Goal: Task Accomplishment & Management: Manage account settings

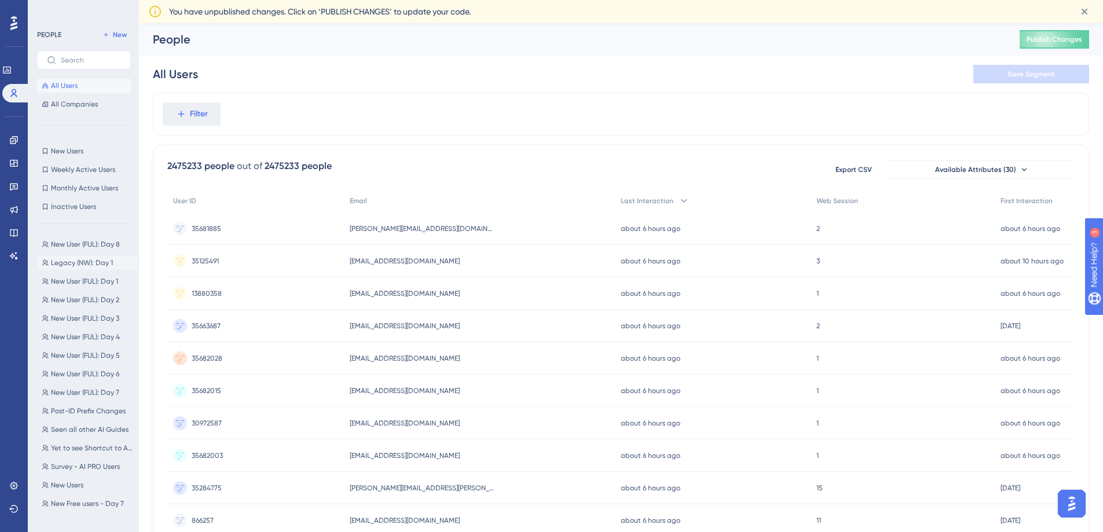
click at [82, 262] on span "Legacy (NW): Day 1" at bounding box center [82, 262] width 62 height 9
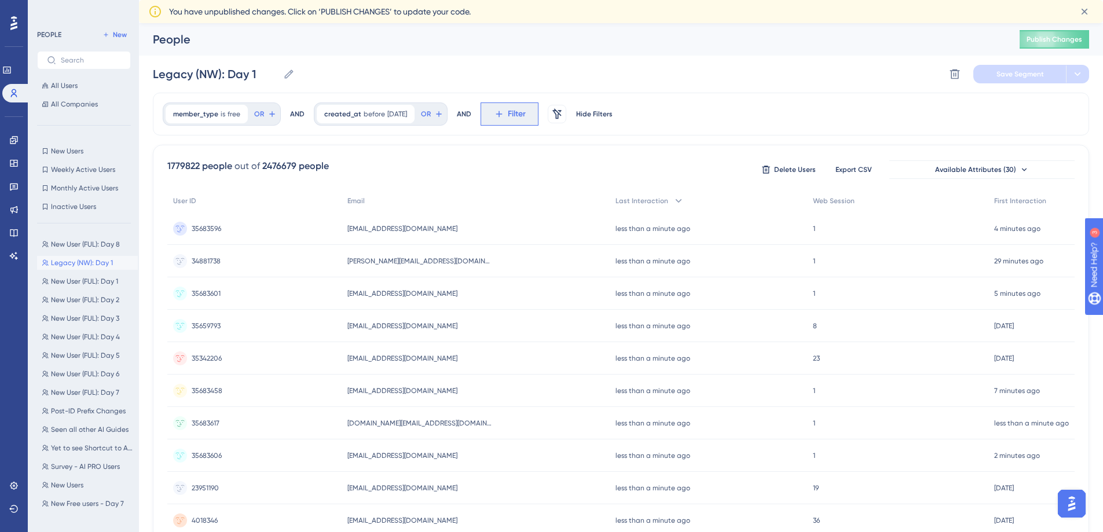
click at [526, 118] on span "Filter" at bounding box center [517, 114] width 18 height 14
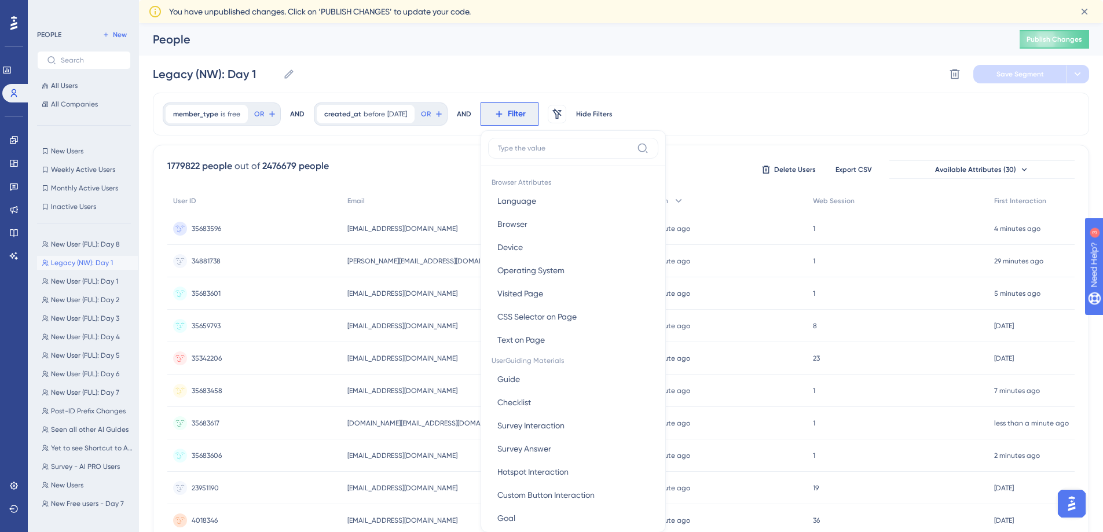
scroll to position [65, 0]
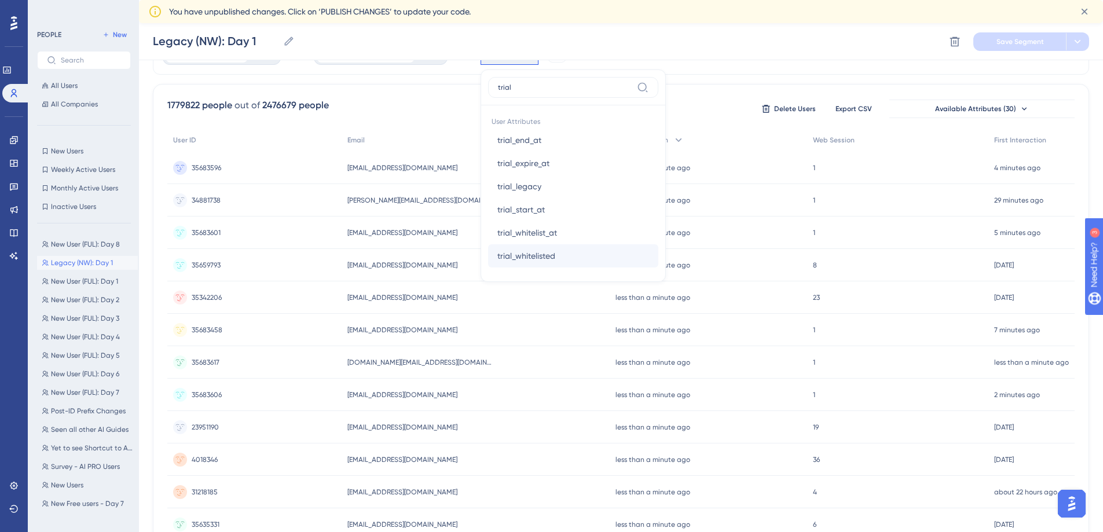
type input "trial"
click at [555, 257] on span "trial_whitelisted" at bounding box center [526, 256] width 58 height 14
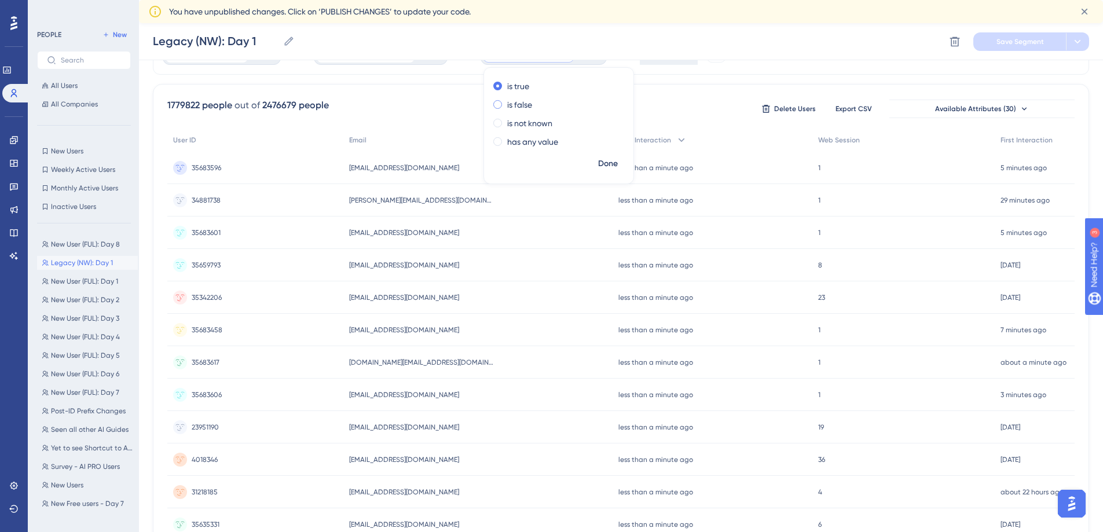
click at [532, 107] on label "is false" at bounding box center [519, 105] width 25 height 14
click at [618, 162] on span "Done" at bounding box center [608, 164] width 20 height 14
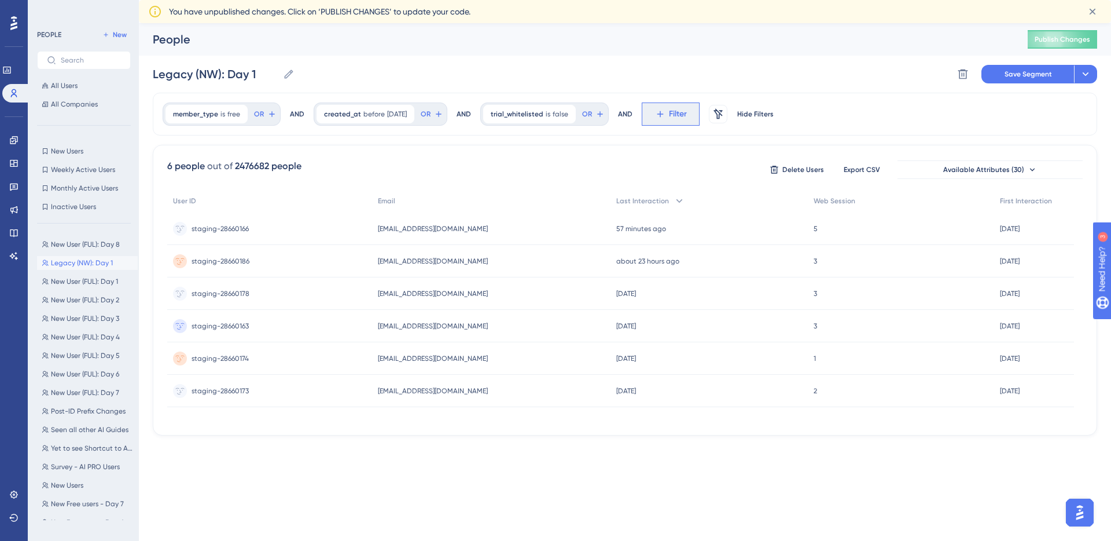
click at [658, 118] on button "Filter" at bounding box center [671, 113] width 58 height 23
type input "trial"
click at [704, 189] on button "trial_end_at trial_end_at" at bounding box center [734, 200] width 170 height 23
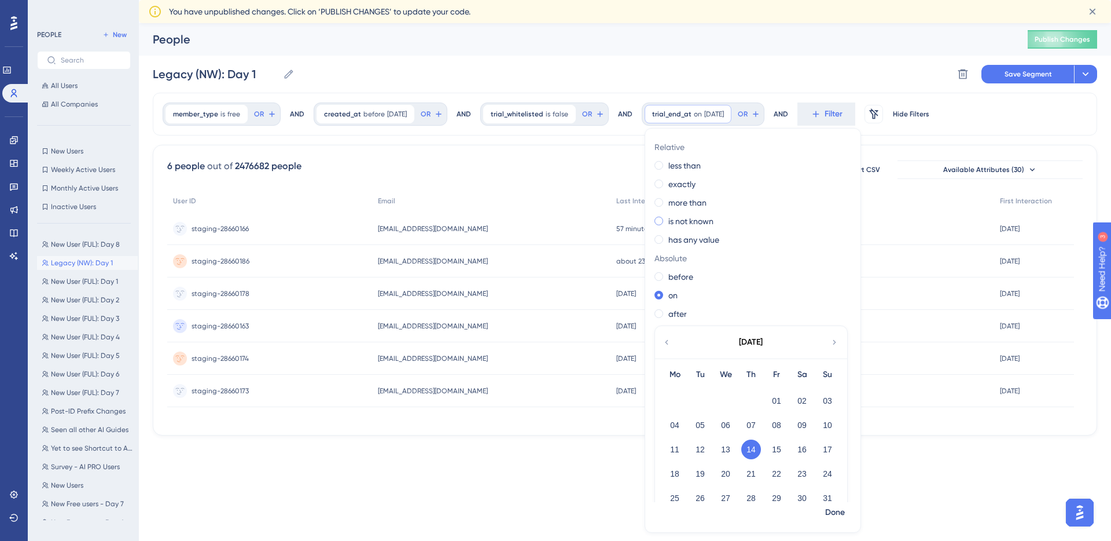
click at [701, 215] on label "is not known" at bounding box center [691, 221] width 45 height 14
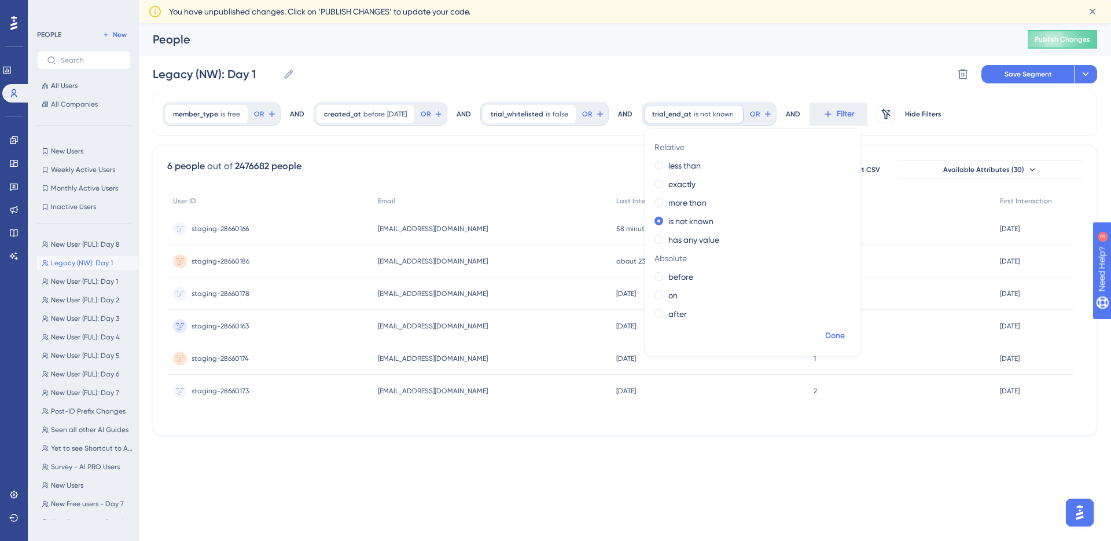
click at [842, 336] on span "Done" at bounding box center [835, 336] width 20 height 14
click at [1031, 80] on button "Save Segment" at bounding box center [1028, 74] width 93 height 19
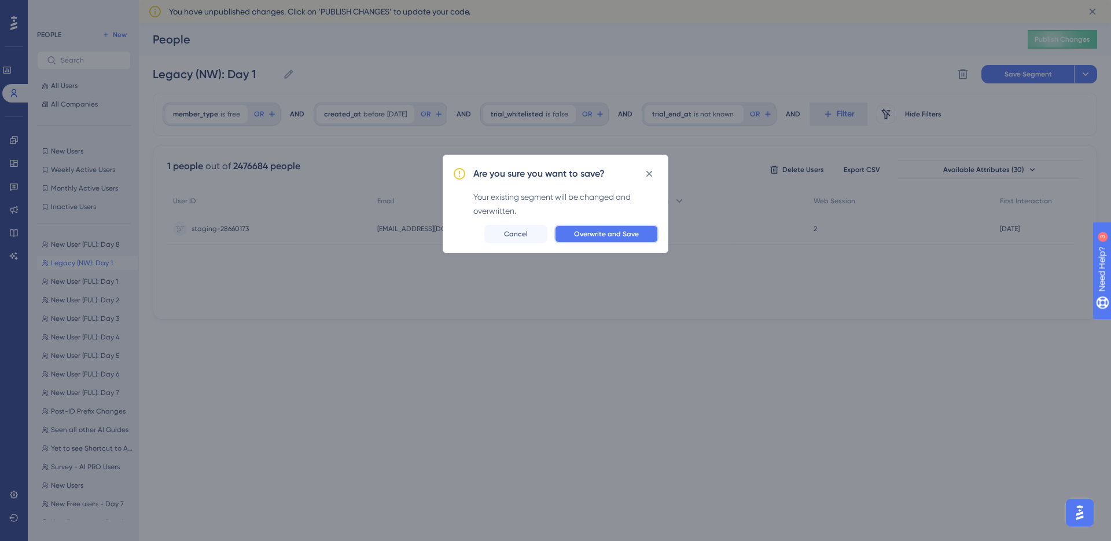
click at [605, 227] on button "Overwrite and Save" at bounding box center [607, 234] width 104 height 19
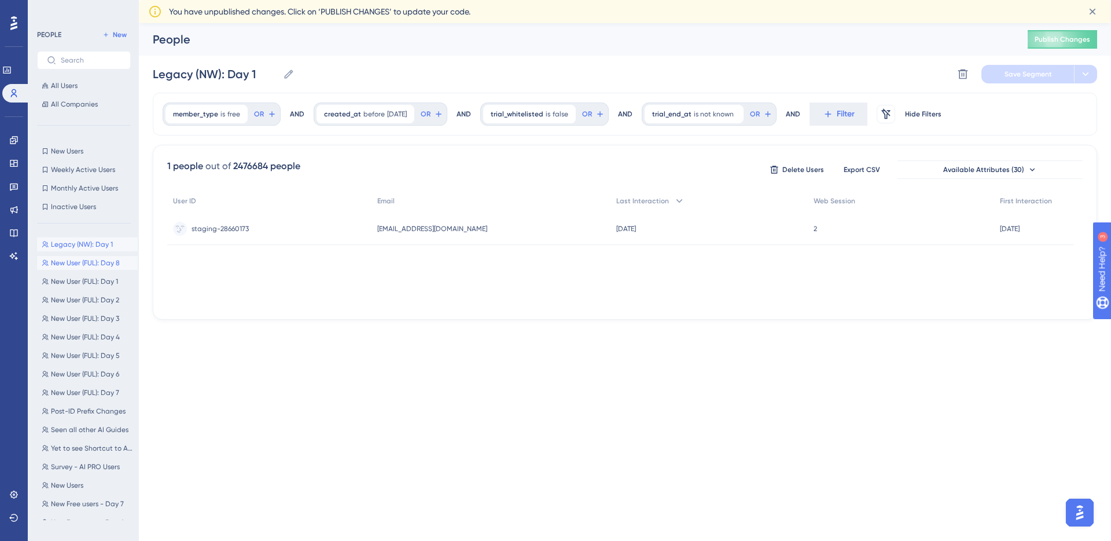
click at [80, 260] on span "New User (FUL): Day 8" at bounding box center [85, 262] width 69 height 9
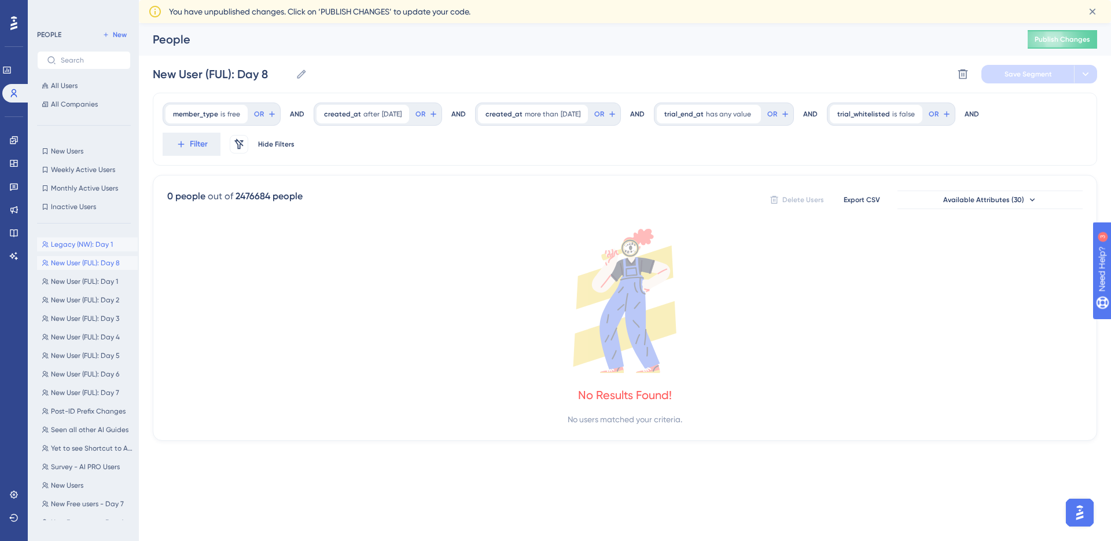
click at [74, 246] on span "Legacy (NW): Day 1" at bounding box center [82, 244] width 62 height 9
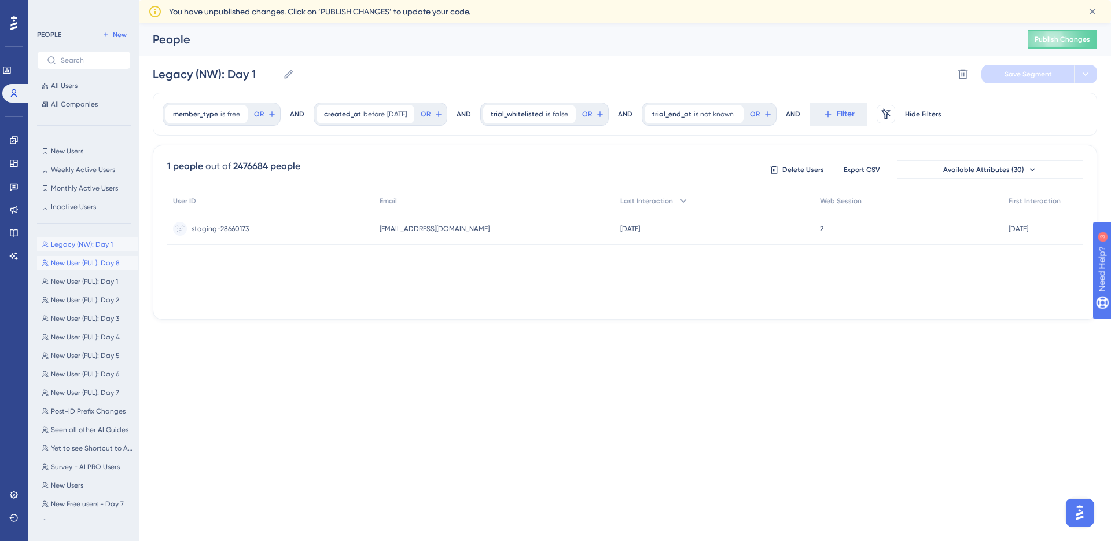
click at [76, 258] on span "New User (FUL): Day 8" at bounding box center [85, 262] width 69 height 9
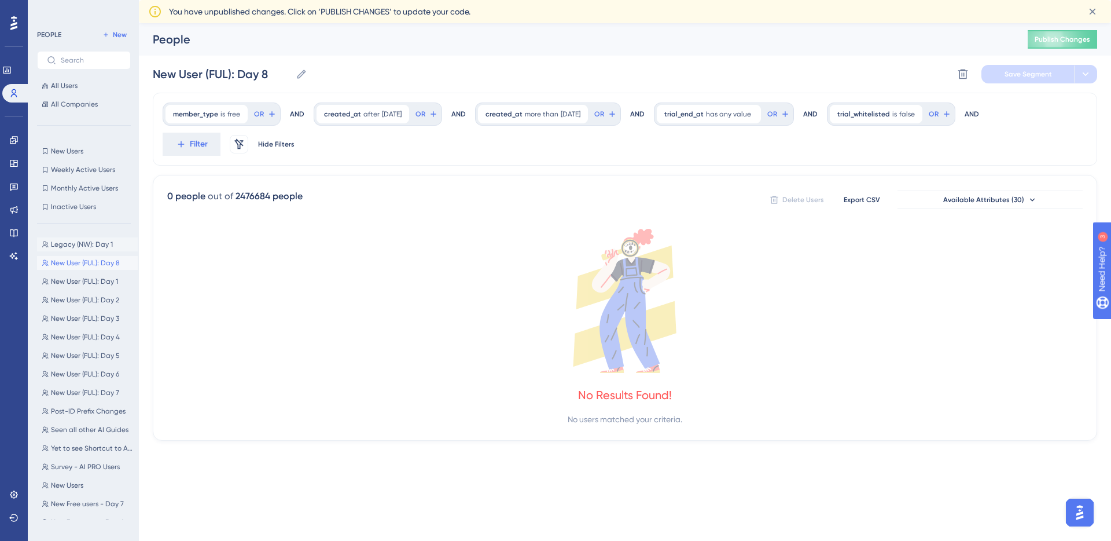
click at [78, 247] on span "Legacy (NW): Day 1" at bounding box center [82, 244] width 62 height 9
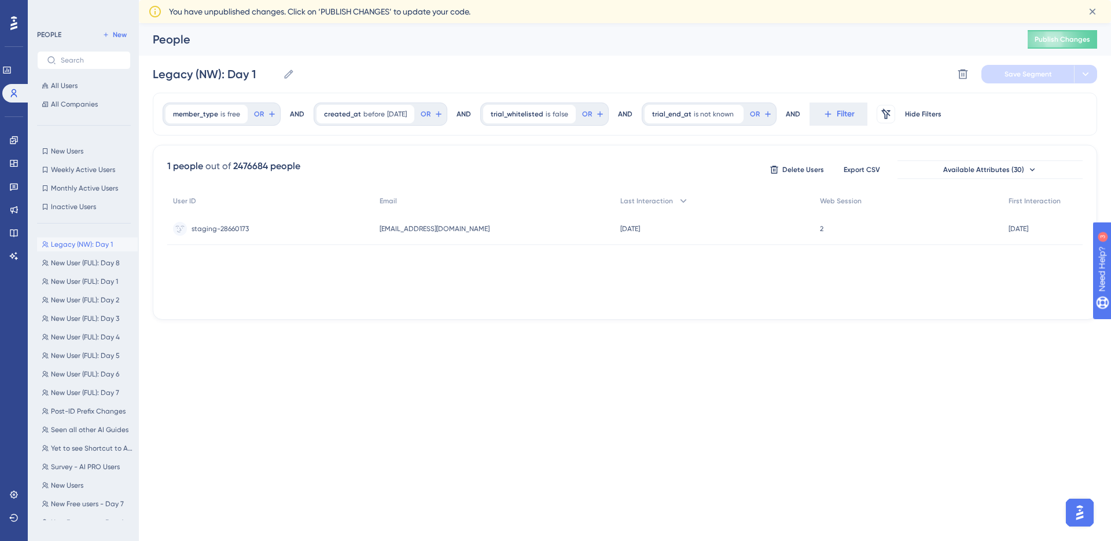
click at [78, 247] on span "Legacy (NW): Day 1" at bounding box center [82, 244] width 62 height 9
click at [718, 113] on span "is not known" at bounding box center [714, 113] width 40 height 9
click at [704, 241] on label "has any value" at bounding box center [694, 240] width 51 height 14
click at [851, 340] on button "Done" at bounding box center [835, 335] width 32 height 21
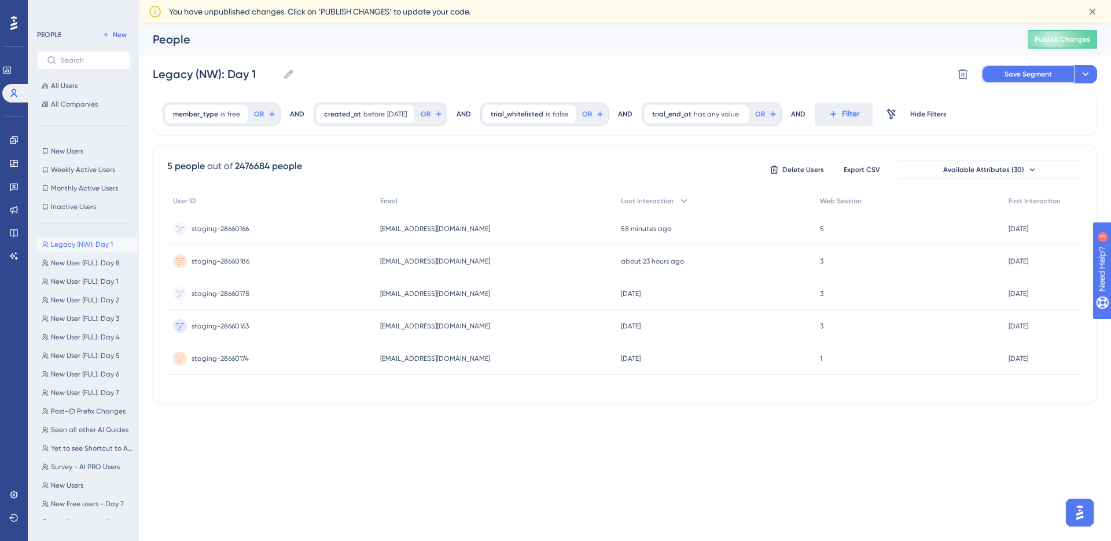
click at [1021, 82] on button "Save Segment" at bounding box center [1028, 74] width 93 height 19
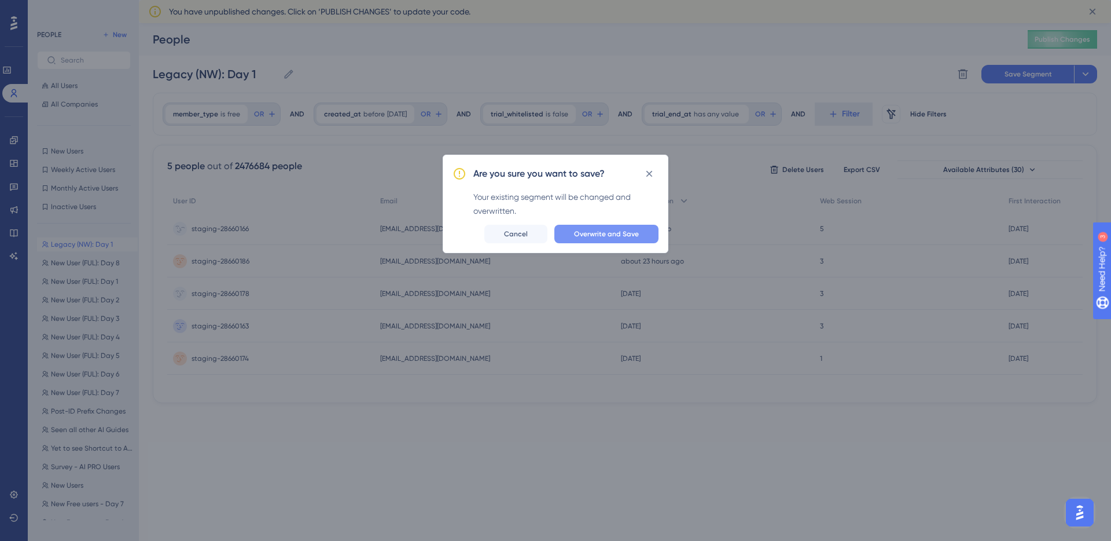
click at [623, 237] on span "Overwrite and Save" at bounding box center [606, 233] width 65 height 9
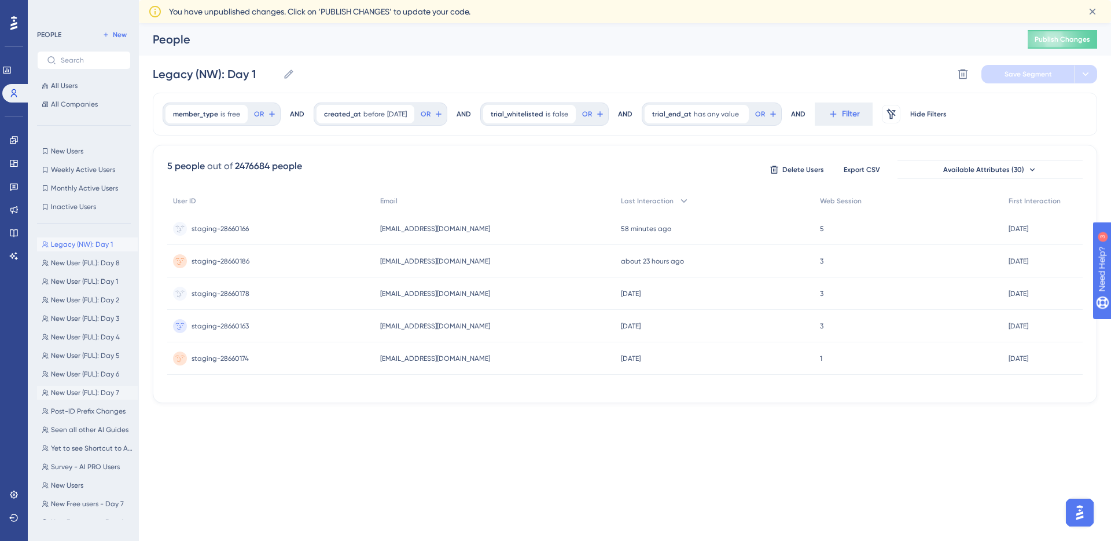
click at [100, 396] on span "New User (FUL): Day 7" at bounding box center [85, 392] width 68 height 9
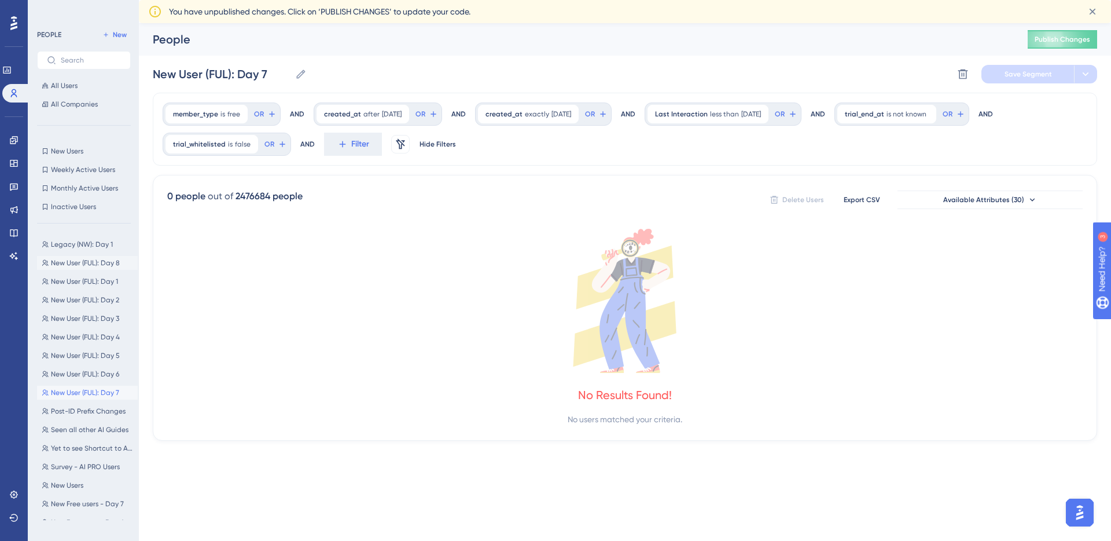
click at [101, 266] on span "New User (FUL): Day 8" at bounding box center [85, 262] width 69 height 9
click at [98, 282] on span "New User (FUL): Day 1" at bounding box center [84, 281] width 67 height 9
click at [95, 306] on button "New User (FUL): Day 2 New User (FUL): Day 2" at bounding box center [87, 300] width 101 height 14
click at [93, 322] on span "New User (FUL): Day 3" at bounding box center [85, 318] width 68 height 9
click at [94, 310] on div "Legacy (NW): Day 1 Legacy (NW): Day 1 New User (FUL): Day 8 New User (FUL): Day…" at bounding box center [87, 376] width 101 height 287
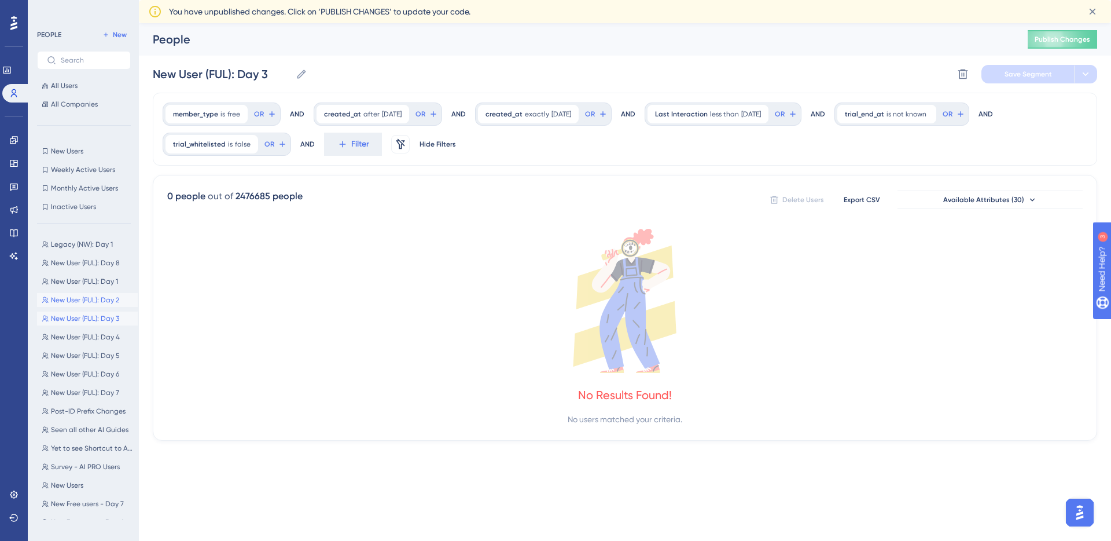
click at [96, 303] on span "New User (FUL): Day 2" at bounding box center [85, 299] width 68 height 9
click at [100, 287] on button "New User (FUL): Day 1 New User (FUL): Day 1" at bounding box center [87, 281] width 101 height 14
click at [98, 255] on div "Legacy (NW): Day 1 Legacy (NW): Day 1 New User (FUL): Day 8 New User (FUL): Day…" at bounding box center [87, 376] width 101 height 287
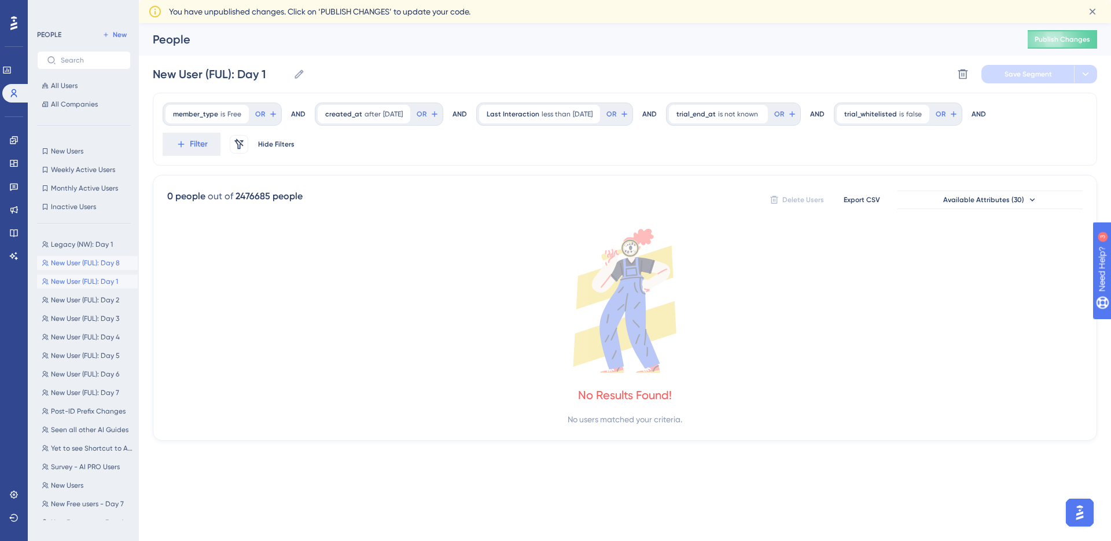
click at [97, 266] on span "New User (FUL): Day 8" at bounding box center [85, 262] width 69 height 9
click at [93, 256] on button "New User (FUL): Day 8 New User (FUL): Day 8" at bounding box center [87, 263] width 101 height 14
click at [93, 246] on span "Legacy (NW): Day 1" at bounding box center [82, 244] width 62 height 9
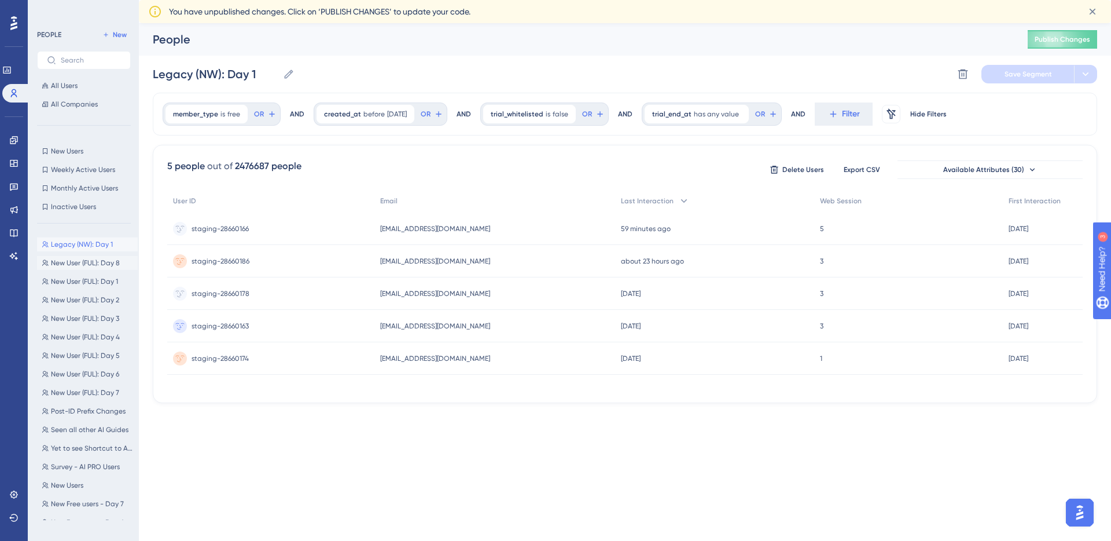
click at [93, 266] on span "New User (FUL): Day 8" at bounding box center [85, 262] width 69 height 9
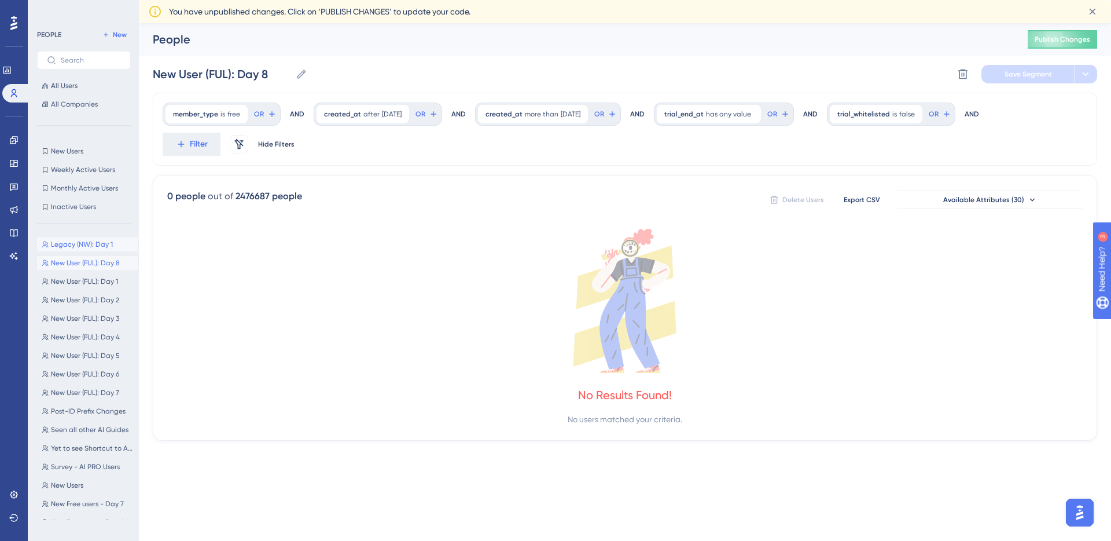
click at [93, 245] on span "Legacy (NW): Day 1" at bounding box center [82, 244] width 62 height 9
type input "Legacy (NW): Day 1"
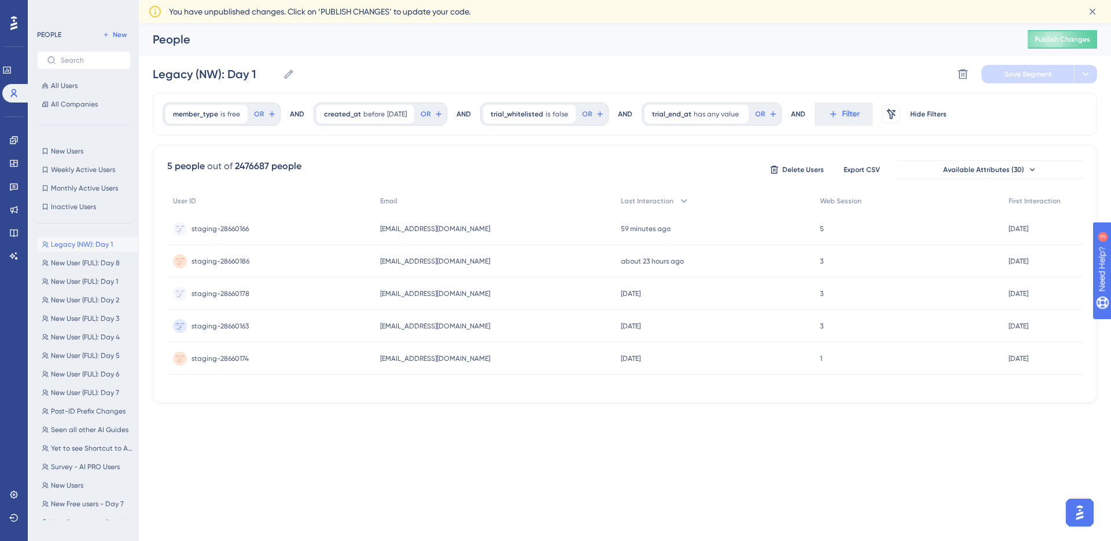
click at [490, 0] on html "Performance Users Engagement Widgets Feedback Product Updates Knowledge Base AI…" at bounding box center [555, 0] width 1111 height 0
click at [1044, 46] on button "Publish Changes" at bounding box center [1062, 39] width 69 height 19
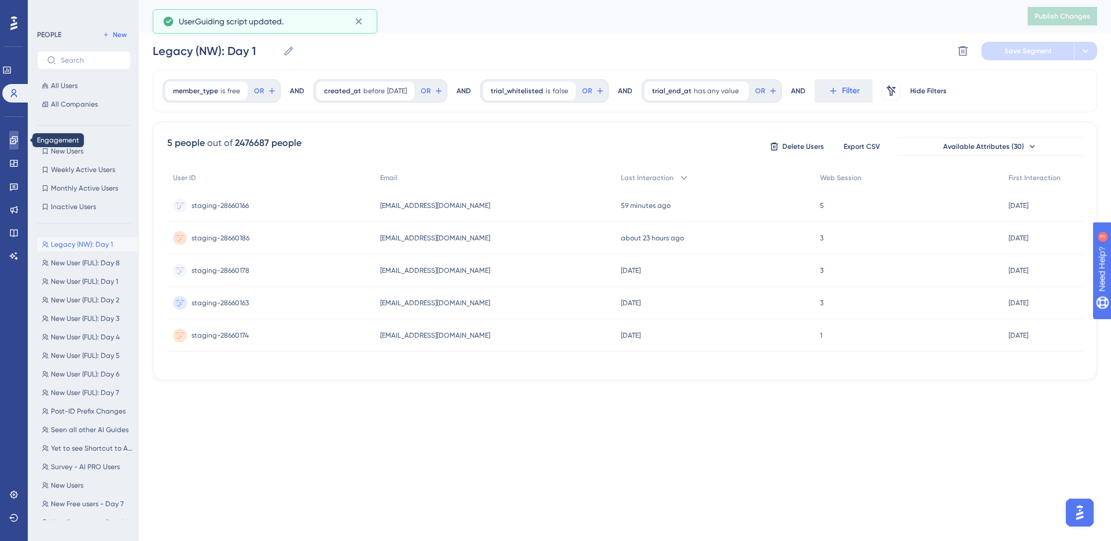
click at [12, 136] on icon at bounding box center [14, 140] width 8 height 8
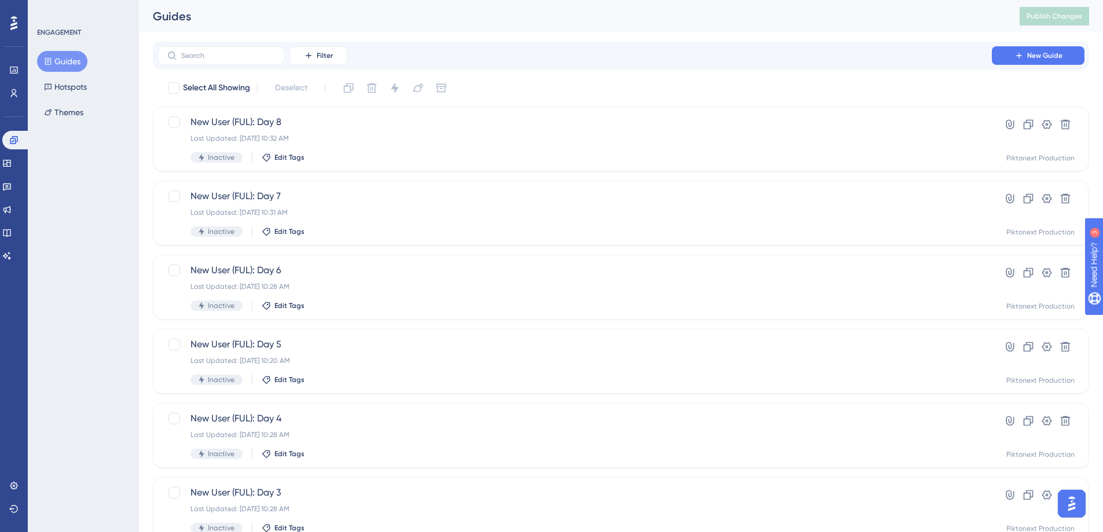
click at [64, 63] on button "Guides" at bounding box center [62, 61] width 50 height 21
click at [1031, 51] on span "New Guide" at bounding box center [1044, 55] width 35 height 9
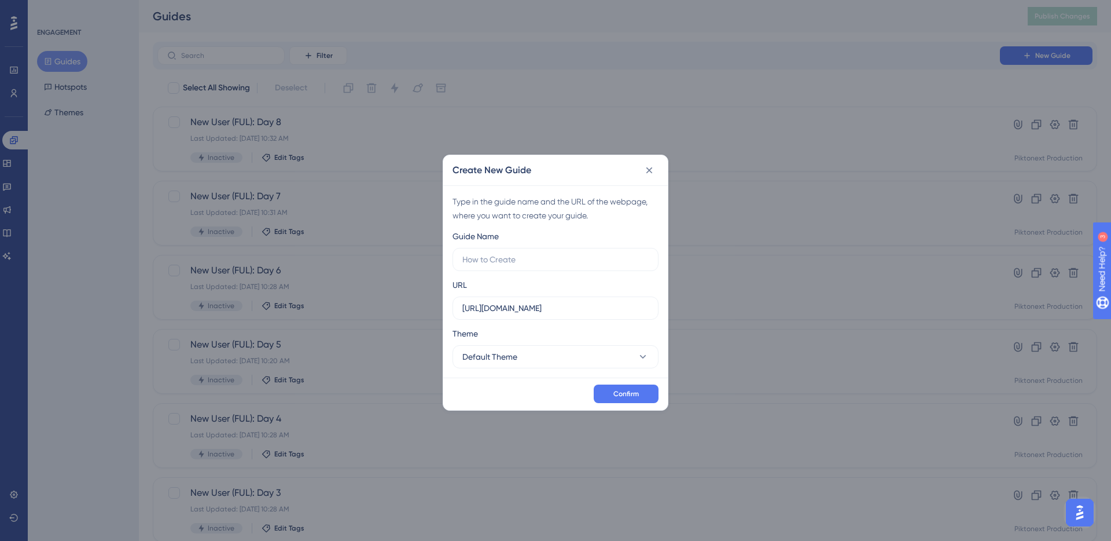
click at [571, 91] on div "Create New Guide Type in the guide name and the URL of the webpage, where you w…" at bounding box center [555, 270] width 1111 height 541
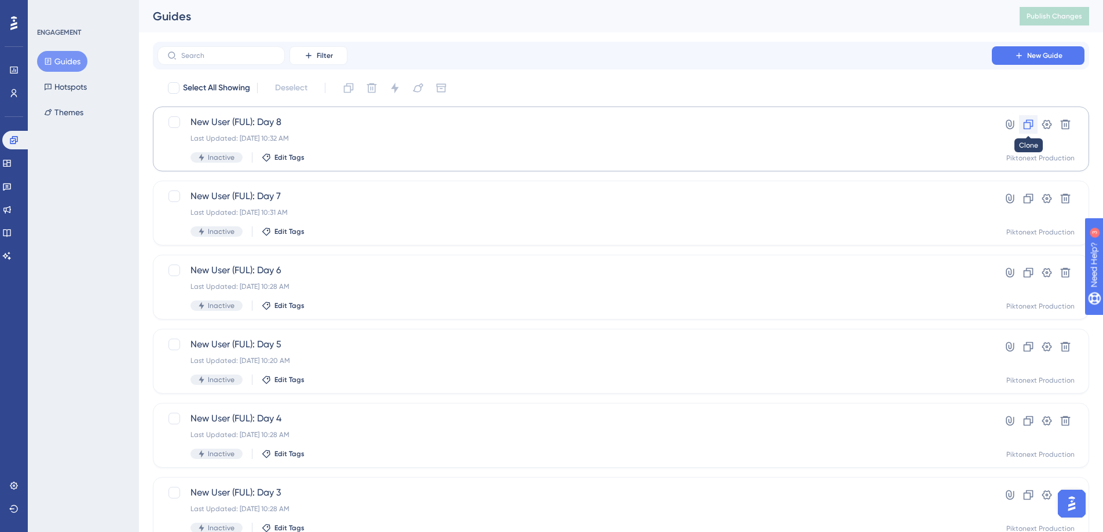
click at [1029, 126] on icon at bounding box center [1028, 125] width 12 height 12
click at [392, 156] on div "Inactive Edit Tags" at bounding box center [574, 157] width 768 height 10
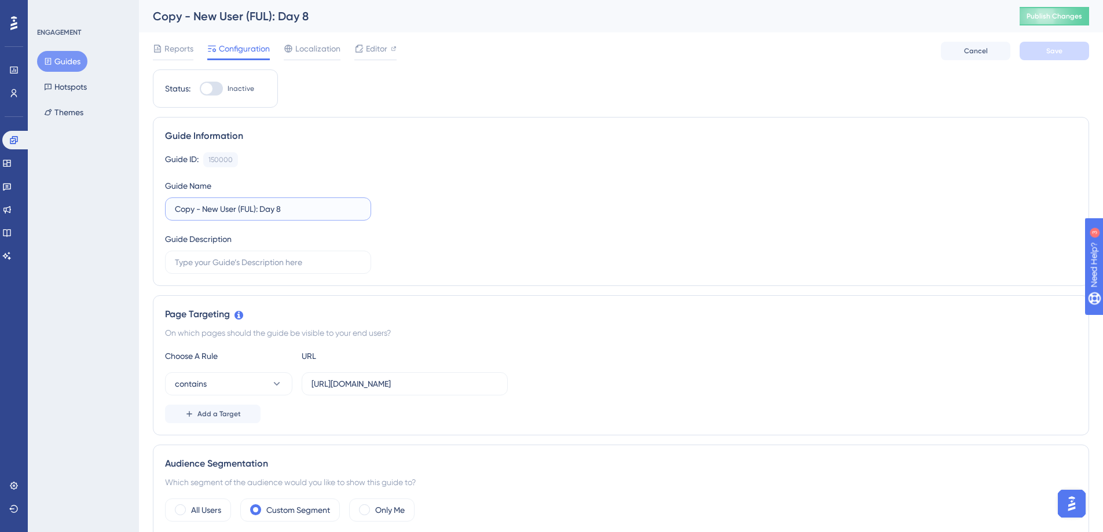
drag, startPoint x: 237, startPoint y: 210, endPoint x: 166, endPoint y: 212, distance: 70.7
click at [166, 212] on label "Copy - New User (FUL): Day 8" at bounding box center [268, 208] width 206 height 23
type input "NW Legacy Users (FUL): Day 1"
click at [1031, 57] on button "Save" at bounding box center [1053, 51] width 69 height 19
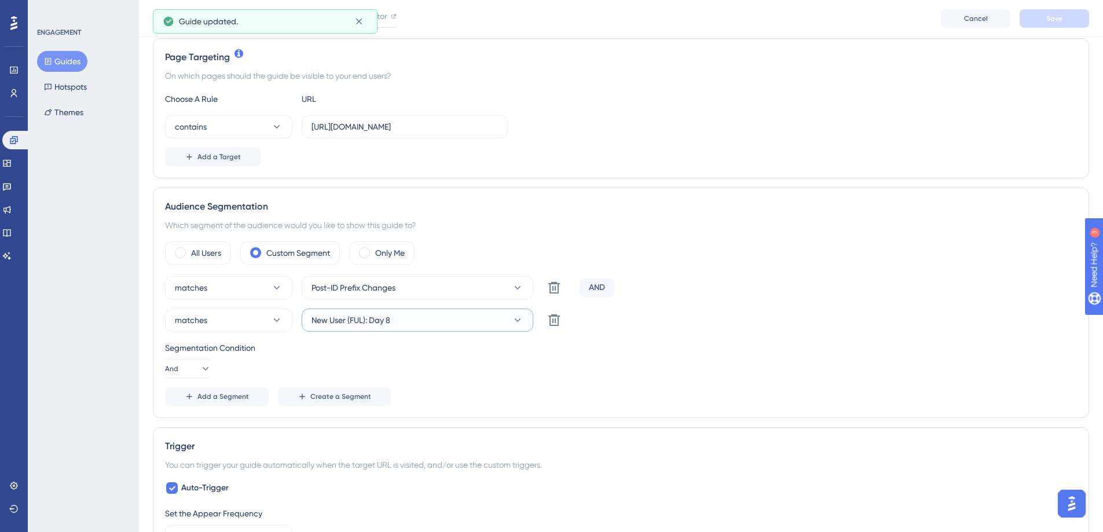
click at [480, 316] on button "New User (FUL): Day 8" at bounding box center [418, 320] width 232 height 23
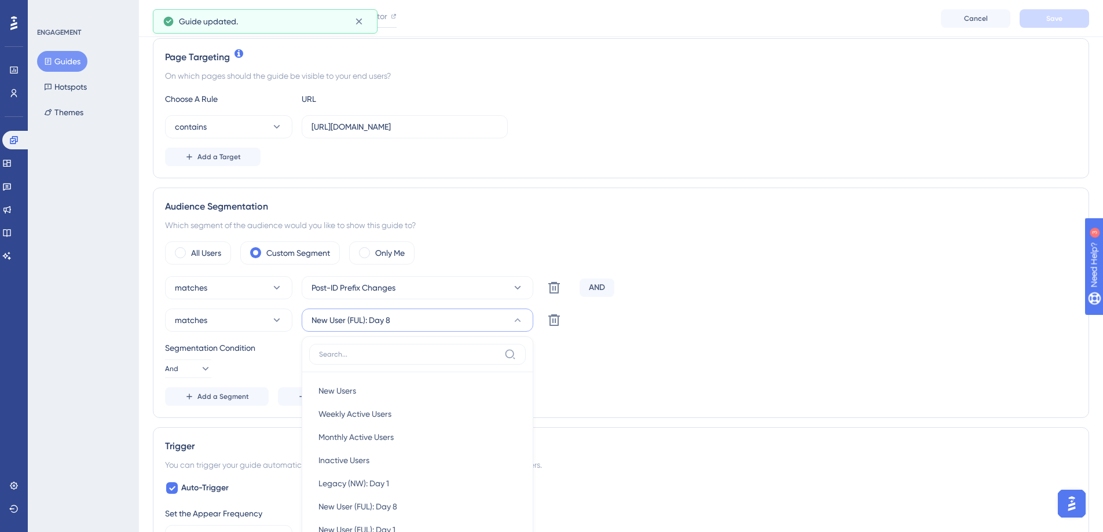
scroll to position [439, 0]
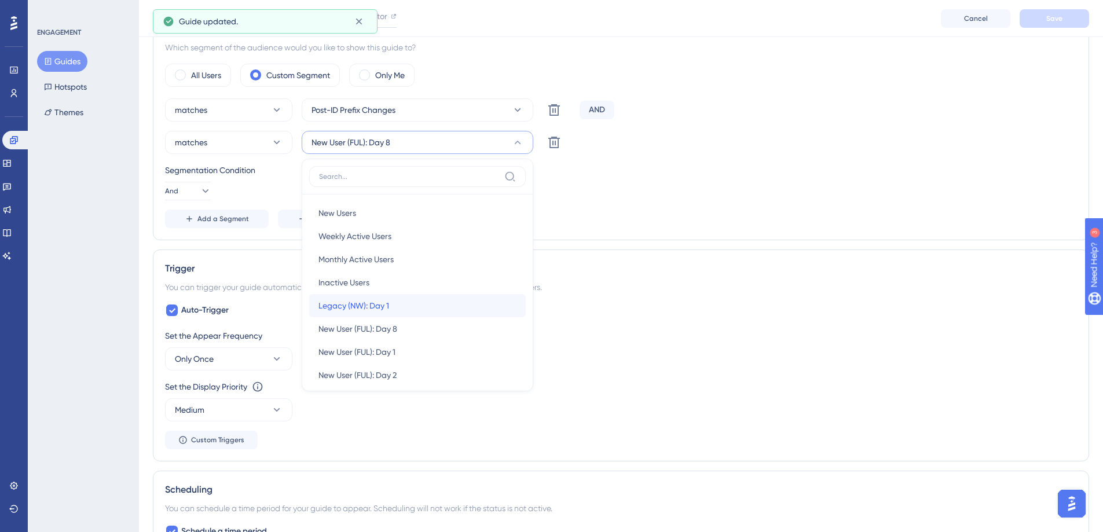
click at [454, 310] on div "Legacy (NW): Day 1 Legacy (NW): Day 1" at bounding box center [417, 305] width 198 height 23
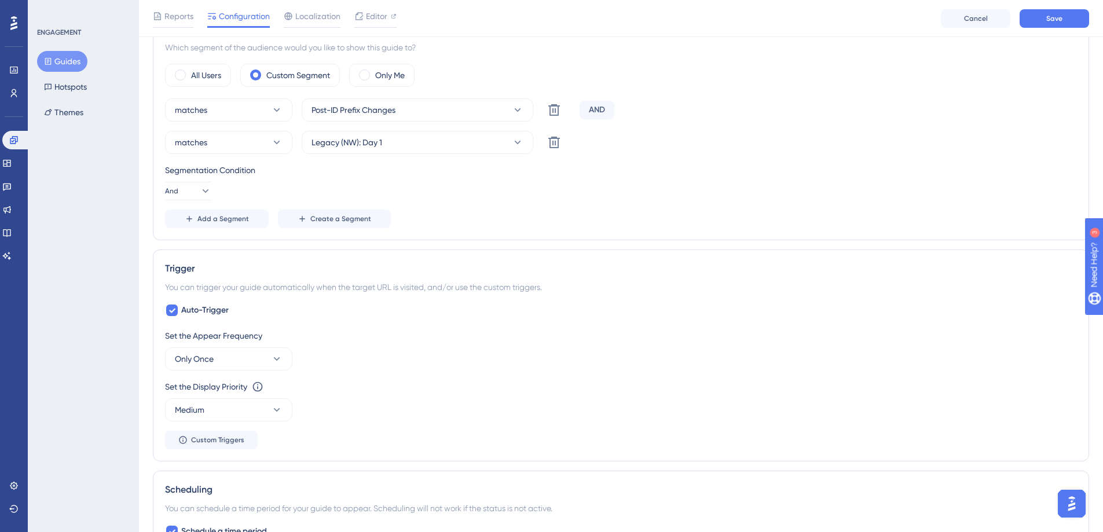
scroll to position [289, 0]
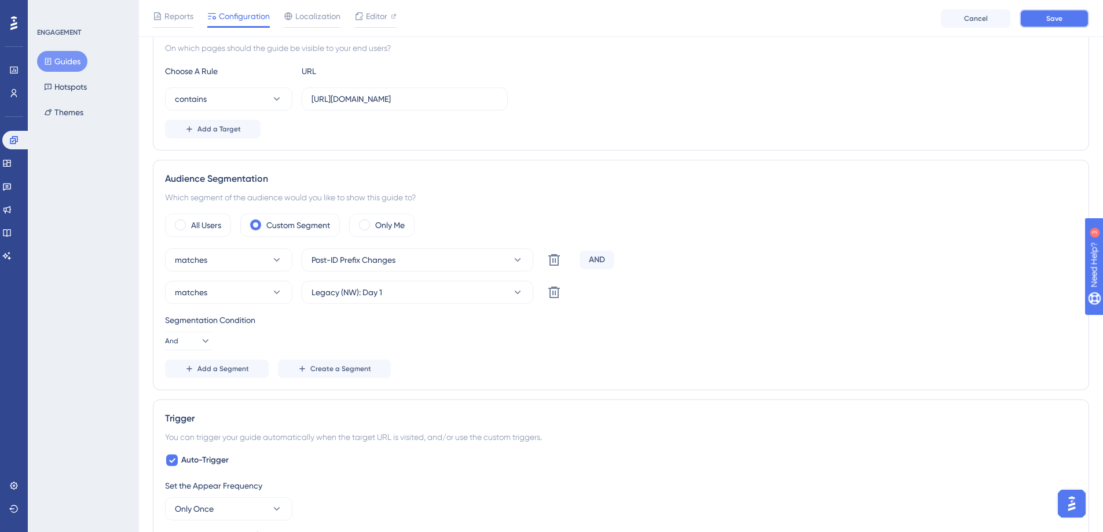
click at [1063, 16] on button "Save" at bounding box center [1053, 18] width 69 height 19
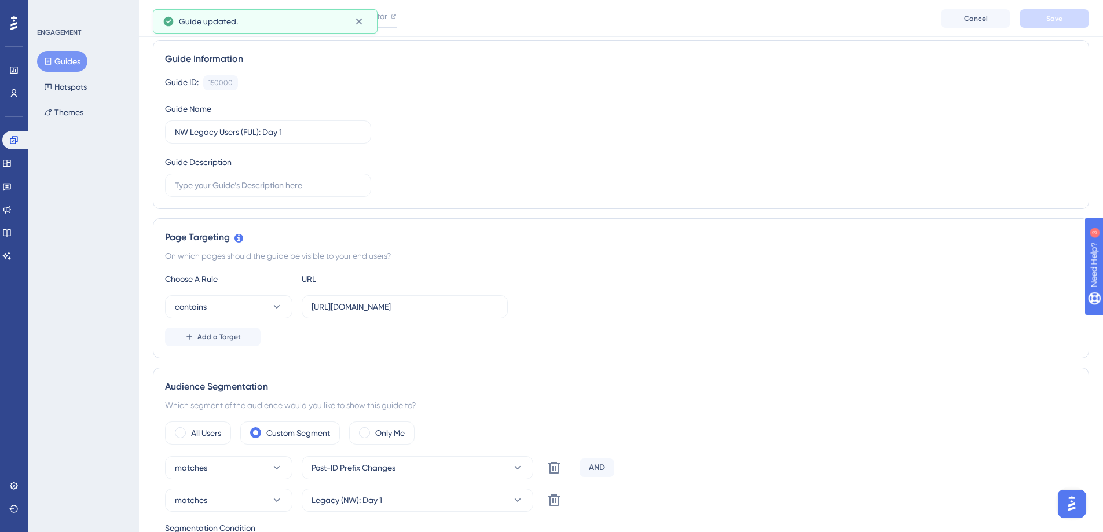
scroll to position [0, 0]
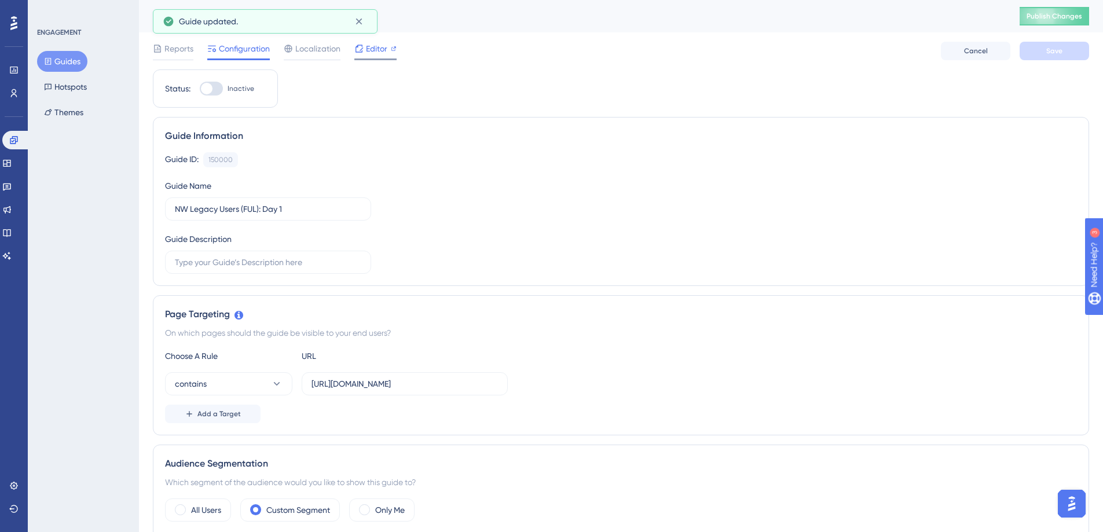
click at [377, 42] on span "Editor" at bounding box center [376, 49] width 21 height 14
click at [78, 55] on button "Guides" at bounding box center [62, 61] width 50 height 21
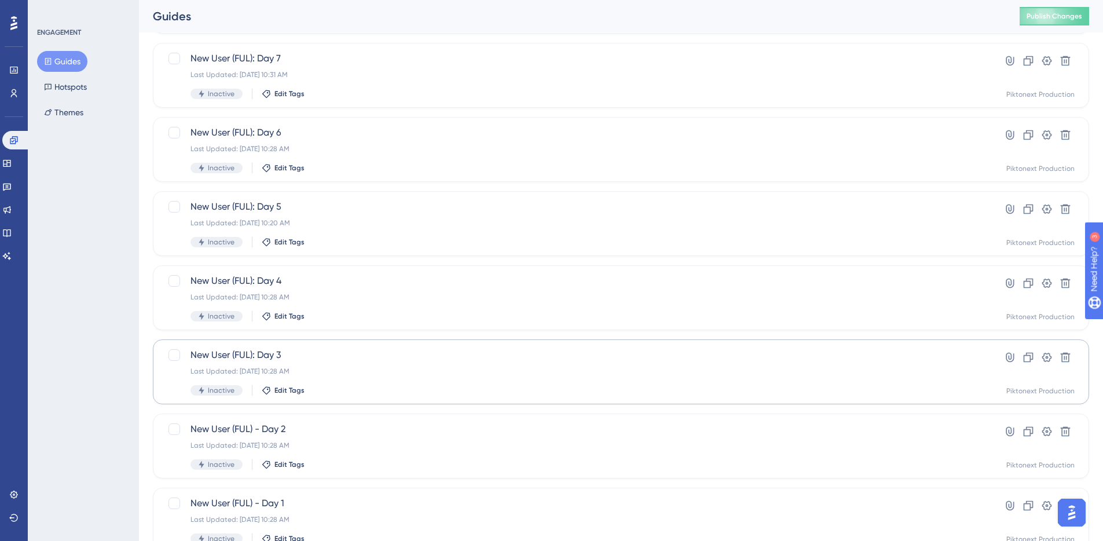
scroll to position [358, 0]
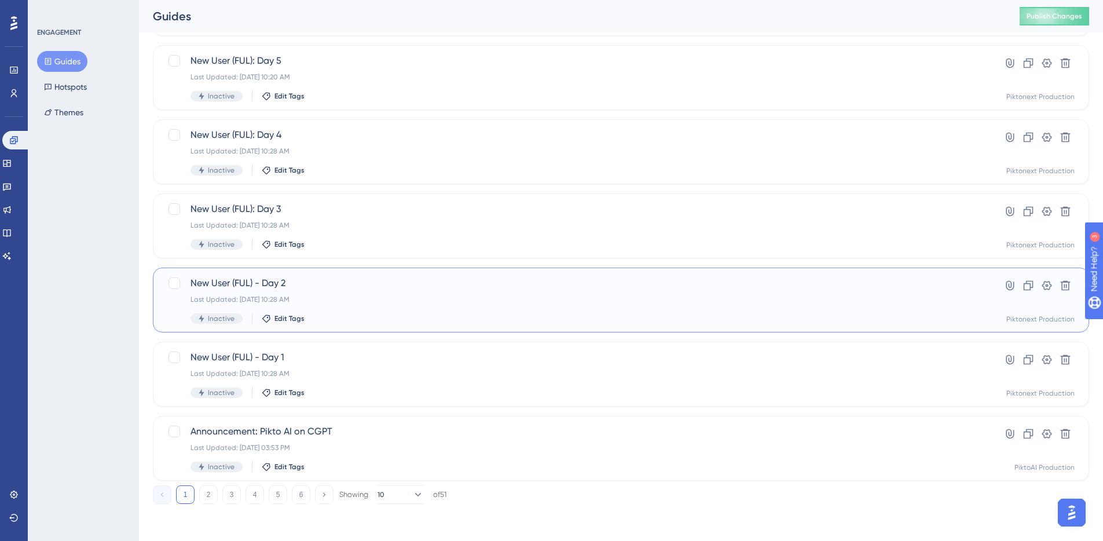
click at [570, 296] on div "Last Updated: Aug 13 2025, 10:28 AM" at bounding box center [574, 299] width 768 height 9
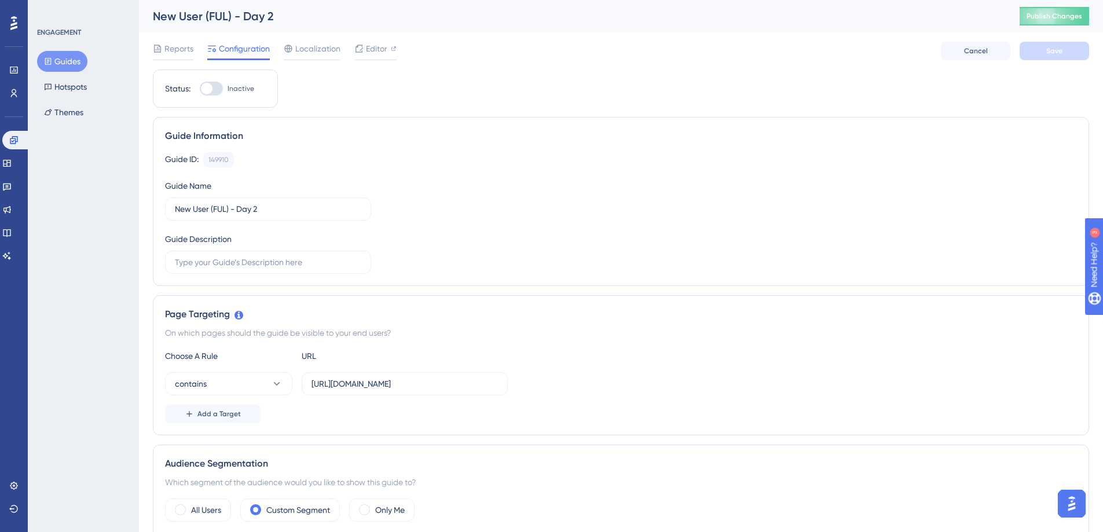
click at [73, 58] on button "Guides" at bounding box center [62, 61] width 50 height 21
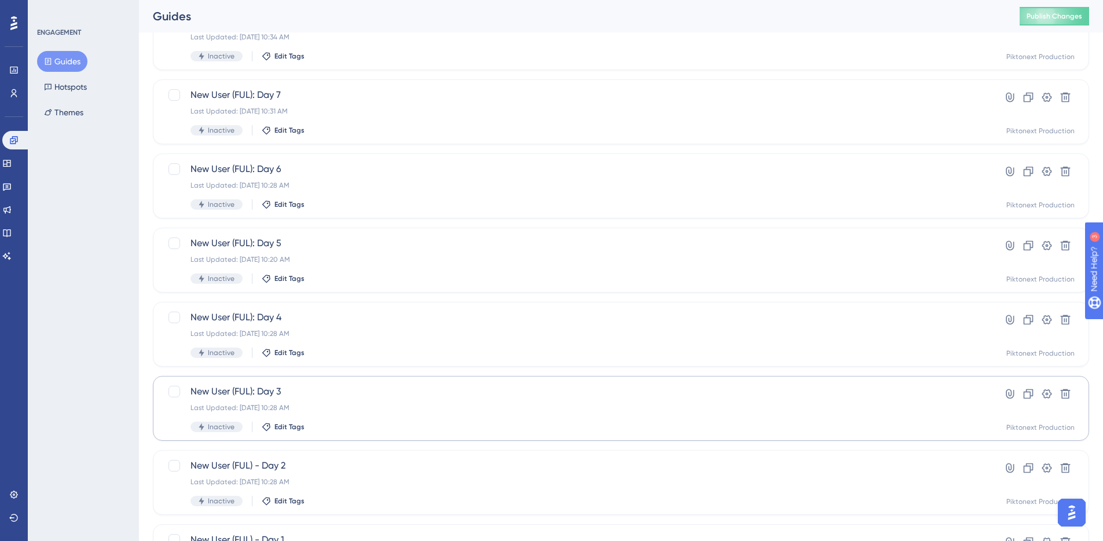
scroll to position [190, 0]
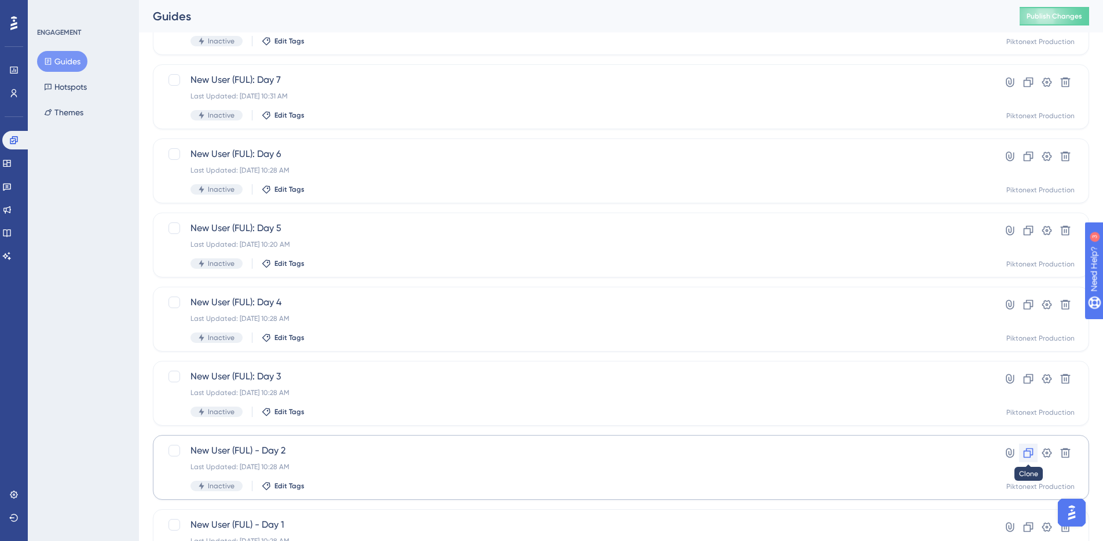
click at [1029, 455] on icon at bounding box center [1028, 453] width 10 height 10
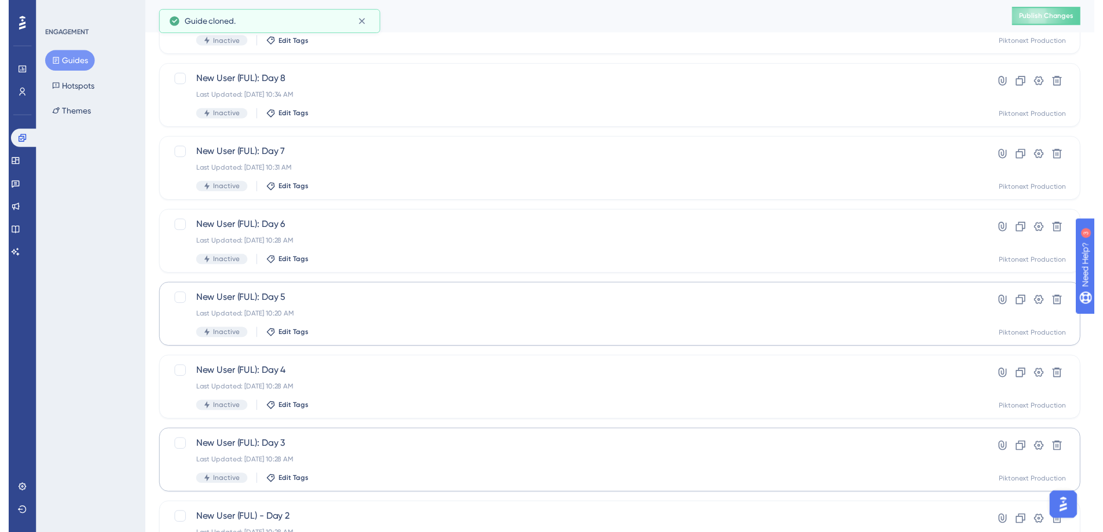
scroll to position [0, 0]
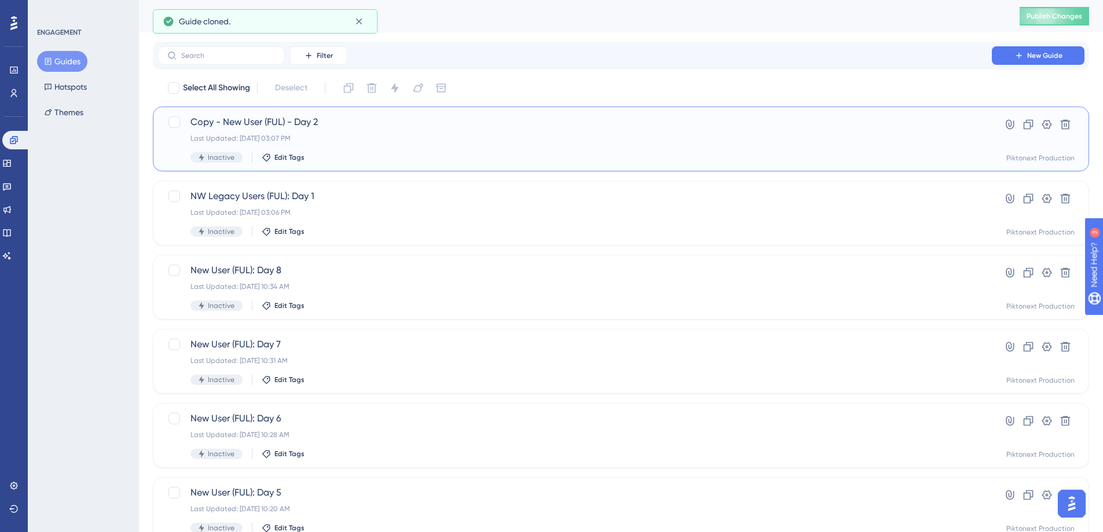
click at [410, 146] on div "Copy - New User (FUL) - Day 2 Last Updated: Aug 14 2025, 03:07 PM Inactive Edit…" at bounding box center [574, 138] width 768 height 47
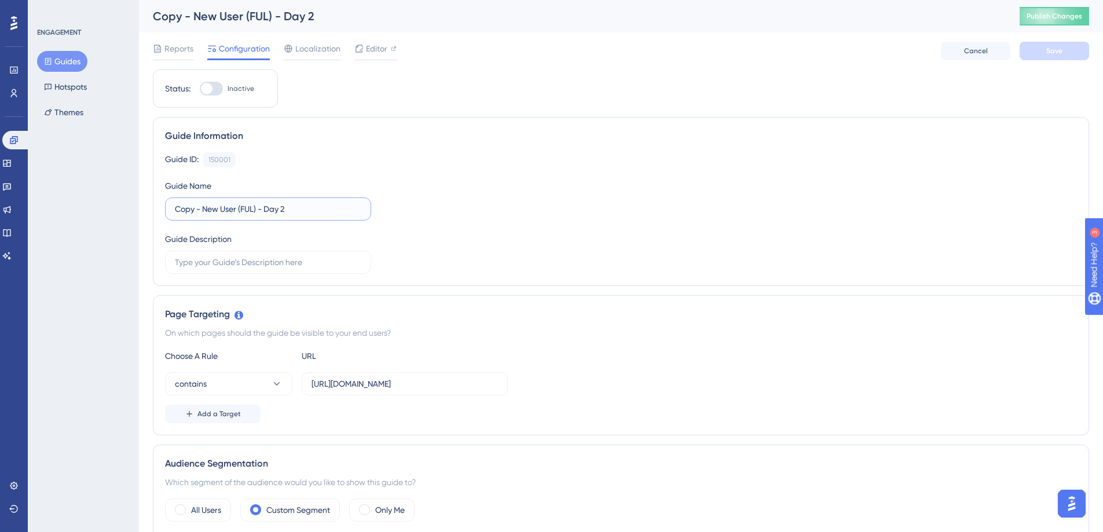
click at [200, 211] on input "Copy - New User (FUL) - Day 2" at bounding box center [268, 209] width 186 height 13
drag, startPoint x: 262, startPoint y: 207, endPoint x: 224, endPoint y: 186, distance: 43.3
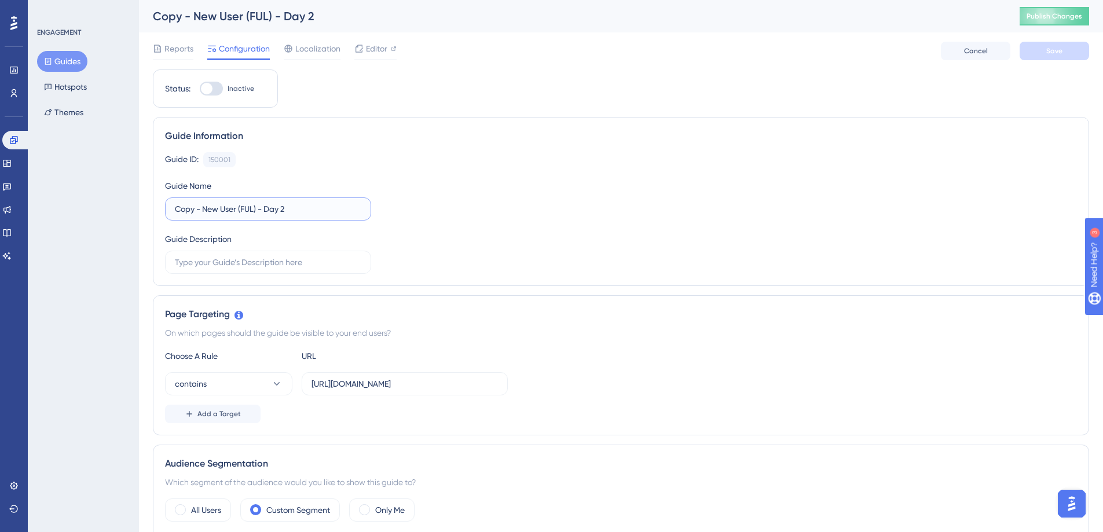
click at [224, 186] on div "Guide Name Copy - New User (FUL) - Day 2" at bounding box center [268, 200] width 206 height 42
type input "NW Legacy Users: Day 2"
click at [1043, 49] on button "Save" at bounding box center [1053, 51] width 69 height 19
click at [73, 64] on button "Guides" at bounding box center [62, 61] width 50 height 21
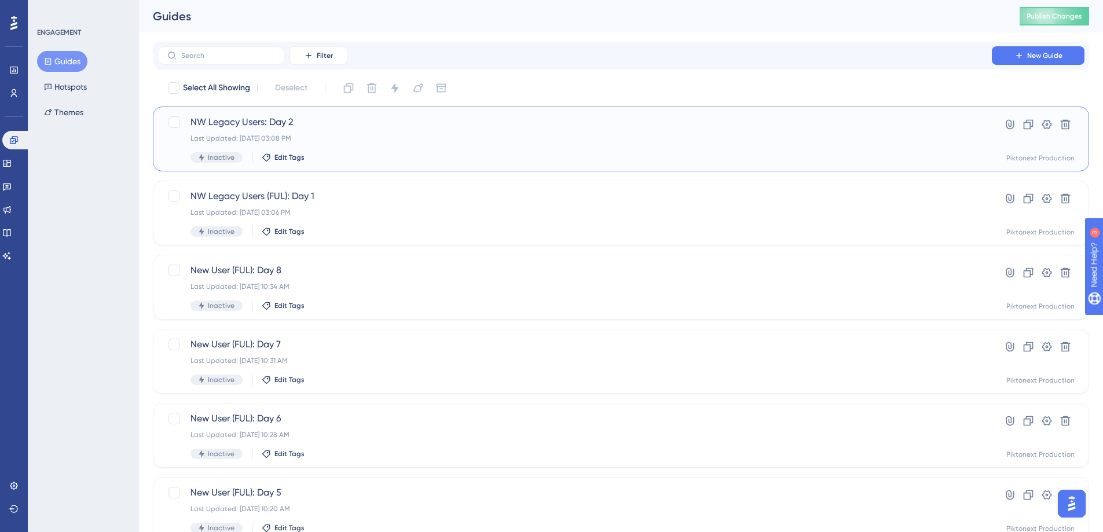
click at [339, 134] on div "Last Updated: Aug 14 2025, 03:08 PM" at bounding box center [574, 138] width 768 height 9
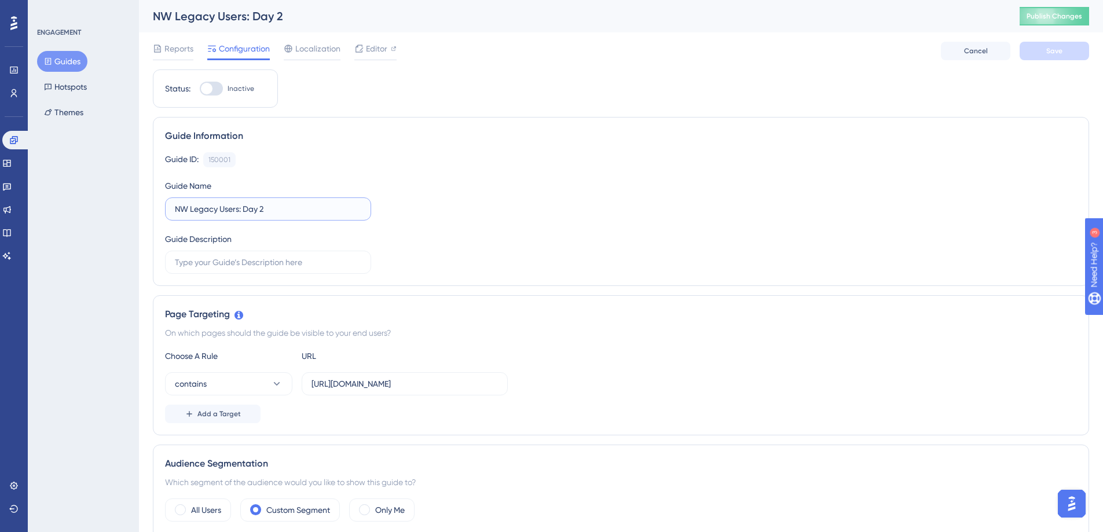
click at [237, 208] on input "NW Legacy Users: Day 2" at bounding box center [268, 209] width 186 height 13
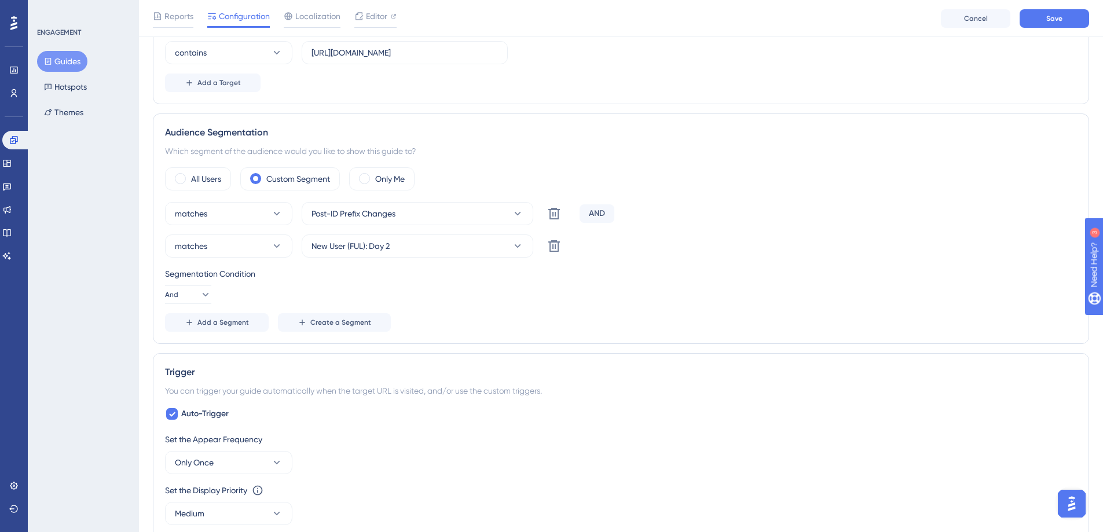
scroll to position [136, 0]
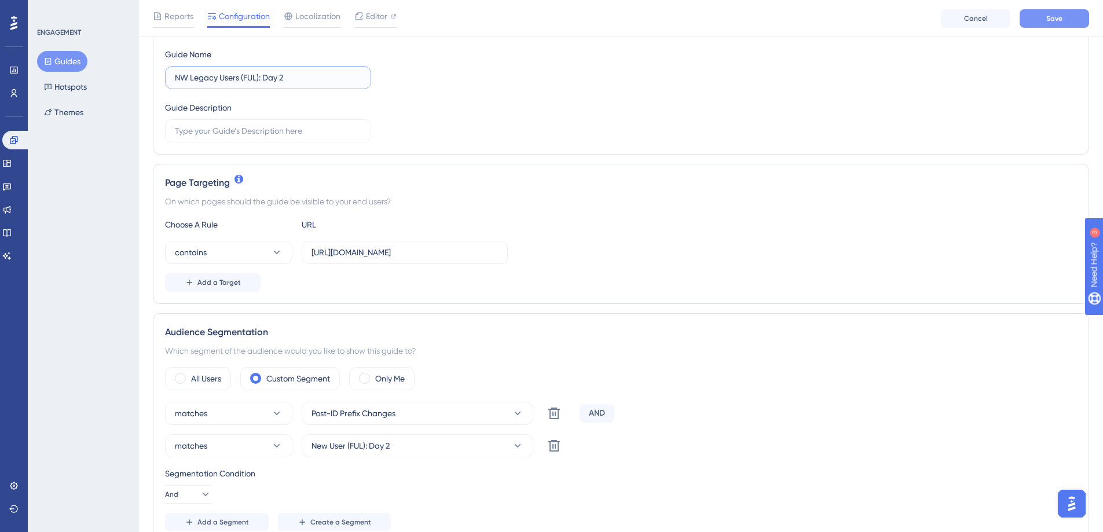
type input "NW Legacy Users (FUL): Day 2"
click at [1077, 19] on button "Save" at bounding box center [1053, 18] width 69 height 19
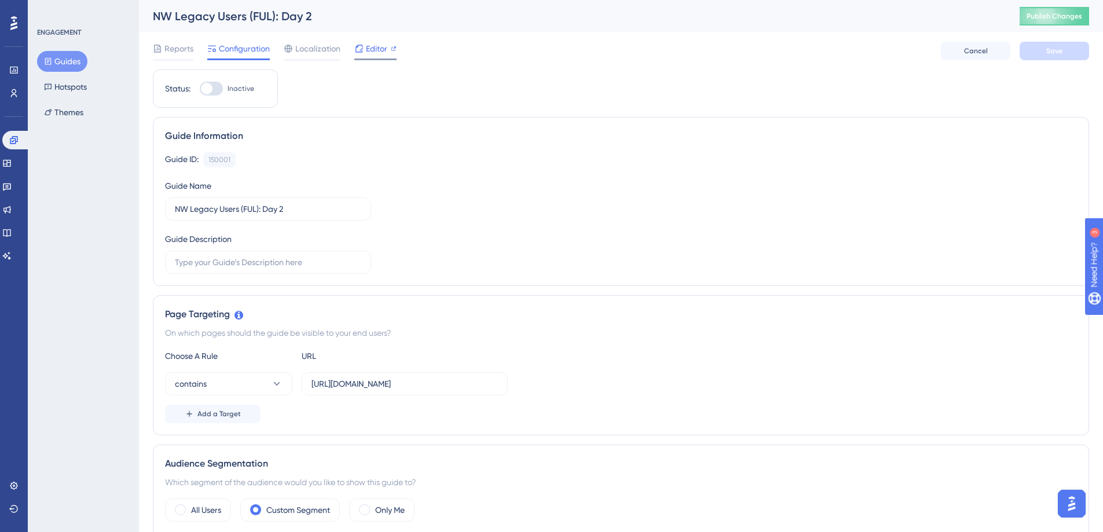
click at [384, 47] on span "Editor" at bounding box center [376, 49] width 21 height 14
click at [55, 60] on button "Guides" at bounding box center [62, 61] width 50 height 21
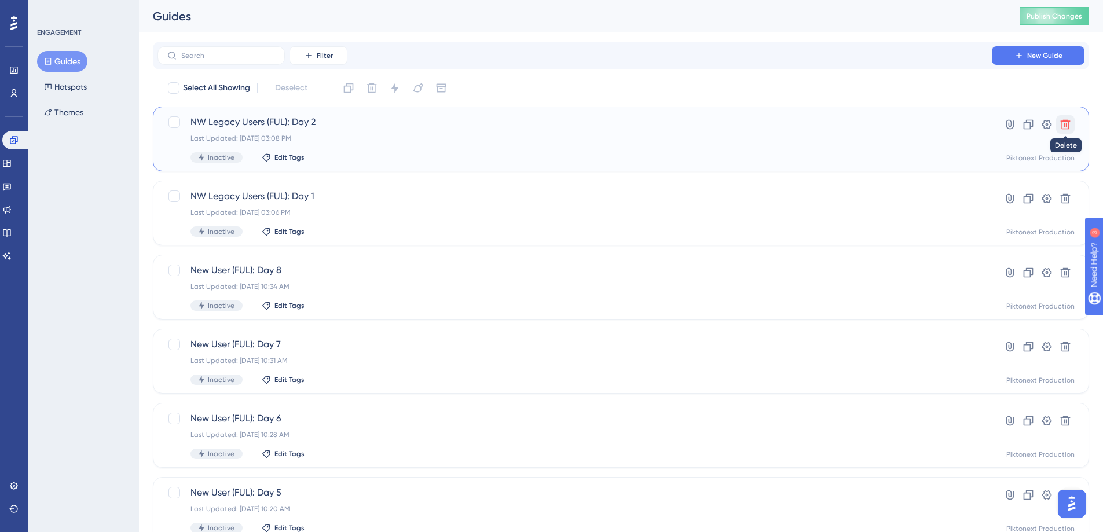
click at [1058, 122] on button at bounding box center [1065, 124] width 19 height 19
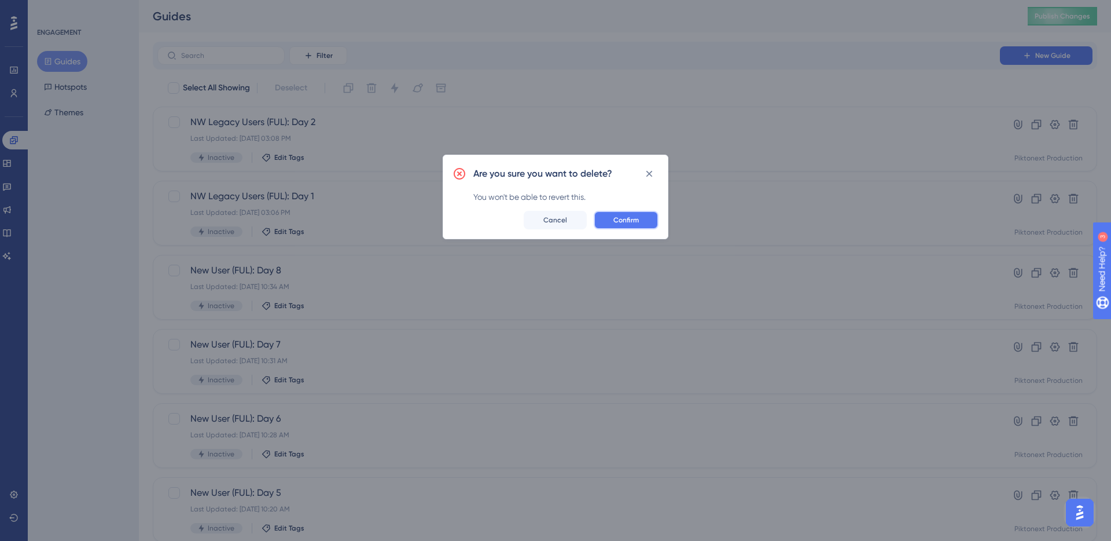
click at [616, 228] on button "Confirm" at bounding box center [626, 220] width 65 height 19
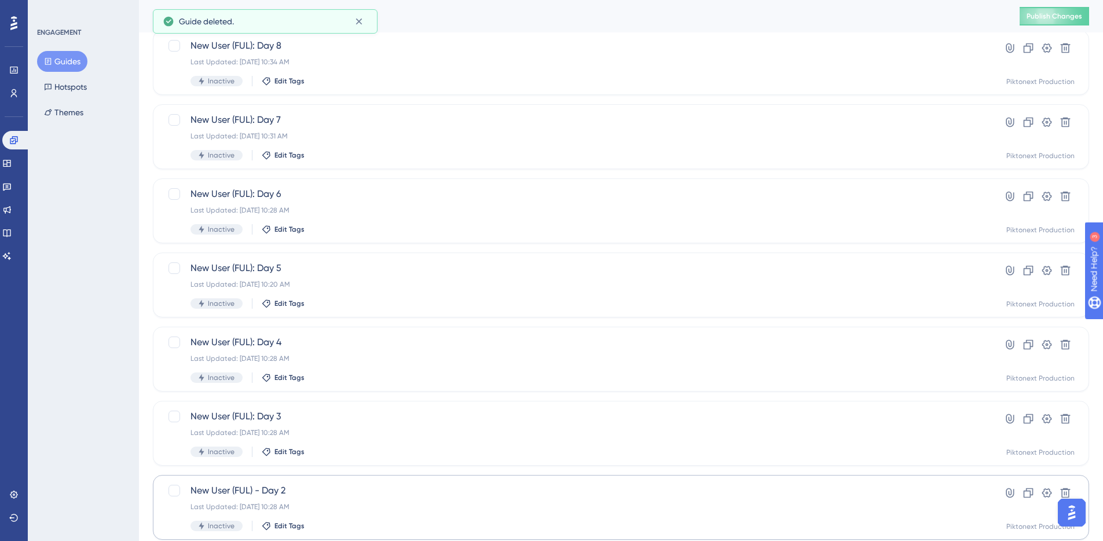
scroll to position [358, 0]
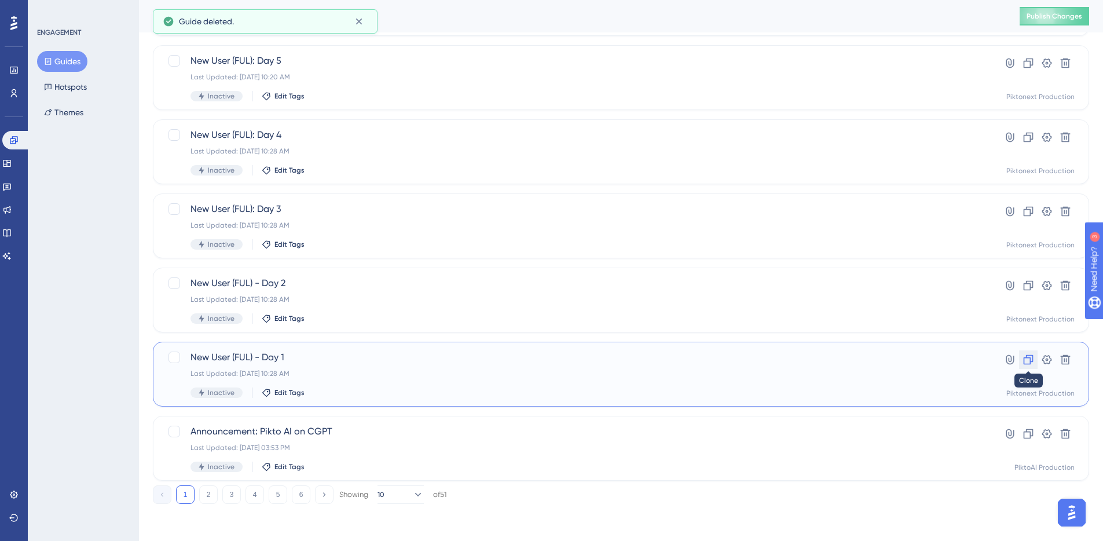
click at [1030, 361] on icon at bounding box center [1028, 360] width 10 height 10
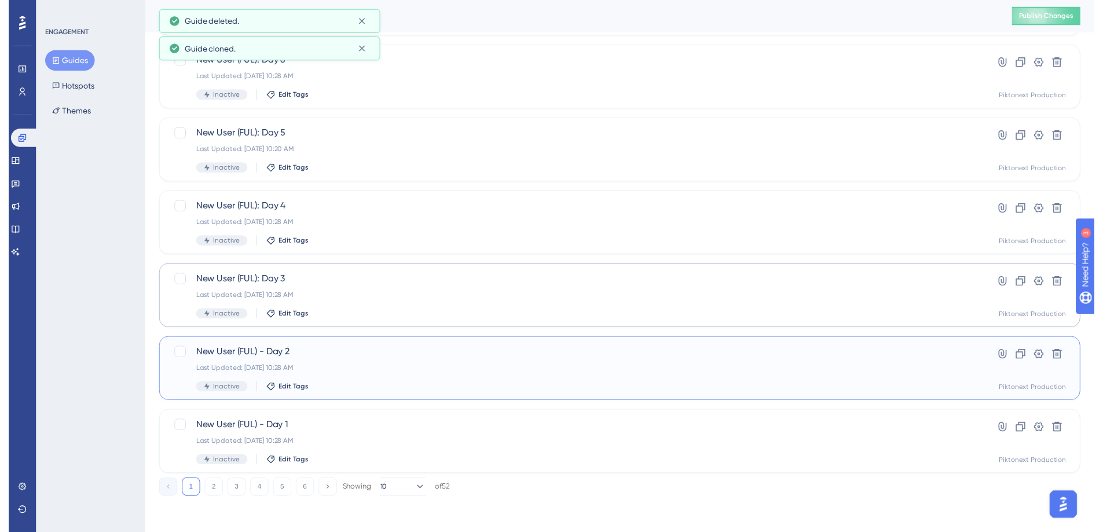
scroll to position [0, 0]
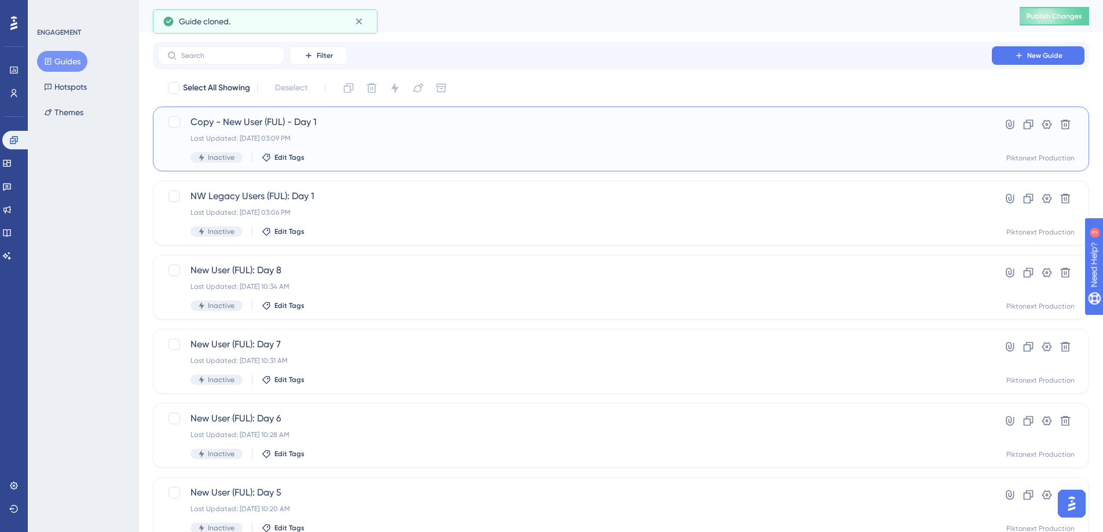
click at [350, 159] on div "Inactive Edit Tags" at bounding box center [574, 157] width 768 height 10
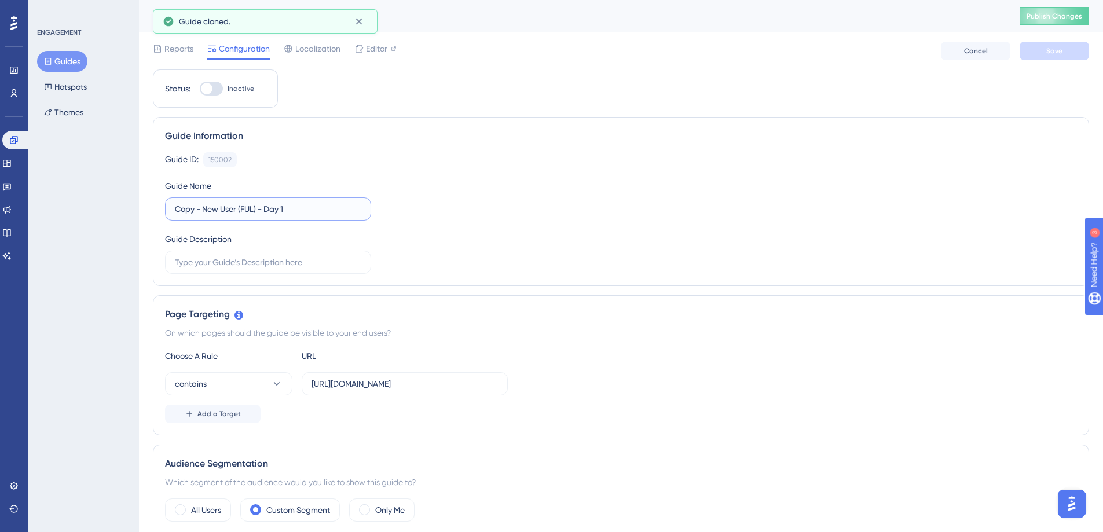
click at [201, 210] on input "Copy - New User (FUL) - Day 1" at bounding box center [268, 209] width 186 height 13
type input "NW Legacy Users (FUL): Day 2"
click at [432, 244] on div "Guide ID: 150002 Copy Guide Name NW Legacy Users (FUL): Day 2 Guide Description" at bounding box center [621, 213] width 912 height 122
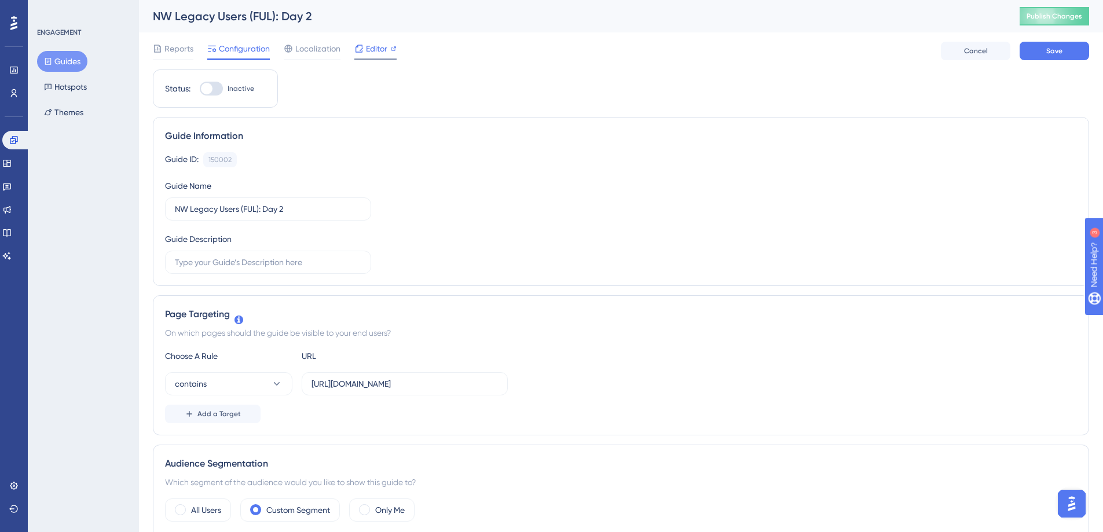
click at [369, 45] on span "Editor" at bounding box center [376, 49] width 21 height 14
click at [67, 60] on button "Guides" at bounding box center [62, 61] width 50 height 21
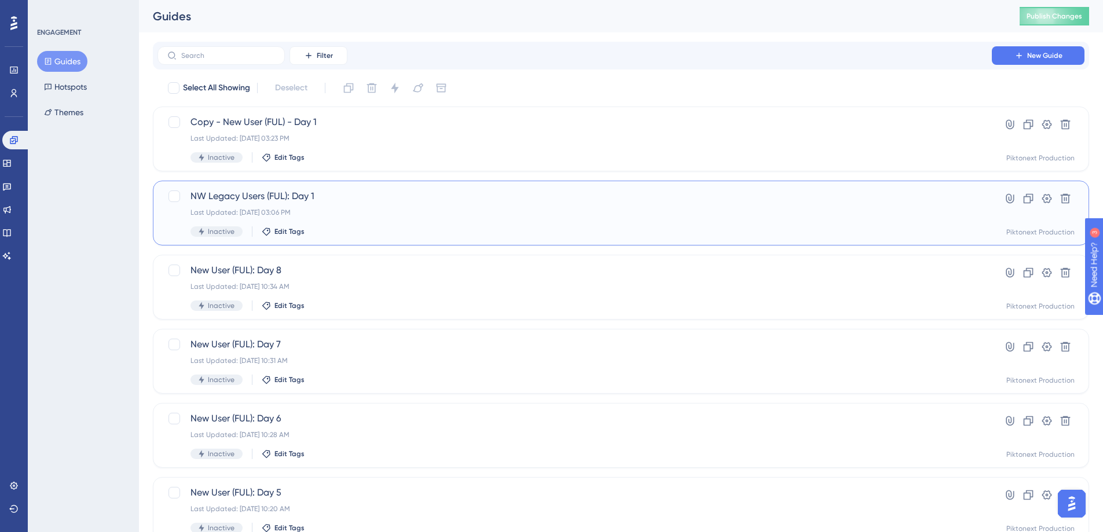
click at [376, 204] on div "NW Legacy Users (FUL): Day 1 Last Updated: Aug 14 2025, 03:06 PM Inactive Edit …" at bounding box center [574, 212] width 768 height 47
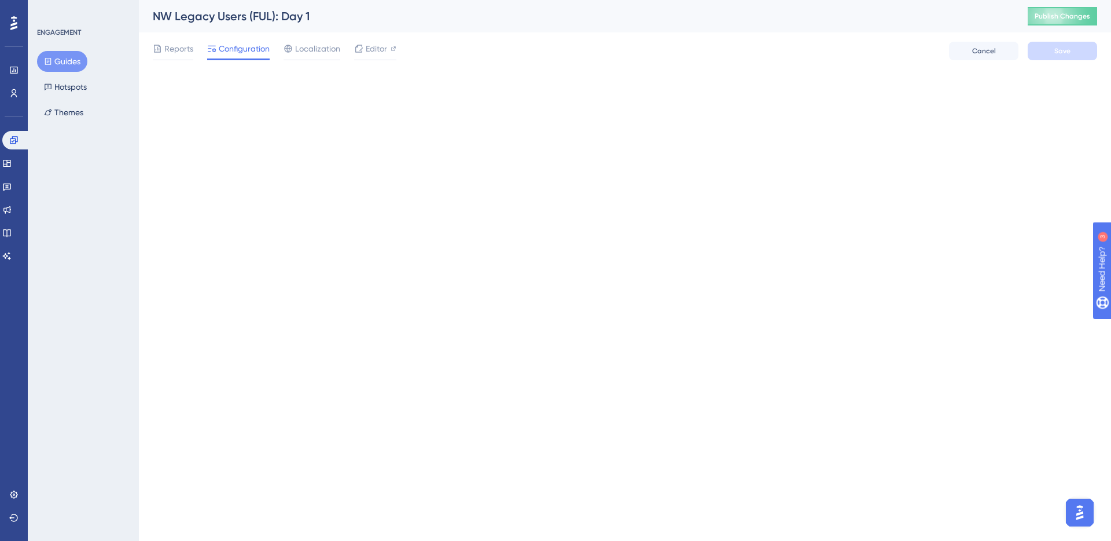
click at [58, 63] on button "Guides" at bounding box center [62, 61] width 50 height 21
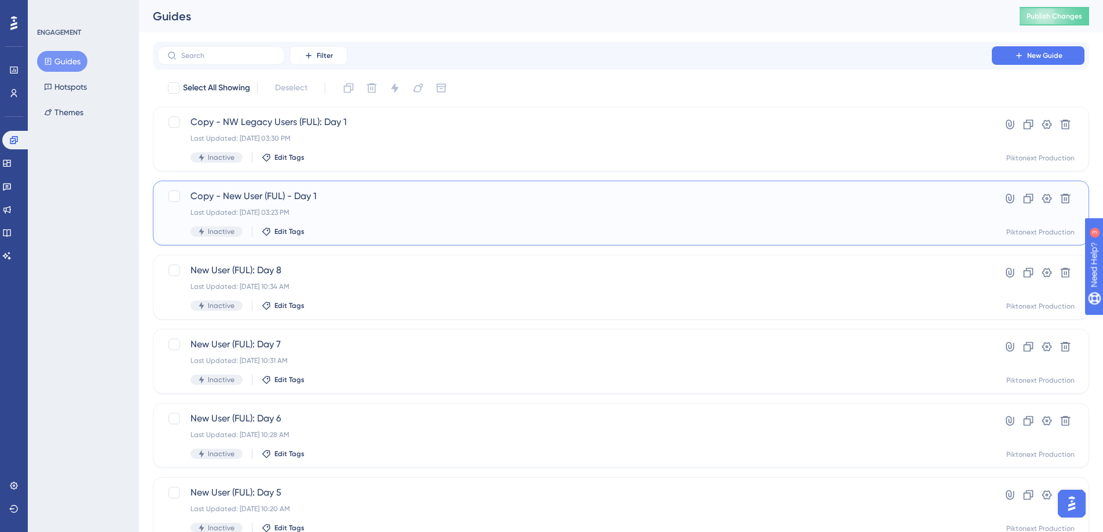
click at [405, 195] on span "Copy - New User (FUL) - Day 1" at bounding box center [574, 196] width 768 height 14
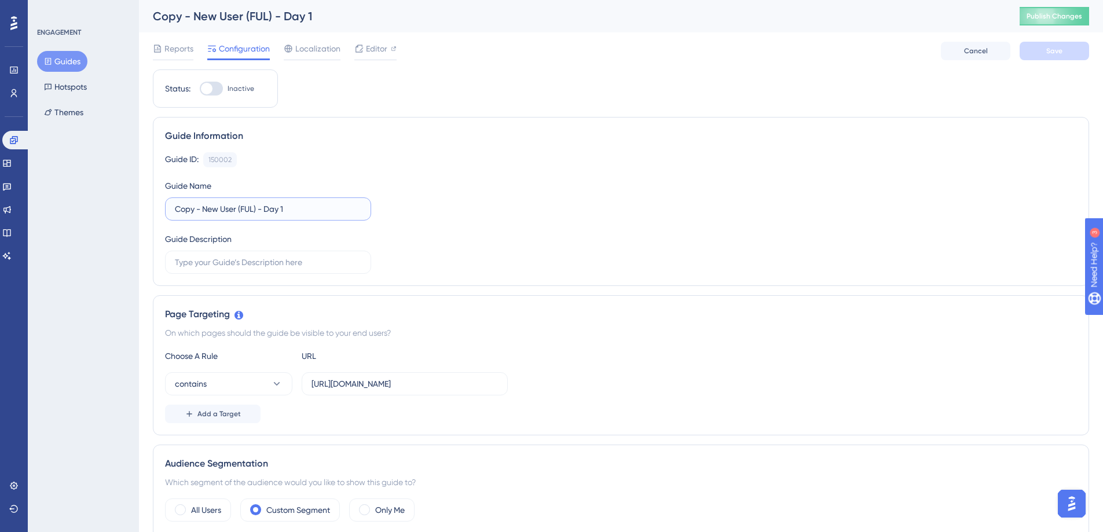
drag, startPoint x: 204, startPoint y: 208, endPoint x: 154, endPoint y: 204, distance: 50.0
click at [154, 204] on div "Guide Information Guide ID: 150002 Copy Guide Name Copy - New User (FUL) - Day …" at bounding box center [621, 201] width 936 height 169
click at [311, 207] on input "New User (FUL) - Day 1" at bounding box center [268, 209] width 186 height 13
click at [516, 171] on div "Guide ID: 150002 Copy Guide Name New User (FUL) - Day 2 Guide Description" at bounding box center [621, 213] width 912 height 122
click at [1030, 57] on button "Save" at bounding box center [1053, 51] width 69 height 19
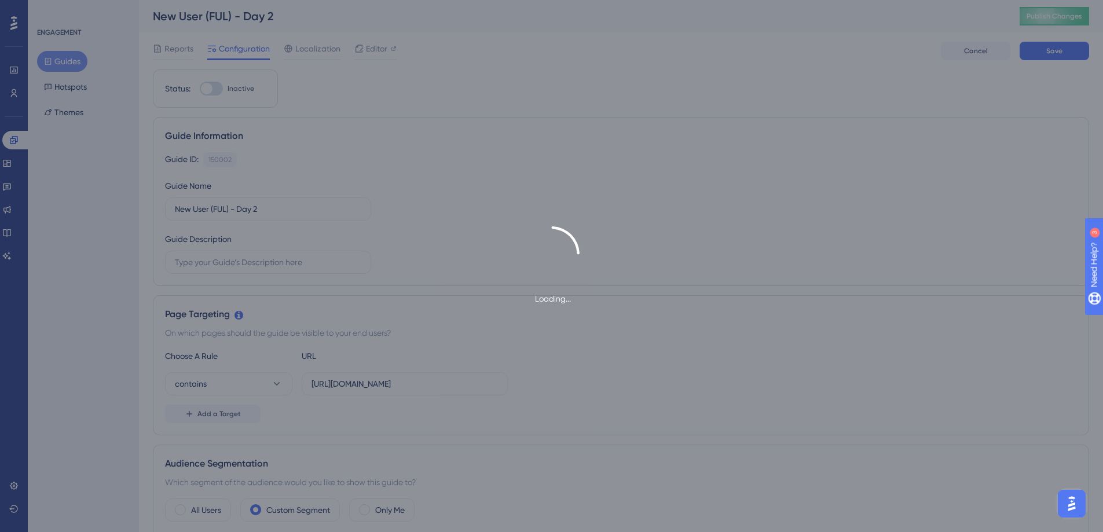
type input "New User (FUL) - Day 2-1"
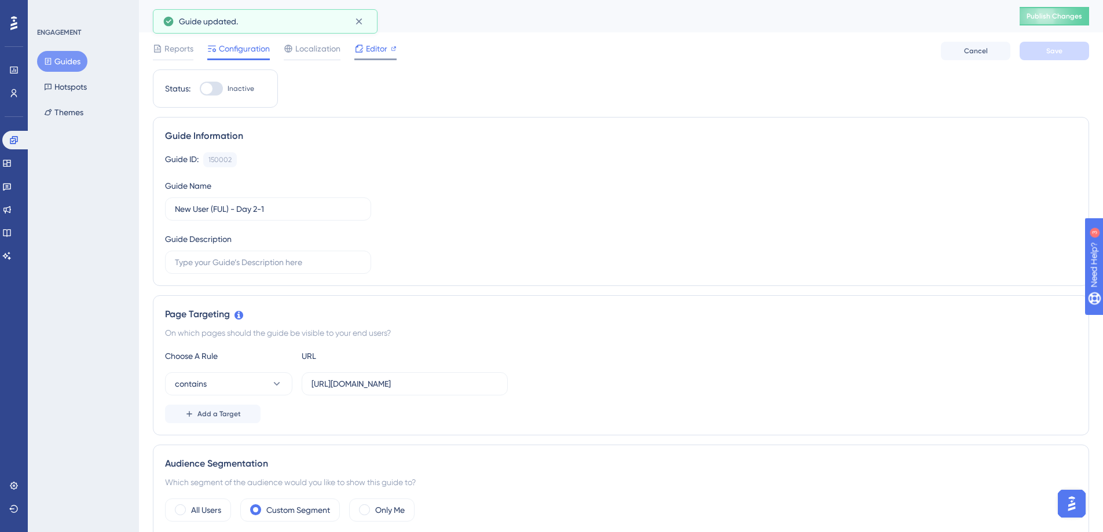
click at [377, 54] on span "Editor" at bounding box center [376, 49] width 21 height 14
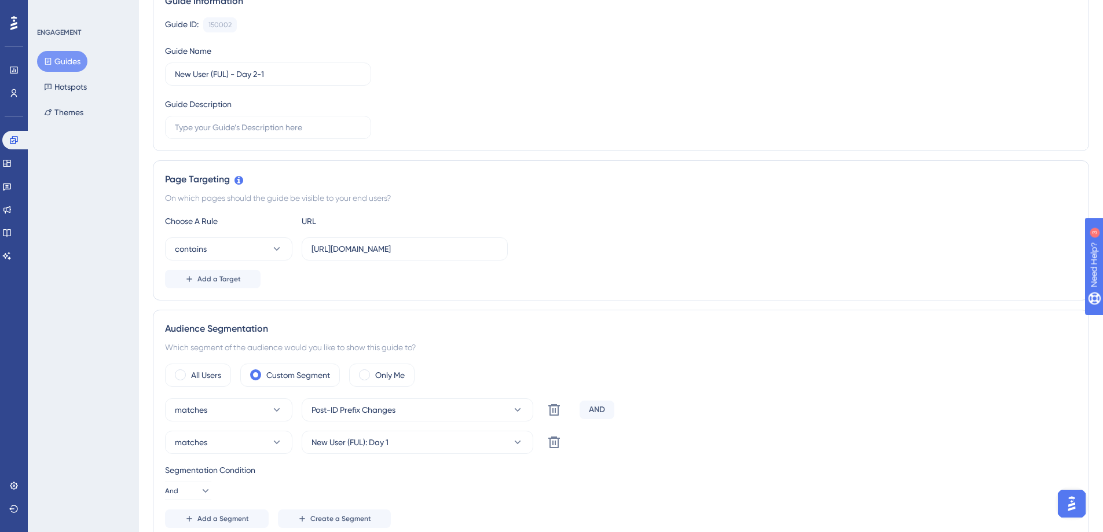
scroll to position [263, 0]
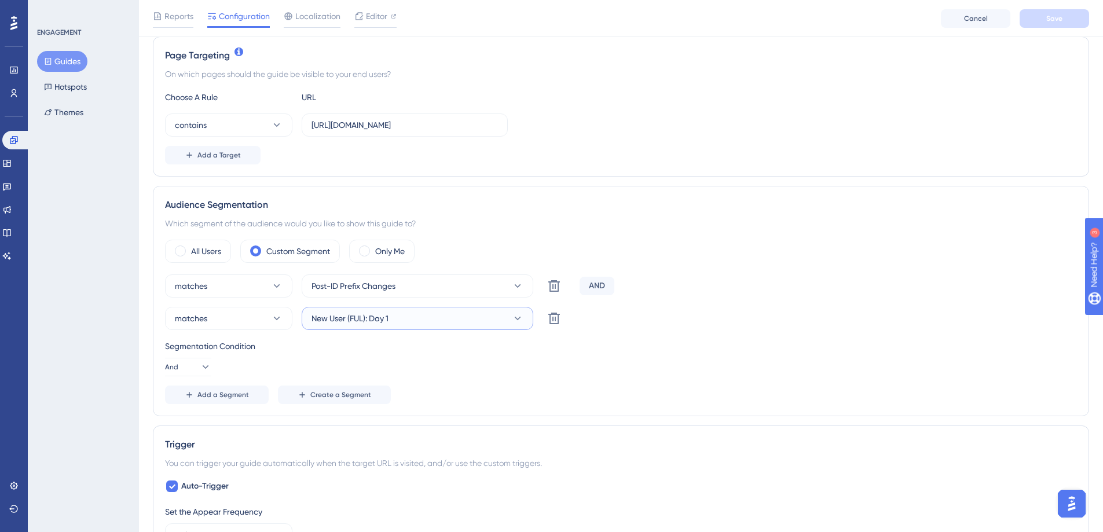
click at [506, 317] on button "New User (FUL): Day 1" at bounding box center [418, 318] width 232 height 23
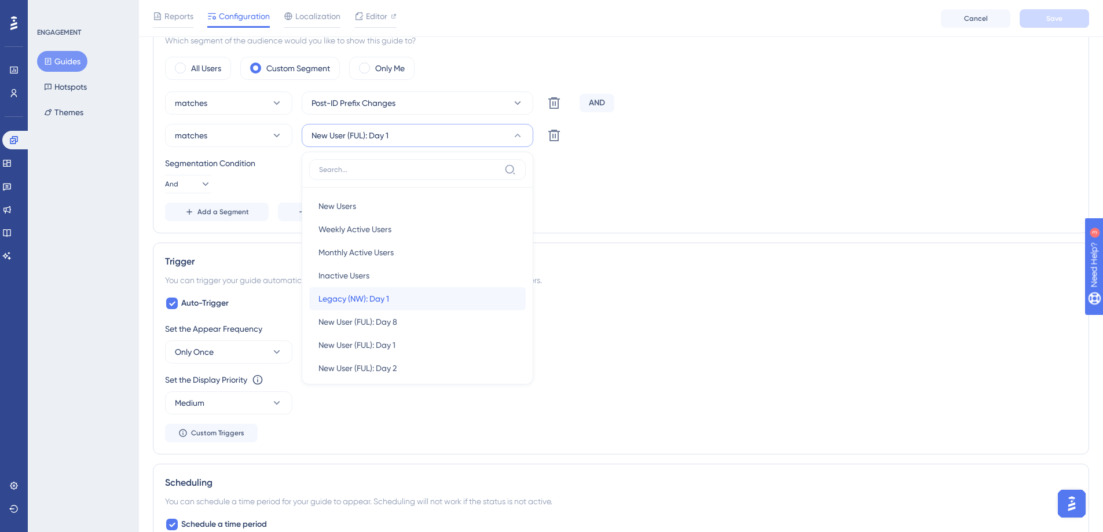
click at [435, 290] on div "Legacy (NW): Day 1 Legacy (NW): Day 1" at bounding box center [417, 298] width 198 height 23
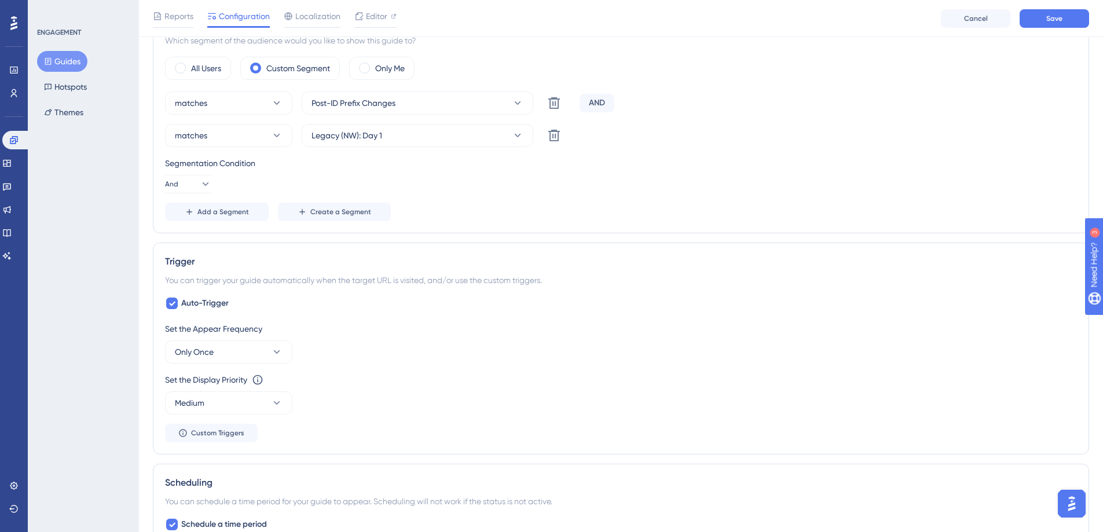
click at [1053, 27] on div "Reports Configuration Localization Editor Cancel Save" at bounding box center [621, 18] width 964 height 37
click at [1051, 23] on button "Save" at bounding box center [1053, 18] width 69 height 19
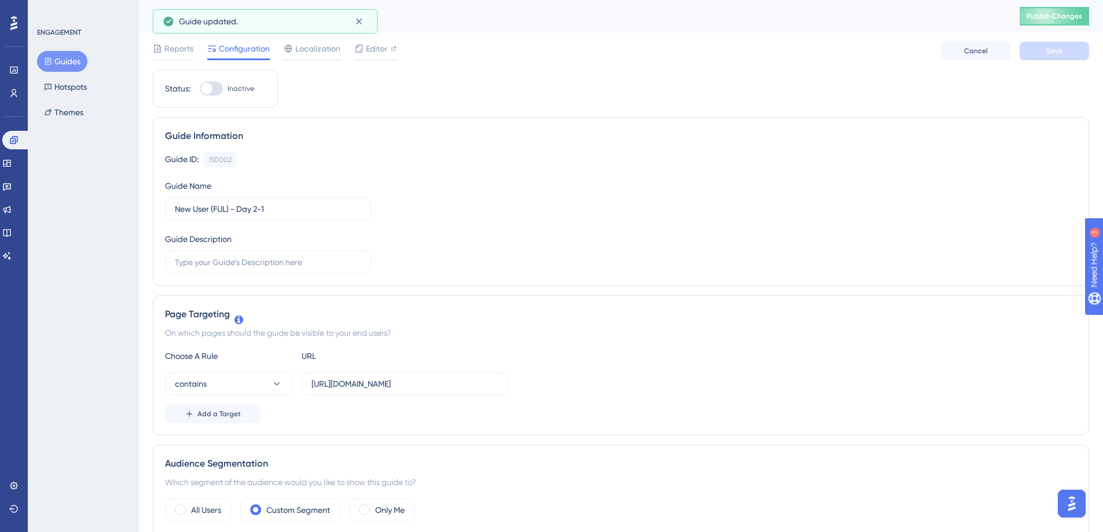
click at [53, 63] on button "Guides" at bounding box center [62, 61] width 50 height 21
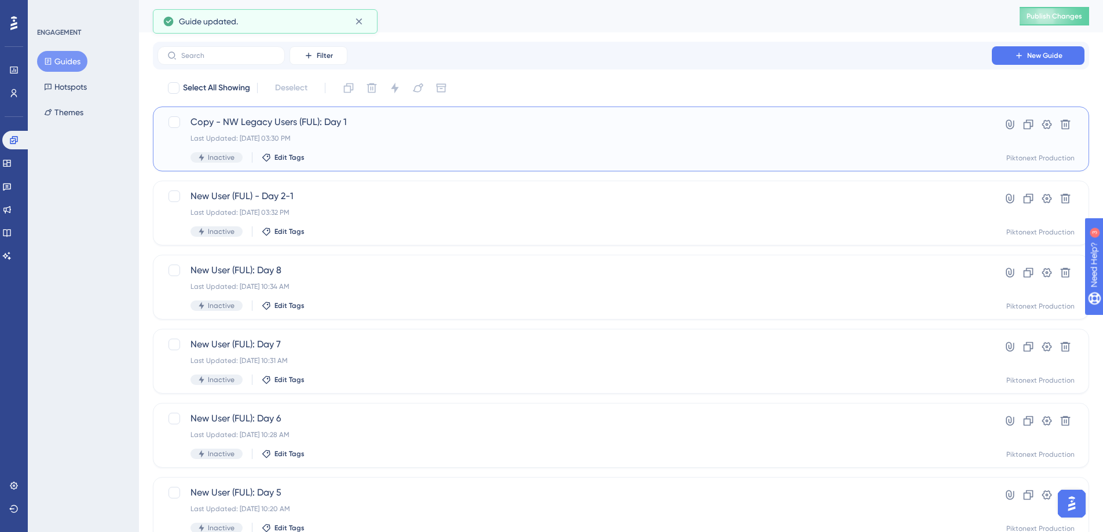
click at [411, 122] on span "Copy - NW Legacy Users (FUL): Day 1" at bounding box center [574, 122] width 768 height 14
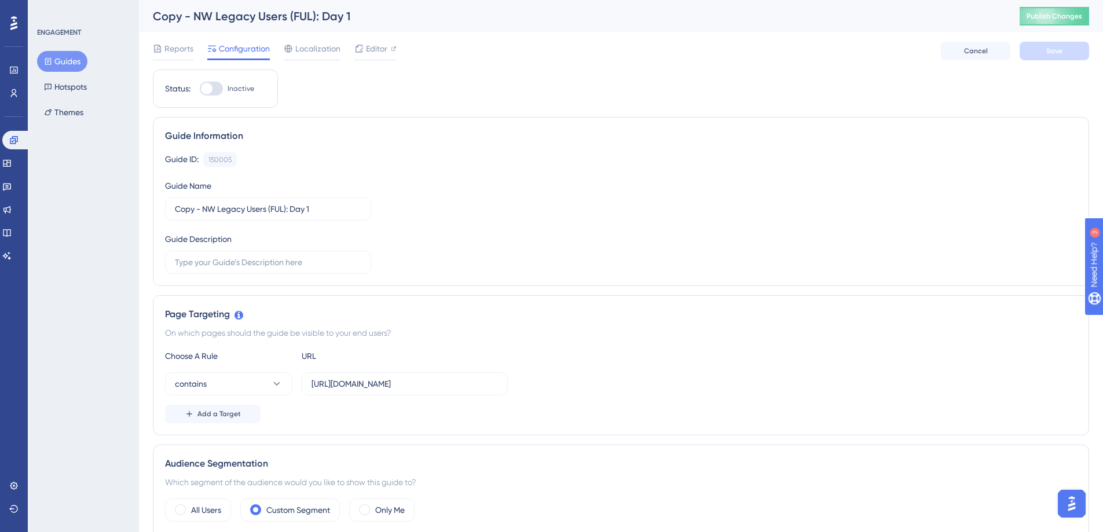
click at [64, 67] on button "Guides" at bounding box center [62, 61] width 50 height 21
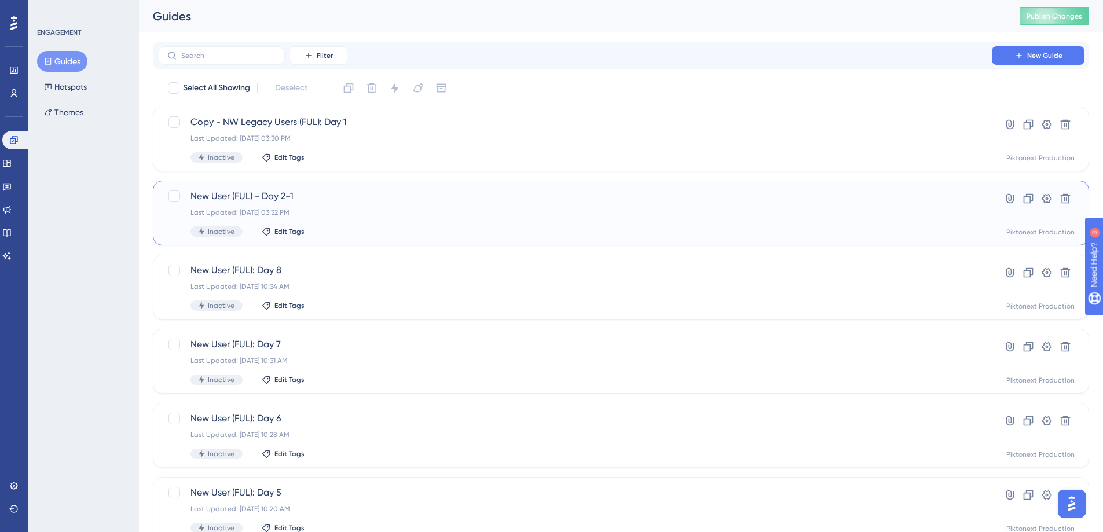
click at [359, 199] on span "New User (FUL) - Day 2-1" at bounding box center [574, 196] width 768 height 14
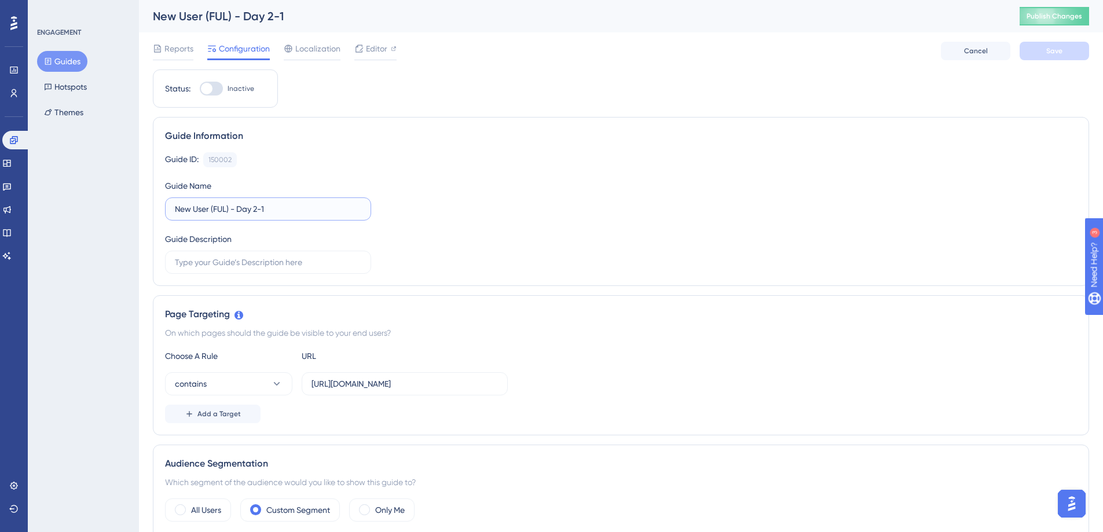
click at [262, 211] on input "New User (FUL) - Day 2-1" at bounding box center [268, 209] width 186 height 13
click at [1074, 58] on button "Save" at bounding box center [1053, 51] width 69 height 19
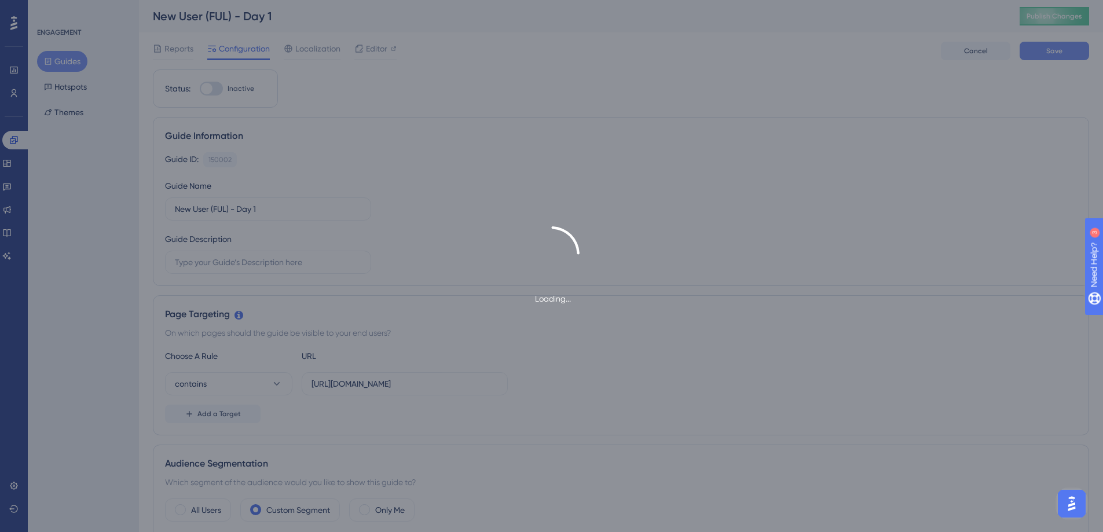
type input "New User (FUL) - Day 1-1"
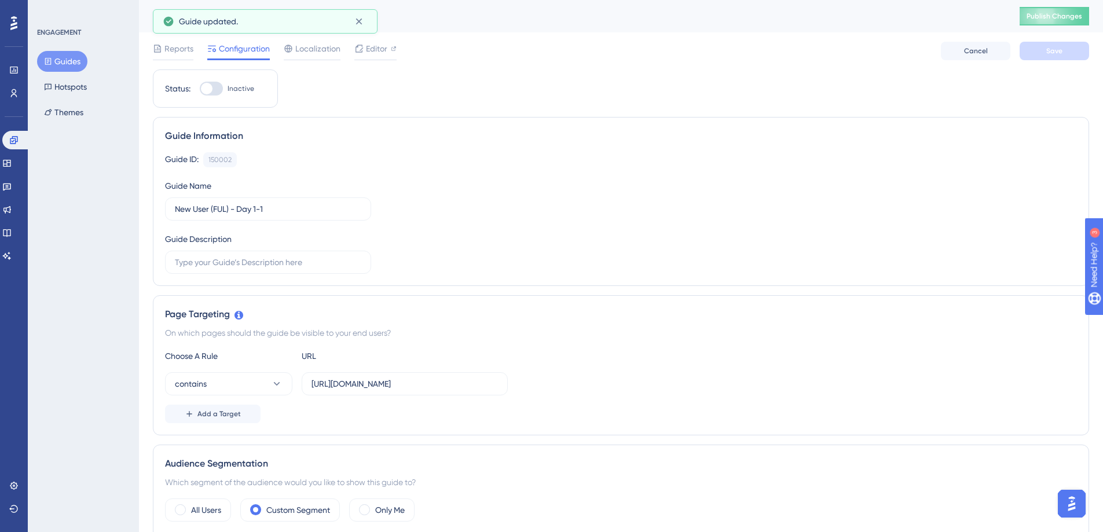
click at [74, 59] on button "Guides" at bounding box center [62, 61] width 50 height 21
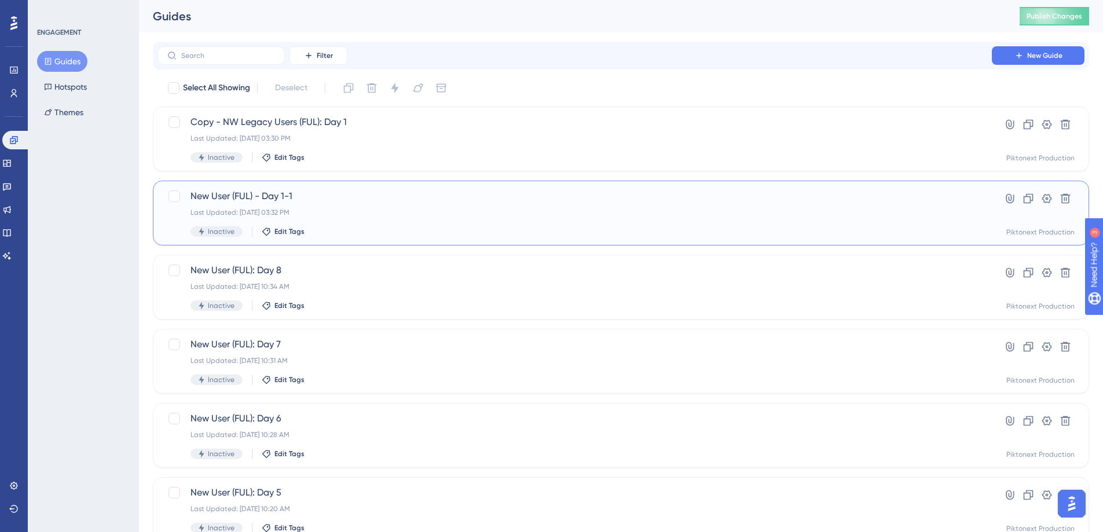
click at [357, 214] on div "Last Updated: Aug 14 2025, 03:32 PM" at bounding box center [574, 212] width 768 height 9
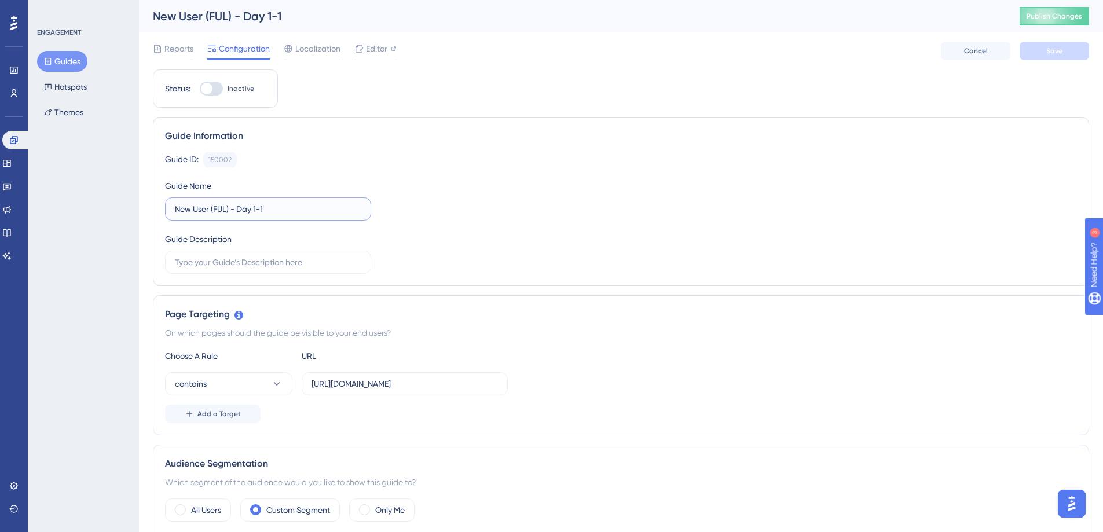
click at [175, 210] on input "New User (FUL) - Day 1-1" at bounding box center [268, 209] width 186 height 13
type input "NW Legacy User (FUL): Day 1"
click at [1066, 45] on button "Save" at bounding box center [1053, 51] width 69 height 19
click at [384, 56] on div "Editor" at bounding box center [375, 51] width 42 height 19
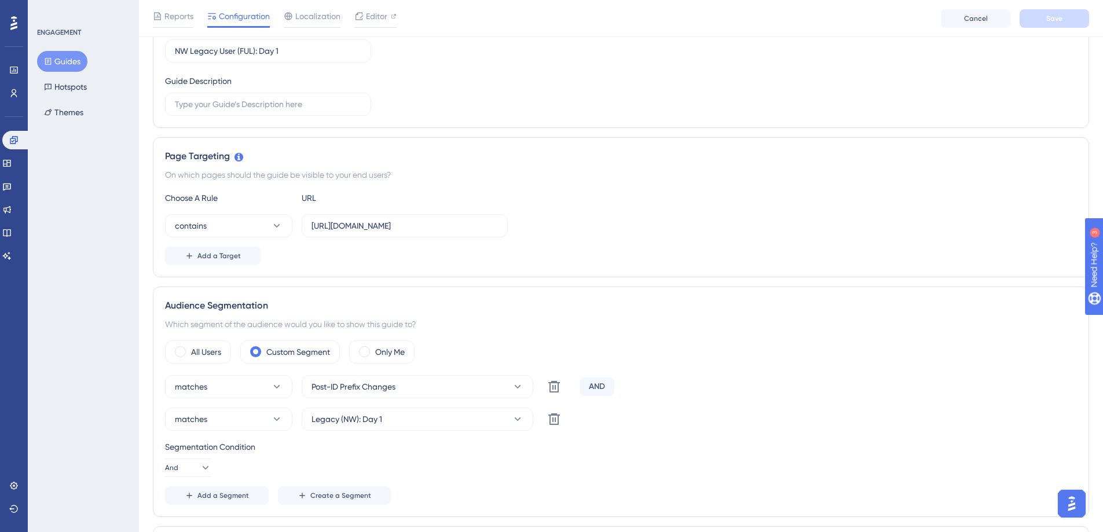
scroll to position [79, 0]
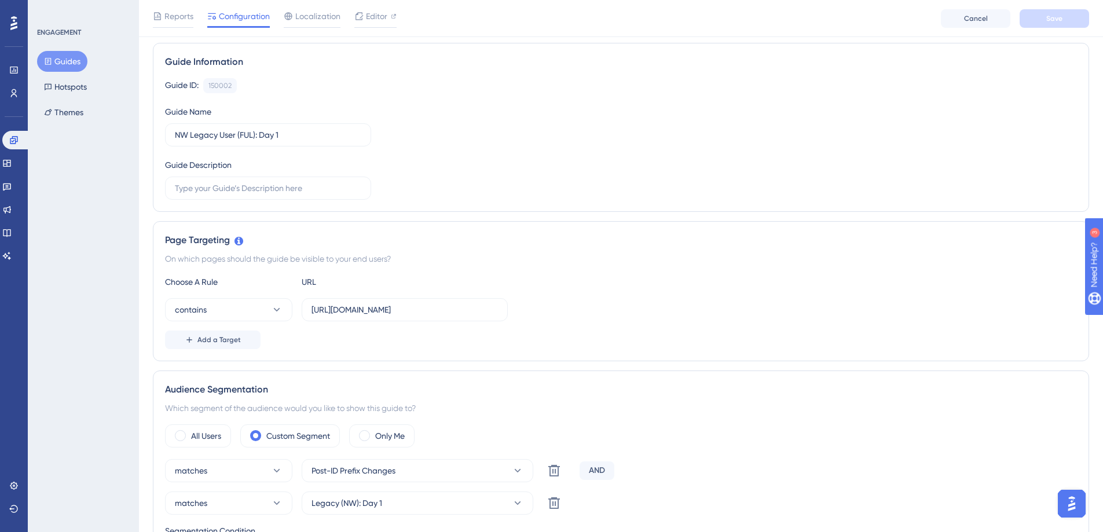
click at [47, 67] on button "Guides" at bounding box center [62, 61] width 50 height 21
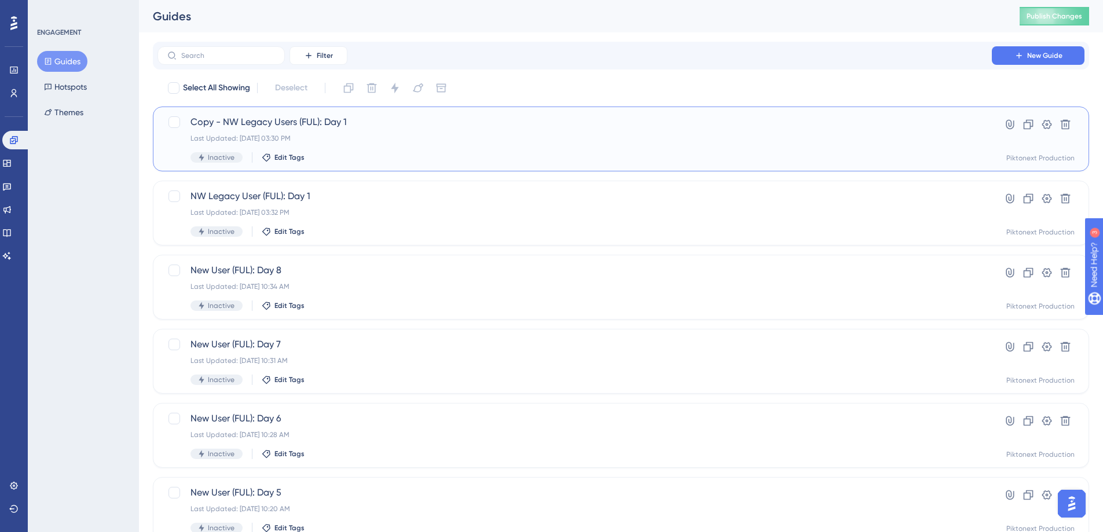
click at [364, 142] on div "Last Updated: Aug 14 2025, 03:30 PM" at bounding box center [574, 138] width 768 height 9
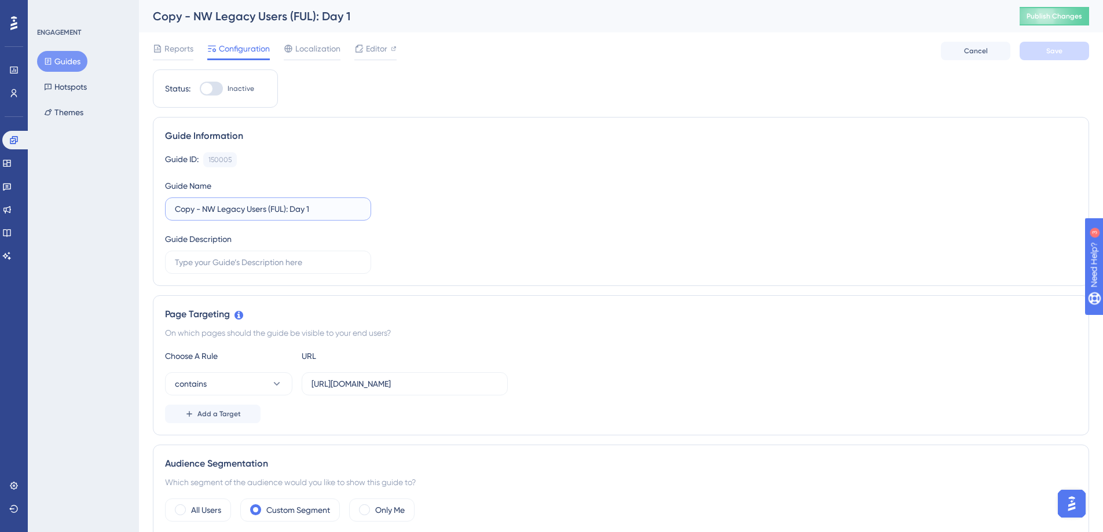
drag, startPoint x: 204, startPoint y: 207, endPoint x: 155, endPoint y: 208, distance: 48.6
click at [155, 208] on div "Guide Information Guide ID: 150005 Copy Guide Name Copy - NW Legacy Users (FUL)…" at bounding box center [621, 201] width 936 height 169
click at [312, 208] on input "NW Legacy Users (FUL): Day 1" at bounding box center [268, 209] width 186 height 13
type input "NW Legacy Users (FUL): Day 2"
click at [666, 175] on div "Guide ID: 150005 Copy Guide Name NW Legacy Users (FUL): Day 2 Guide Description" at bounding box center [621, 213] width 912 height 122
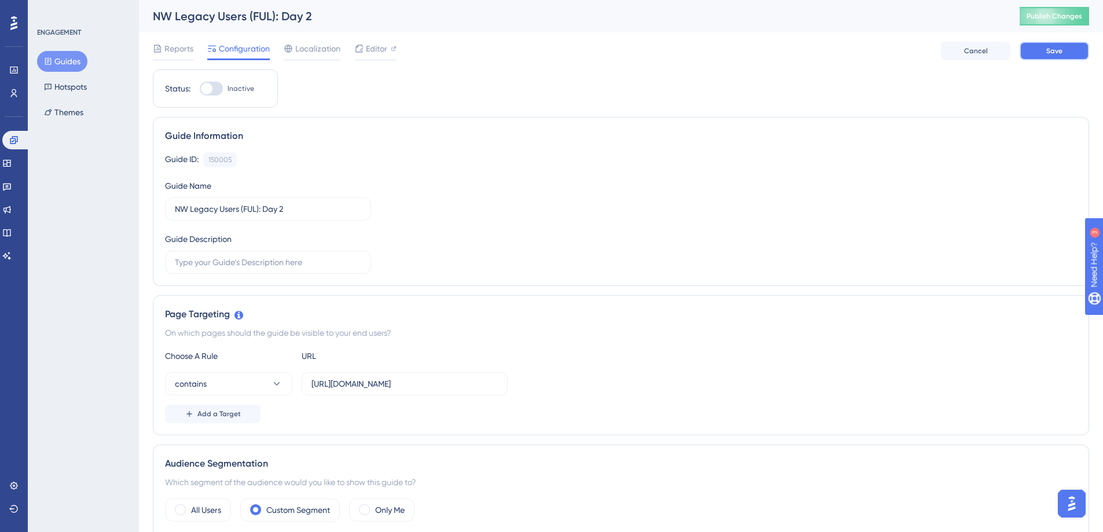
click at [1030, 57] on button "Save" at bounding box center [1053, 51] width 69 height 19
click at [377, 53] on span "Editor" at bounding box center [376, 49] width 21 height 14
click at [72, 61] on button "Guides" at bounding box center [62, 61] width 50 height 21
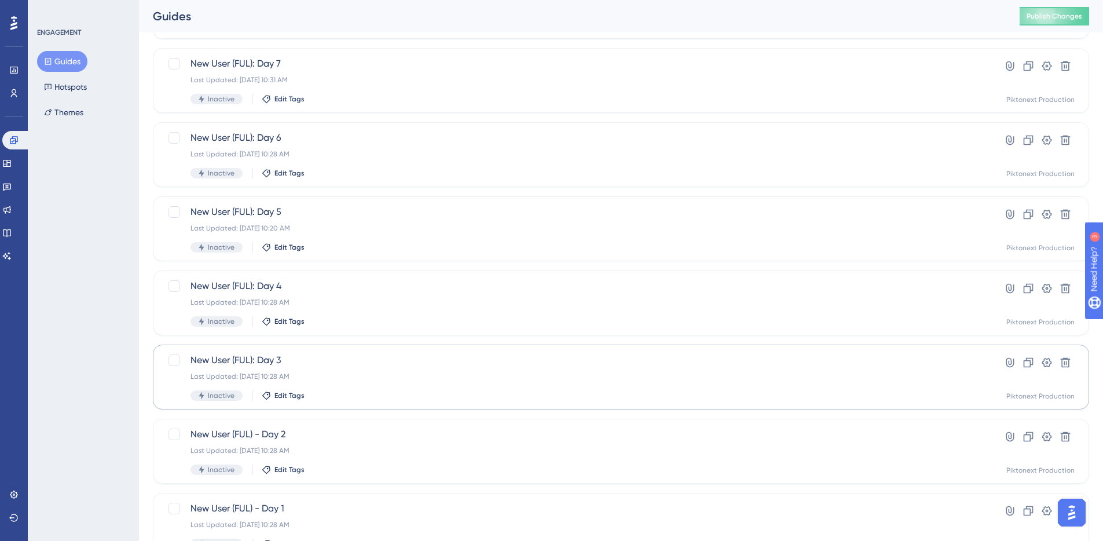
scroll to position [288, 0]
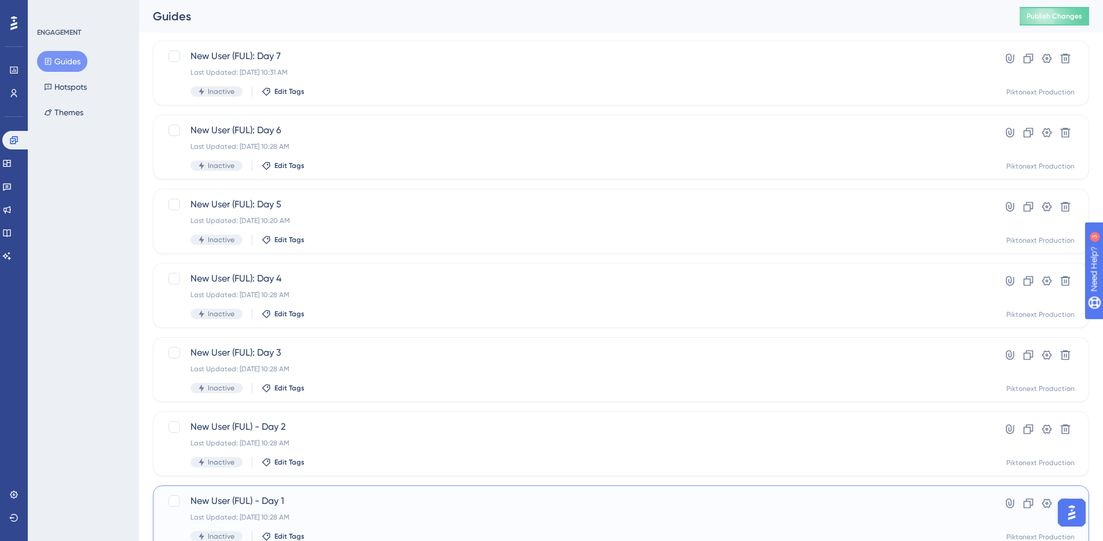
click at [425, 494] on span "New User (FUL) - Day 1" at bounding box center [574, 501] width 768 height 14
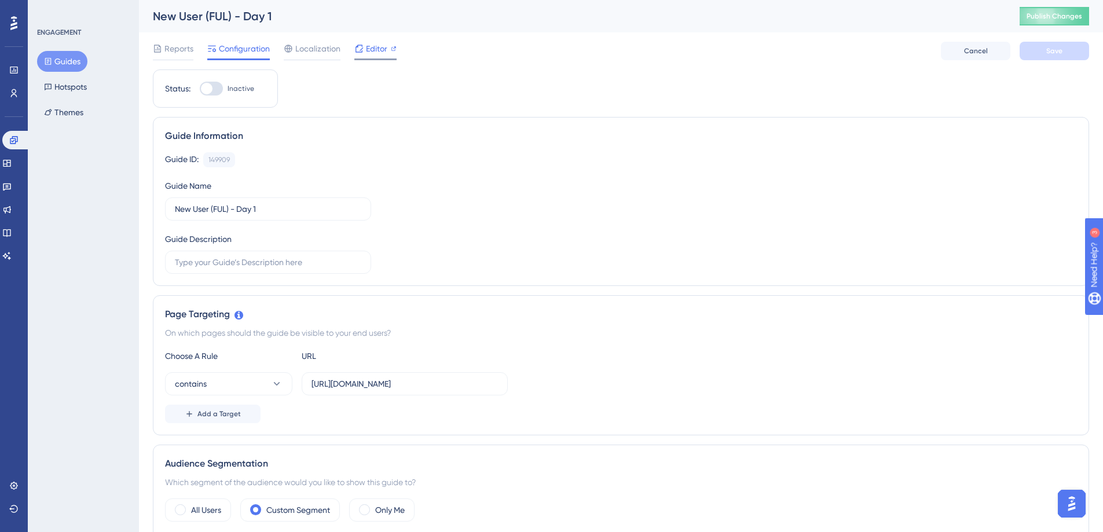
click at [369, 55] on span "Editor" at bounding box center [376, 49] width 21 height 14
click at [64, 58] on button "Guides" at bounding box center [62, 61] width 50 height 21
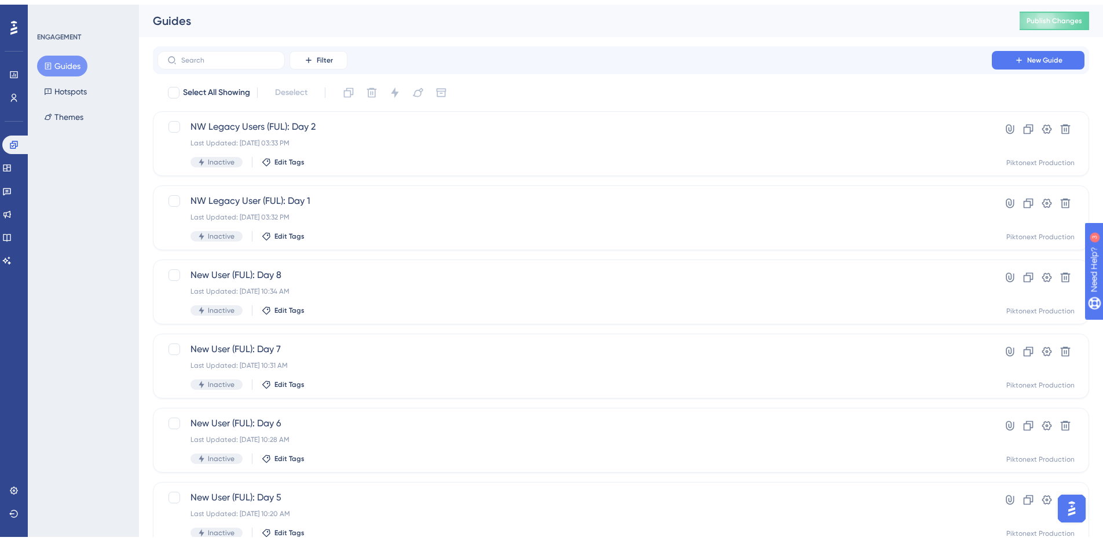
scroll to position [255, 0]
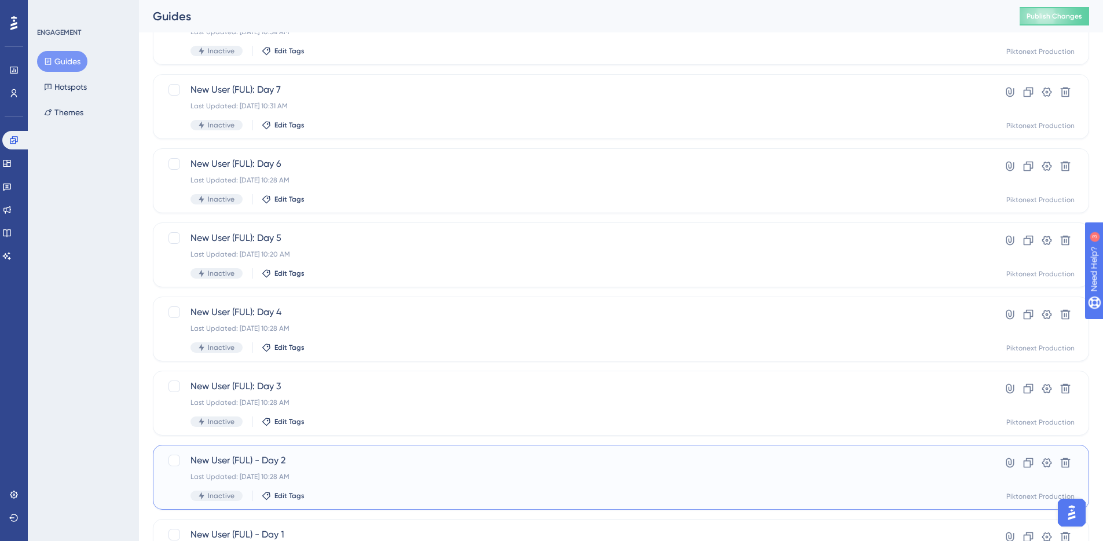
click at [390, 462] on span "New User (FUL) - Day 2" at bounding box center [574, 460] width 768 height 14
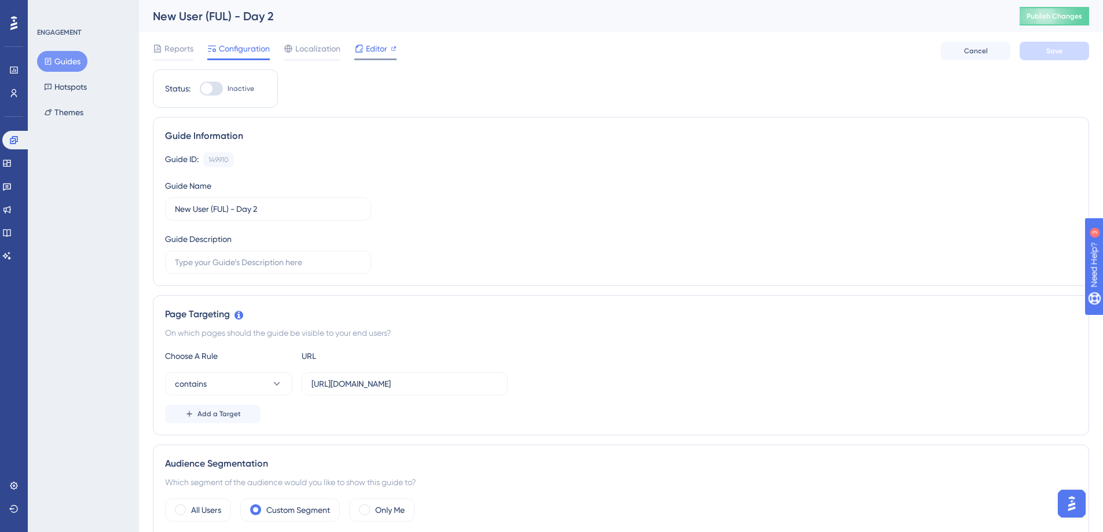
click at [380, 51] on span "Editor" at bounding box center [376, 49] width 21 height 14
click at [66, 58] on button "Guides" at bounding box center [62, 61] width 50 height 21
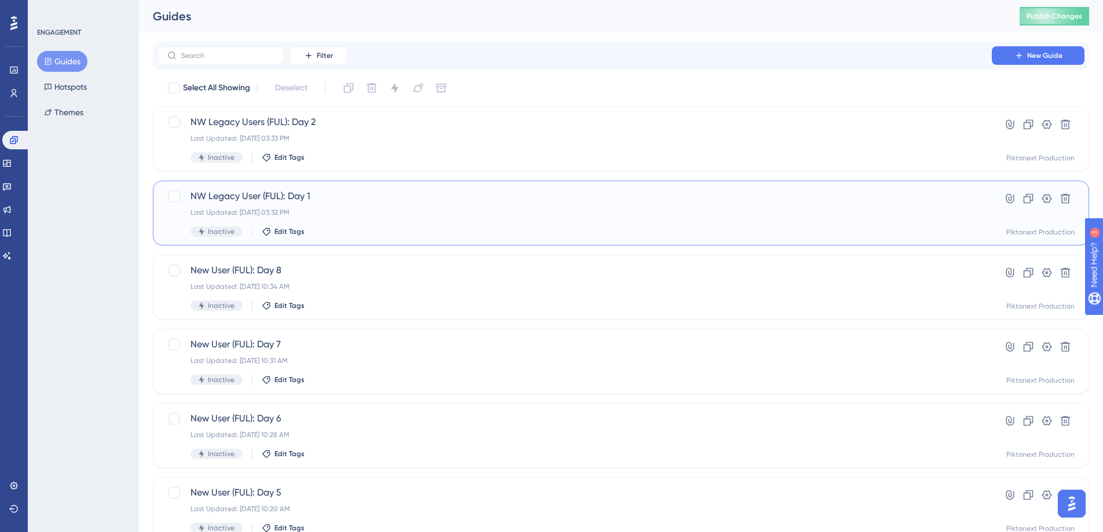
click at [380, 216] on div "Last Updated: Aug 14 2025, 03:32 PM" at bounding box center [574, 212] width 768 height 9
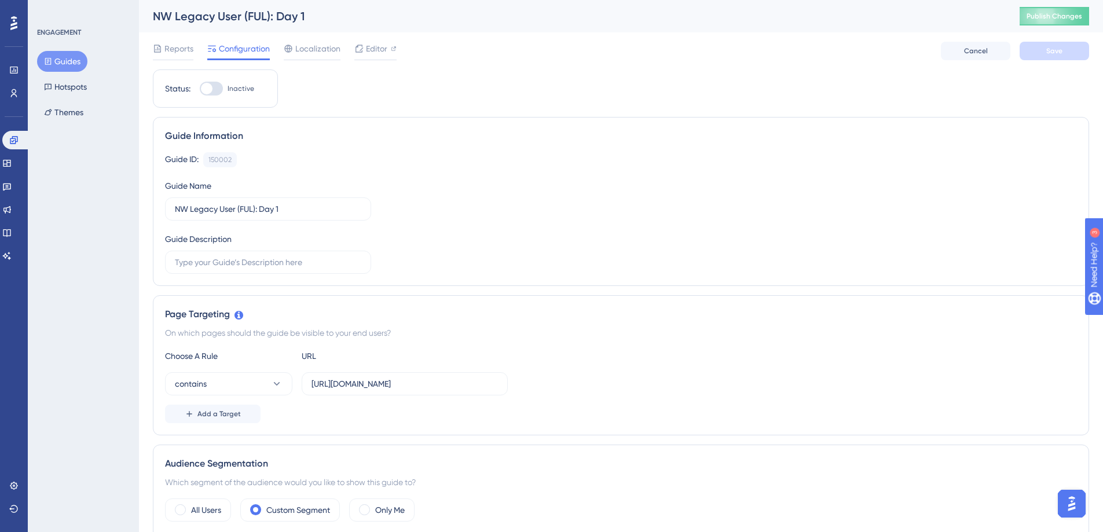
click at [72, 70] on button "Guides" at bounding box center [62, 61] width 50 height 21
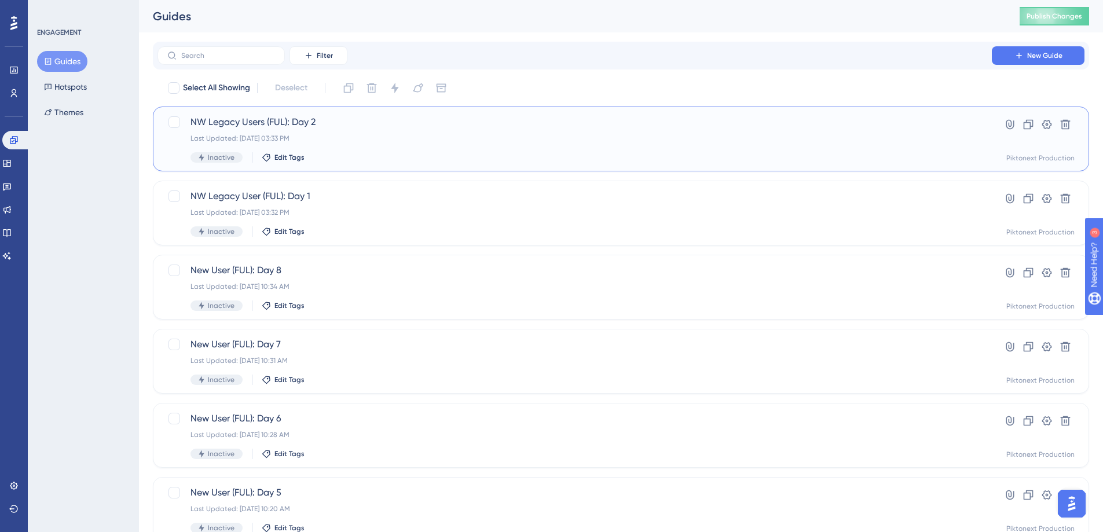
click at [350, 134] on div "Last Updated: Aug 14 2025, 03:33 PM" at bounding box center [574, 138] width 768 height 9
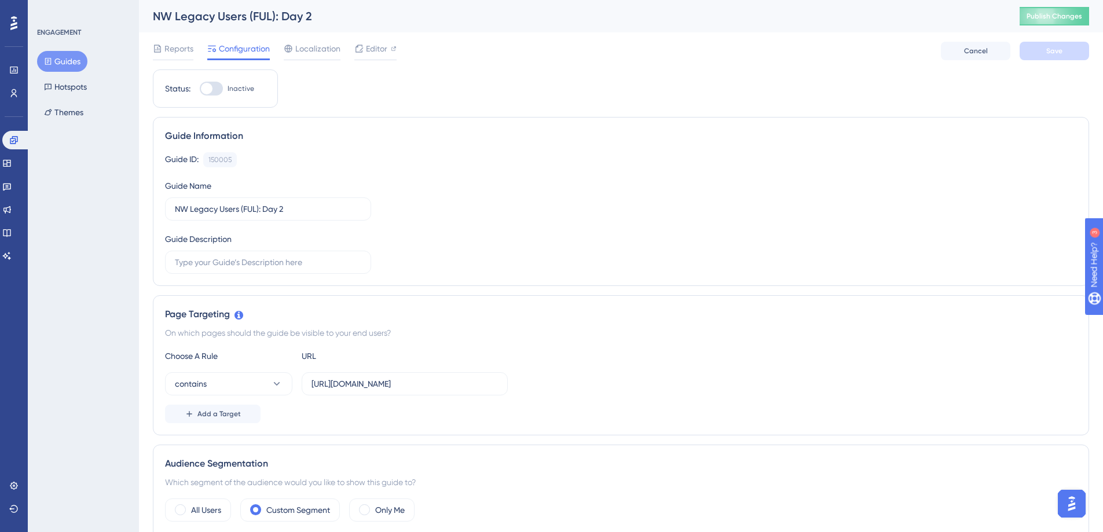
click at [353, 54] on div "Reports Configuration Localization Editor" at bounding box center [275, 51] width 244 height 19
click at [368, 46] on span "Editor" at bounding box center [376, 49] width 21 height 14
click at [398, 57] on div "Reports Configuration Localization Editor Cancel Save" at bounding box center [621, 50] width 936 height 37
click at [381, 49] on span "Editor" at bounding box center [376, 49] width 21 height 14
click at [71, 65] on button "Guides" at bounding box center [62, 61] width 50 height 21
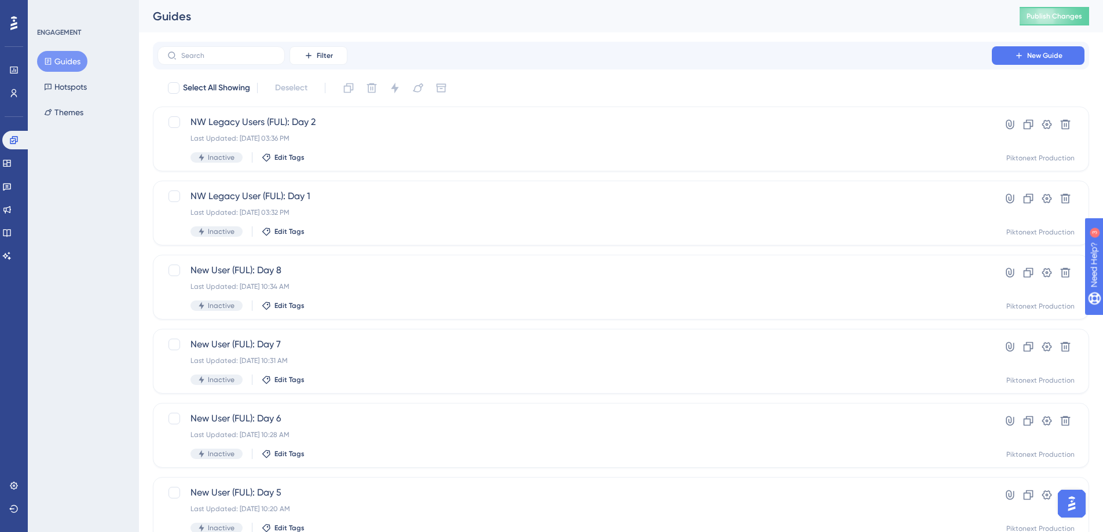
click at [12, 102] on div "Engagement Widgets Feedback Product Updates Knowledge Base AI Assistant" at bounding box center [13, 183] width 23 height 163
click at [15, 95] on icon at bounding box center [13, 93] width 9 height 9
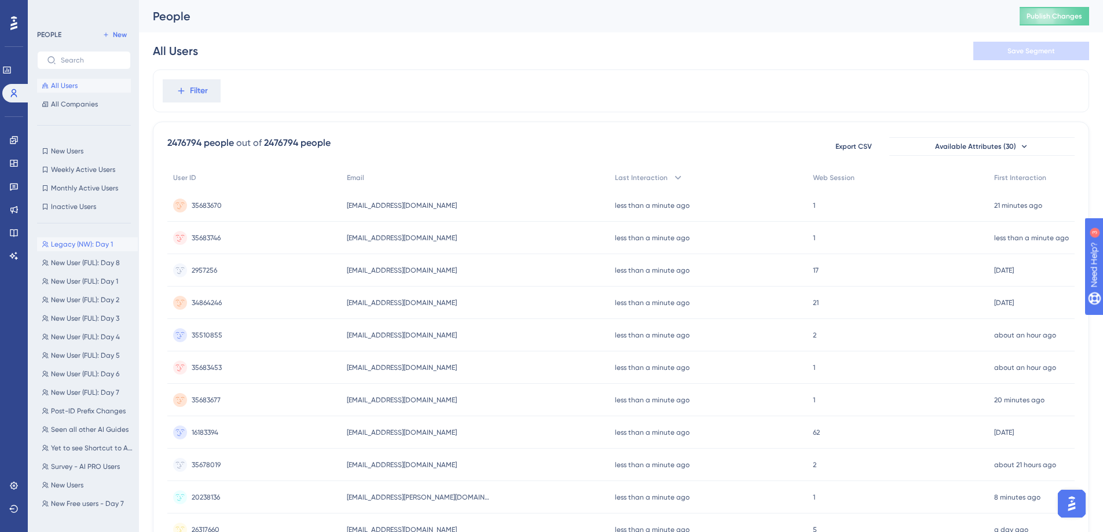
click at [101, 240] on span "Legacy (NW): Day 1" at bounding box center [82, 244] width 62 height 9
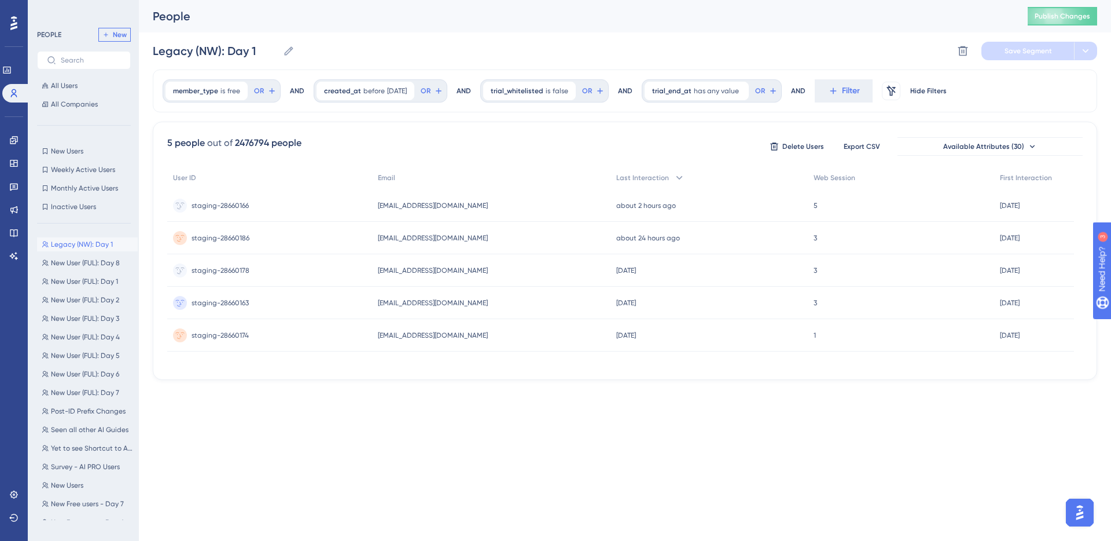
click at [122, 30] on span "New" at bounding box center [120, 34] width 14 height 9
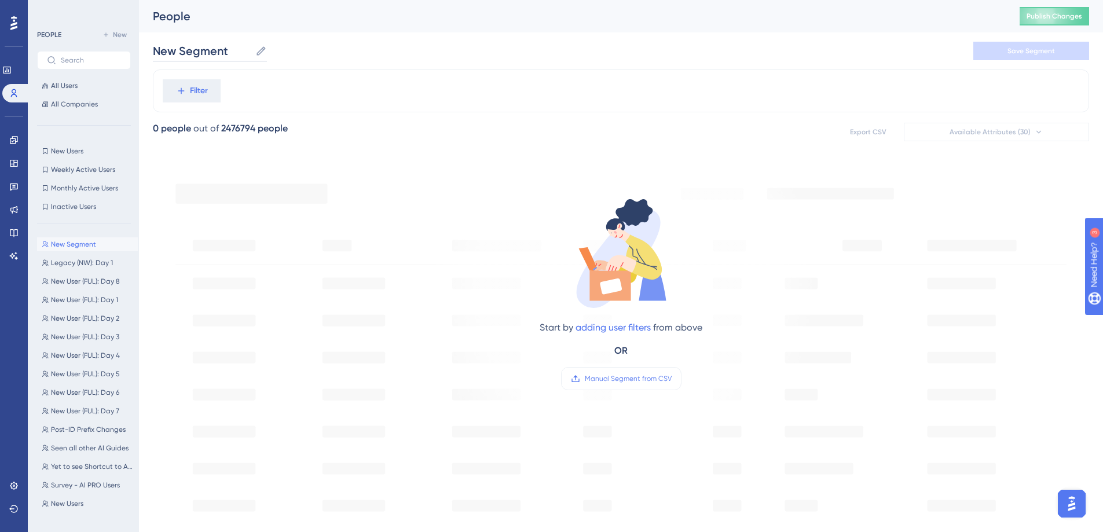
click at [211, 52] on input "New Segment" at bounding box center [202, 51] width 98 height 16
type input "L"
type input "NW Legacy (FUL): Day 2"
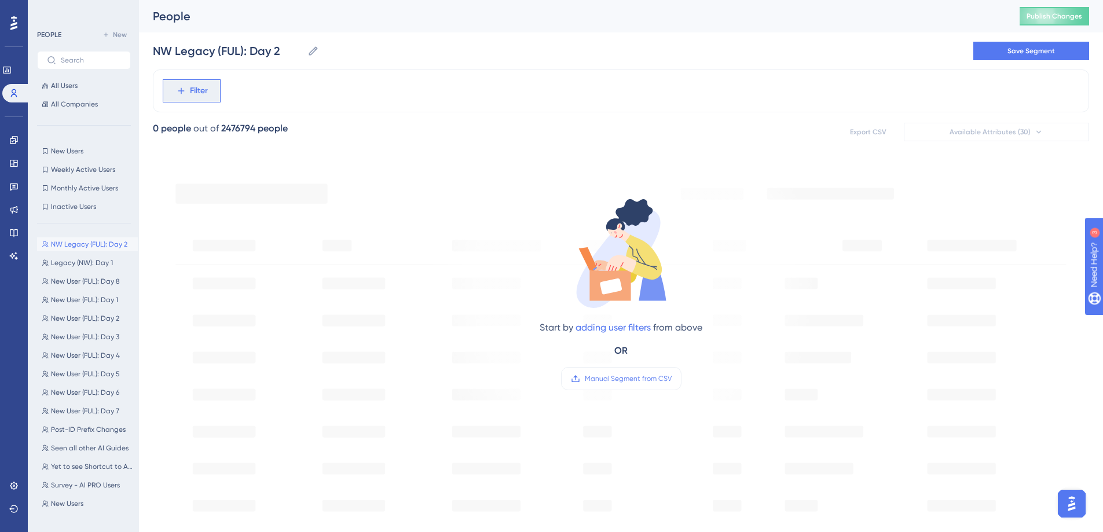
click at [204, 95] on span "Filter" at bounding box center [199, 91] width 18 height 14
type input "member"
click at [274, 175] on button "member_type member_type" at bounding box center [255, 177] width 170 height 23
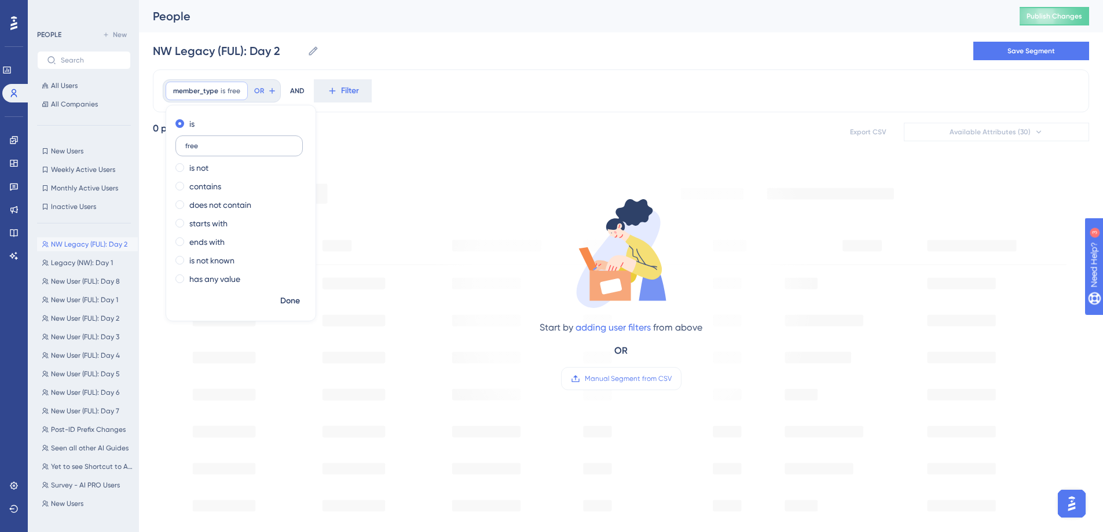
type input "free"
click at [298, 292] on button "Done" at bounding box center [290, 301] width 32 height 21
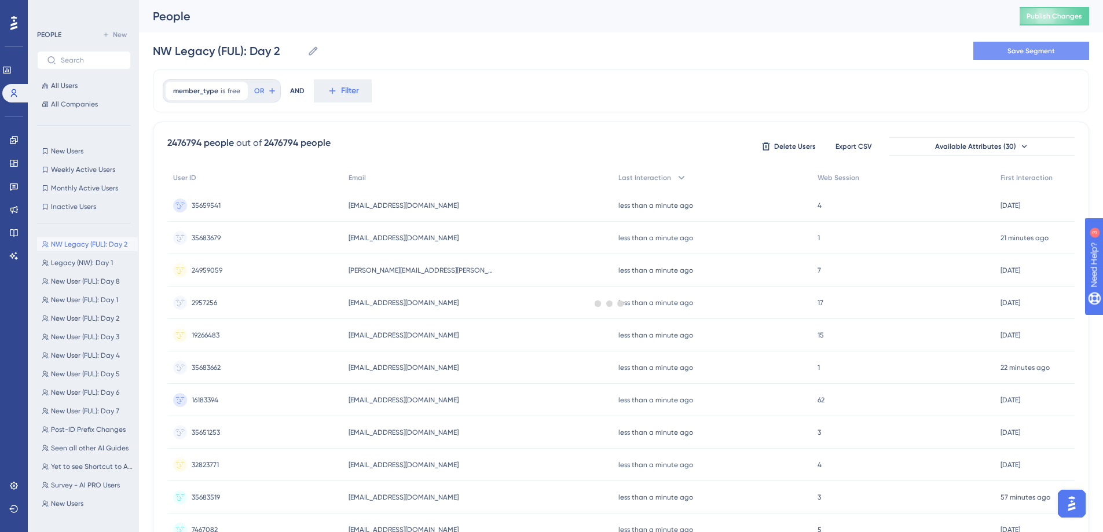
click at [987, 57] on button "Save Segment" at bounding box center [1031, 51] width 116 height 19
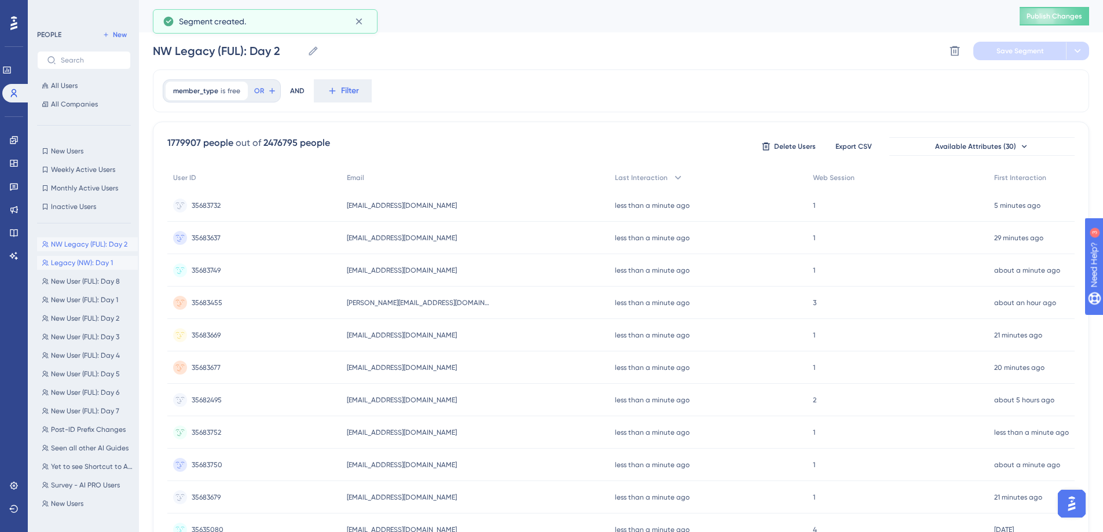
click at [78, 256] on button "Legacy (NW): Day 1 Legacy (NW): Day 1" at bounding box center [87, 263] width 101 height 14
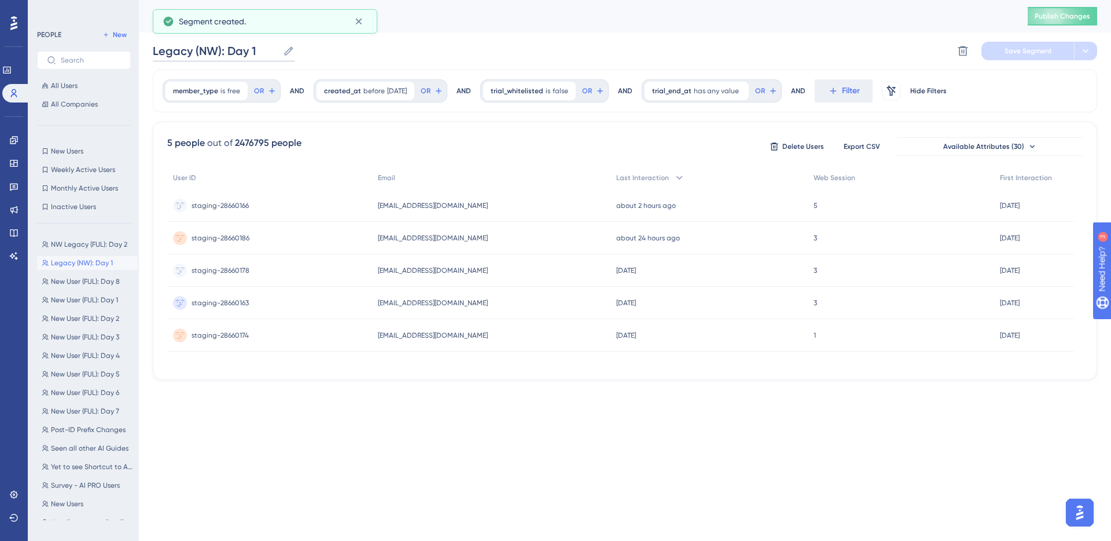
click at [207, 57] on input "Legacy (NW): Day 1" at bounding box center [216, 51] width 126 height 16
drag, startPoint x: 198, startPoint y: 50, endPoint x: 168, endPoint y: 49, distance: 29.5
click at [168, 49] on input "Legacy (NW): Day 1" at bounding box center [216, 51] width 126 height 16
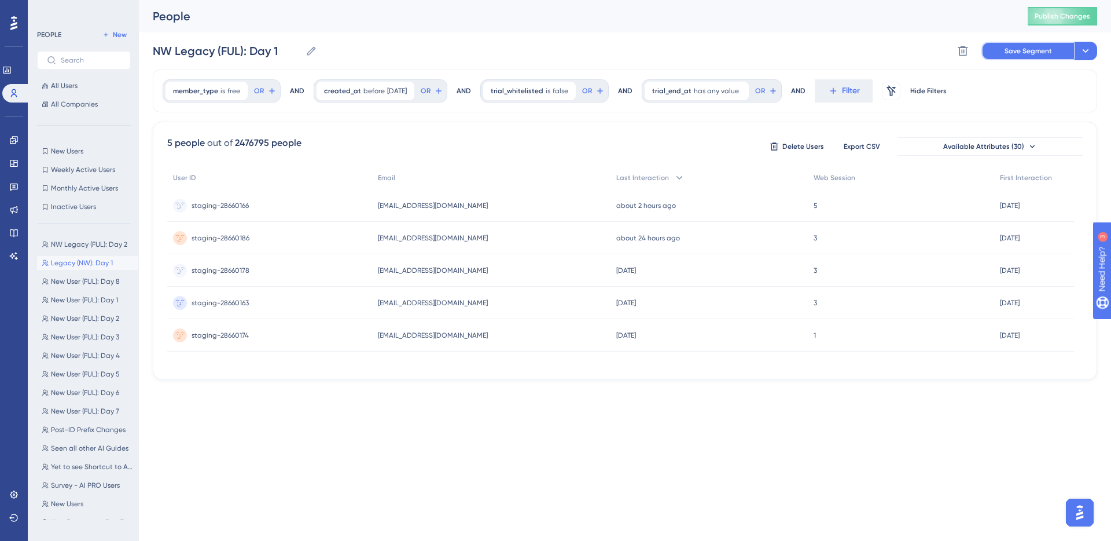
click at [1063, 46] on button "Save Segment" at bounding box center [1028, 51] width 93 height 19
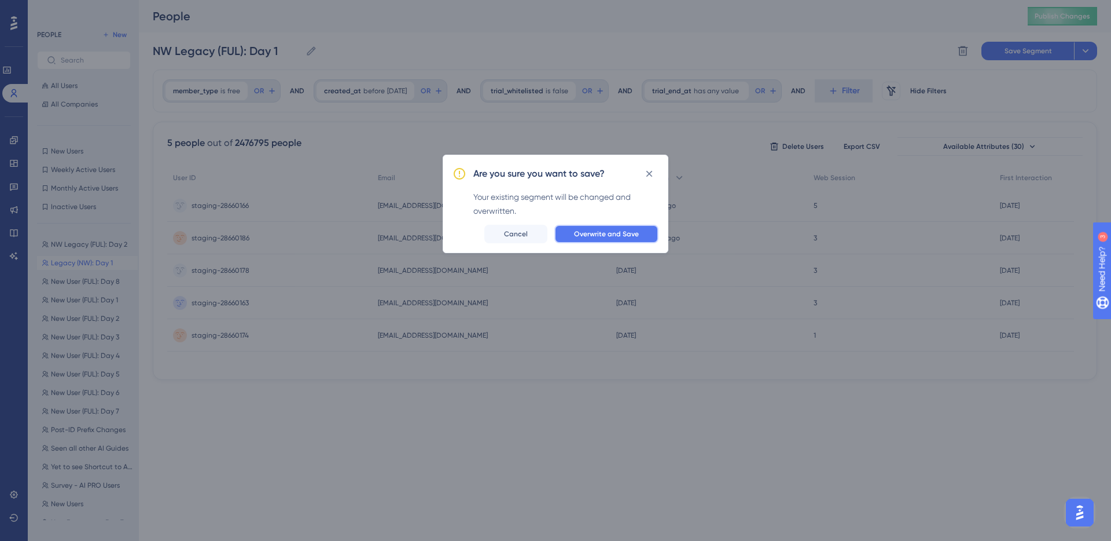
click at [628, 240] on button "Overwrite and Save" at bounding box center [607, 234] width 104 height 19
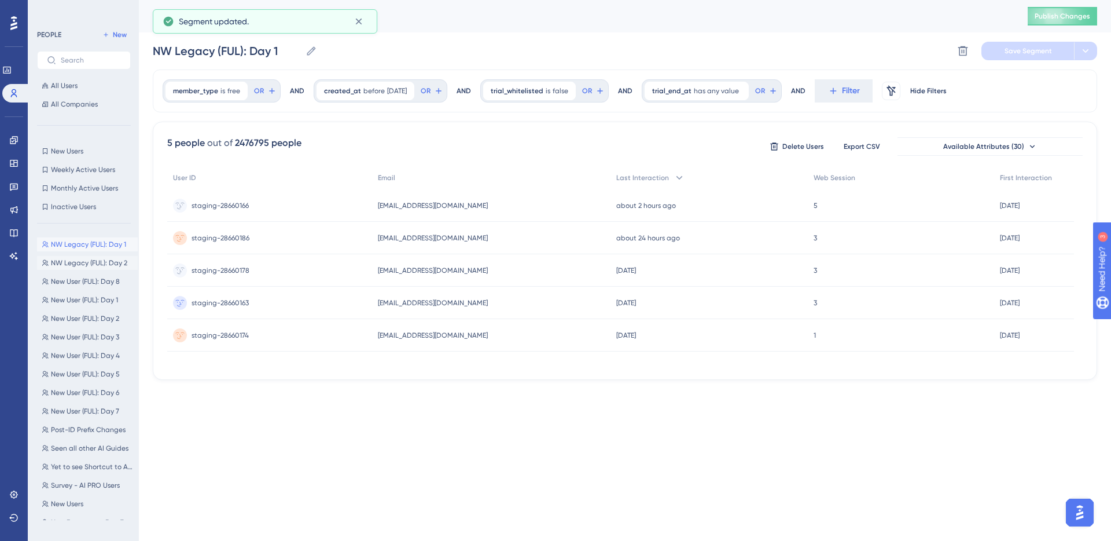
click at [83, 265] on span "NW Legacy (FUL): Day 2" at bounding box center [89, 262] width 76 height 9
type input "NW Legacy (FUL): Day 2"
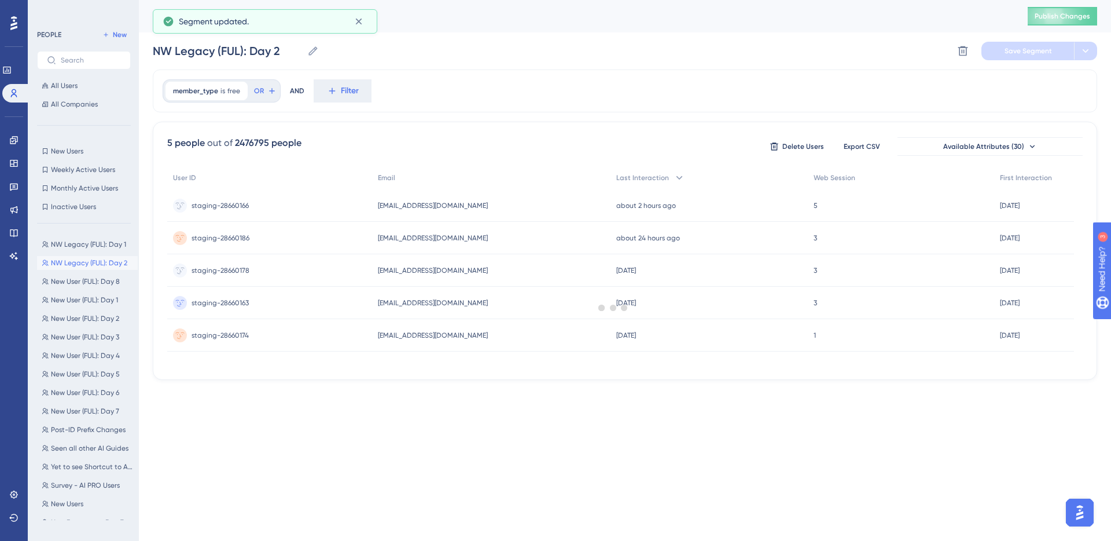
click at [348, 83] on div at bounding box center [614, 307] width 996 height 457
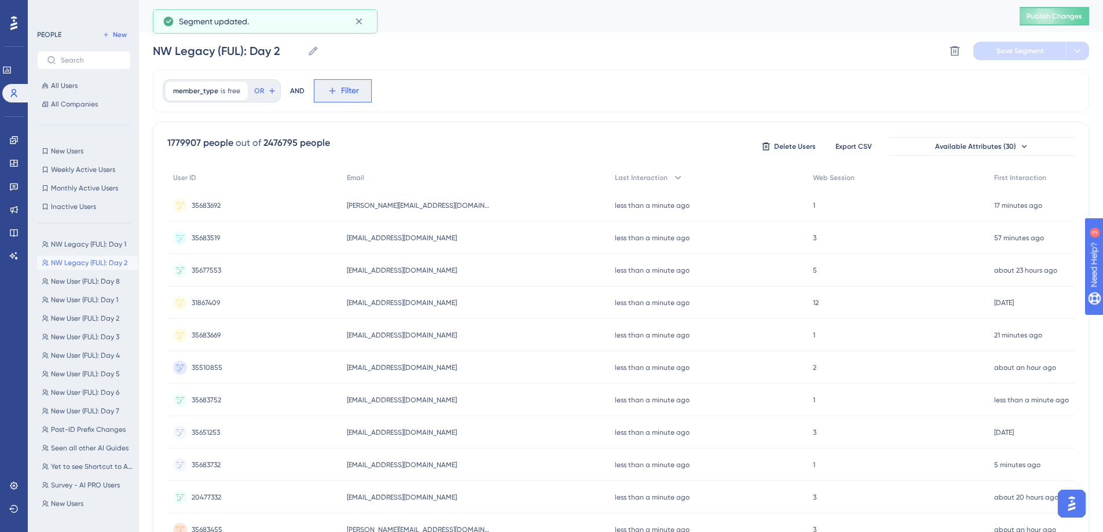
click at [336, 94] on button "Filter" at bounding box center [343, 90] width 58 height 23
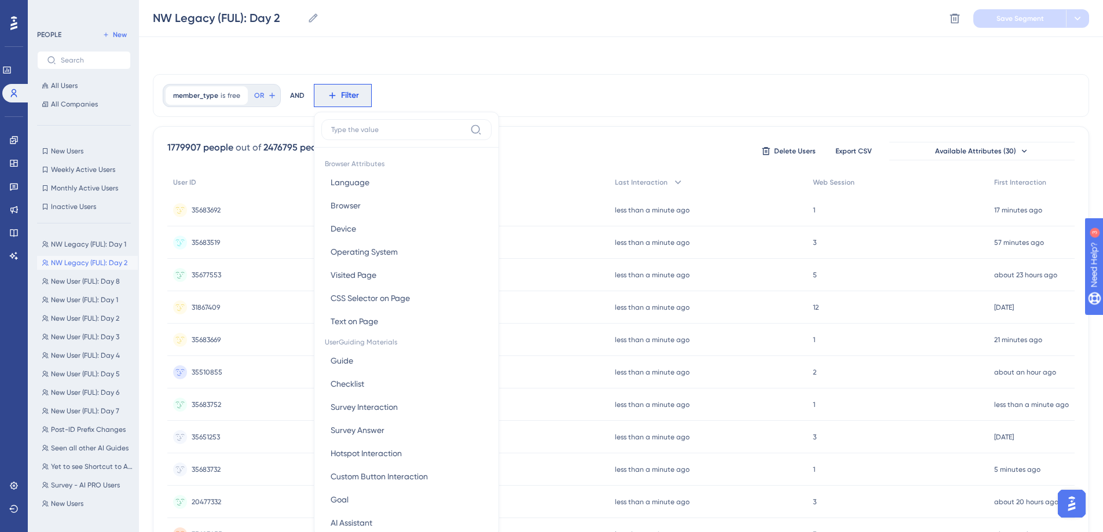
scroll to position [54, 0]
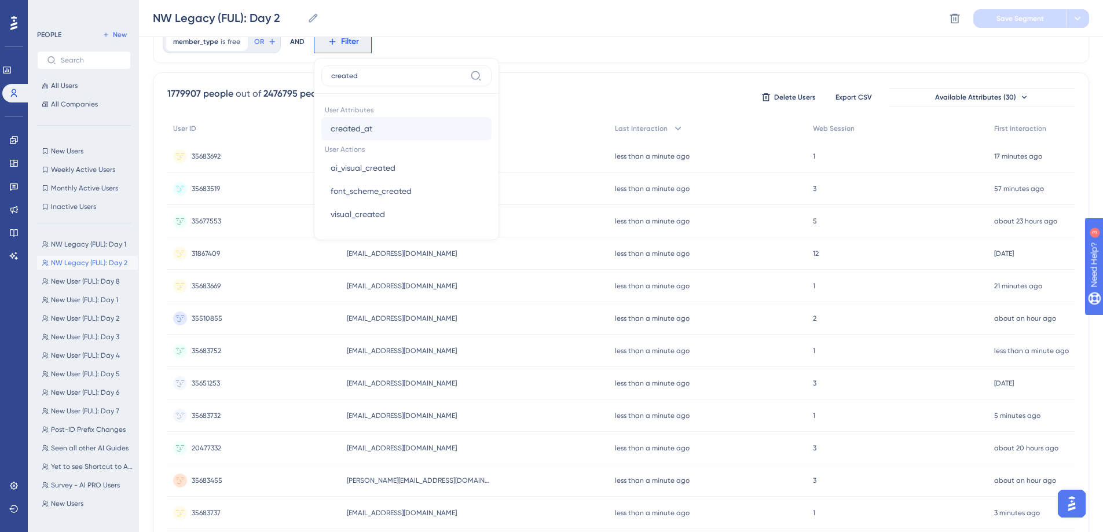
type input "created"
click at [392, 130] on button "created_at created_at" at bounding box center [406, 128] width 170 height 23
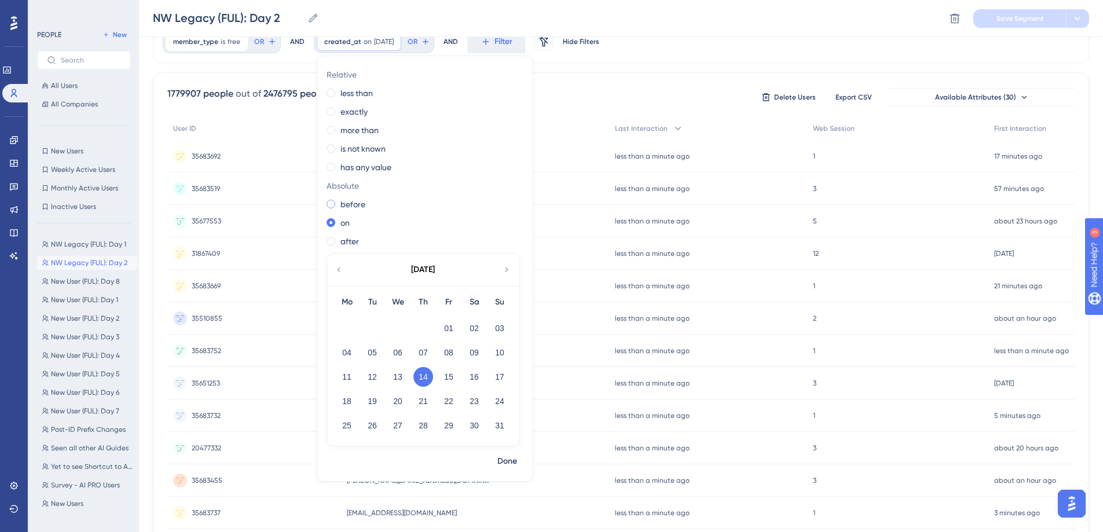
click at [357, 209] on label "before" at bounding box center [352, 204] width 25 height 14
click at [371, 427] on button "26" at bounding box center [372, 426] width 20 height 20
click at [504, 454] on span "Done" at bounding box center [507, 461] width 20 height 14
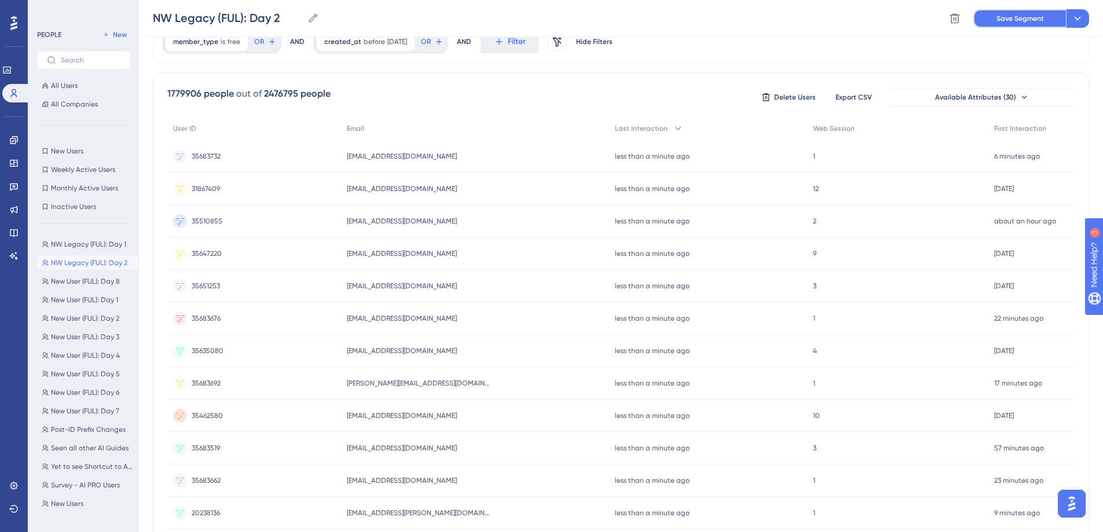
click at [1010, 10] on button "Save Segment" at bounding box center [1019, 18] width 93 height 19
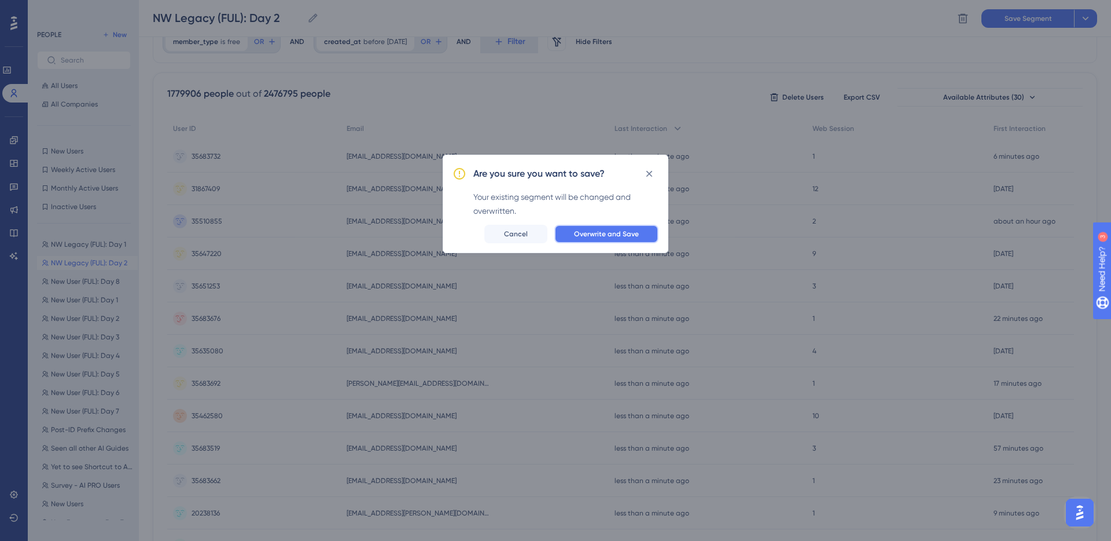
click at [579, 233] on span "Overwrite and Save" at bounding box center [606, 233] width 65 height 9
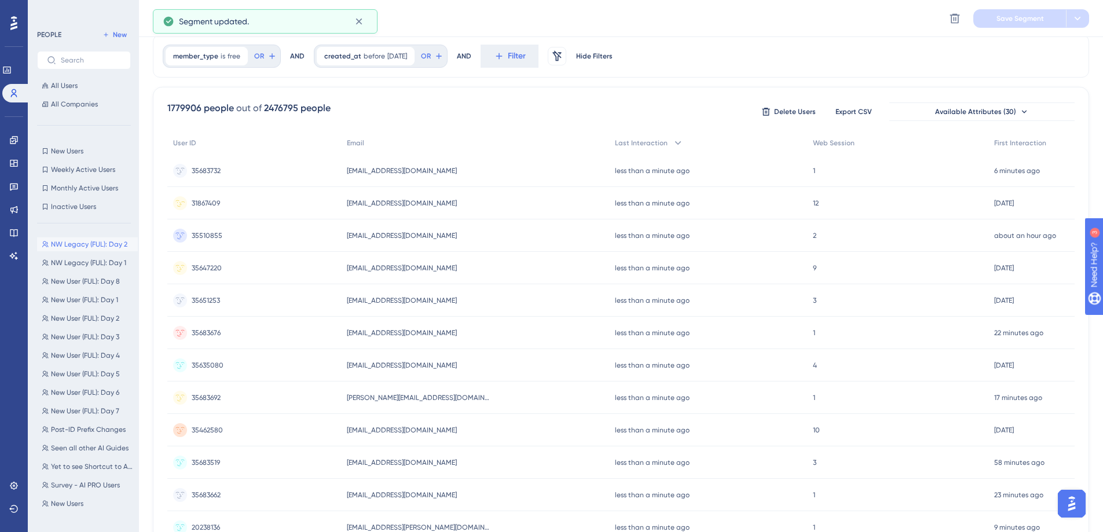
scroll to position [0, 0]
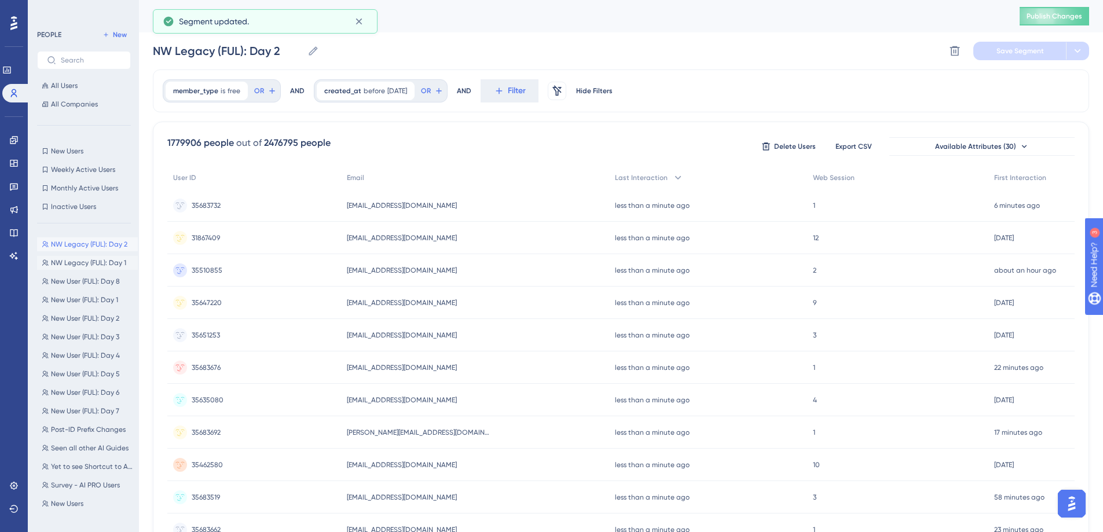
click at [83, 262] on span "NW Legacy (FUL): Day 1" at bounding box center [88, 262] width 75 height 9
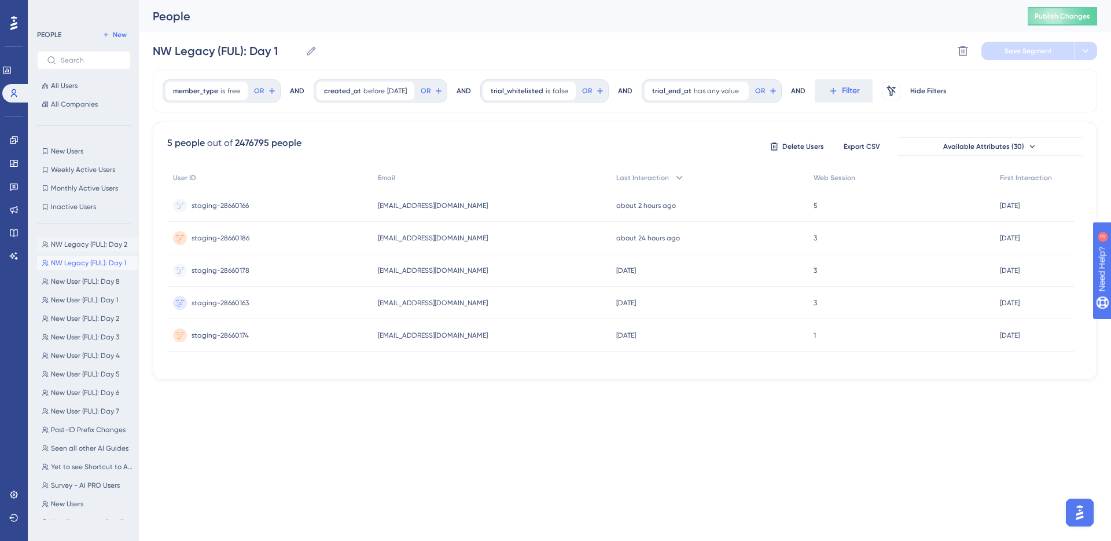
click at [89, 247] on span "NW Legacy (FUL): Day 2" at bounding box center [89, 244] width 76 height 9
type input "NW Legacy (FUL): Day 2"
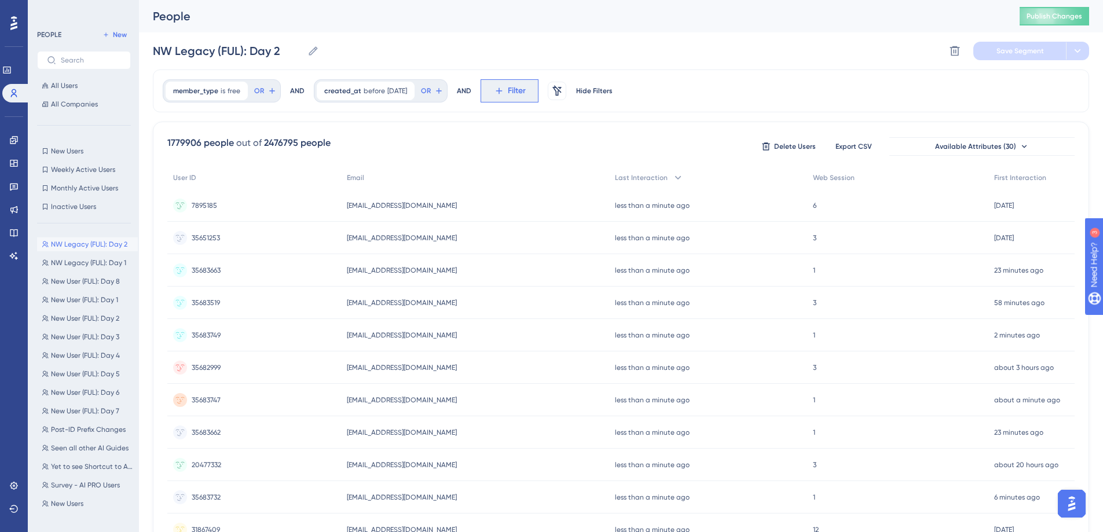
click at [526, 96] on span "Filter" at bounding box center [517, 91] width 18 height 14
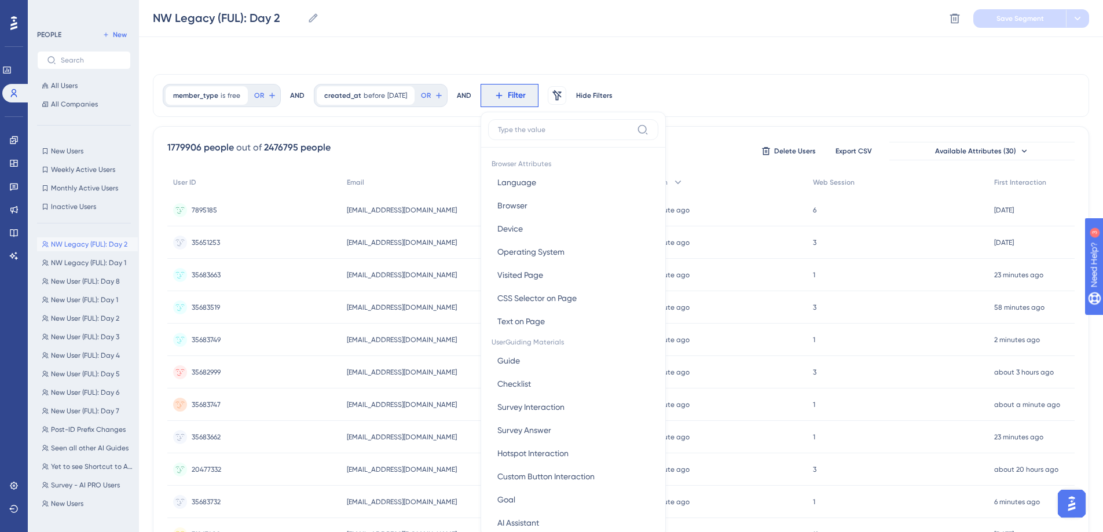
scroll to position [54, 0]
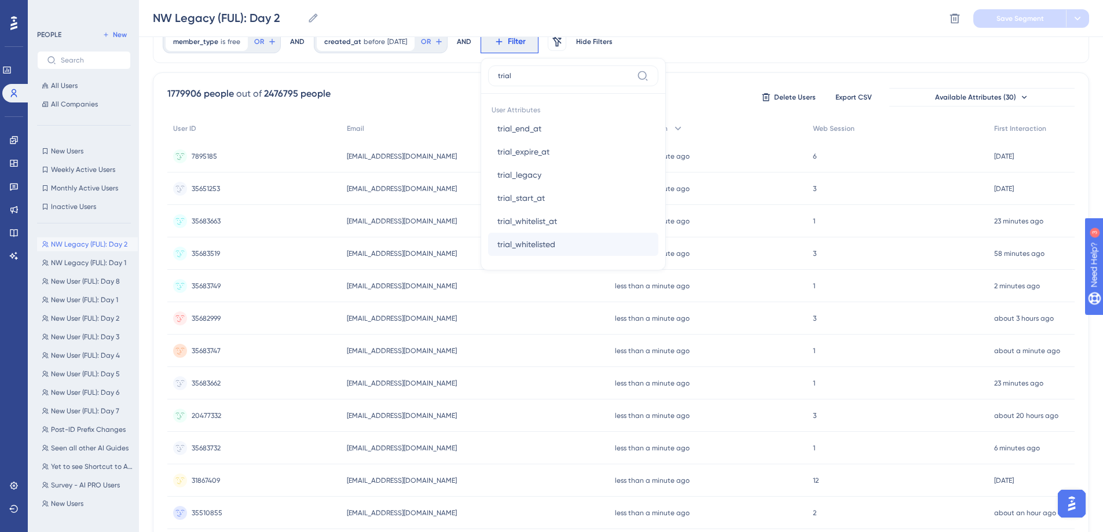
type input "trial"
click at [582, 240] on button "trial_whitelisted trial_whitelisted" at bounding box center [573, 244] width 170 height 23
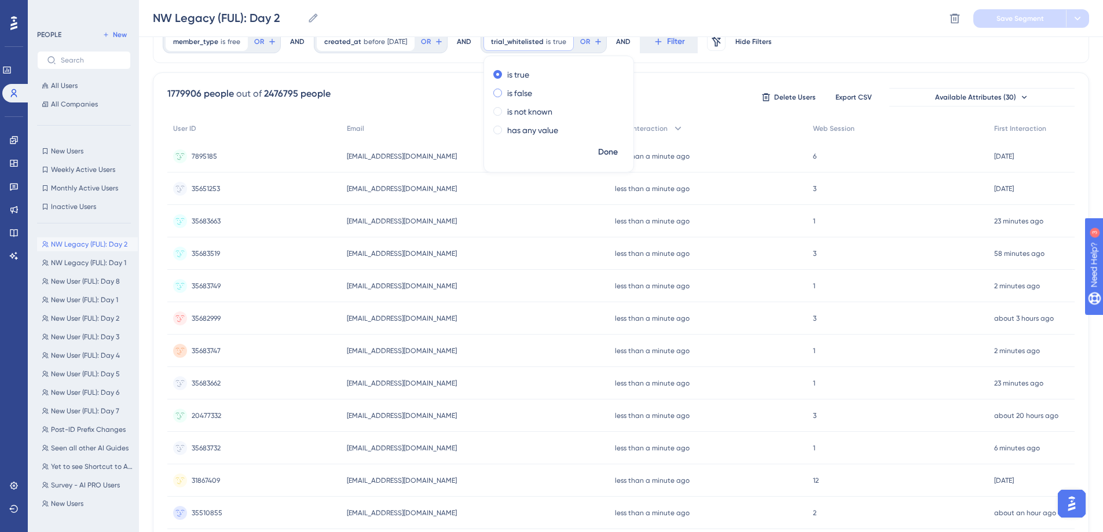
click at [532, 90] on label "is false" at bounding box center [519, 93] width 25 height 14
click at [618, 149] on span "Done" at bounding box center [608, 152] width 20 height 14
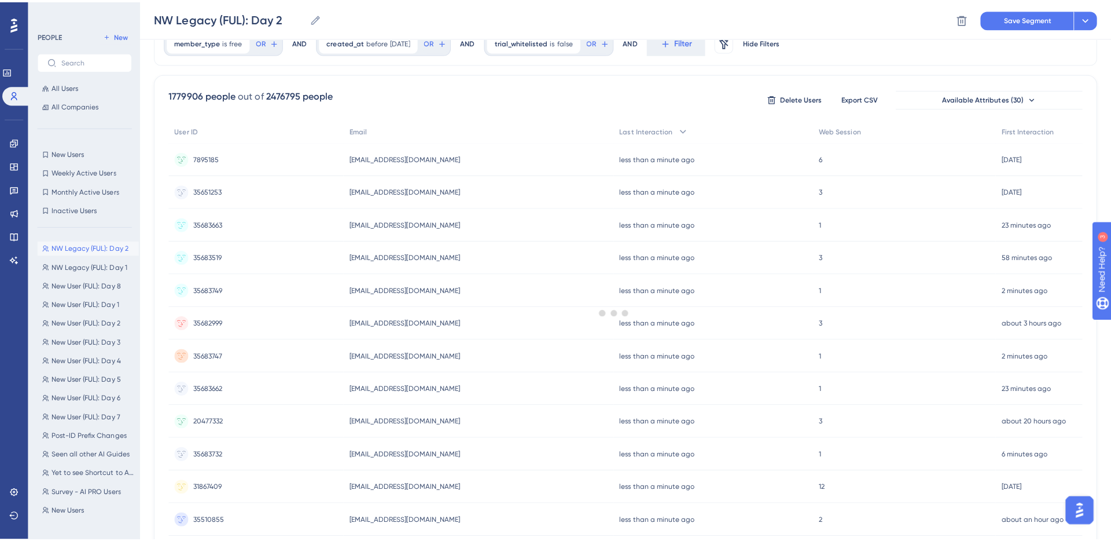
scroll to position [0, 0]
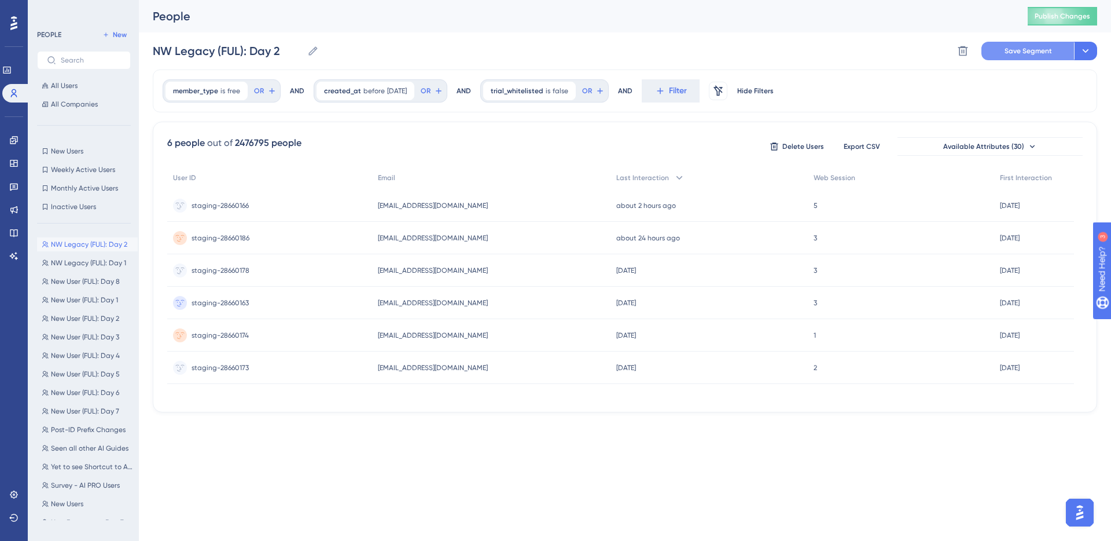
click at [1013, 50] on span "Save Segment" at bounding box center [1028, 50] width 47 height 9
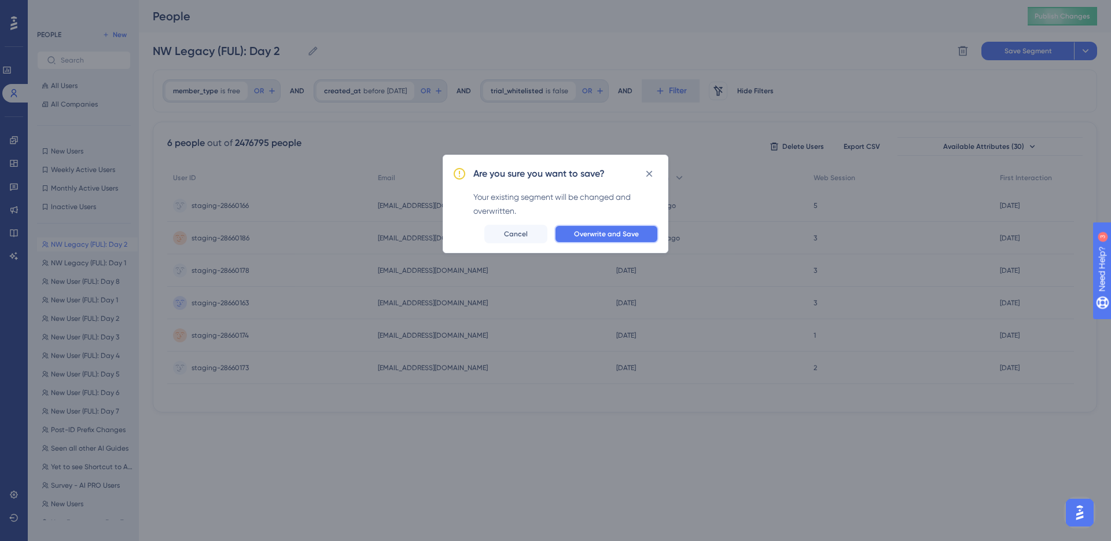
click at [629, 233] on span "Overwrite and Save" at bounding box center [606, 233] width 65 height 9
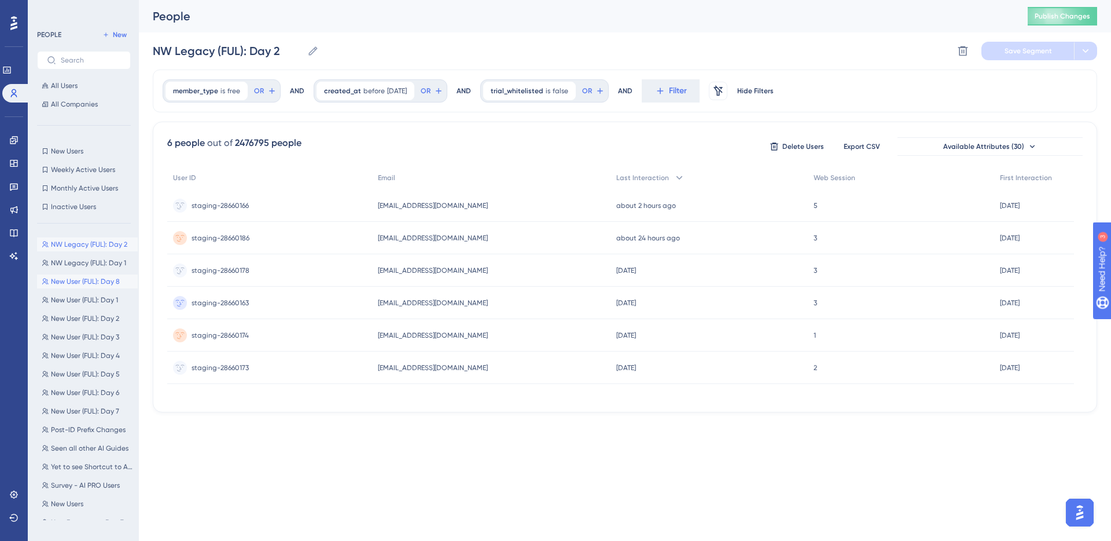
click at [80, 281] on span "New User (FUL): Day 8" at bounding box center [85, 281] width 69 height 9
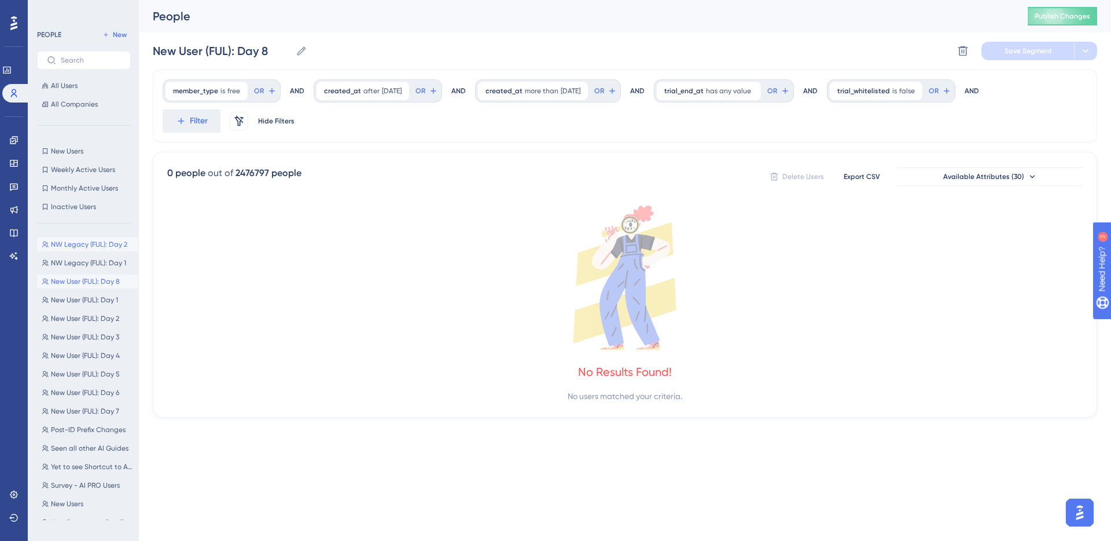
click at [83, 240] on span "NW Legacy (FUL): Day 2" at bounding box center [89, 244] width 76 height 9
type input "NW Legacy (FUL): Day 2"
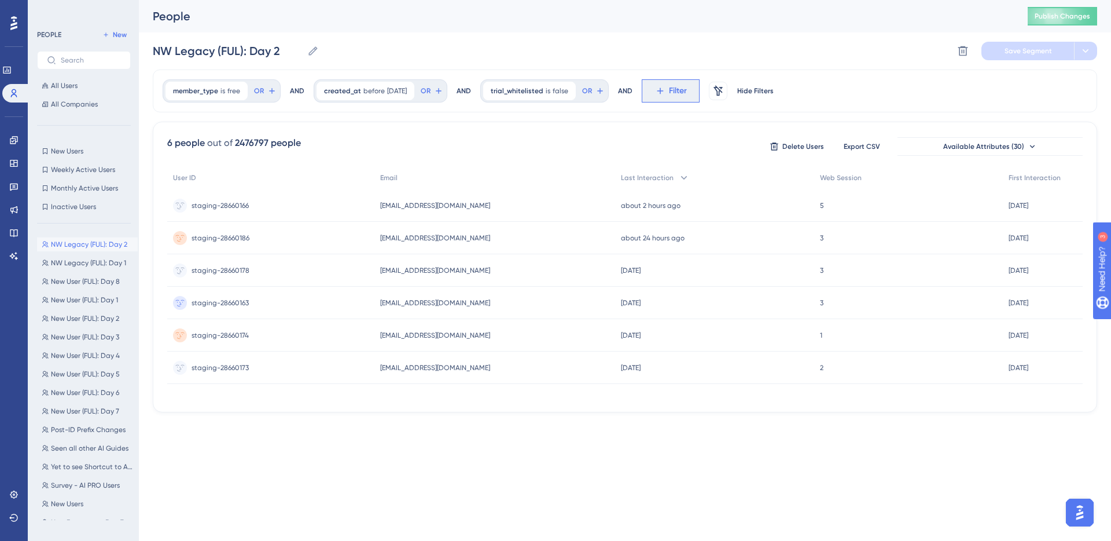
click at [662, 96] on icon at bounding box center [660, 91] width 10 height 10
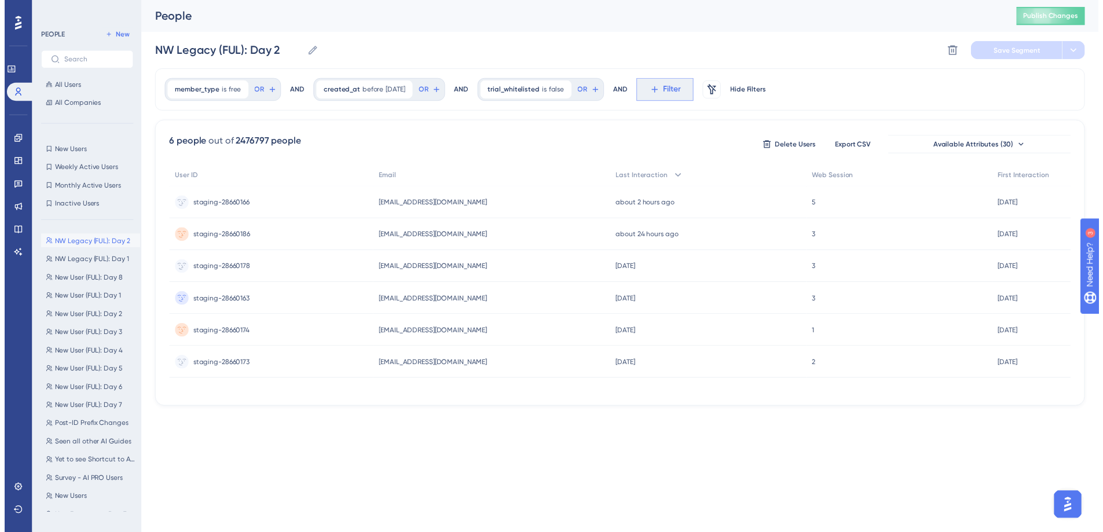
scroll to position [54, 0]
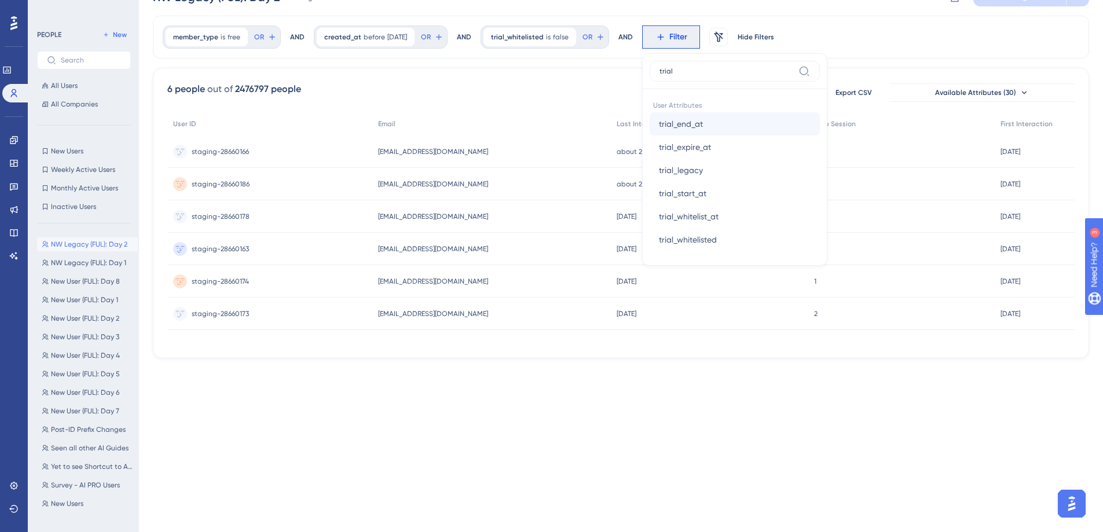
type input "trial"
click at [739, 118] on button "trial_end_at trial_end_at" at bounding box center [734, 123] width 170 height 23
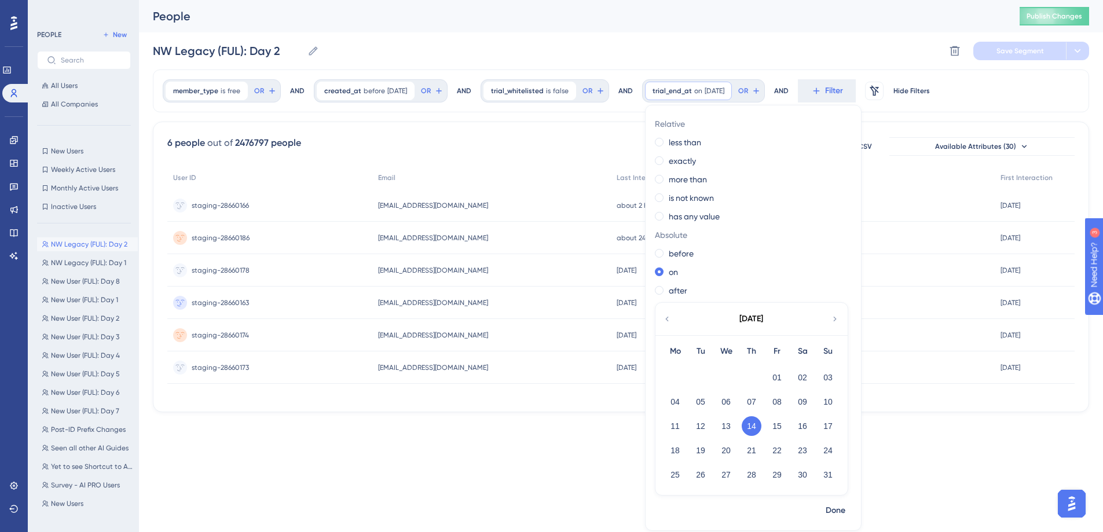
scroll to position [0, 0]
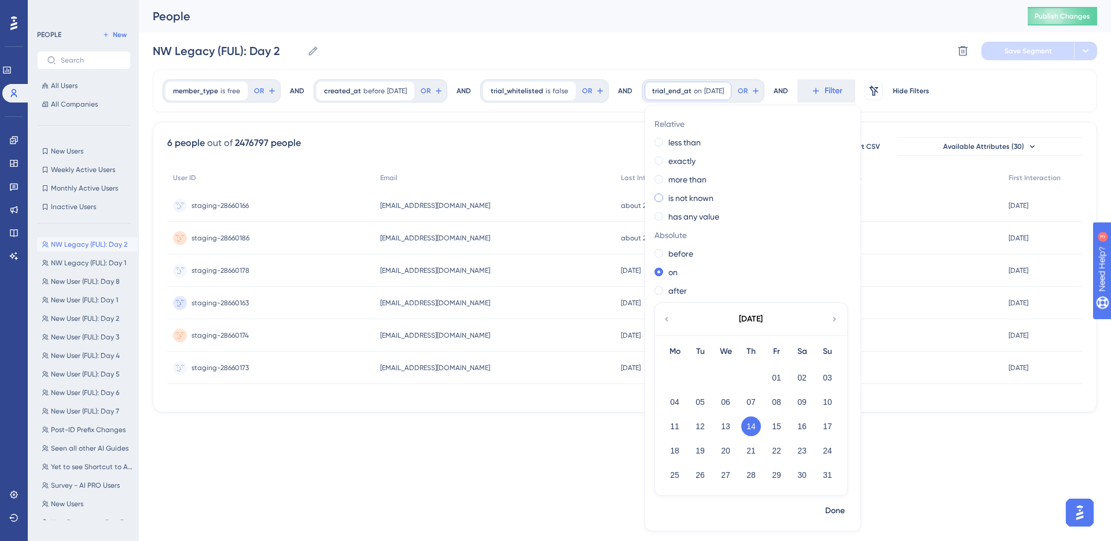
click at [704, 199] on label "is not known" at bounding box center [691, 198] width 45 height 14
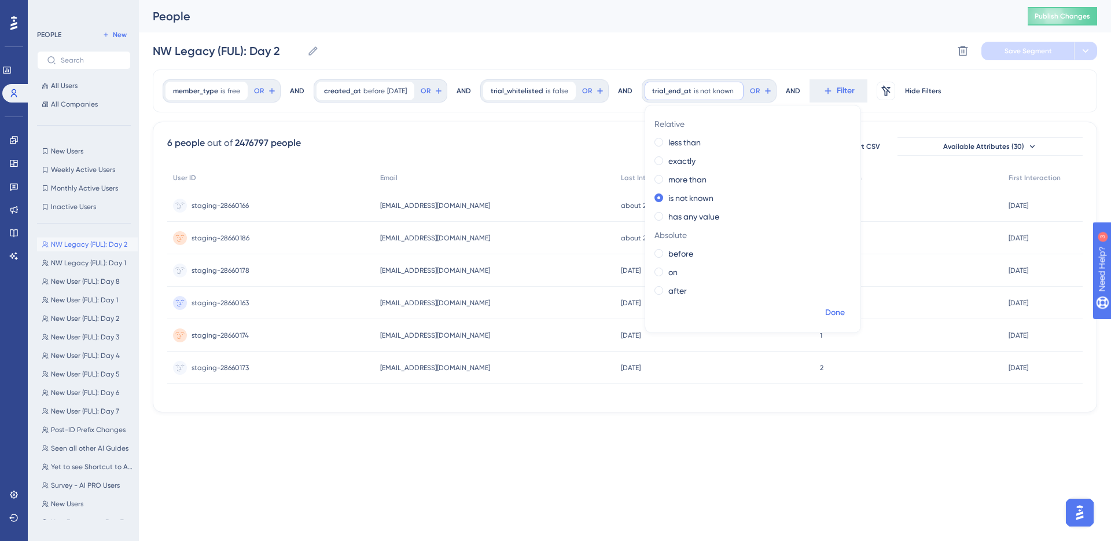
click at [839, 313] on span "Done" at bounding box center [835, 313] width 20 height 14
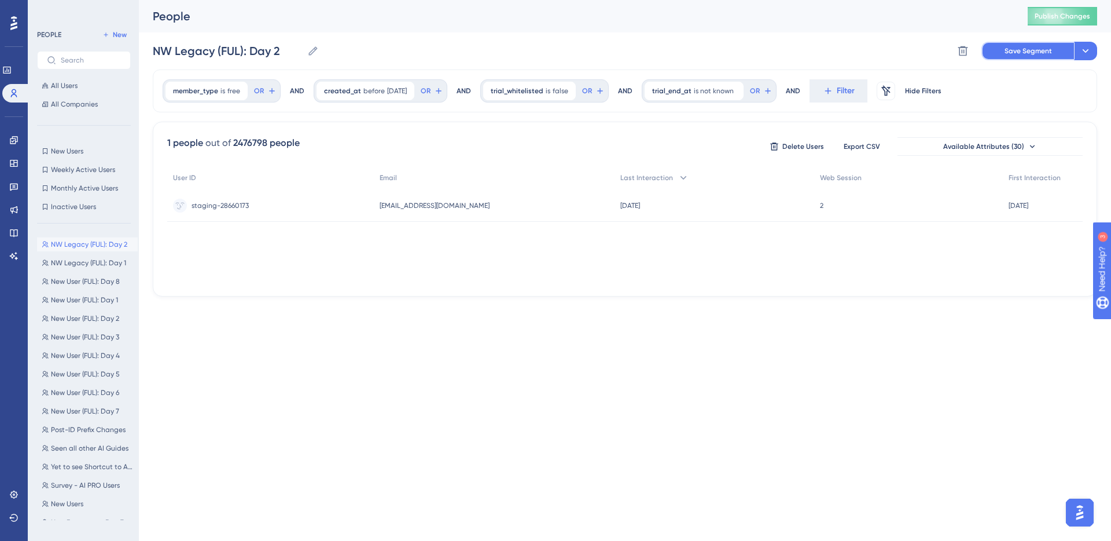
click at [1055, 47] on button "Save Segment" at bounding box center [1028, 51] width 93 height 19
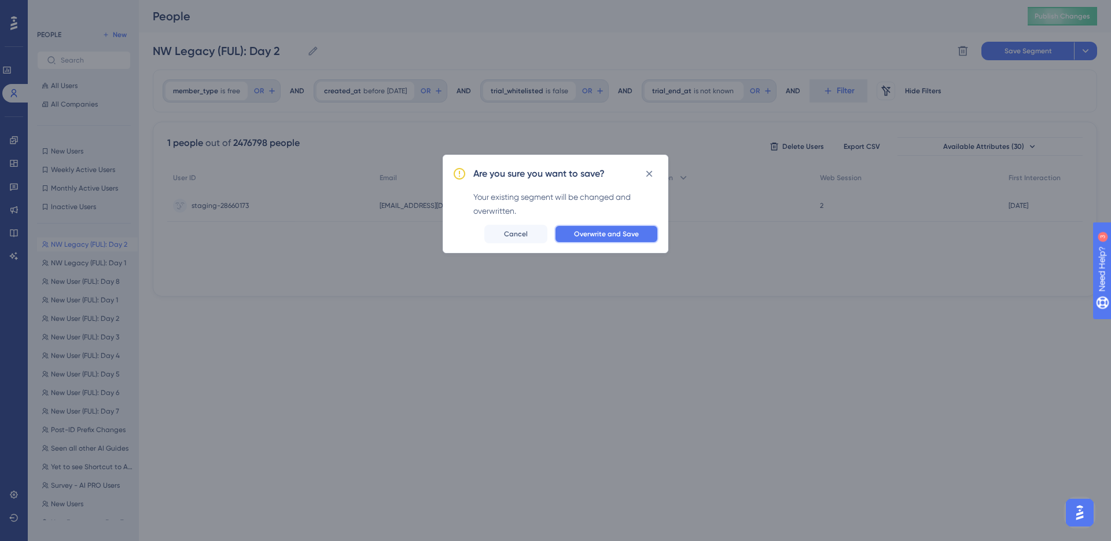
click at [636, 227] on button "Overwrite and Save" at bounding box center [607, 234] width 104 height 19
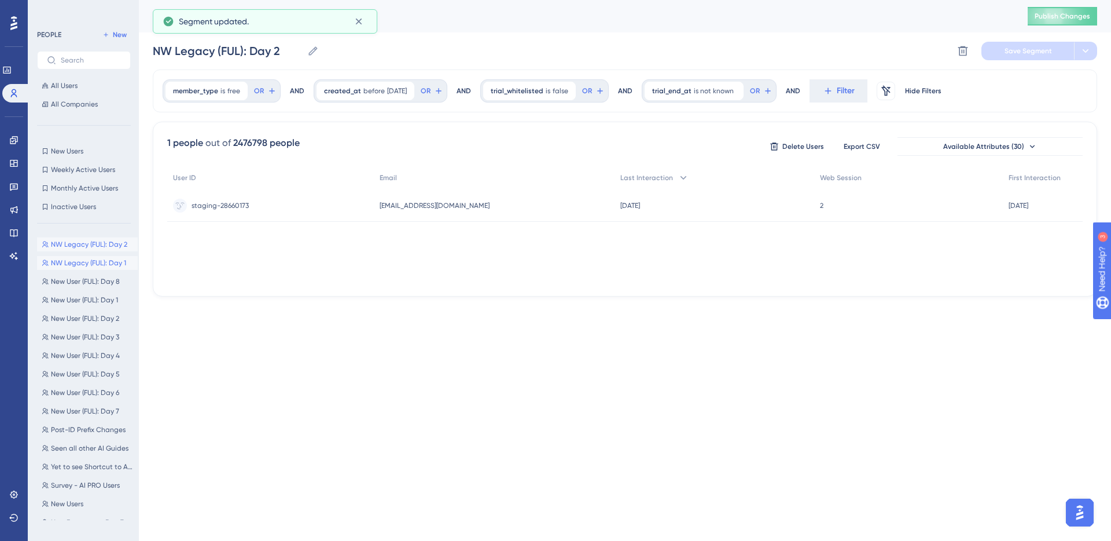
click at [112, 263] on span "NW Legacy (FUL): Day 1" at bounding box center [88, 262] width 75 height 9
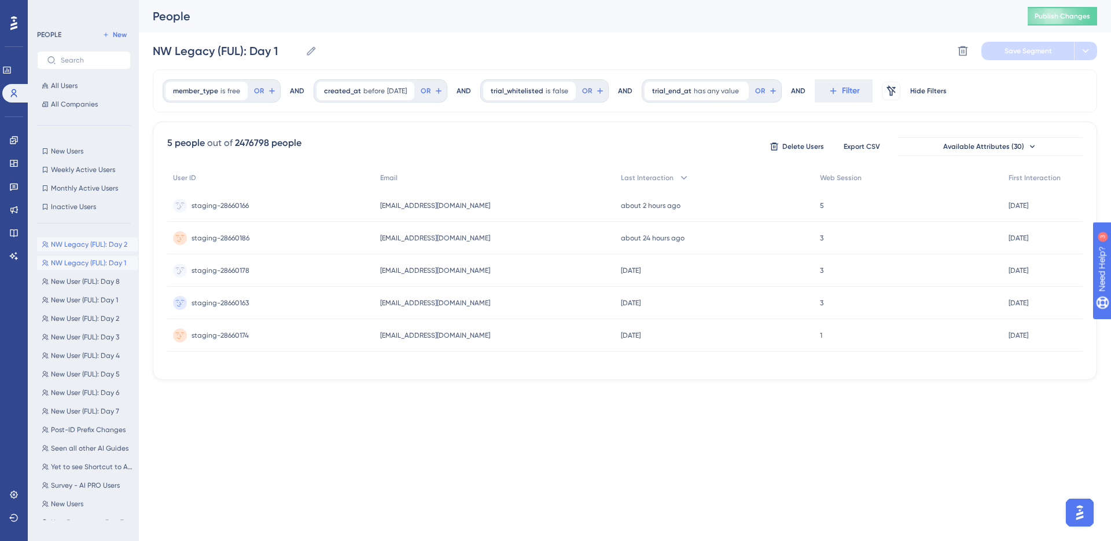
click at [111, 247] on span "NW Legacy (FUL): Day 2" at bounding box center [89, 244] width 76 height 9
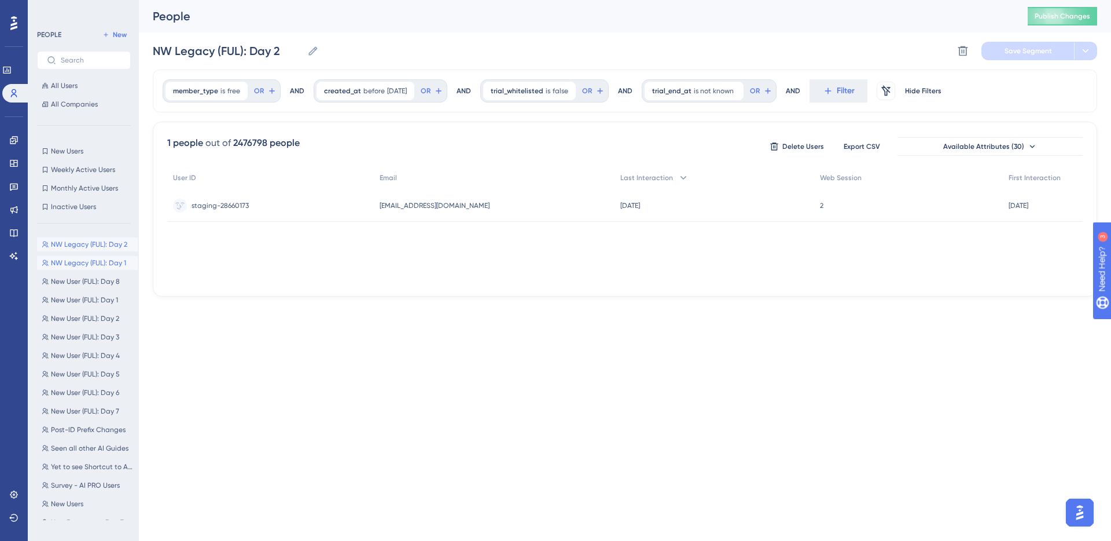
click at [75, 266] on span "NW Legacy (FUL): Day 1" at bounding box center [88, 262] width 75 height 9
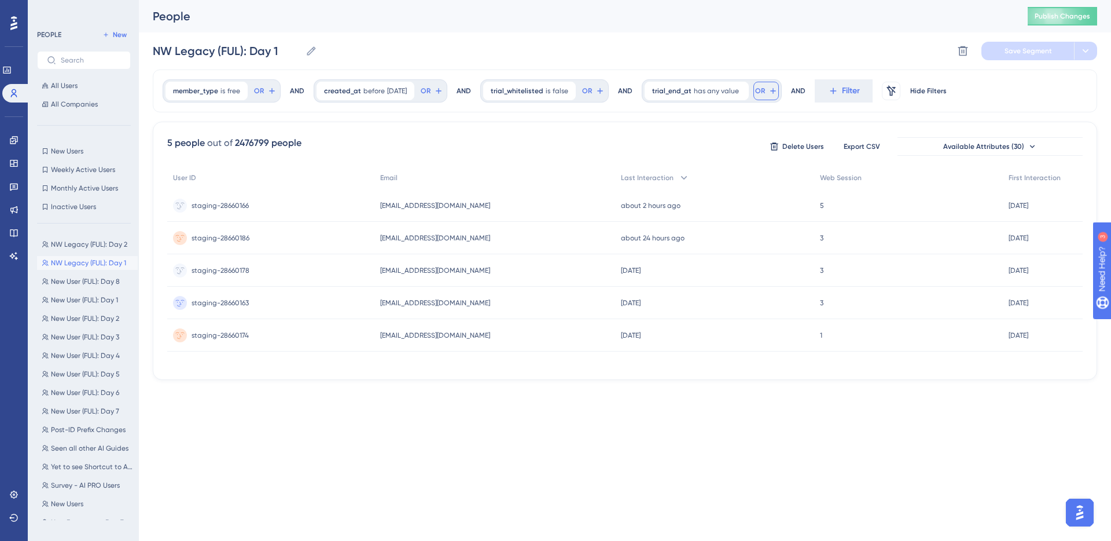
click at [264, 91] on span "OR" at bounding box center [259, 90] width 10 height 9
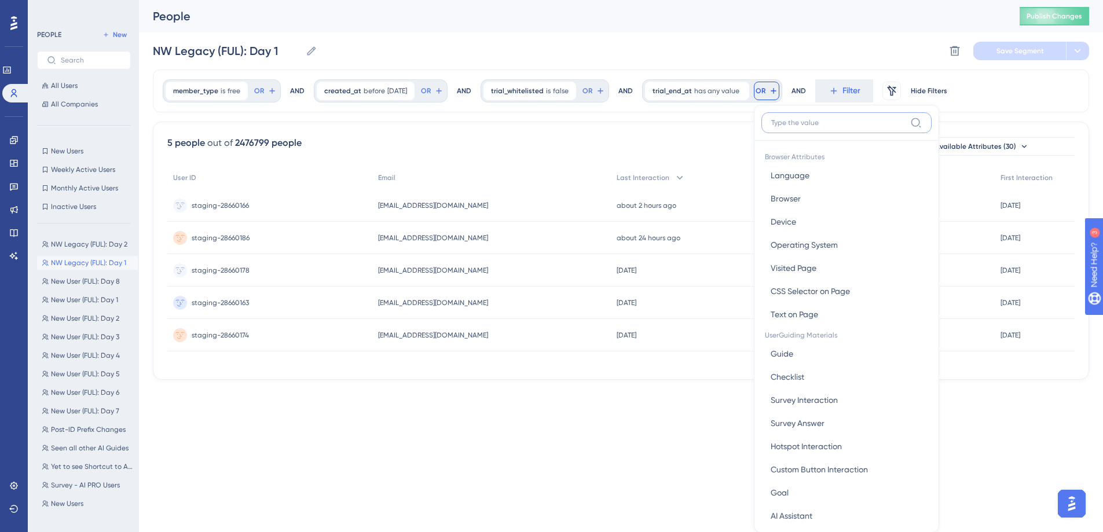
scroll to position [53, 0]
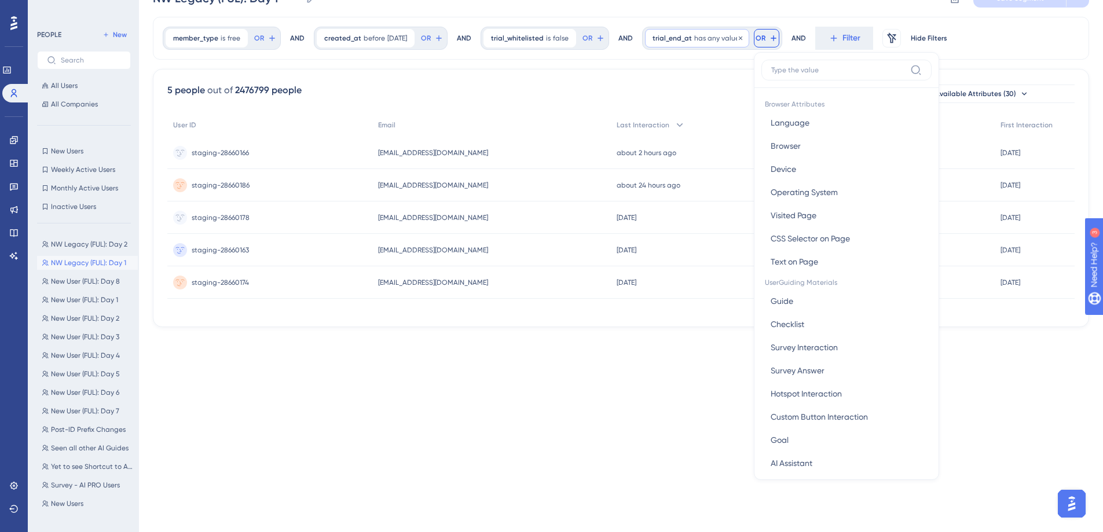
click at [710, 34] on span "has any value" at bounding box center [716, 38] width 45 height 9
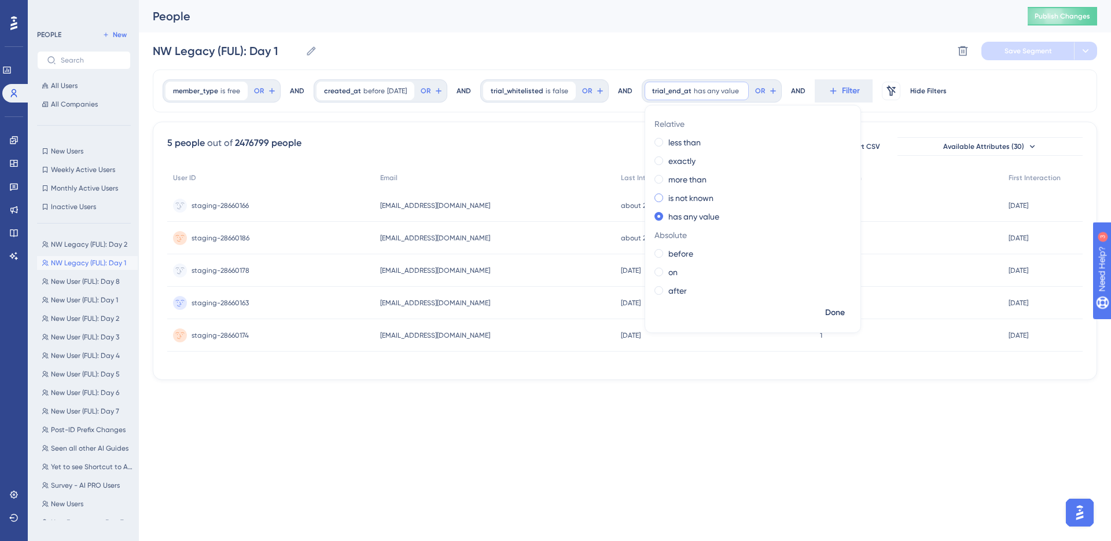
click at [692, 199] on label "is not known" at bounding box center [691, 198] width 45 height 14
click at [840, 306] on span "Done" at bounding box center [835, 313] width 20 height 14
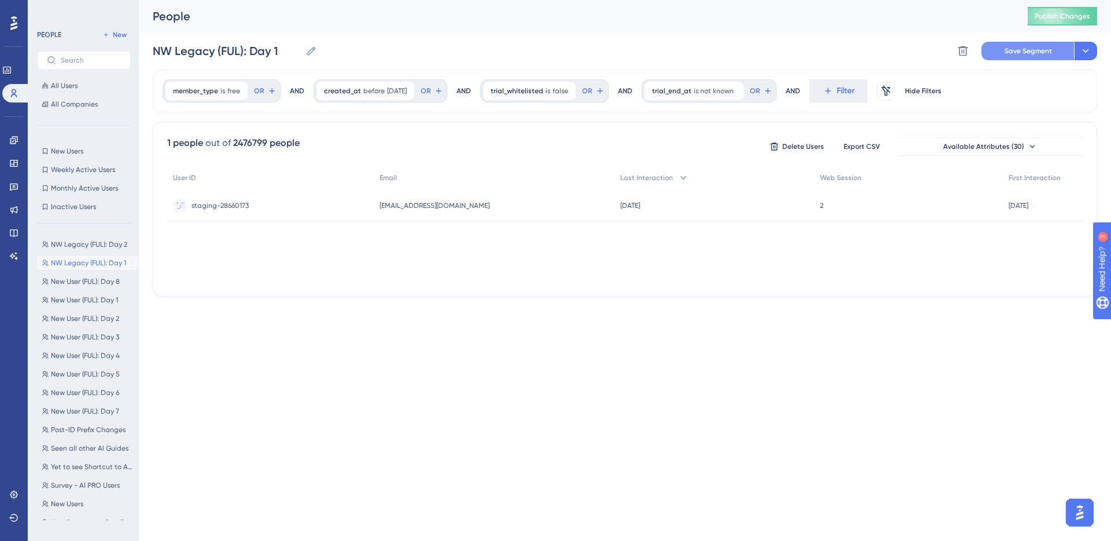
click at [1007, 56] on button "Save Segment" at bounding box center [1028, 51] width 93 height 19
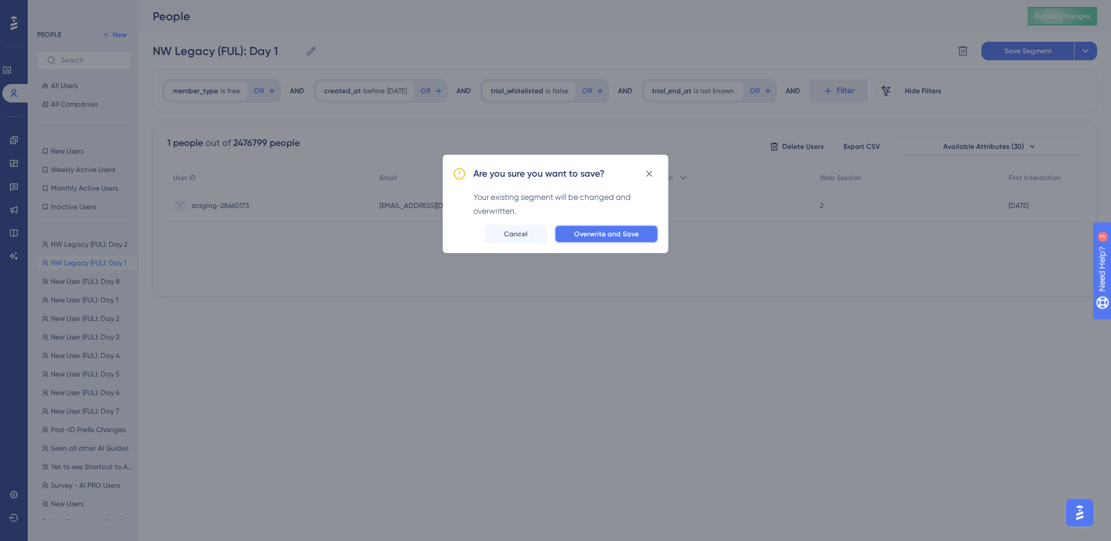
click at [640, 234] on button "Overwrite and Save" at bounding box center [607, 234] width 104 height 19
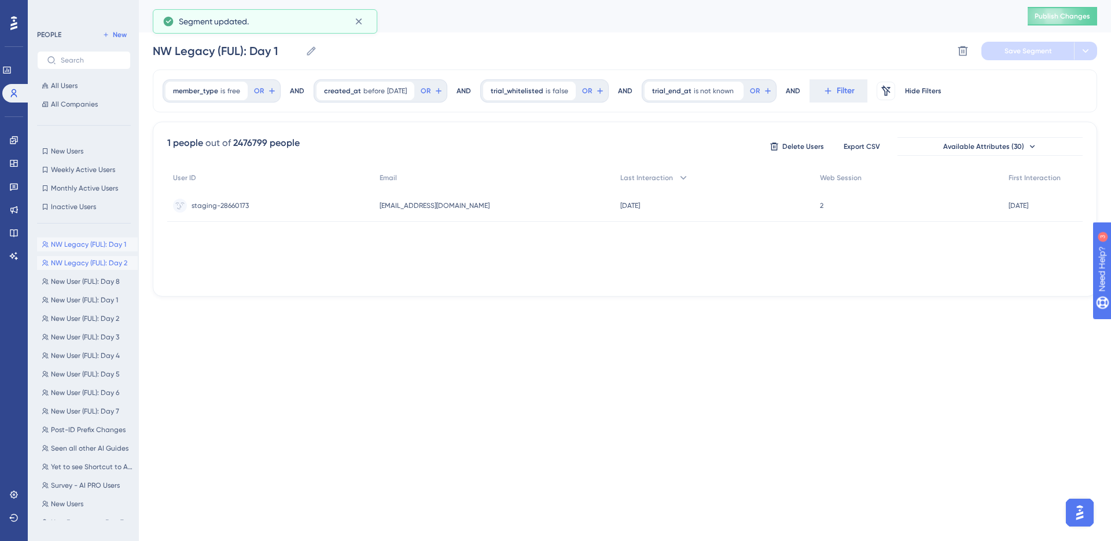
click at [94, 266] on span "NW Legacy (FUL): Day 2" at bounding box center [89, 262] width 76 height 9
click at [92, 277] on span "New User (FUL): Day 8" at bounding box center [85, 281] width 69 height 9
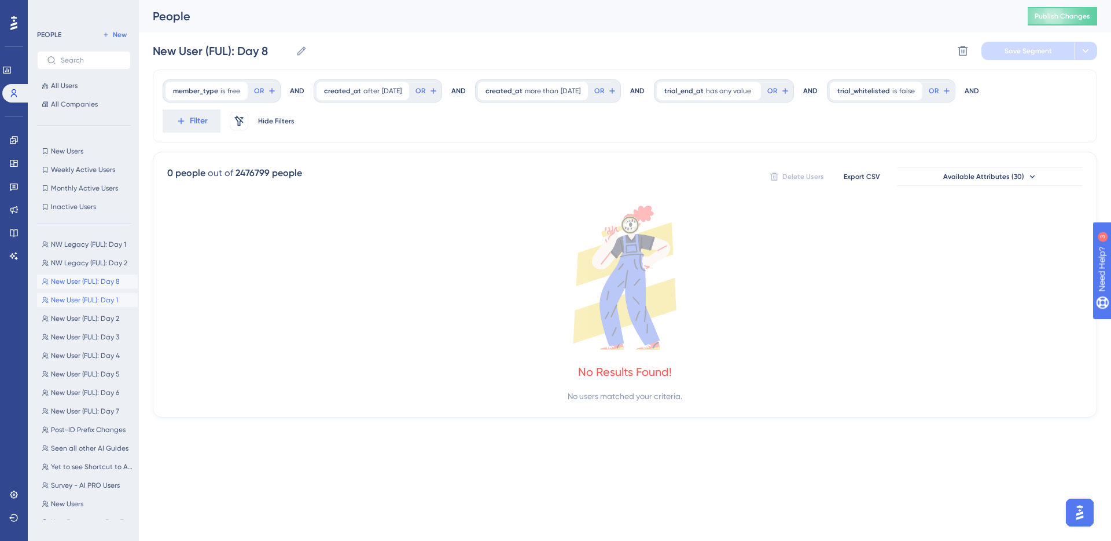
click at [82, 299] on span "New User (FUL): Day 1" at bounding box center [84, 299] width 67 height 9
click at [91, 282] on span "New User (FUL): Day 8" at bounding box center [85, 281] width 69 height 9
click at [90, 300] on span "New User (FUL): Day 1" at bounding box center [84, 299] width 67 height 9
click at [86, 314] on span "New User (FUL): Day 2" at bounding box center [85, 318] width 68 height 9
click at [89, 302] on span "New User (FUL): Day 1" at bounding box center [84, 299] width 67 height 9
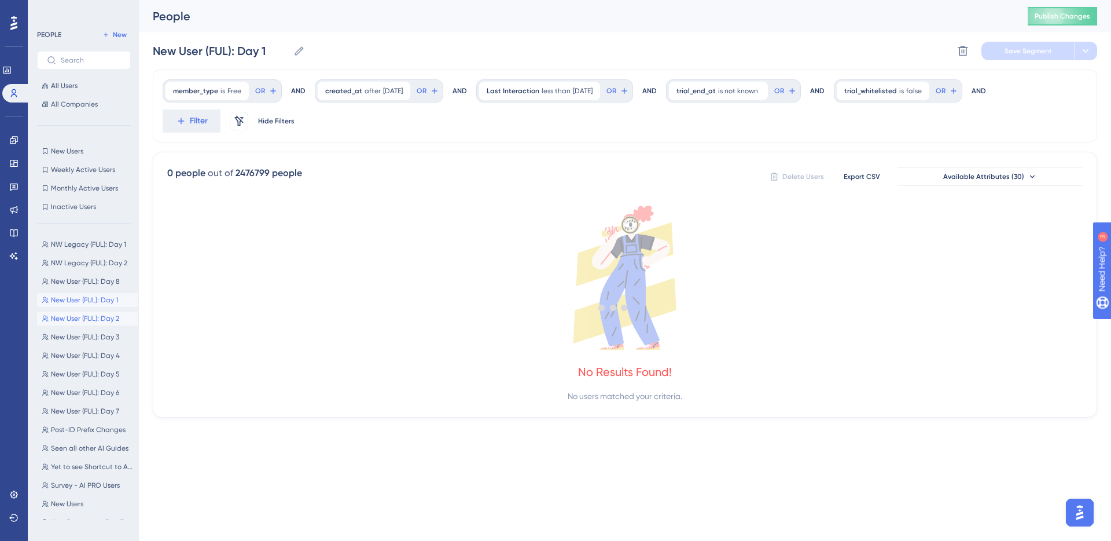
click at [82, 319] on span "New User (FUL): Day 2" at bounding box center [85, 318] width 68 height 9
click at [82, 311] on button "New User (FUL): Day 2 New User (FUL): Day 2" at bounding box center [87, 318] width 101 height 14
click at [80, 305] on button "New User (FUL): Day 1 New User (FUL): Day 1" at bounding box center [87, 300] width 101 height 14
click at [89, 288] on button "New User (FUL): Day 8 New User (FUL): Day 8" at bounding box center [87, 281] width 101 height 14
click at [82, 304] on button "New User (FUL): Day 1 New User (FUL): Day 1" at bounding box center [87, 300] width 101 height 14
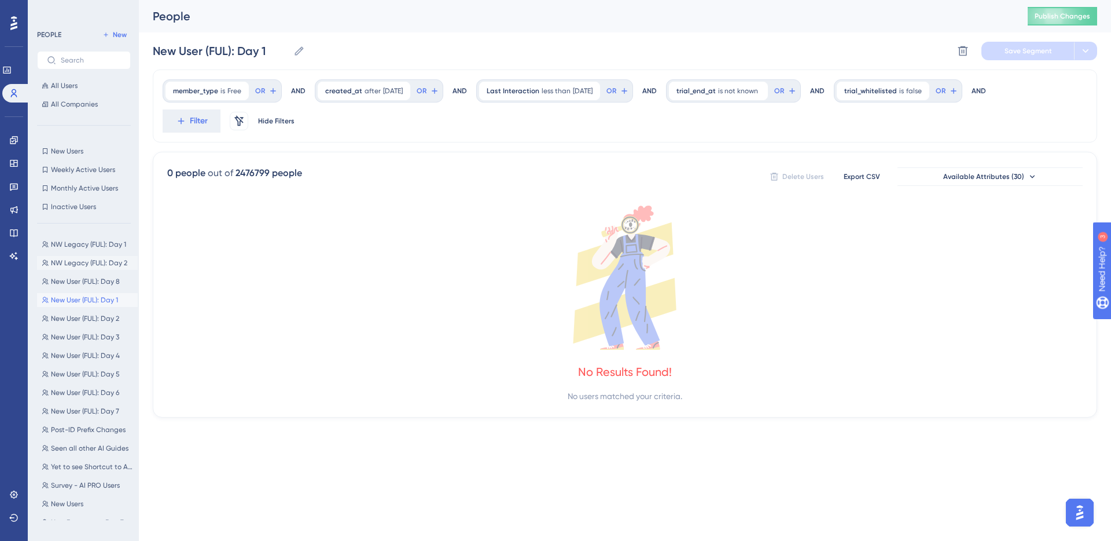
click at [76, 260] on span "NW Legacy (FUL): Day 2" at bounding box center [89, 262] width 76 height 9
type input "NW Legacy (FUL): Day 2"
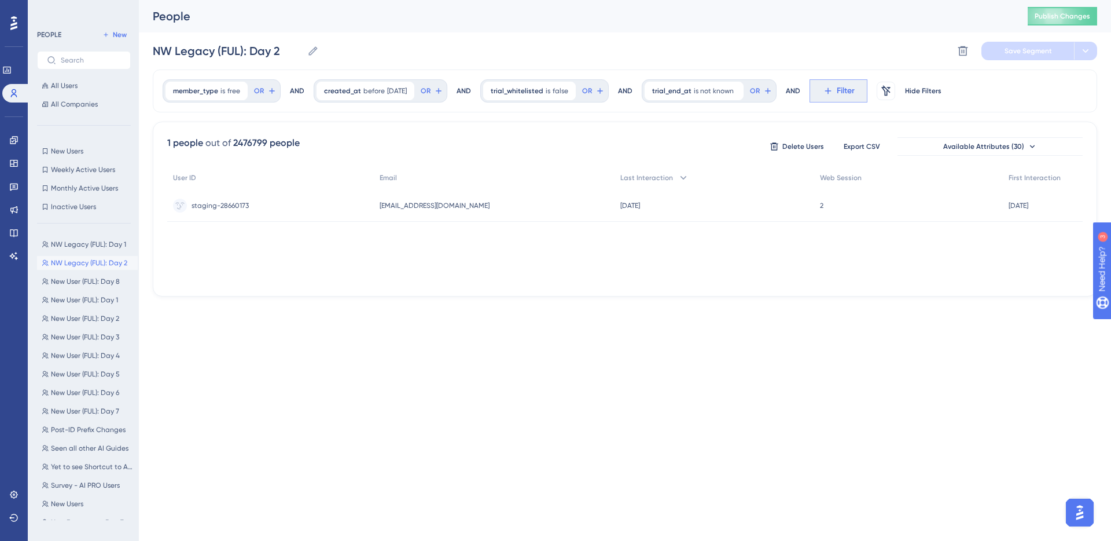
click at [842, 93] on button "Filter" at bounding box center [839, 90] width 58 height 23
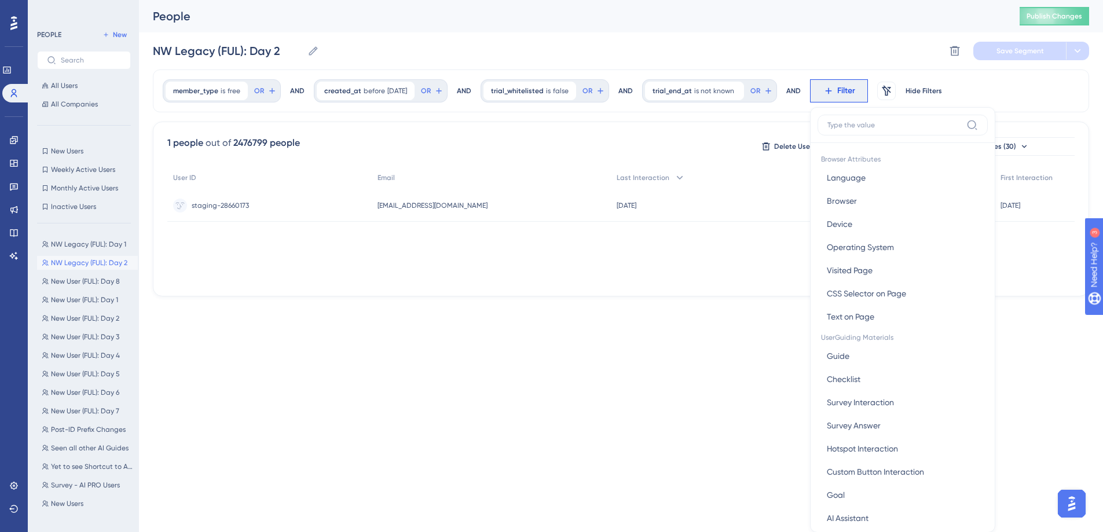
scroll to position [38, 0]
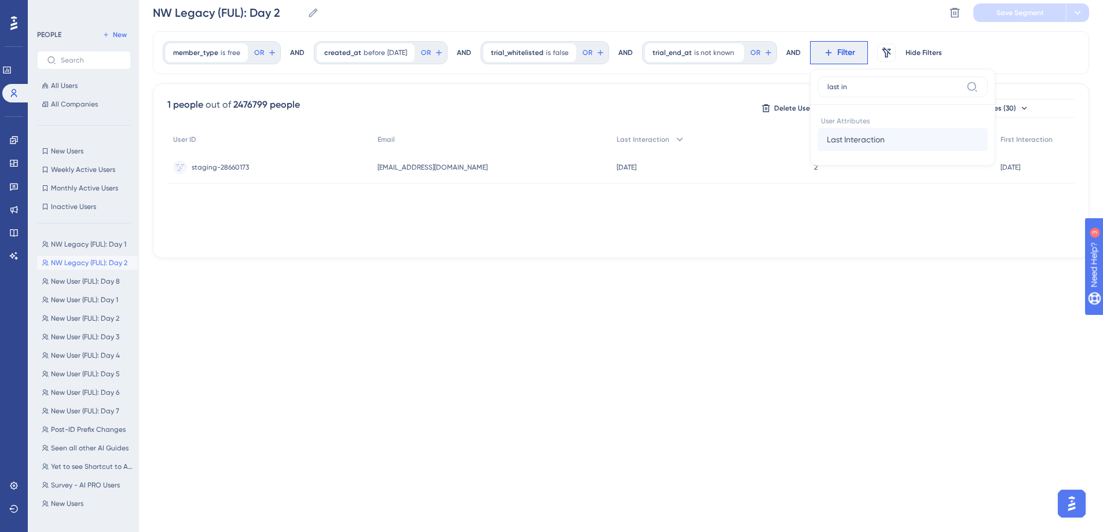
type input "last in"
click at [842, 131] on button "Last Interaction Last Interaction" at bounding box center [902, 139] width 170 height 23
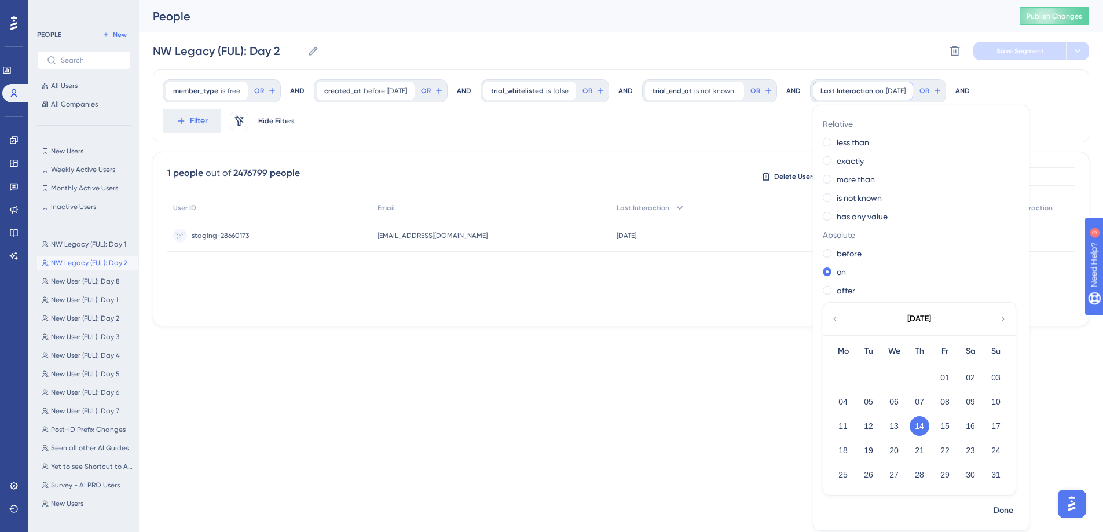
scroll to position [0, 0]
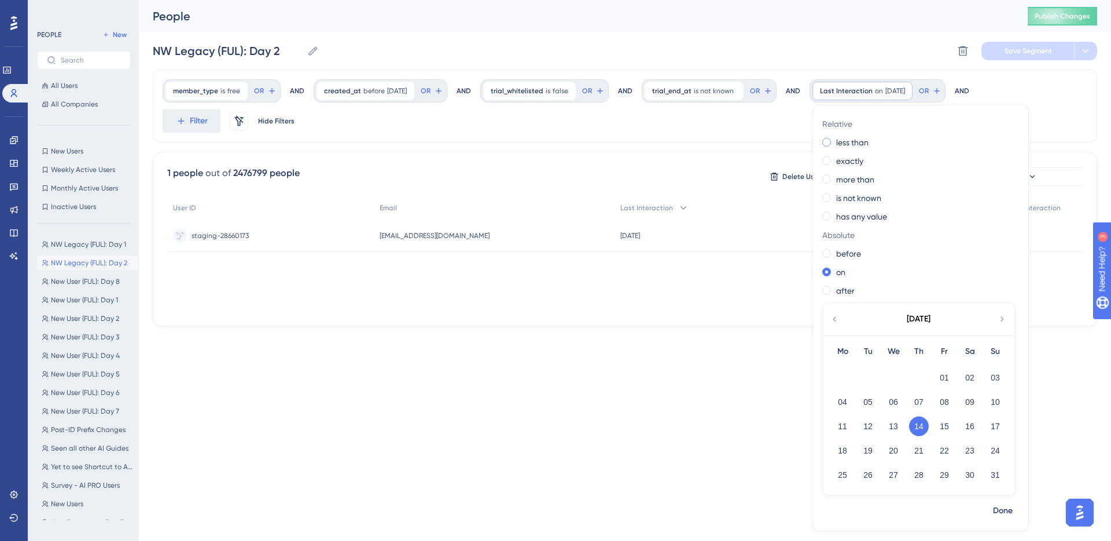
click at [864, 146] on label "less than" at bounding box center [852, 142] width 32 height 14
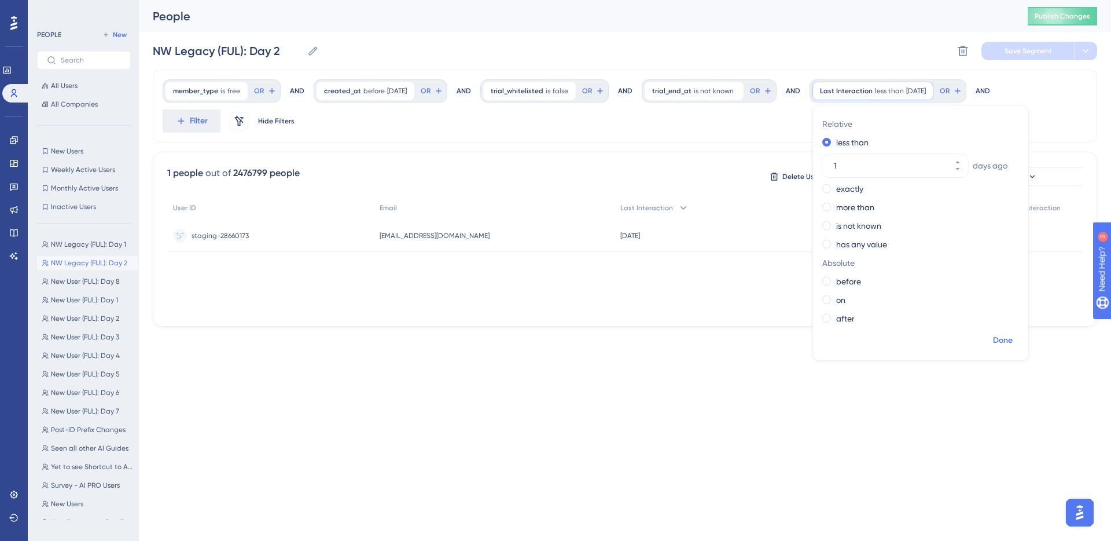
click at [1003, 336] on span "Done" at bounding box center [1003, 340] width 20 height 14
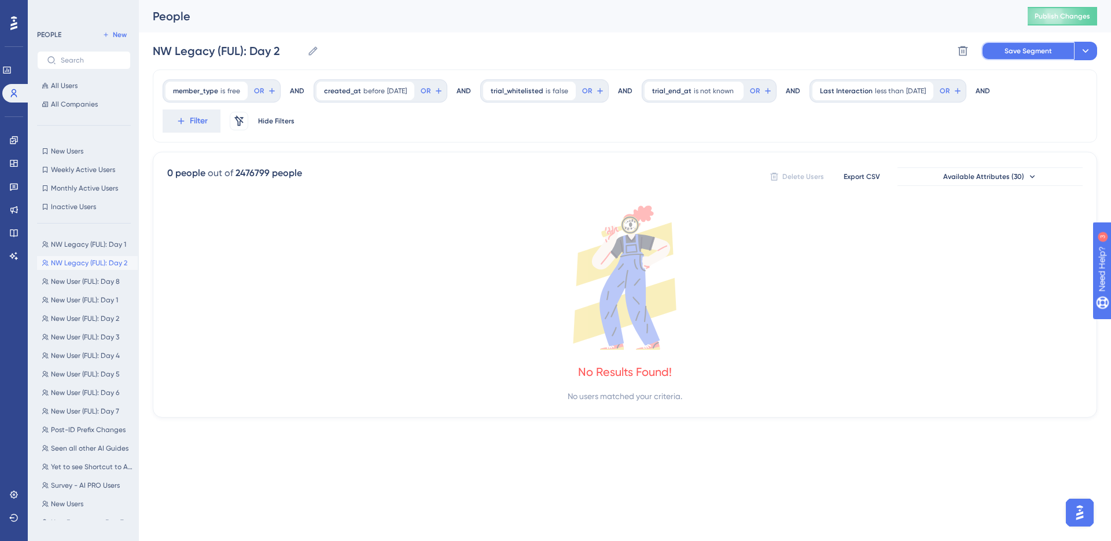
click at [1049, 50] on span "Save Segment" at bounding box center [1028, 50] width 47 height 9
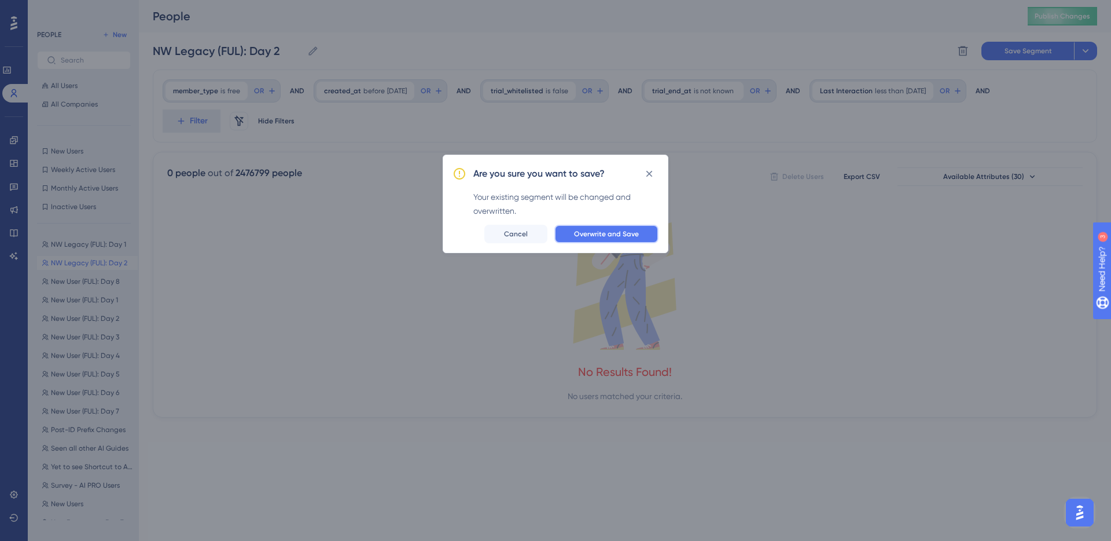
click at [653, 235] on button "Overwrite and Save" at bounding box center [607, 234] width 104 height 19
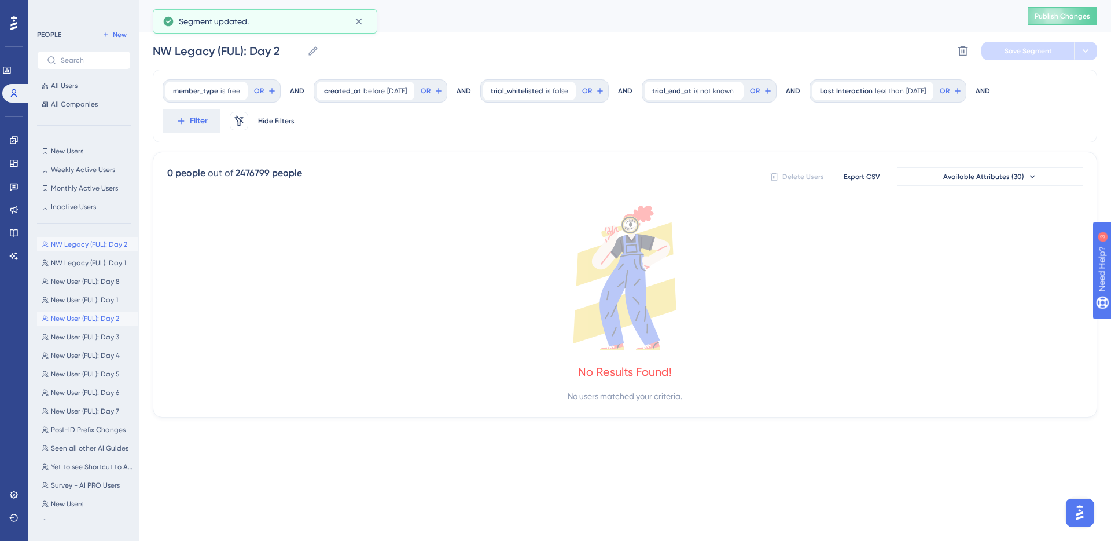
click at [116, 320] on span "New User (FUL): Day 2" at bounding box center [85, 318] width 68 height 9
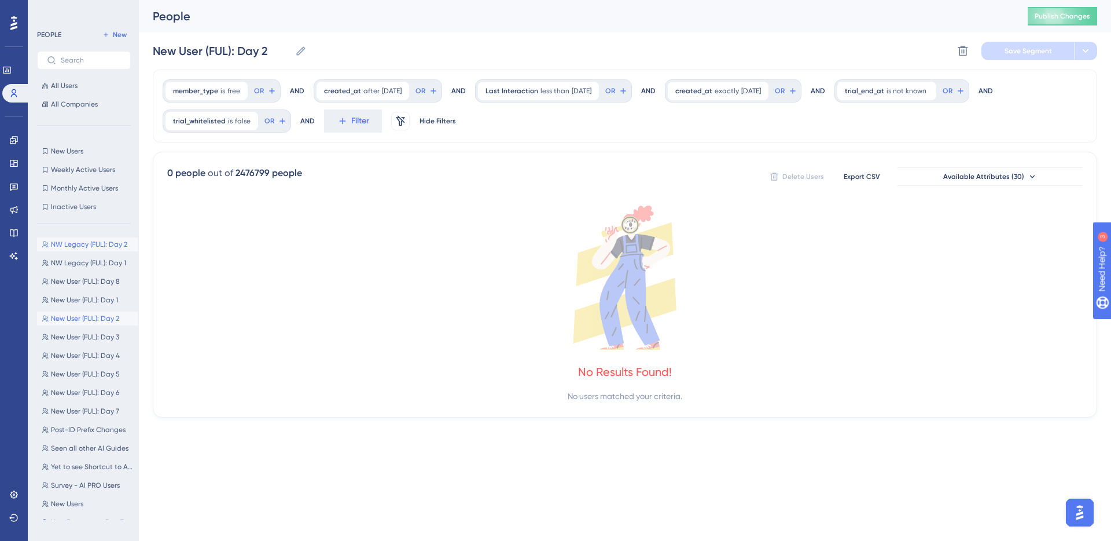
click at [89, 246] on span "NW Legacy (FUL): Day 2" at bounding box center [89, 244] width 76 height 9
click at [109, 293] on button "New User (FUL): Day 1 New User (FUL): Day 1" at bounding box center [87, 300] width 101 height 14
click at [107, 324] on button "New User (FUL): Day 2 New User (FUL): Day 2" at bounding box center [87, 318] width 101 height 14
click at [101, 244] on span "NW Legacy (FUL): Day 2" at bounding box center [89, 244] width 76 height 9
type input "NW Legacy (FUL): Day 2"
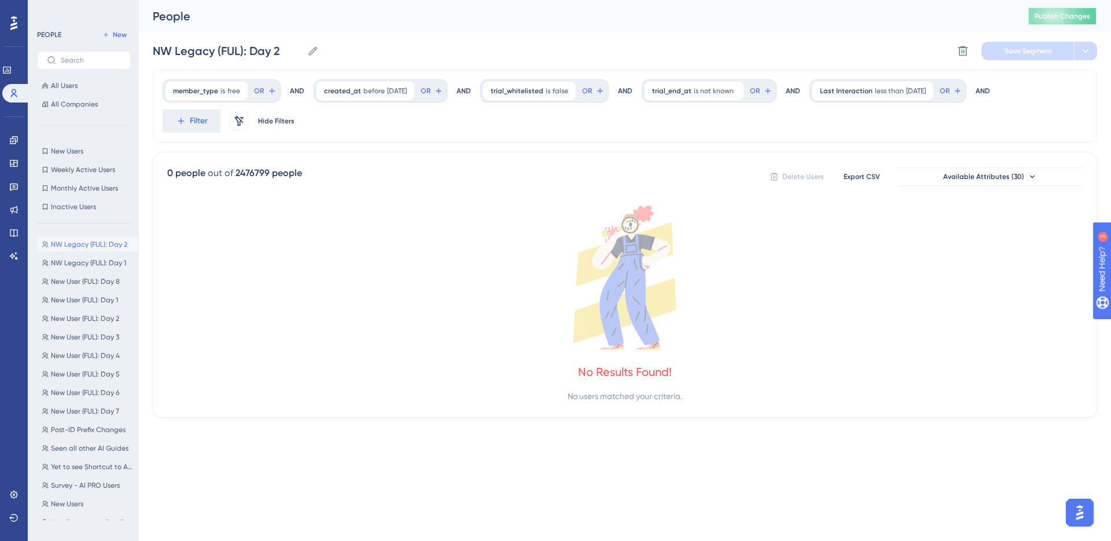
click at [1051, 12] on span "Publish Changes" at bounding box center [1063, 16] width 56 height 9
click at [13, 93] on icon at bounding box center [14, 93] width 6 height 8
click at [19, 145] on link at bounding box center [13, 140] width 9 height 19
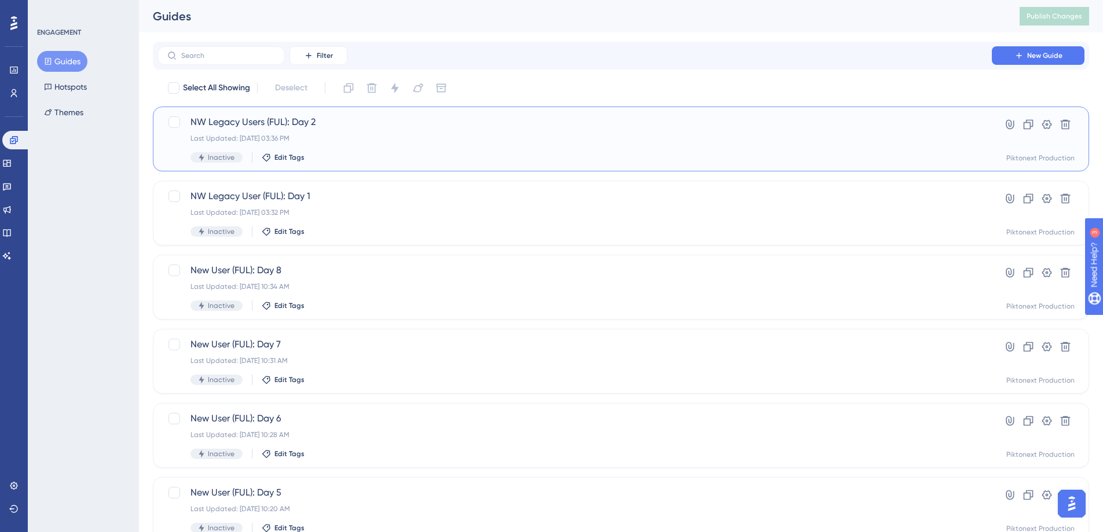
click at [527, 126] on span "NW Legacy Users (FUL): Day 2" at bounding box center [574, 122] width 768 height 14
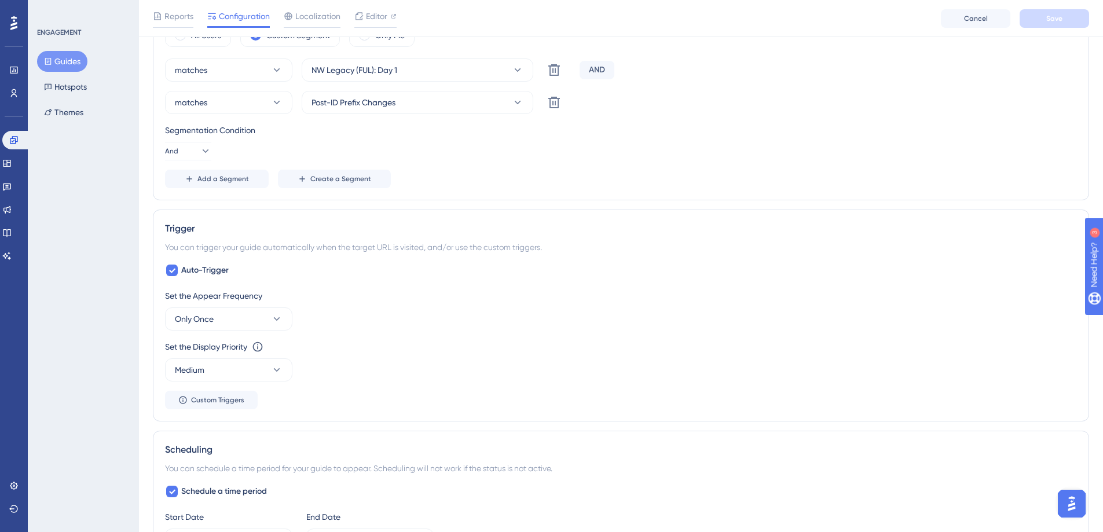
scroll to position [361, 0]
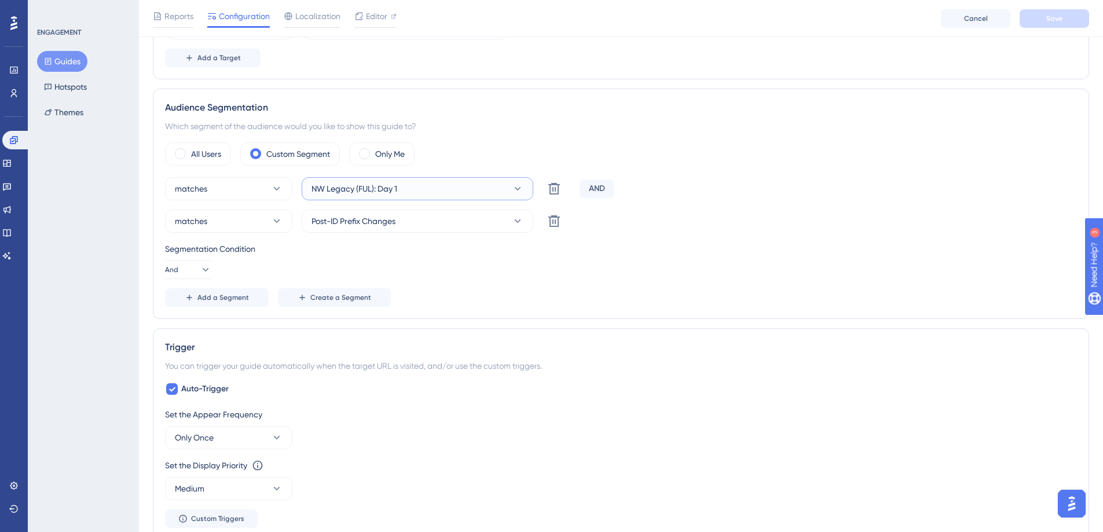
click at [494, 190] on button "NW Legacy (FUL): Day 1" at bounding box center [418, 188] width 232 height 23
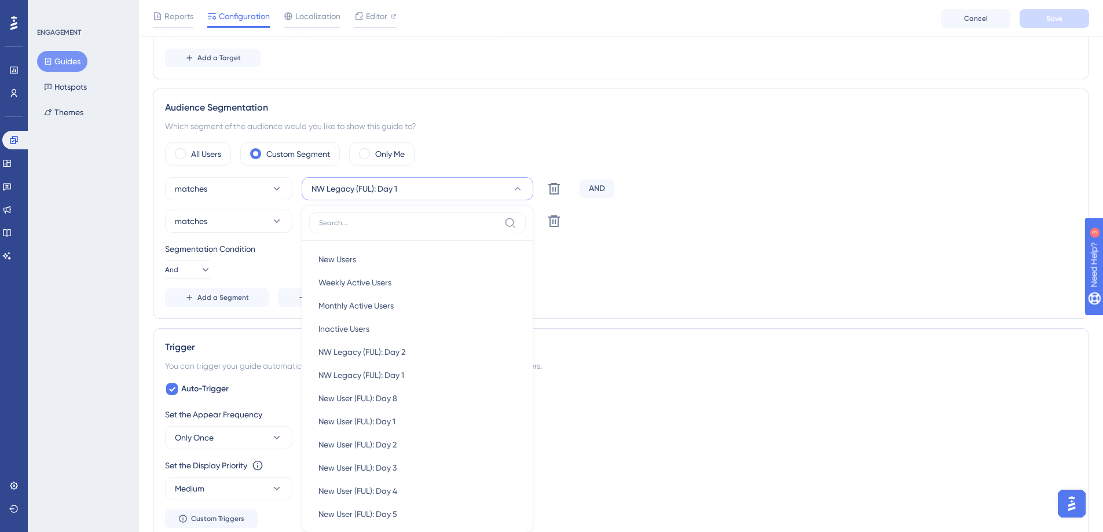
scroll to position [451, 0]
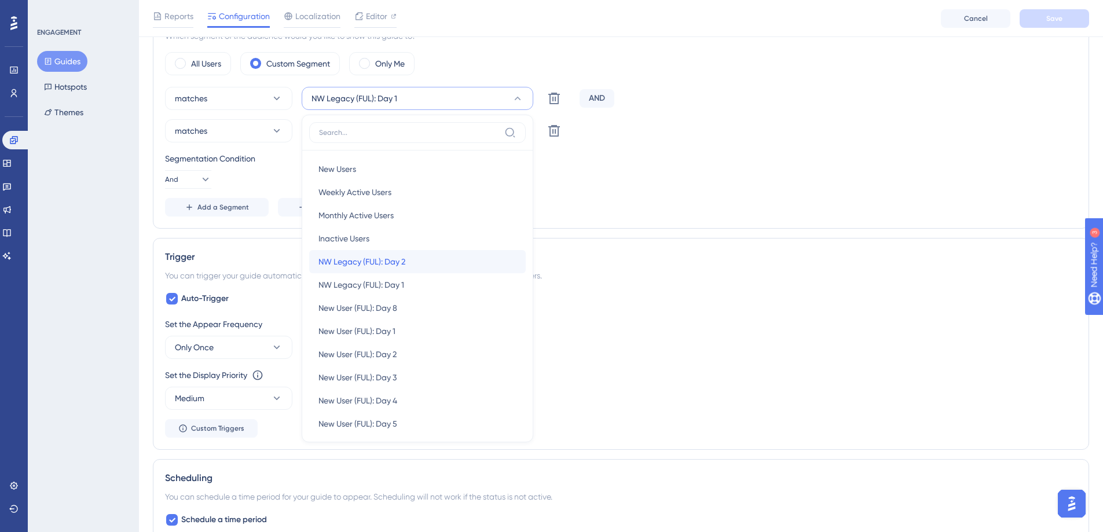
click at [462, 250] on div "NW Legacy (FUL): Day 2 NW Legacy (FUL): Day 2" at bounding box center [417, 261] width 198 height 23
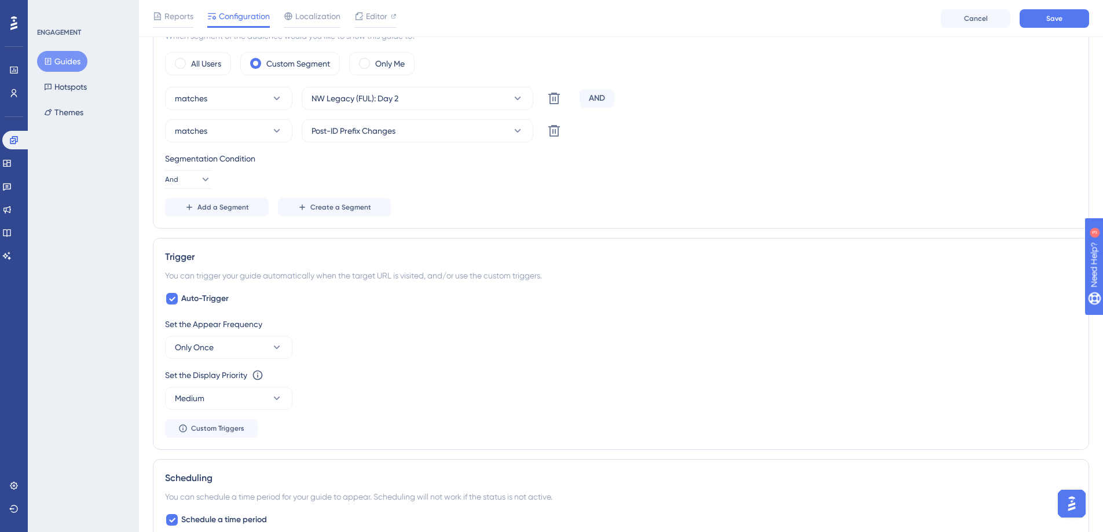
scroll to position [300, 0]
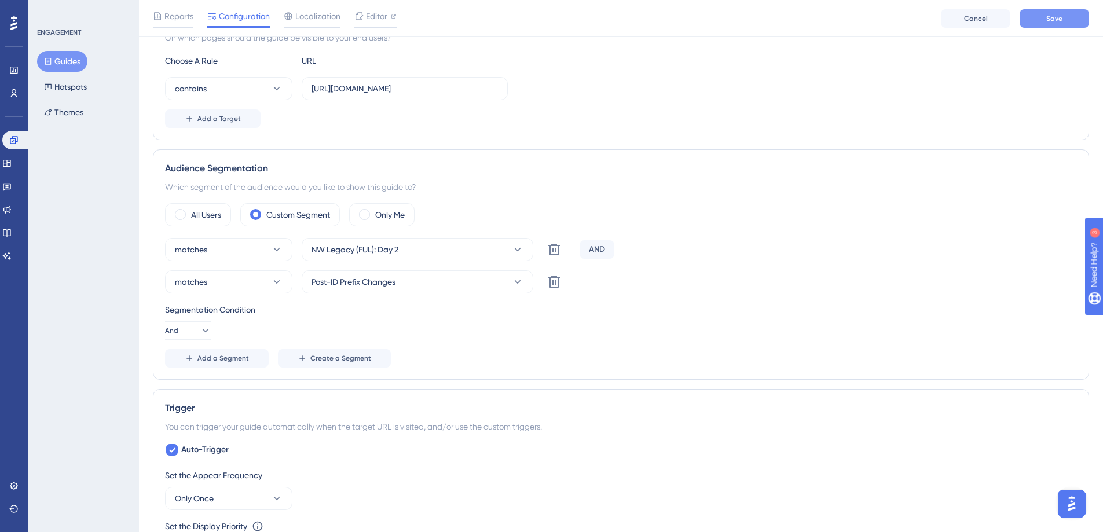
click at [1071, 17] on button "Save" at bounding box center [1053, 18] width 69 height 19
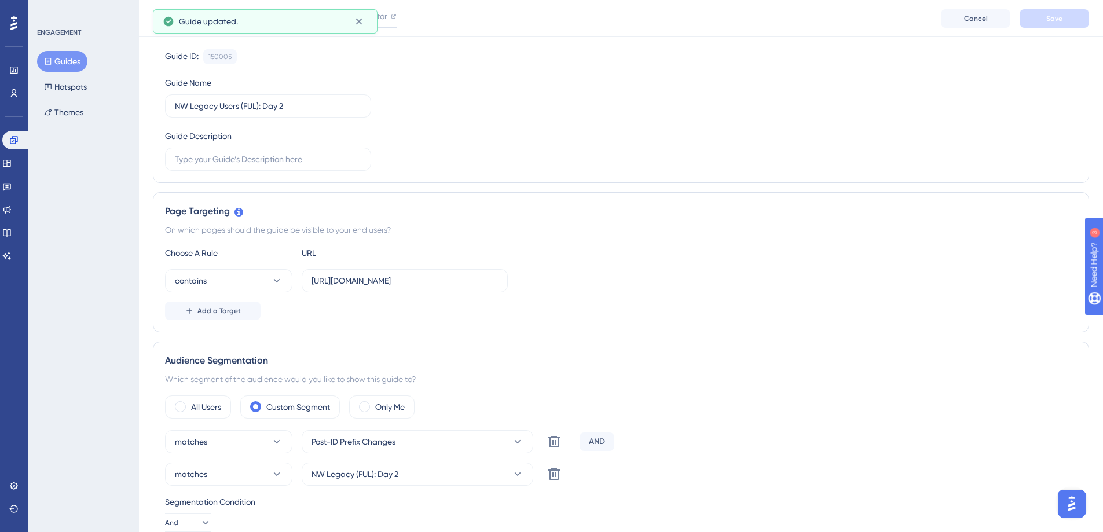
scroll to position [0, 0]
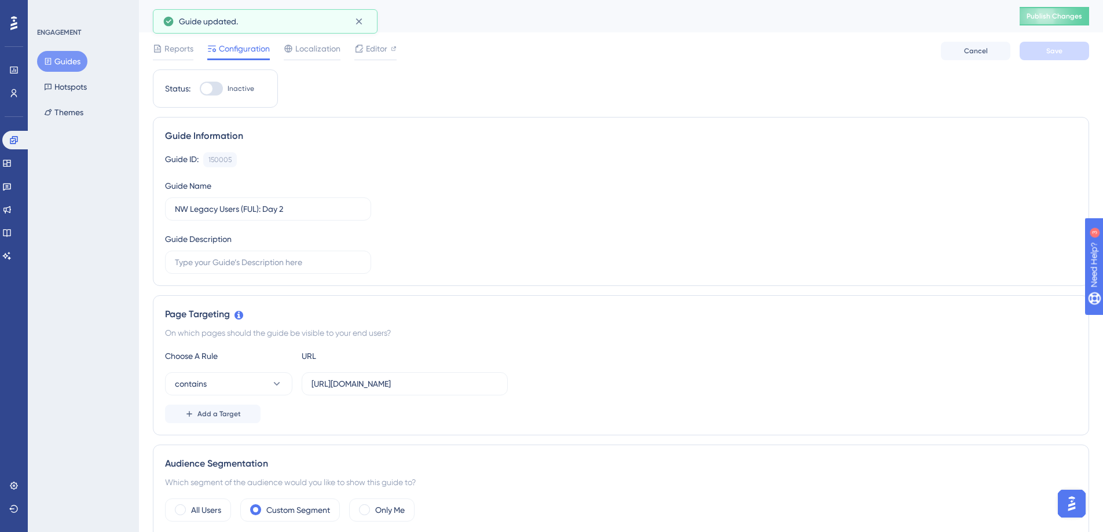
click at [226, 47] on span "Configuration" at bounding box center [244, 49] width 51 height 14
click at [58, 64] on button "Guides" at bounding box center [62, 61] width 50 height 21
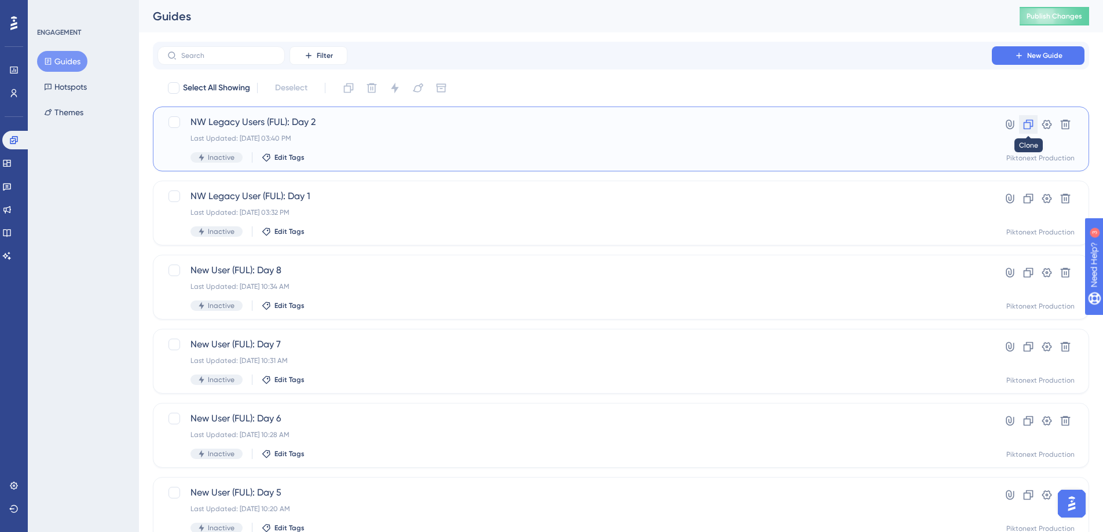
click at [1030, 120] on icon at bounding box center [1028, 125] width 12 height 12
click at [409, 130] on div "Copy - NW Legacy Users (FUL): Day 2 Last Updated: Aug 14 2025, 03:40 PM Inactiv…" at bounding box center [574, 138] width 768 height 47
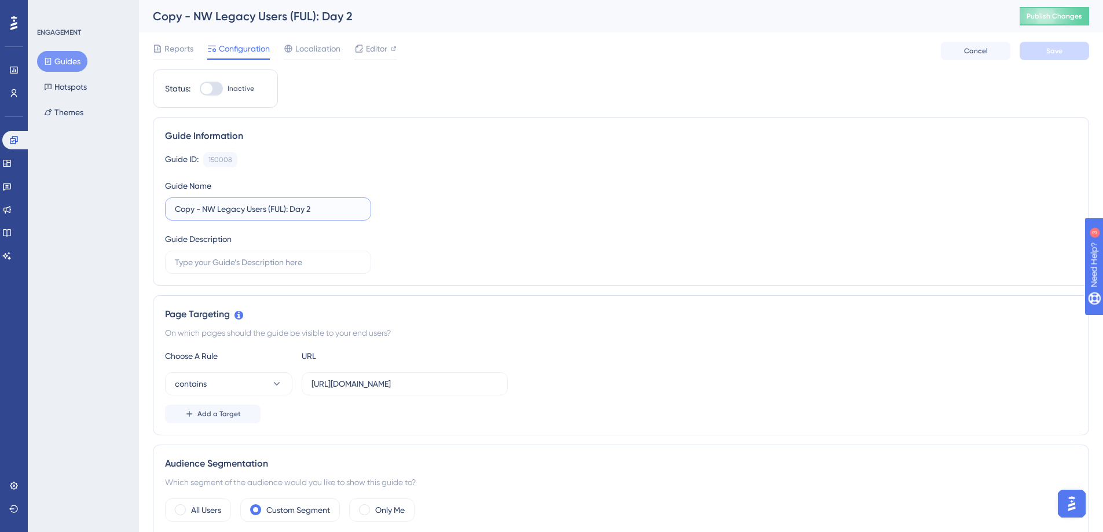
drag, startPoint x: 203, startPoint y: 210, endPoint x: 166, endPoint y: 202, distance: 37.8
click at [166, 202] on label "Copy - NW Legacy Users (FUL): Day 2" at bounding box center [268, 208] width 206 height 23
click at [284, 209] on input "NW Legacy Users (FUL): Day 2" at bounding box center [268, 209] width 186 height 13
type input "NW Legacy Users (FUL): Day 8"
click at [530, 193] on div "Guide ID: 150008 Copy Guide Name NW Legacy Users (FUL): Day 8 Guide Description" at bounding box center [621, 213] width 912 height 122
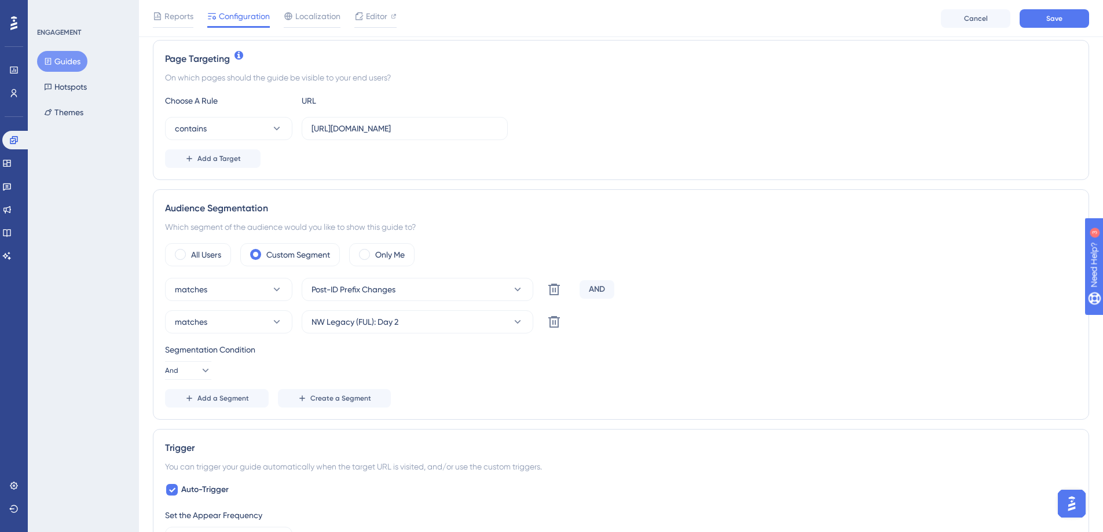
scroll to position [67, 0]
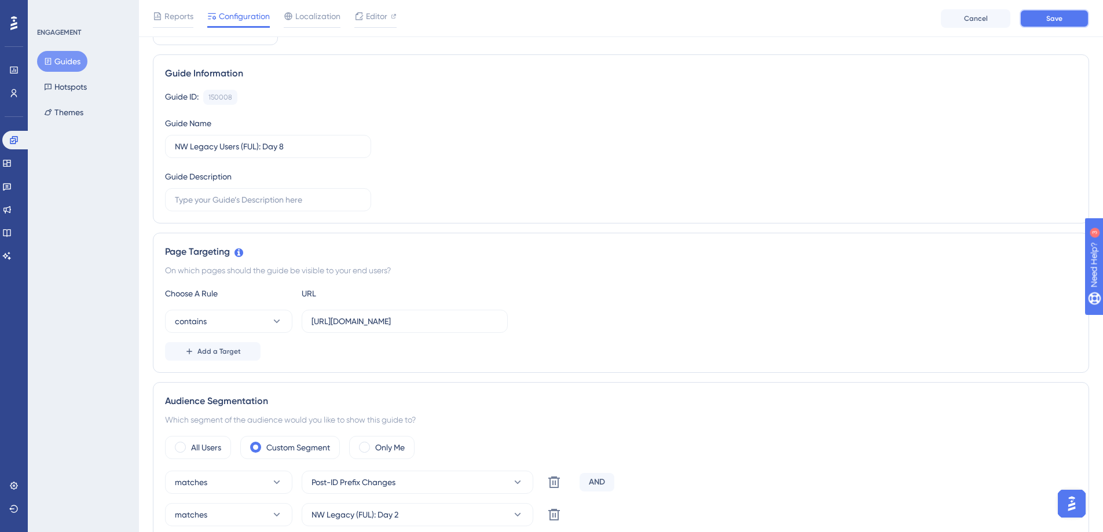
click at [1042, 18] on button "Save" at bounding box center [1053, 18] width 69 height 19
click at [373, 9] on div "Guide updated." at bounding box center [265, 21] width 225 height 24
click at [381, 18] on span "Editor" at bounding box center [376, 16] width 21 height 14
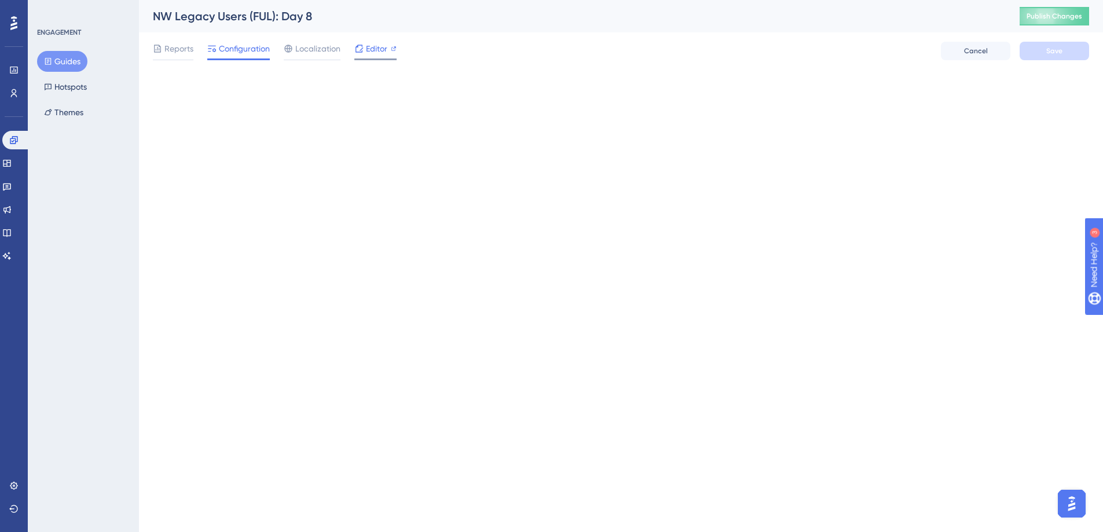
scroll to position [0, 0]
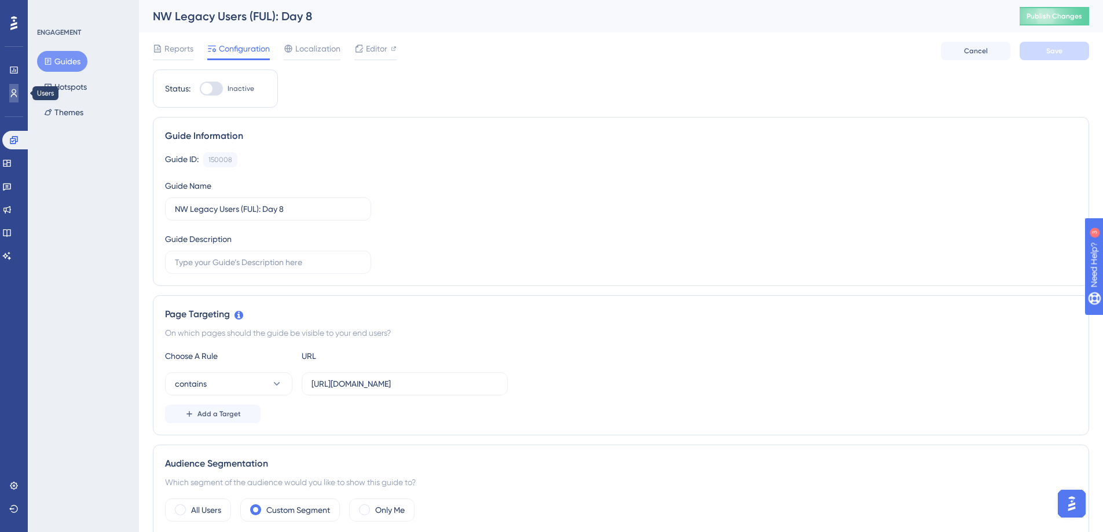
click at [9, 97] on icon at bounding box center [13, 93] width 9 height 9
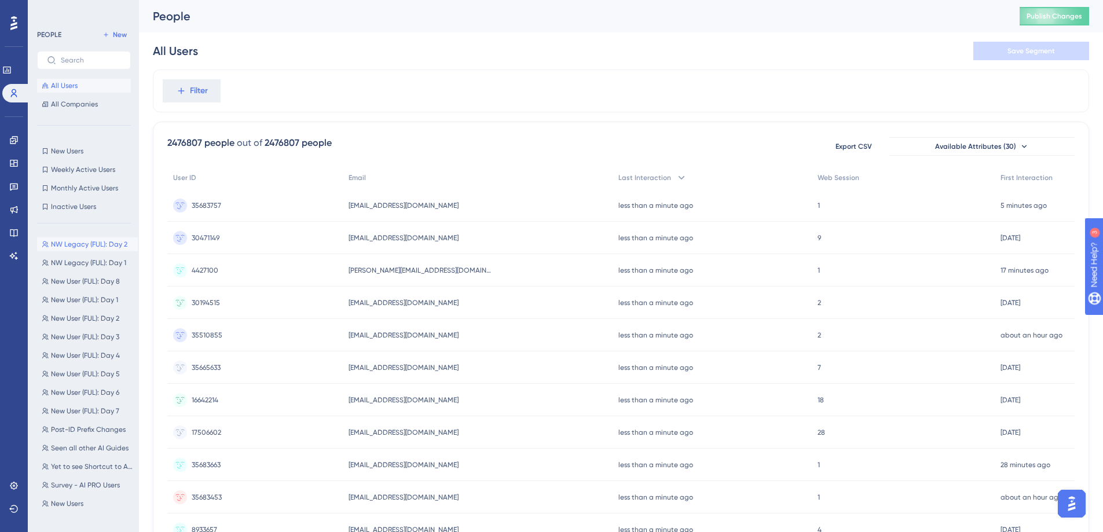
click at [108, 241] on span "NW Legacy (FUL): Day 2" at bounding box center [89, 244] width 76 height 9
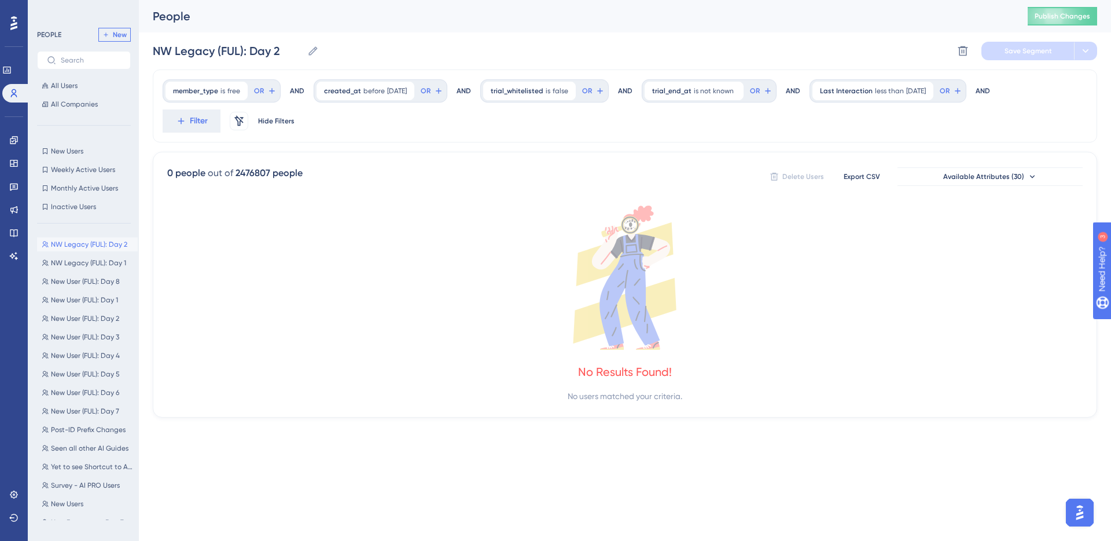
click at [124, 31] on span "New" at bounding box center [120, 34] width 14 height 9
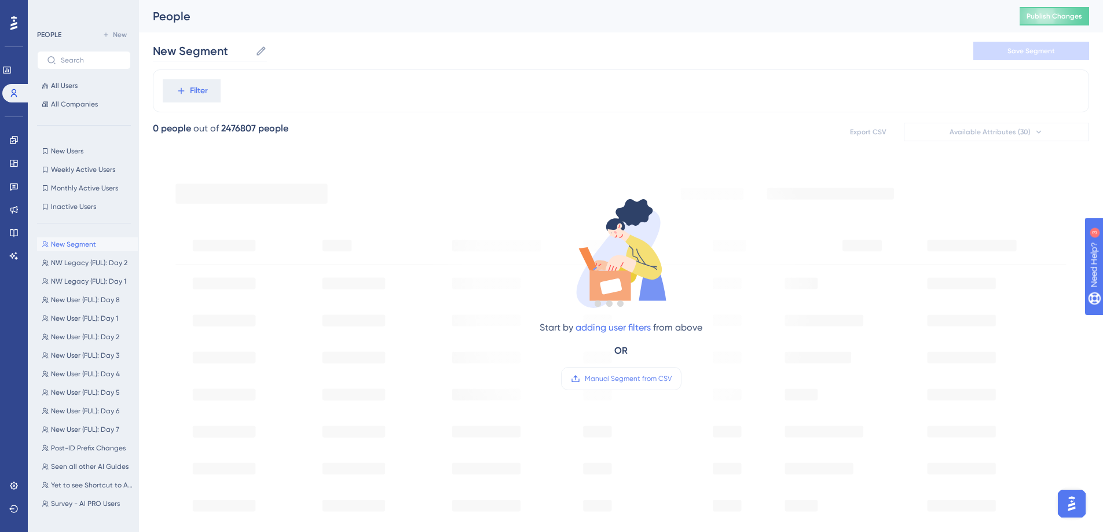
click at [258, 53] on icon at bounding box center [261, 51] width 12 height 12
click at [251, 53] on input "New Segment" at bounding box center [202, 51] width 98 height 16
click at [223, 51] on input "New Segment" at bounding box center [202, 51] width 98 height 16
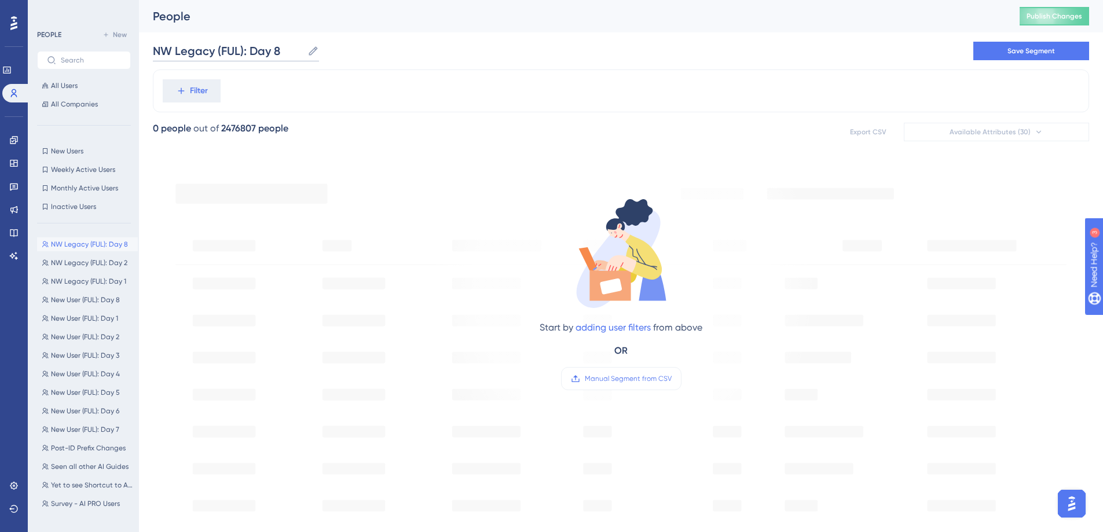
type input "NW Legacy (FUL): Day 8"
click at [409, 53] on div "NW Legacy (FUL): Day 8 NW Legacy (FUL): Day 8 Save Segment" at bounding box center [621, 50] width 936 height 37
click at [223, 86] on div "Filter" at bounding box center [621, 90] width 936 height 43
click at [204, 90] on span "Filter" at bounding box center [199, 91] width 18 height 14
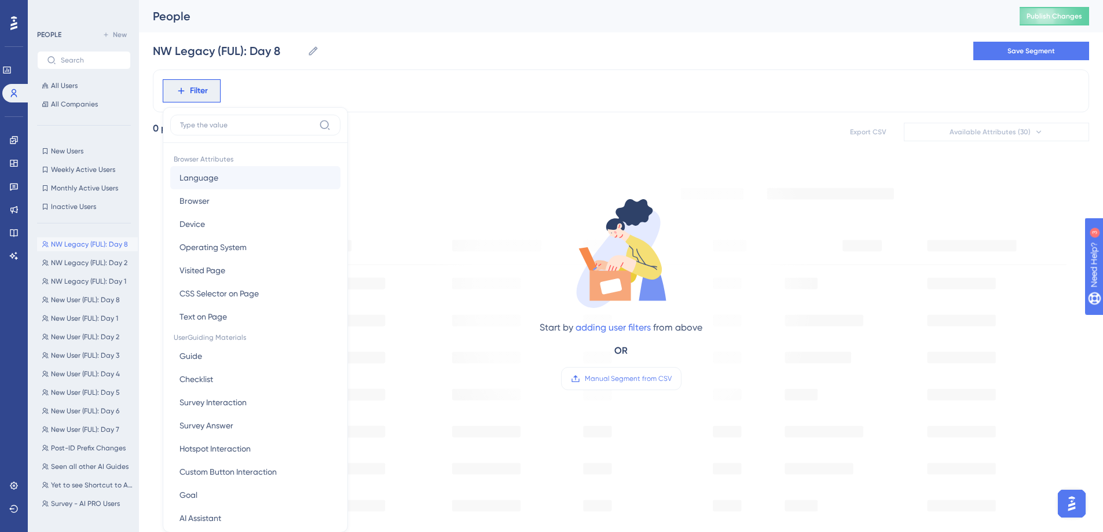
scroll to position [54, 0]
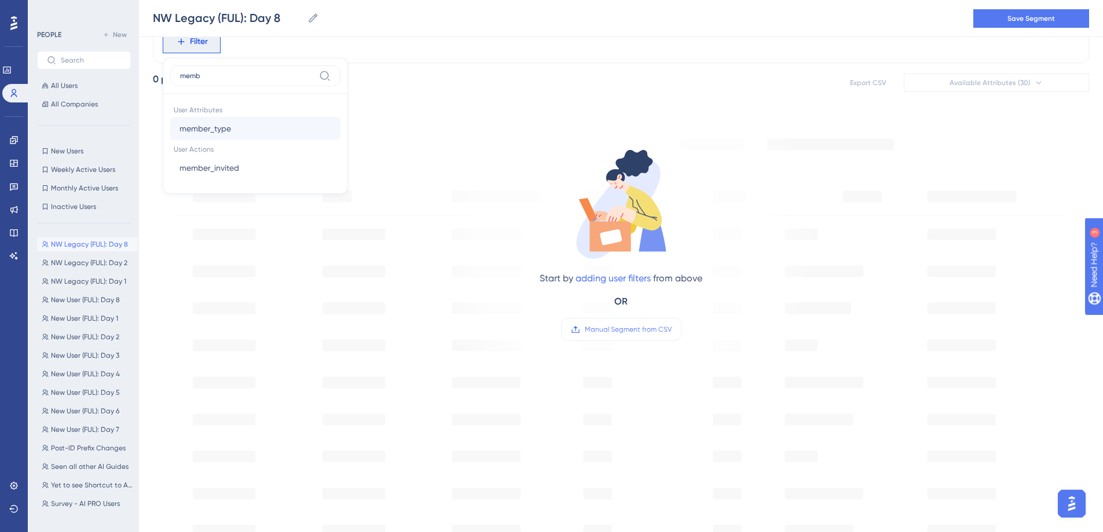
type input "memb"
click at [254, 118] on button "member_type member_type" at bounding box center [255, 128] width 170 height 23
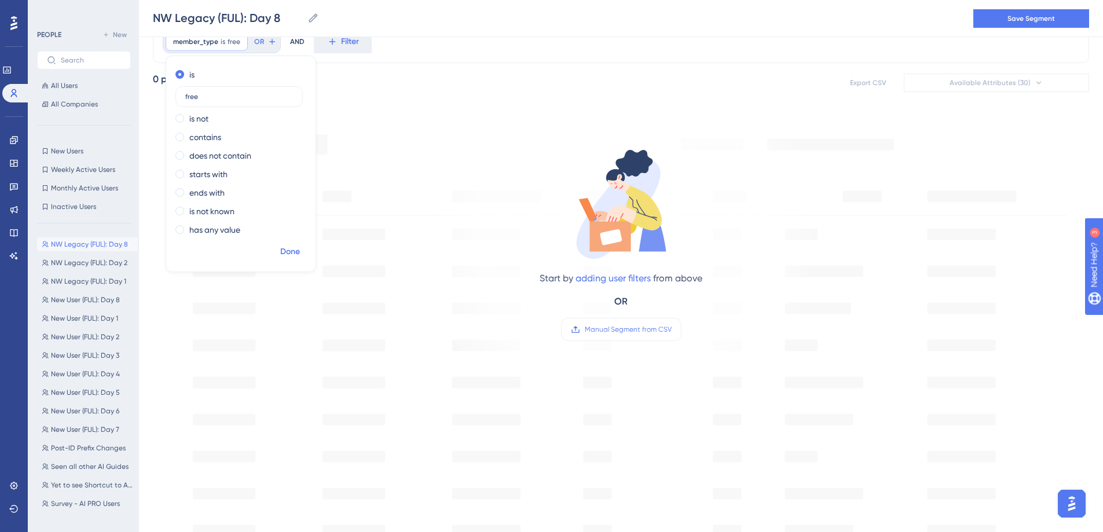
type input "free"
click at [296, 251] on span "Done" at bounding box center [290, 252] width 20 height 14
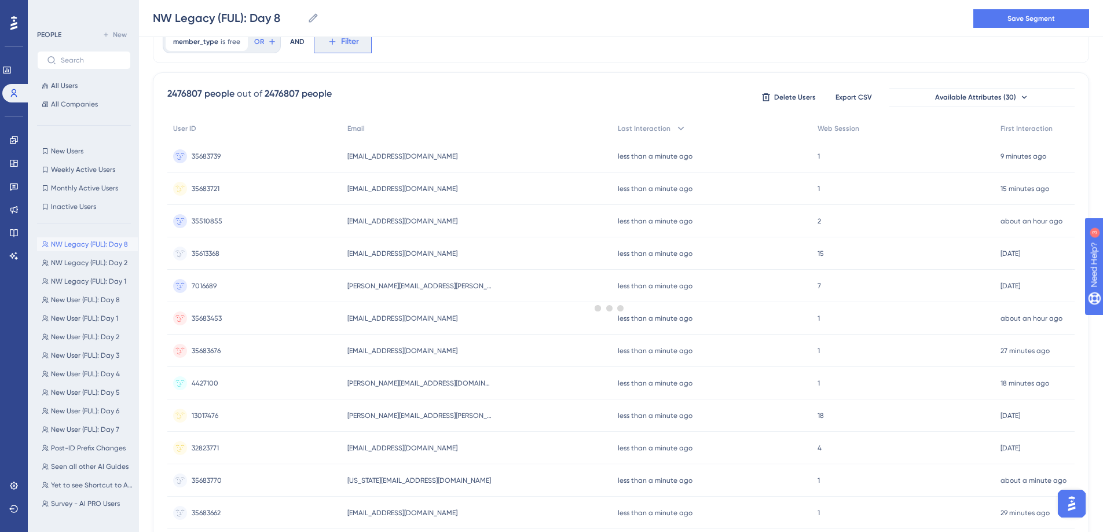
click at [337, 39] on button "Filter" at bounding box center [343, 41] width 58 height 23
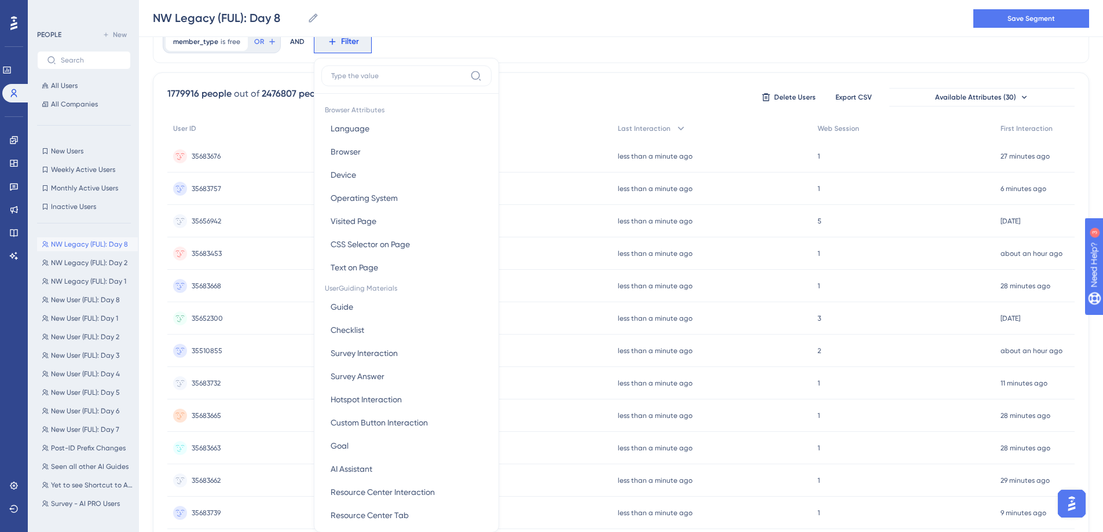
scroll to position [83, 0]
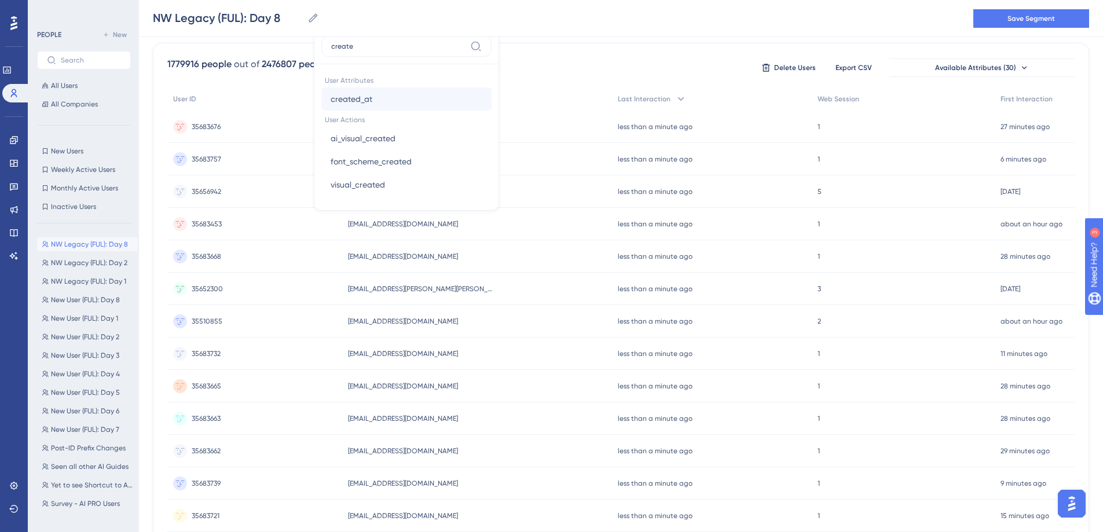
type input "create"
click at [376, 96] on button "created_at created_at" at bounding box center [406, 98] width 170 height 23
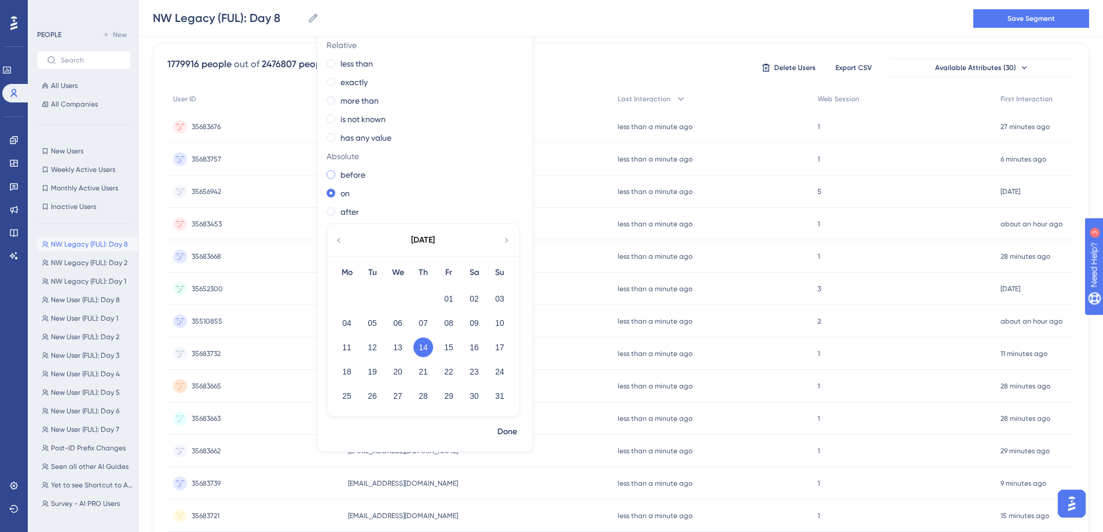
click at [351, 173] on label "before" at bounding box center [352, 175] width 25 height 14
click at [374, 394] on button "26" at bounding box center [372, 396] width 20 height 20
click at [514, 432] on span "Done" at bounding box center [507, 432] width 20 height 14
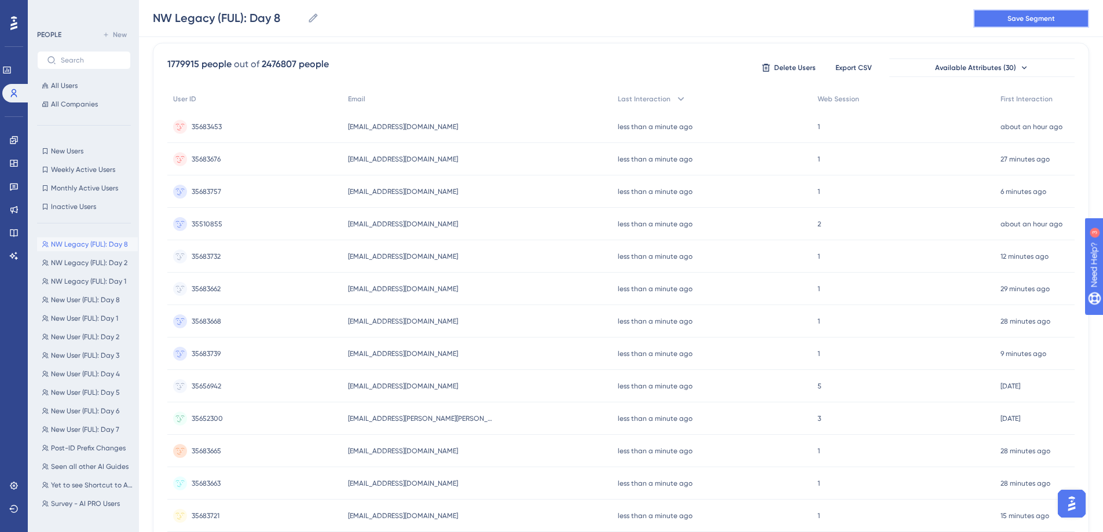
click at [1029, 18] on span "Save Segment" at bounding box center [1030, 18] width 47 height 9
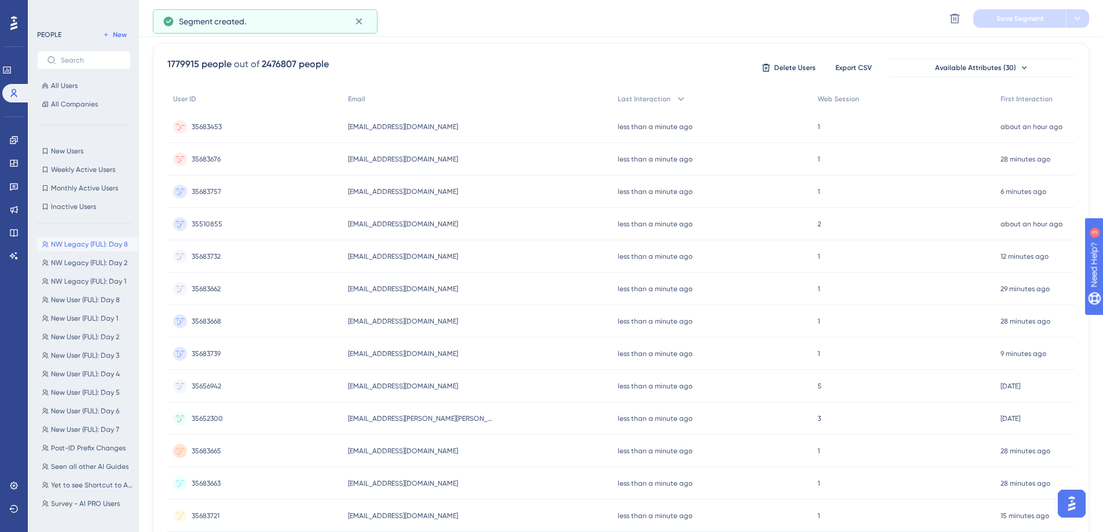
scroll to position [0, 0]
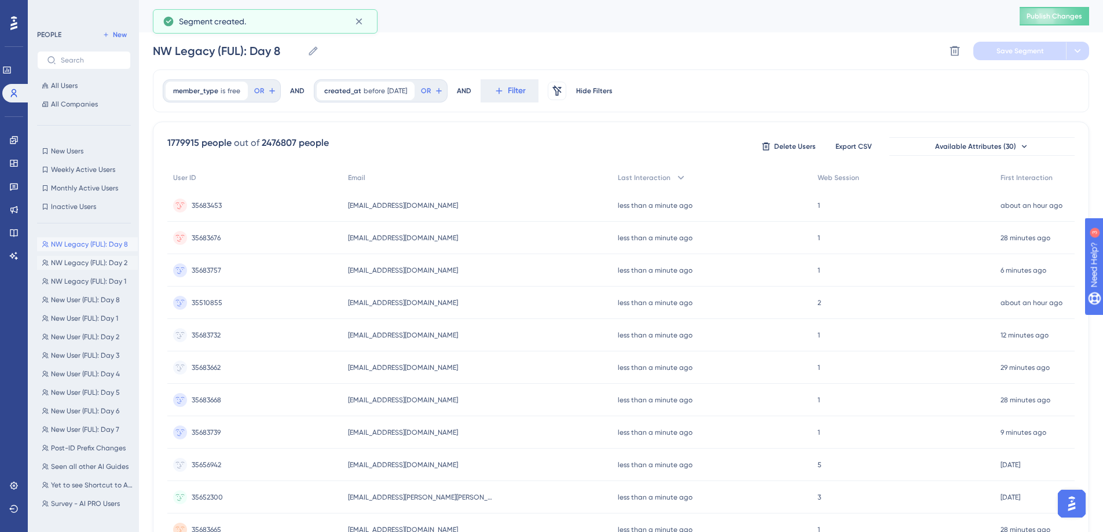
click at [85, 265] on span "NW Legacy (FUL): Day 2" at bounding box center [89, 262] width 76 height 9
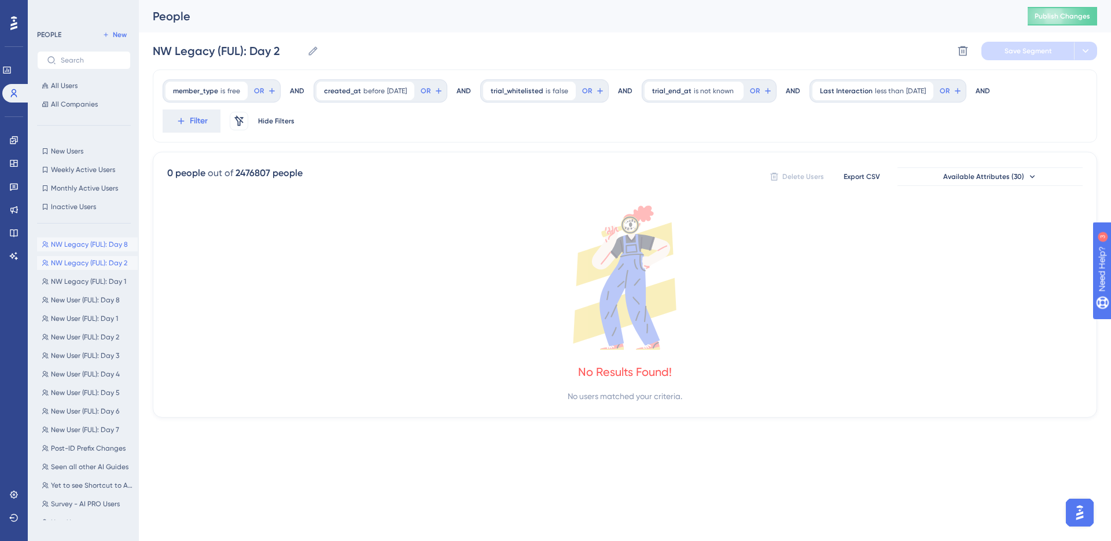
click at [90, 250] on button "NW Legacy (FUL): Day 8 NW Legacy (FUL): Day 8" at bounding box center [87, 244] width 101 height 14
type input "NW Legacy (FUL): Day 8"
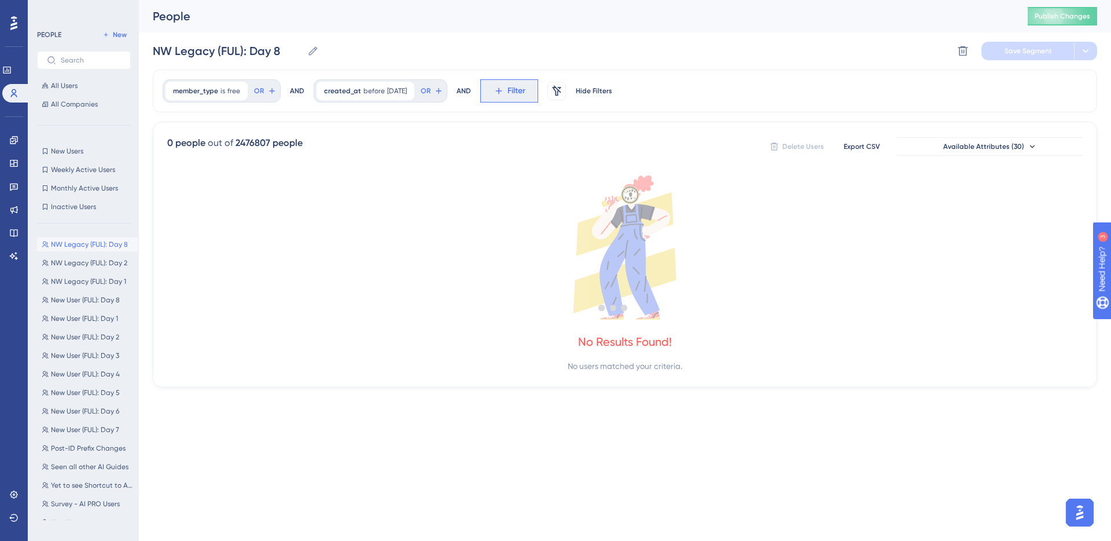
click at [504, 89] on icon at bounding box center [499, 91] width 10 height 10
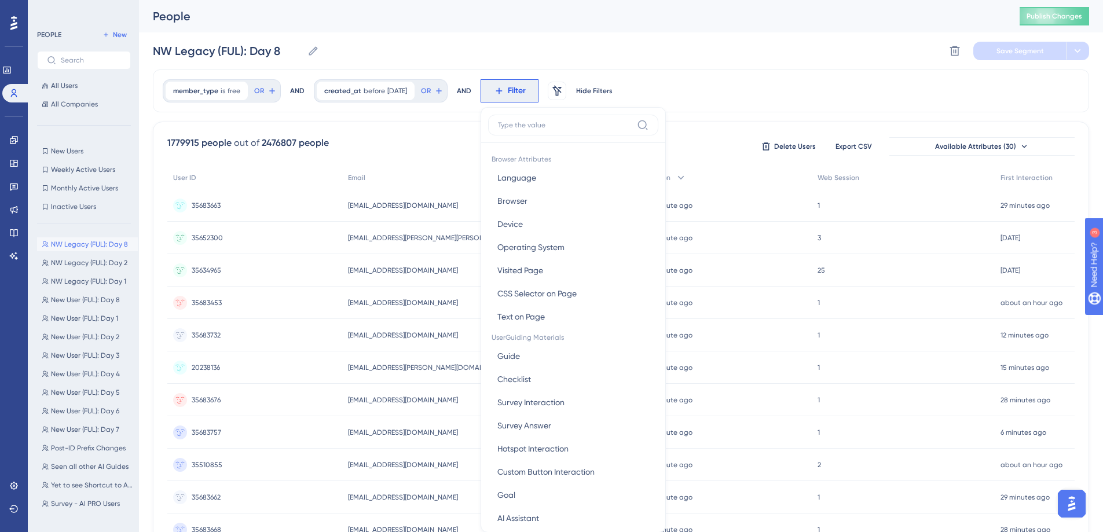
scroll to position [54, 0]
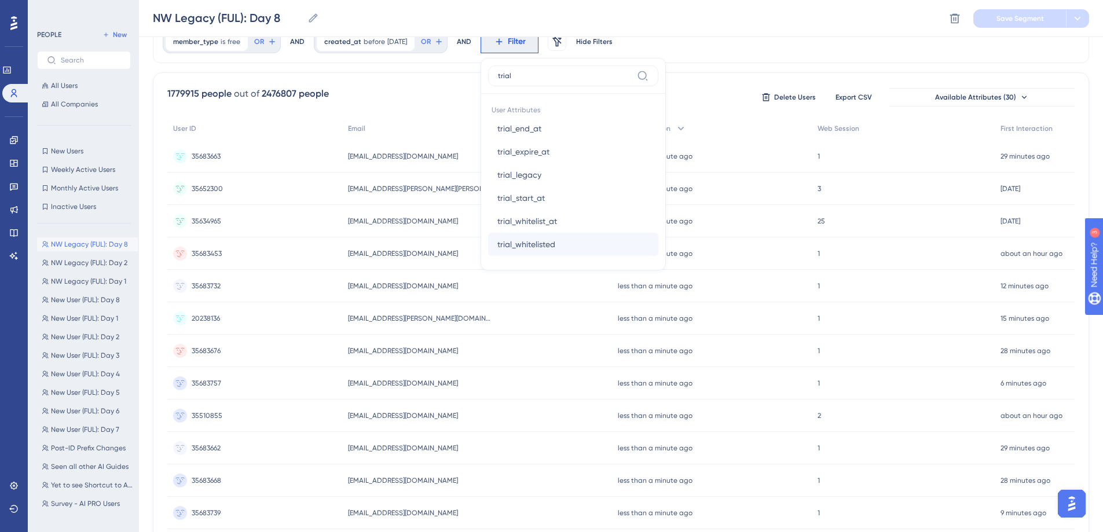
type input "trial"
click at [546, 240] on span "trial_whitelisted" at bounding box center [526, 244] width 58 height 14
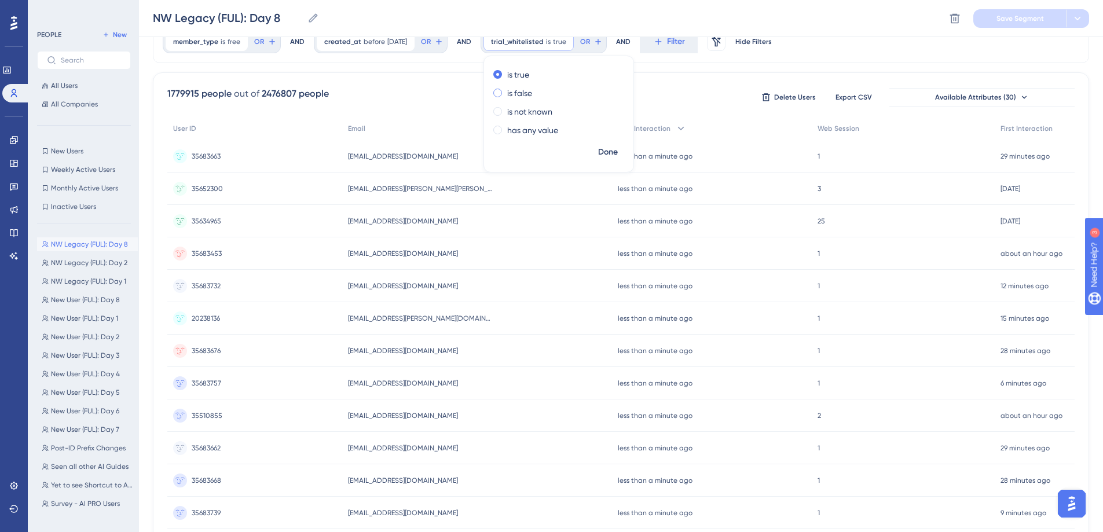
click at [532, 96] on label "is false" at bounding box center [519, 93] width 25 height 14
click at [618, 149] on span "Done" at bounding box center [608, 152] width 20 height 14
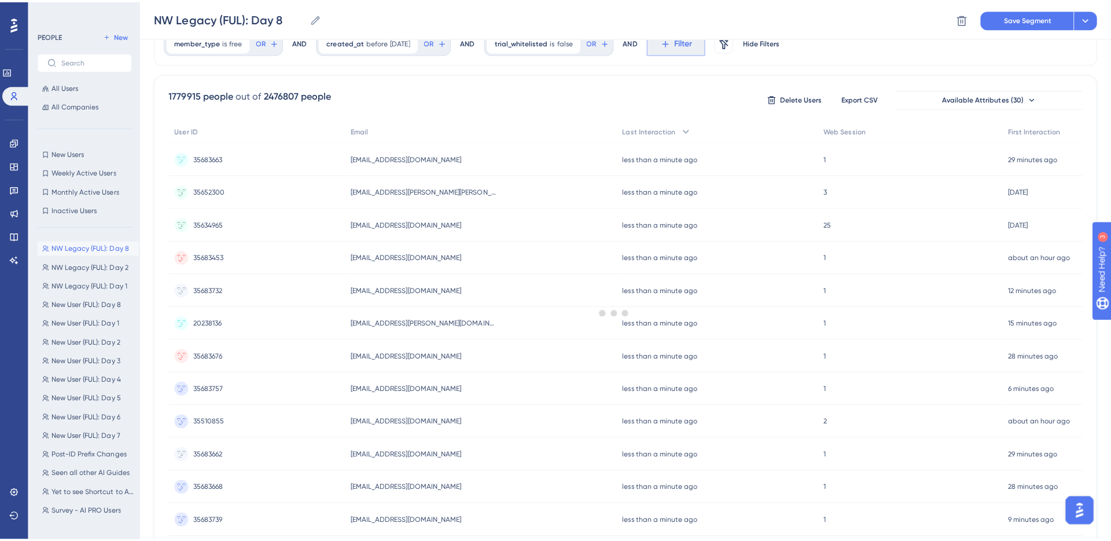
scroll to position [0, 0]
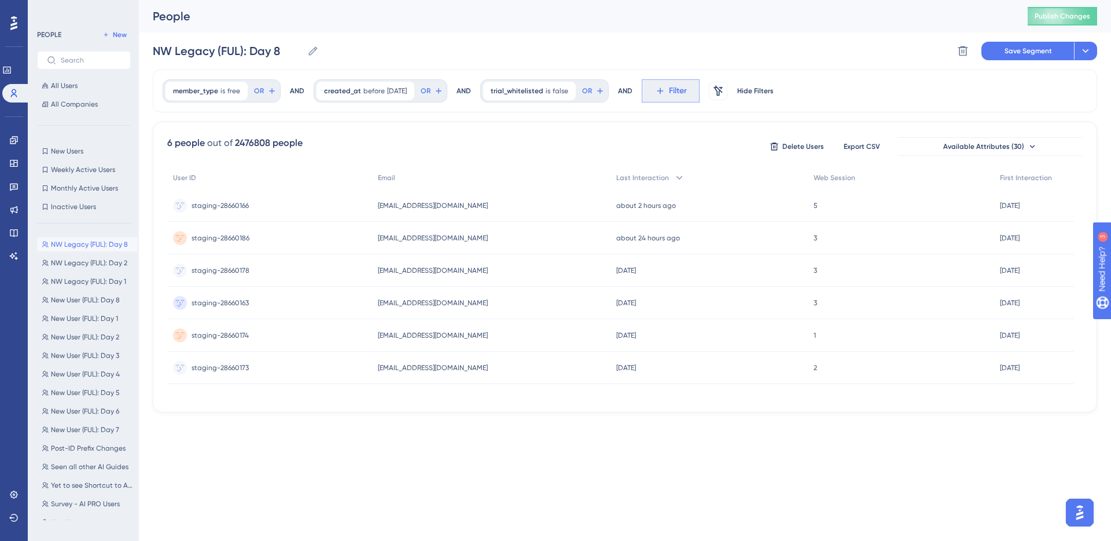
click at [670, 49] on div "NW Legacy (FUL): Day 8 NW Legacy (FUL): Day 8 Delete Segment Save Segment Actio…" at bounding box center [625, 50] width 945 height 37
click at [679, 99] on button "Filter" at bounding box center [671, 90] width 58 height 23
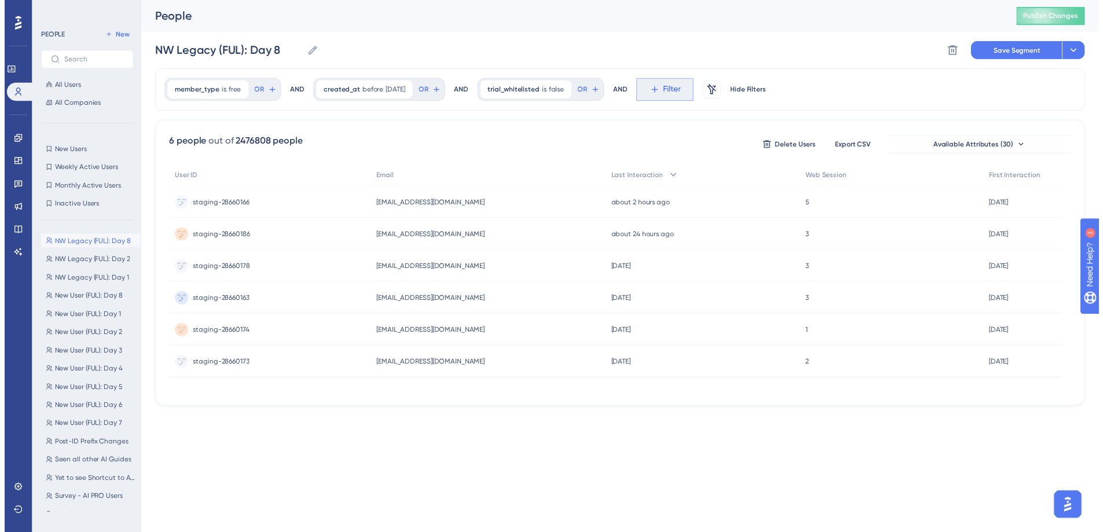
scroll to position [38, 0]
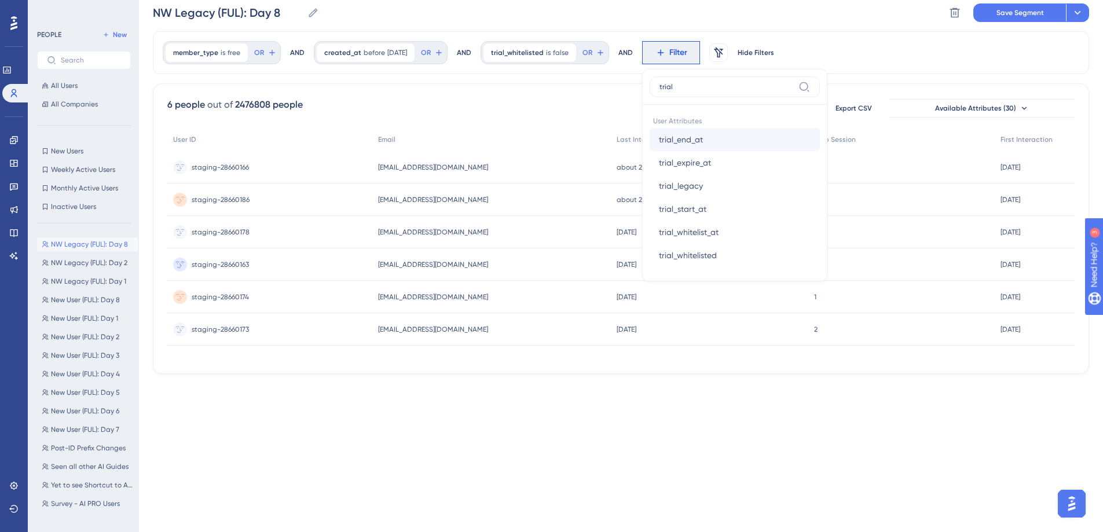
type input "trial"
click at [722, 146] on button "trial_end_at trial_end_at" at bounding box center [734, 139] width 170 height 23
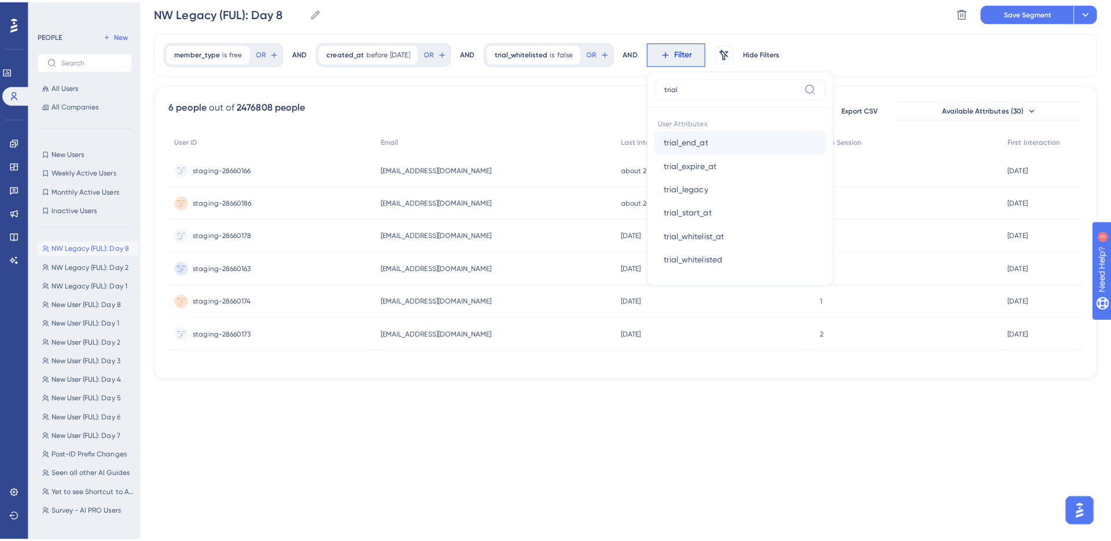
scroll to position [0, 0]
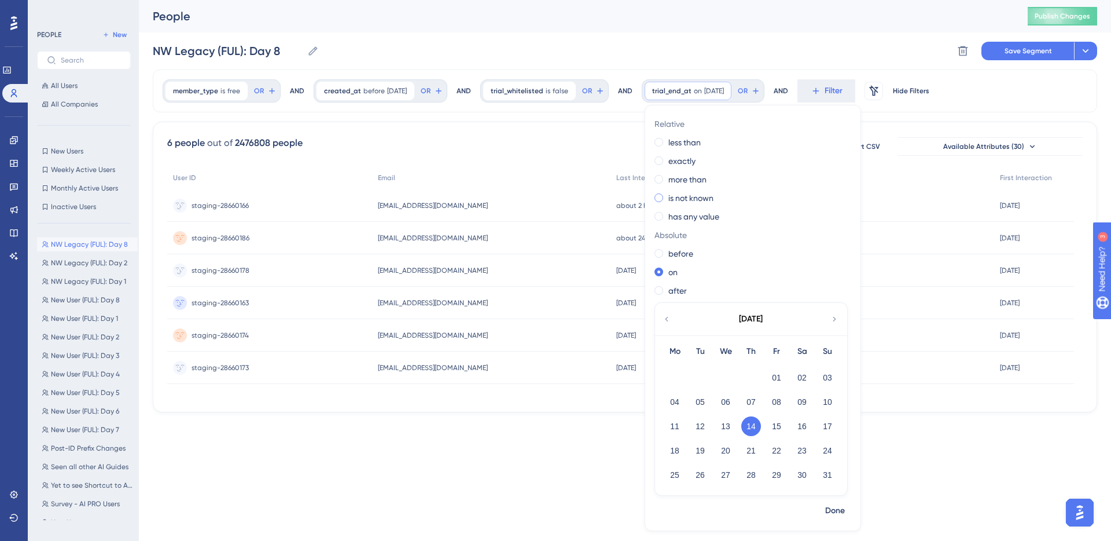
click at [710, 201] on label "is not known" at bounding box center [691, 198] width 45 height 14
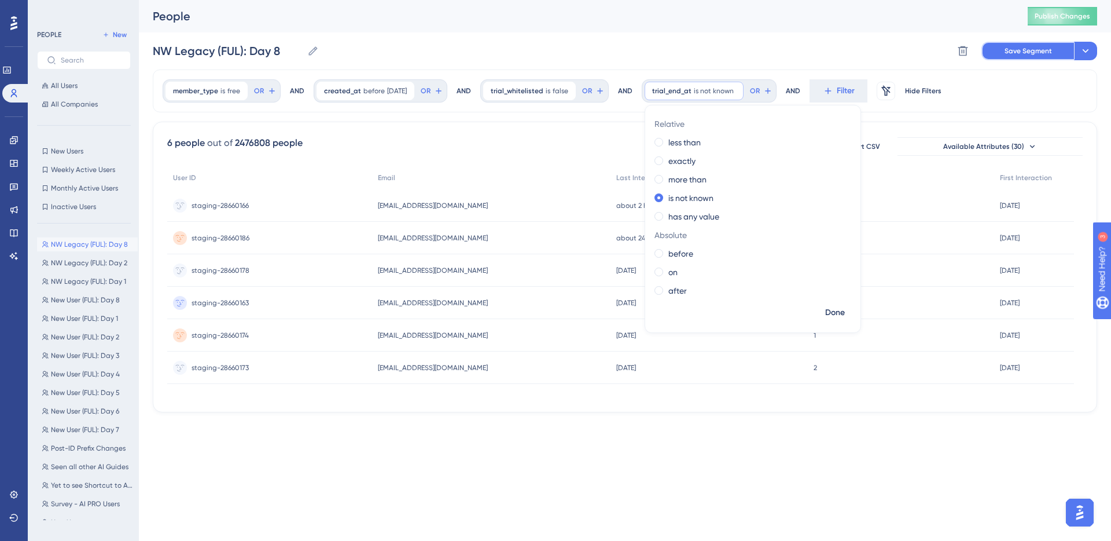
click at [1044, 47] on span "Save Segment" at bounding box center [1028, 50] width 47 height 9
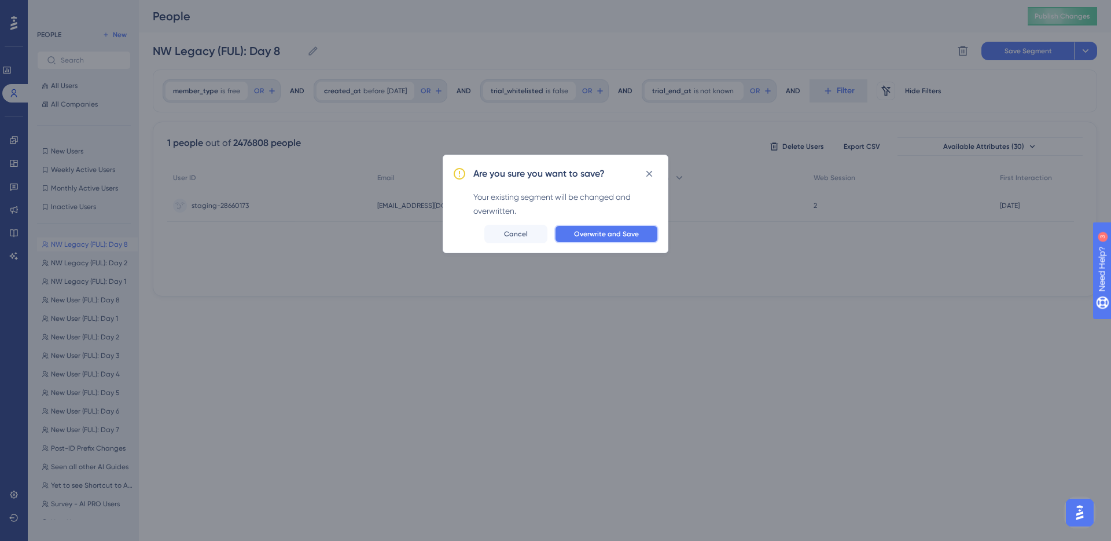
click at [604, 232] on span "Overwrite and Save" at bounding box center [606, 233] width 65 height 9
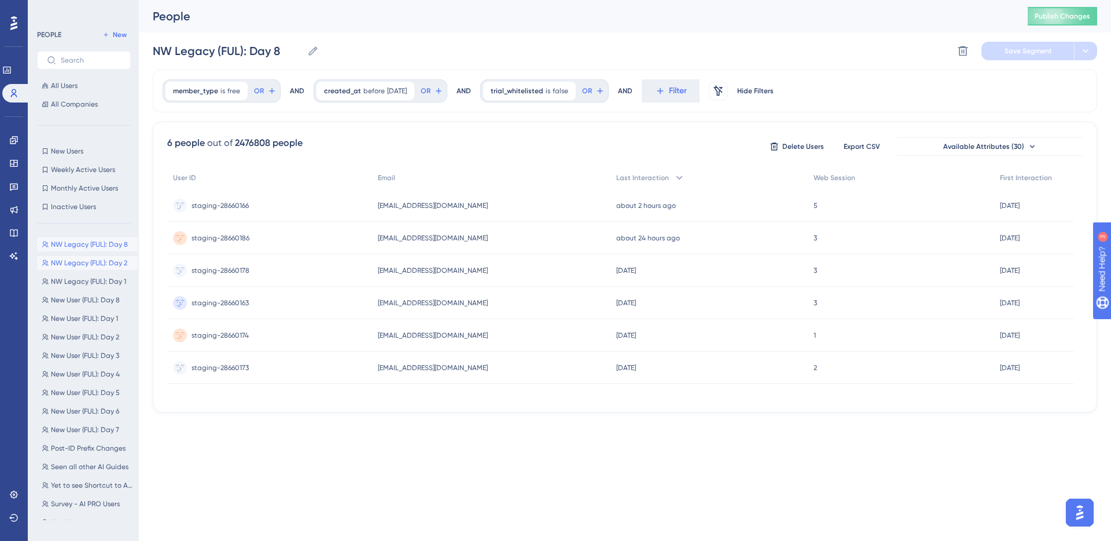
click at [77, 266] on span "NW Legacy (FUL): Day 2" at bounding box center [89, 262] width 76 height 9
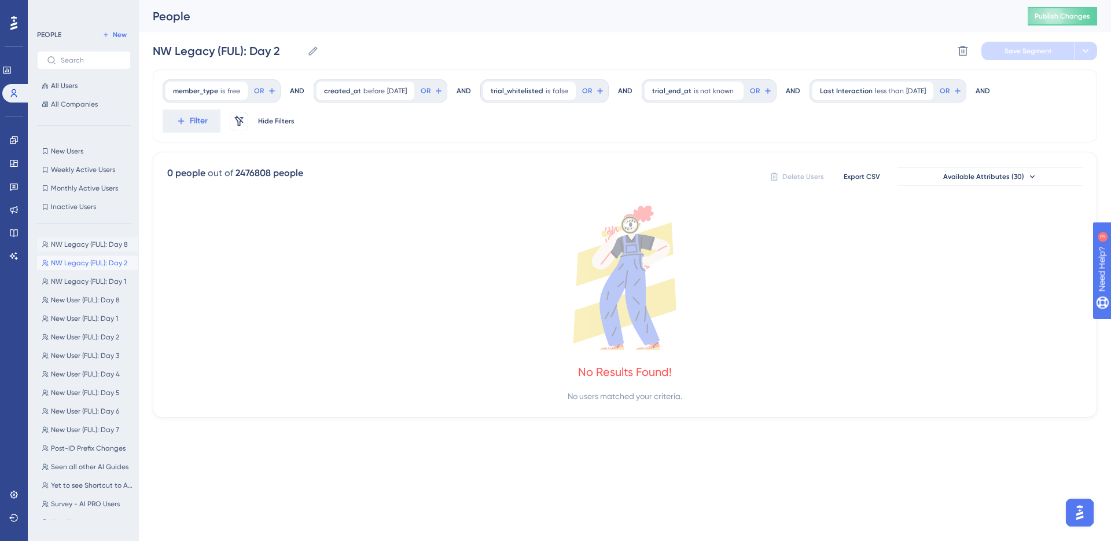
click at [91, 250] on button "NW Legacy (FUL): Day 8 NW Legacy (FUL): Day 8" at bounding box center [87, 244] width 101 height 14
type input "NW Legacy (FUL): Day 8"
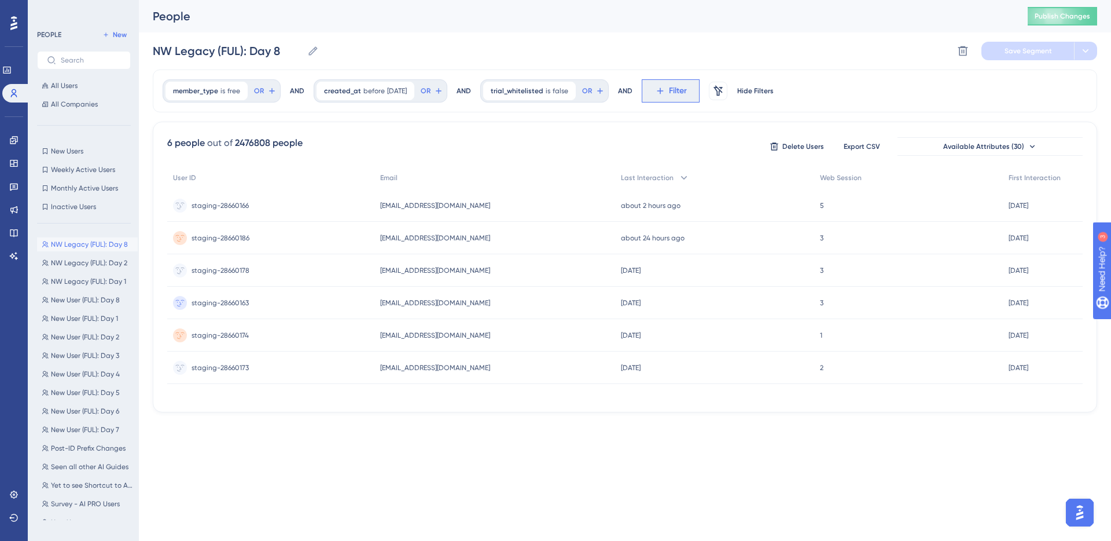
click at [687, 97] on span "Filter" at bounding box center [678, 91] width 18 height 14
type input "trial"
click at [699, 168] on button "trial_end_at trial_end_at" at bounding box center [734, 177] width 170 height 23
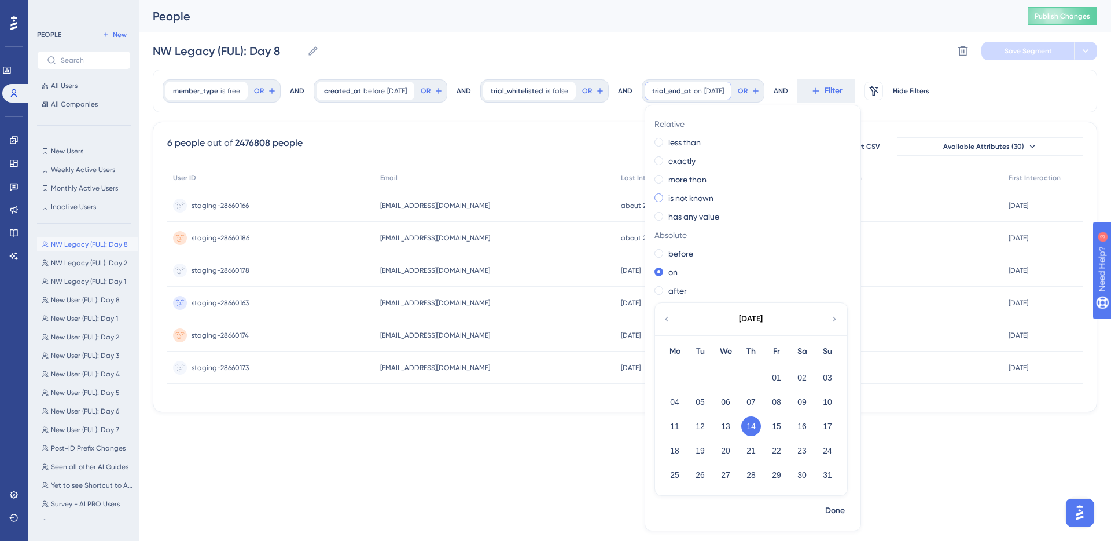
click at [707, 201] on label "is not known" at bounding box center [691, 198] width 45 height 14
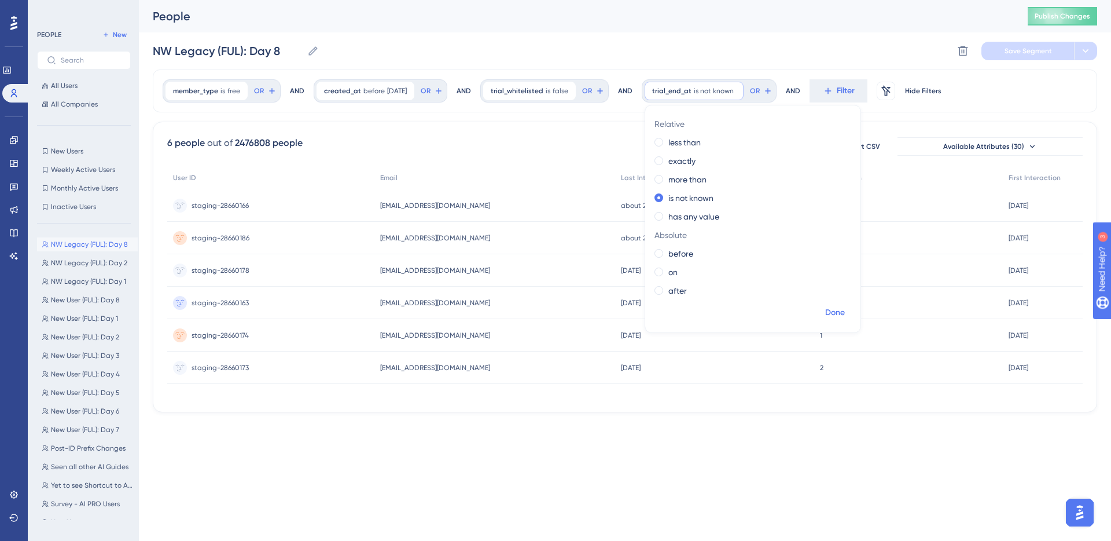
click at [845, 310] on span "Done" at bounding box center [835, 313] width 20 height 14
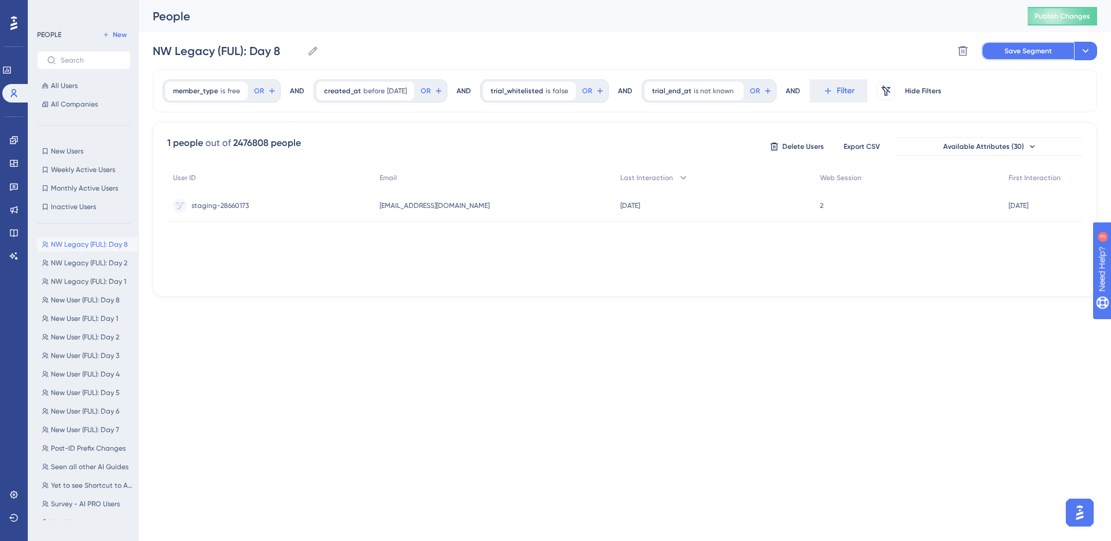
click at [1036, 42] on button "Save Segment" at bounding box center [1028, 51] width 93 height 19
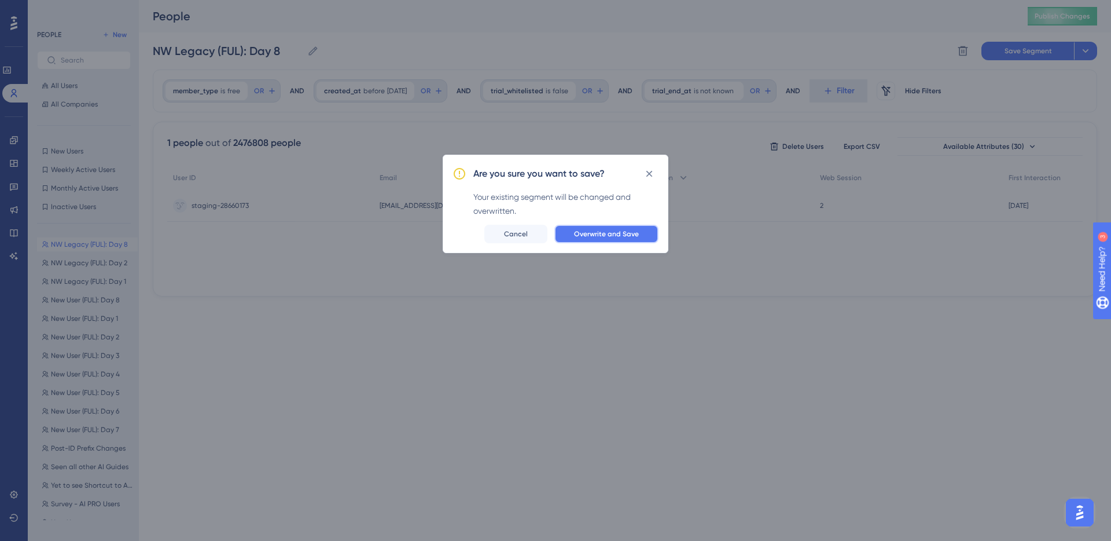
click at [627, 226] on button "Overwrite and Save" at bounding box center [607, 234] width 104 height 19
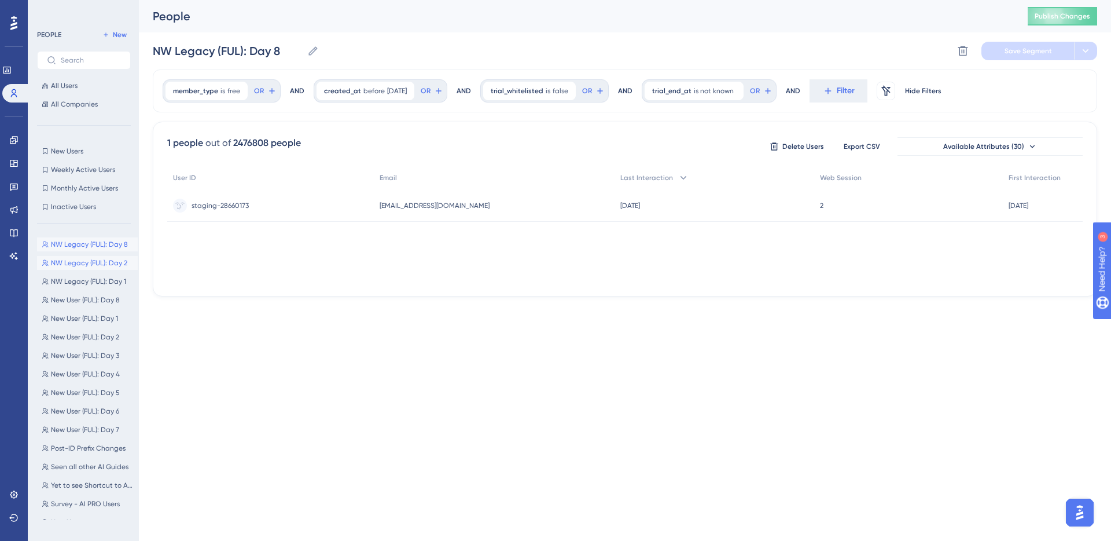
click at [90, 263] on span "NW Legacy (FUL): Day 2" at bounding box center [89, 262] width 76 height 9
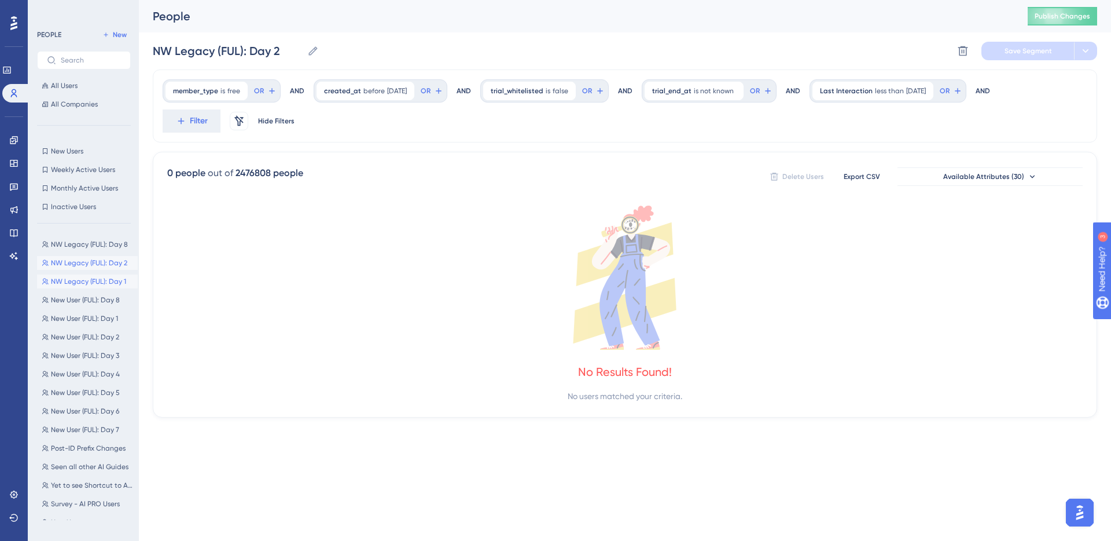
click at [100, 281] on span "NW Legacy (FUL): Day 1" at bounding box center [88, 281] width 75 height 9
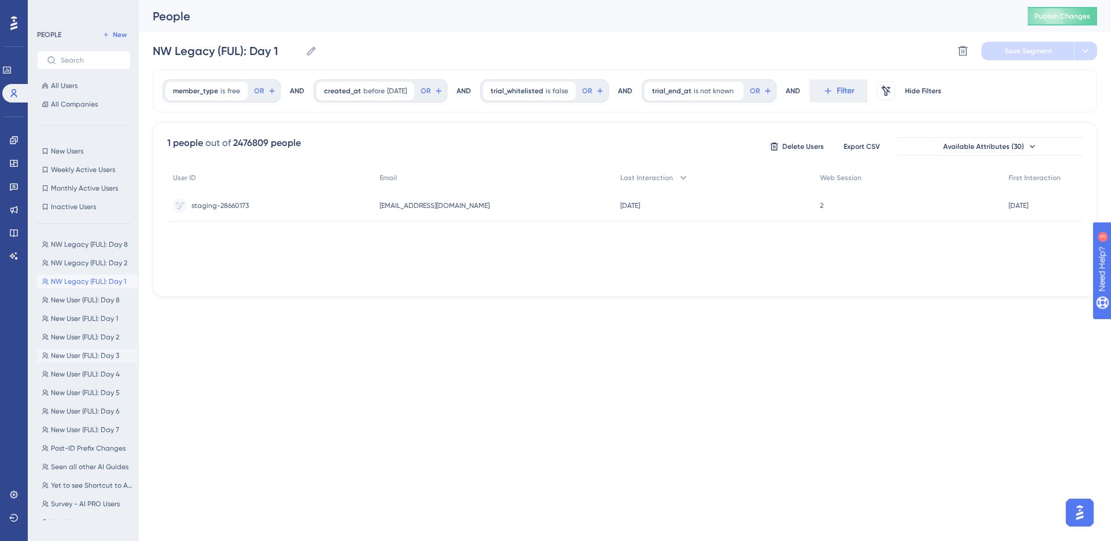
click at [93, 357] on span "New User (FUL): Day 3" at bounding box center [85, 355] width 68 height 9
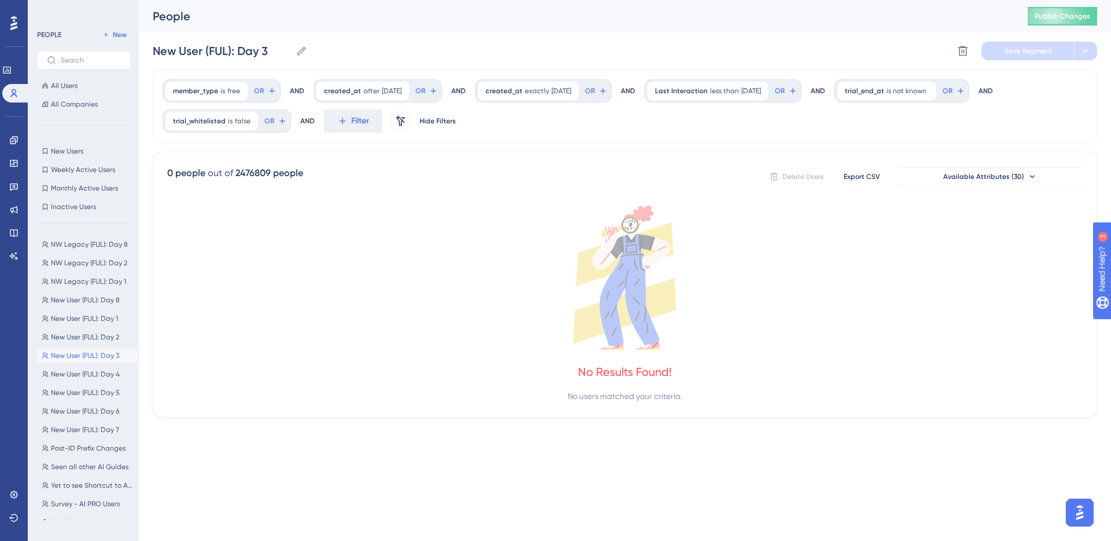
click at [95, 347] on div "NW Legacy (FUL): Day 8 NW Legacy (FUL): Day 8 NW Legacy (FUL): Day 2 NW Legacy …" at bounding box center [87, 376] width 101 height 287
click at [101, 268] on button "NW Legacy (FUL): Day 2 NW Legacy (FUL): Day 2" at bounding box center [87, 263] width 101 height 14
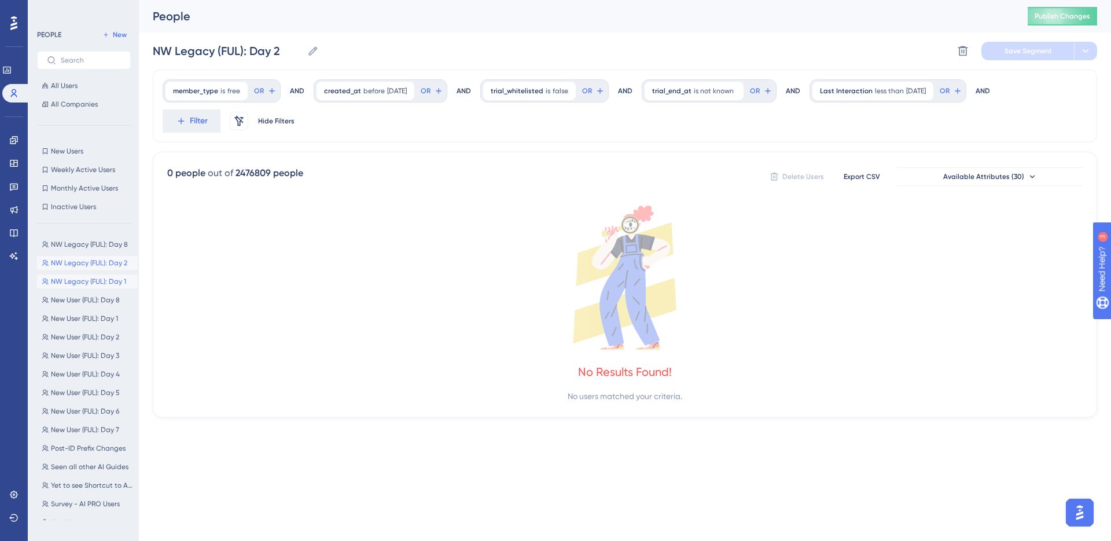
click at [100, 277] on span "NW Legacy (FUL): Day 1" at bounding box center [88, 281] width 75 height 9
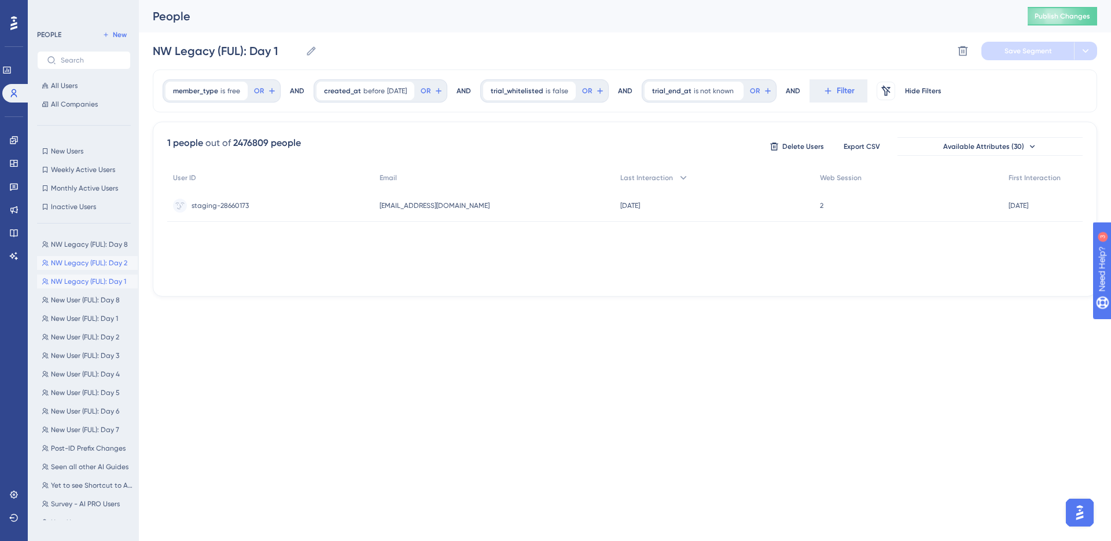
click at [102, 266] on span "NW Legacy (FUL): Day 2" at bounding box center [89, 262] width 76 height 9
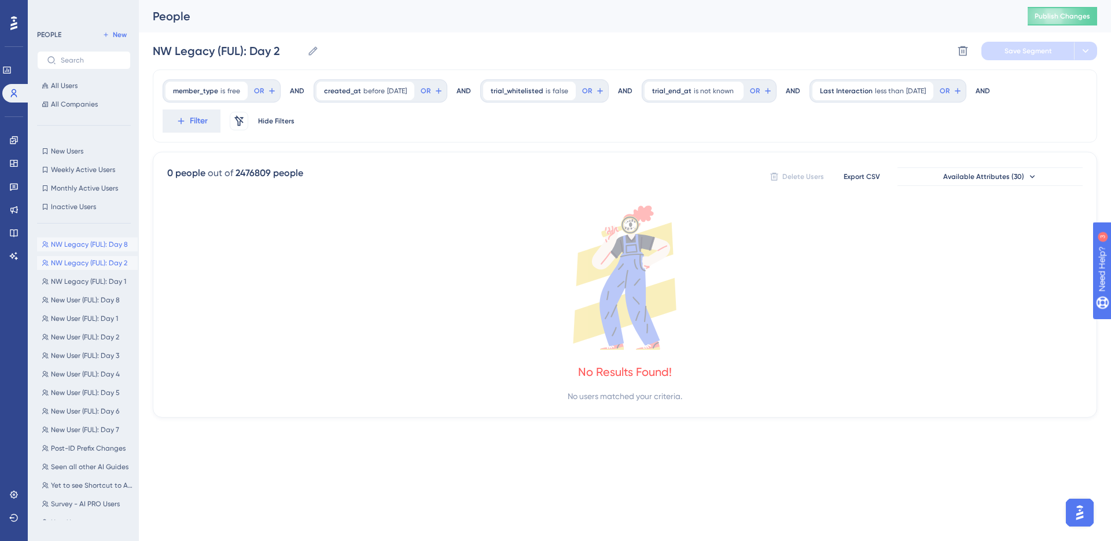
click at [107, 240] on span "NW Legacy (FUL): Day 8" at bounding box center [89, 244] width 77 height 9
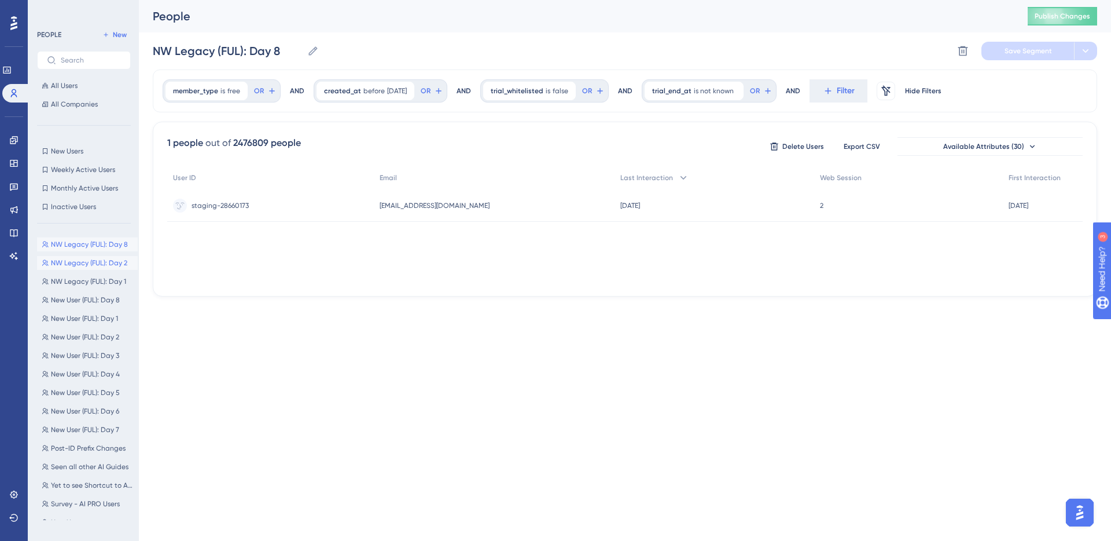
click at [88, 266] on span "NW Legacy (FUL): Day 2" at bounding box center [89, 262] width 76 height 9
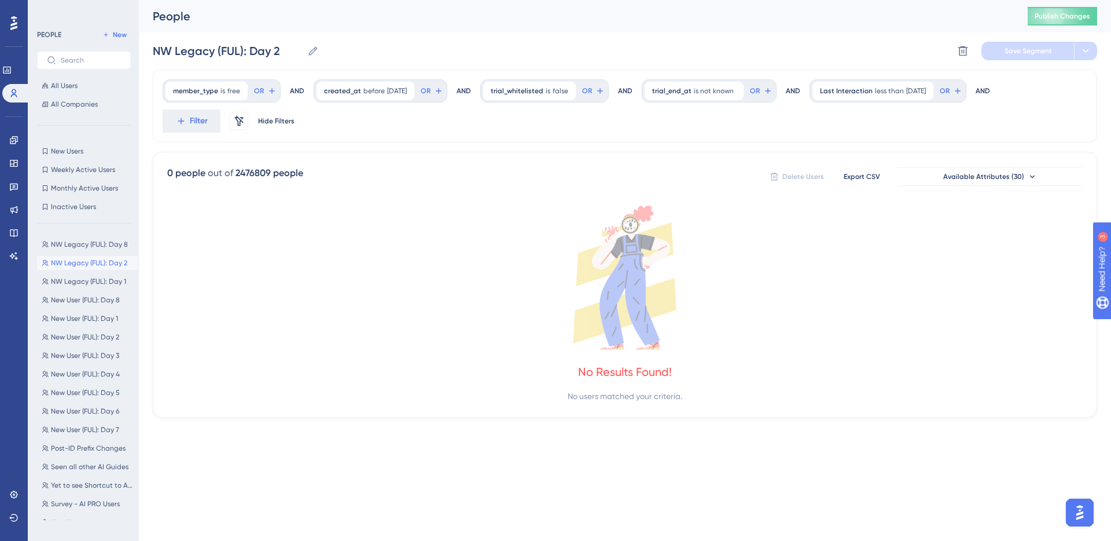
click at [97, 252] on div "NW Legacy (FUL): Day 8 NW Legacy (FUL): Day 8 NW Legacy (FUL): Day 2 NW Legacy …" at bounding box center [87, 376] width 101 height 287
click at [98, 249] on button "NW Legacy (FUL): Day 8 NW Legacy (FUL): Day 8" at bounding box center [87, 244] width 101 height 14
type input "NW Legacy (FUL): Day 8"
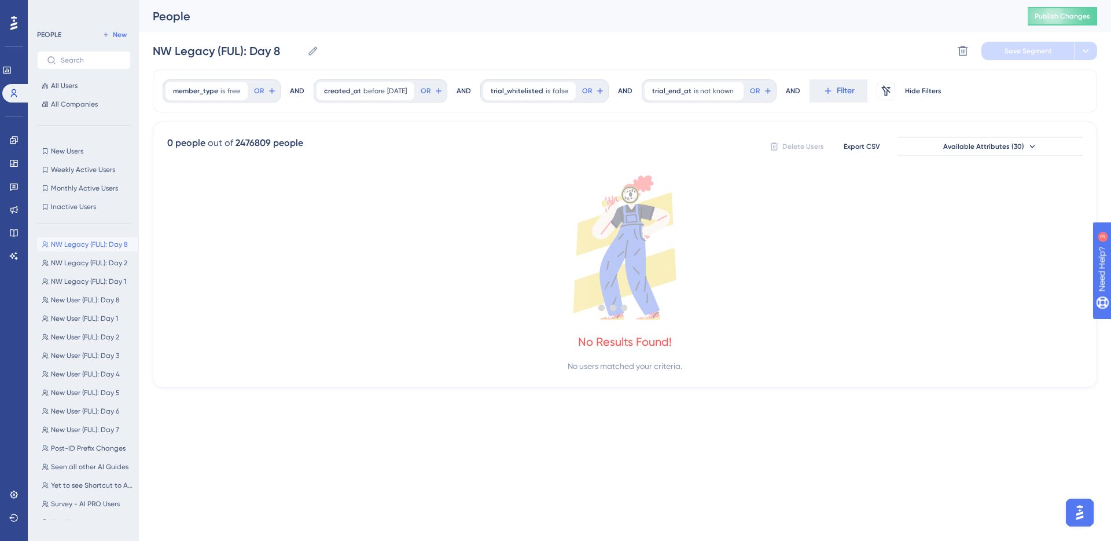
click at [840, 98] on div at bounding box center [614, 307] width 996 height 457
click at [841, 91] on div at bounding box center [614, 307] width 996 height 457
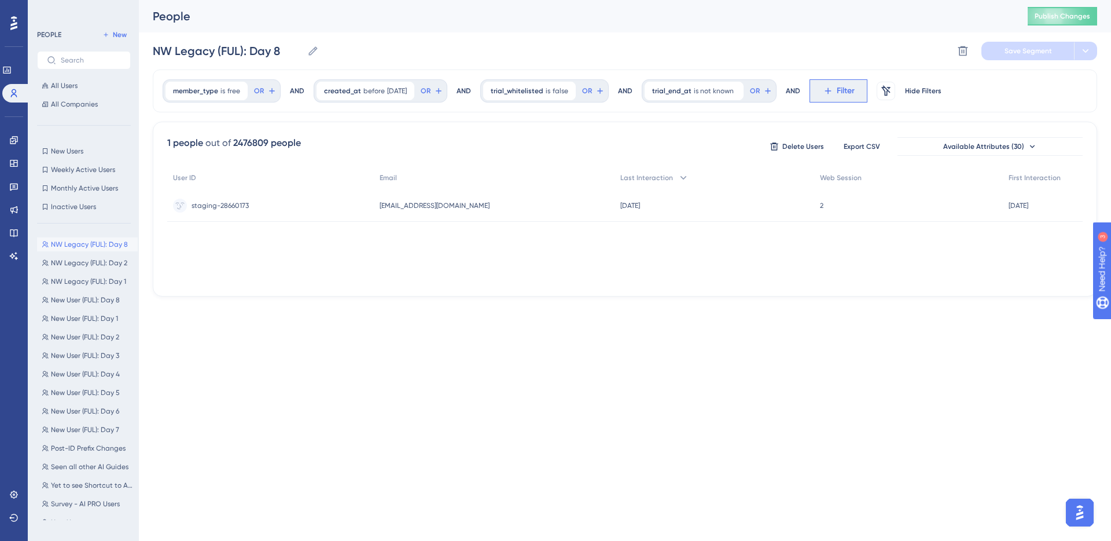
click at [845, 88] on span "Filter" at bounding box center [846, 91] width 18 height 14
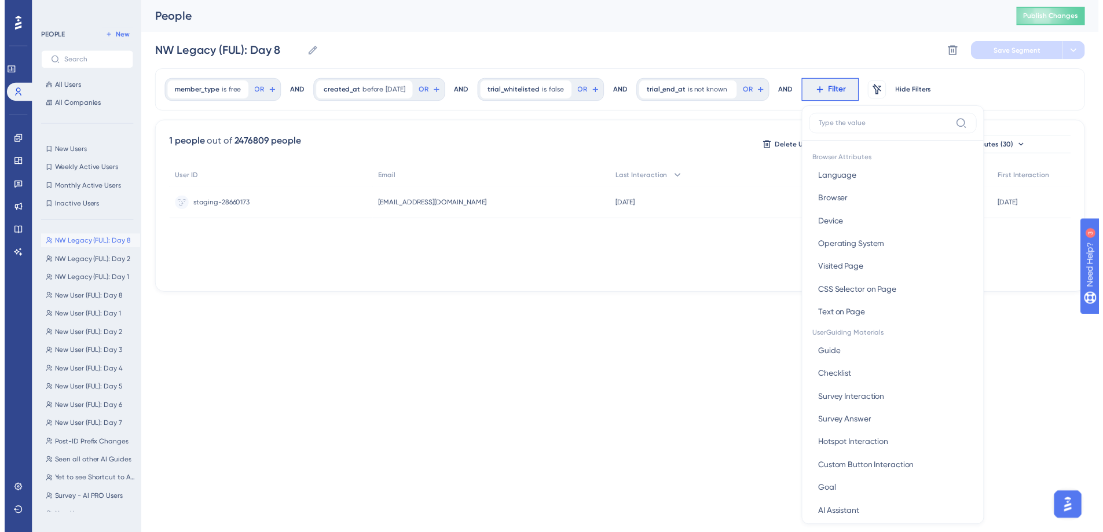
scroll to position [54, 0]
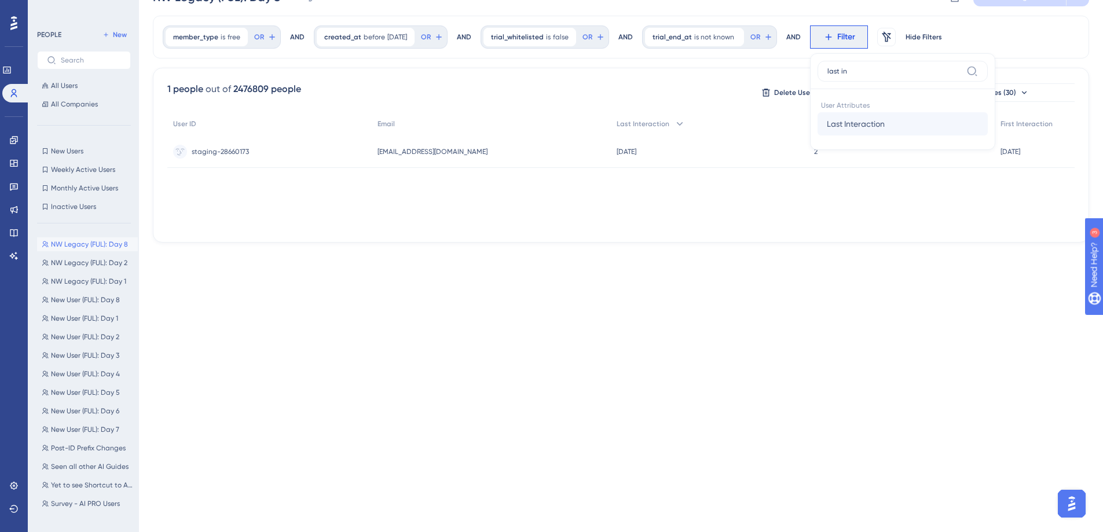
type input "last in"
click at [904, 134] on button "Last Interaction Last Interaction" at bounding box center [902, 123] width 170 height 23
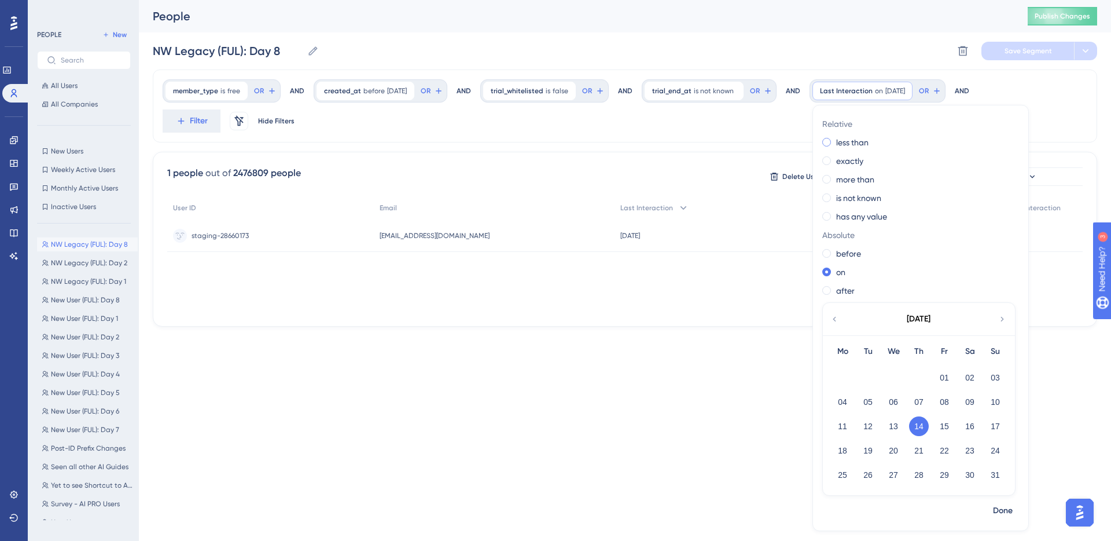
click at [866, 143] on label "less than" at bounding box center [852, 142] width 32 height 14
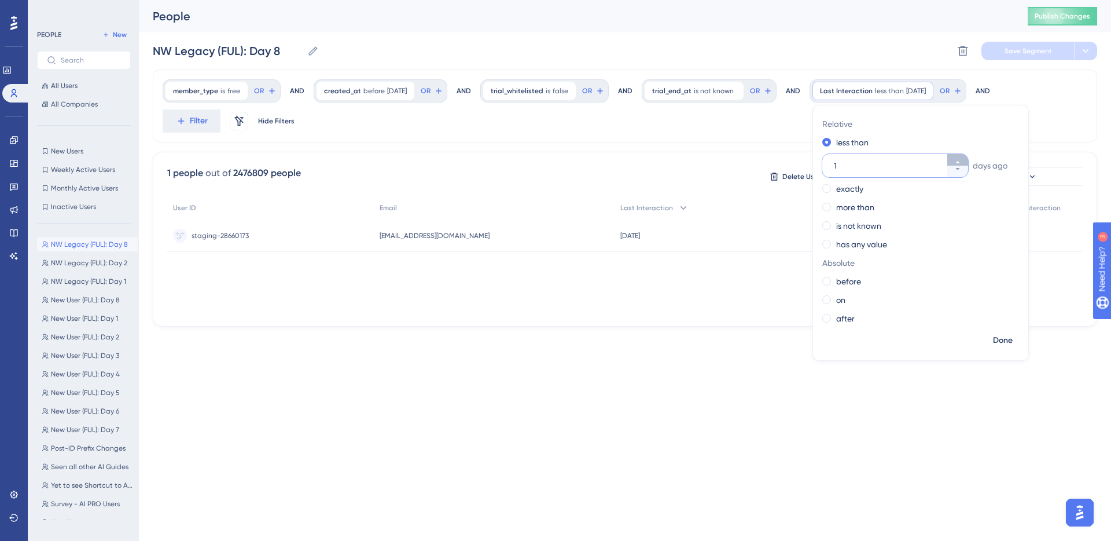
click at [958, 161] on button "1" at bounding box center [958, 160] width 21 height 12
click at [958, 161] on button "2" at bounding box center [958, 160] width 21 height 12
click at [958, 161] on button "3" at bounding box center [958, 160] width 21 height 12
click at [958, 161] on button "4" at bounding box center [958, 160] width 21 height 12
click at [958, 161] on button "5" at bounding box center [958, 160] width 21 height 12
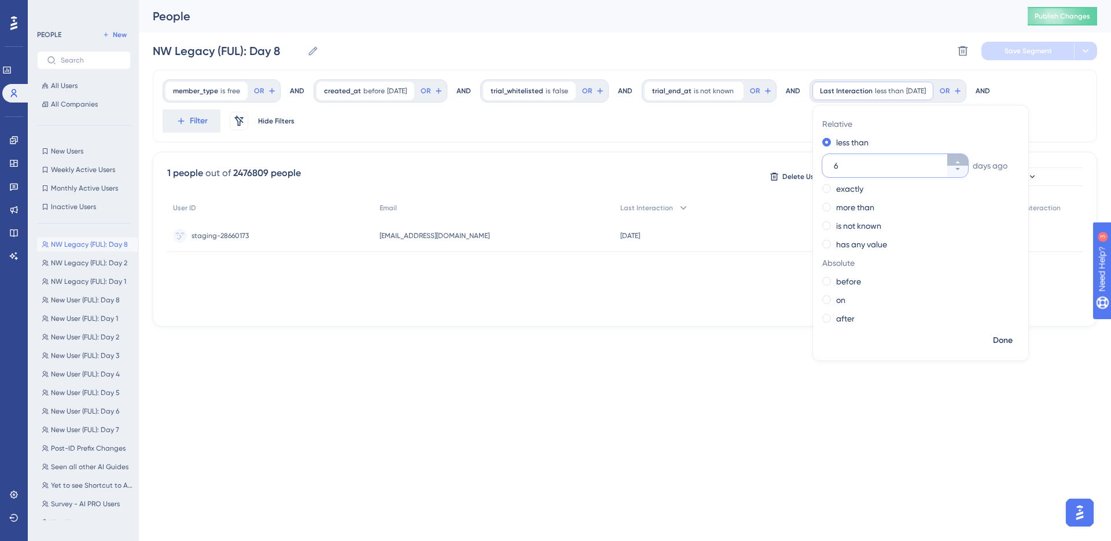
click at [958, 161] on button "6" at bounding box center [958, 160] width 21 height 12
type input "7"
click at [1007, 336] on span "Done" at bounding box center [1003, 340] width 20 height 14
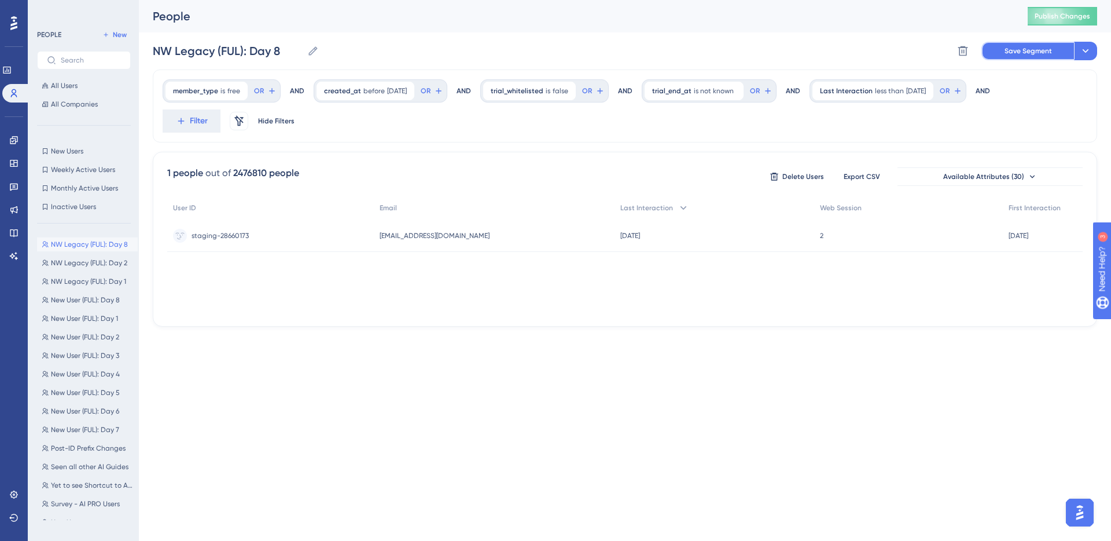
click at [1041, 52] on span "Save Segment" at bounding box center [1028, 50] width 47 height 9
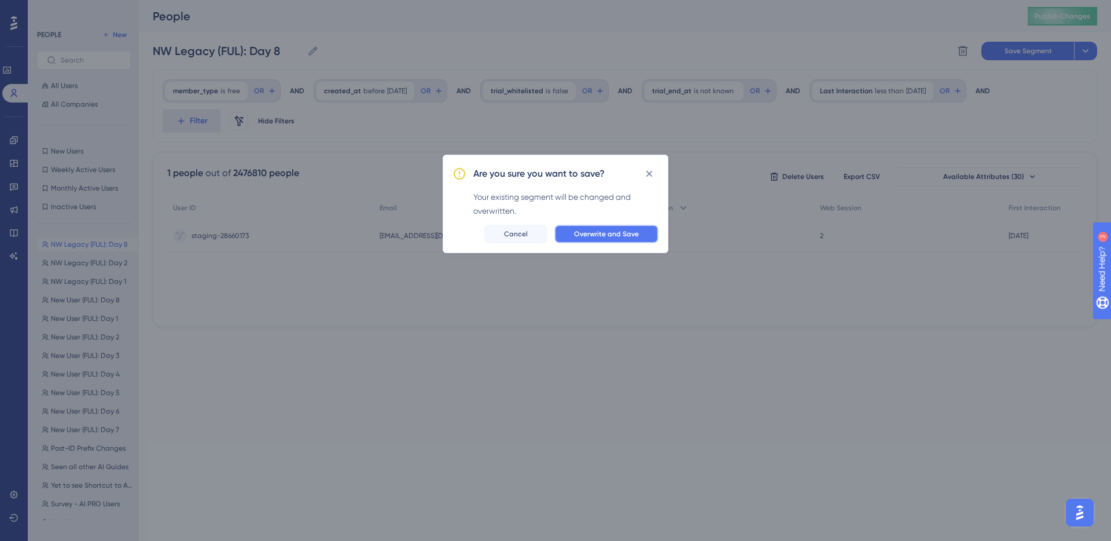
click at [615, 234] on span "Overwrite and Save" at bounding box center [606, 233] width 65 height 9
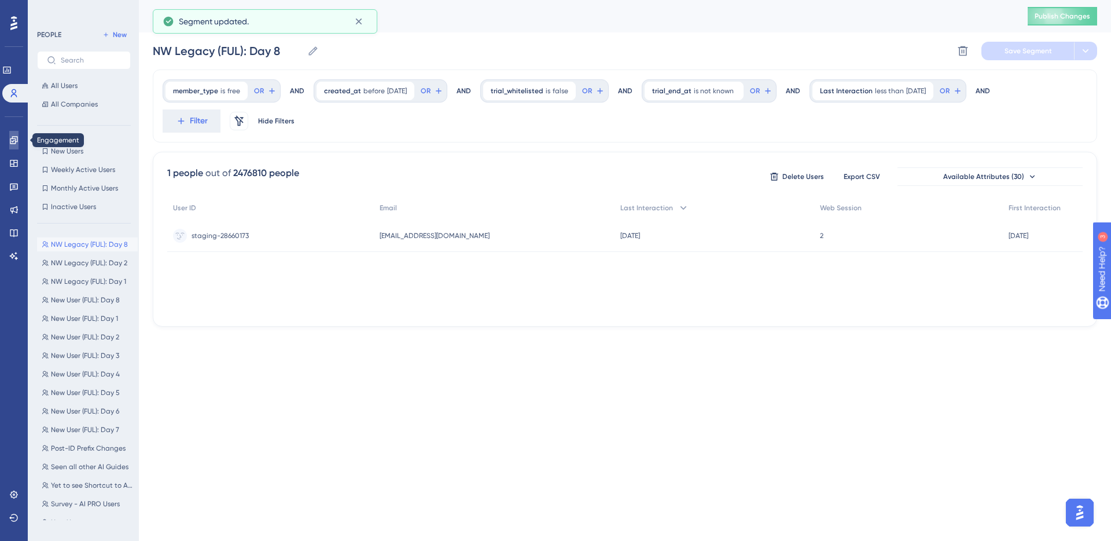
click at [16, 145] on link at bounding box center [13, 140] width 9 height 19
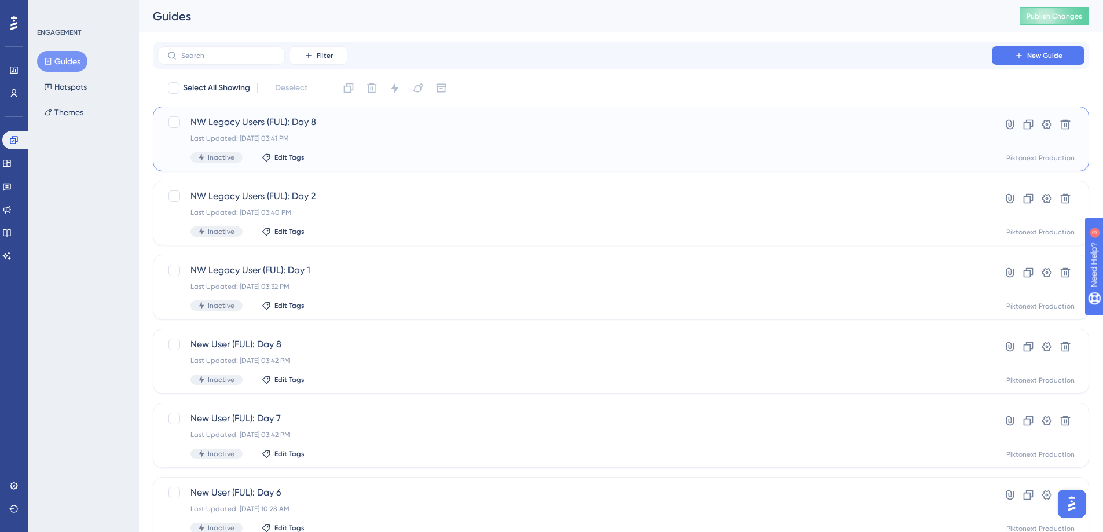
click at [534, 134] on div "Last Updated: Aug 14 2025, 03:41 PM" at bounding box center [574, 138] width 768 height 9
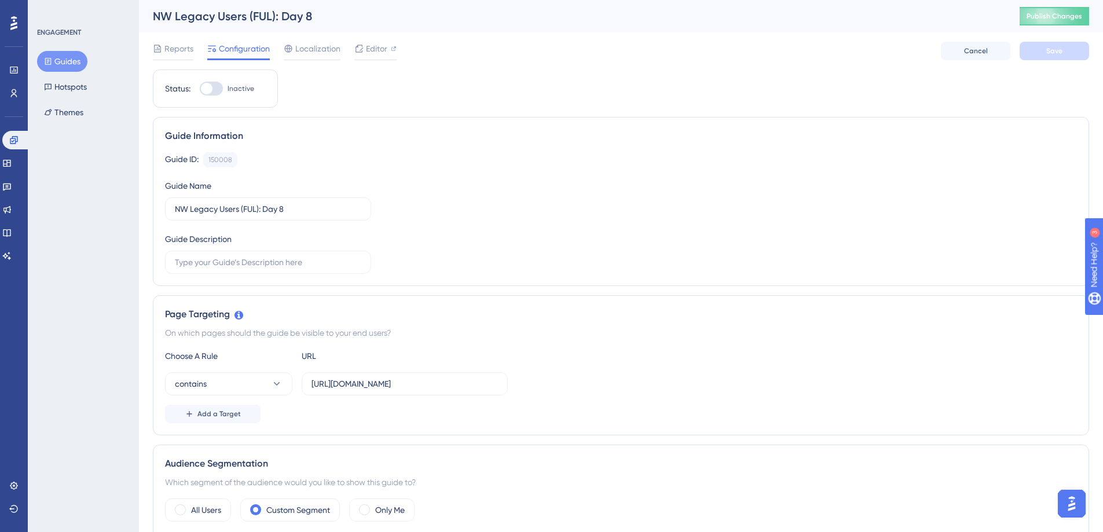
scroll to position [264, 0]
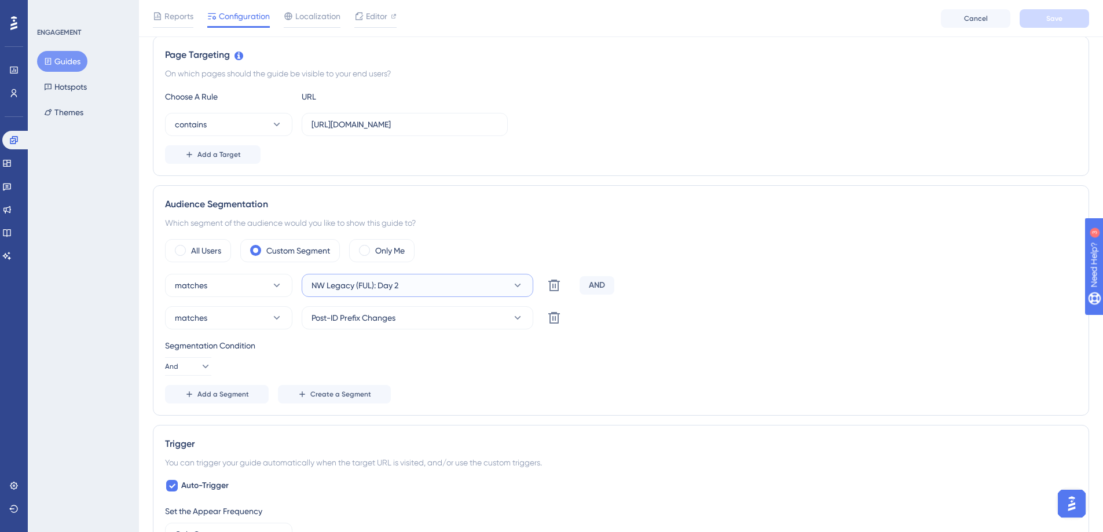
click at [506, 276] on button "NW Legacy (FUL): Day 2" at bounding box center [418, 285] width 232 height 23
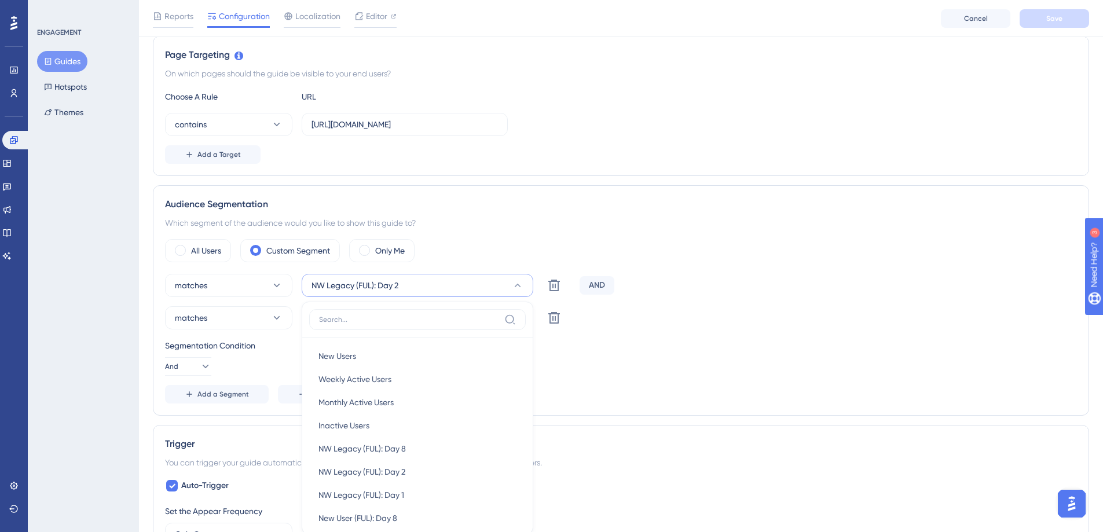
scroll to position [414, 0]
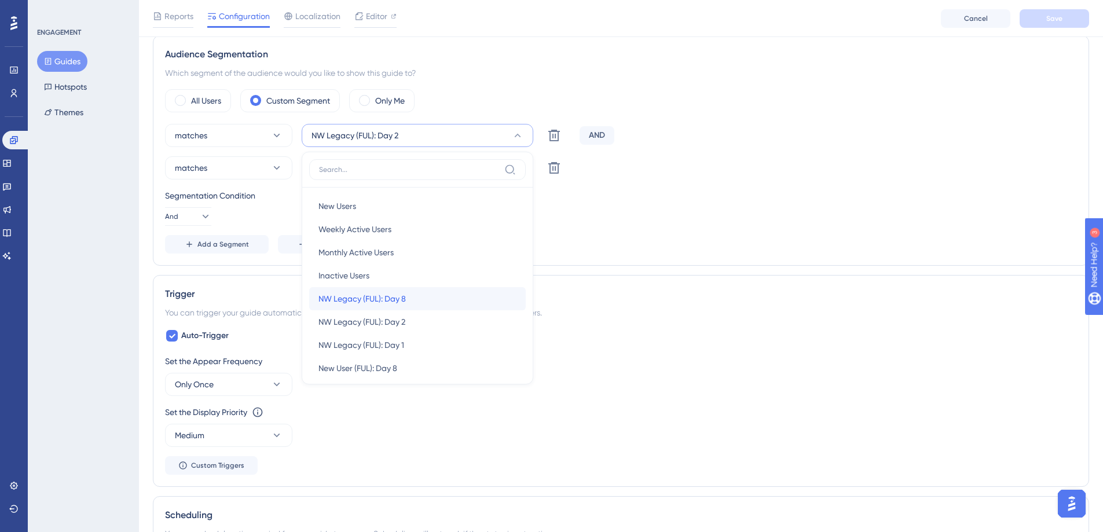
click at [442, 293] on div "NW Legacy (FUL): Day 8 NW Legacy (FUL): Day 8" at bounding box center [417, 298] width 198 height 23
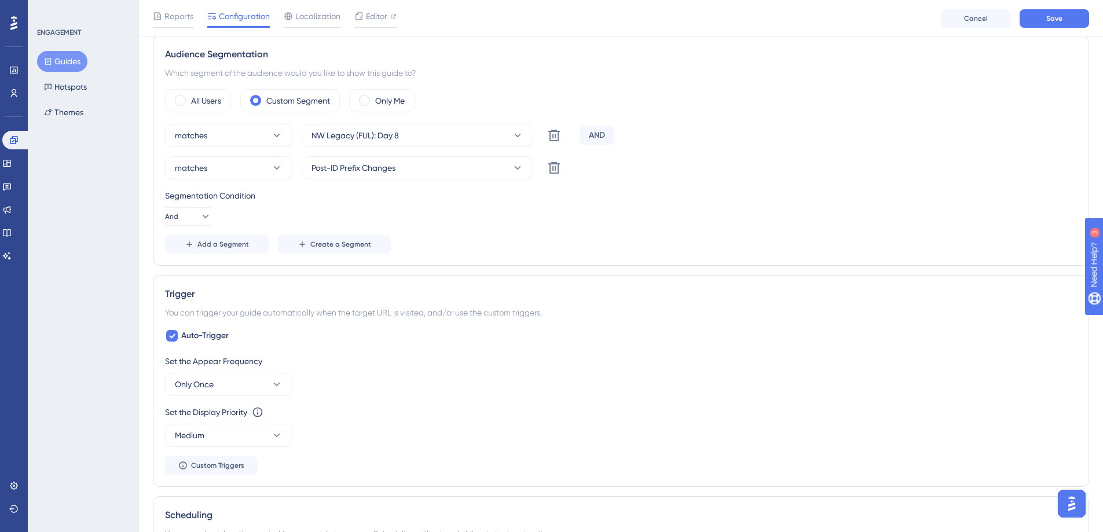
scroll to position [78, 0]
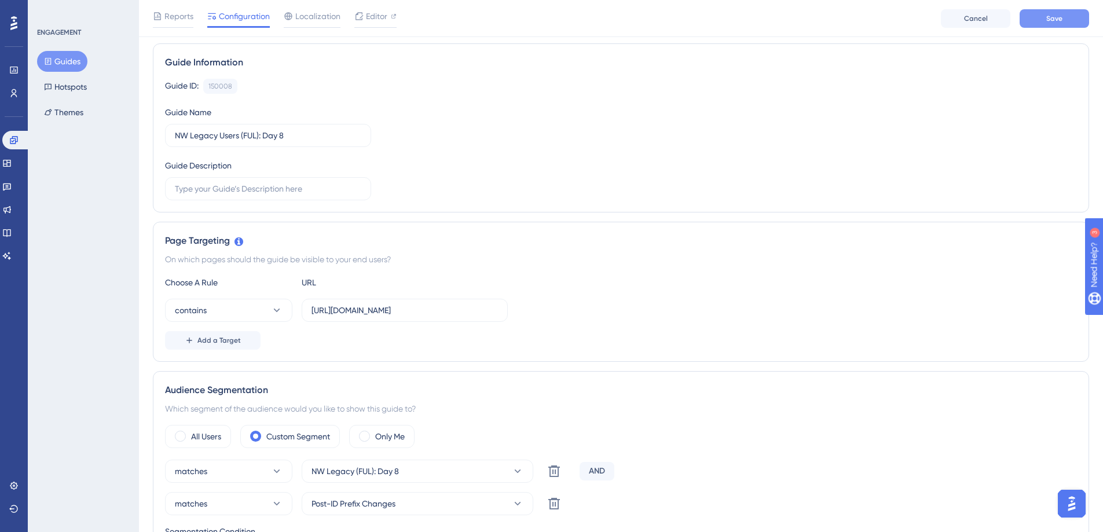
click at [1041, 13] on button "Save" at bounding box center [1053, 18] width 69 height 19
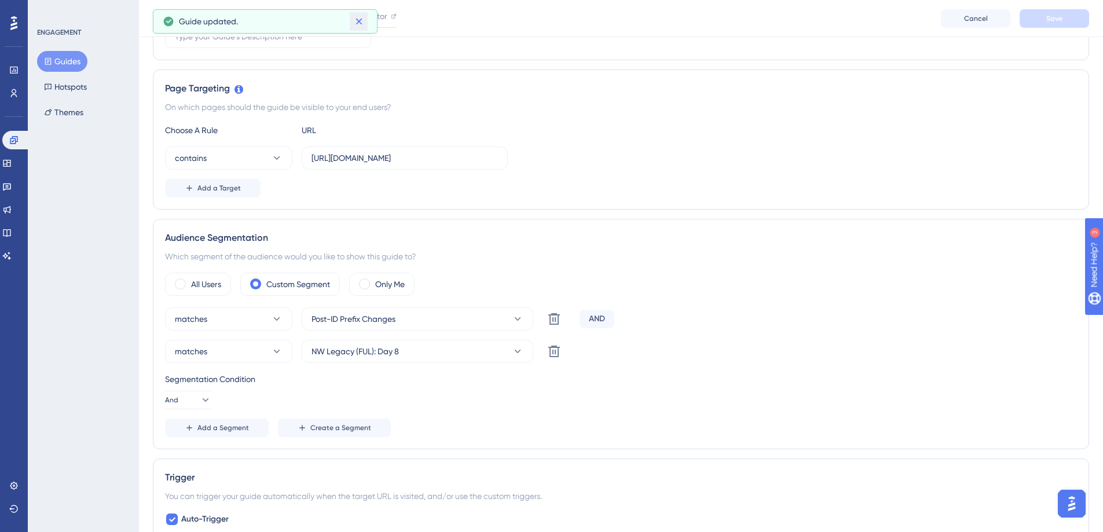
click at [362, 20] on icon at bounding box center [359, 22] width 12 height 12
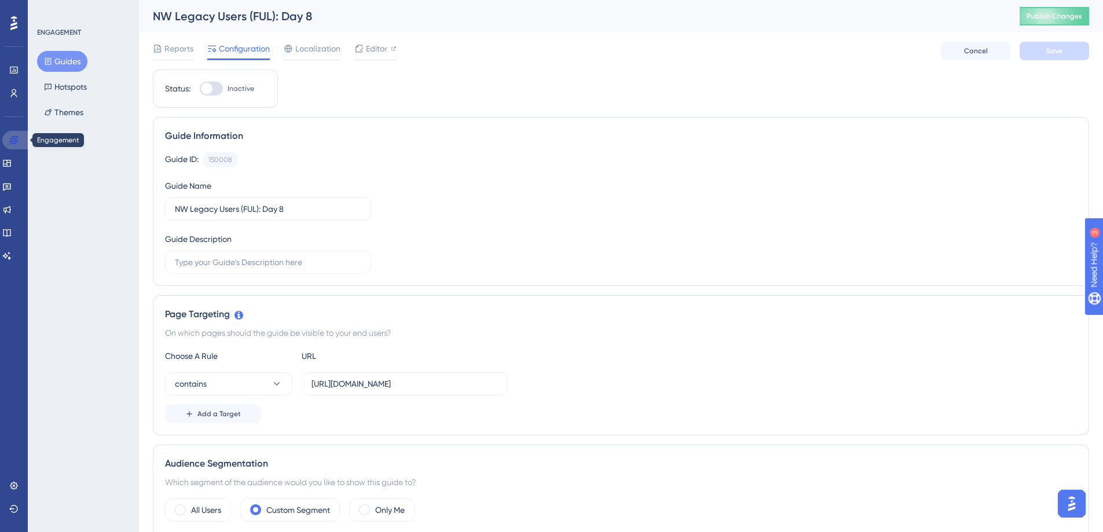
click at [11, 145] on link at bounding box center [16, 140] width 28 height 19
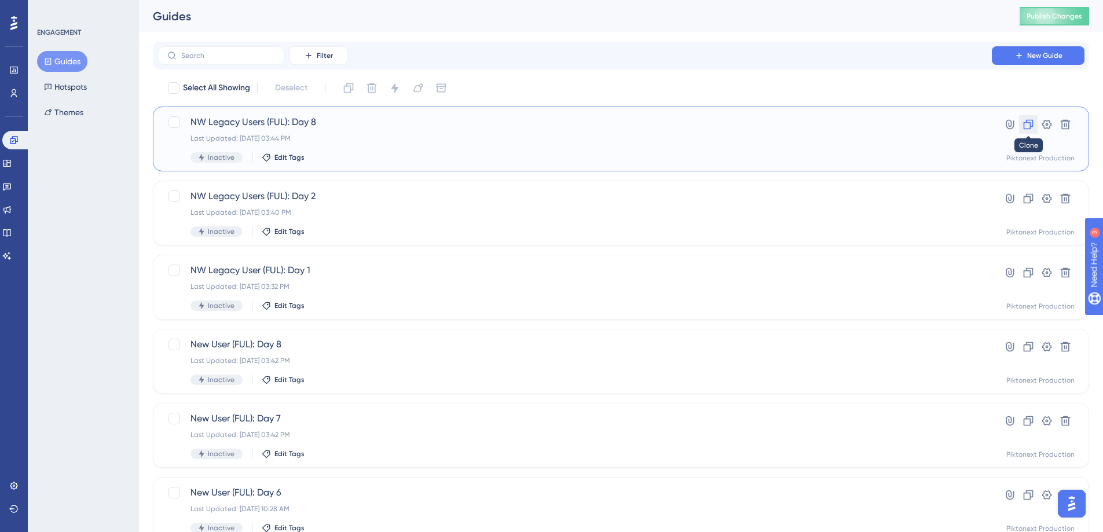
click at [1025, 128] on icon at bounding box center [1028, 125] width 10 height 10
click at [235, 130] on div "Copy - NW Legacy Users (FUL): Day 8 Last Updated: Aug 14 2025, 03:45 PM Inactiv…" at bounding box center [574, 138] width 768 height 47
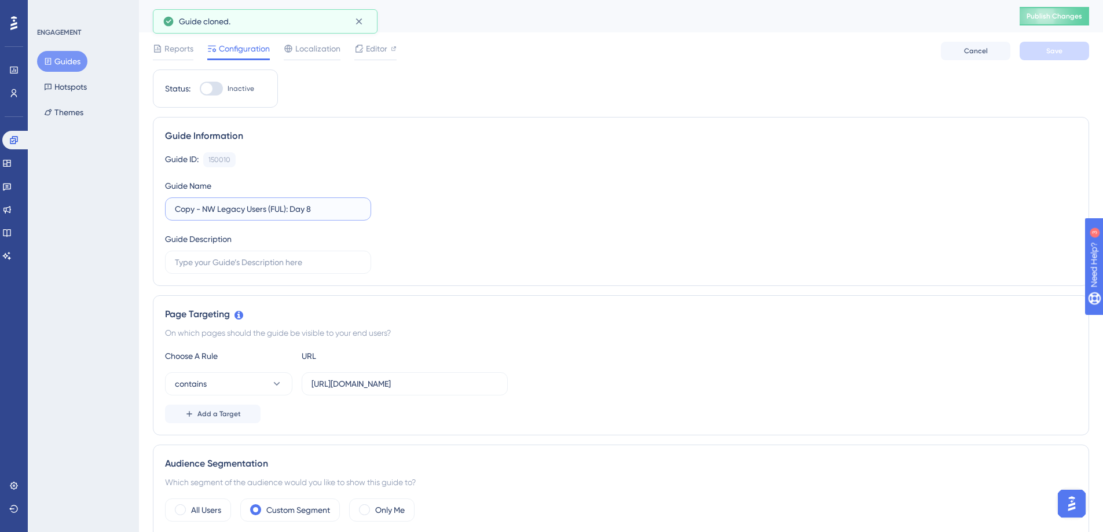
drag, startPoint x: 203, startPoint y: 208, endPoint x: 172, endPoint y: 203, distance: 31.1
click at [172, 203] on label "Copy - NW Legacy Users (FUL): Day 8" at bounding box center [268, 208] width 206 height 23
click at [314, 211] on input "NW Legacy Users (FUL): Day 8" at bounding box center [268, 209] width 186 height 13
type input "NW Legacy Users (FUL): Day 15"
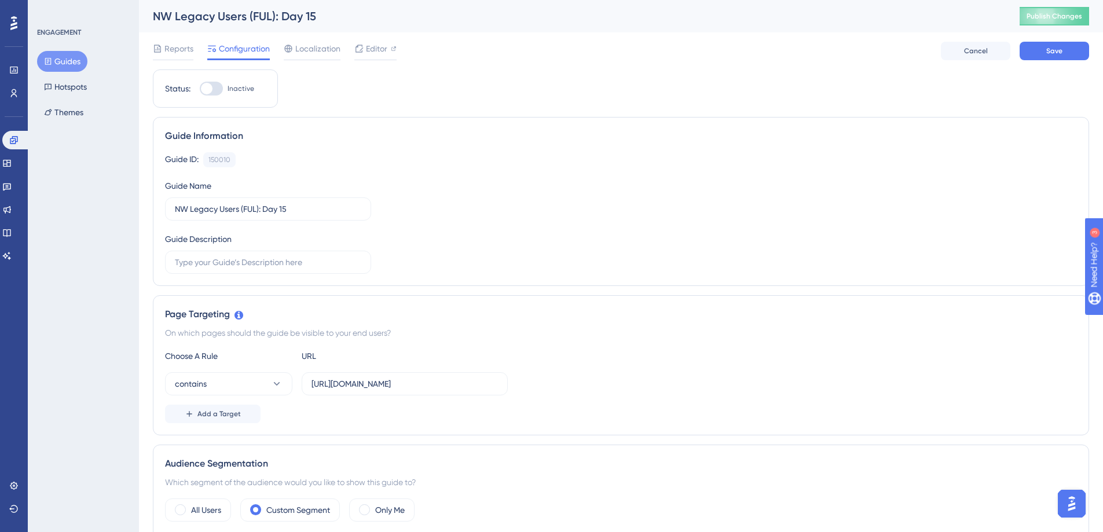
click at [546, 212] on div "Guide ID: 150010 Copy Guide Name NW Legacy Users (FUL): Day 15 Guide Description" at bounding box center [621, 213] width 912 height 122
click at [1047, 61] on div "Reports Configuration Localization Editor Cancel Save" at bounding box center [621, 50] width 936 height 37
click at [1048, 46] on span "Save" at bounding box center [1054, 50] width 16 height 9
click at [378, 47] on span "Editor" at bounding box center [376, 49] width 21 height 14
click at [9, 96] on link at bounding box center [13, 93] width 9 height 19
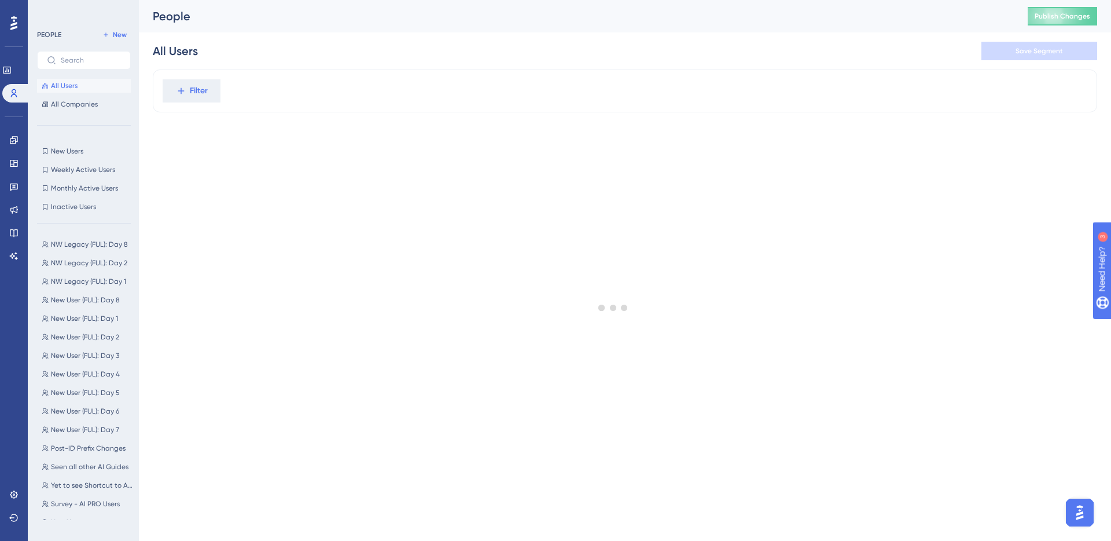
click at [197, 89] on div at bounding box center [614, 307] width 996 height 457
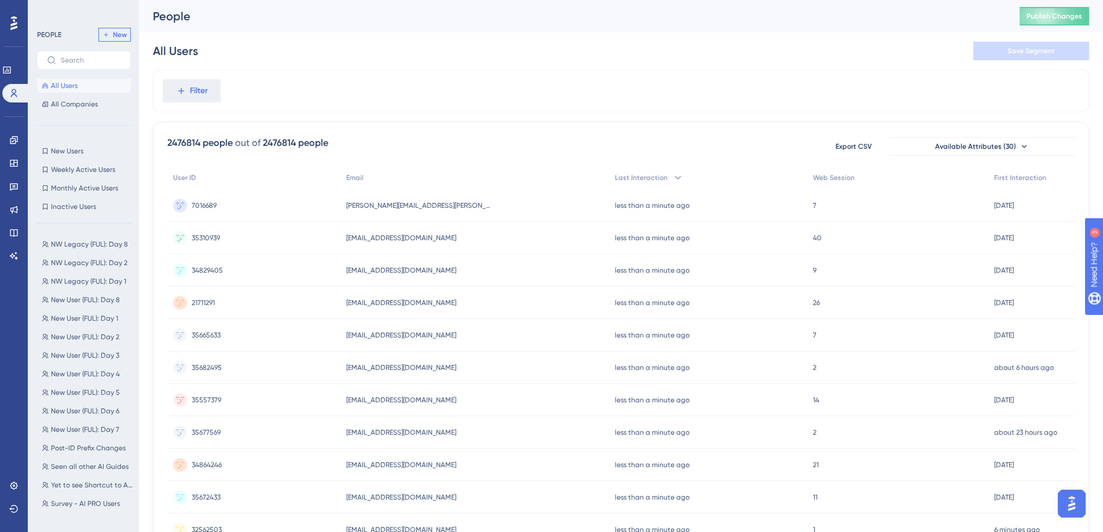
click at [113, 34] on span "New" at bounding box center [120, 34] width 14 height 9
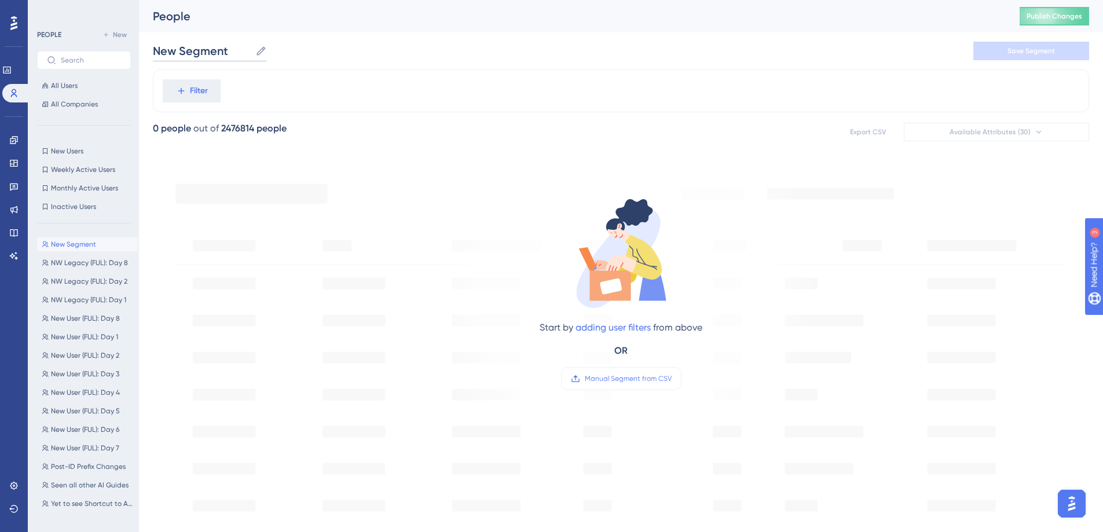
click at [222, 49] on input "New Segment" at bounding box center [202, 51] width 98 height 16
type input "NW Legacy (FUL): Day 15"
click at [180, 79] on button "Filter" at bounding box center [192, 90] width 58 height 23
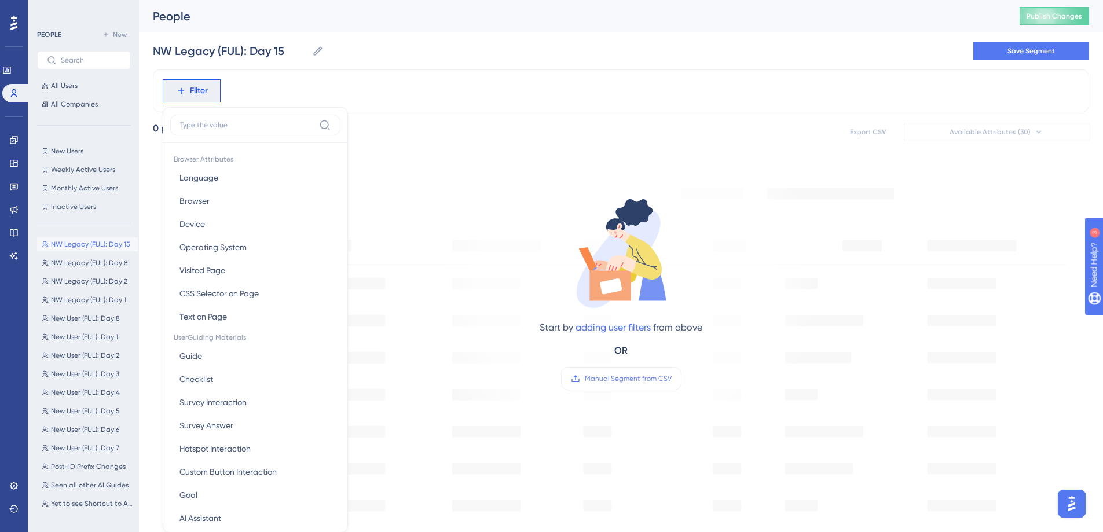
scroll to position [54, 0]
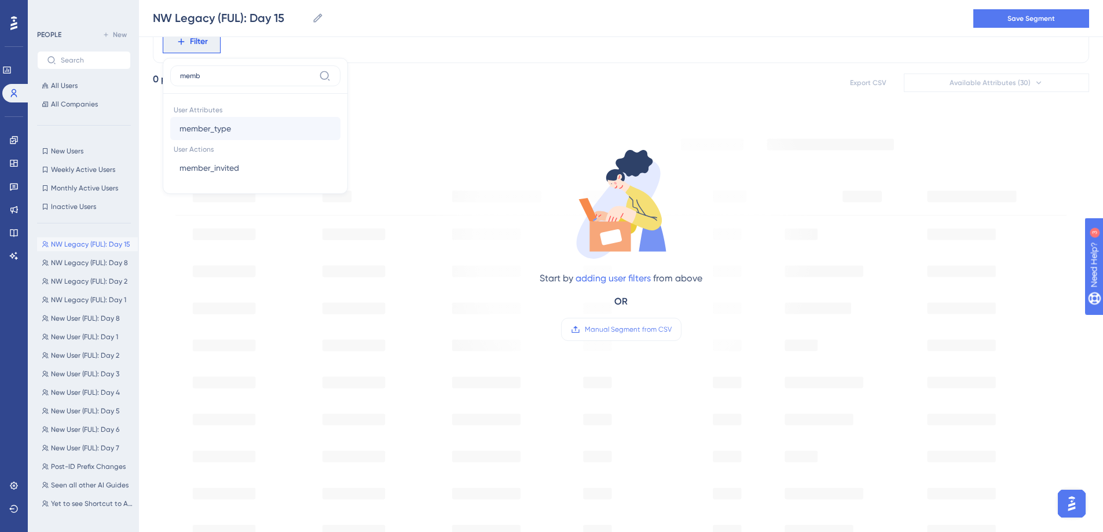
type input "memb"
click at [260, 127] on button "member_type member_type" at bounding box center [255, 128] width 170 height 23
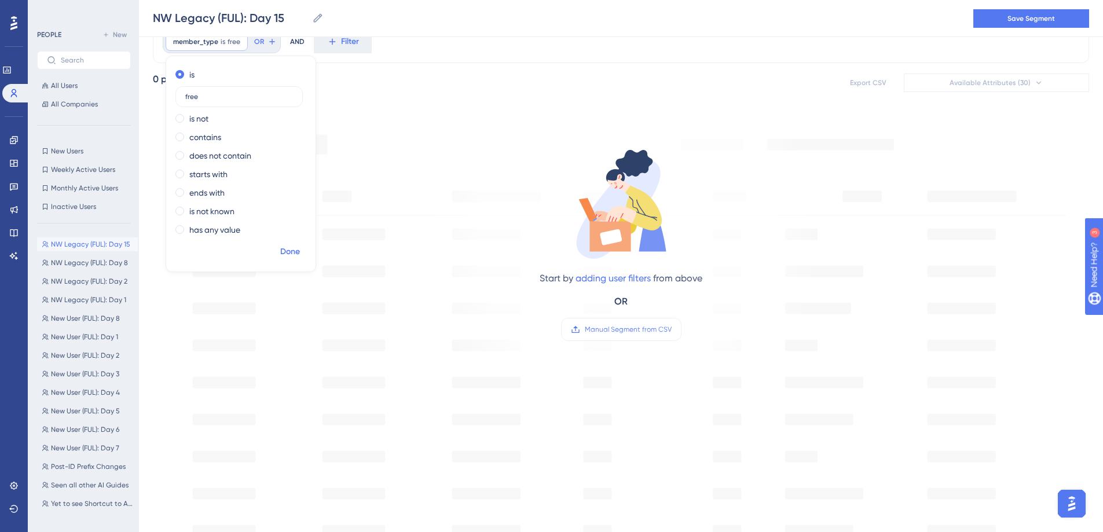
type input "free"
click at [293, 254] on span "Done" at bounding box center [290, 252] width 20 height 14
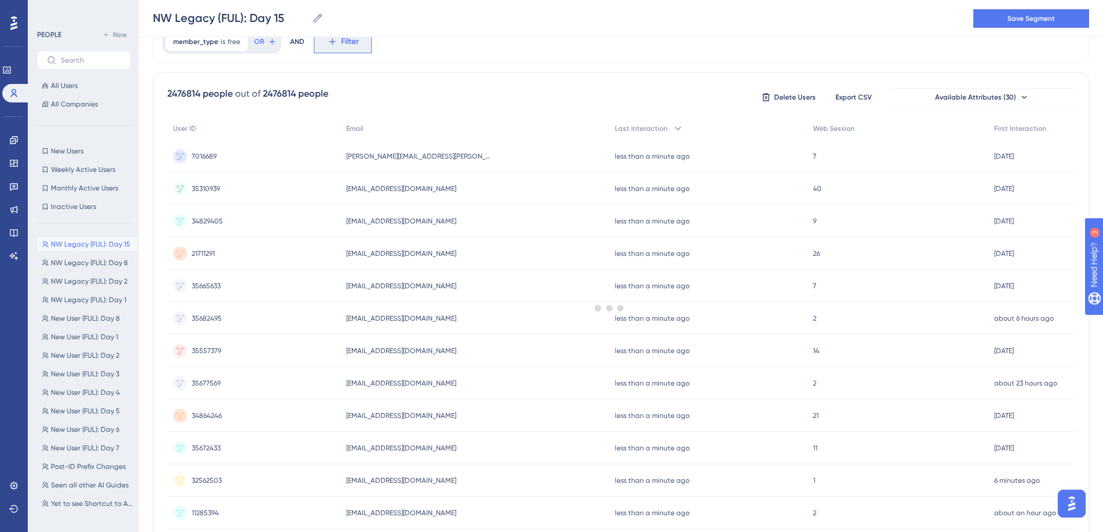
click at [342, 49] on button "Filter" at bounding box center [343, 41] width 58 height 23
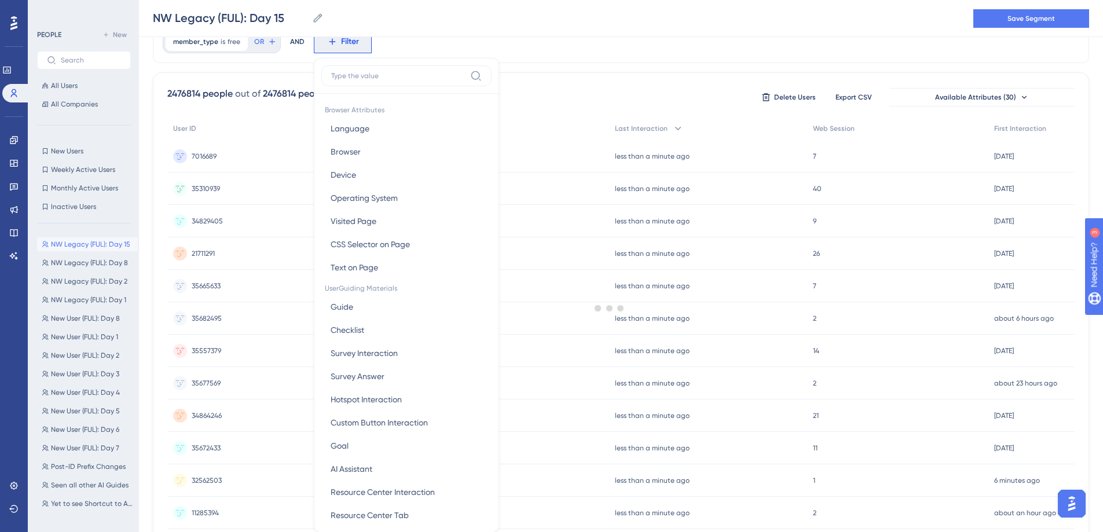
scroll to position [83, 0]
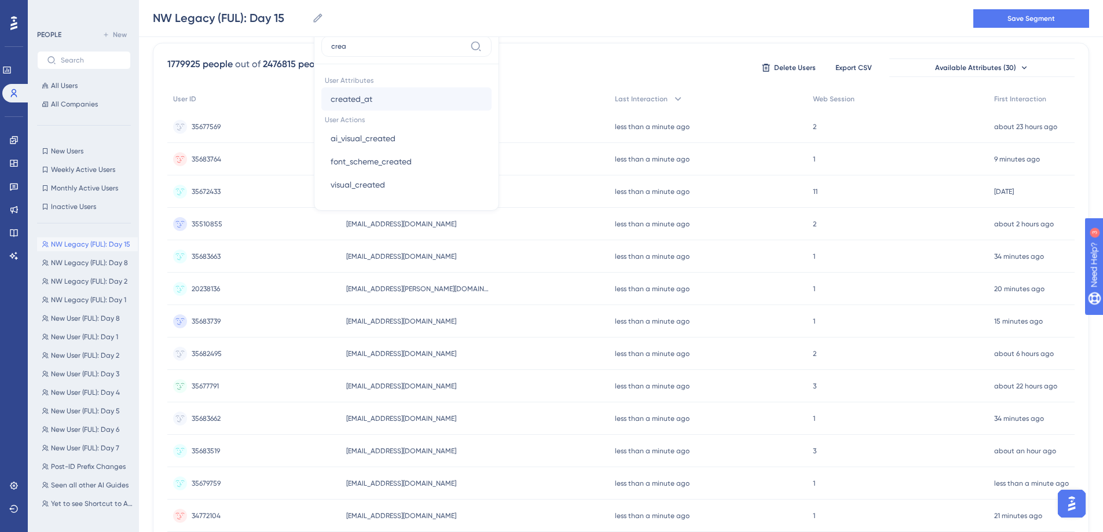
type input "crea"
click at [370, 98] on button "created_at created_at" at bounding box center [406, 98] width 170 height 23
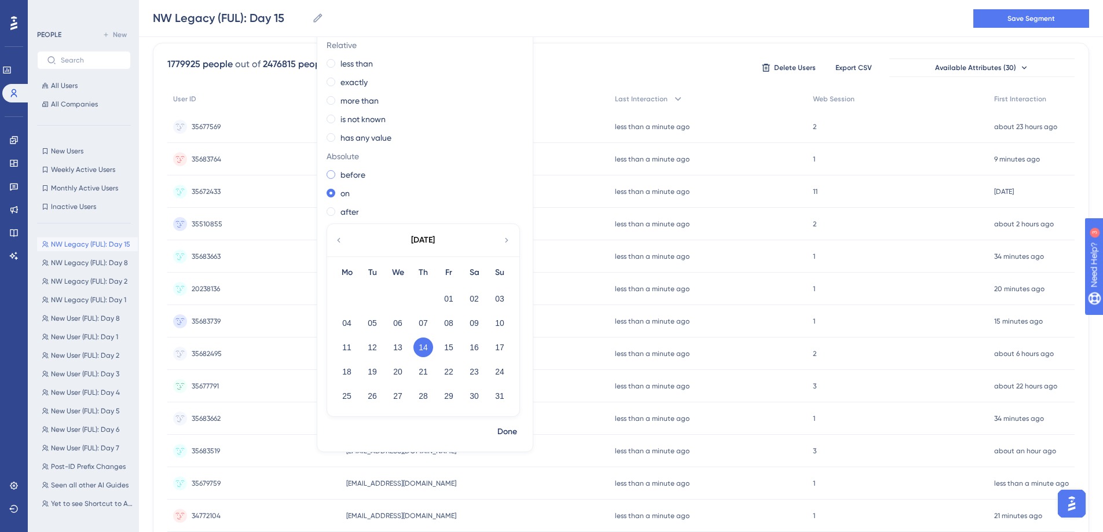
click at [349, 178] on label "before" at bounding box center [352, 175] width 25 height 14
click at [381, 395] on div "26" at bounding box center [371, 396] width 25 height 22
click at [376, 395] on button "26" at bounding box center [372, 396] width 20 height 20
click at [515, 429] on span "Done" at bounding box center [507, 432] width 20 height 14
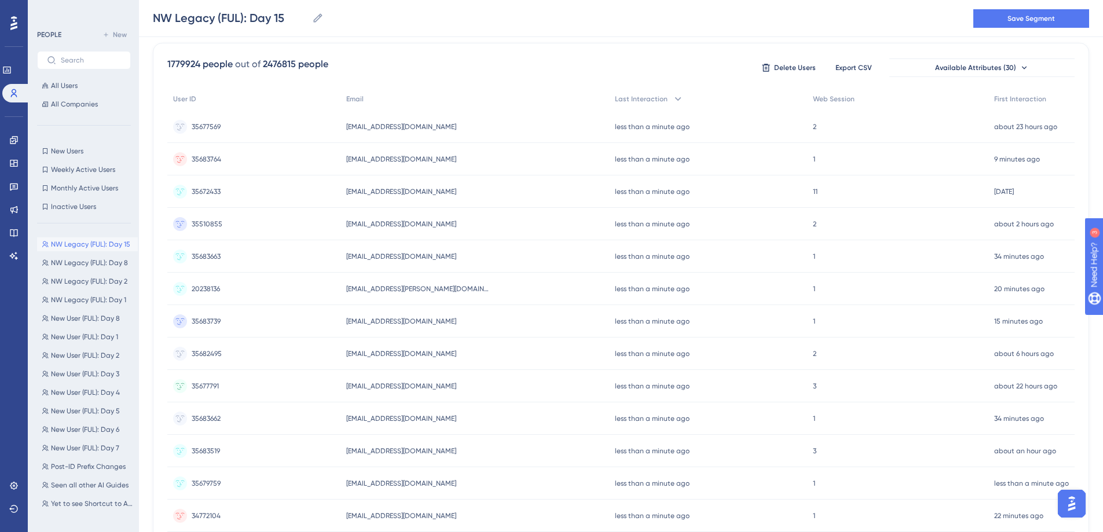
scroll to position [0, 0]
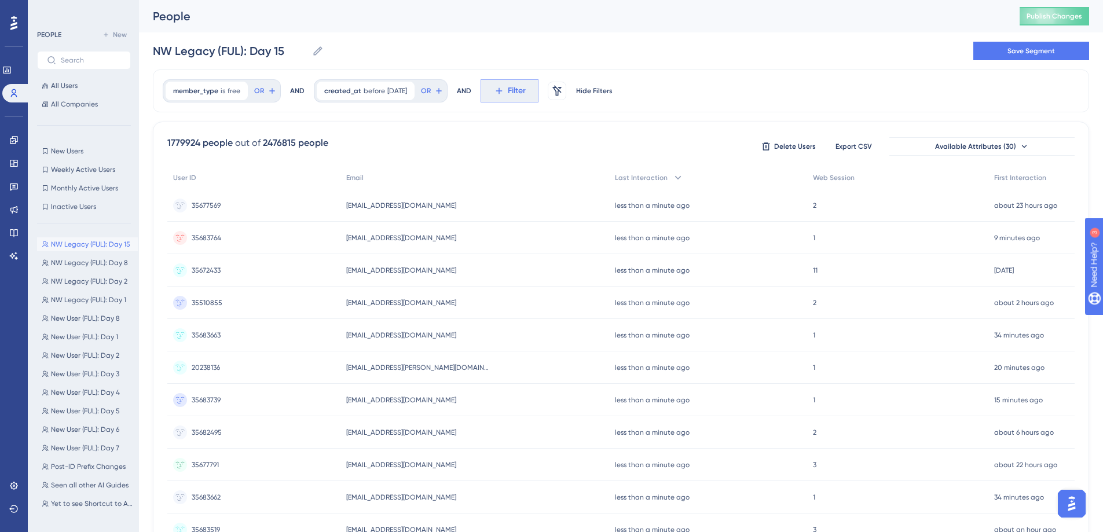
click at [502, 93] on icon at bounding box center [498, 91] width 6 height 6
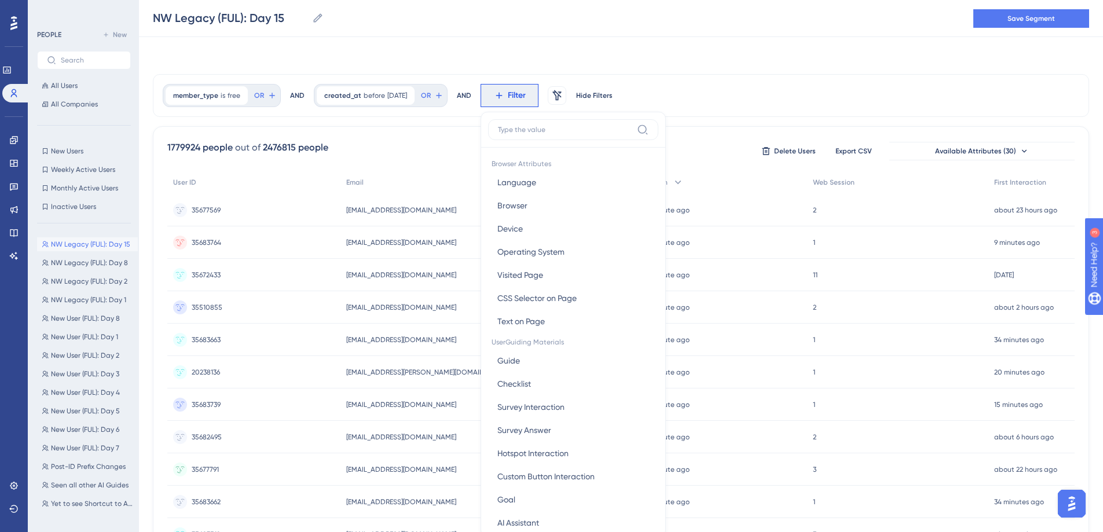
scroll to position [54, 0]
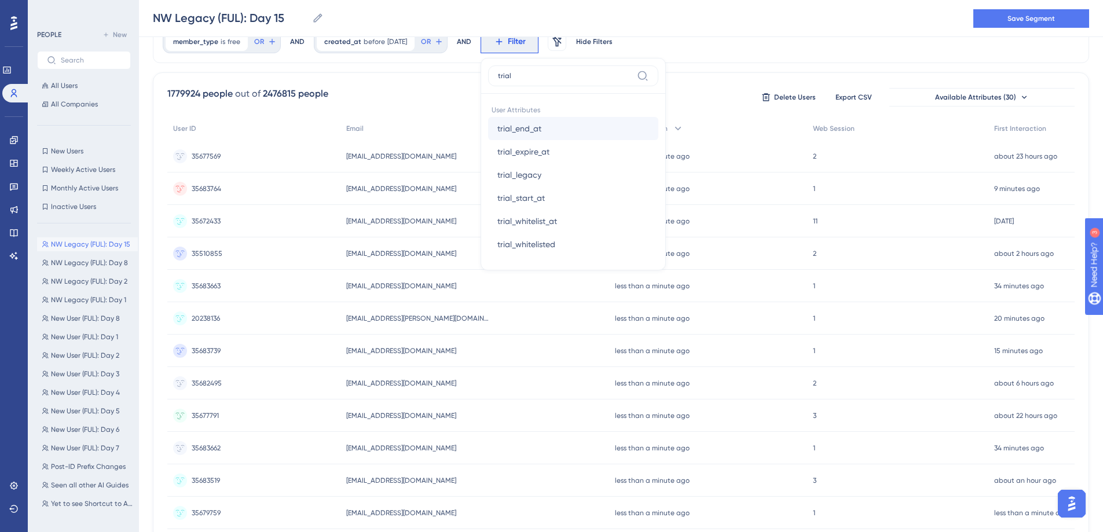
type input "trial"
click at [563, 120] on button "trial_end_at trial_end_at" at bounding box center [573, 128] width 170 height 23
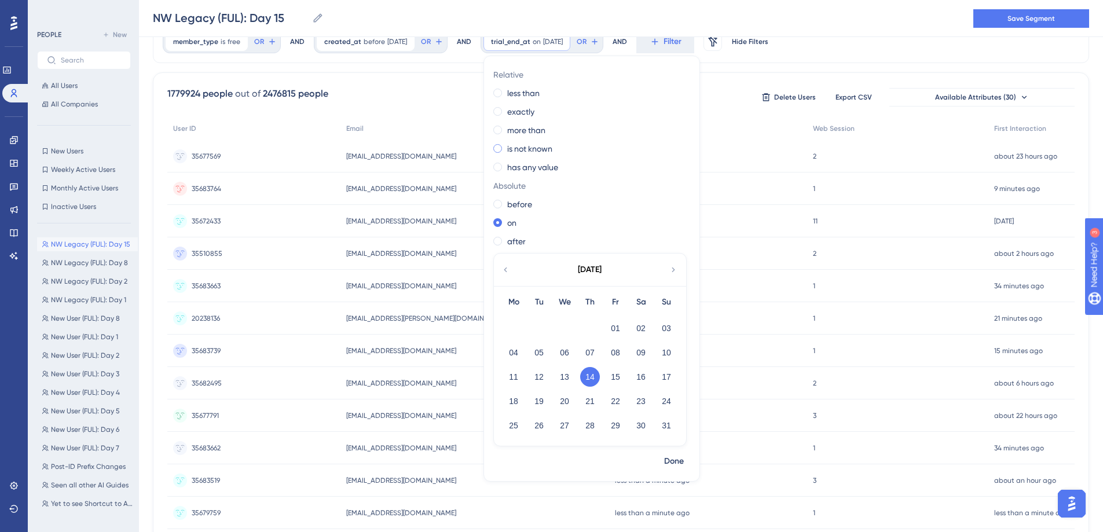
click at [550, 155] on label "is not known" at bounding box center [529, 149] width 45 height 14
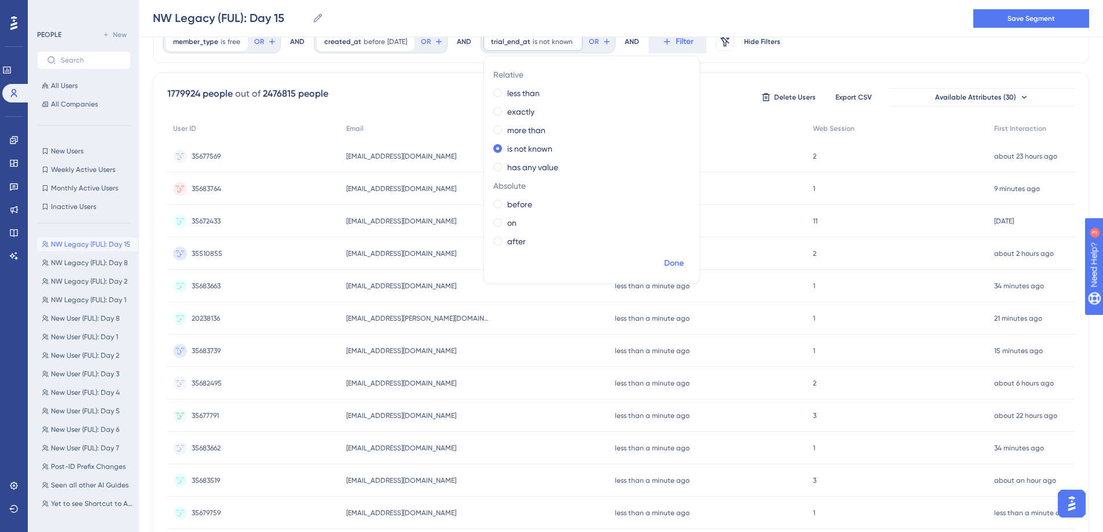
click at [684, 263] on span "Done" at bounding box center [674, 263] width 20 height 14
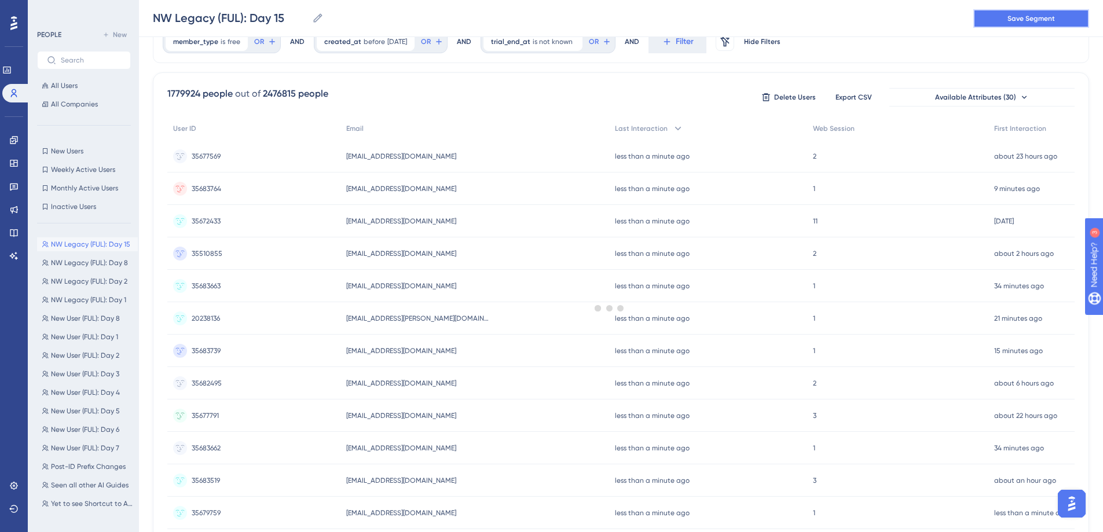
click at [1033, 23] on button "Save Segment" at bounding box center [1031, 18] width 116 height 19
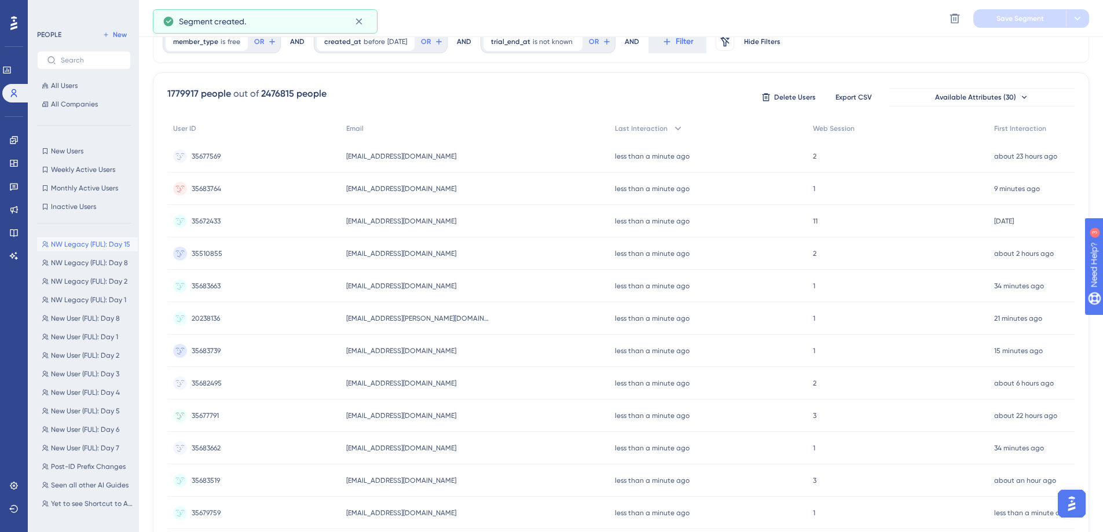
click at [95, 271] on div "NW Legacy (FUL): Day 15 NW Legacy (FUL): Day 15 NW Legacy (FUL): Day 8 NW Legac…" at bounding box center [87, 372] width 101 height 278
click at [97, 266] on span "NW Legacy (FUL): Day 8" at bounding box center [89, 262] width 77 height 9
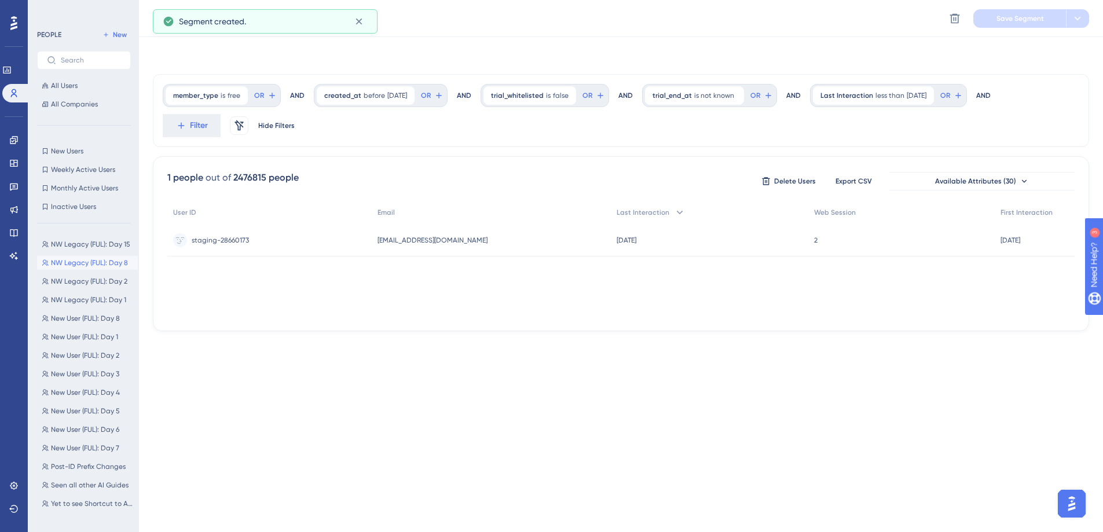
scroll to position [0, 0]
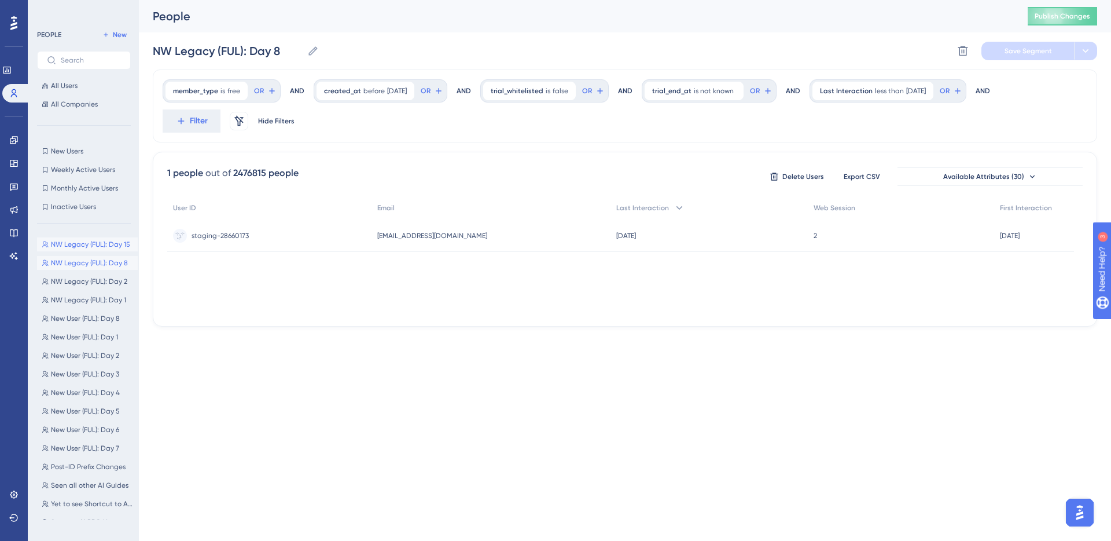
click at [102, 249] on button "NW Legacy (FUL): Day 15 NW Legacy (FUL): Day 15" at bounding box center [87, 244] width 101 height 14
type input "NW Legacy (FUL): Day 15"
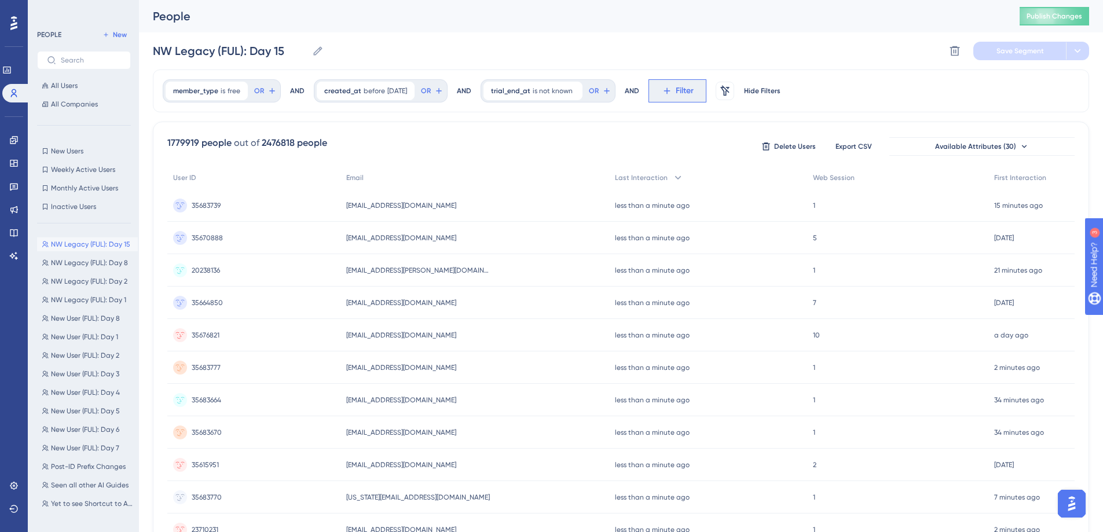
click at [672, 86] on icon at bounding box center [667, 91] width 10 height 10
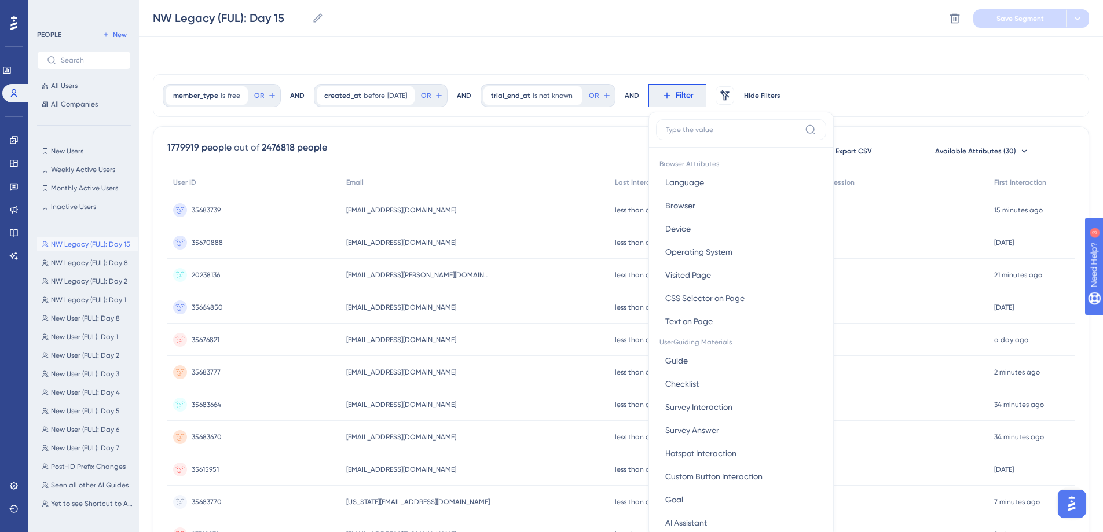
scroll to position [54, 0]
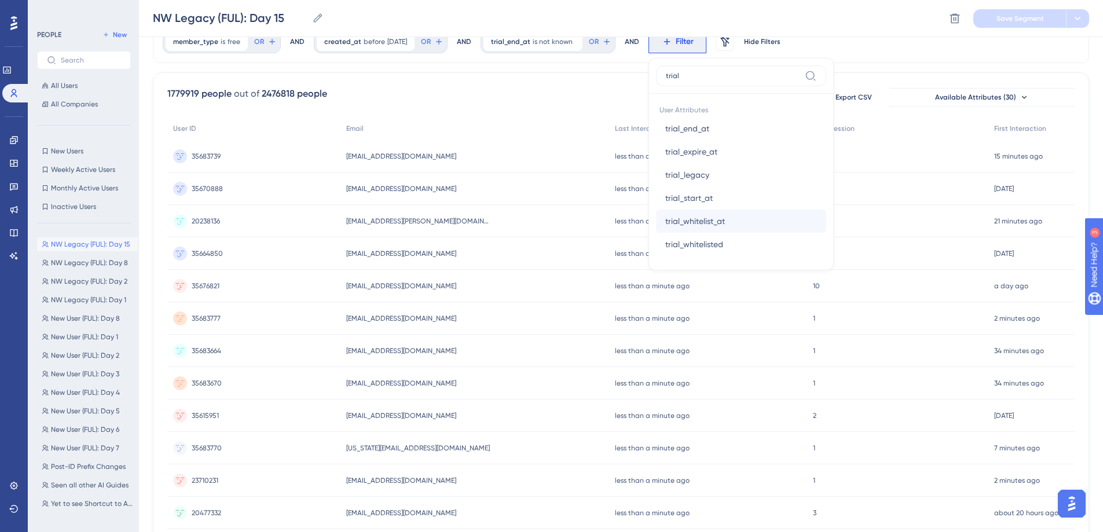
type input "trial"
click at [715, 221] on span "trial_whitelist_at" at bounding box center [695, 221] width 60 height 14
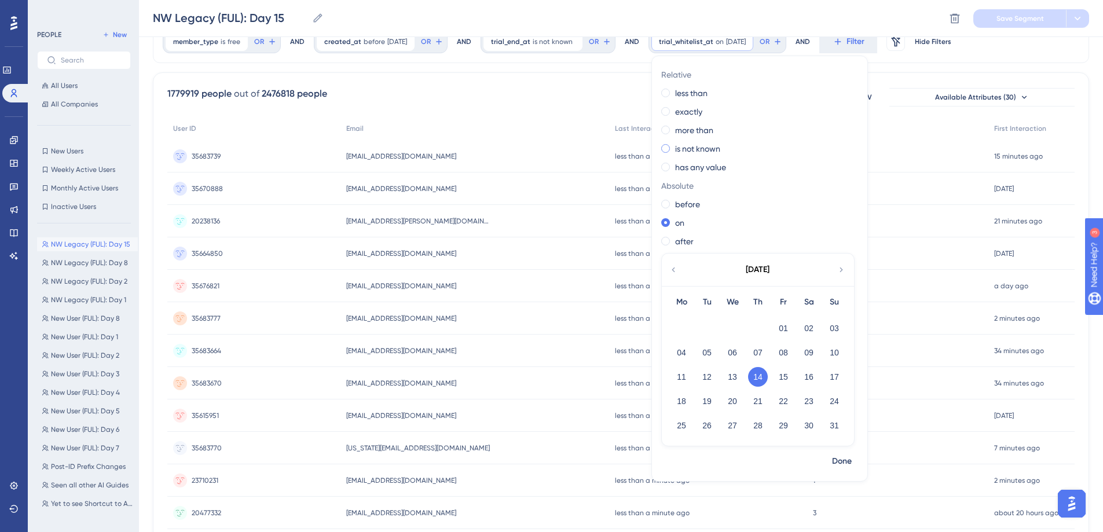
click at [718, 154] on label "is not known" at bounding box center [697, 149] width 45 height 14
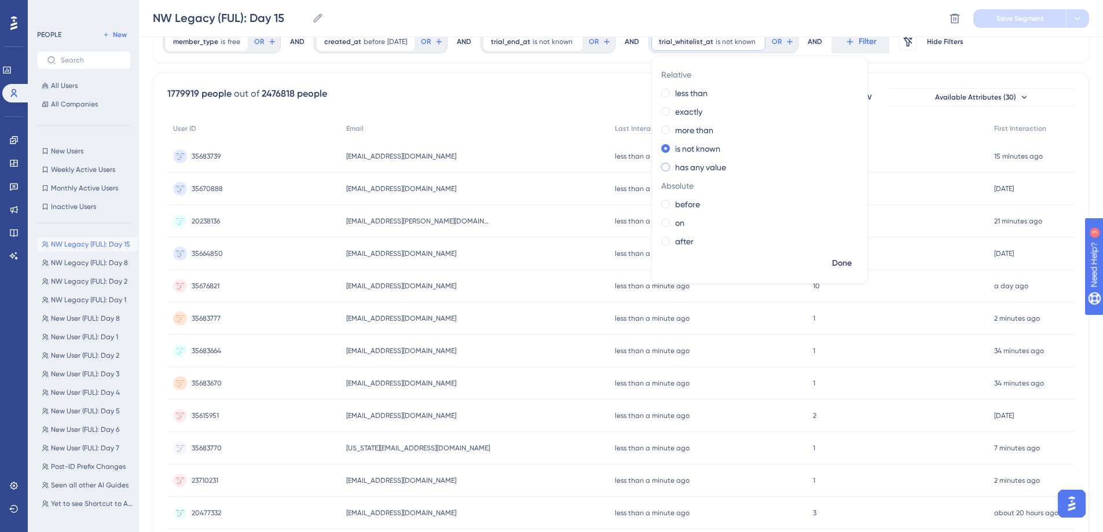
click at [718, 161] on label "has any value" at bounding box center [700, 167] width 51 height 14
click at [849, 259] on span "Done" at bounding box center [842, 263] width 20 height 14
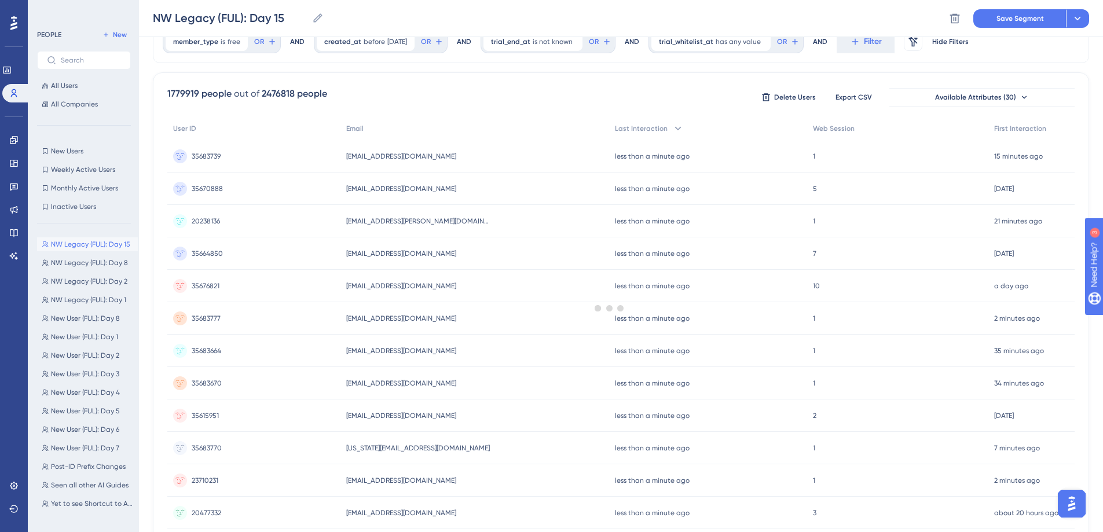
scroll to position [0, 0]
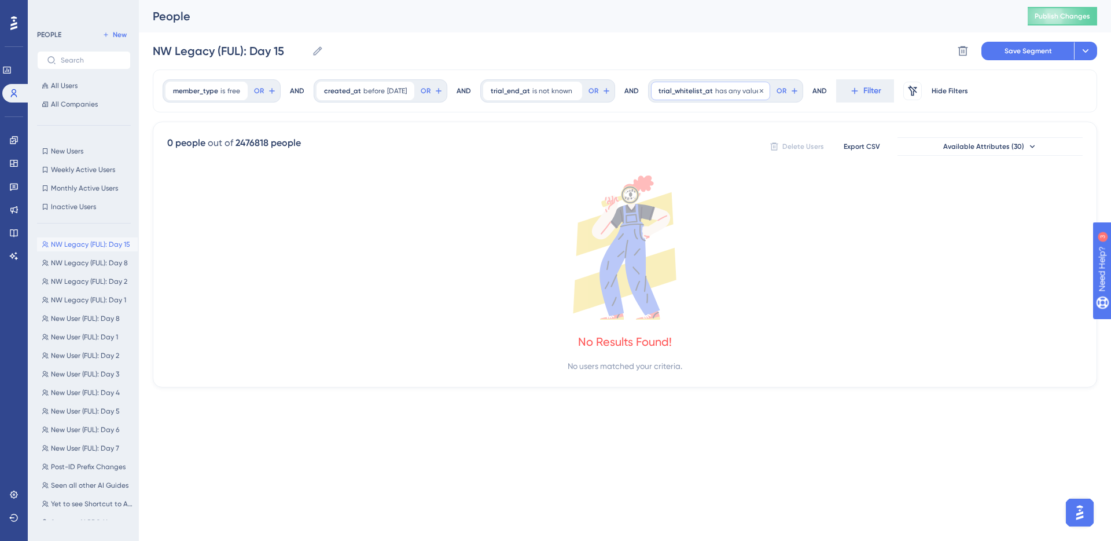
click at [746, 86] on span "has any value" at bounding box center [737, 90] width 45 height 9
click at [714, 193] on label "is not known" at bounding box center [697, 198] width 45 height 14
click at [851, 311] on span "Done" at bounding box center [842, 313] width 20 height 14
click at [1050, 46] on span "Save Segment" at bounding box center [1028, 50] width 47 height 9
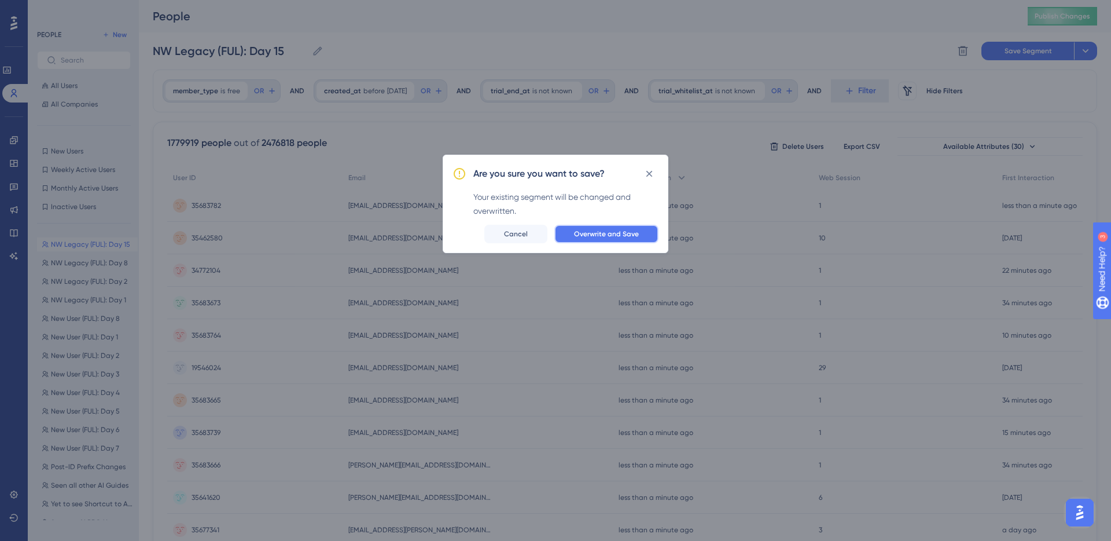
click at [605, 235] on span "Overwrite and Save" at bounding box center [606, 233] width 65 height 9
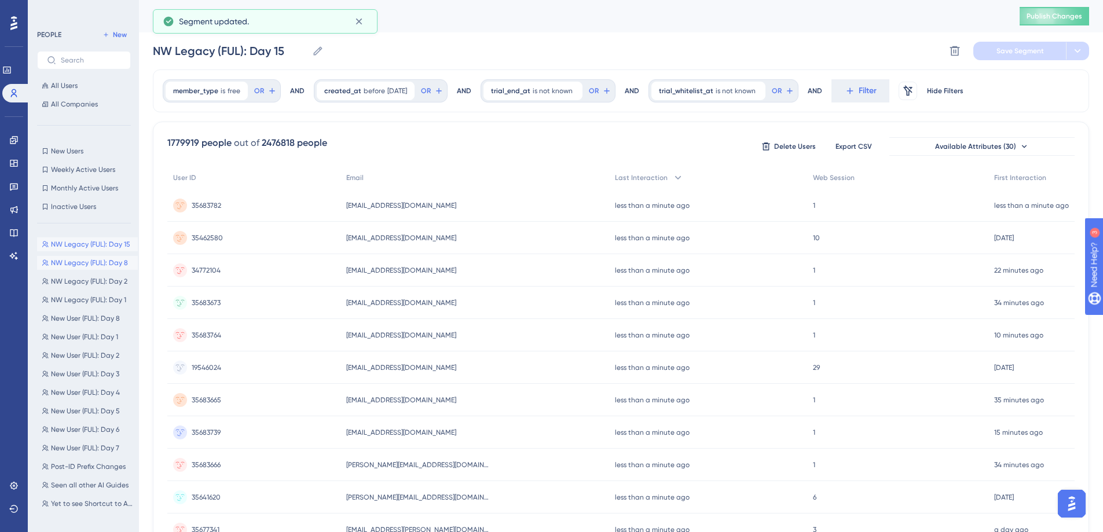
click at [91, 262] on span "NW Legacy (FUL): Day 8" at bounding box center [89, 262] width 77 height 9
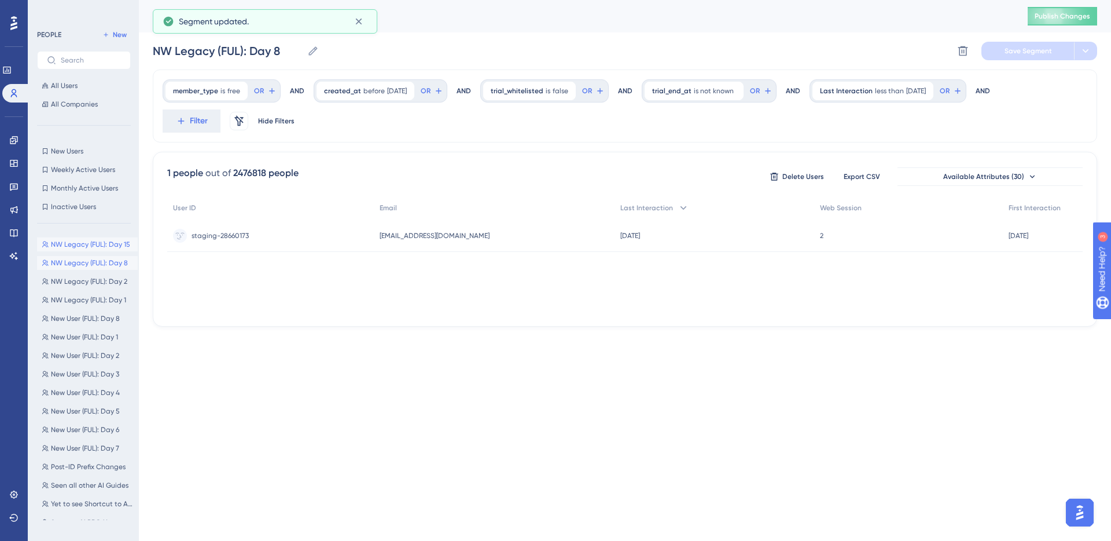
click at [90, 242] on span "NW Legacy (FUL): Day 15" at bounding box center [90, 244] width 79 height 9
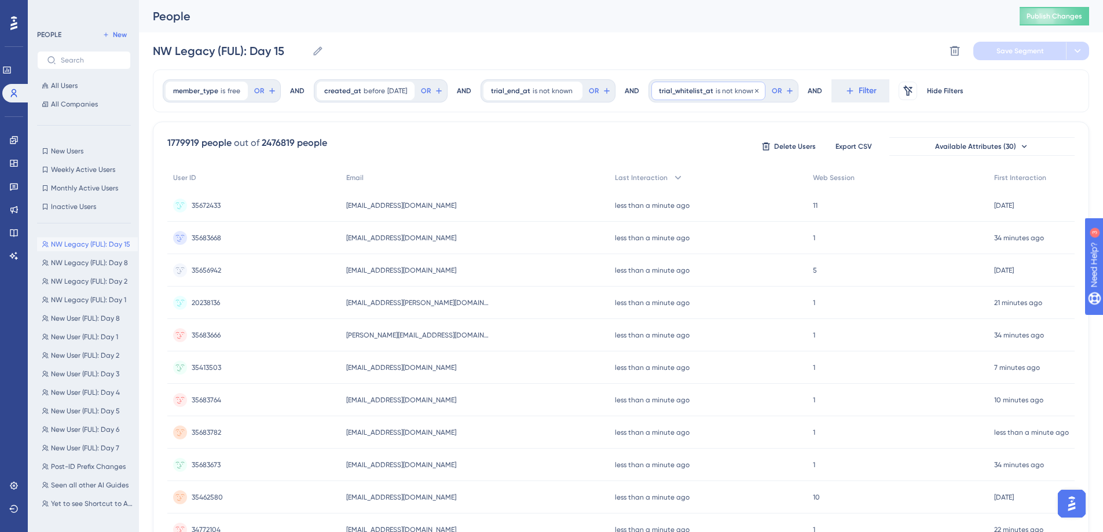
click at [750, 97] on div "trial_whitelist_at is not known Remove" at bounding box center [708, 91] width 114 height 19
click at [821, 44] on div "NW Legacy (FUL): Day 15 NW Legacy (FUL): Day 15 Delete Segment Save Segment" at bounding box center [621, 50] width 936 height 37
click at [80, 256] on button "NW Legacy (FUL): Day 8 NW Legacy (FUL): Day 8" at bounding box center [87, 263] width 101 height 14
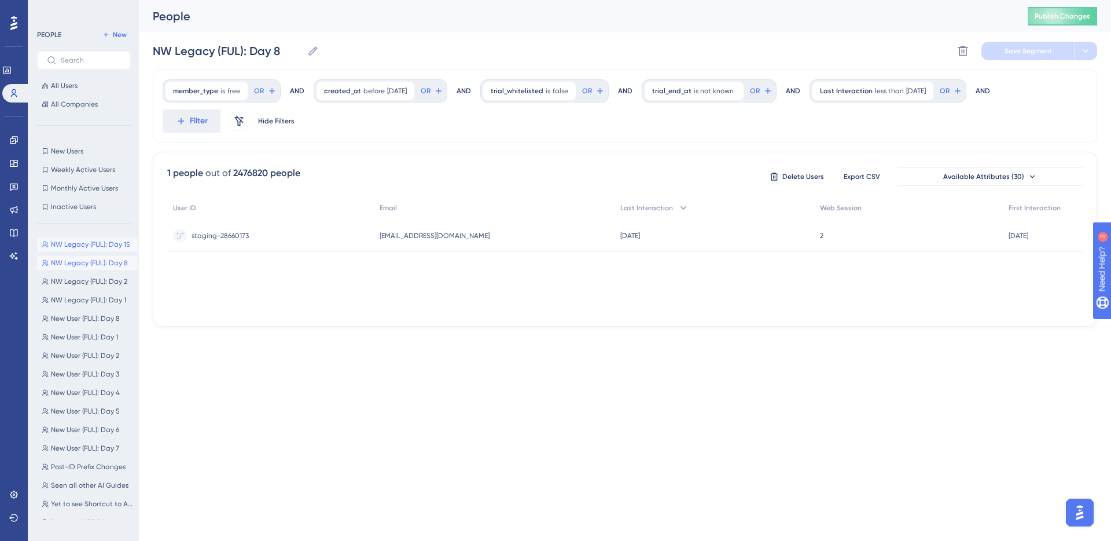
click at [85, 247] on span "NW Legacy (FUL): Day 15" at bounding box center [90, 244] width 79 height 9
type input "NW Legacy (FUL): Day 15"
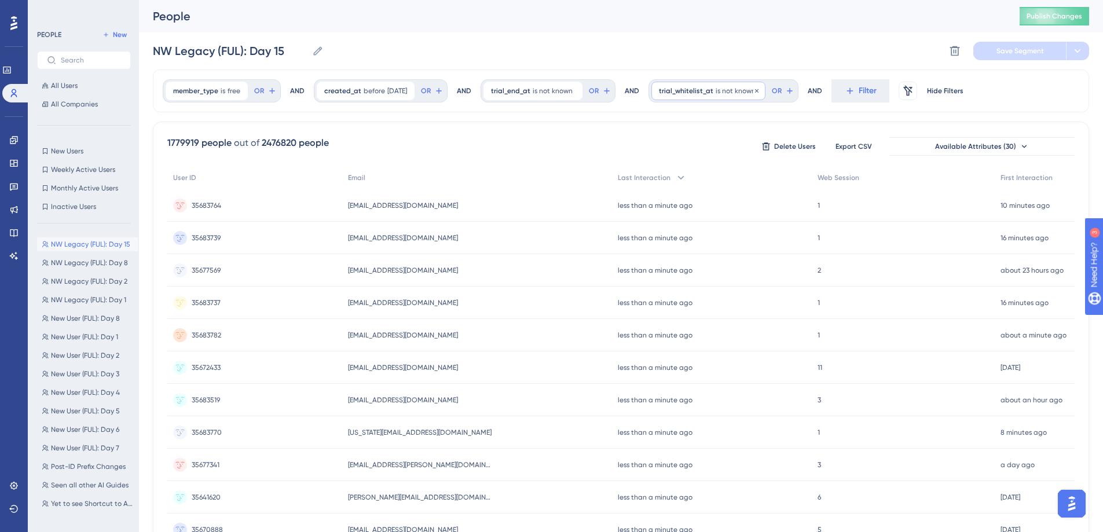
click at [713, 86] on span "trial_whitelist_at" at bounding box center [686, 90] width 54 height 9
click at [277, 93] on icon at bounding box center [271, 90] width 9 height 9
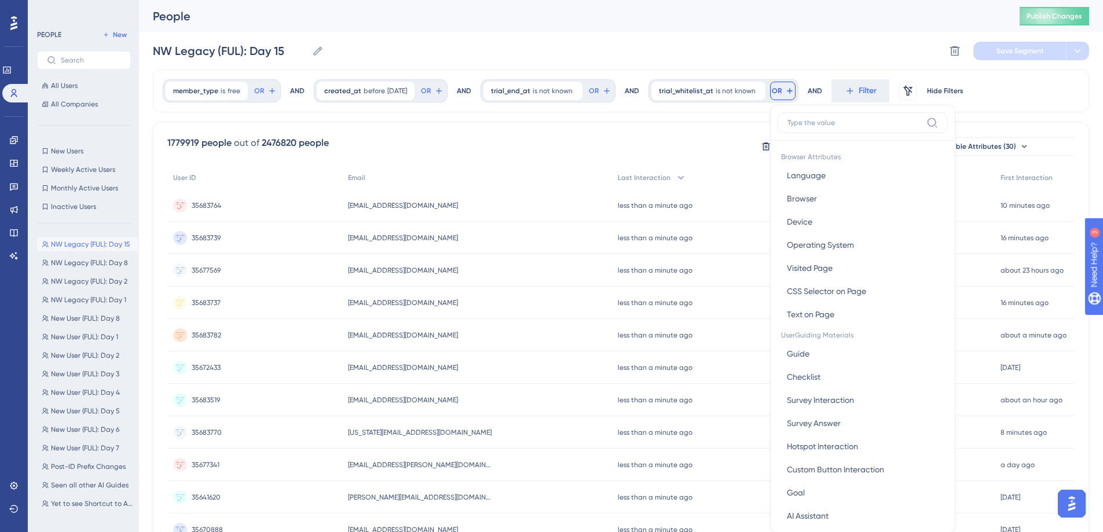
scroll to position [53, 0]
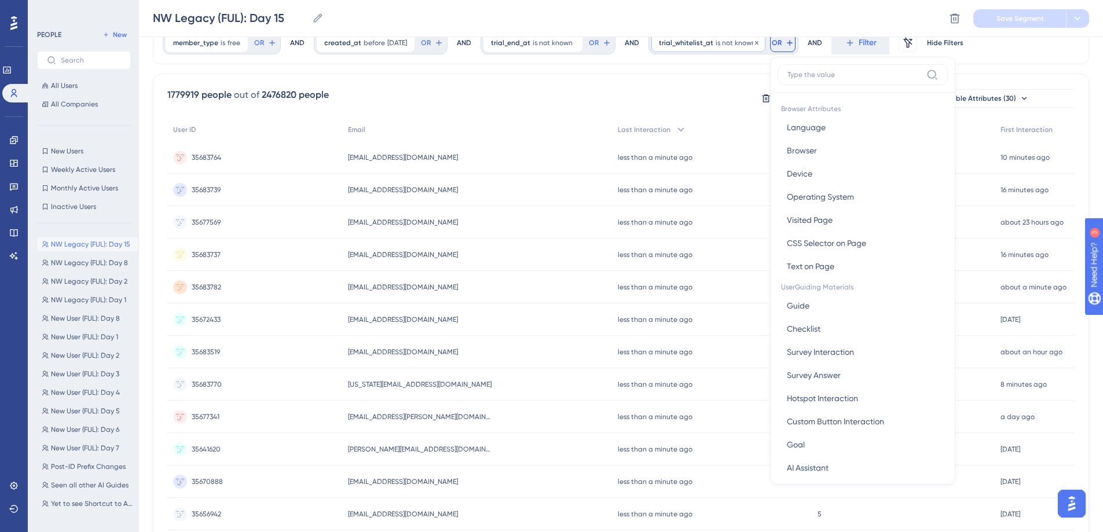
click at [713, 40] on span "trial_whitelist_at" at bounding box center [686, 42] width 54 height 9
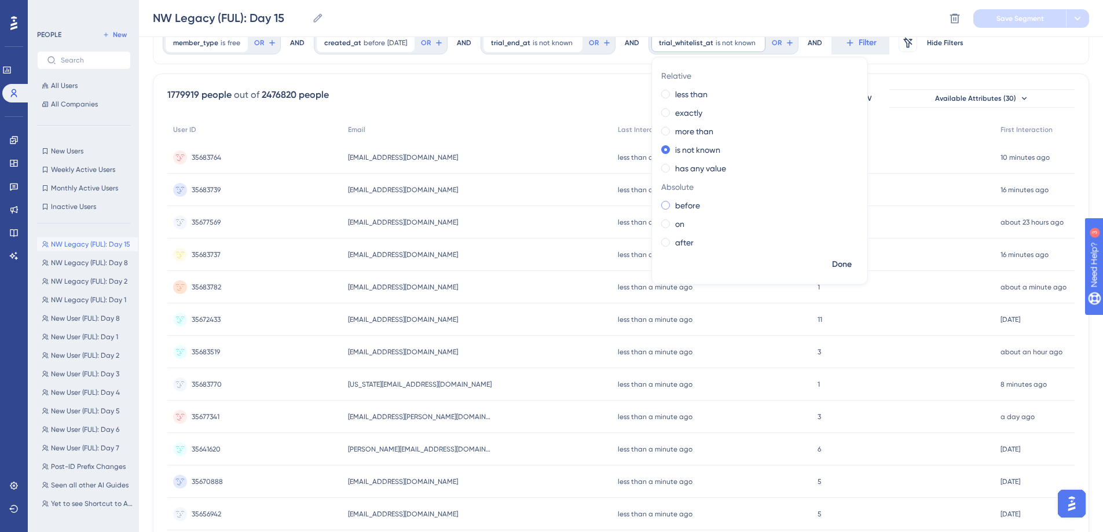
scroll to position [0, 0]
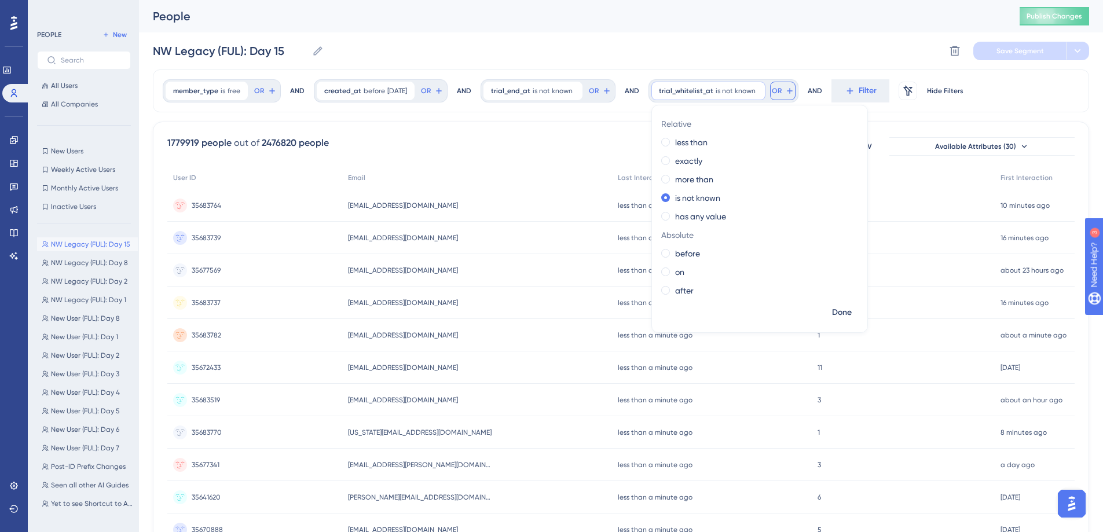
click at [278, 83] on button "OR" at bounding box center [264, 91] width 25 height 19
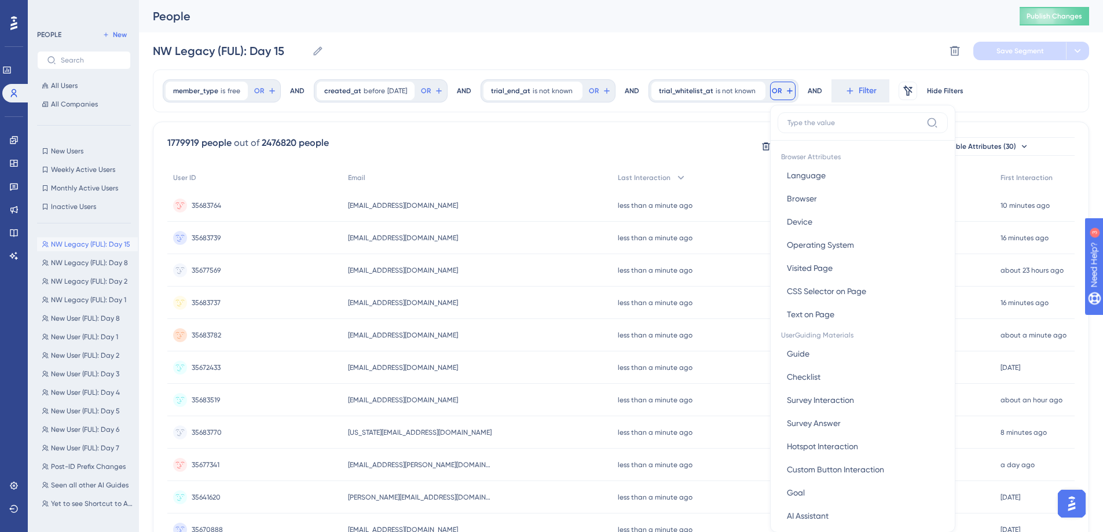
click at [868, 58] on div "NW Legacy (FUL): Day 15 NW Legacy (FUL): Day 15 Delete Segment Save Segment" at bounding box center [621, 50] width 936 height 37
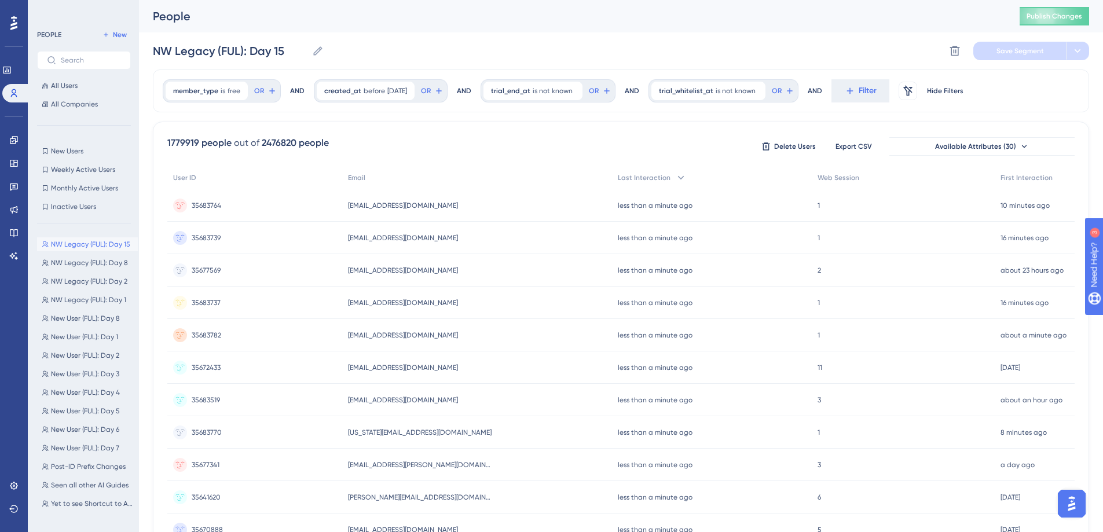
click at [813, 87] on div "trial_whitelist_at is not known Remove OR AND" at bounding box center [735, 90] width 174 height 23
drag, startPoint x: 809, startPoint y: 88, endPoint x: 716, endPoint y: 83, distance: 92.7
click at [719, 83] on div "trial_whitelist_at is not known Remove OR AND" at bounding box center [735, 90] width 174 height 23
click at [688, 89] on span "trial_whitelist_at" at bounding box center [686, 90] width 54 height 9
click at [741, 93] on span "is not known" at bounding box center [735, 90] width 40 height 9
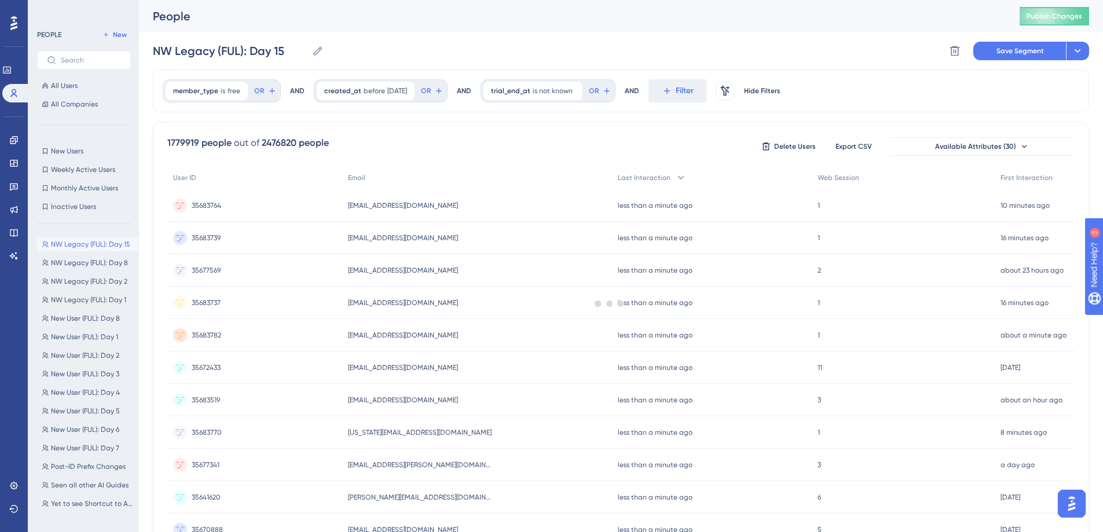
click at [679, 97] on div at bounding box center [609, 303] width 987 height 449
click at [670, 90] on icon at bounding box center [666, 91] width 6 height 6
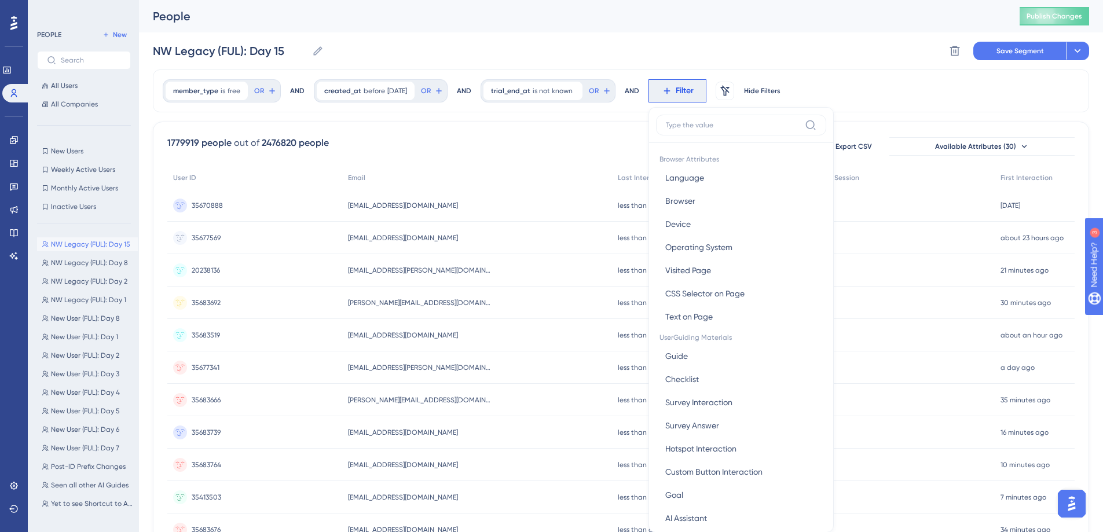
scroll to position [54, 0]
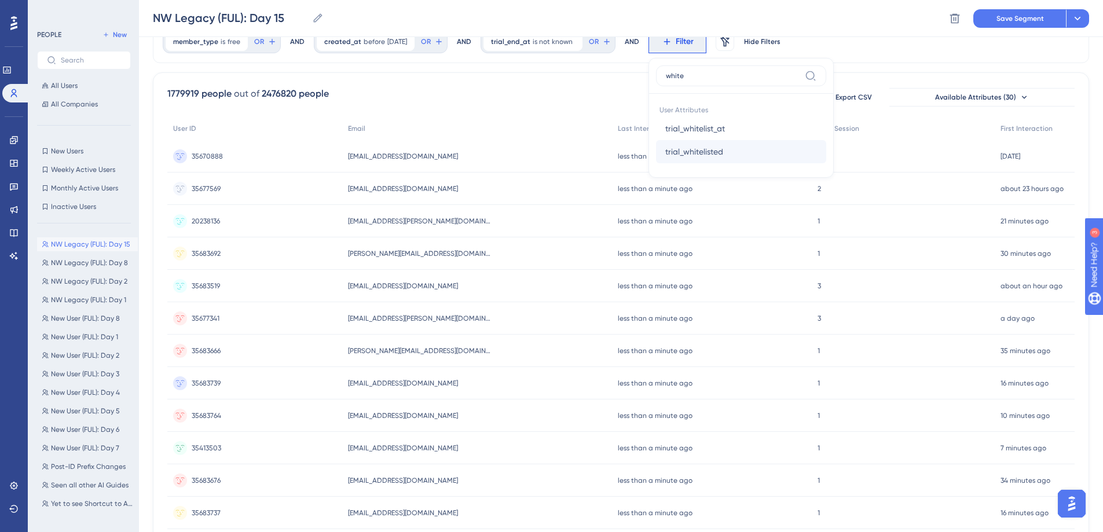
type input "white"
click at [679, 152] on span "trial_whitelisted" at bounding box center [694, 152] width 58 height 14
click at [700, 95] on label "is false" at bounding box center [687, 93] width 25 height 14
click at [784, 152] on span "Done" at bounding box center [776, 152] width 20 height 14
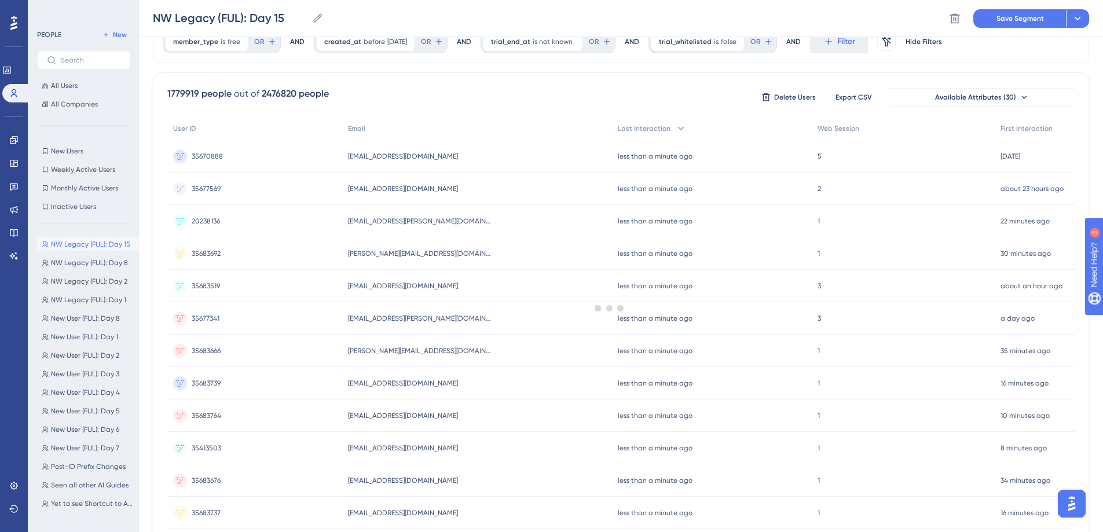
scroll to position [0, 0]
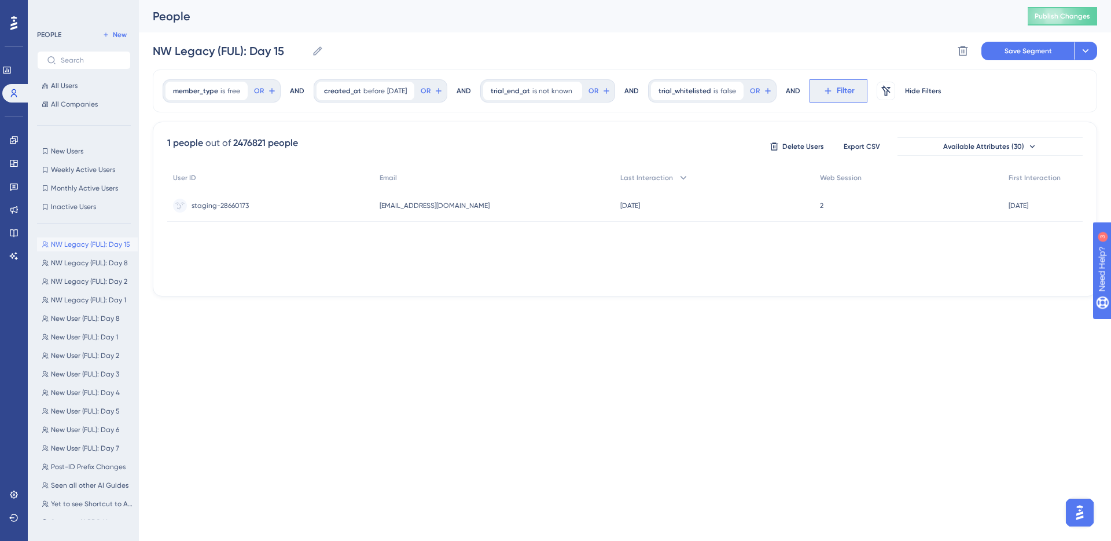
click at [850, 89] on span "Filter" at bounding box center [846, 91] width 18 height 14
type input ";"
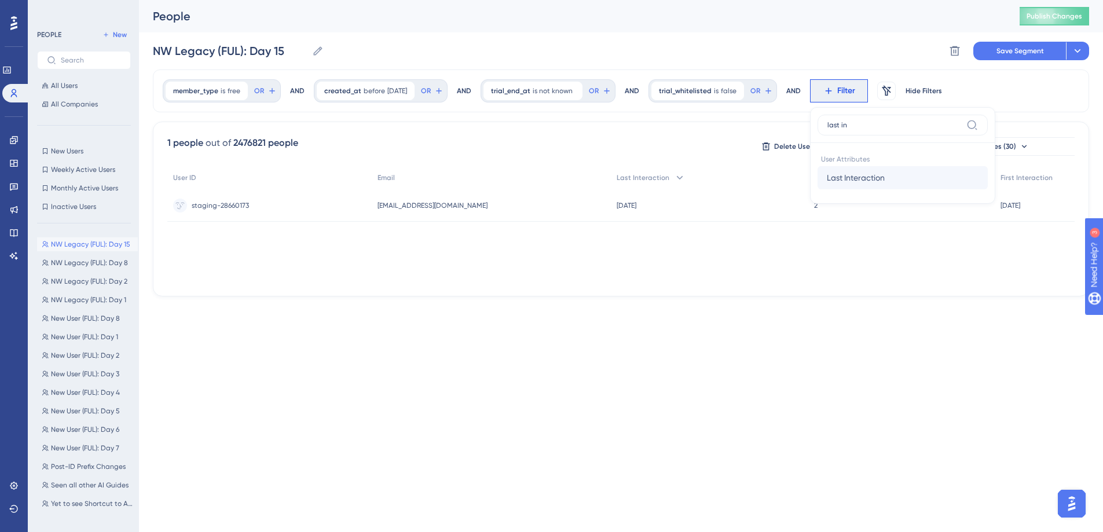
type input "last in"
click at [853, 171] on span "Last Interaction" at bounding box center [856, 178] width 58 height 14
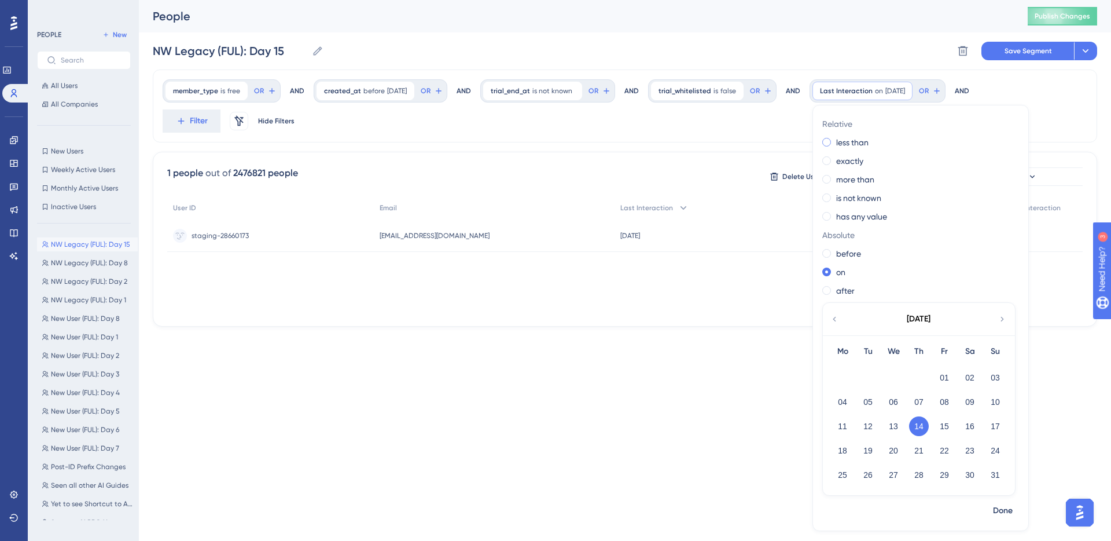
click at [849, 147] on label "less than" at bounding box center [852, 142] width 32 height 14
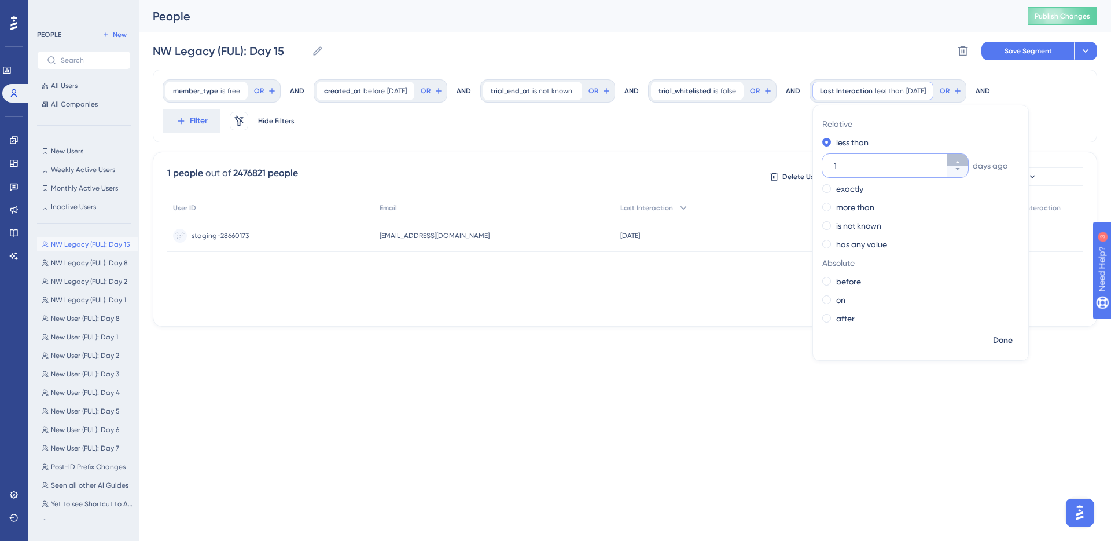
click at [961, 159] on icon at bounding box center [957, 162] width 7 height 7
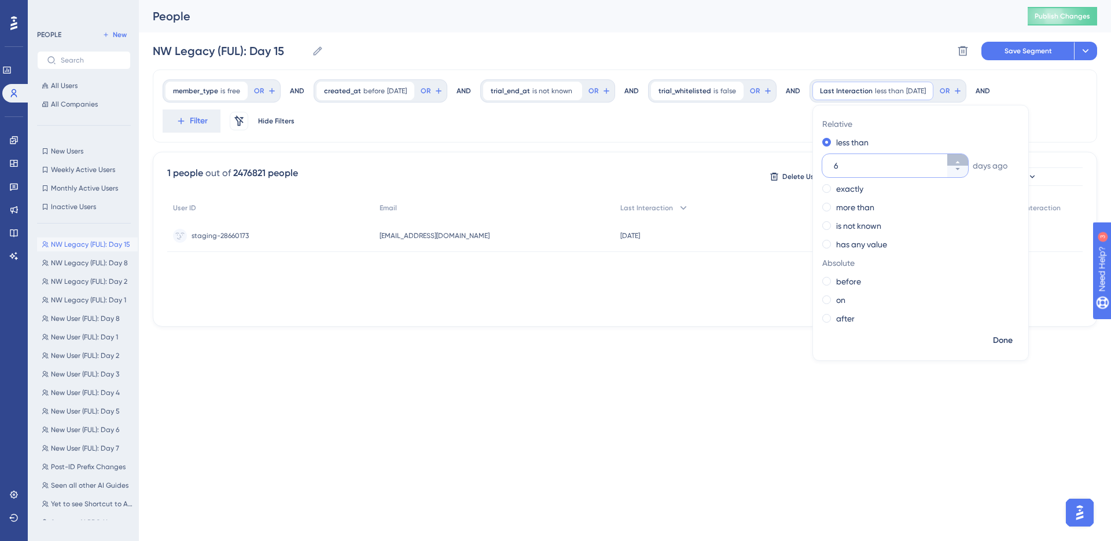
click at [961, 159] on icon at bounding box center [957, 162] width 7 height 7
type input "7"
click at [1002, 344] on span "Done" at bounding box center [1003, 340] width 20 height 14
click at [1030, 61] on div "NW Legacy (FUL): Day 15 NW Legacy (FUL): Day 15 Delete Segment Save Segment Act…" at bounding box center [625, 50] width 945 height 37
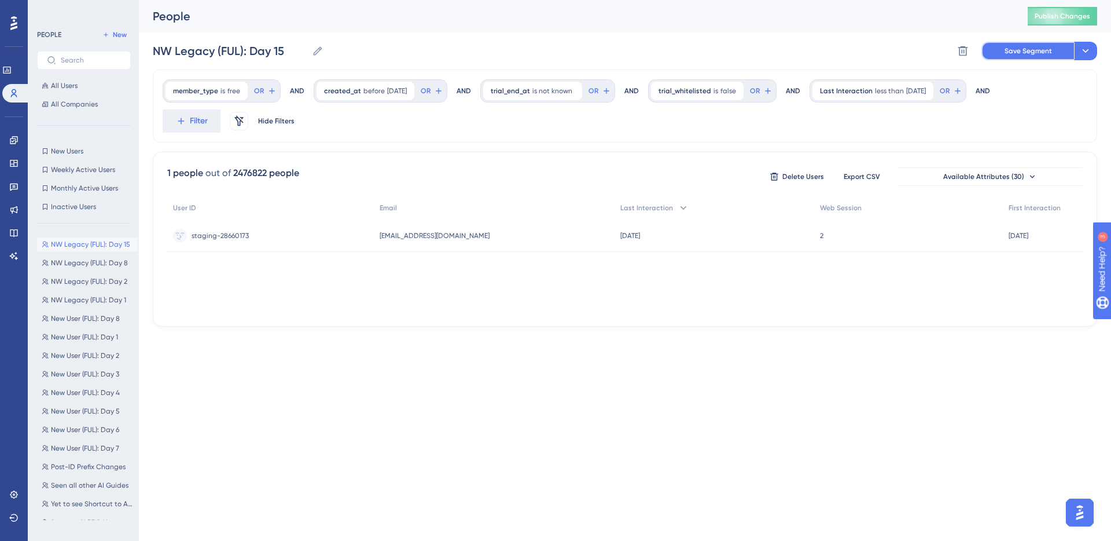
click at [1033, 54] on span "Save Segment" at bounding box center [1028, 50] width 47 height 9
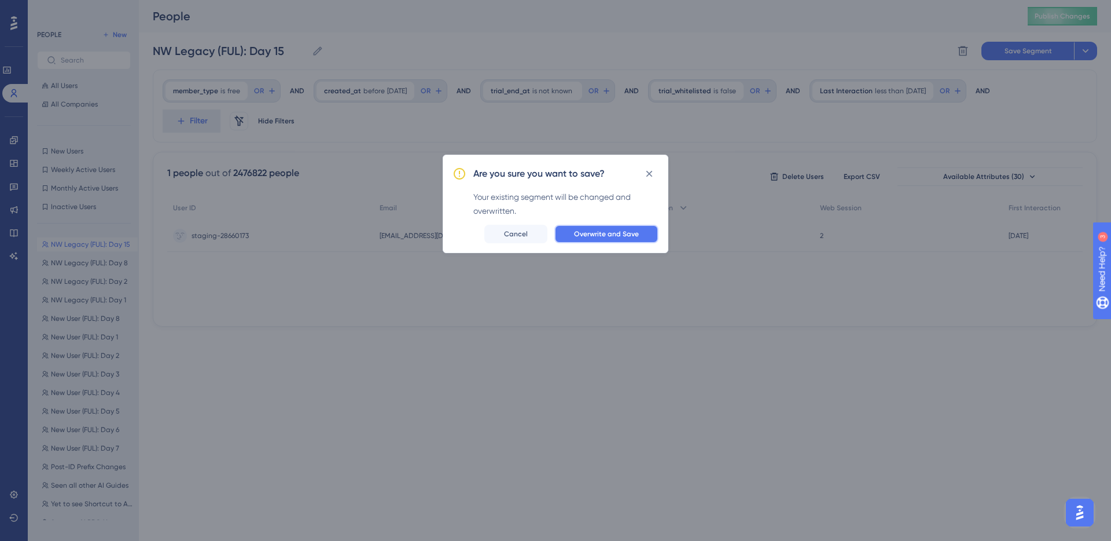
click at [622, 233] on span "Overwrite and Save" at bounding box center [606, 233] width 65 height 9
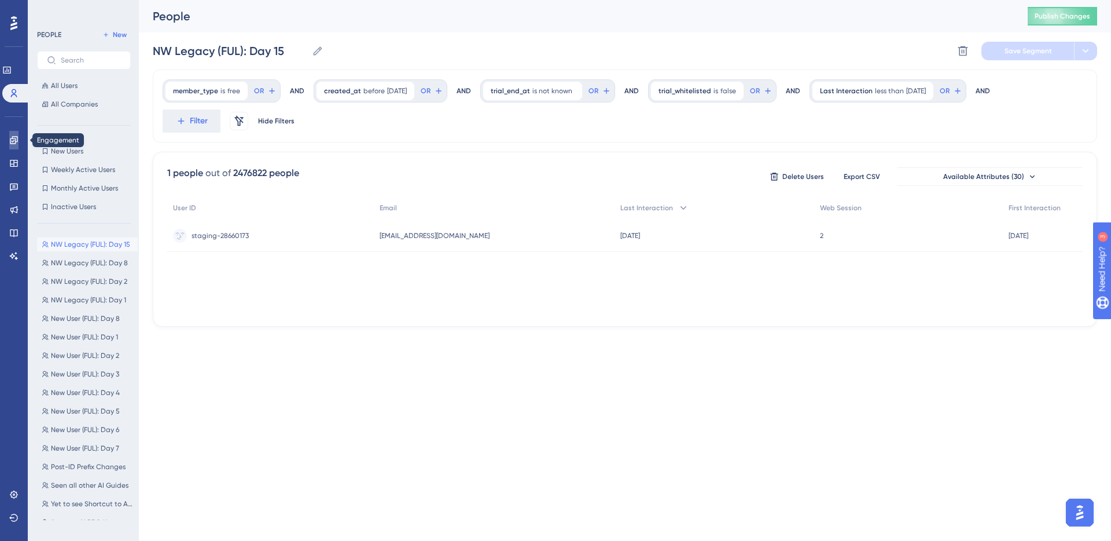
click at [14, 138] on icon at bounding box center [14, 140] width 8 height 8
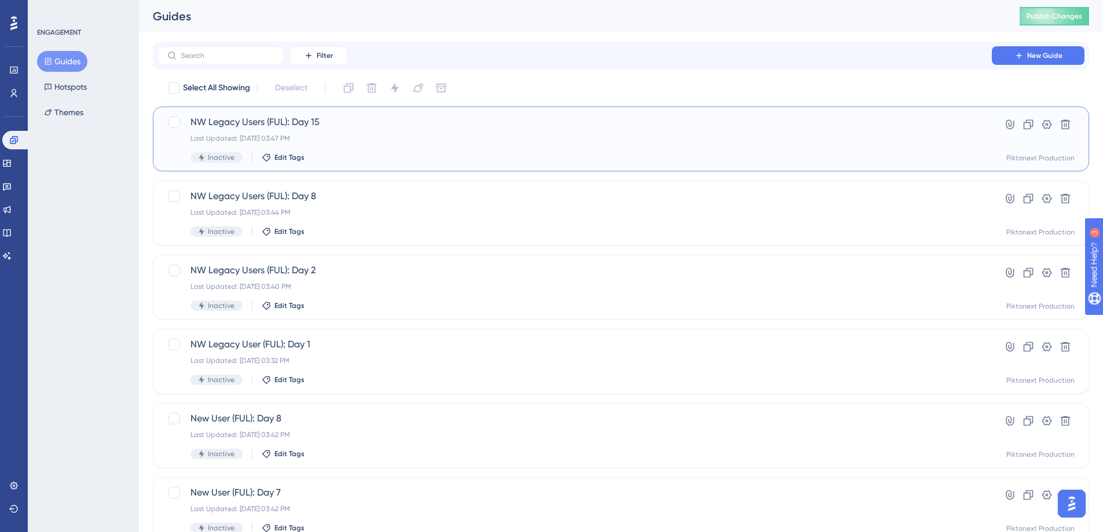
click at [484, 132] on div "NW Legacy Users (FUL): Day 15 Last Updated: Aug 14 2025, 03:47 PM Inactive Edit…" at bounding box center [574, 138] width 768 height 47
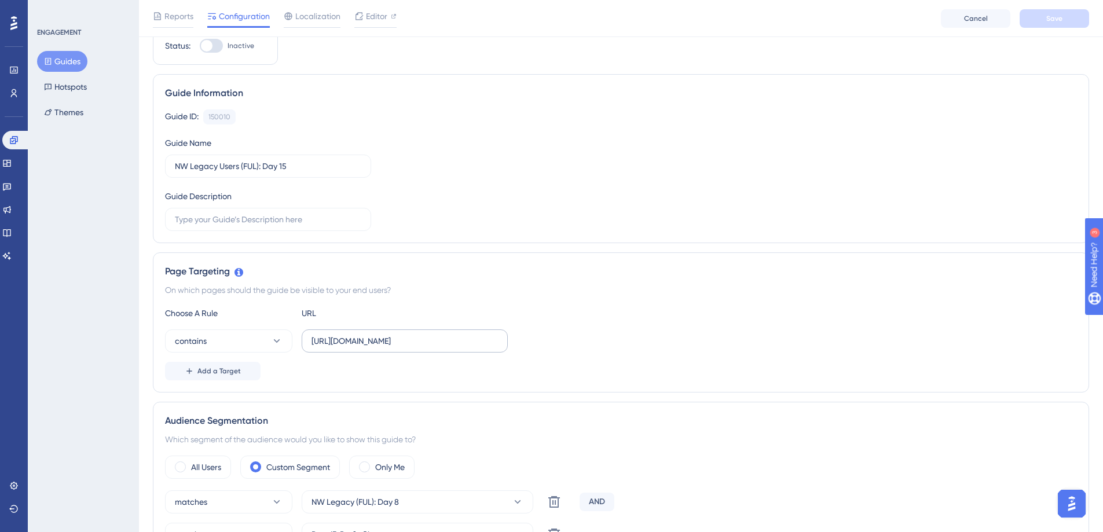
scroll to position [200, 0]
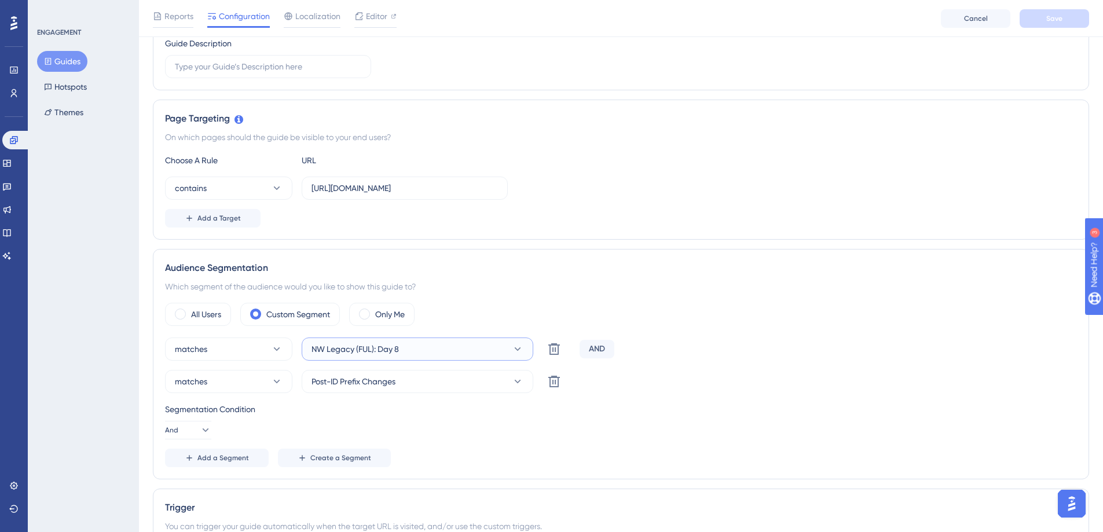
click at [445, 351] on button "NW Legacy (FUL): Day 8" at bounding box center [418, 348] width 232 height 23
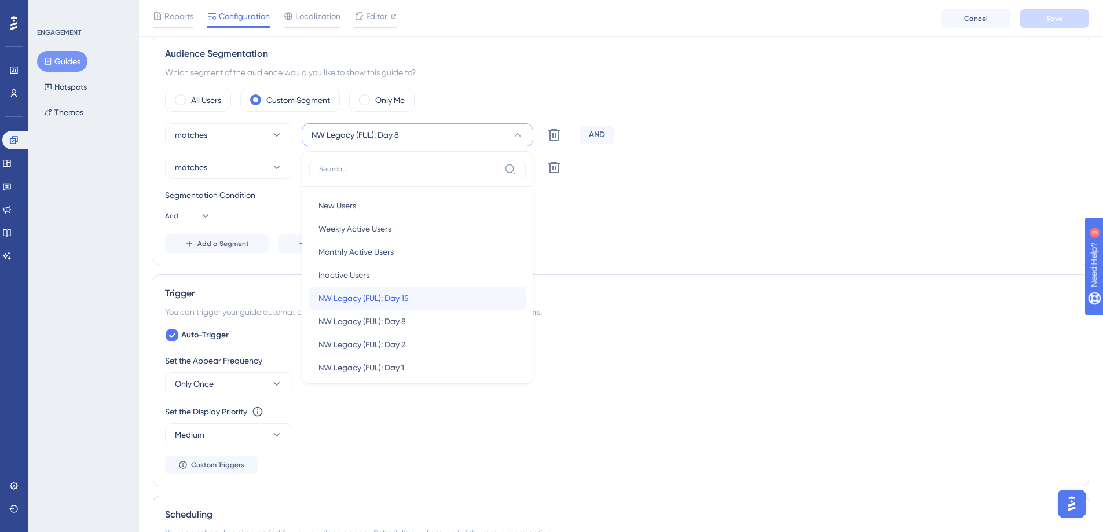
click at [421, 296] on div "NW Legacy (FUL): Day 15 NW Legacy (FUL): Day 15" at bounding box center [417, 298] width 198 height 23
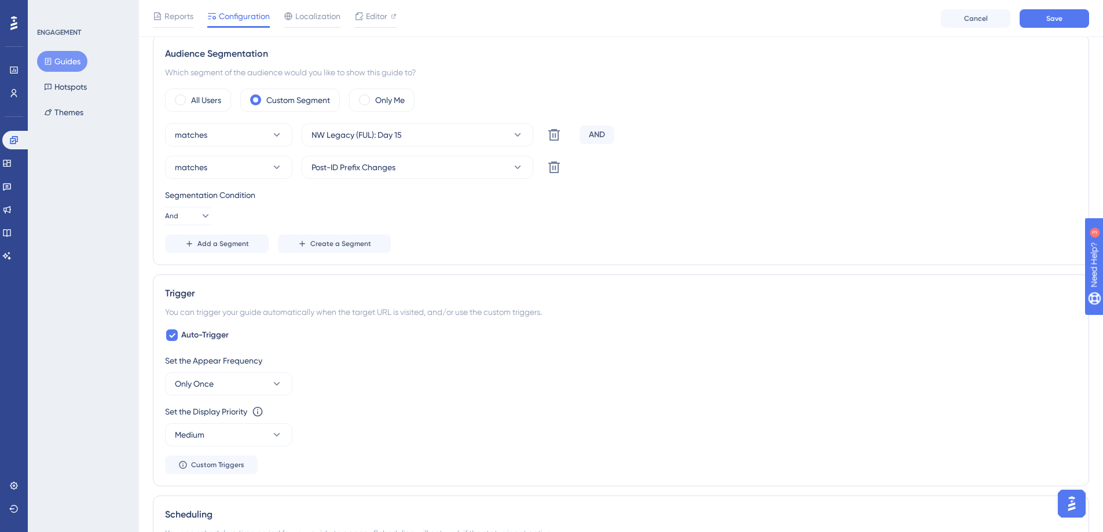
scroll to position [143, 0]
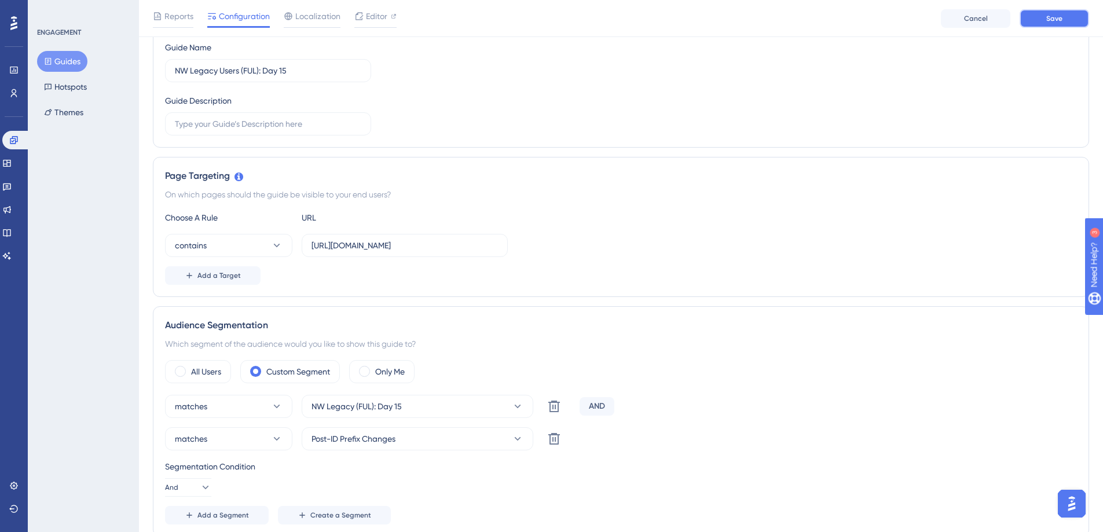
click at [1059, 19] on span "Save" at bounding box center [1054, 18] width 16 height 9
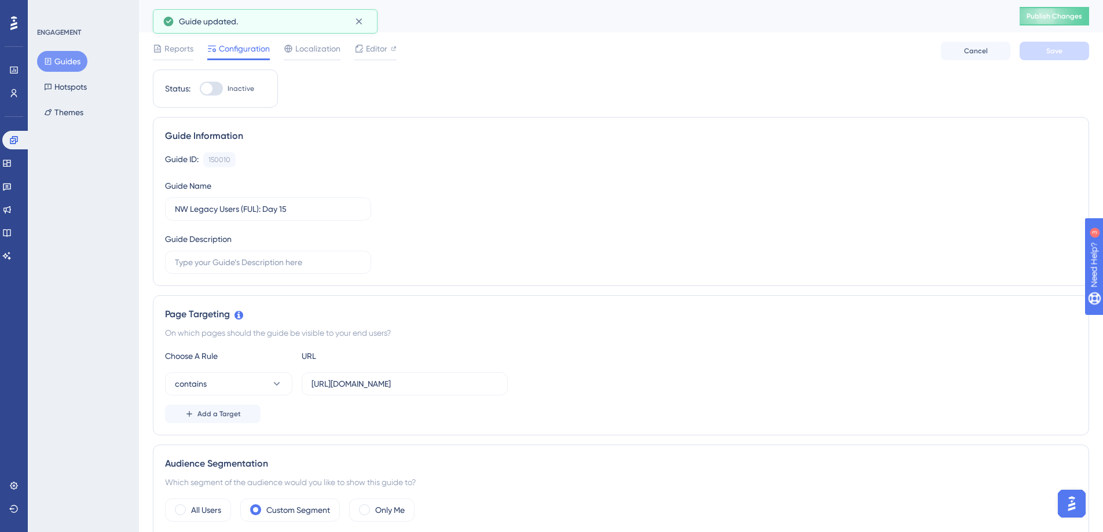
click at [76, 64] on button "Guides" at bounding box center [62, 61] width 50 height 21
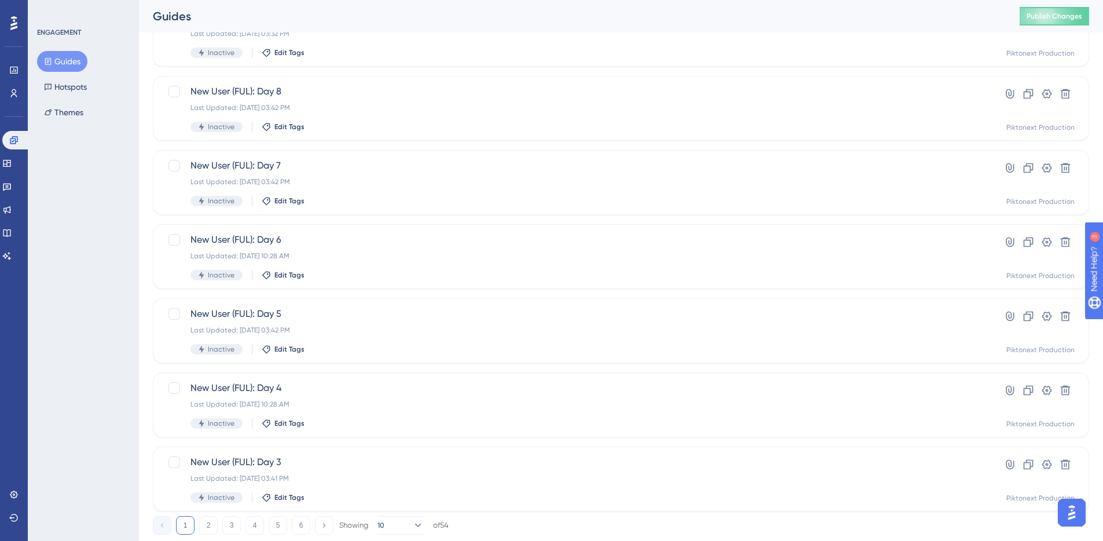
scroll to position [358, 0]
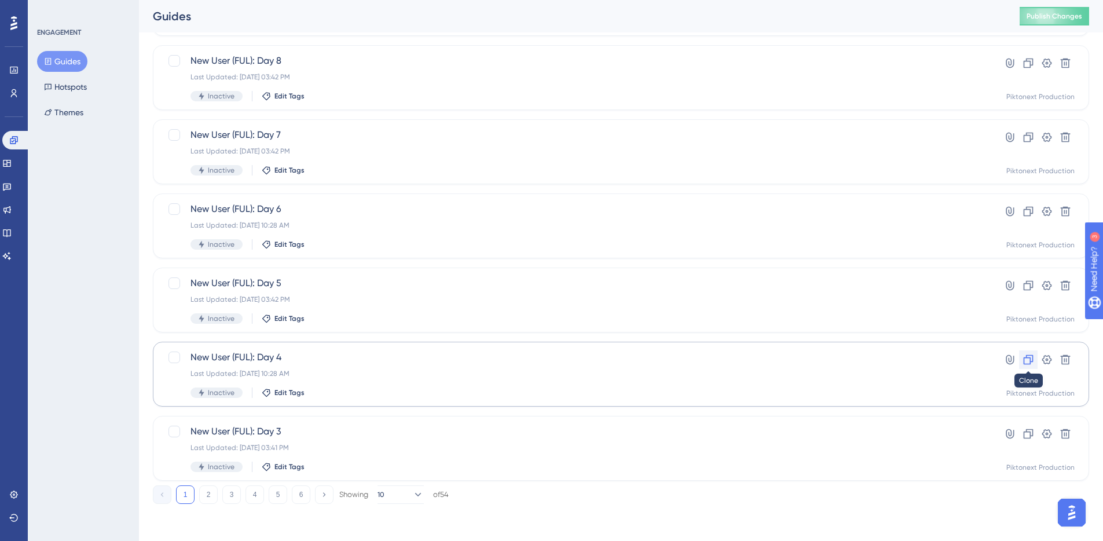
click at [1026, 361] on icon at bounding box center [1028, 360] width 12 height 12
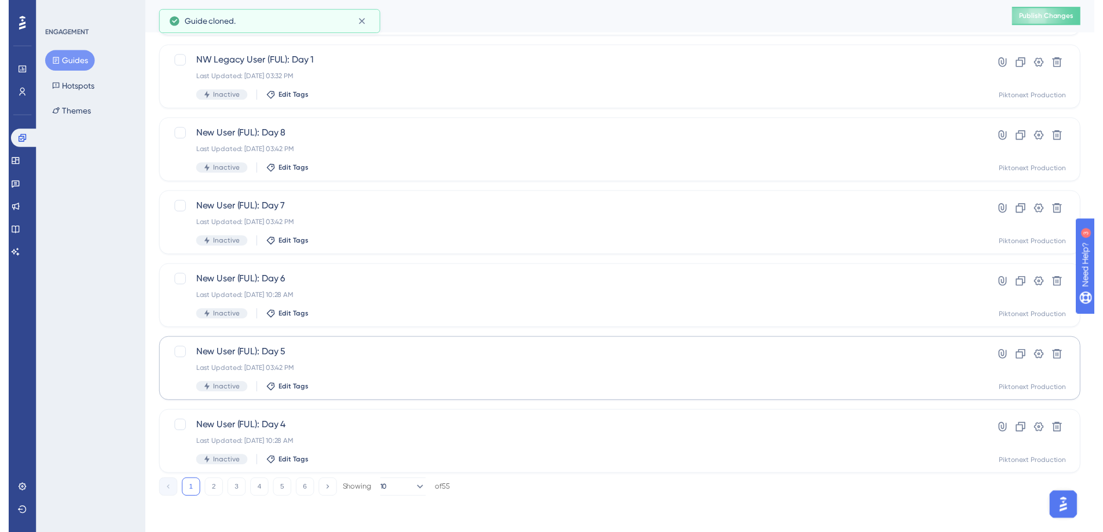
scroll to position [0, 0]
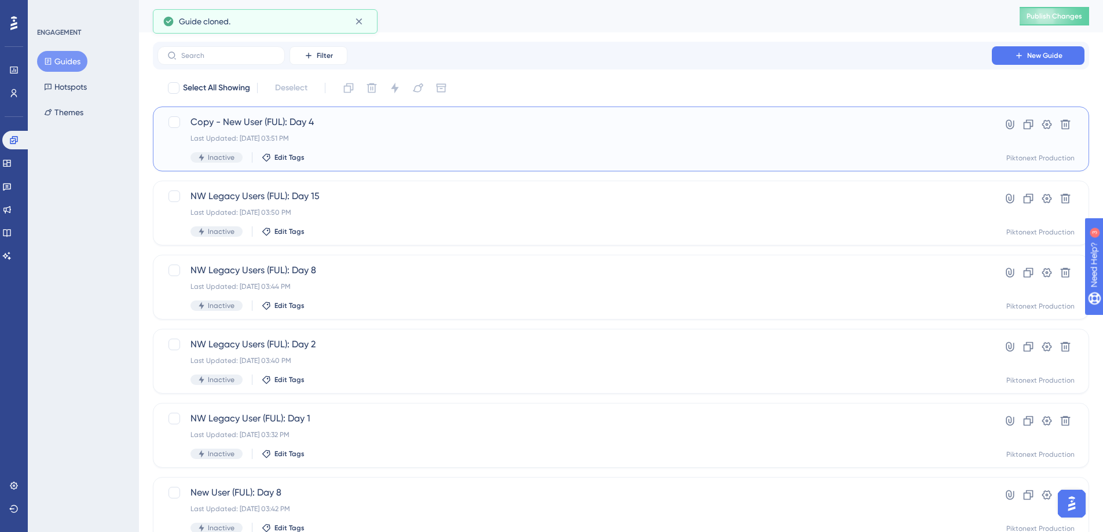
click at [367, 135] on div "Last Updated: Aug 14 2025, 03:51 PM" at bounding box center [574, 138] width 768 height 9
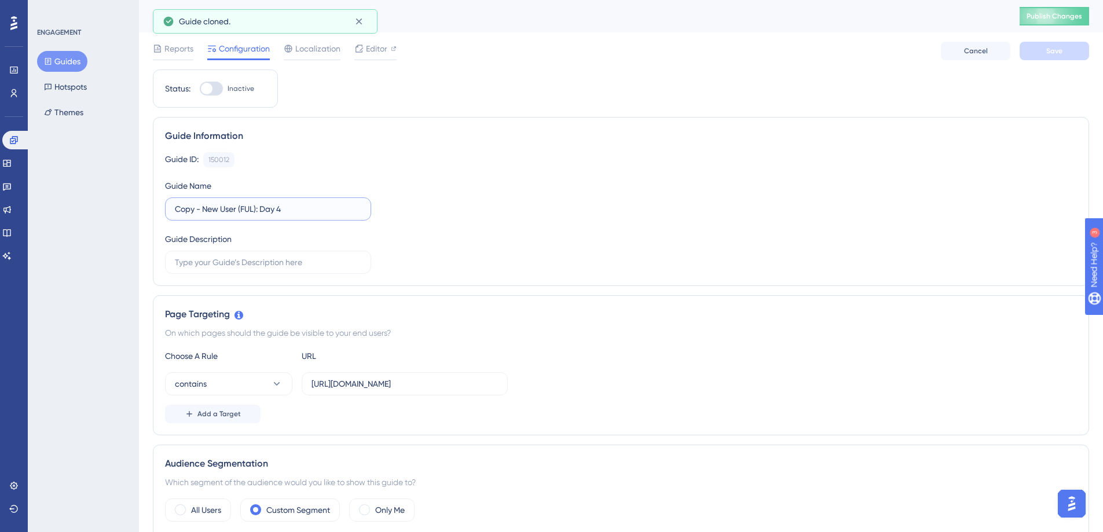
drag, startPoint x: 204, startPoint y: 208, endPoint x: 159, endPoint y: 203, distance: 45.4
click at [159, 203] on div "Guide Information Guide ID: 150012 Copy Guide Name Copy - New User (FUL): Day 4…" at bounding box center [621, 201] width 936 height 169
click at [175, 210] on input "New User (FUL): Day 4" at bounding box center [268, 209] width 186 height 13
click at [282, 214] on input "NW Legacy User (FUL): Day 4" at bounding box center [268, 209] width 186 height 13
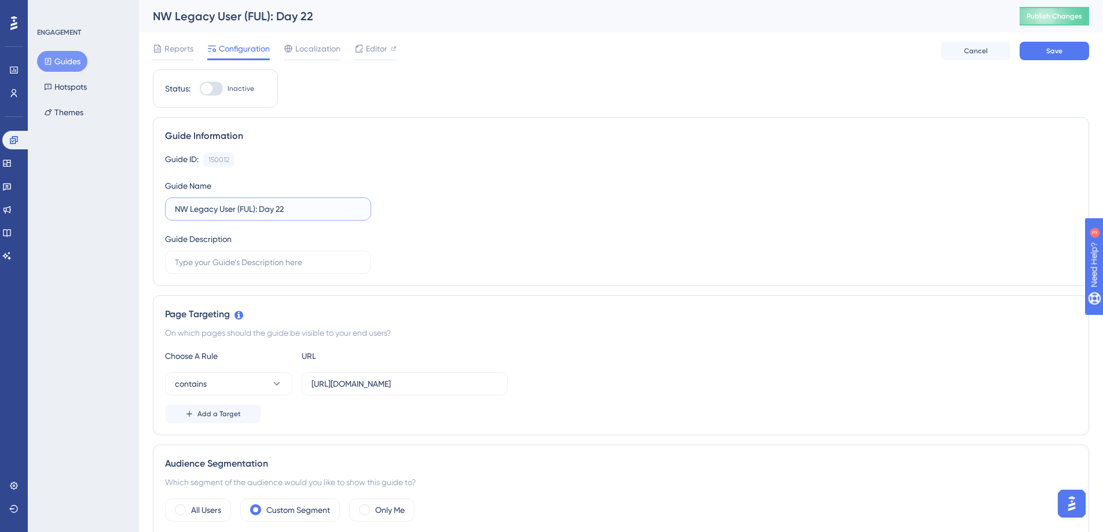
type input "NW Legacy User (FUL): Day 22"
drag, startPoint x: 608, startPoint y: 179, endPoint x: 616, endPoint y: 178, distance: 8.9
click at [616, 178] on div "Guide ID: 150012 Copy Guide Name NW Legacy User (FUL): Day 22 Guide Description" at bounding box center [621, 213] width 912 height 122
click at [1043, 52] on button "Save" at bounding box center [1053, 51] width 69 height 19
click at [63, 63] on button "Guides" at bounding box center [62, 61] width 50 height 21
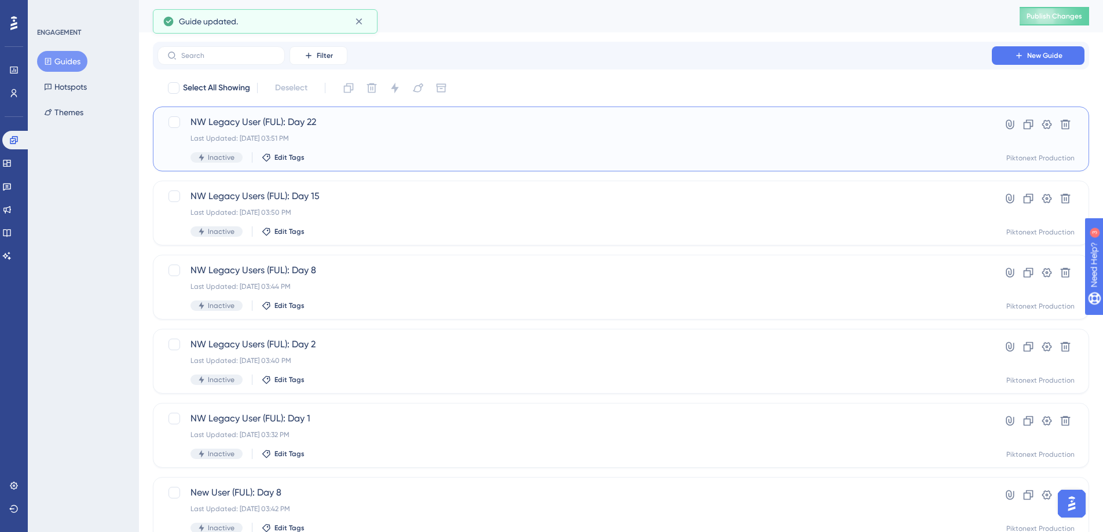
click at [434, 122] on span "NW Legacy User (FUL): Day 22" at bounding box center [574, 122] width 768 height 14
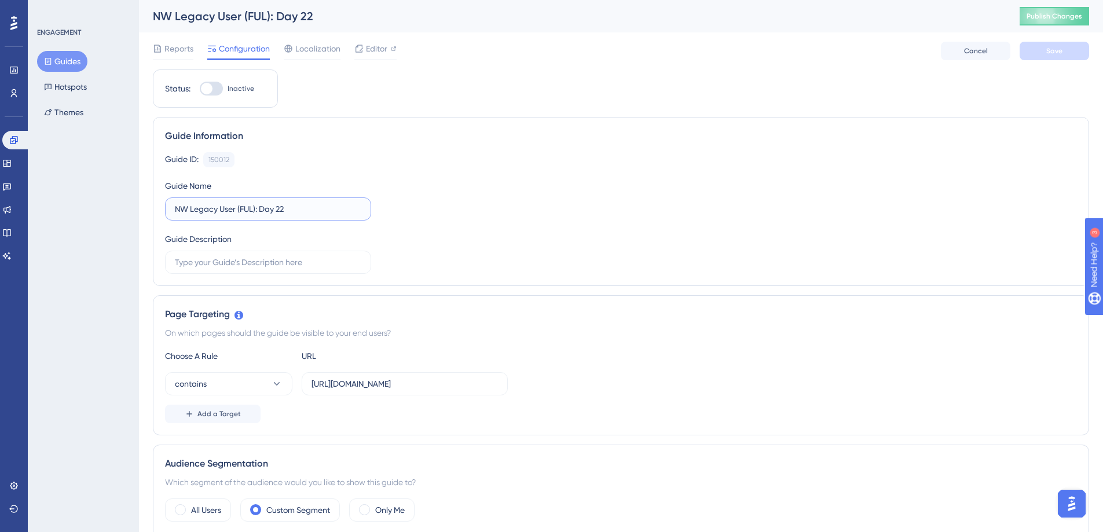
click at [237, 212] on input "NW Legacy User (FUL): Day 22" at bounding box center [268, 209] width 186 height 13
type input "NW Legacy Users (FUL): Day 22"
click at [1059, 50] on span "Save" at bounding box center [1054, 50] width 16 height 9
click at [379, 37] on div "Reports Configuration Localization Editor Cancel Save" at bounding box center [621, 50] width 936 height 37
click at [379, 42] on span "Editor" at bounding box center [376, 49] width 21 height 14
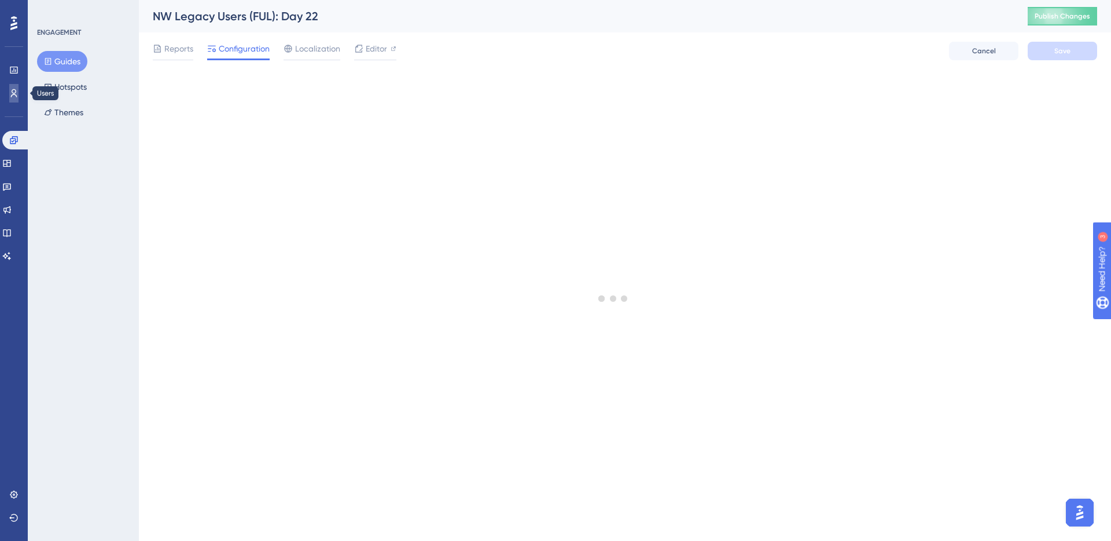
click at [19, 89] on link at bounding box center [13, 93] width 9 height 19
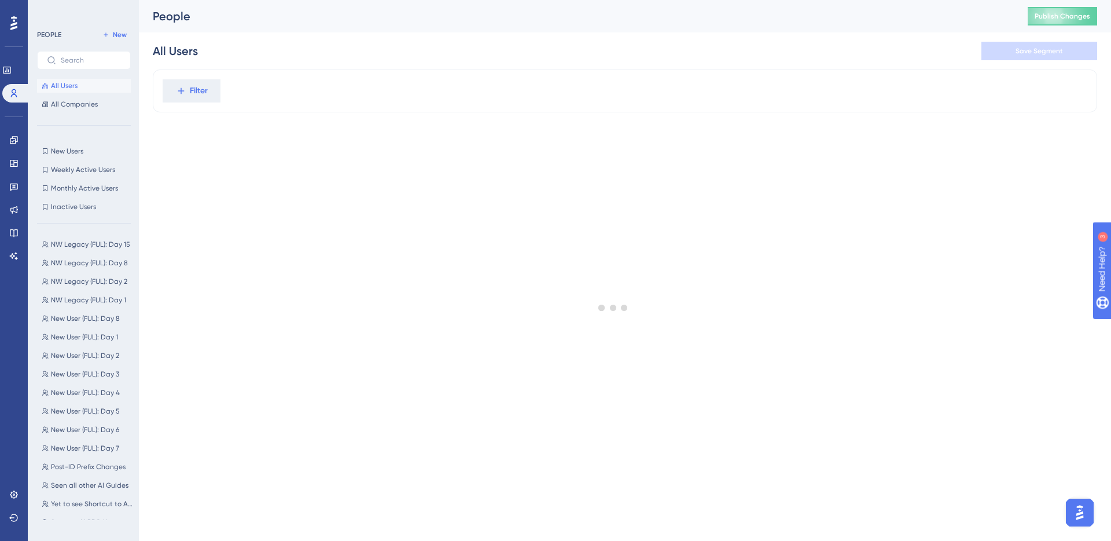
click at [192, 83] on div at bounding box center [614, 307] width 996 height 457
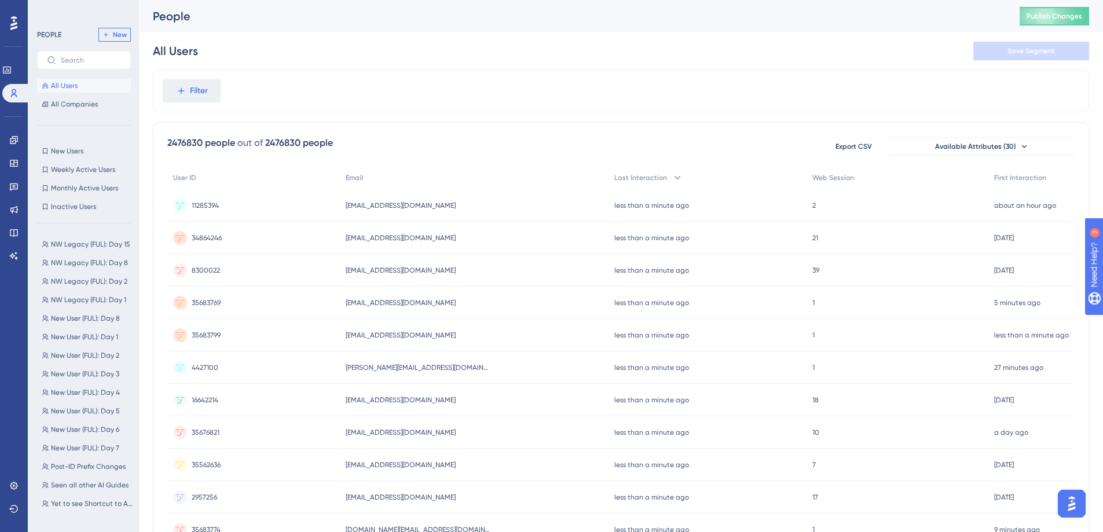
click at [119, 36] on span "New" at bounding box center [120, 34] width 14 height 9
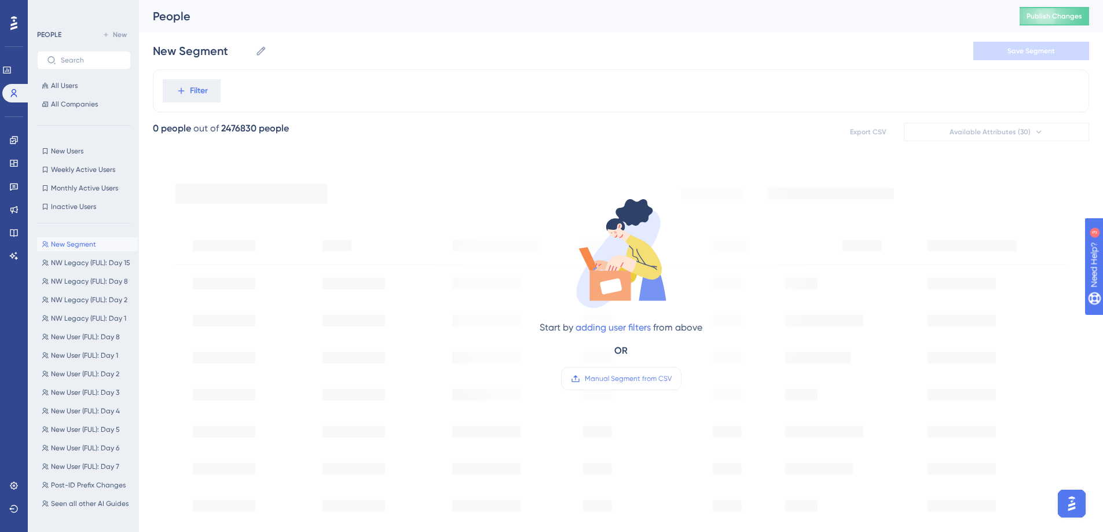
click at [228, 38] on div "New Segment New Segment Save Segment" at bounding box center [621, 50] width 936 height 37
click at [207, 52] on input "New Segment" at bounding box center [202, 51] width 98 height 16
type input "NW Legacy (FUL): Day 22"
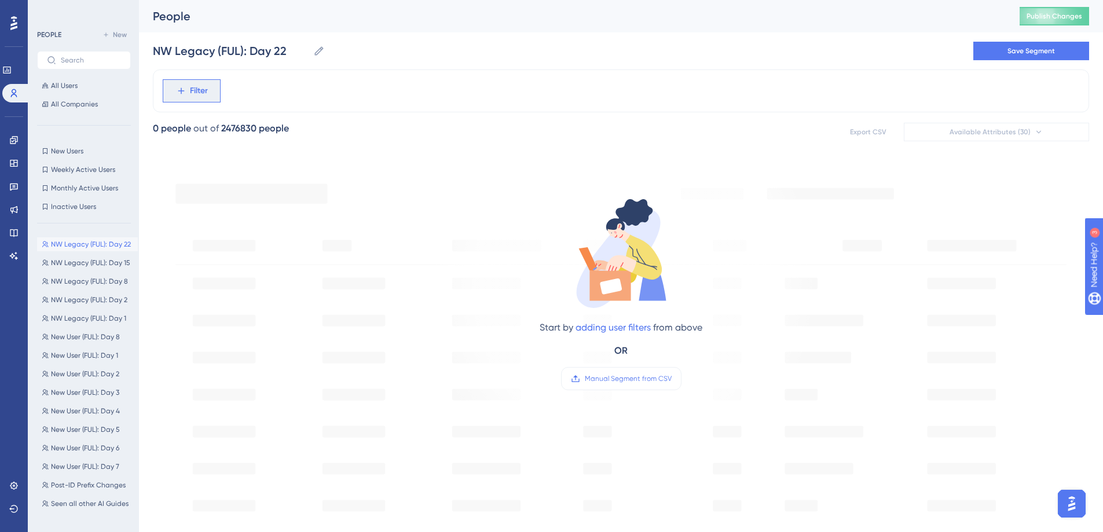
click at [214, 88] on button "Filter" at bounding box center [192, 90] width 58 height 23
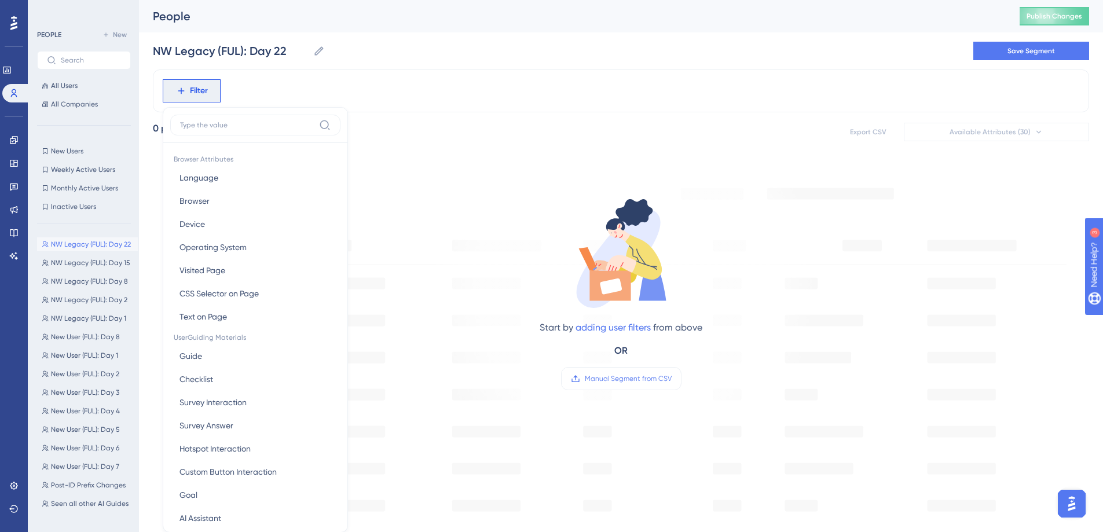
scroll to position [38, 0]
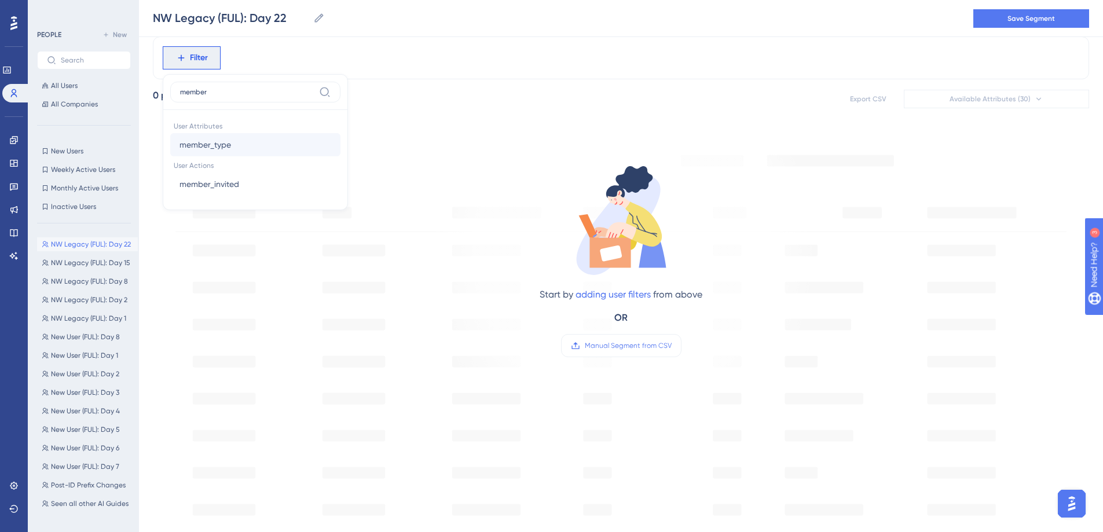
type input "member"
click at [245, 142] on button "member_type member_type" at bounding box center [255, 144] width 170 height 23
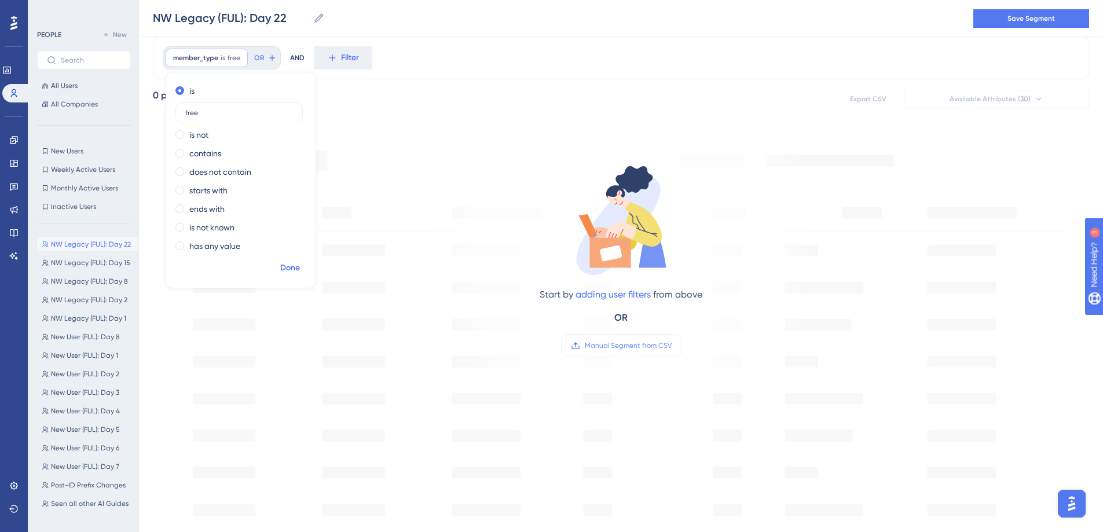
type input "free"
click at [291, 267] on span "Done" at bounding box center [290, 268] width 20 height 14
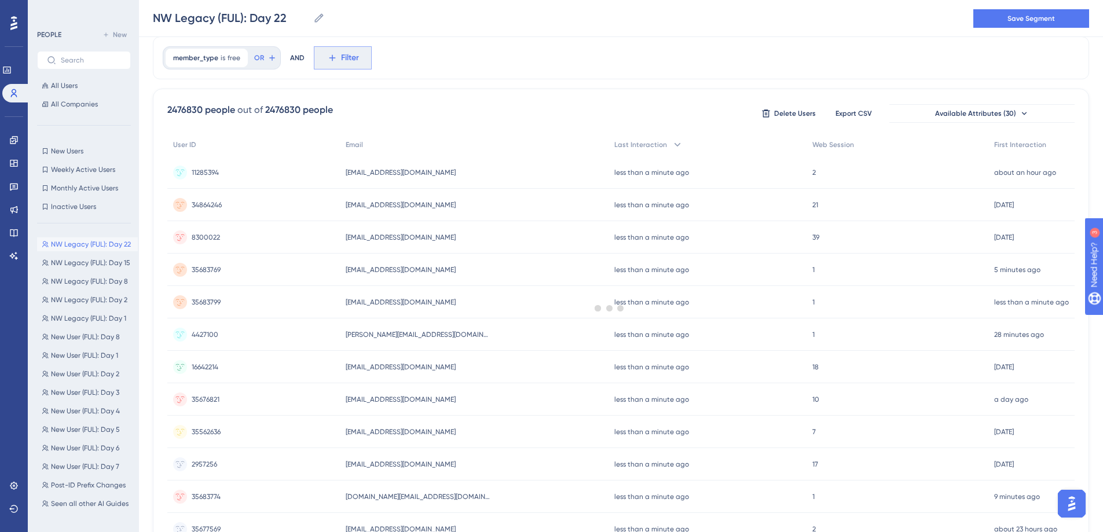
click at [338, 56] on button "Filter" at bounding box center [343, 57] width 58 height 23
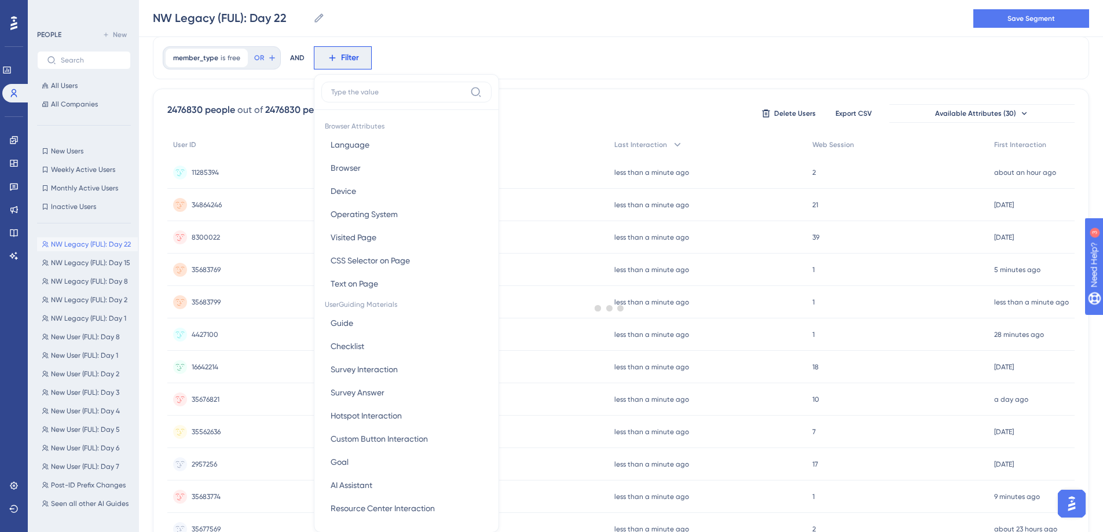
scroll to position [75, 0]
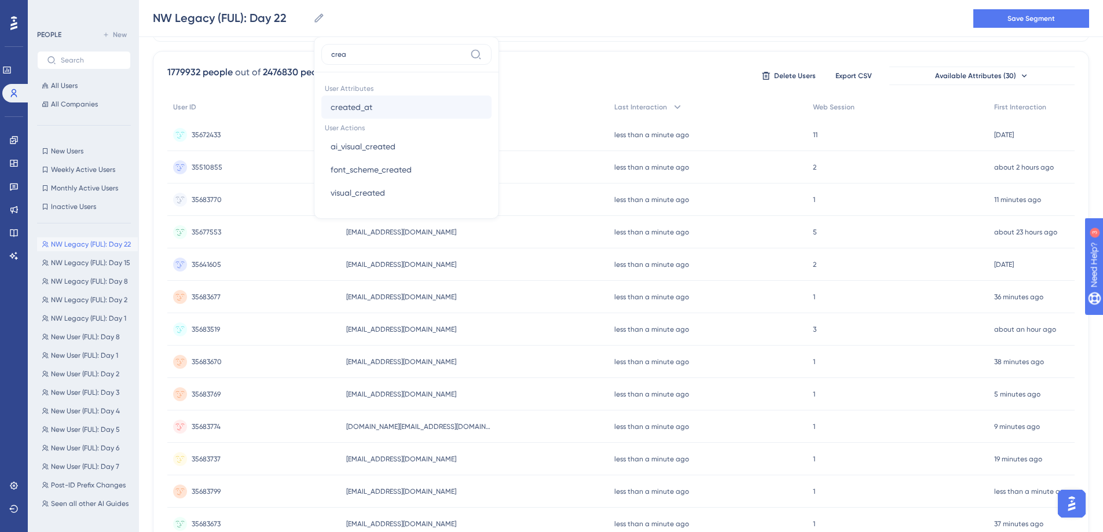
type input "crea"
click at [359, 108] on span "created_at" at bounding box center [352, 107] width 42 height 14
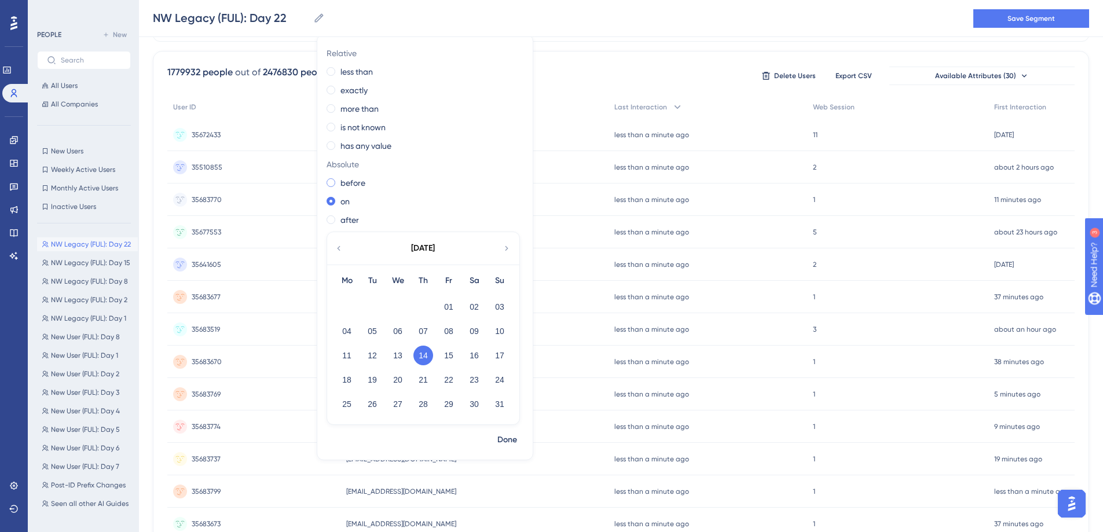
click at [354, 187] on label "before" at bounding box center [352, 183] width 25 height 14
click at [373, 406] on button "26" at bounding box center [372, 404] width 20 height 20
click at [509, 436] on span "Done" at bounding box center [507, 440] width 20 height 14
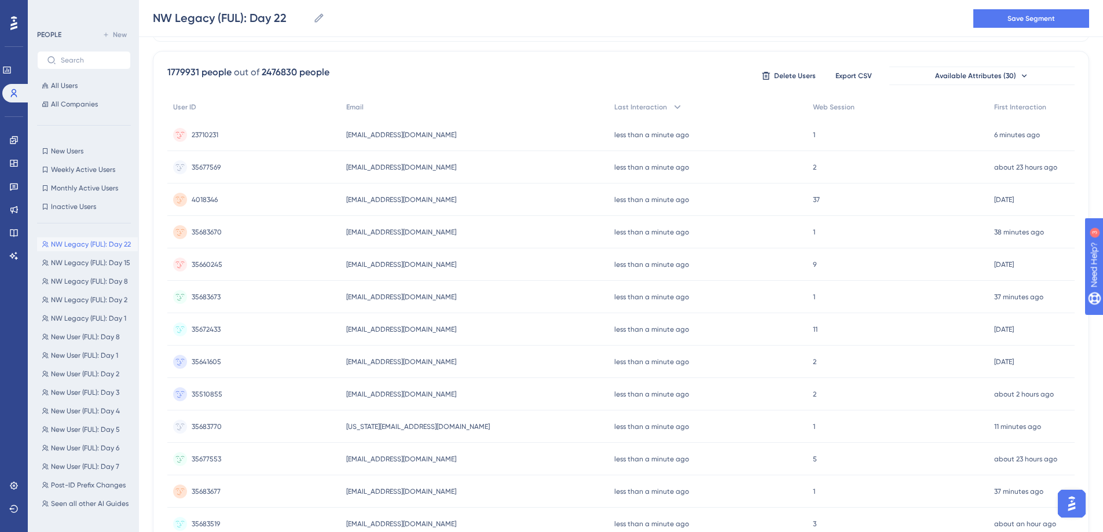
scroll to position [0, 0]
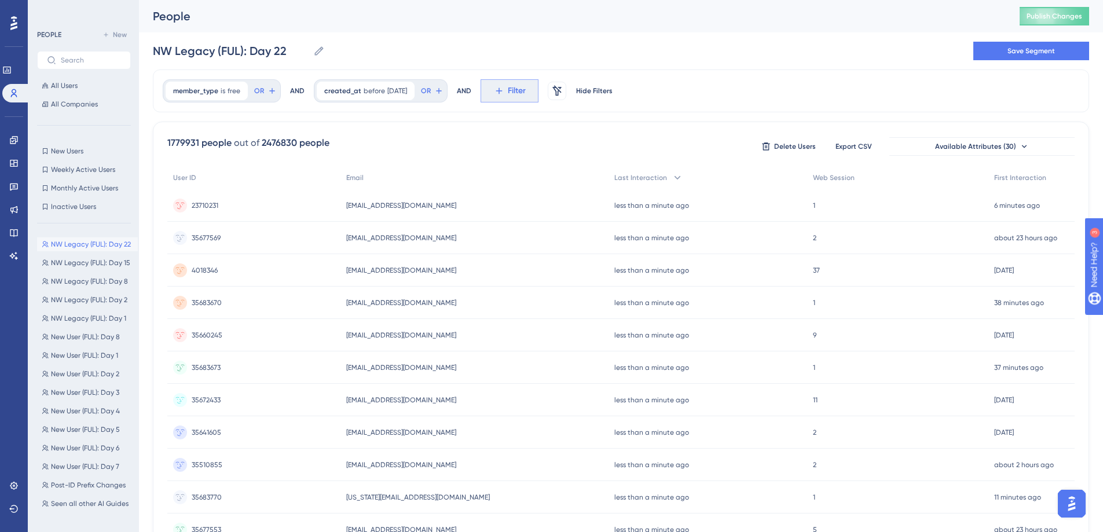
click at [515, 91] on button "Filter" at bounding box center [509, 90] width 58 height 23
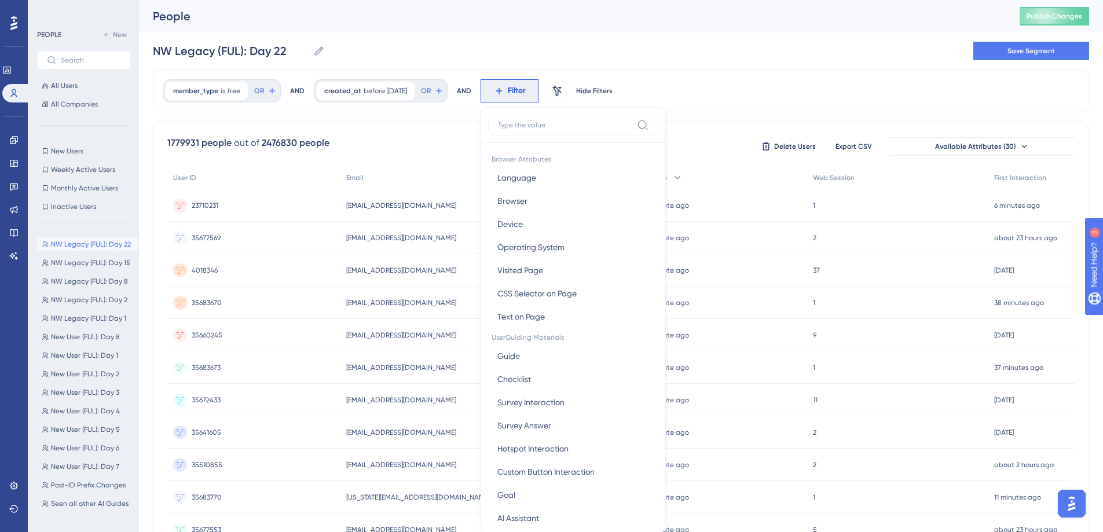
scroll to position [54, 0]
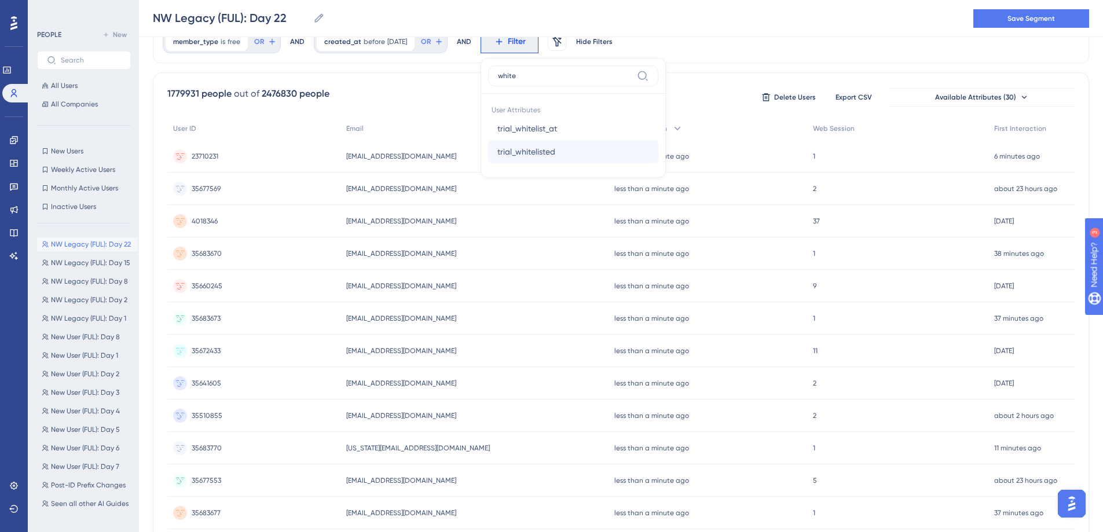
type input "white"
click at [526, 147] on span "trial_whitelisted" at bounding box center [526, 152] width 58 height 14
click at [531, 98] on label "is false" at bounding box center [519, 93] width 25 height 14
click at [618, 155] on span "Done" at bounding box center [608, 152] width 20 height 14
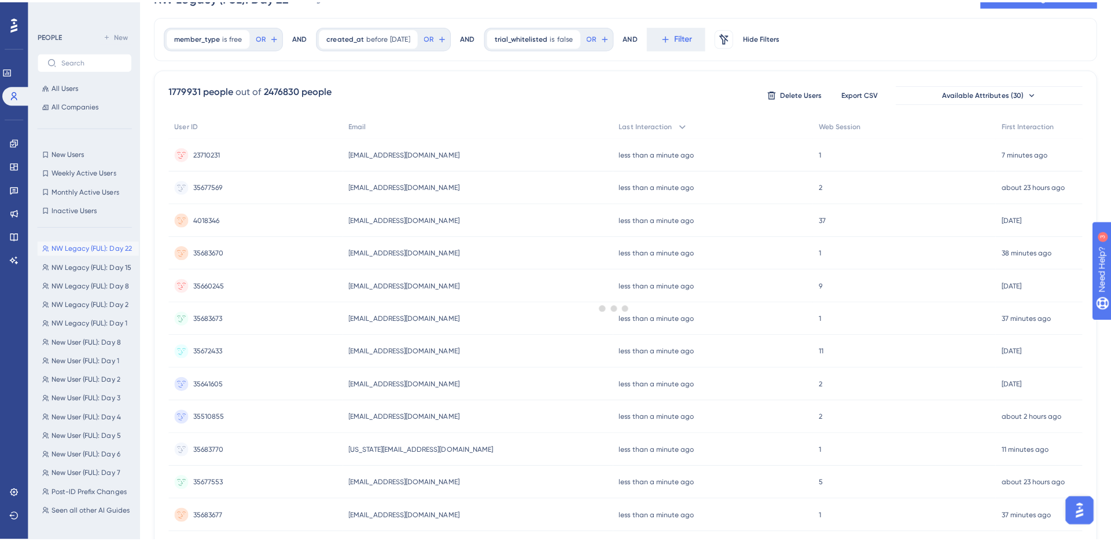
scroll to position [0, 0]
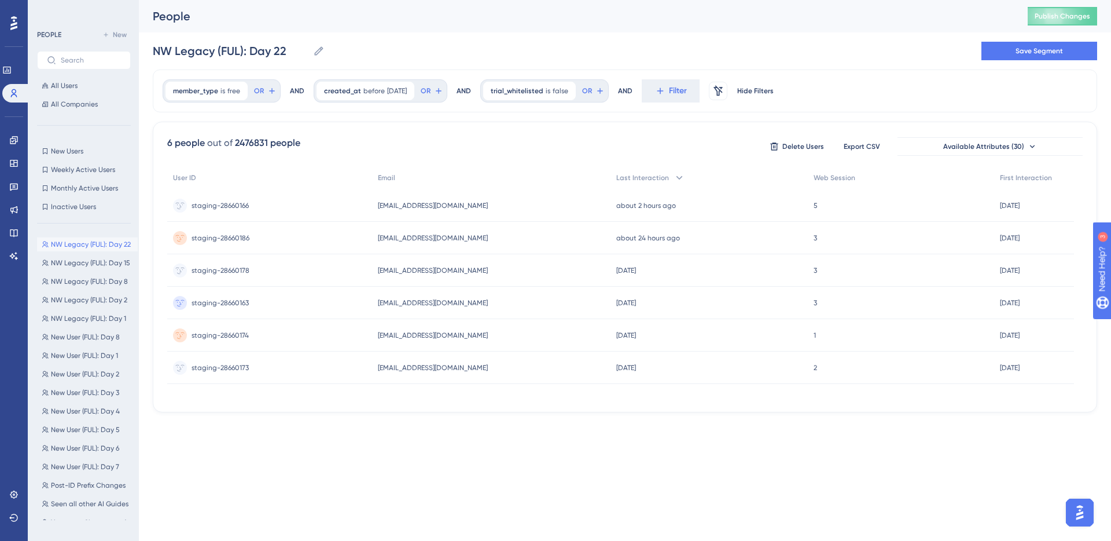
click at [633, 89] on div "AND" at bounding box center [625, 90] width 14 height 23
click at [700, 94] on button "Filter" at bounding box center [671, 90] width 58 height 23
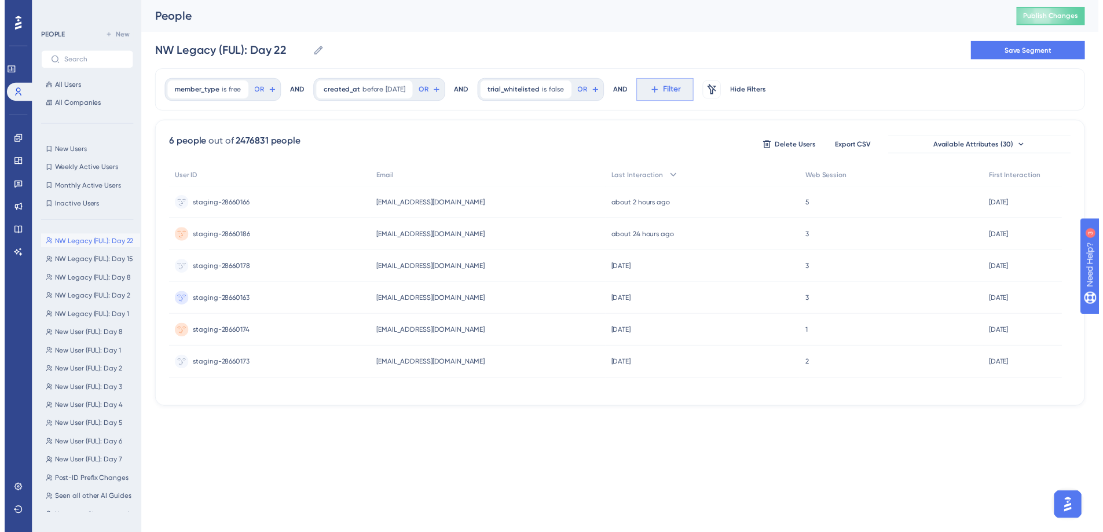
scroll to position [54, 0]
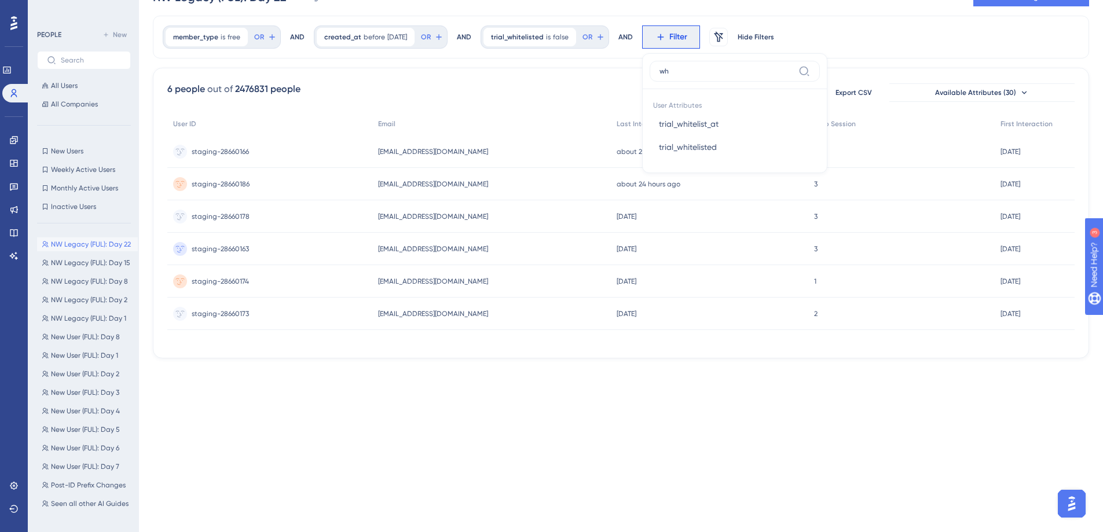
type input "w"
type input "tria"
click at [703, 122] on span "trial_end_at" at bounding box center [681, 124] width 44 height 14
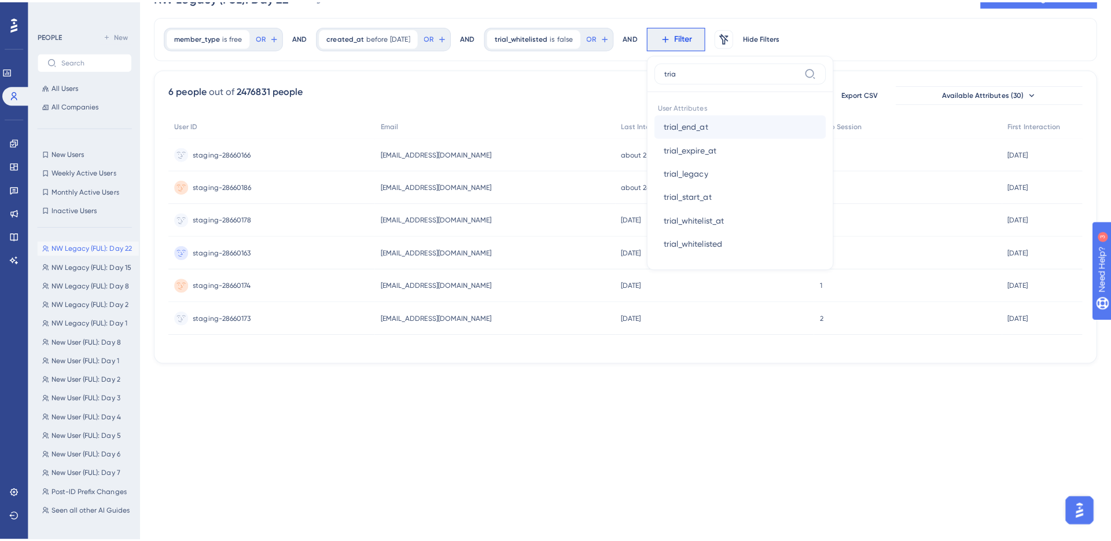
scroll to position [0, 0]
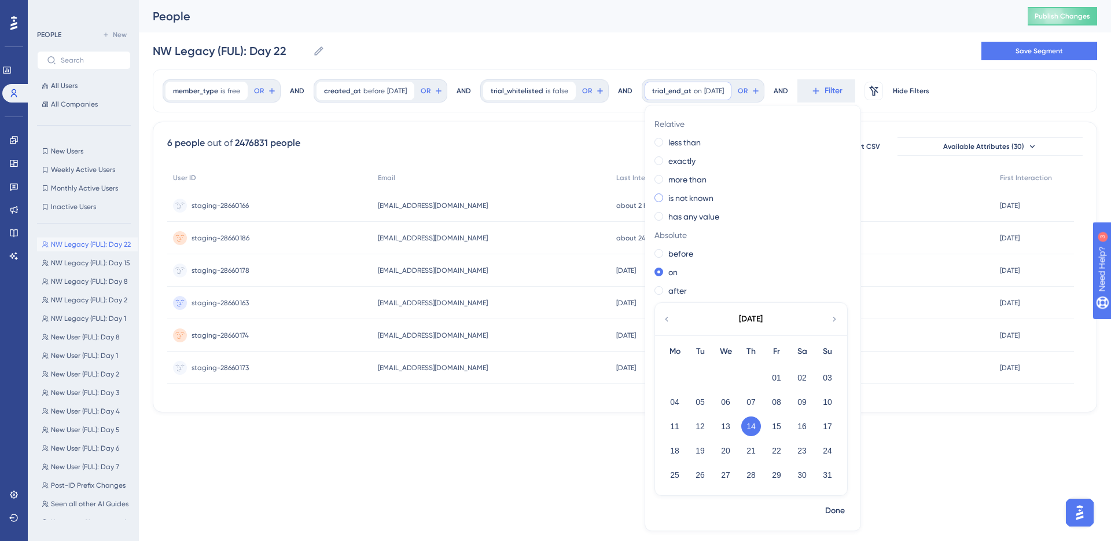
click at [710, 199] on label "is not known" at bounding box center [691, 198] width 45 height 14
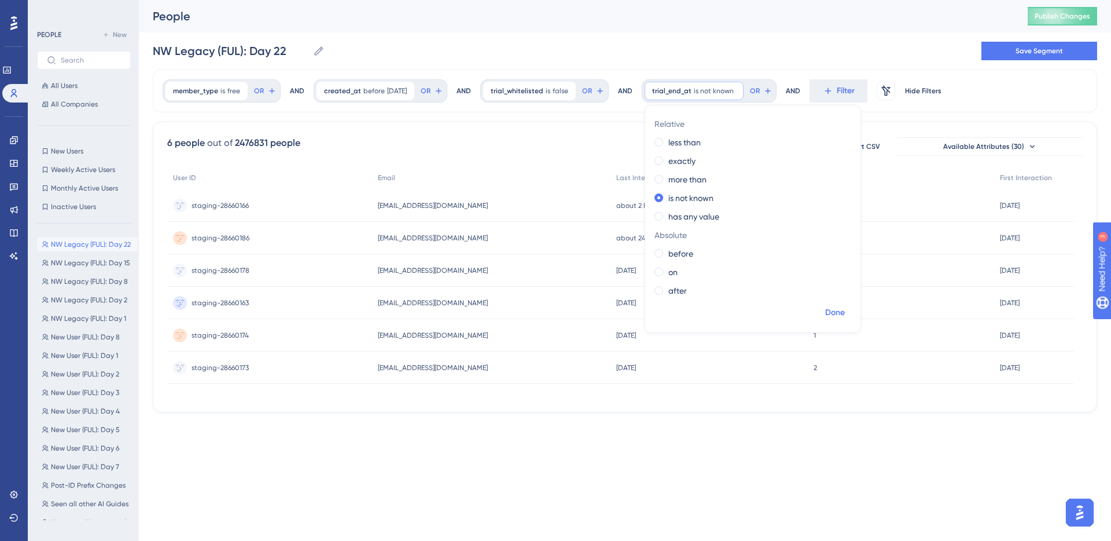
click at [845, 317] on span "Done" at bounding box center [835, 313] width 20 height 14
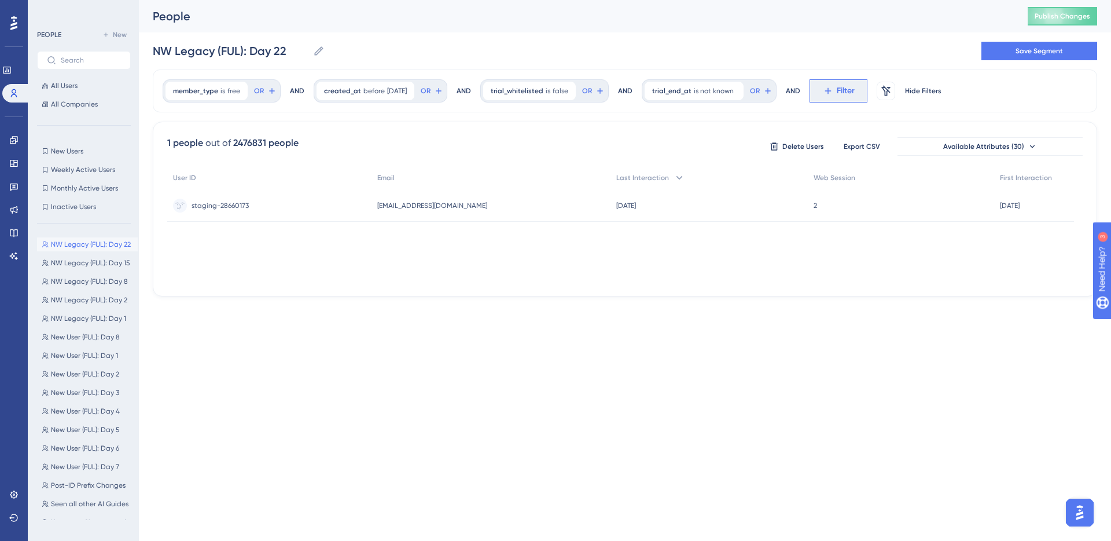
click at [855, 93] on span "Filter" at bounding box center [846, 91] width 18 height 14
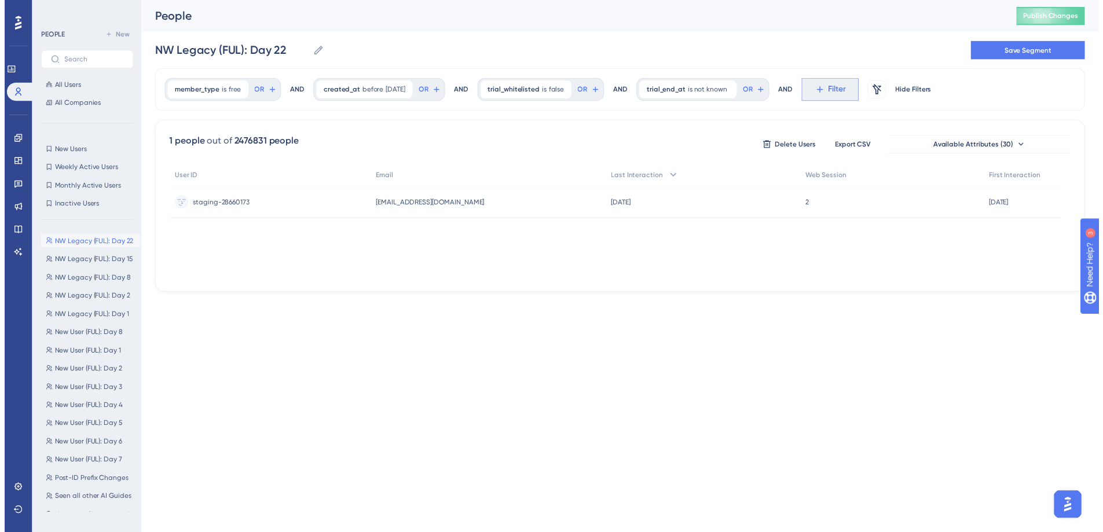
scroll to position [12, 0]
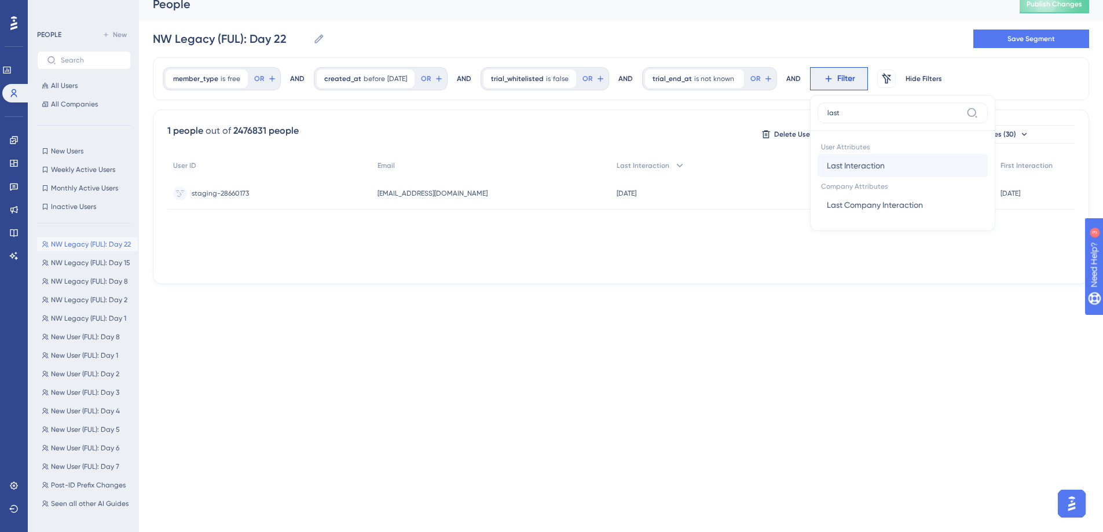
type input "last"
click at [860, 173] on button "Last Interaction Last Interaction" at bounding box center [902, 165] width 170 height 23
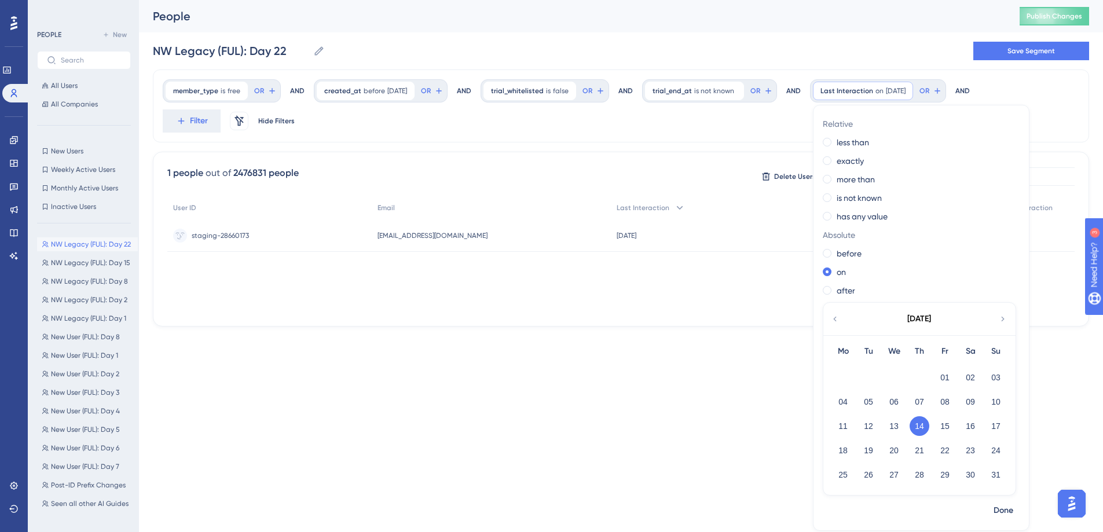
scroll to position [0, 0]
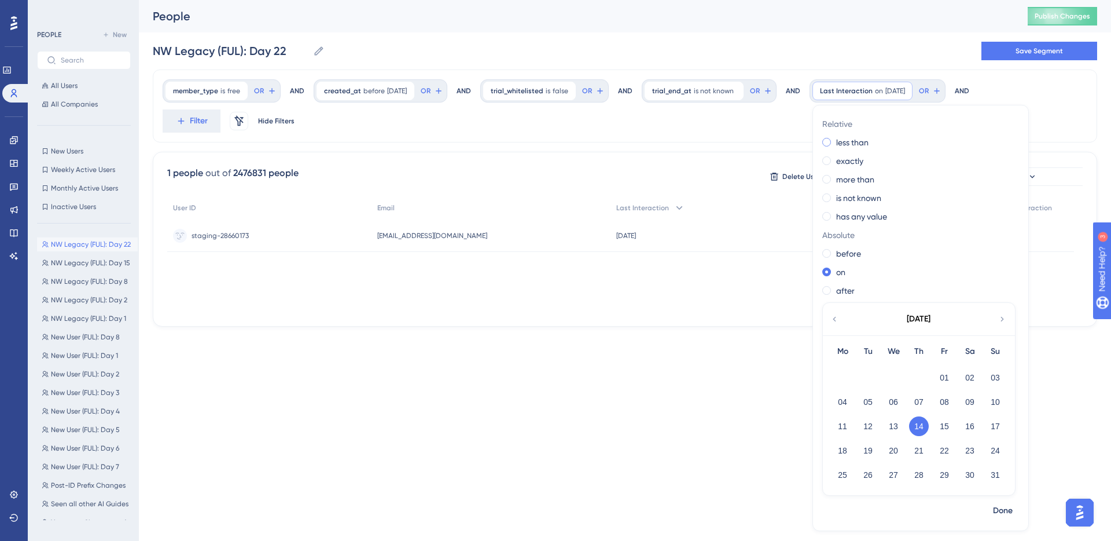
click at [863, 141] on label "less than" at bounding box center [852, 142] width 32 height 14
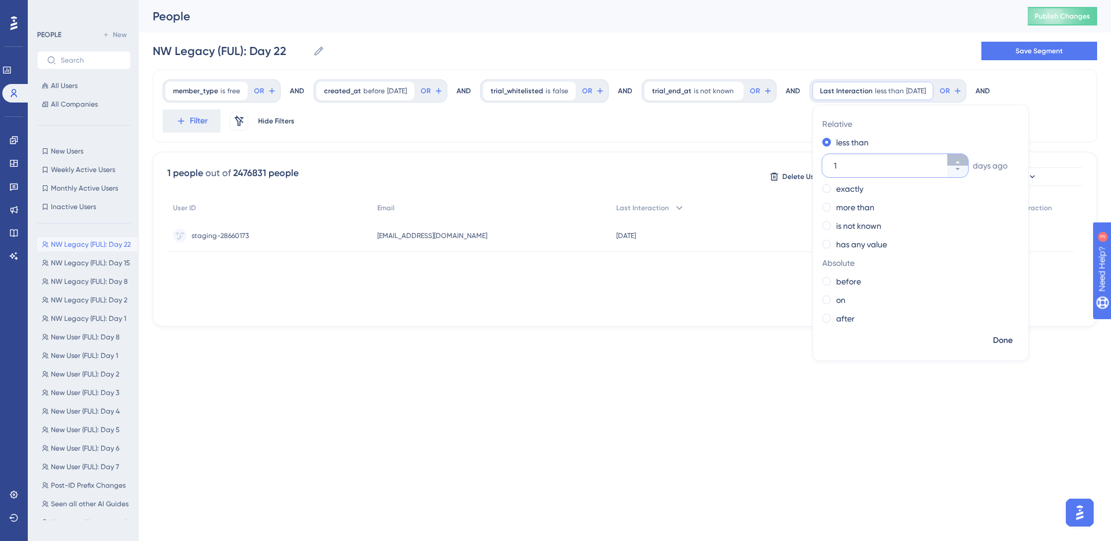
click at [961, 163] on icon at bounding box center [957, 162] width 7 height 7
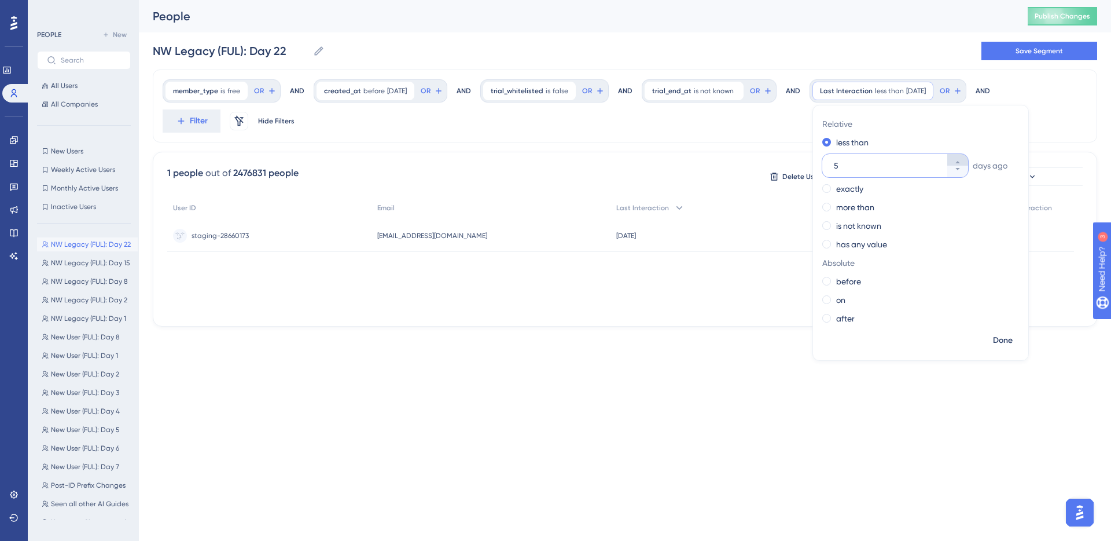
type input "6"
click at [857, 192] on label "exactly" at bounding box center [849, 189] width 27 height 14
click at [960, 178] on icon at bounding box center [957, 180] width 7 height 7
type input "7"
click at [1006, 339] on span "Done" at bounding box center [1003, 340] width 20 height 14
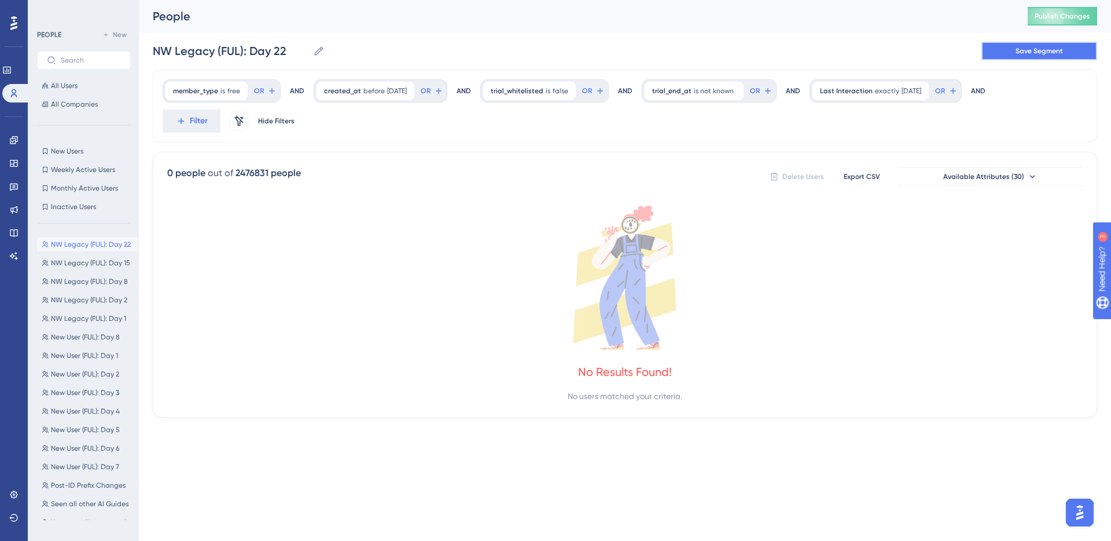
click at [1028, 49] on span "Save Segment" at bounding box center [1039, 50] width 47 height 9
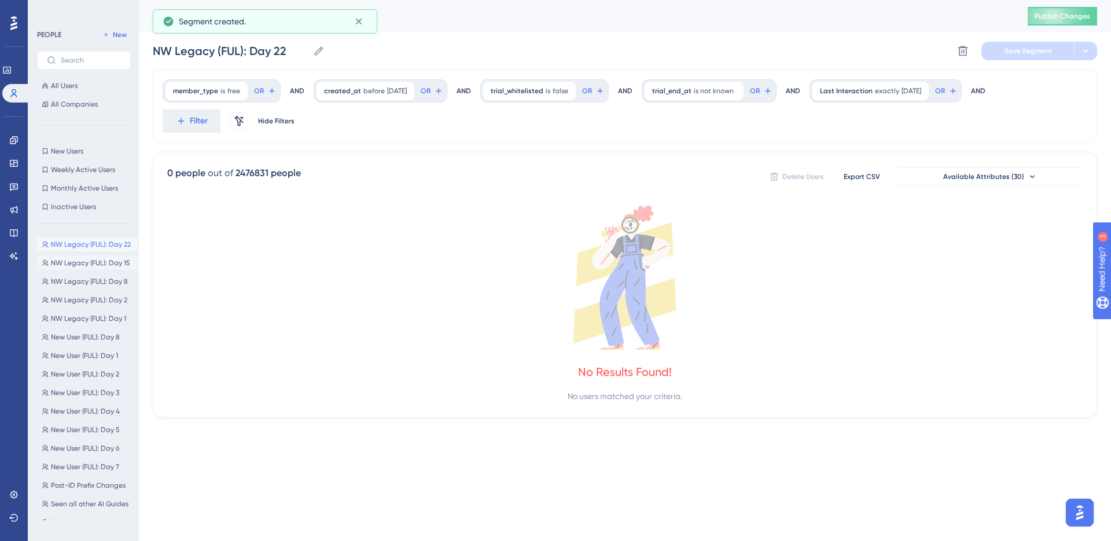
click at [102, 259] on span "NW Legacy (FUL): Day 15" at bounding box center [90, 262] width 79 height 9
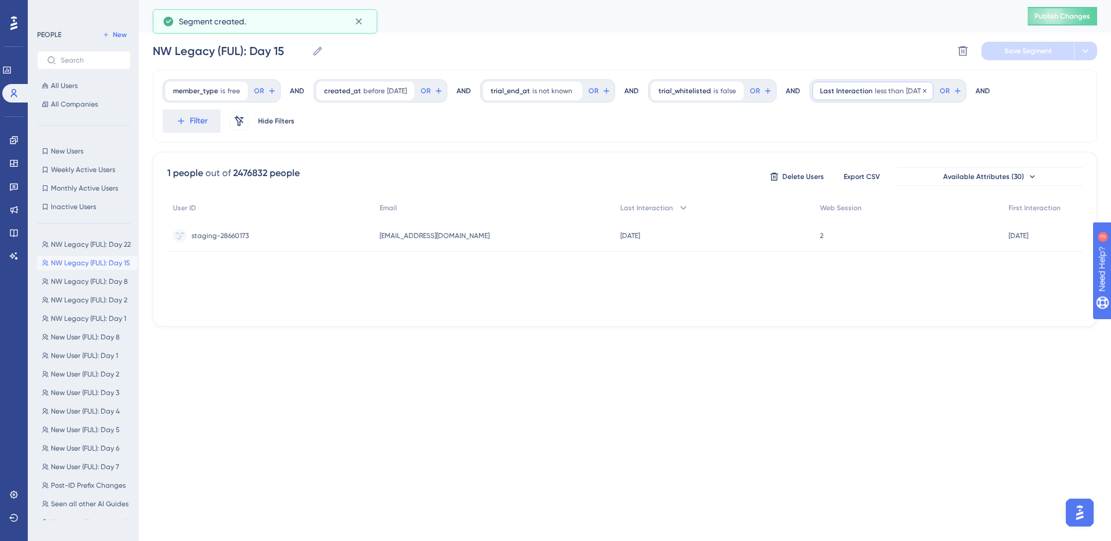
click at [915, 94] on span "7 days ago" at bounding box center [916, 90] width 20 height 9
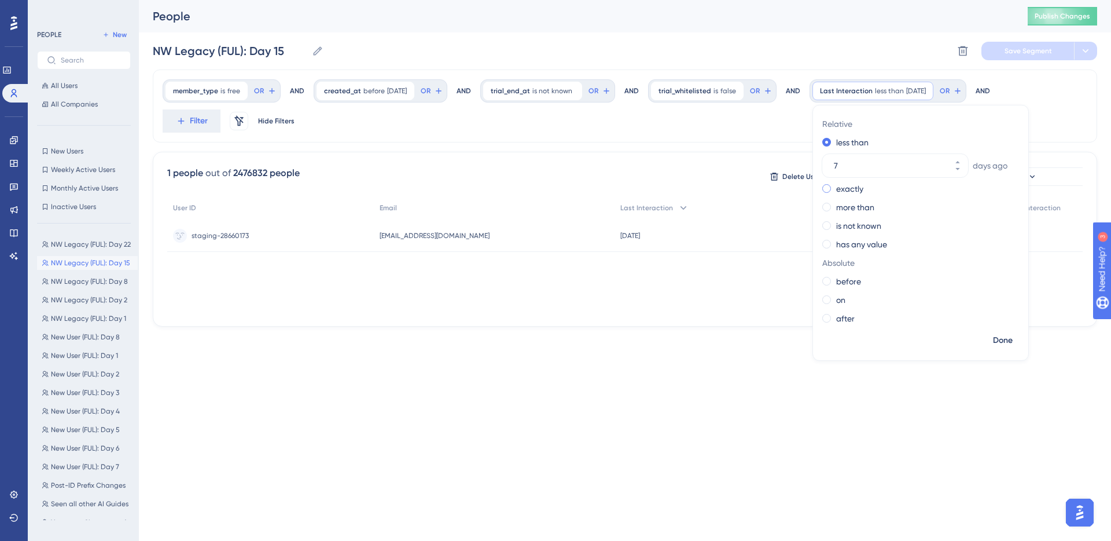
click at [873, 188] on div "exactly" at bounding box center [919, 189] width 192 height 14
click at [1001, 337] on span "Done" at bounding box center [1003, 340] width 20 height 14
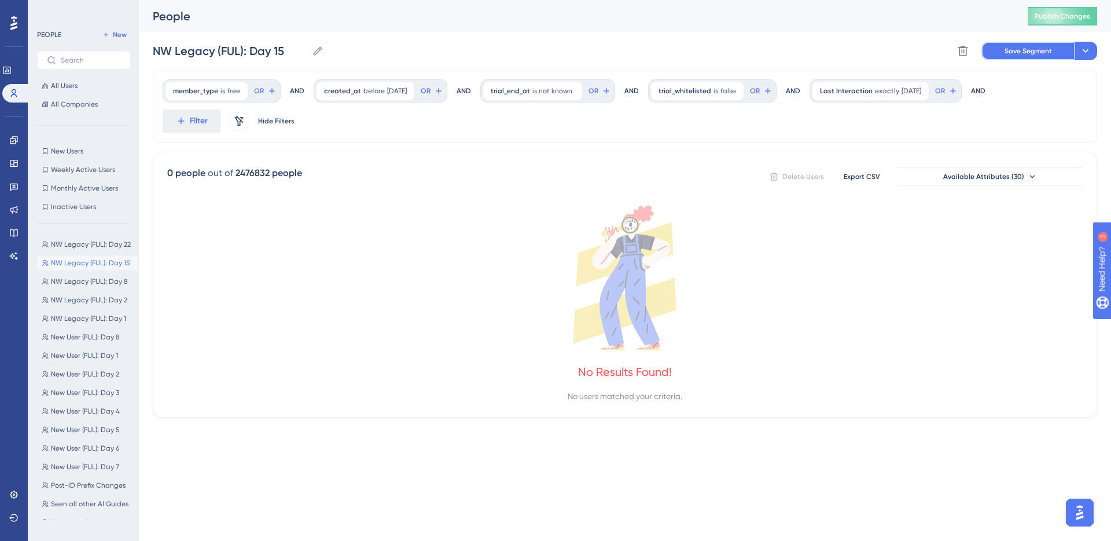
click at [1031, 46] on span "Save Segment" at bounding box center [1028, 50] width 47 height 9
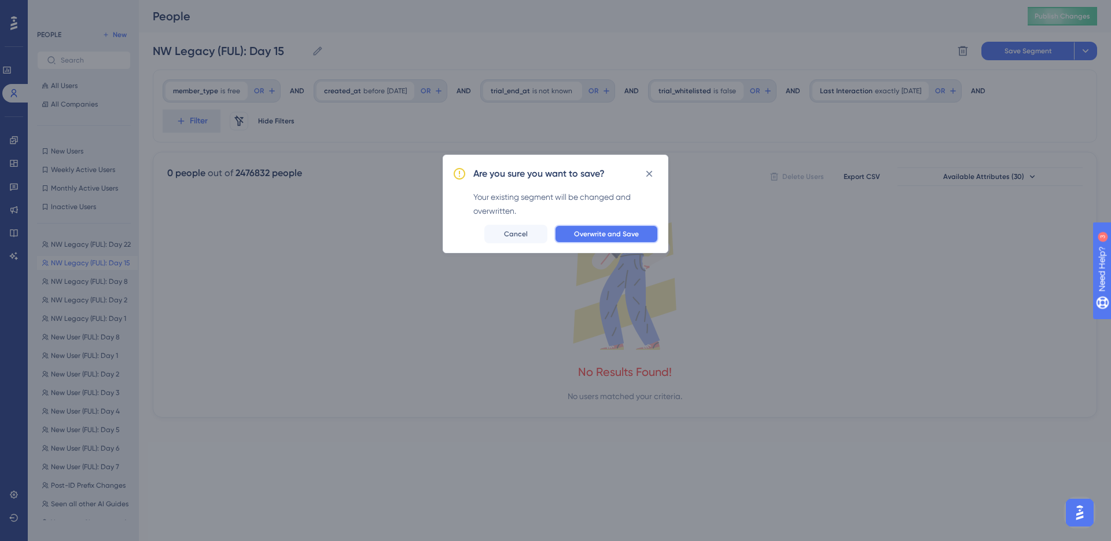
click at [614, 238] on span "Overwrite and Save" at bounding box center [606, 233] width 65 height 9
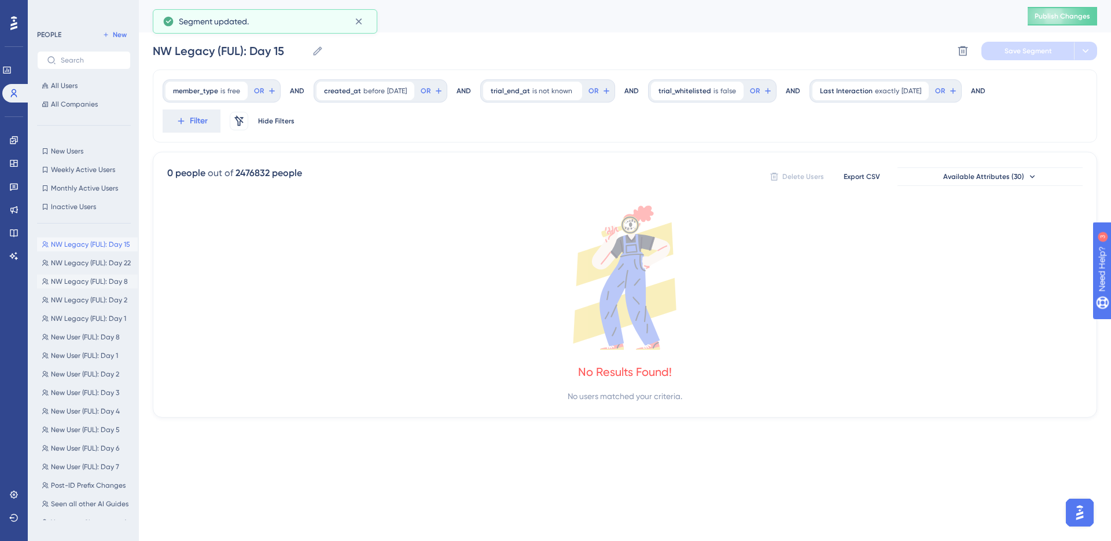
click at [89, 284] on span "NW Legacy (FUL): Day 8" at bounding box center [89, 281] width 77 height 9
type input "NW Legacy (FUL): Day 8"
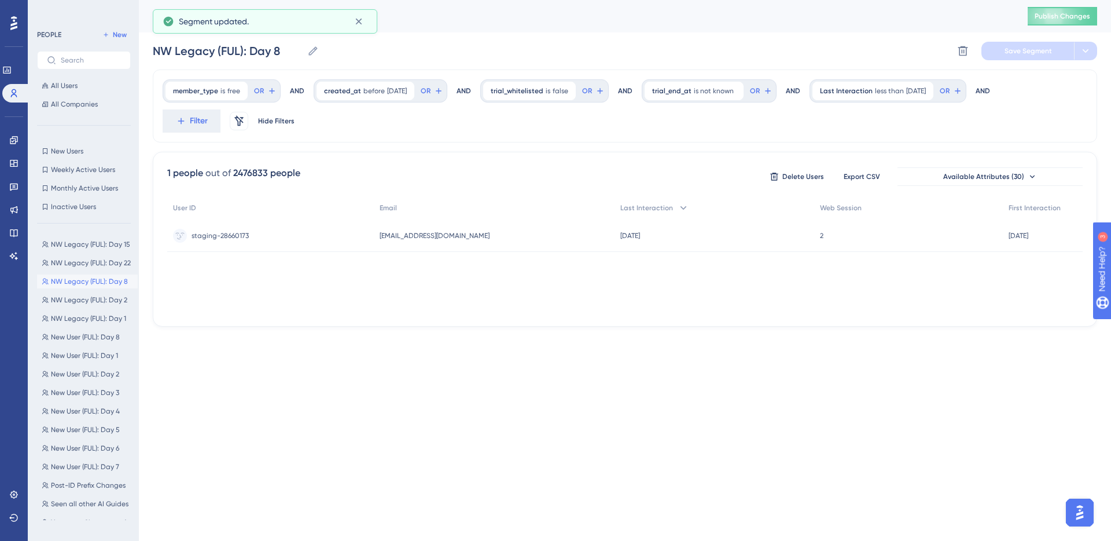
click at [882, 102] on div "member_type is free free Remove OR AND created_at before 8/26/2025 8/26/2025 Re…" at bounding box center [625, 105] width 945 height 73
click at [884, 98] on div "Last Interaction less than 7 days ago 7 days ago Remove" at bounding box center [873, 91] width 121 height 19
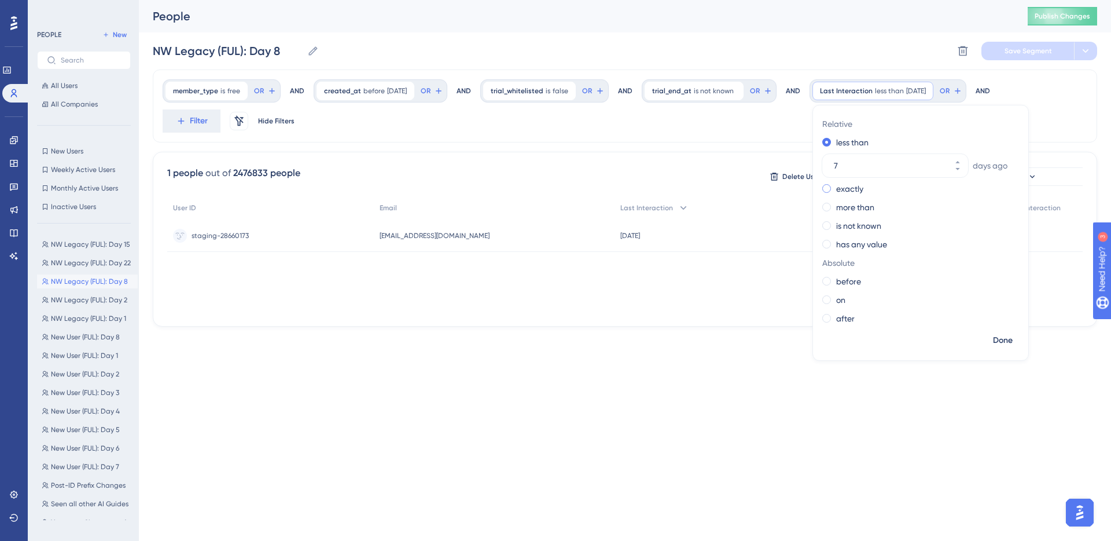
click at [859, 192] on label "exactly" at bounding box center [849, 189] width 27 height 14
click at [964, 193] on button "7" at bounding box center [958, 190] width 21 height 12
click at [964, 193] on button "6" at bounding box center [958, 190] width 21 height 12
click at [959, 179] on button "5" at bounding box center [958, 178] width 21 height 12
type input "6"
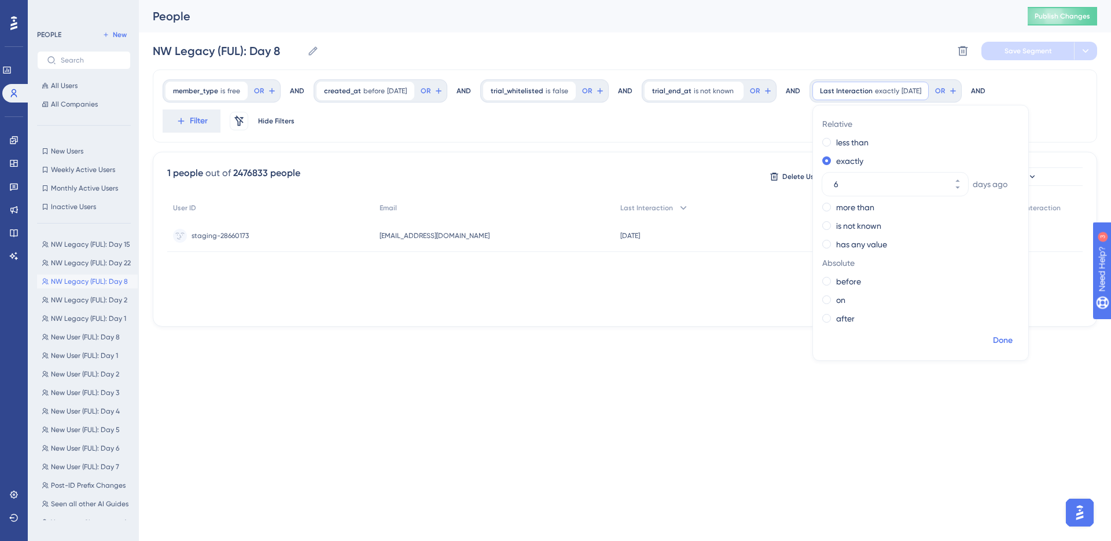
click at [1001, 346] on span "Done" at bounding box center [1003, 340] width 20 height 14
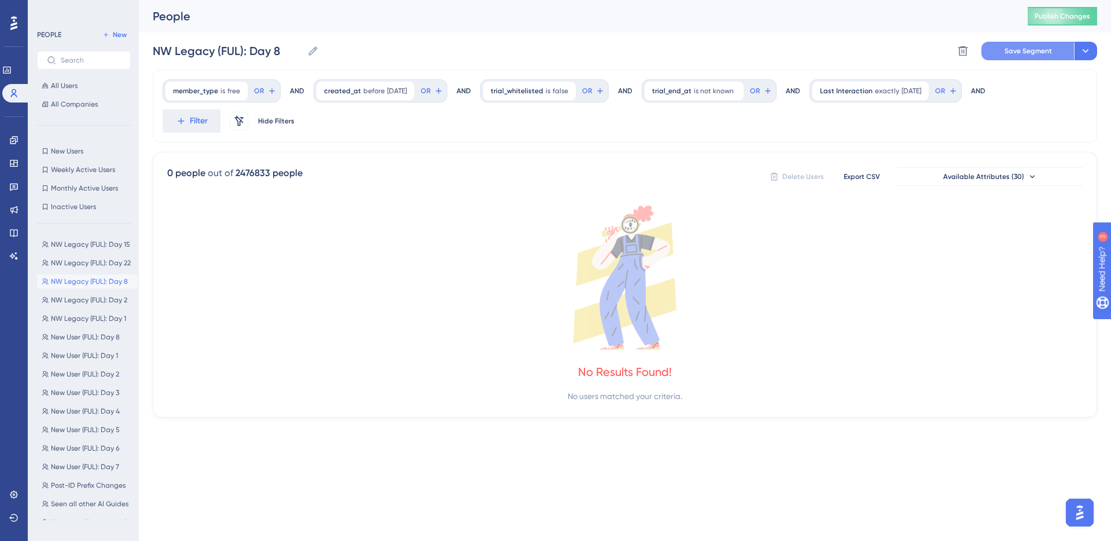
click at [1024, 56] on button "Save Segment" at bounding box center [1028, 51] width 93 height 19
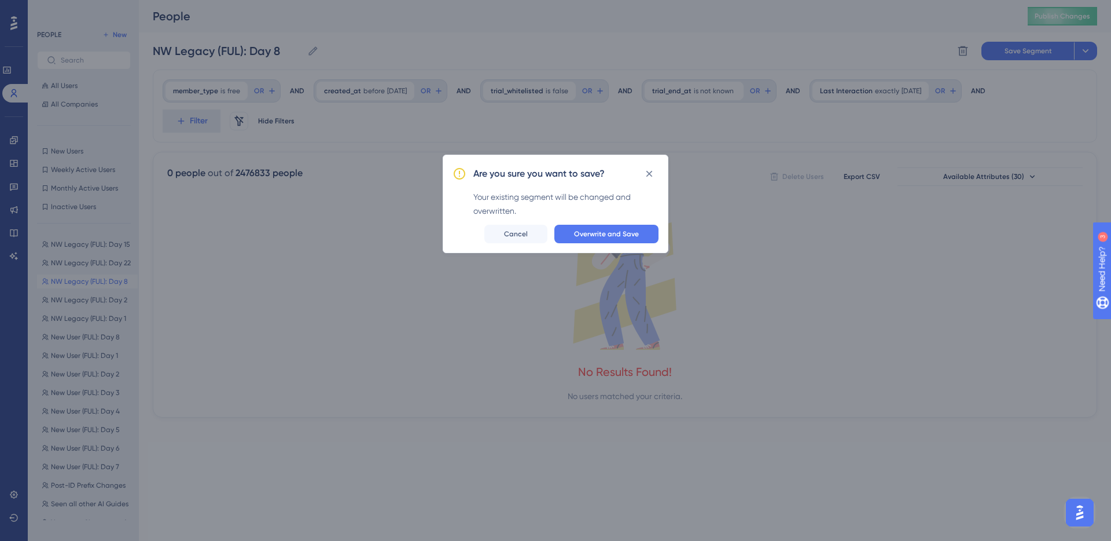
click at [616, 223] on div "Are you sure you want to save? Your existing segment will be changed and overwr…" at bounding box center [556, 204] width 226 height 98
click at [620, 234] on span "Overwrite and Save" at bounding box center [606, 233] width 65 height 9
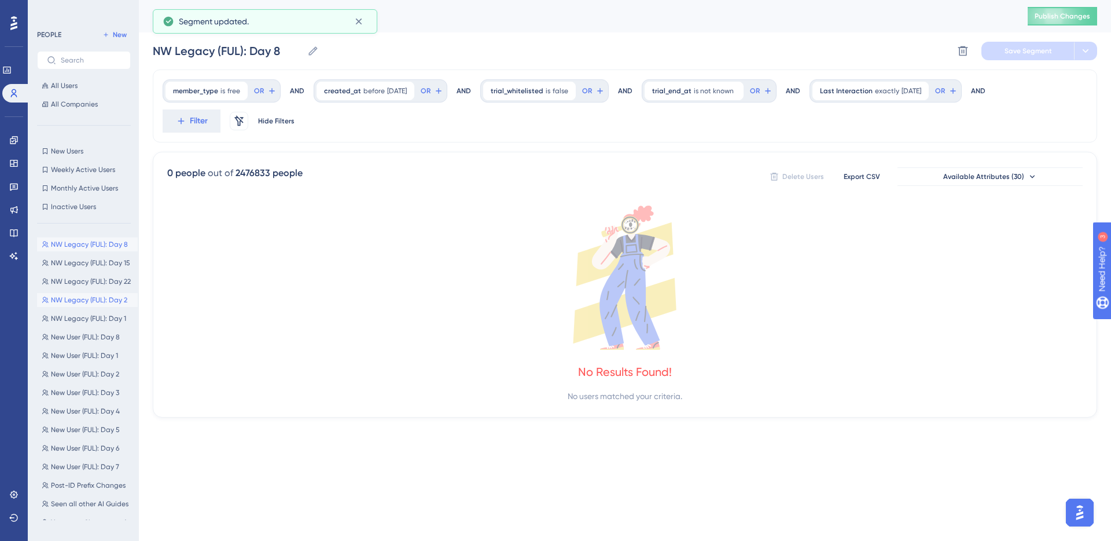
click at [103, 303] on span "NW Legacy (FUL): Day 2" at bounding box center [89, 299] width 76 height 9
click at [906, 87] on div "Last Interaction less than 1 days ago 1 days ago Remove" at bounding box center [873, 91] width 121 height 19
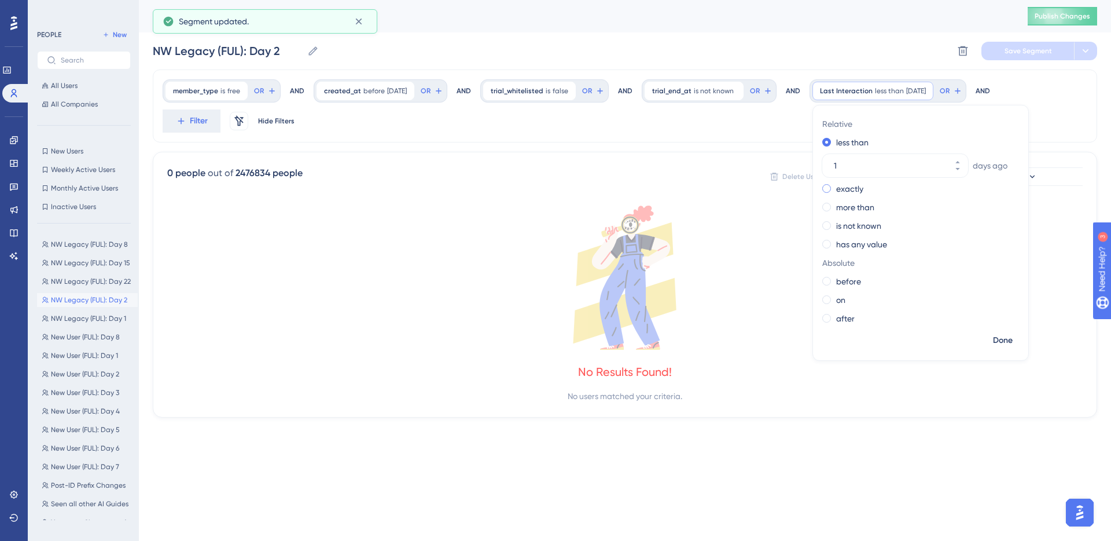
click at [862, 195] on label "exactly" at bounding box center [849, 189] width 27 height 14
click at [1008, 325] on div "after" at bounding box center [919, 318] width 192 height 14
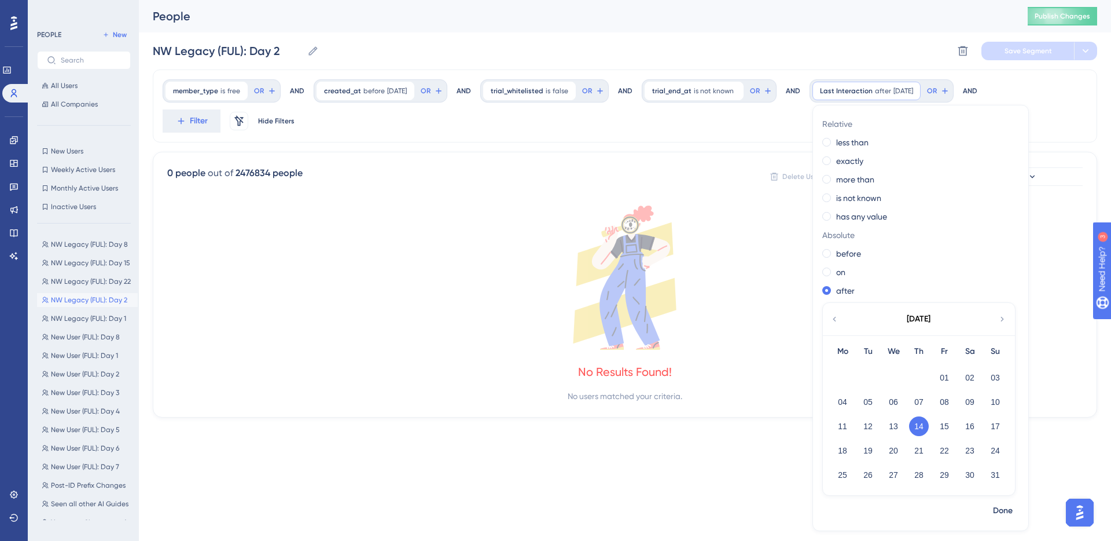
click at [1063, 111] on div "member_type is free free Remove OR AND created_at before 8/26/2025 8/26/2025 Re…" at bounding box center [625, 105] width 945 height 73
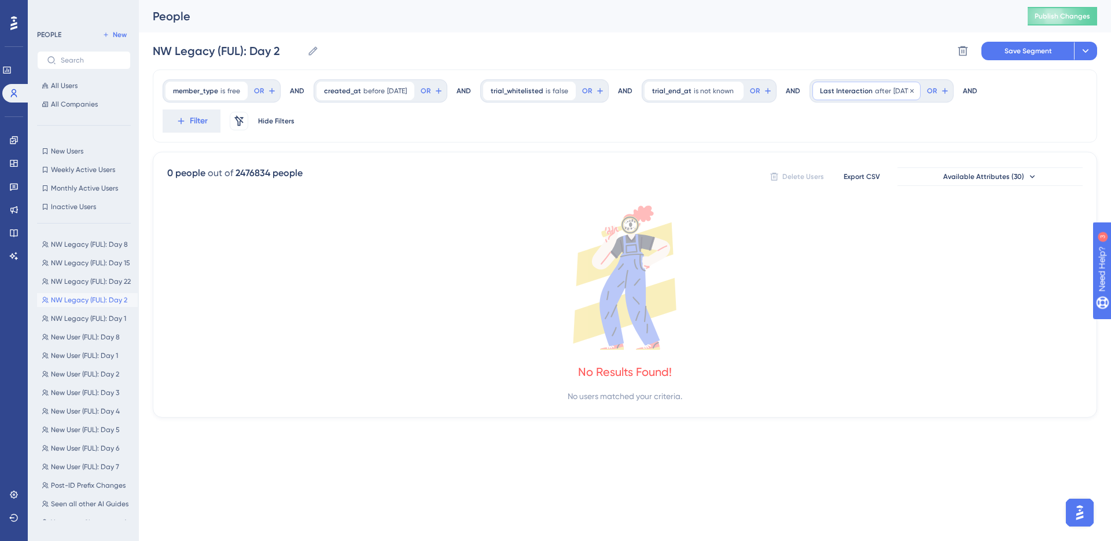
click at [907, 90] on span "8/14/2025" at bounding box center [904, 90] width 20 height 9
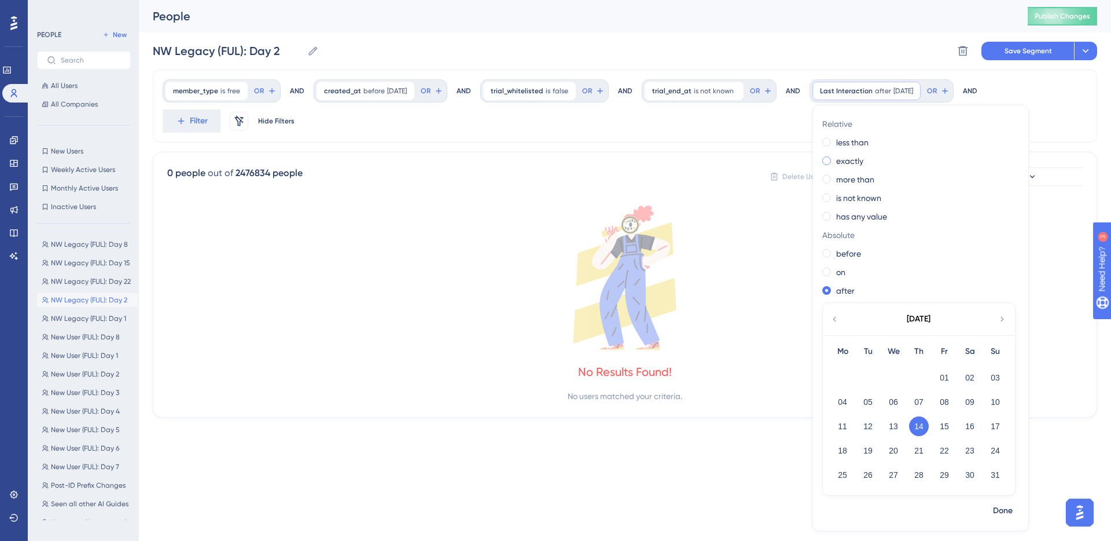
click at [853, 162] on label "exactly" at bounding box center [849, 161] width 27 height 14
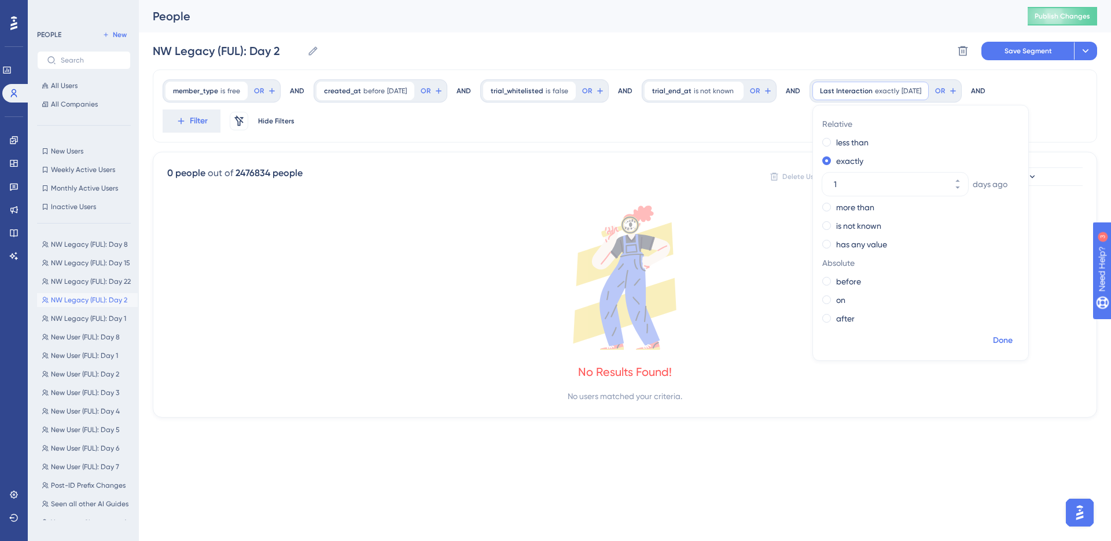
click at [1013, 344] on span "Done" at bounding box center [1003, 340] width 20 height 14
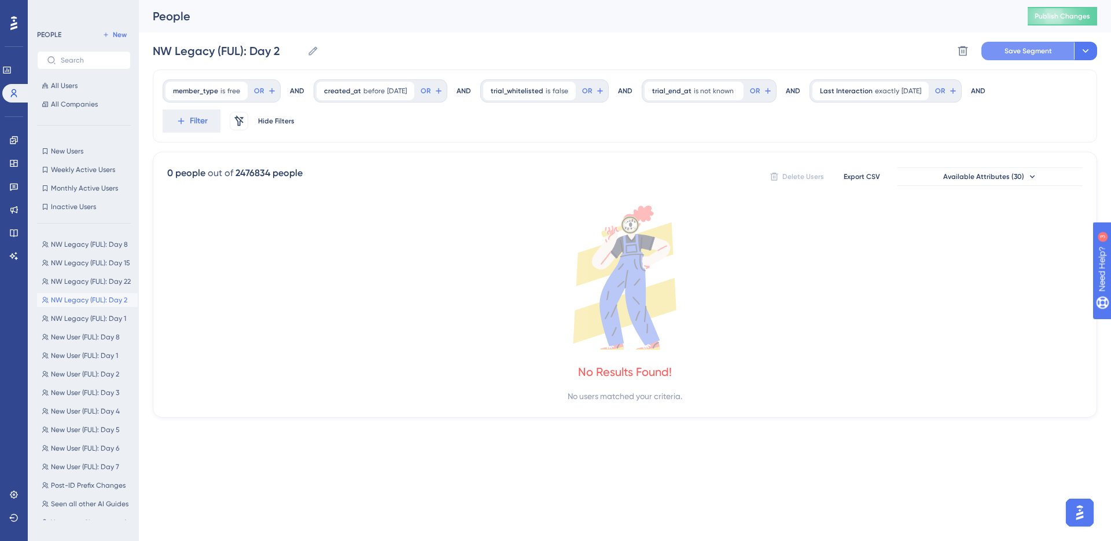
click at [1030, 42] on button "Save Segment" at bounding box center [1028, 51] width 93 height 19
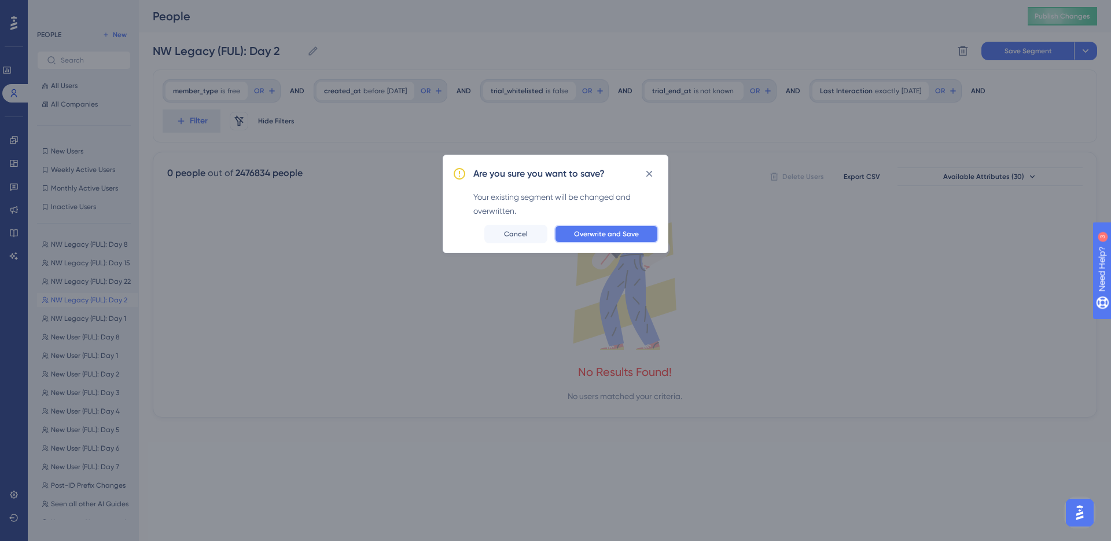
click at [630, 225] on button "Overwrite and Save" at bounding box center [607, 234] width 104 height 19
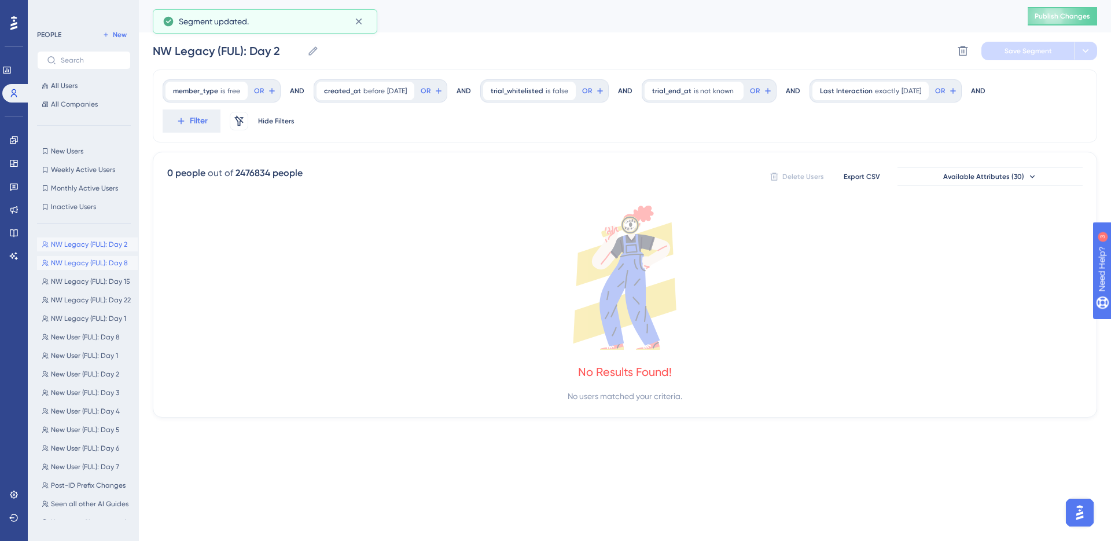
click at [112, 261] on span "NW Legacy (FUL): Day 8" at bounding box center [89, 262] width 77 height 9
click at [101, 285] on span "NW Legacy (FUL): Day 15" at bounding box center [90, 281] width 79 height 9
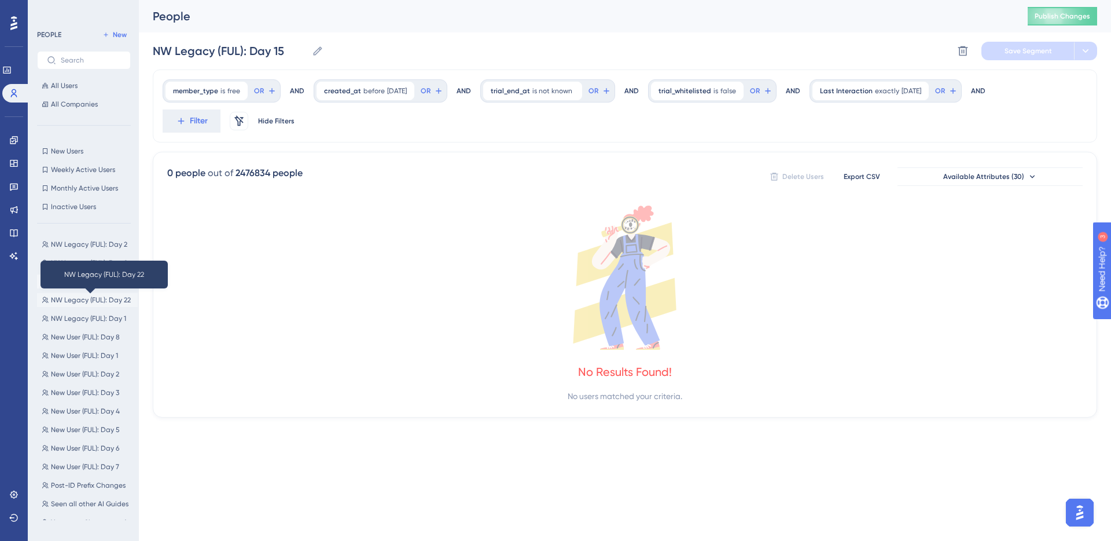
click at [97, 296] on span "NW Legacy (FUL): Day 22" at bounding box center [91, 299] width 80 height 9
type input "NW Legacy (FUL): Day 22"
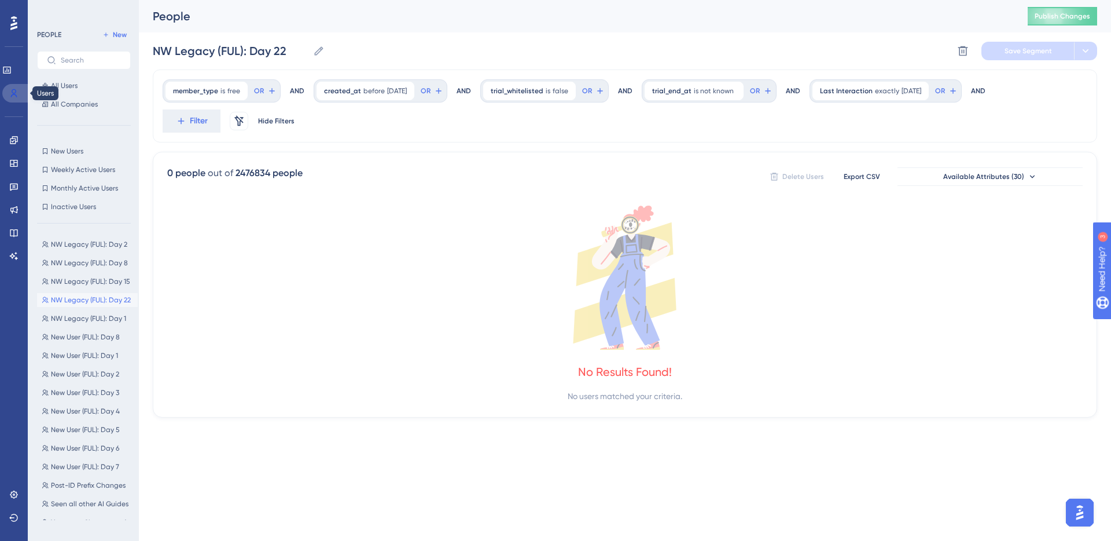
click at [19, 94] on link at bounding box center [16, 93] width 28 height 19
click at [12, 74] on link at bounding box center [6, 70] width 9 height 19
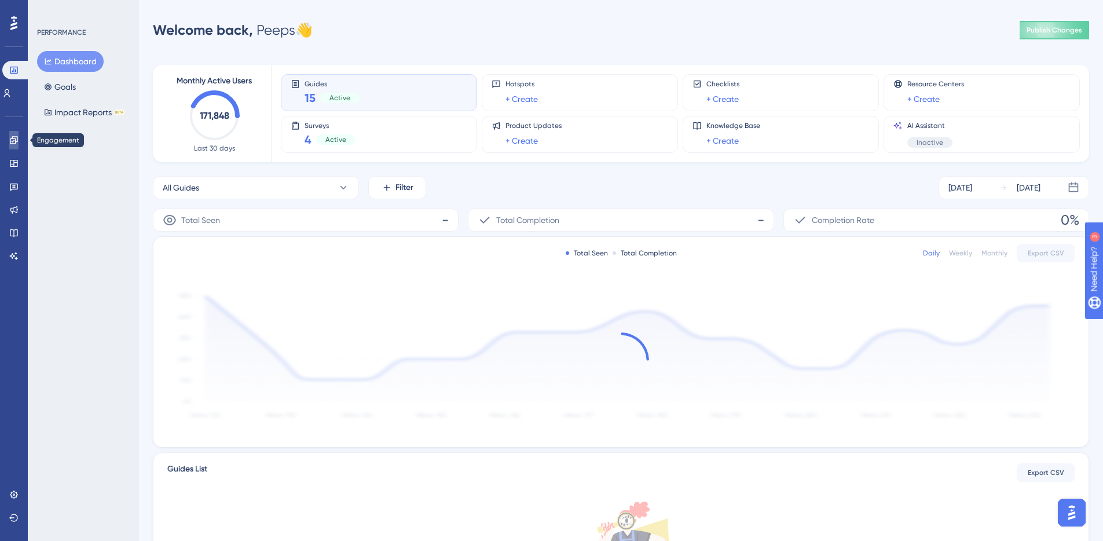
click at [17, 145] on link at bounding box center [13, 140] width 9 height 19
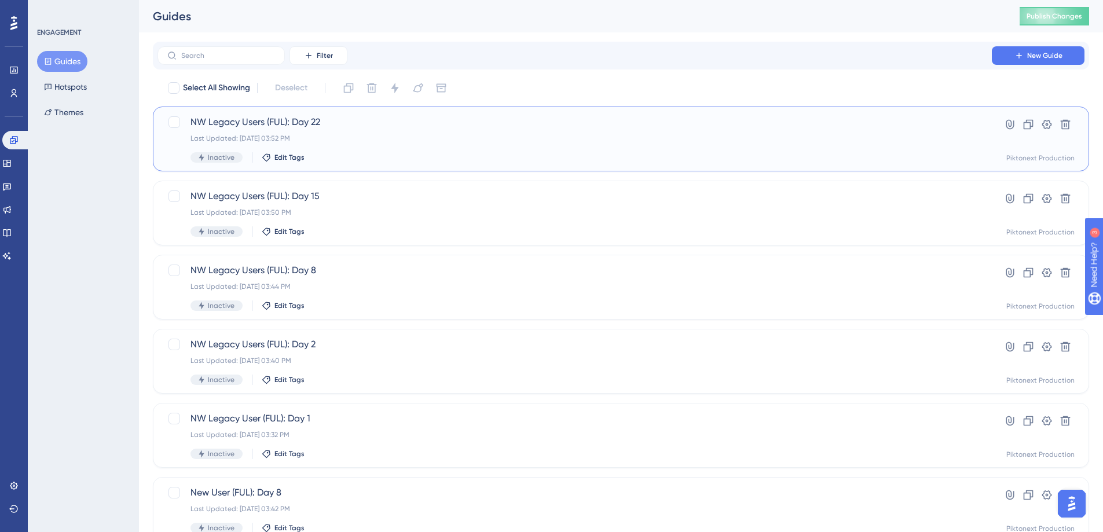
click at [438, 131] on div "NW Legacy Users (FUL): Day 22 Last Updated: Aug 14 2025, 03:52 PM Inactive Edit…" at bounding box center [574, 138] width 768 height 47
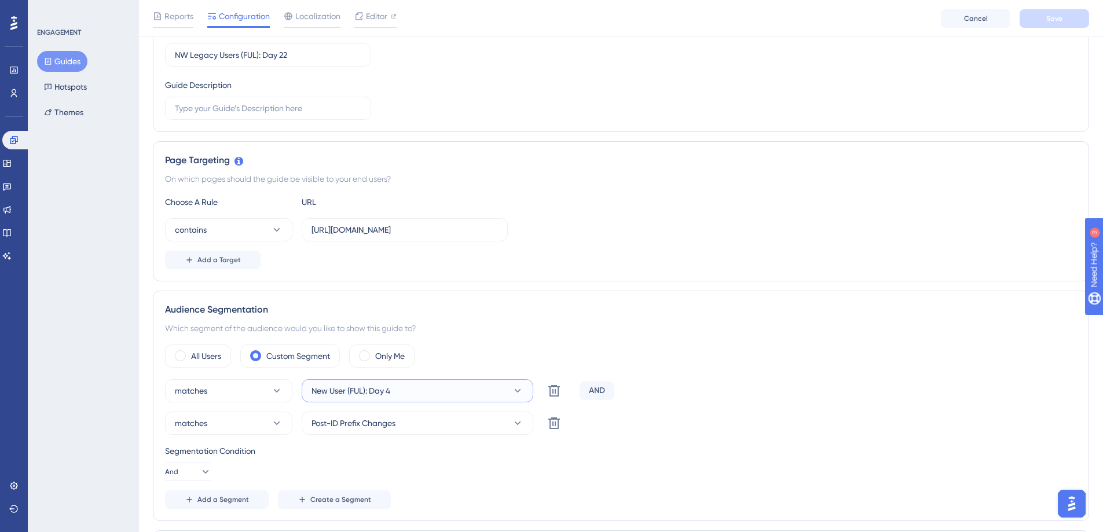
click at [489, 394] on button "New User (FUL): Day 4" at bounding box center [418, 390] width 232 height 23
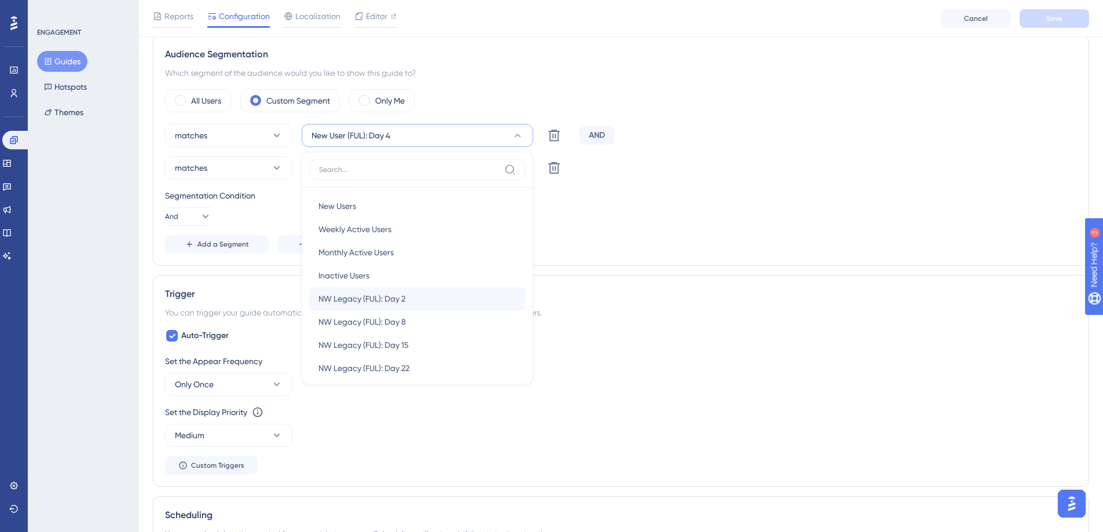
scroll to position [71, 0]
click at [438, 299] on div "NW Legacy (FUL): Day 22 NW Legacy (FUL): Day 22" at bounding box center [417, 296] width 198 height 23
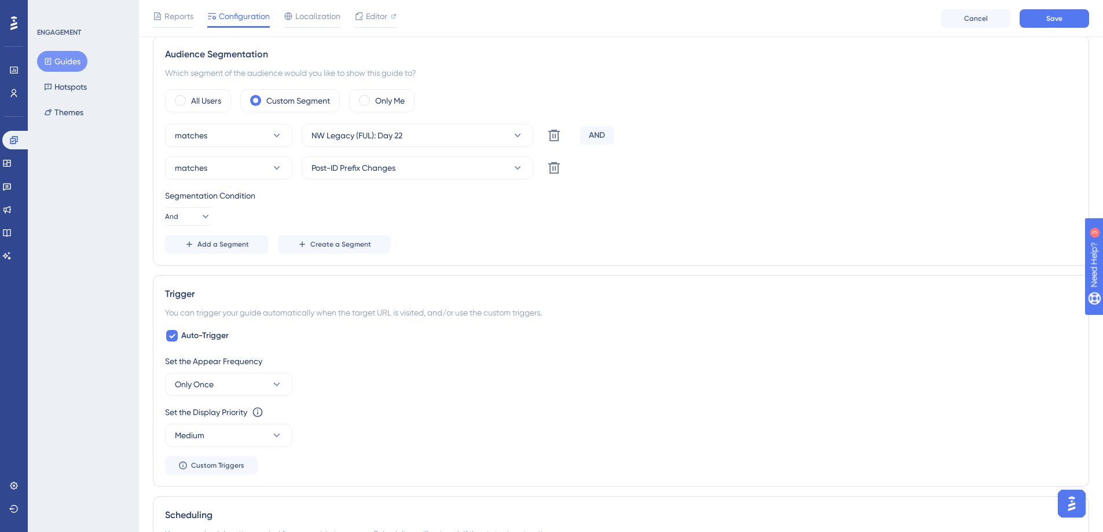
scroll to position [86, 0]
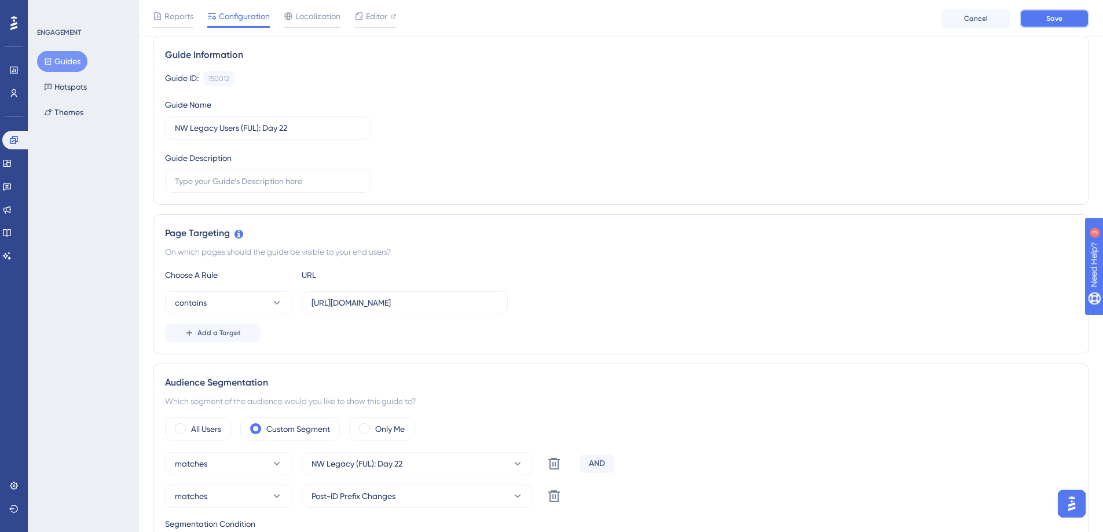
click at [1054, 21] on span "Save" at bounding box center [1054, 18] width 16 height 9
click at [72, 59] on button "Guides" at bounding box center [62, 61] width 50 height 21
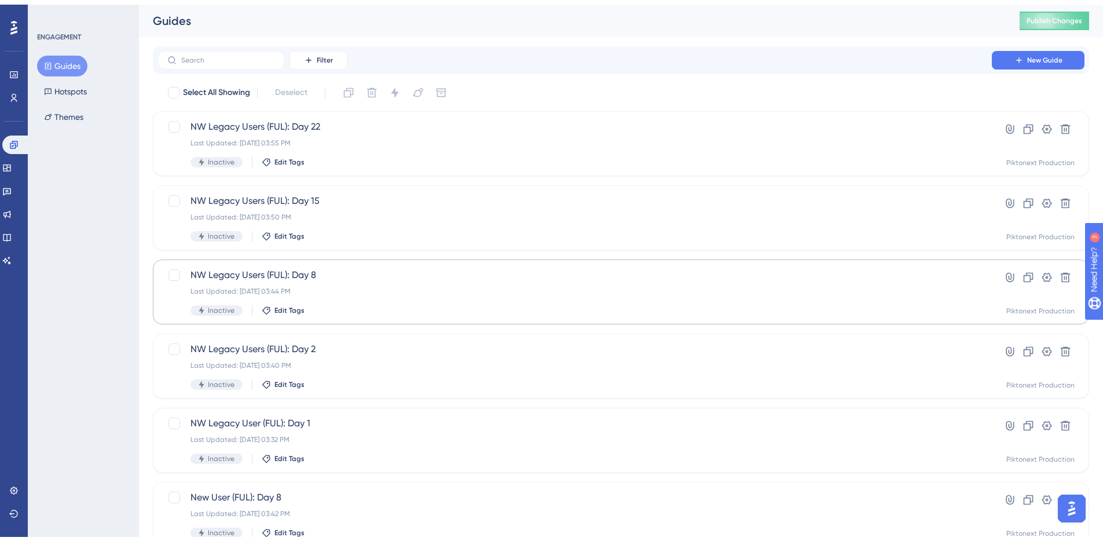
scroll to position [358, 0]
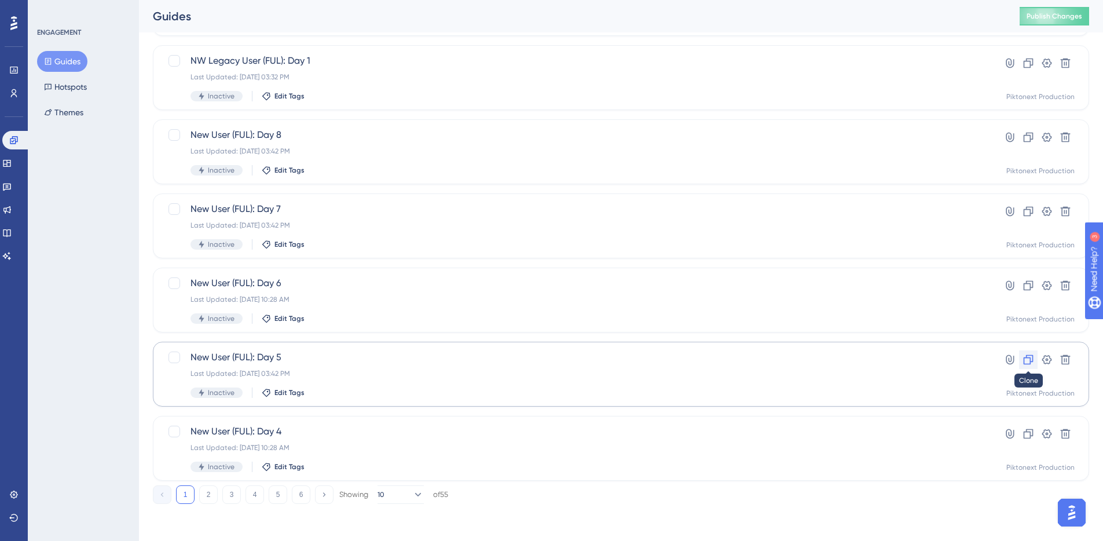
click at [1029, 366] on button at bounding box center [1028, 359] width 19 height 19
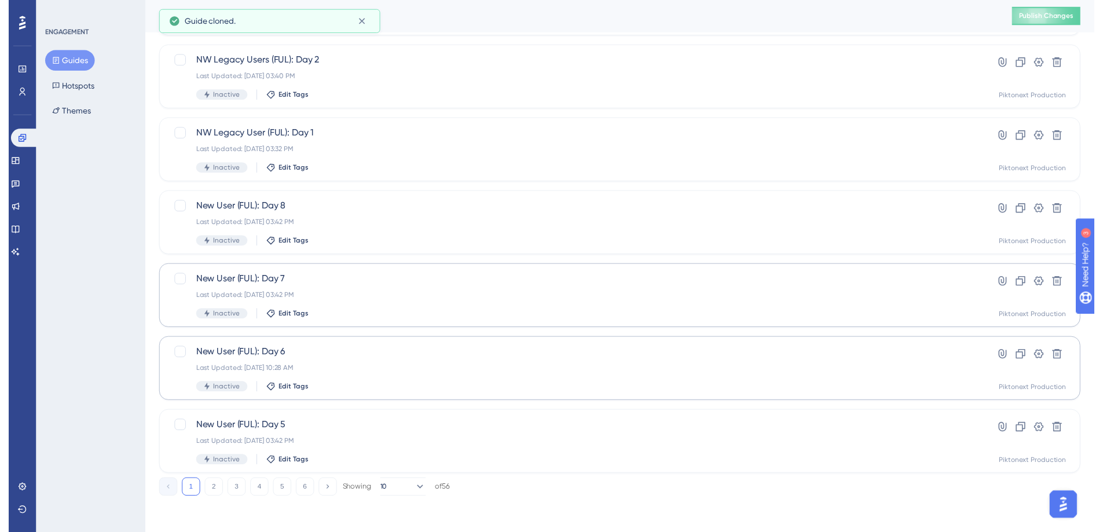
scroll to position [0, 0]
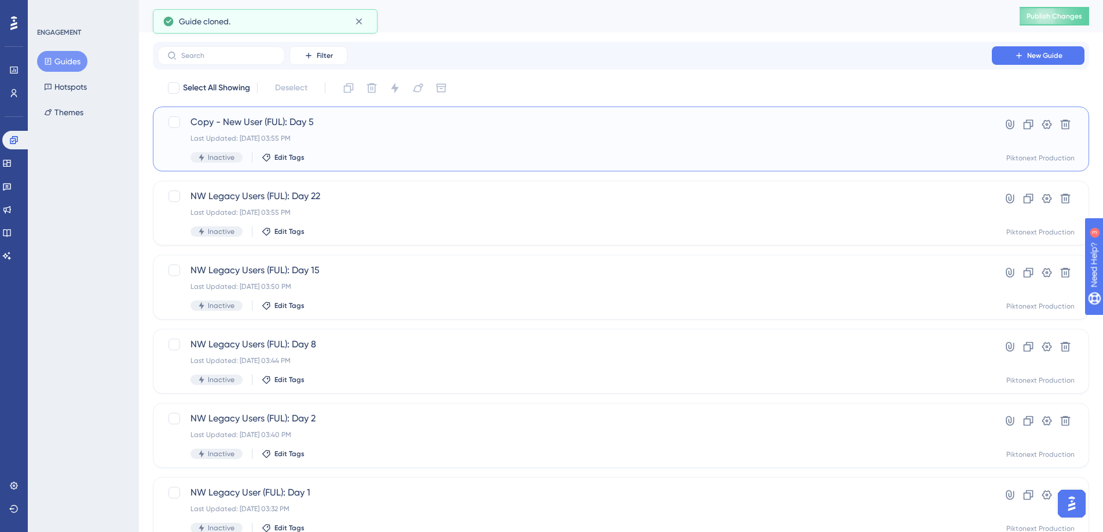
click at [306, 132] on div "Copy - New User (FUL): Day 5 Last Updated: Aug 14 2025, 03:55 PM Inactive Edit …" at bounding box center [574, 138] width 768 height 47
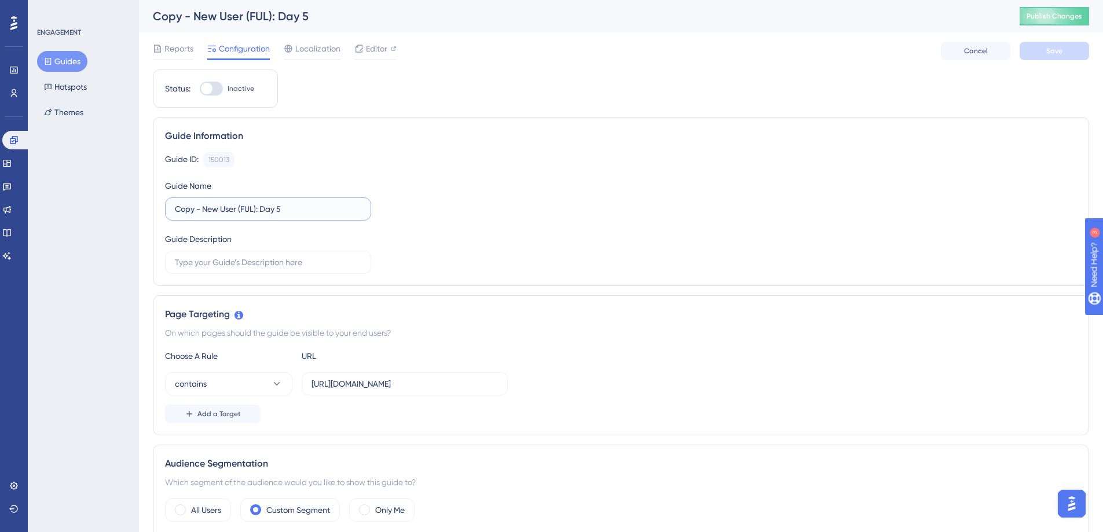
drag, startPoint x: 236, startPoint y: 208, endPoint x: 159, endPoint y: 204, distance: 76.5
click at [159, 204] on div "Guide Information Guide ID: 150013 Copy Guide Name Copy - New User (FUL): Day 5…" at bounding box center [621, 201] width 936 height 169
click at [307, 209] on input "NW Legacy Users (FUL): Day 5" at bounding box center [268, 209] width 186 height 13
type input "NW Legacy Users (FUL): Day 29"
click at [694, 226] on div "Guide ID: 150013 Copy Guide Name NW Legacy Users (FUL): Day 29 Guide Description" at bounding box center [621, 213] width 912 height 122
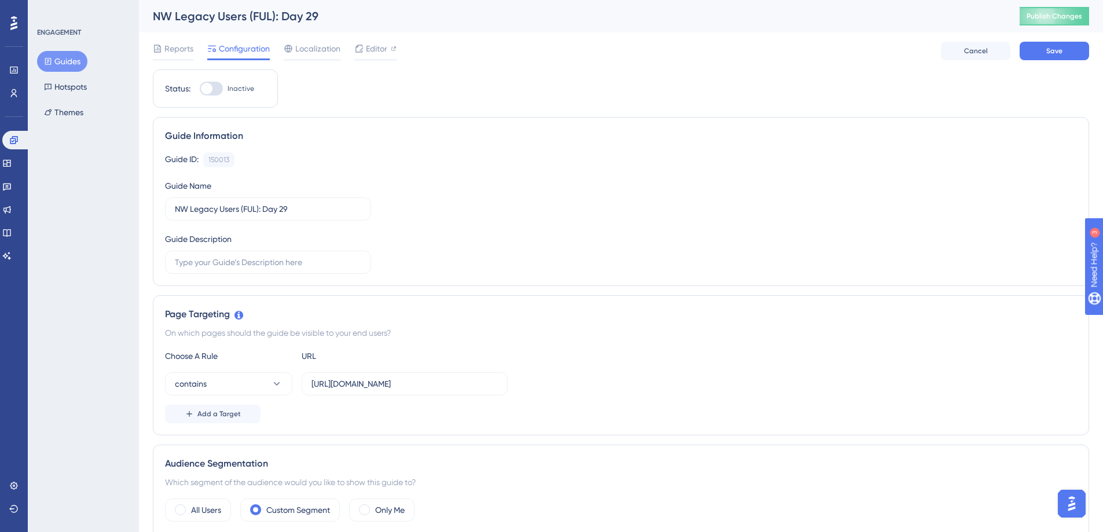
click at [1044, 63] on div "Reports Configuration Localization Editor Cancel Save" at bounding box center [621, 50] width 936 height 37
click at [1047, 59] on button "Save" at bounding box center [1053, 51] width 69 height 19
click at [367, 46] on span "Editor" at bounding box center [376, 49] width 21 height 14
click at [5, 143] on link at bounding box center [16, 140] width 28 height 19
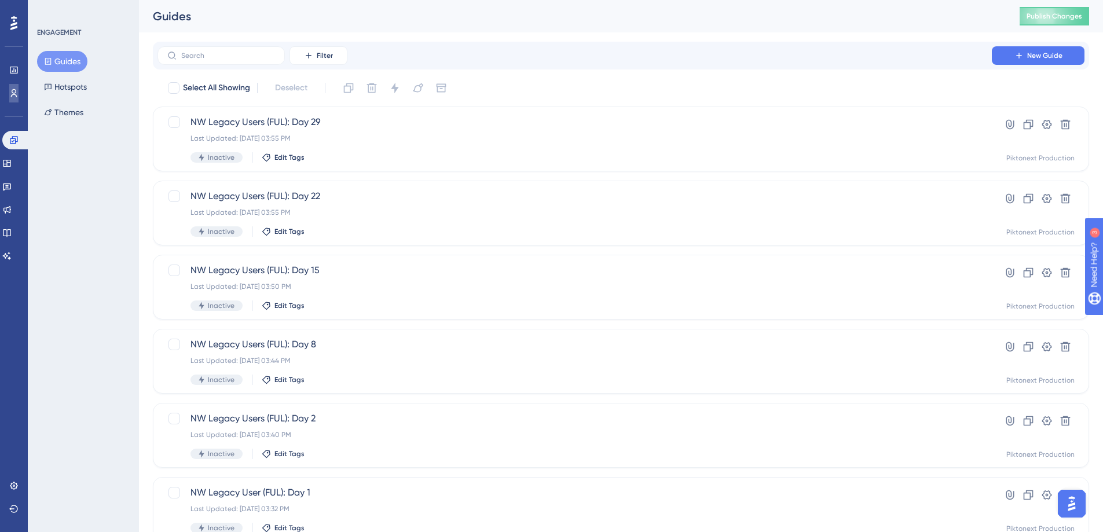
click at [19, 89] on link at bounding box center [13, 93] width 9 height 19
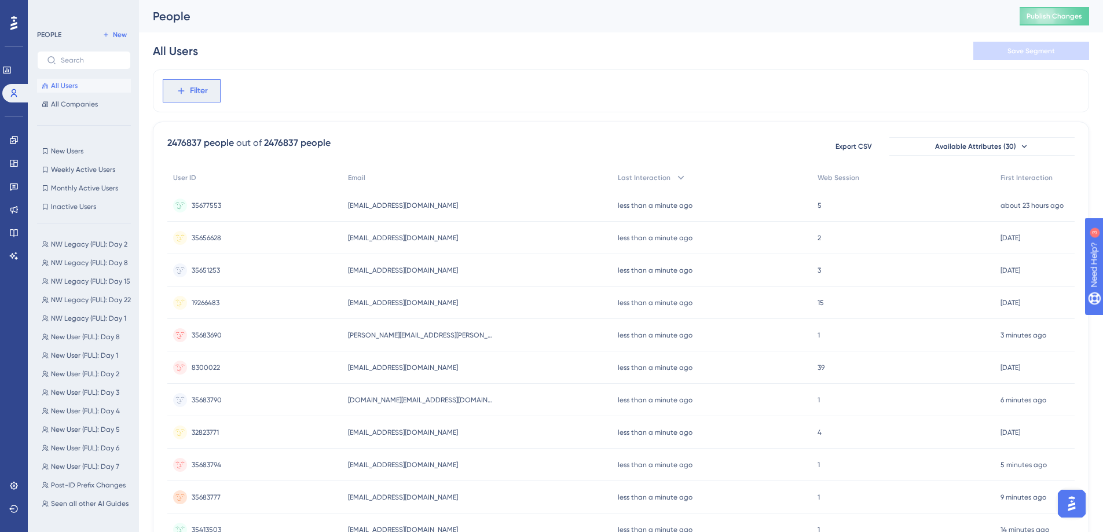
click at [194, 91] on span "Filter" at bounding box center [199, 91] width 18 height 14
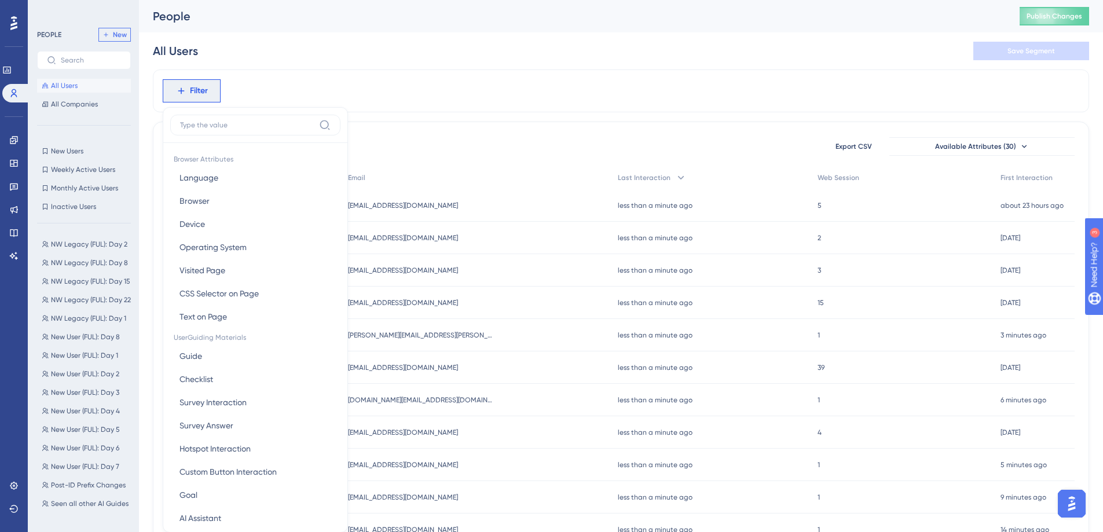
click at [118, 32] on span "New" at bounding box center [120, 34] width 14 height 9
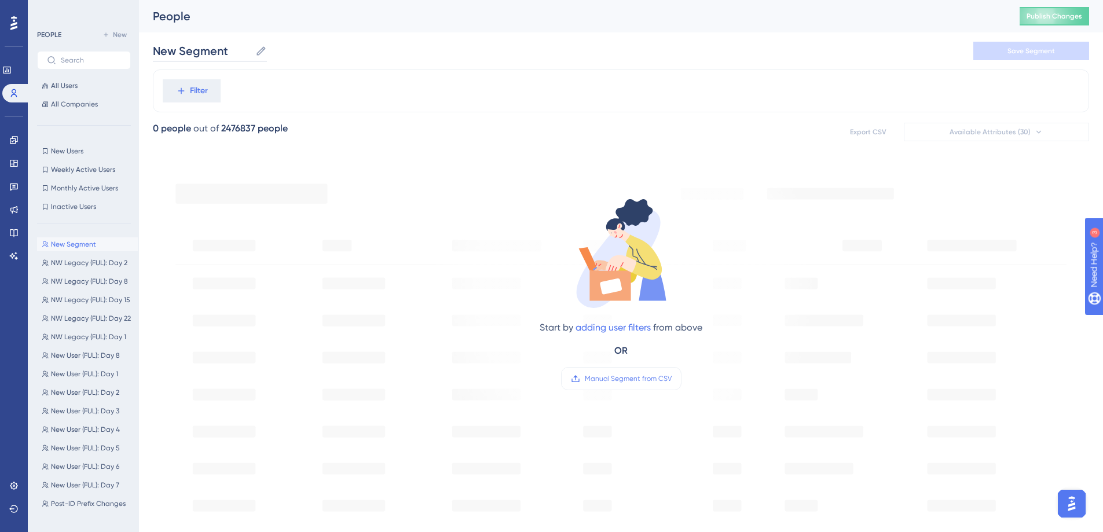
click at [217, 54] on input "New Segment" at bounding box center [202, 51] width 98 height 16
click at [222, 48] on input "New Segment" at bounding box center [202, 51] width 98 height 16
type input "NW Legacy (FUL): Day 29"
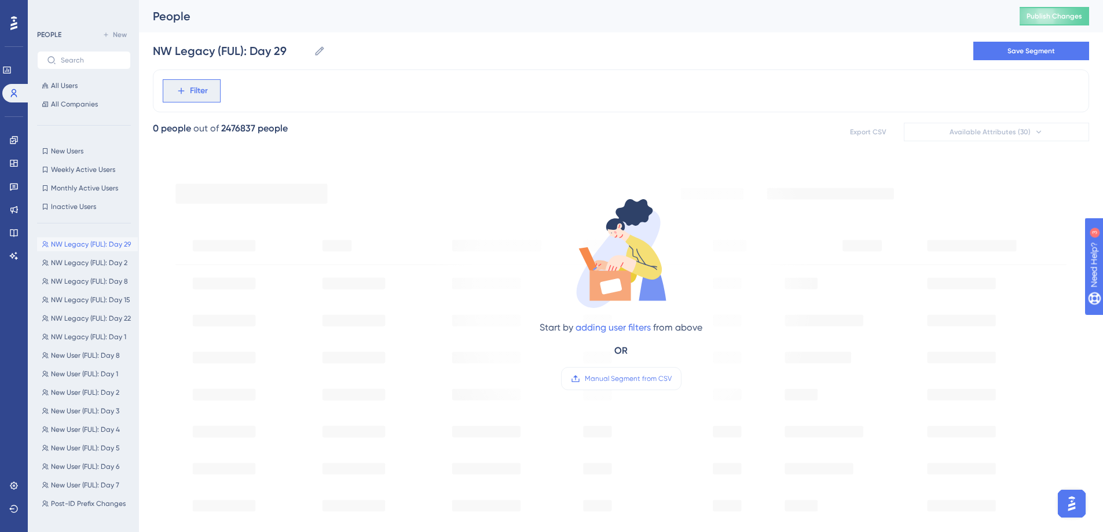
click at [180, 96] on button "Filter" at bounding box center [192, 90] width 58 height 23
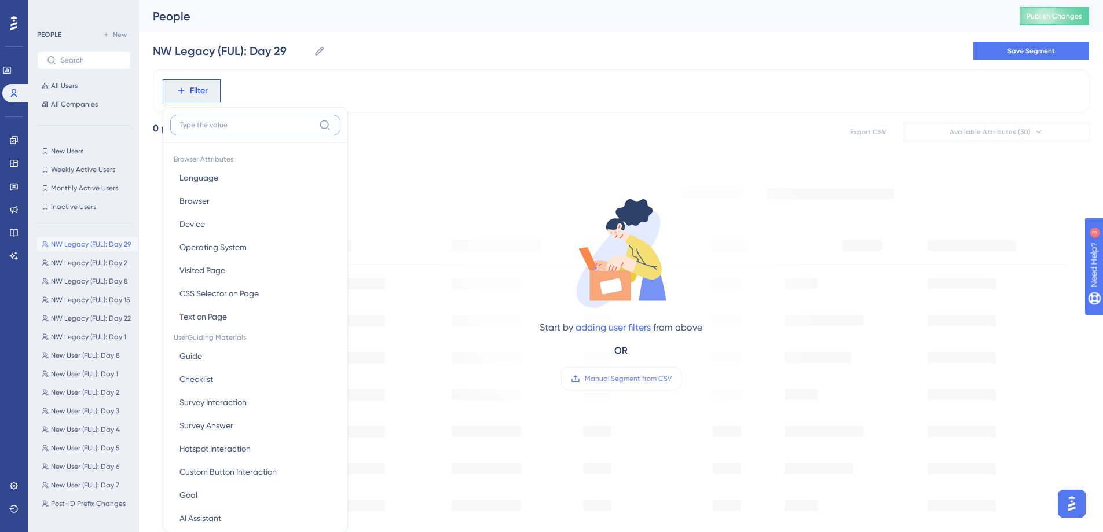
scroll to position [54, 0]
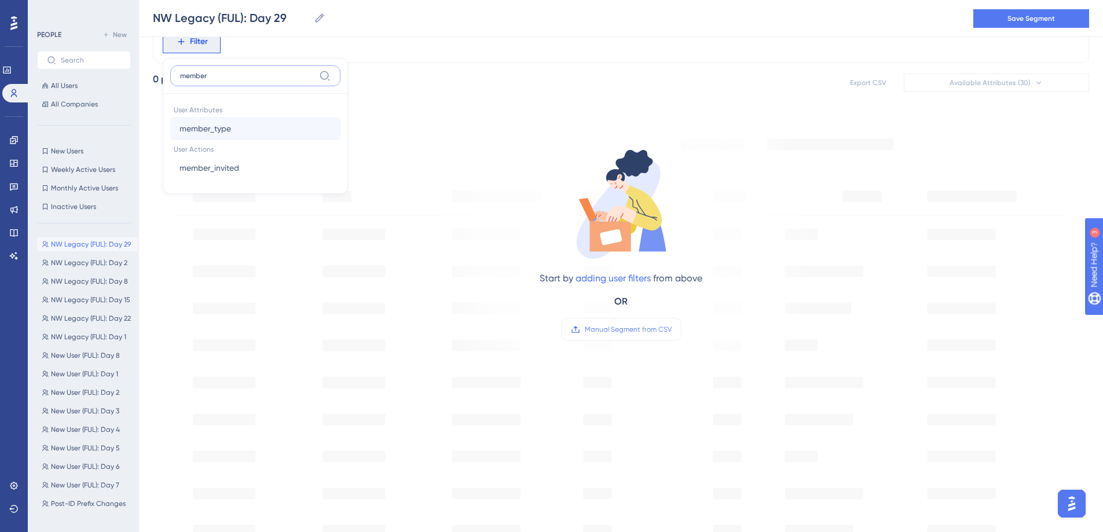
type input "member"
click at [301, 133] on button "member_type member_type" at bounding box center [255, 128] width 170 height 23
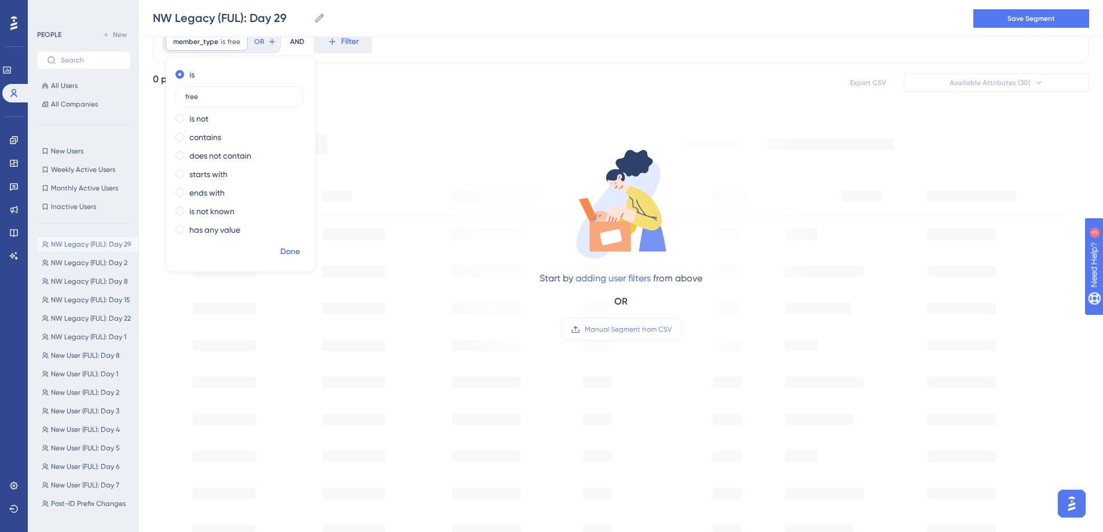
type input "free"
click at [289, 245] on span "Done" at bounding box center [290, 252] width 20 height 14
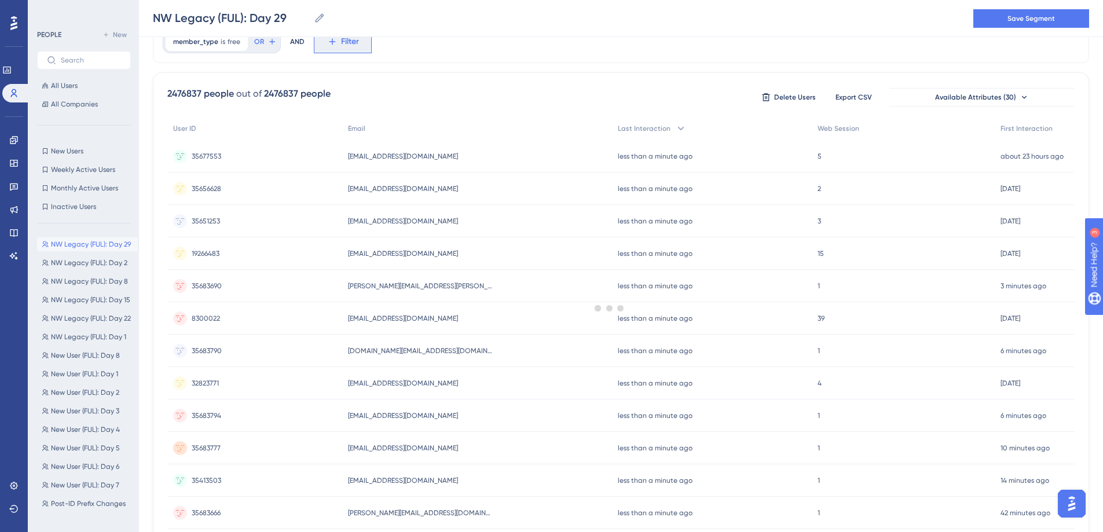
click at [329, 45] on icon at bounding box center [332, 41] width 10 height 10
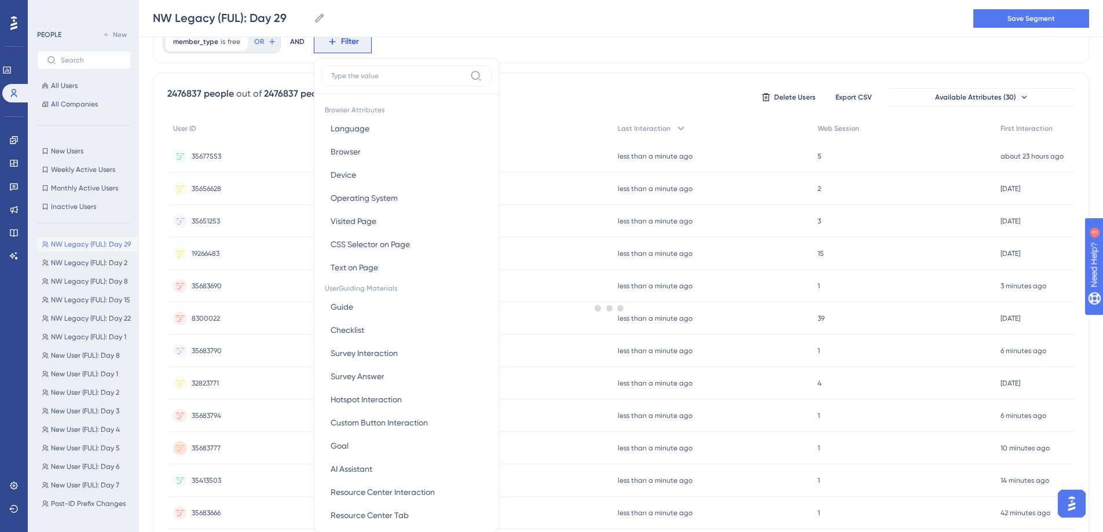
scroll to position [83, 0]
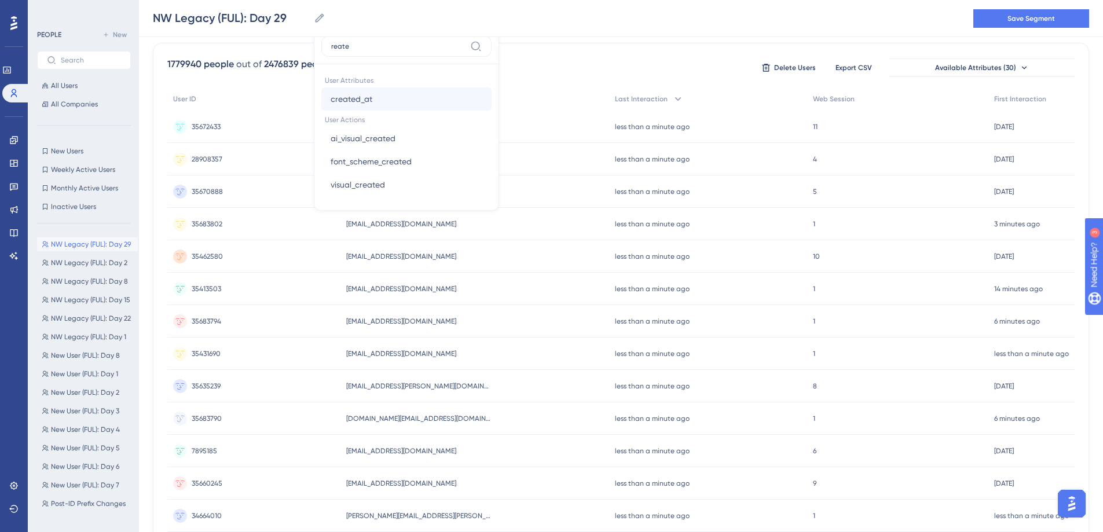
type input "reate"
click at [363, 97] on span "created_at" at bounding box center [352, 99] width 42 height 14
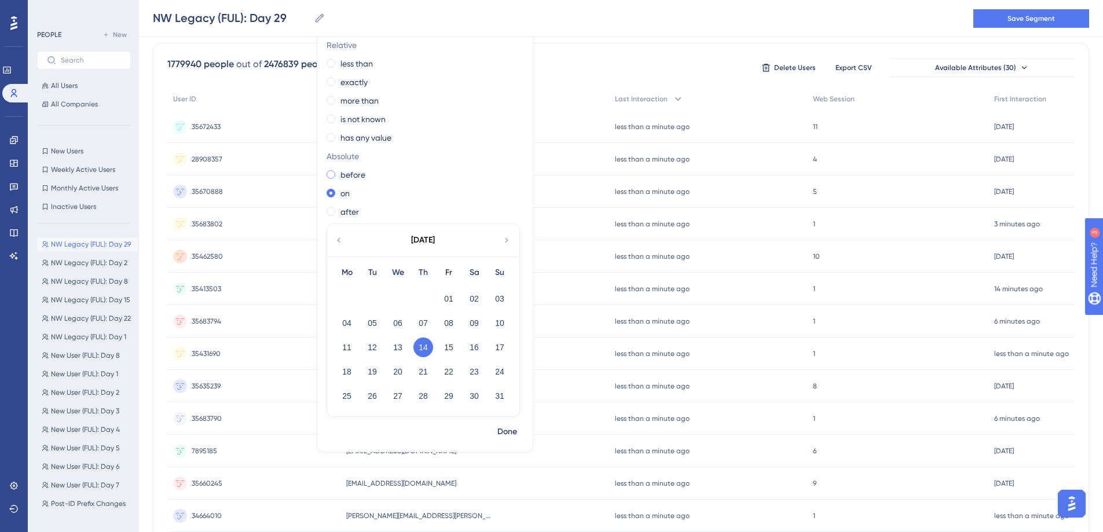
click at [351, 174] on label "before" at bounding box center [352, 175] width 25 height 14
click at [374, 394] on button "26" at bounding box center [372, 396] width 20 height 20
click at [514, 426] on span "Done" at bounding box center [507, 432] width 20 height 14
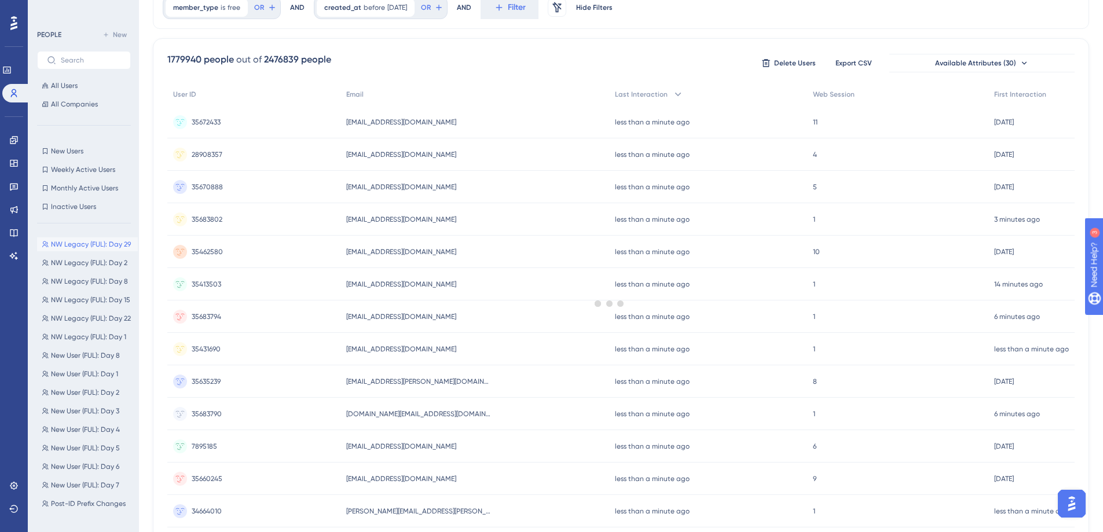
scroll to position [0, 0]
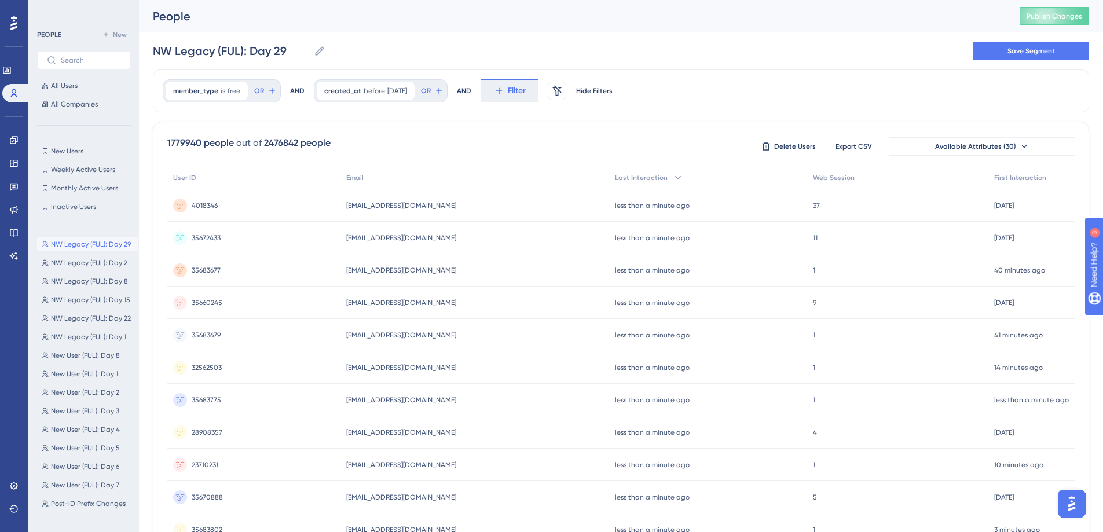
click at [524, 98] on button "Filter" at bounding box center [509, 90] width 58 height 23
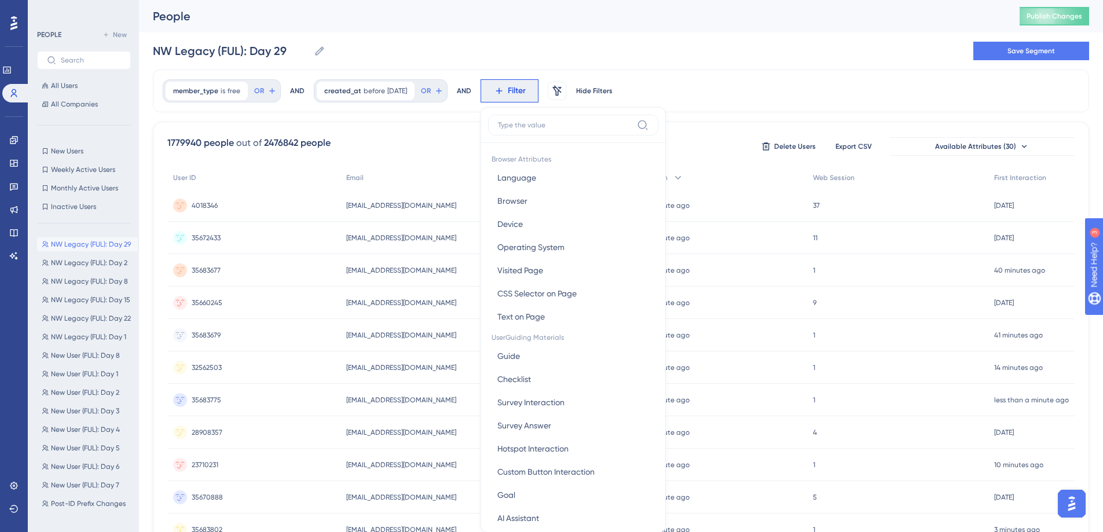
scroll to position [54, 0]
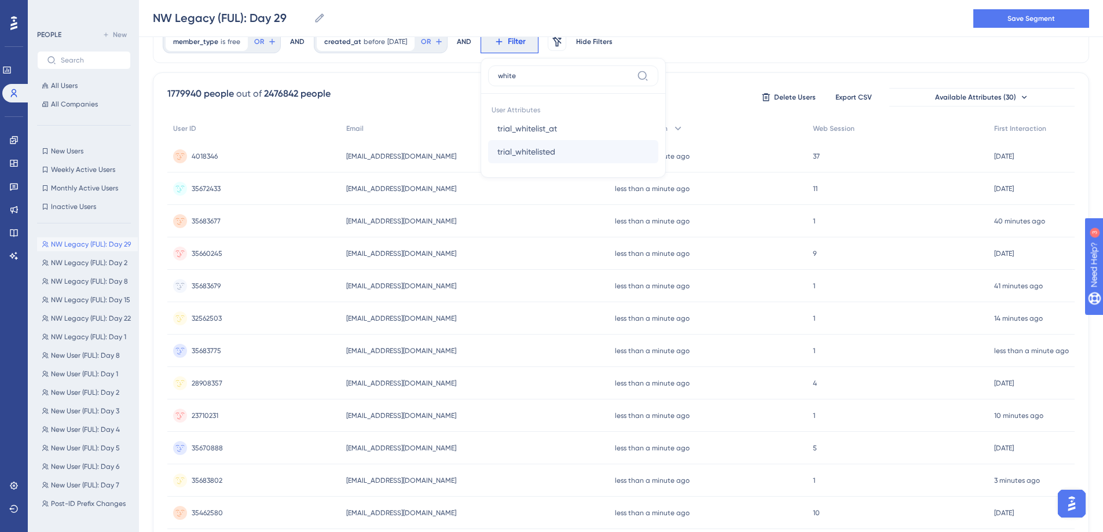
type input "white"
click at [535, 157] on span "trial_whitelisted" at bounding box center [526, 152] width 58 height 14
click at [532, 97] on label "is false" at bounding box center [519, 93] width 25 height 14
click at [618, 148] on span "Done" at bounding box center [608, 152] width 20 height 14
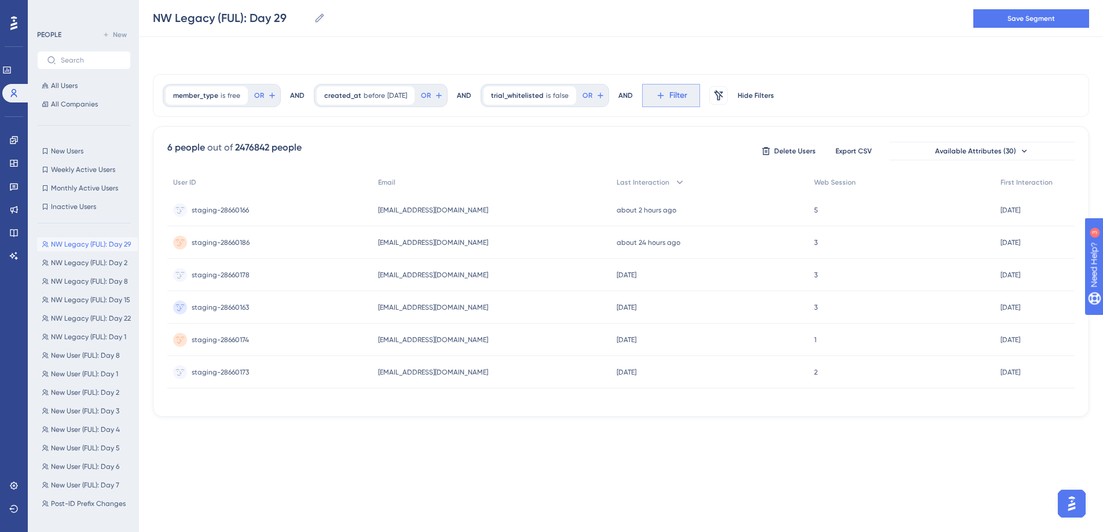
scroll to position [0, 0]
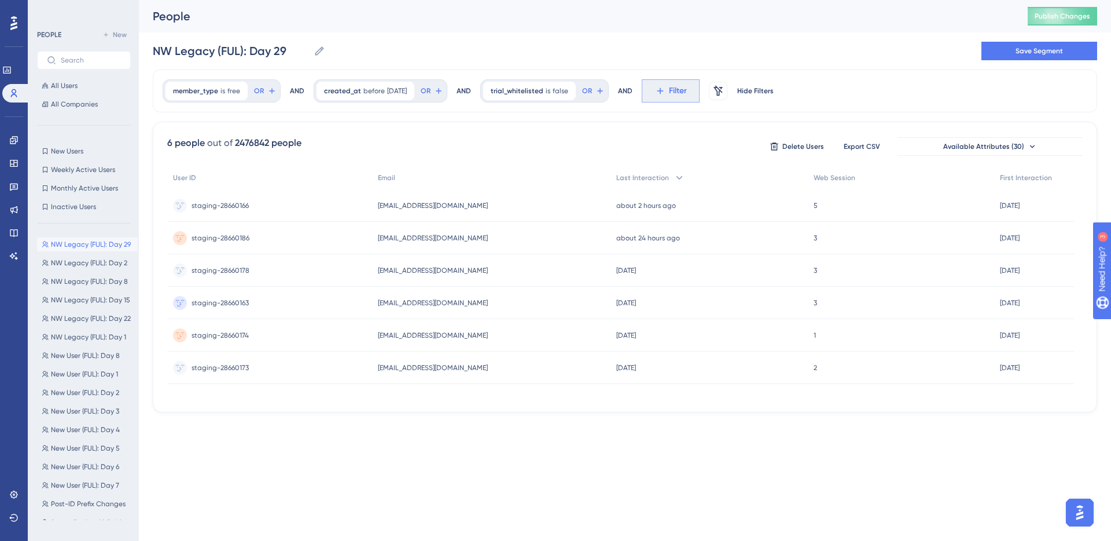
click at [684, 97] on span "Filter" at bounding box center [678, 91] width 18 height 14
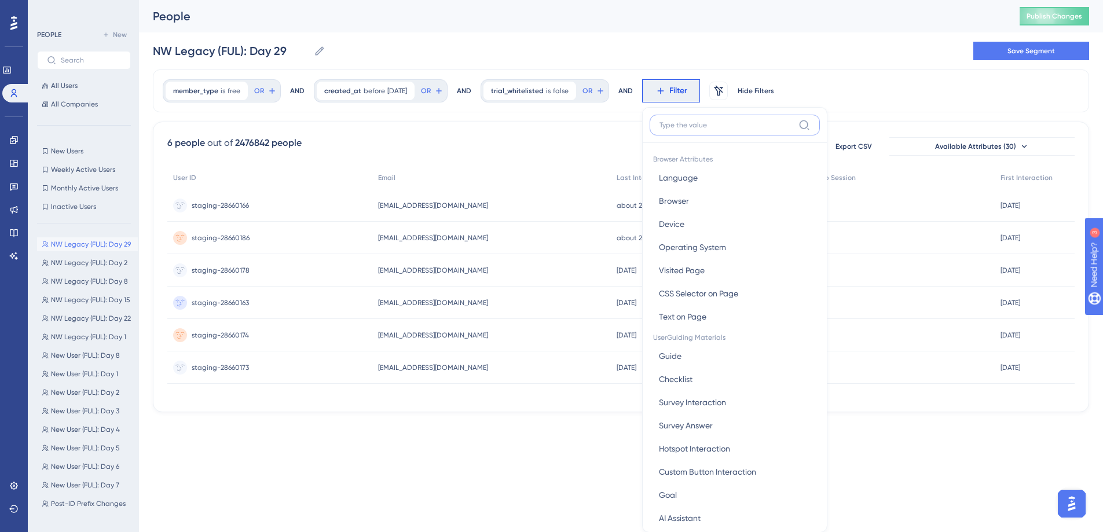
scroll to position [54, 0]
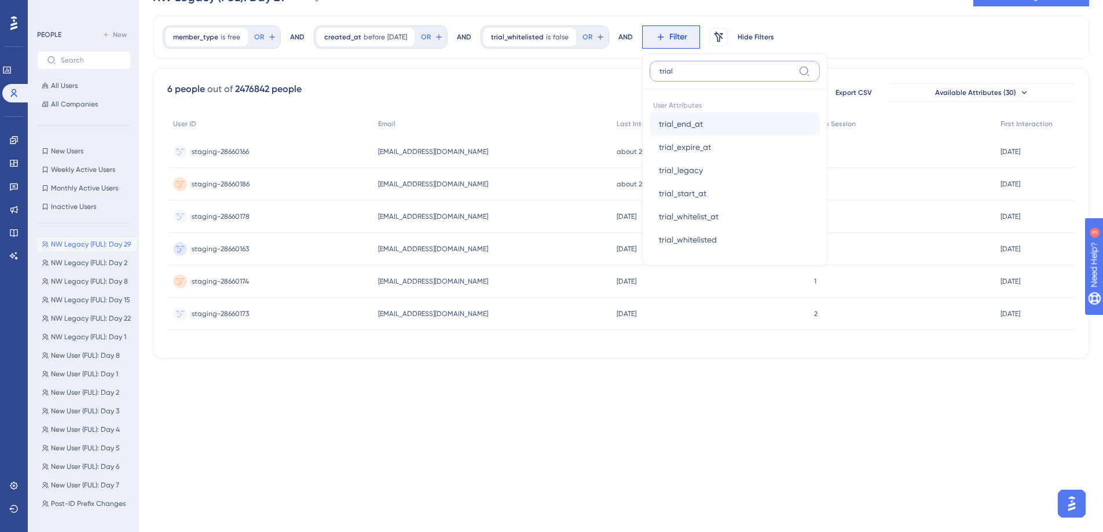
type input "trial"
click at [714, 116] on button "trial_end_at trial_end_at" at bounding box center [734, 123] width 170 height 23
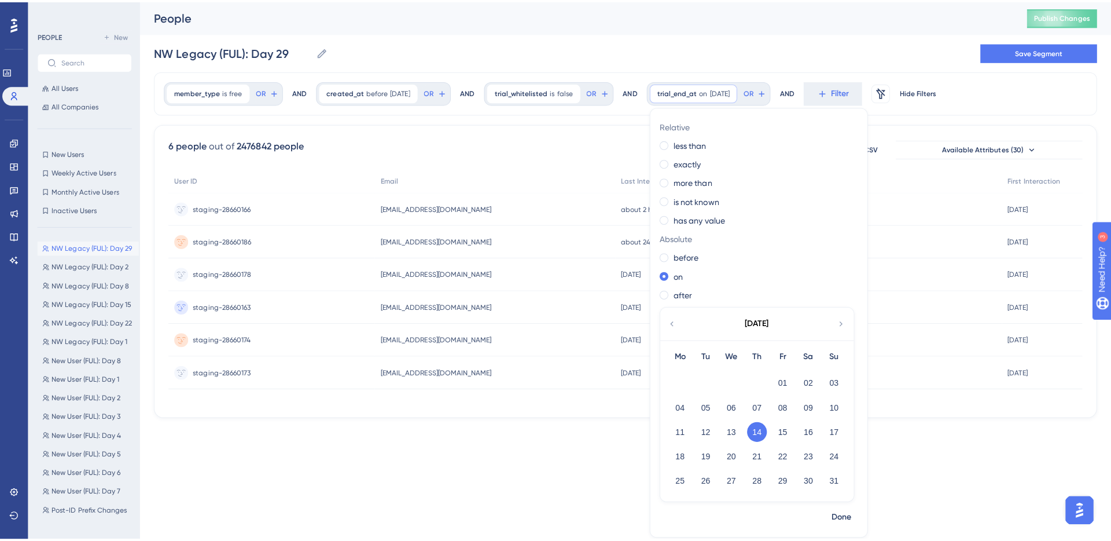
scroll to position [0, 0]
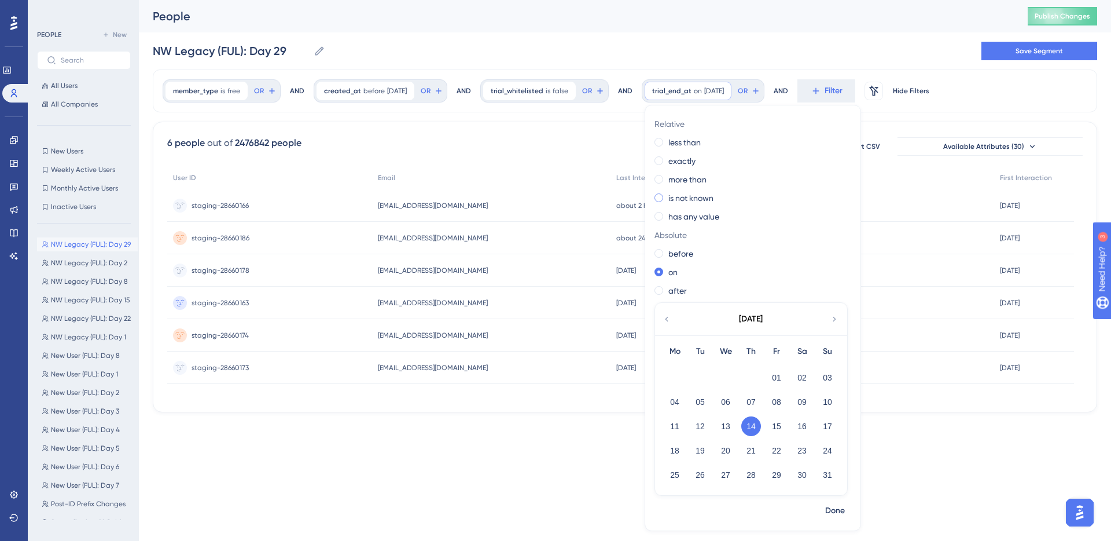
click at [714, 203] on label "is not known" at bounding box center [691, 198] width 45 height 14
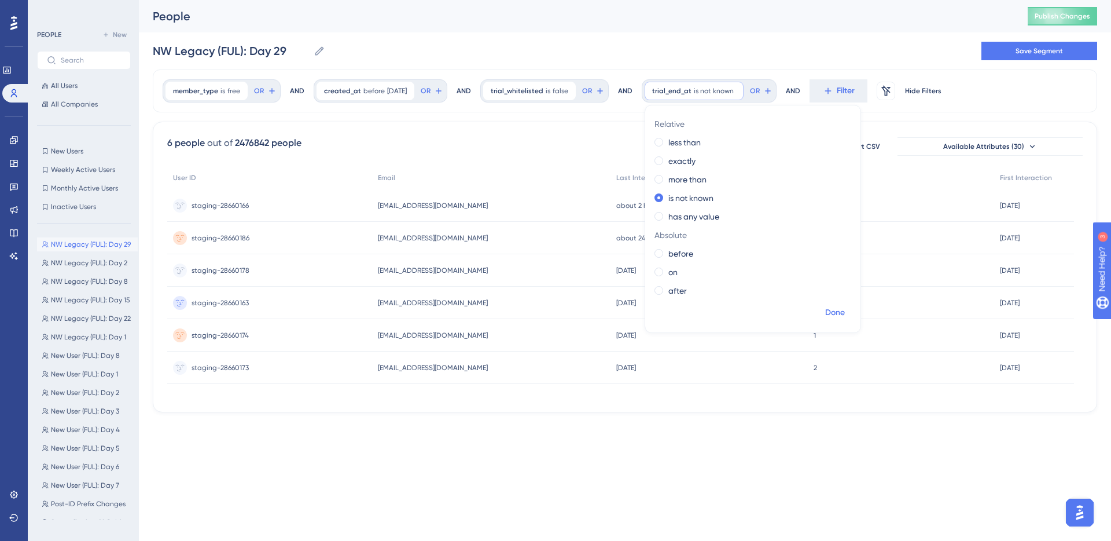
click at [844, 315] on span "Done" at bounding box center [835, 313] width 20 height 14
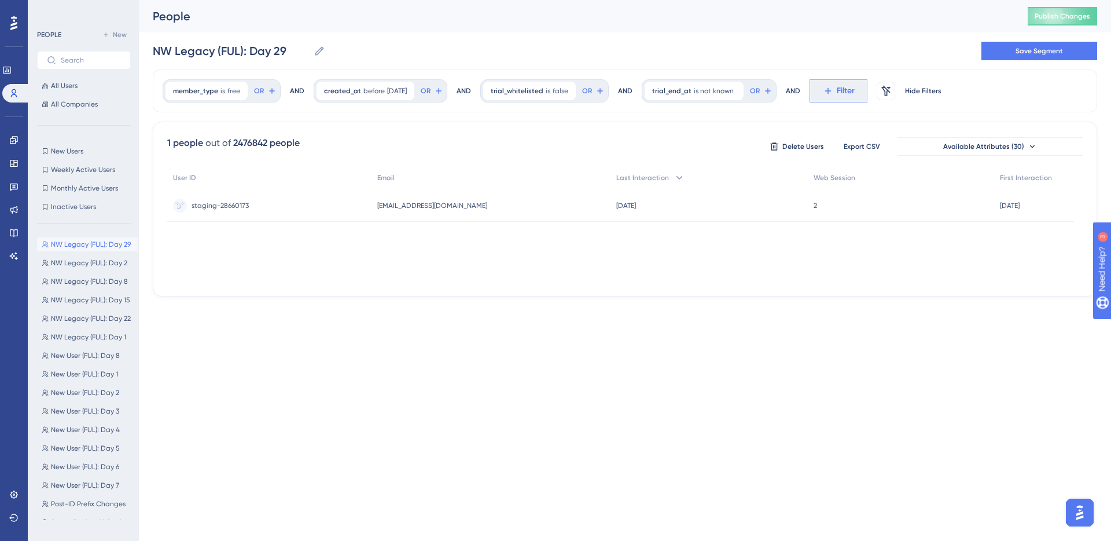
click at [850, 94] on span "Filter" at bounding box center [846, 91] width 18 height 14
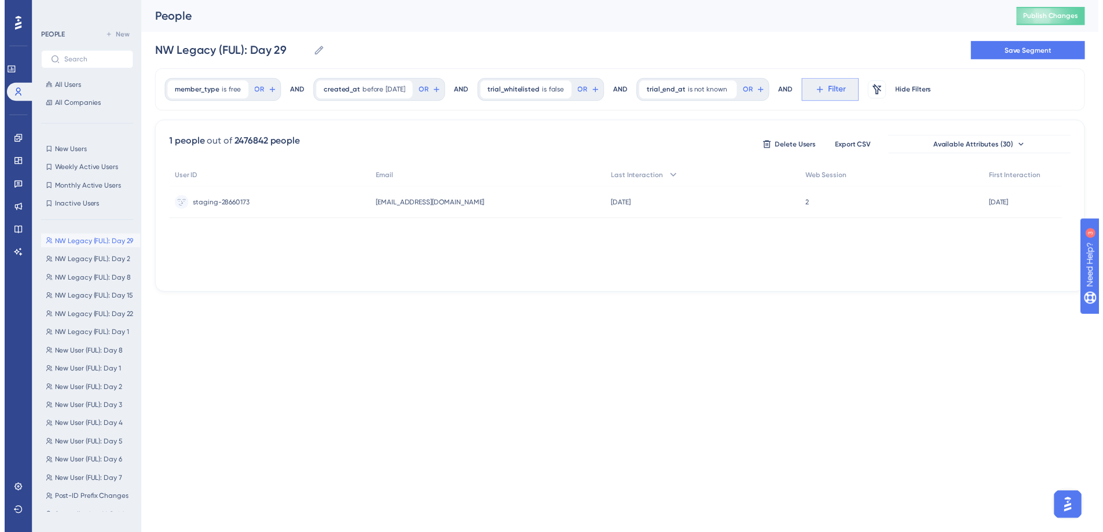
scroll to position [54, 0]
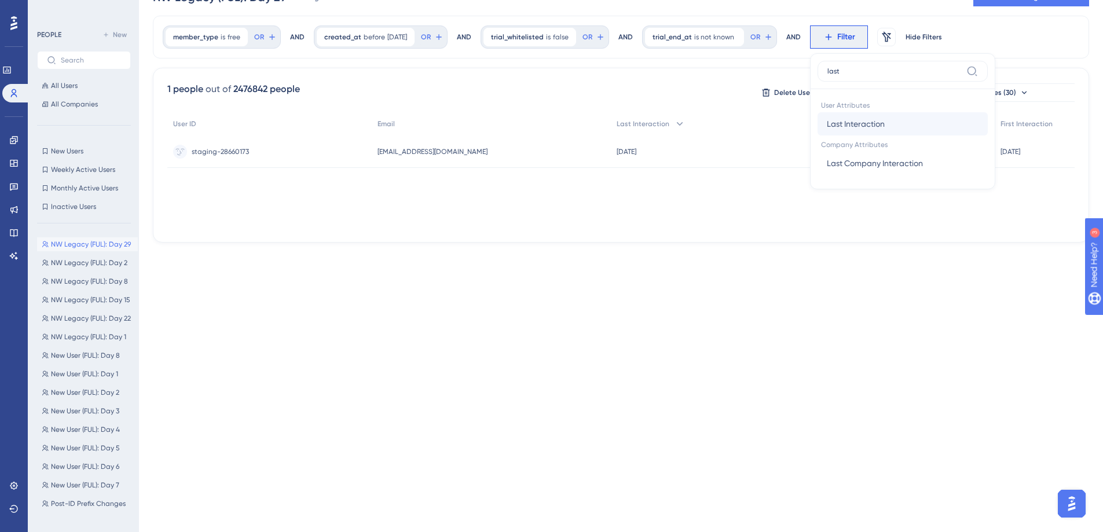
type input "last"
click at [859, 121] on span "Last Interaction" at bounding box center [856, 124] width 58 height 14
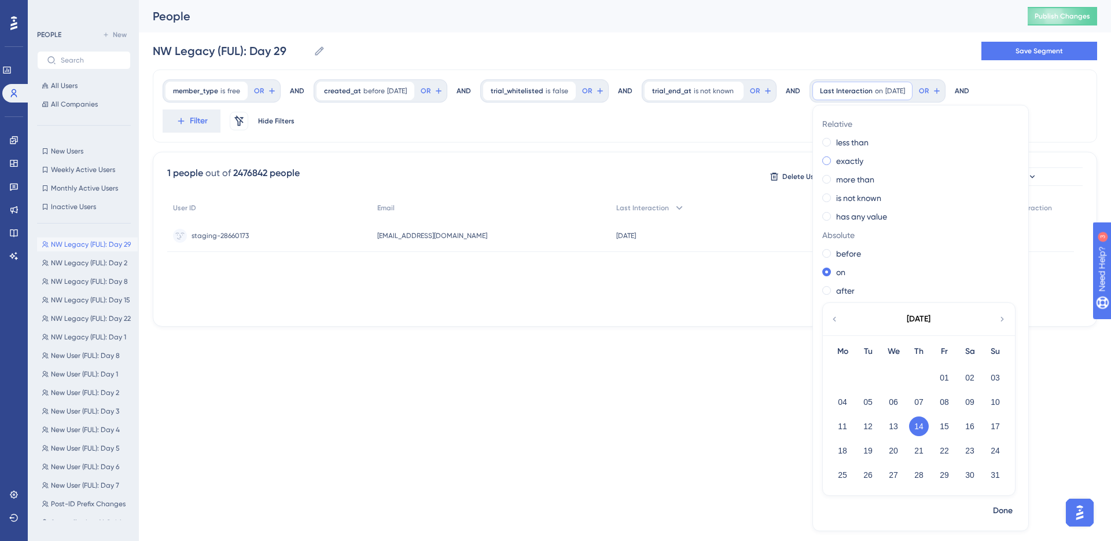
click at [864, 163] on label "exactly" at bounding box center [849, 161] width 27 height 14
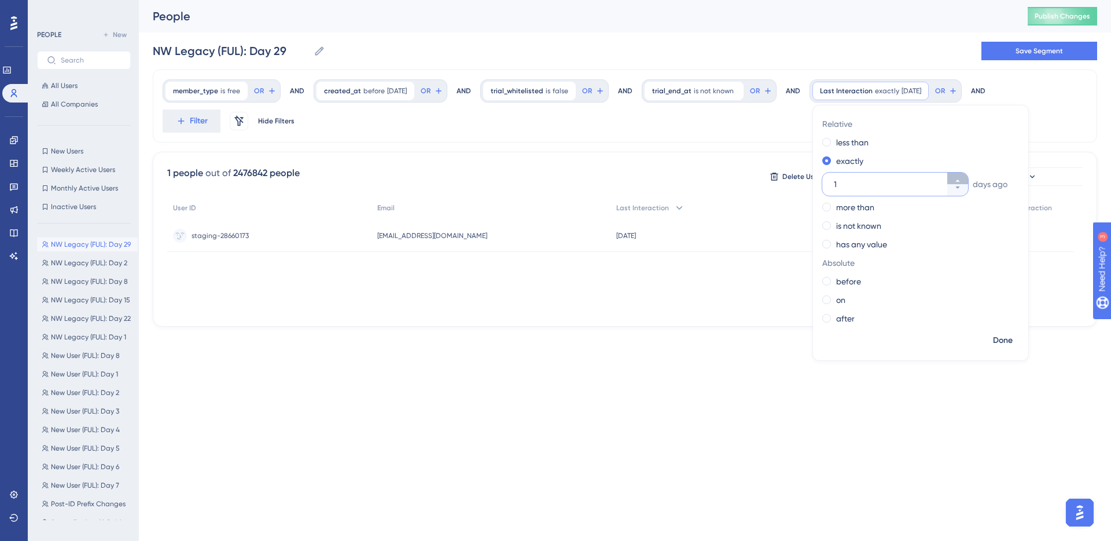
click at [961, 181] on icon at bounding box center [957, 180] width 7 height 7
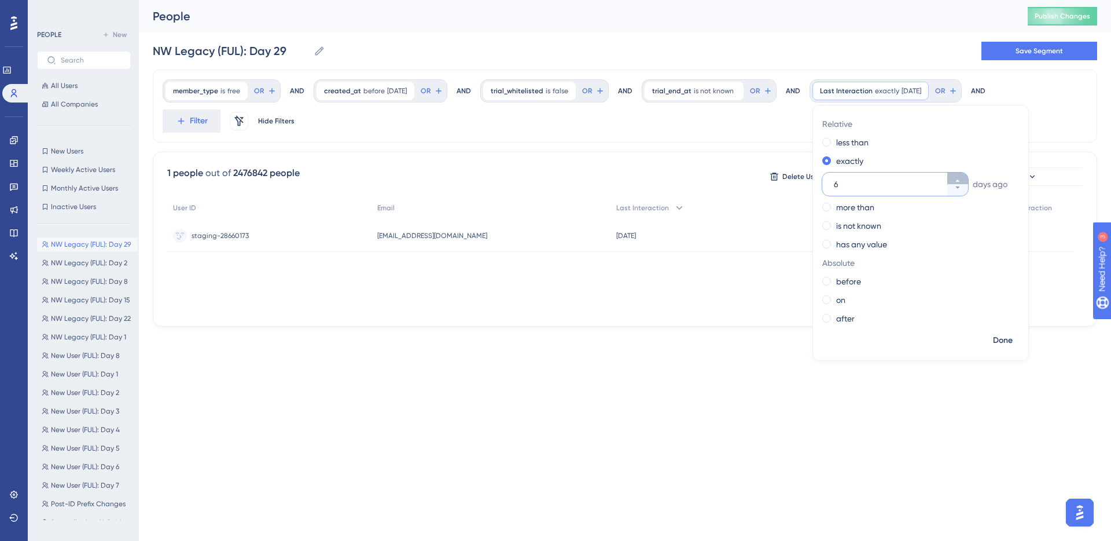
click at [961, 181] on icon at bounding box center [957, 180] width 7 height 7
type input "7"
click at [1003, 337] on span "Done" at bounding box center [1003, 340] width 20 height 14
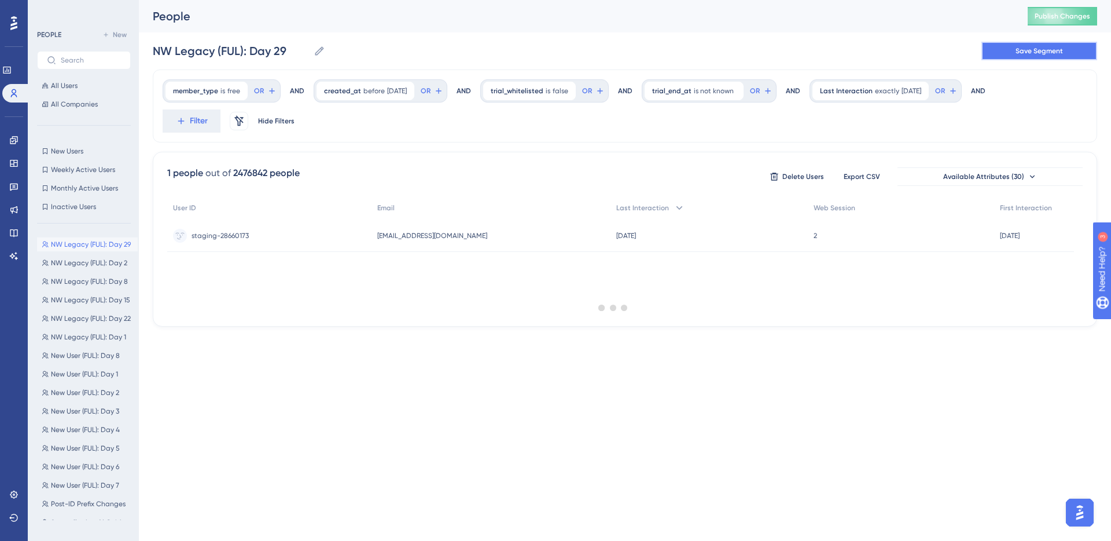
click at [1042, 59] on button "Save Segment" at bounding box center [1040, 51] width 116 height 19
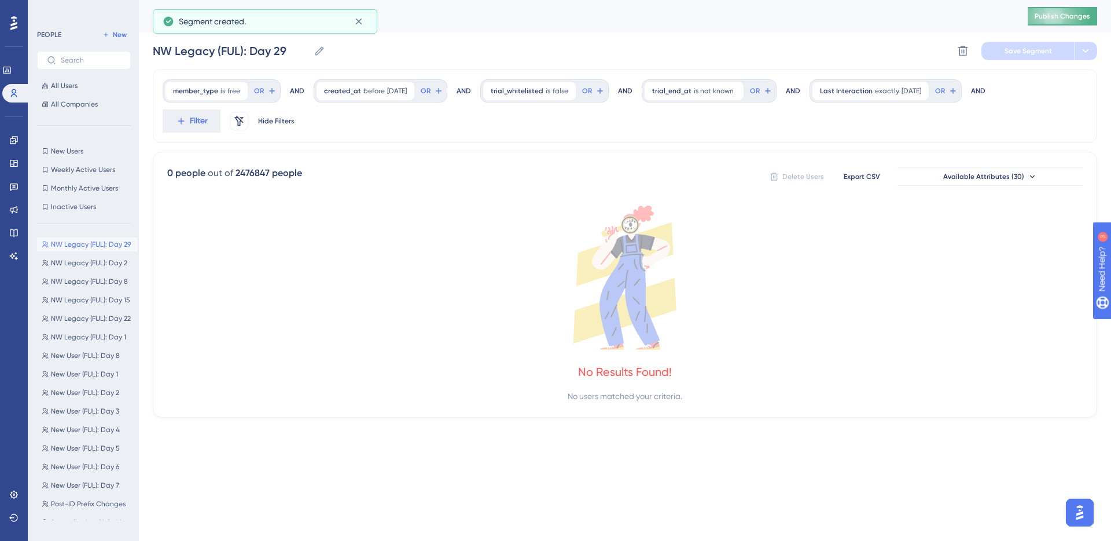
click at [1059, 10] on button "Publish Changes" at bounding box center [1062, 16] width 69 height 19
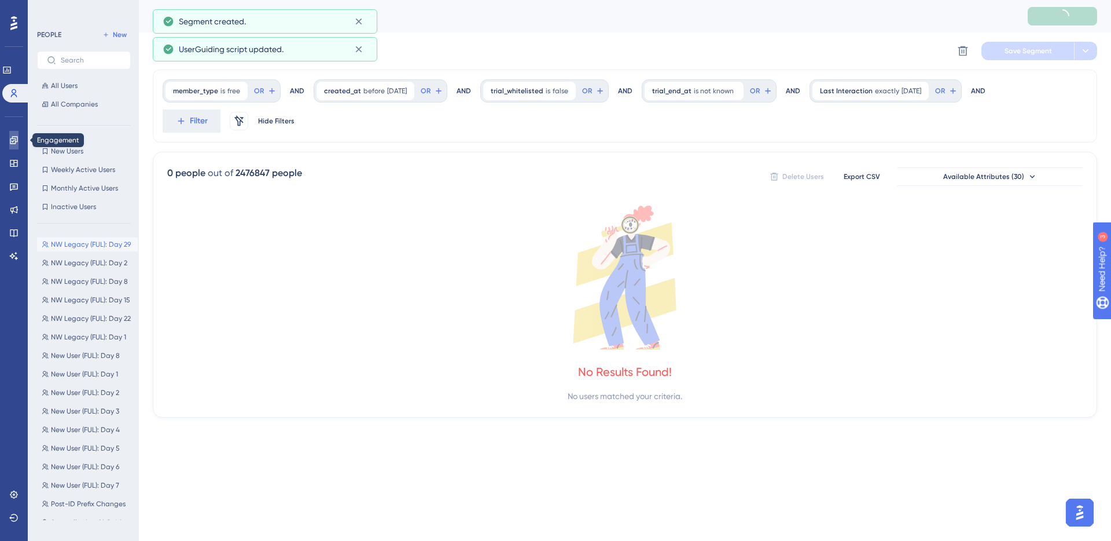
click at [19, 139] on link at bounding box center [13, 140] width 9 height 19
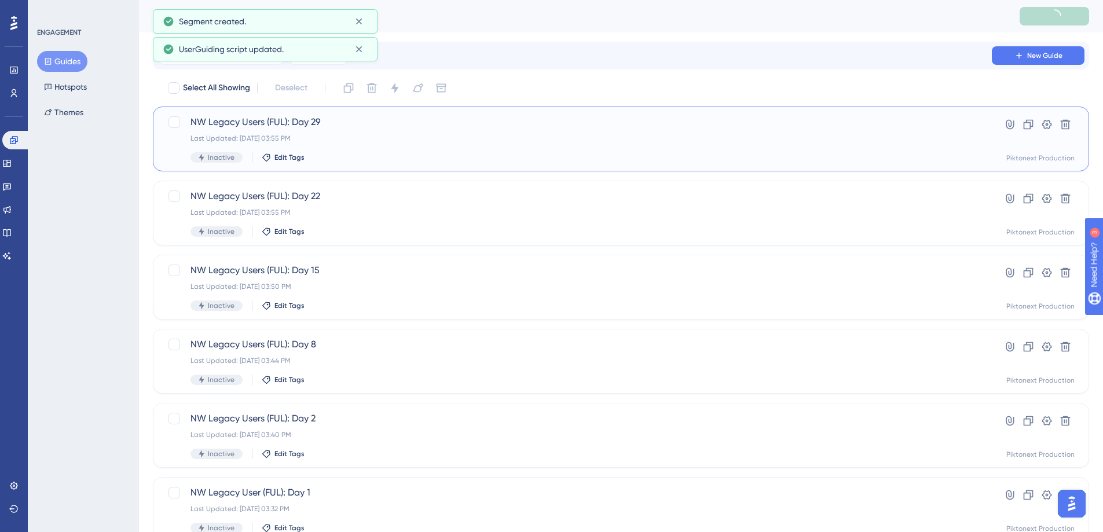
click at [493, 127] on span "NW Legacy Users (FUL): Day 29" at bounding box center [574, 122] width 768 height 14
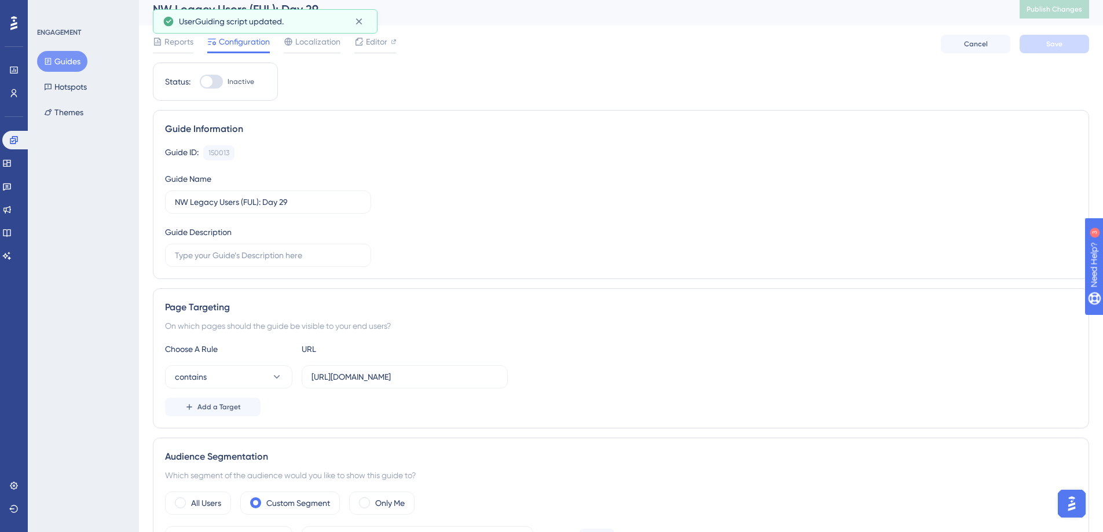
scroll to position [264, 0]
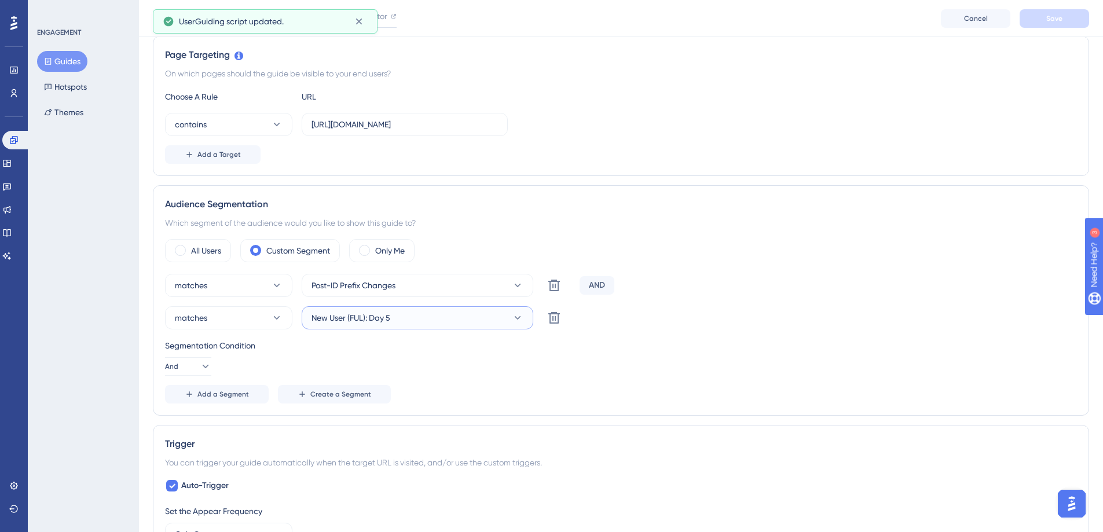
click at [499, 317] on button "New User (FUL): Day 5" at bounding box center [418, 317] width 232 height 23
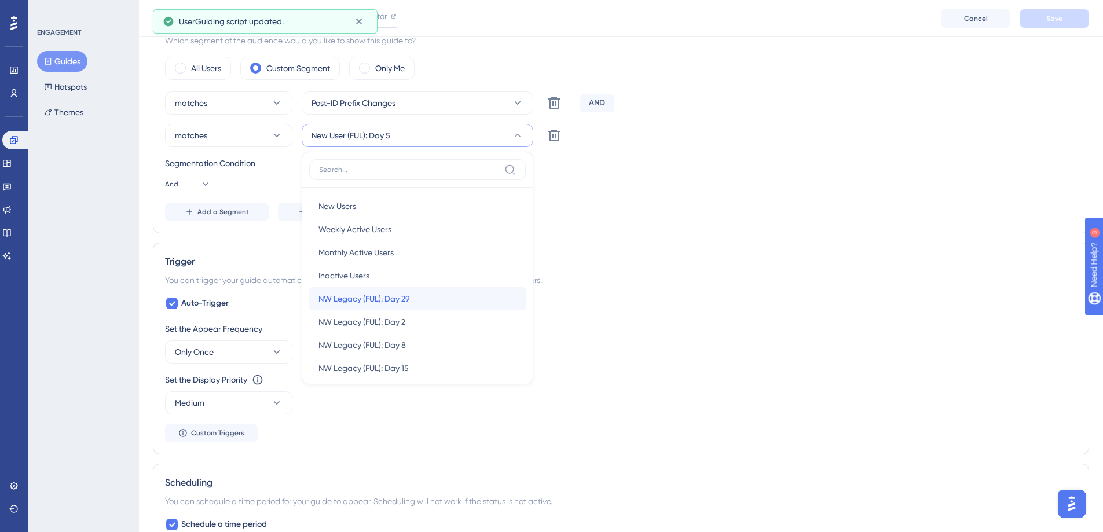
click at [483, 303] on div "NW Legacy (FUL): Day 29 NW Legacy (FUL): Day 29" at bounding box center [417, 298] width 198 height 23
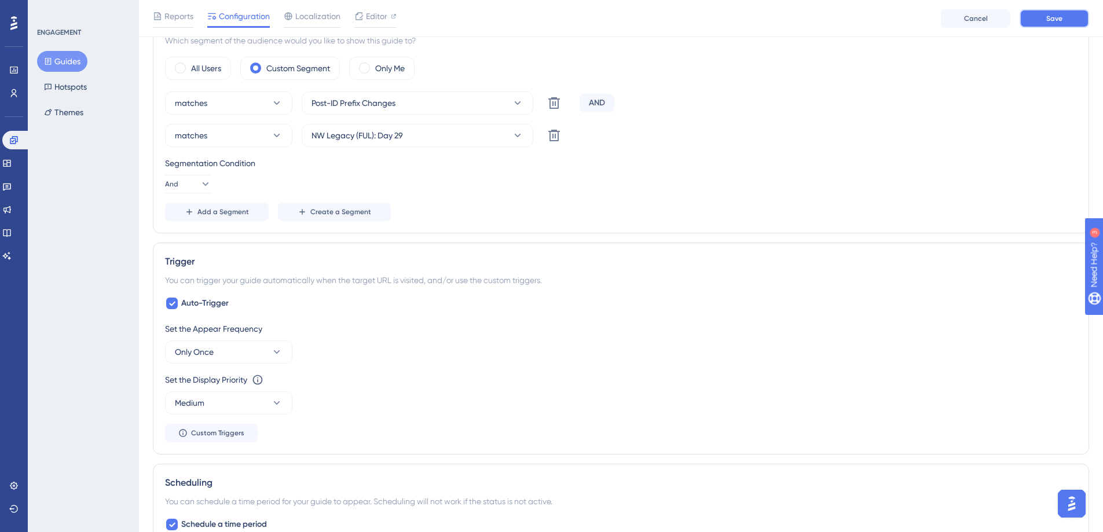
click at [1060, 25] on button "Save" at bounding box center [1053, 18] width 69 height 19
click at [50, 59] on icon at bounding box center [48, 61] width 8 height 8
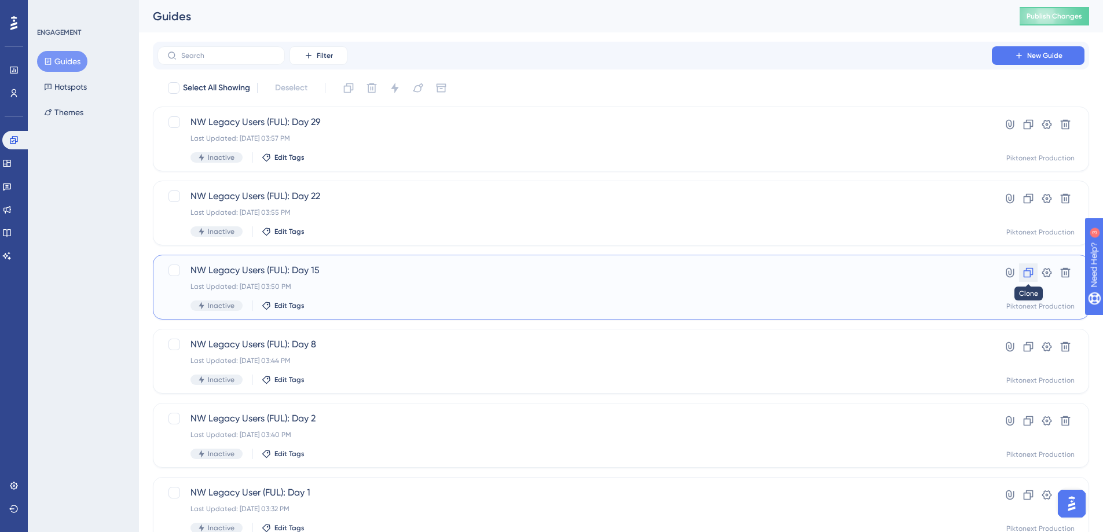
click at [1024, 277] on icon at bounding box center [1028, 273] width 10 height 10
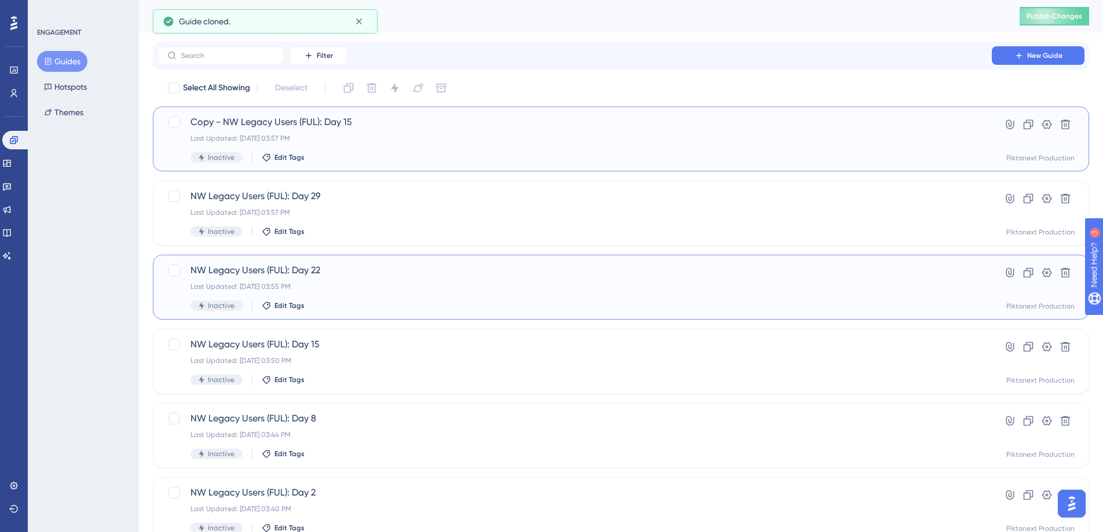
click at [373, 138] on div "Last Updated: Aug 14 2025, 03:57 PM" at bounding box center [574, 138] width 768 height 9
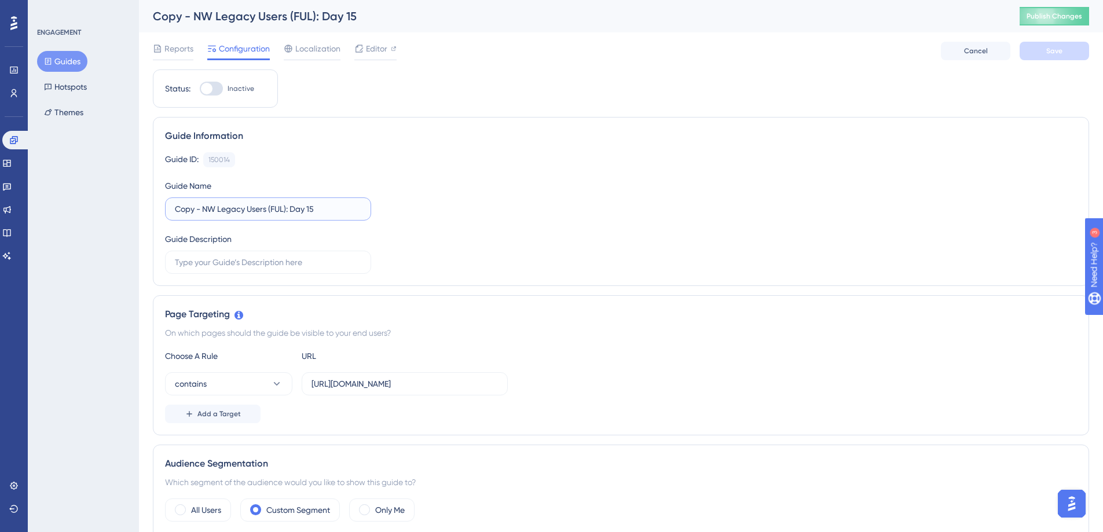
drag, startPoint x: 320, startPoint y: 211, endPoint x: 332, endPoint y: 206, distance: 13.8
click at [311, 210] on input "Copy - NW Legacy Users (FUL): Day 15" at bounding box center [268, 209] width 186 height 13
drag, startPoint x: 204, startPoint y: 211, endPoint x: 182, endPoint y: 189, distance: 31.9
click at [182, 189] on div "Guide Name Copy - NW Legacy Users (FUL): Day 36" at bounding box center [268, 200] width 206 height 42
type input "NW Legacy Users (FUL): Day 36"
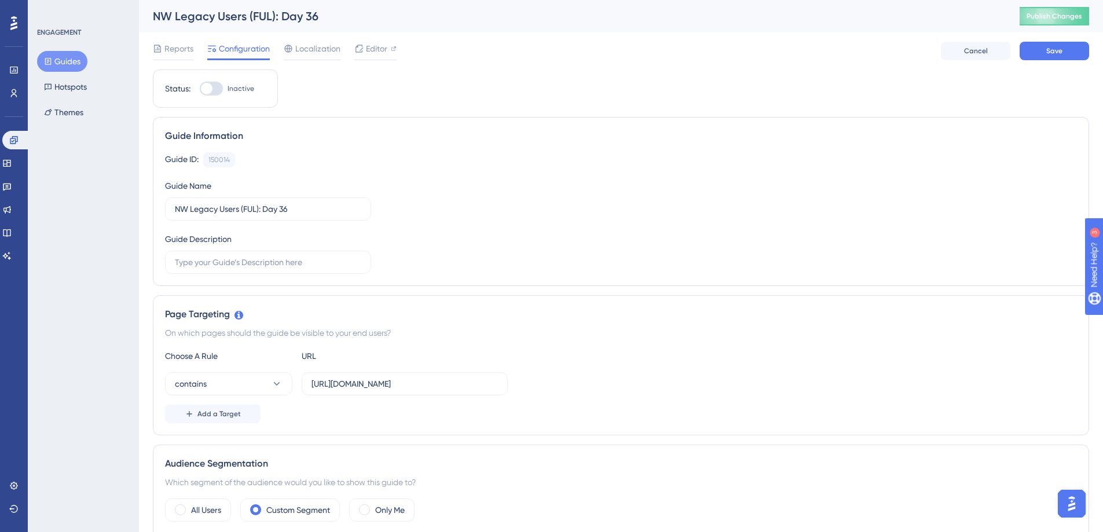
click at [520, 185] on div "Guide ID: 150014 Copy Guide Name NW Legacy Users (FUL): Day 36 Guide Description" at bounding box center [621, 213] width 912 height 122
click at [1047, 58] on button "Save" at bounding box center [1053, 51] width 69 height 19
click at [378, 49] on span "Editor" at bounding box center [376, 49] width 21 height 14
click at [9, 100] on link at bounding box center [13, 93] width 9 height 19
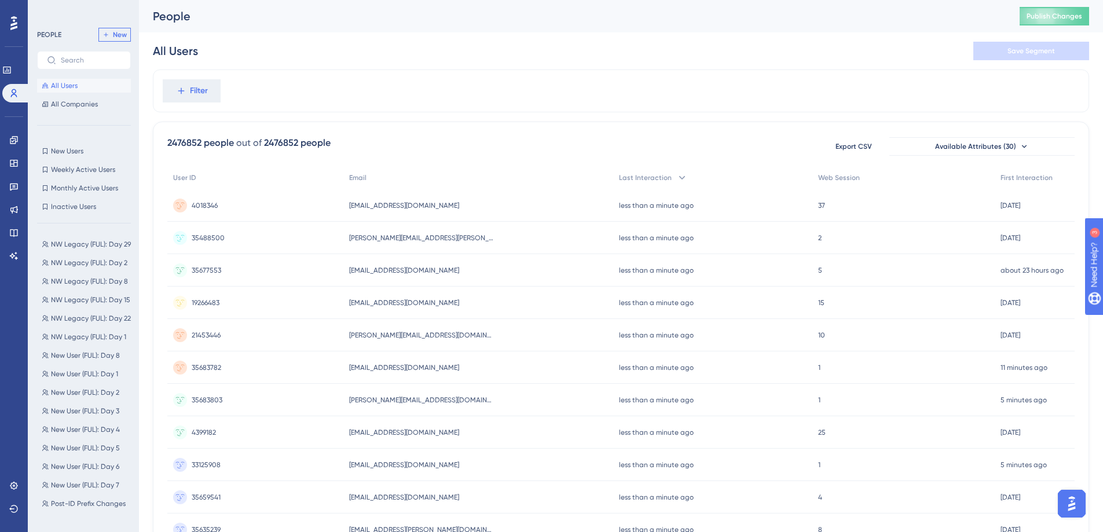
click at [114, 31] on span "New" at bounding box center [120, 34] width 14 height 9
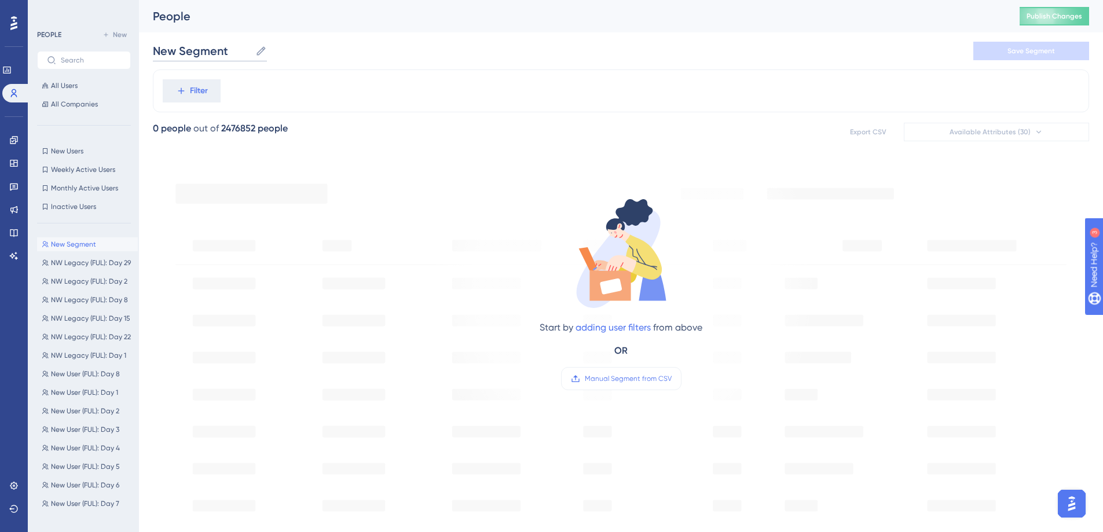
click at [223, 56] on input "New Segment" at bounding box center [202, 51] width 98 height 16
type input "NW Legacy (FUL): Day 36"
click at [207, 94] on span "Filter" at bounding box center [199, 91] width 18 height 14
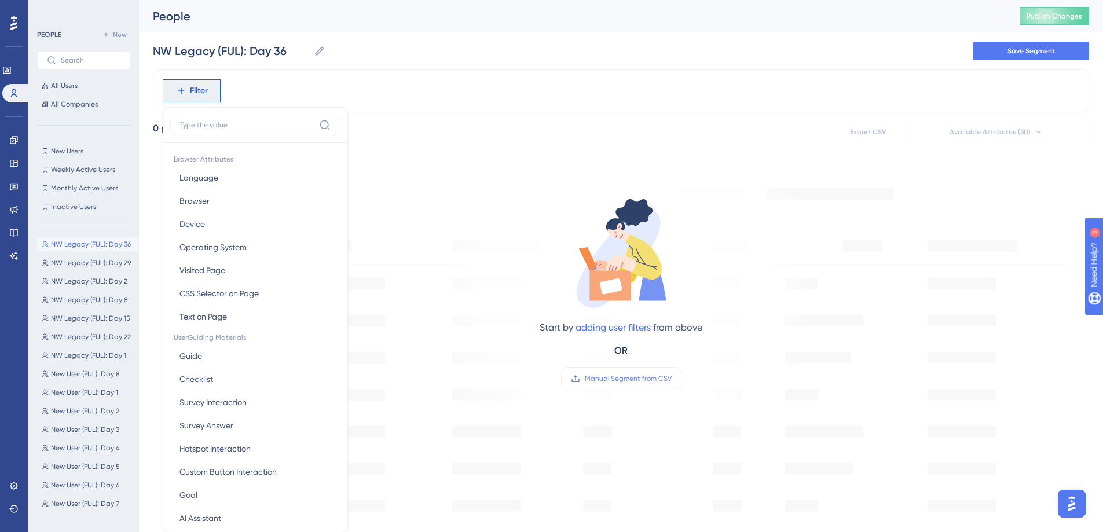
scroll to position [54, 0]
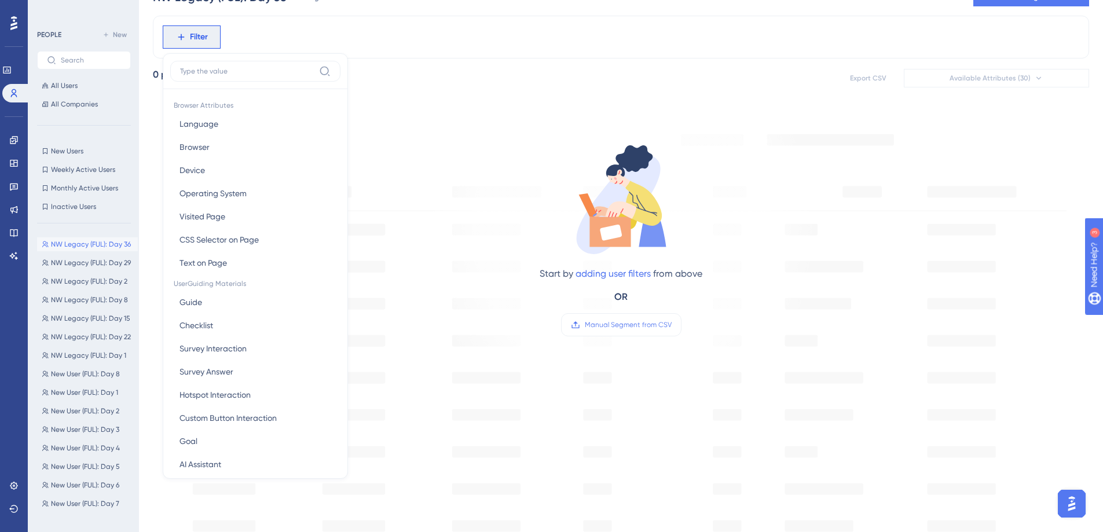
type input "f"
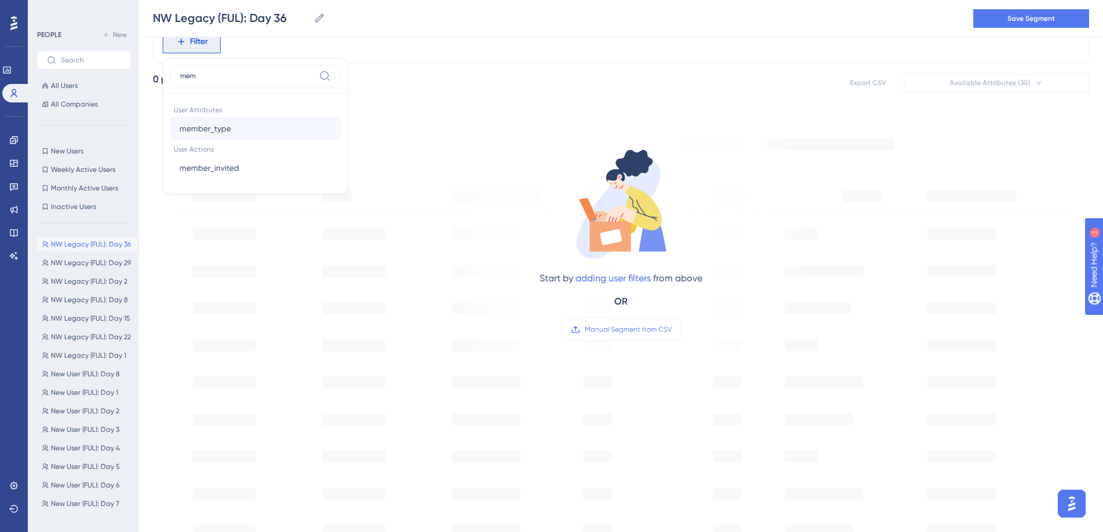
type input "mem"
click at [214, 126] on span "member_type" at bounding box center [205, 129] width 52 height 14
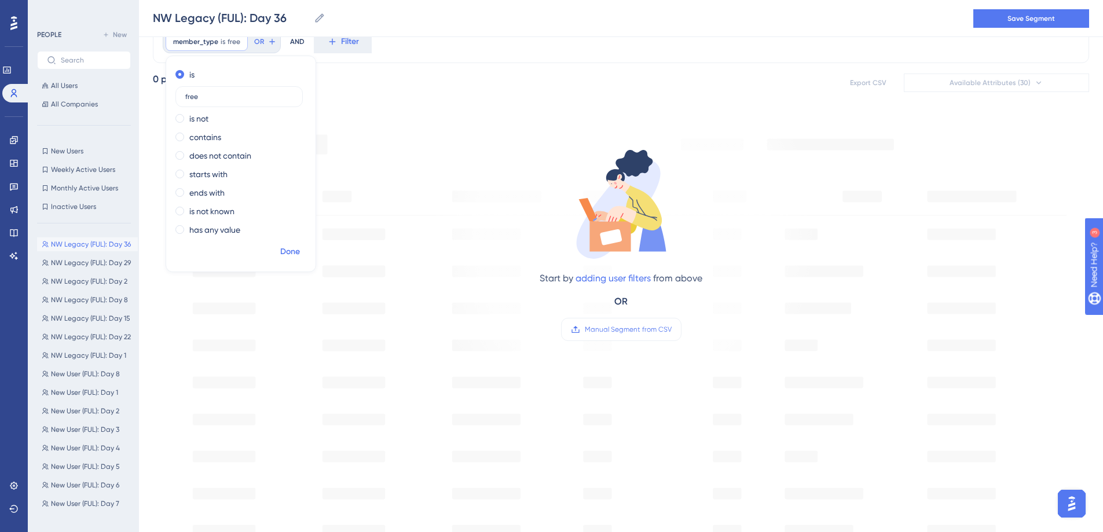
type input "free"
click at [302, 255] on button "Done" at bounding box center [290, 251] width 32 height 21
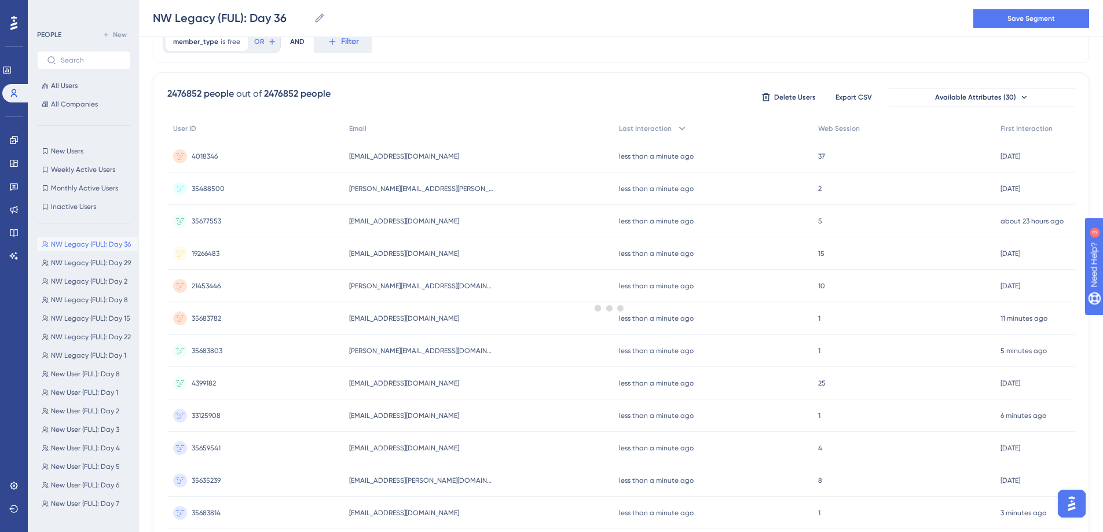
click at [371, 44] on div "member_type is free free Remove OR AND Filter" at bounding box center [621, 41] width 936 height 43
click at [359, 44] on button "Filter" at bounding box center [343, 41] width 58 height 23
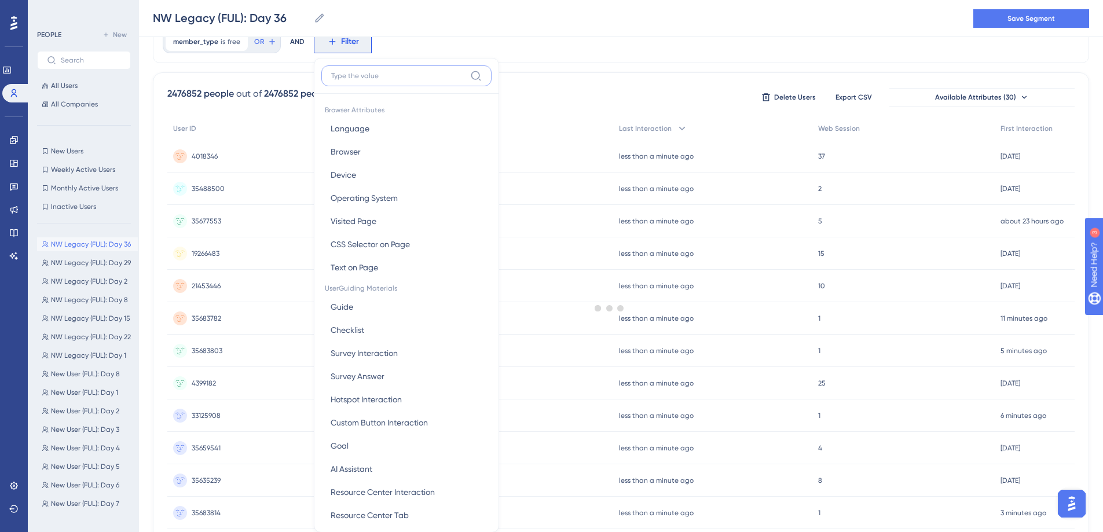
scroll to position [83, 0]
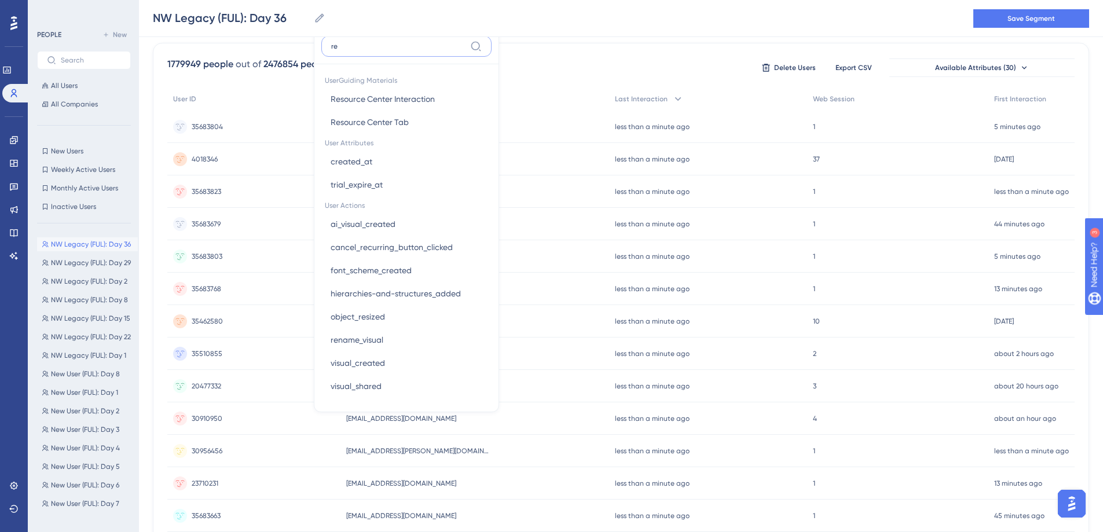
type input "r"
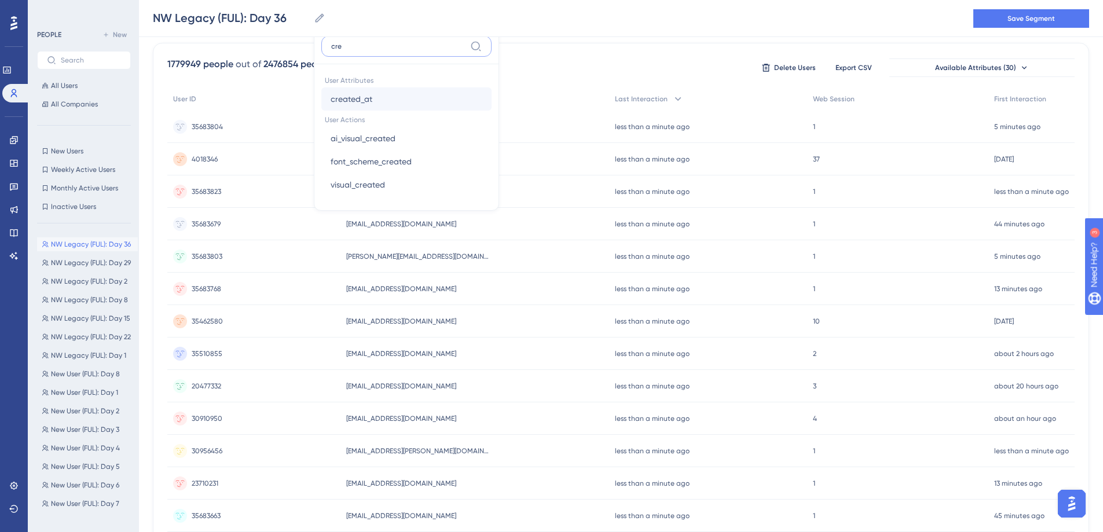
type input "cre"
click at [365, 97] on span "created_at" at bounding box center [352, 99] width 42 height 14
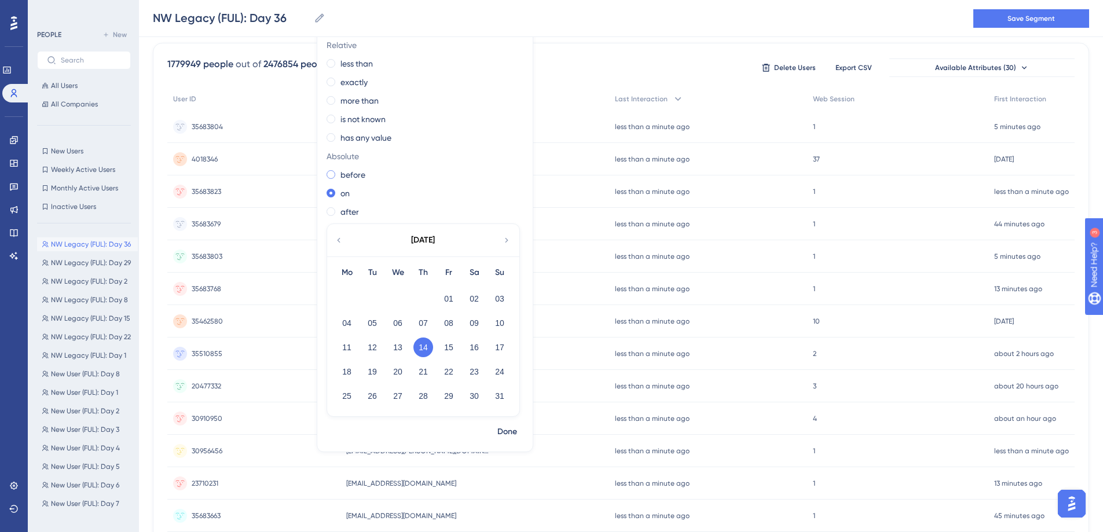
click at [342, 175] on label "before" at bounding box center [352, 175] width 25 height 14
click at [375, 394] on button "26" at bounding box center [372, 396] width 20 height 20
click at [506, 429] on span "Done" at bounding box center [507, 432] width 20 height 14
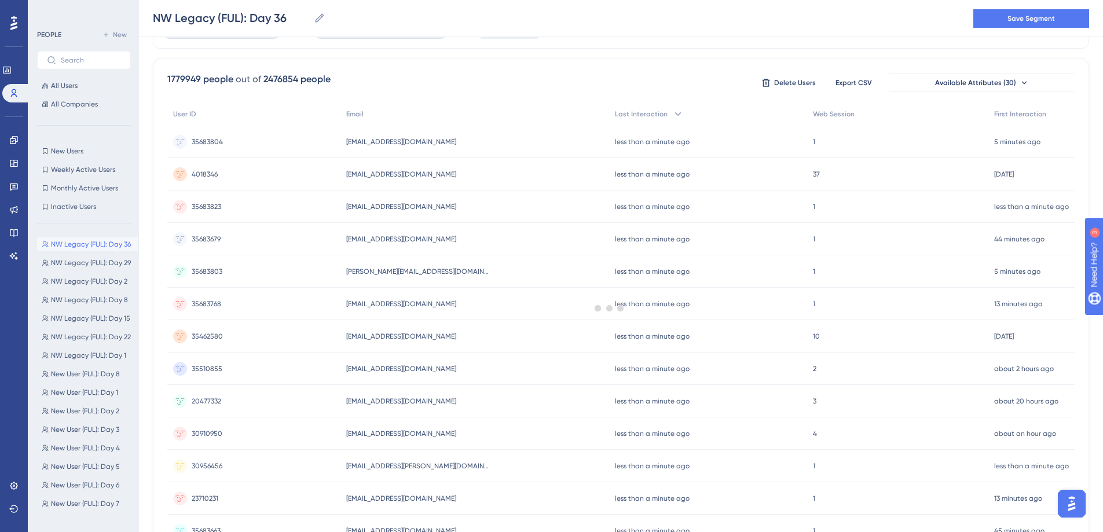
scroll to position [0, 0]
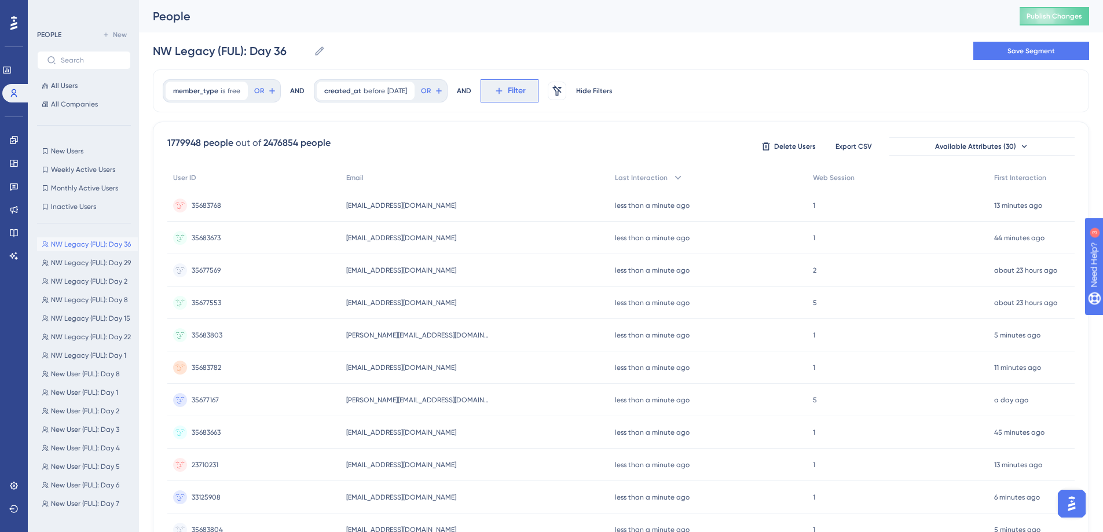
click at [516, 96] on button "Filter" at bounding box center [509, 90] width 58 height 23
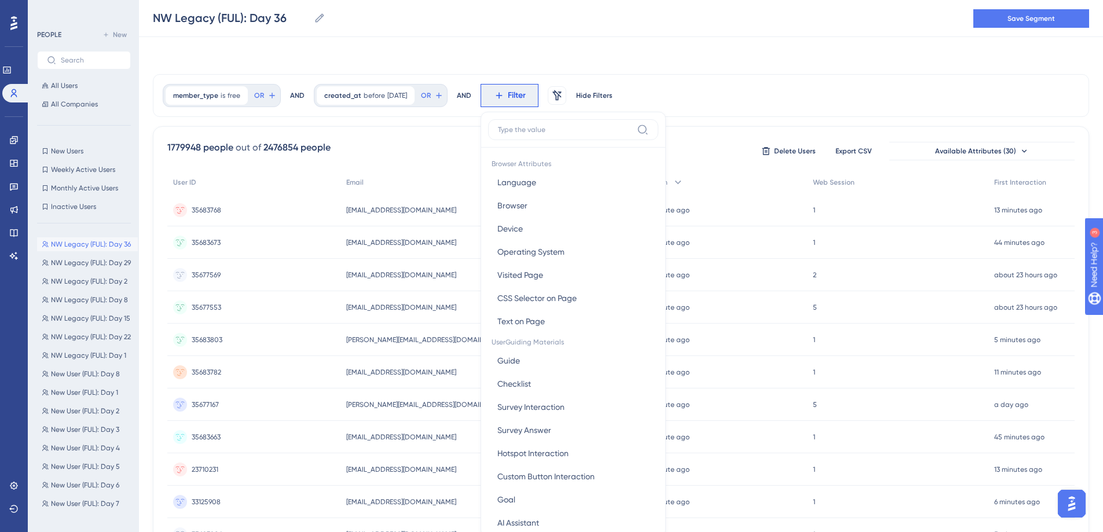
scroll to position [54, 0]
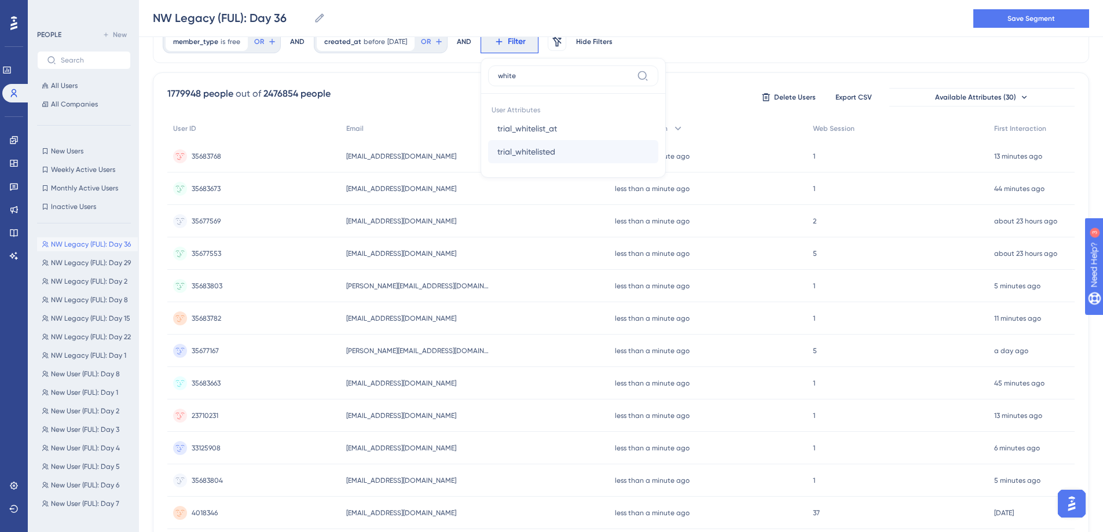
type input "white"
click at [527, 148] on span "trial_whitelisted" at bounding box center [526, 152] width 58 height 14
click at [532, 96] on label "is false" at bounding box center [519, 93] width 25 height 14
click at [618, 155] on span "Done" at bounding box center [608, 152] width 20 height 14
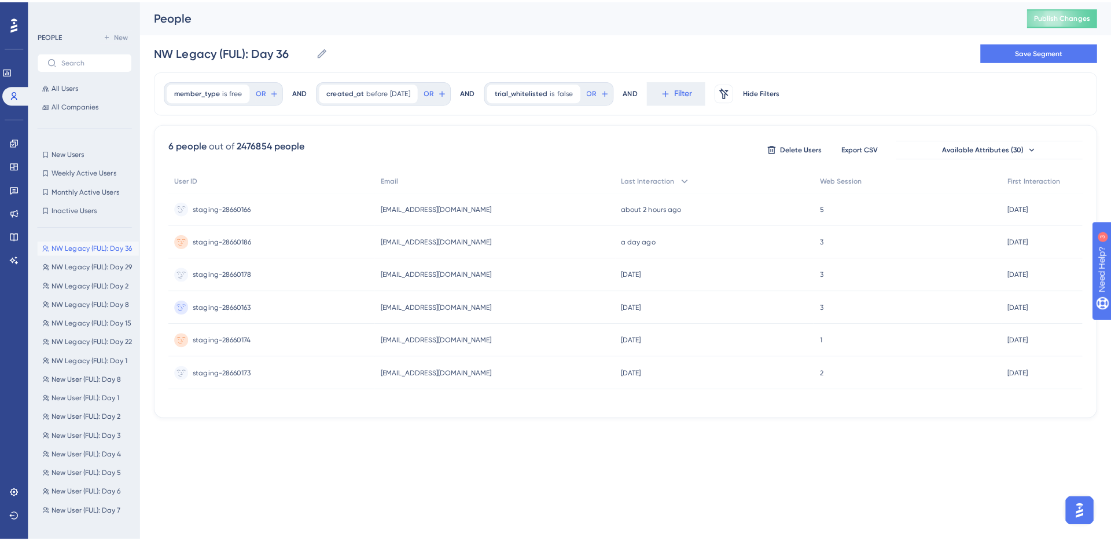
scroll to position [0, 0]
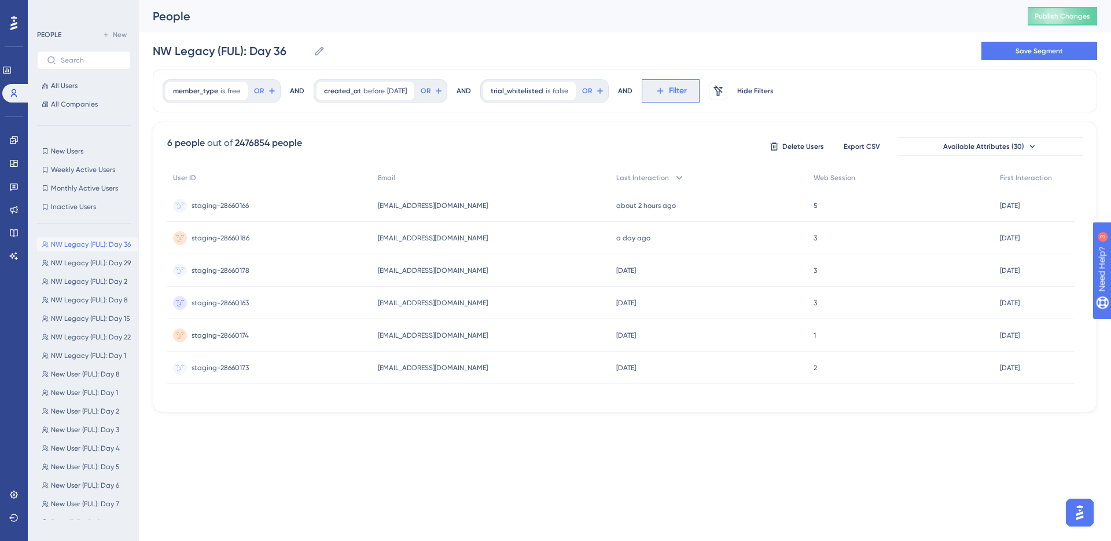
click at [676, 83] on button "Filter" at bounding box center [671, 90] width 58 height 23
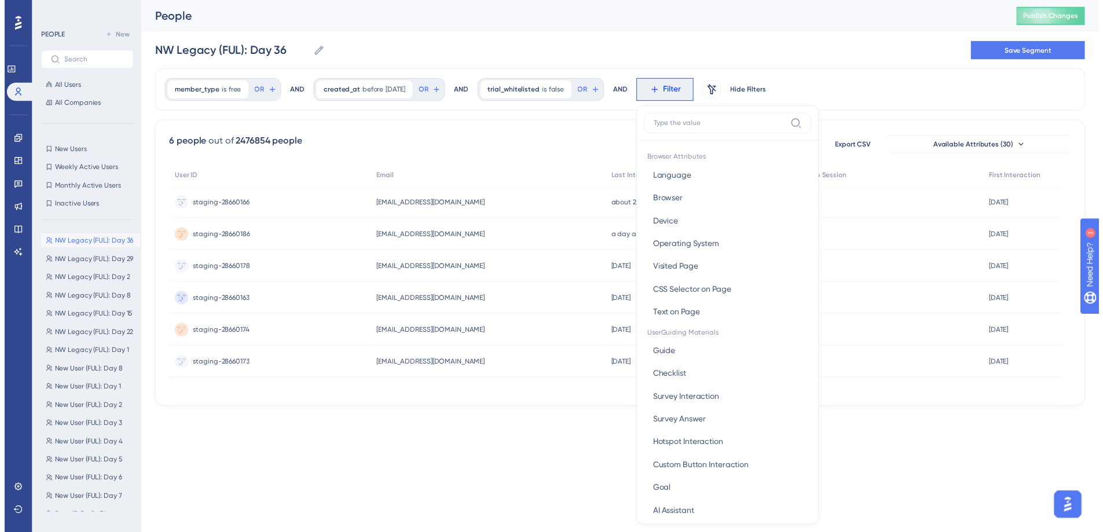
scroll to position [54, 0]
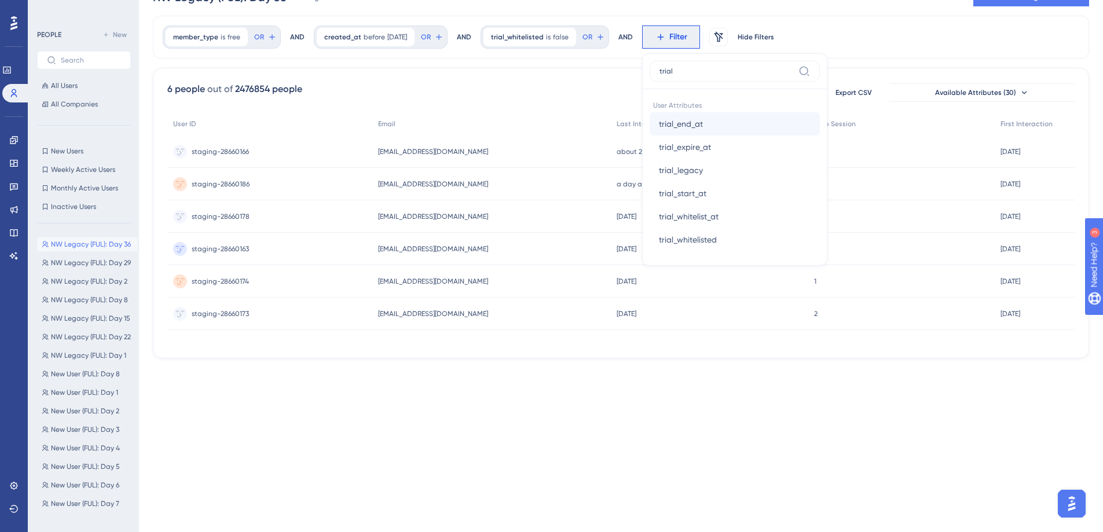
type input "trial"
click at [696, 124] on span "trial_end_at" at bounding box center [681, 124] width 44 height 14
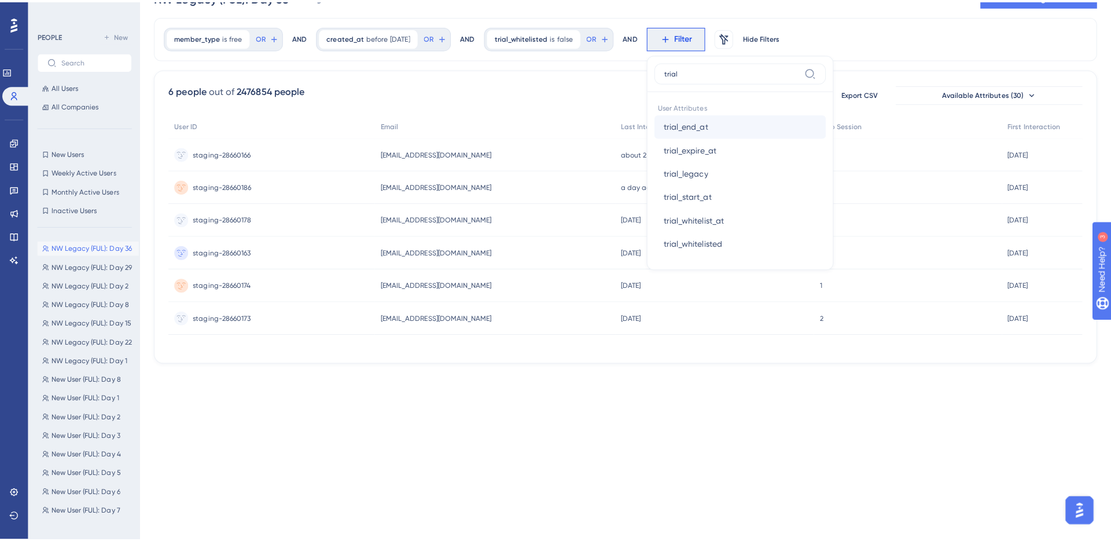
scroll to position [0, 0]
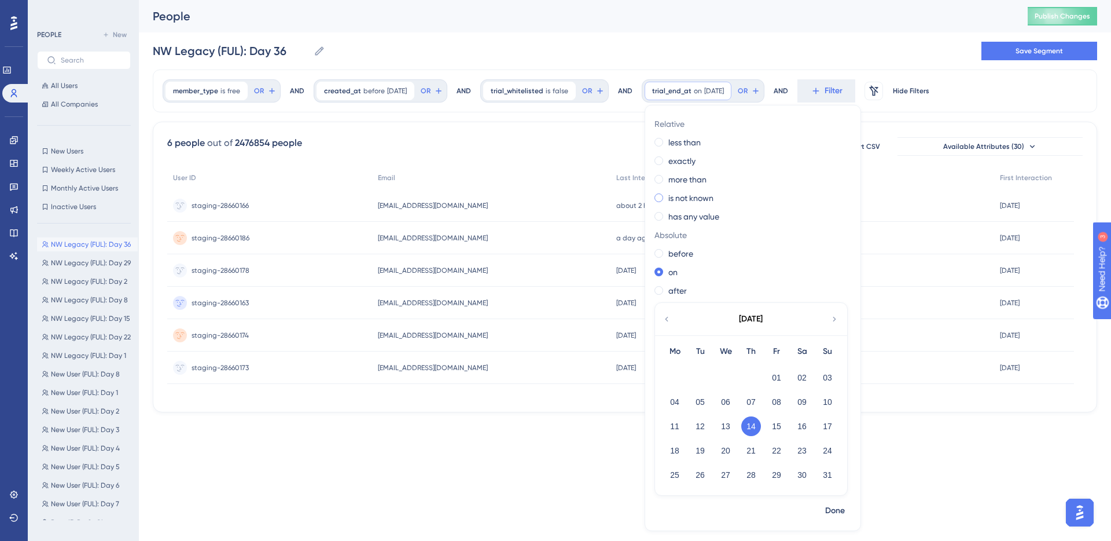
click at [704, 199] on label "is not known" at bounding box center [691, 198] width 45 height 14
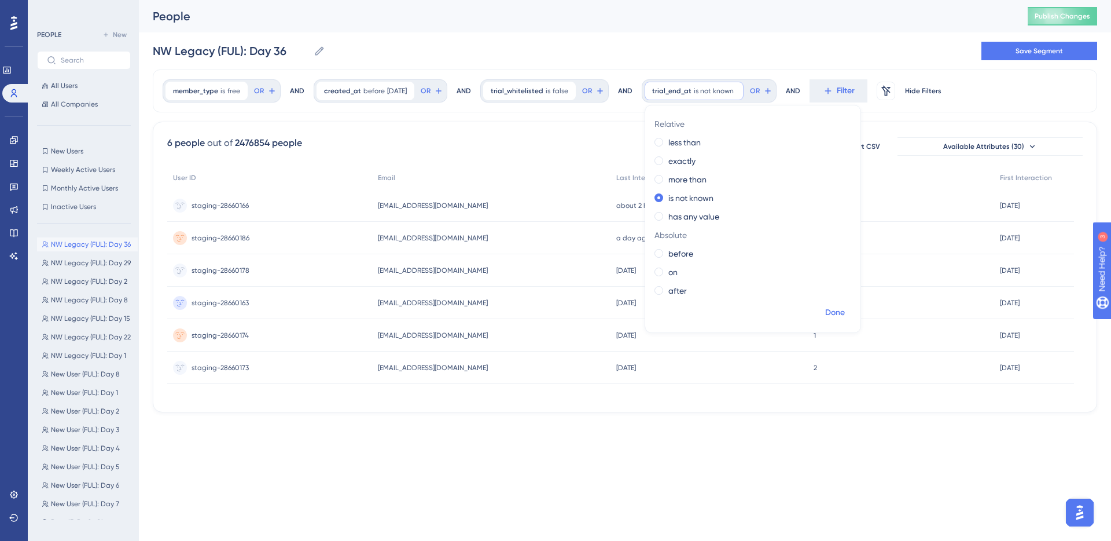
click at [845, 314] on span "Done" at bounding box center [835, 313] width 20 height 14
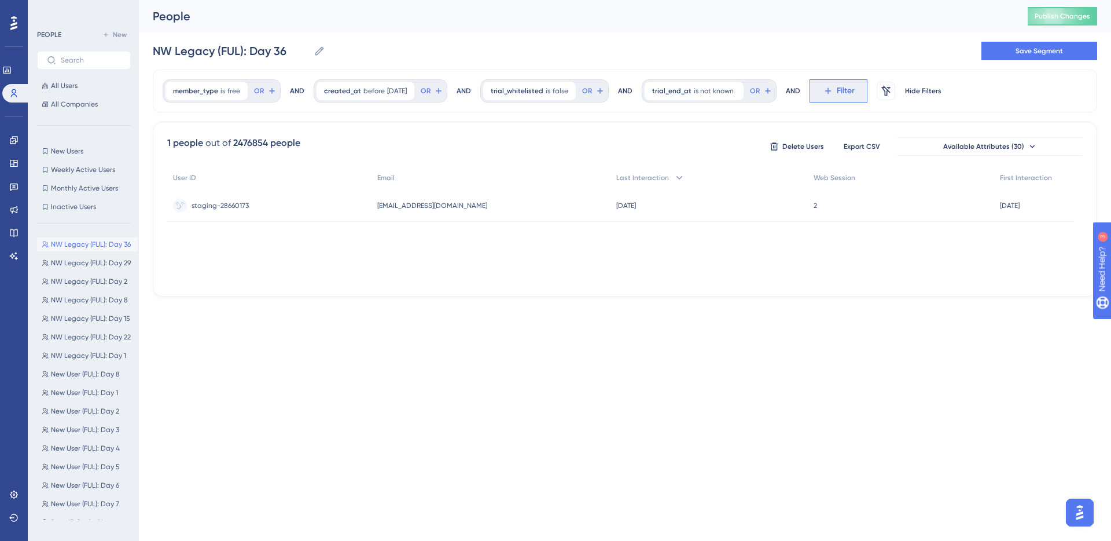
click at [847, 91] on span "Filter" at bounding box center [846, 91] width 18 height 14
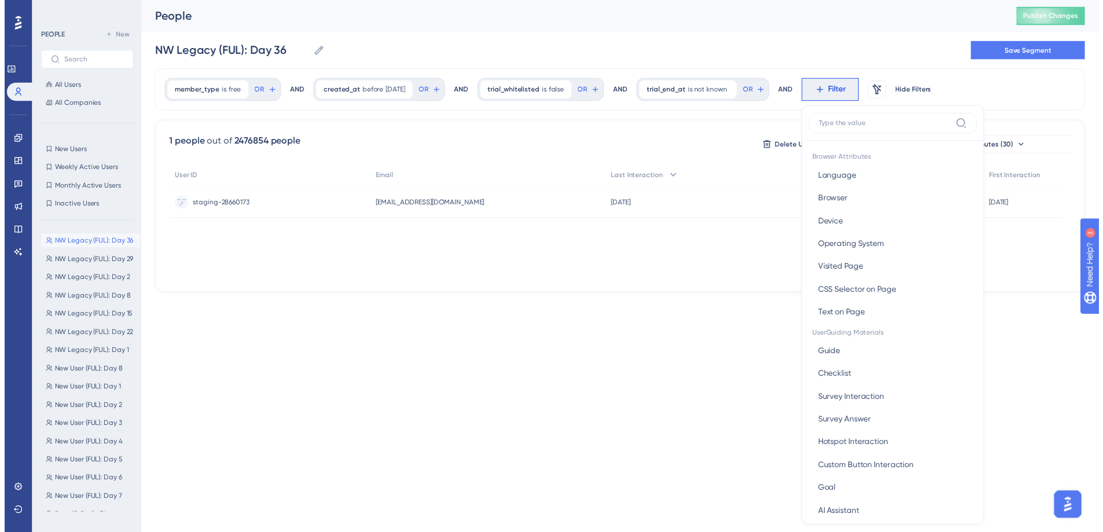
scroll to position [50, 0]
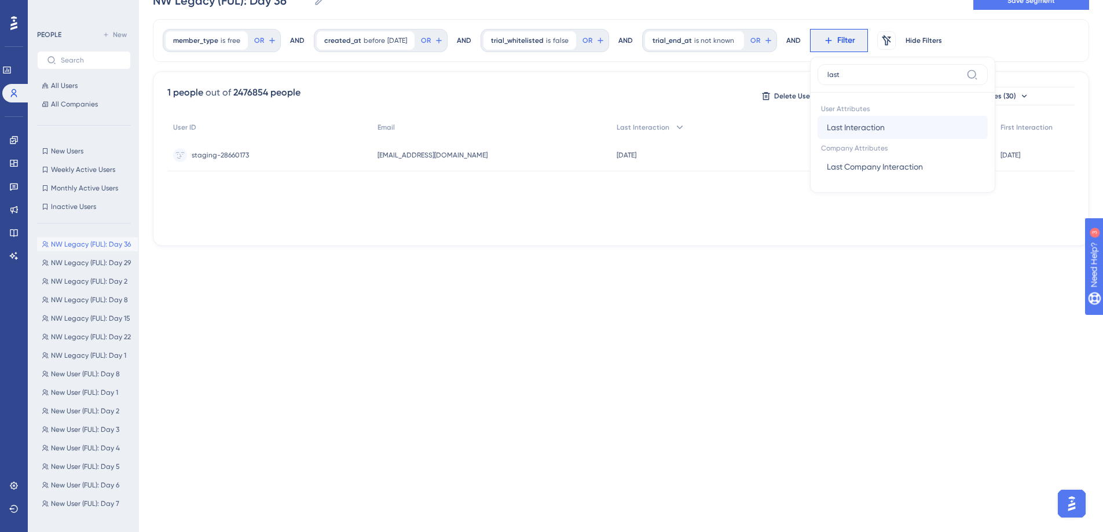
type input "last"
click at [840, 126] on span "Last Interaction" at bounding box center [856, 127] width 58 height 14
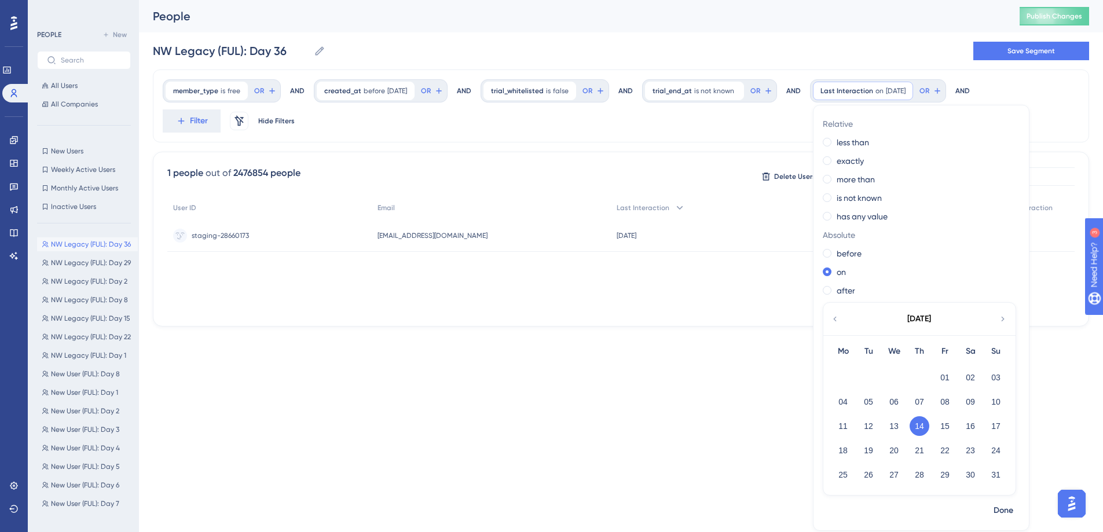
scroll to position [0, 0]
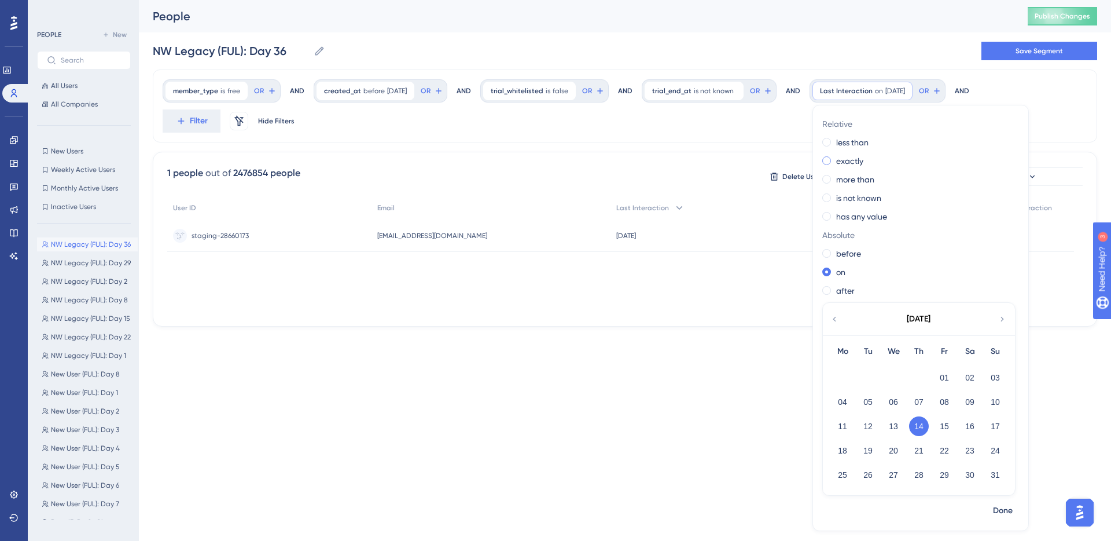
click at [857, 161] on label "exactly" at bounding box center [849, 161] width 27 height 14
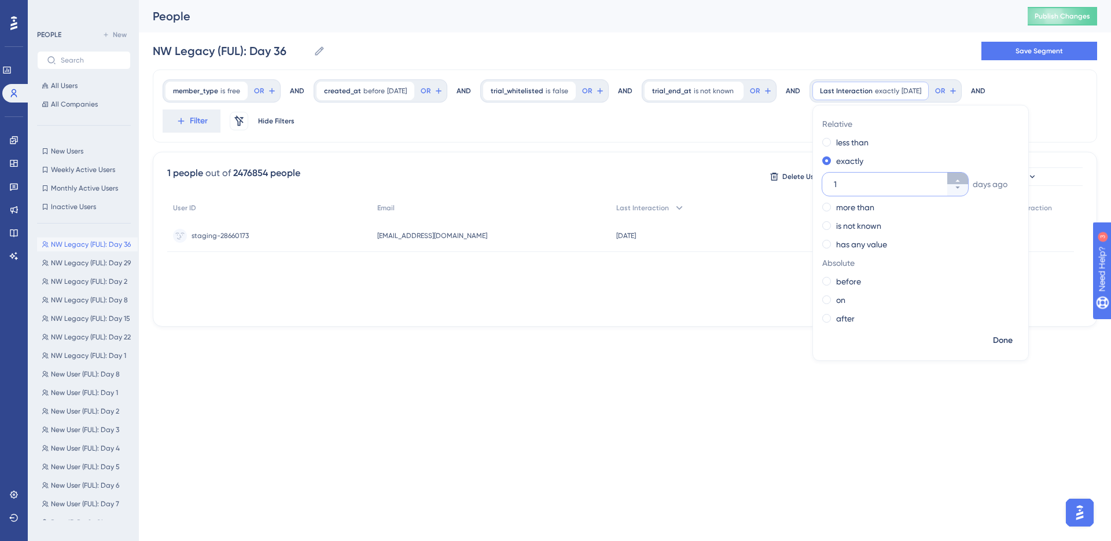
click at [960, 177] on icon at bounding box center [957, 180] width 7 height 7
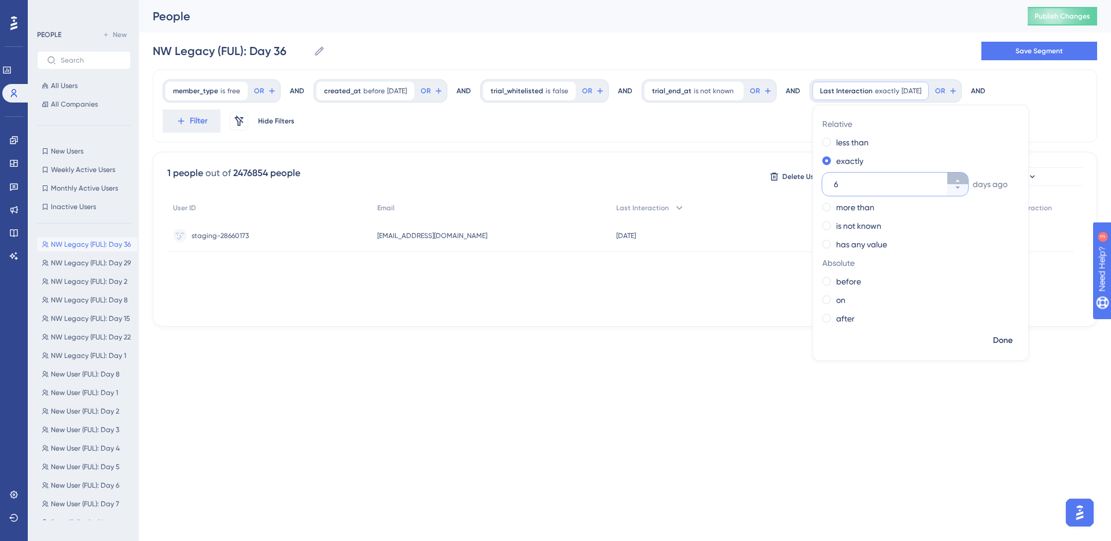
click at [960, 177] on icon at bounding box center [957, 180] width 7 height 7
type input "7"
click at [1008, 337] on span "Done" at bounding box center [1003, 340] width 20 height 14
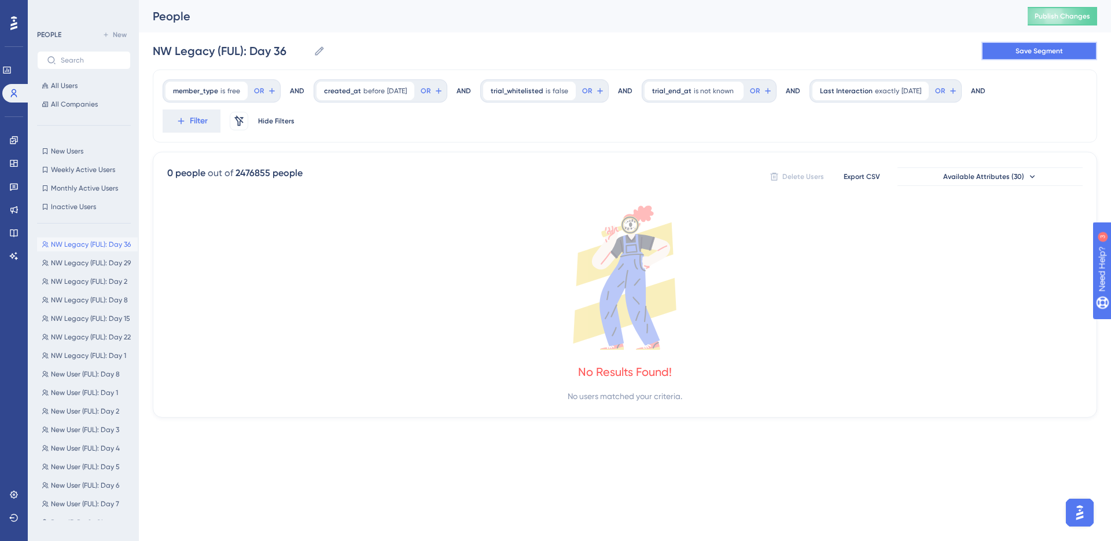
click at [1041, 50] on span "Save Segment" at bounding box center [1039, 50] width 47 height 9
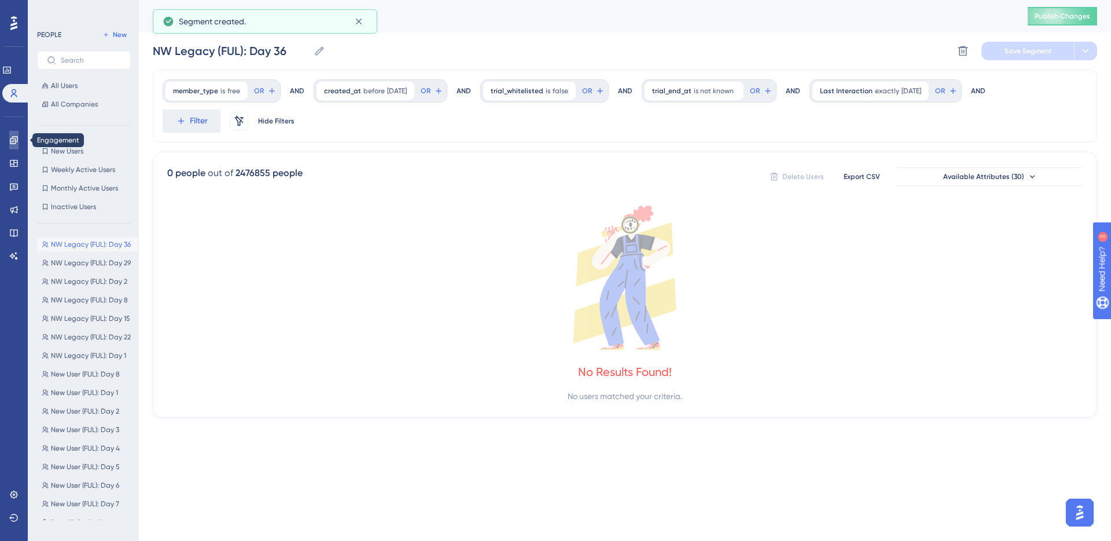
click at [13, 137] on icon at bounding box center [13, 139] width 9 height 9
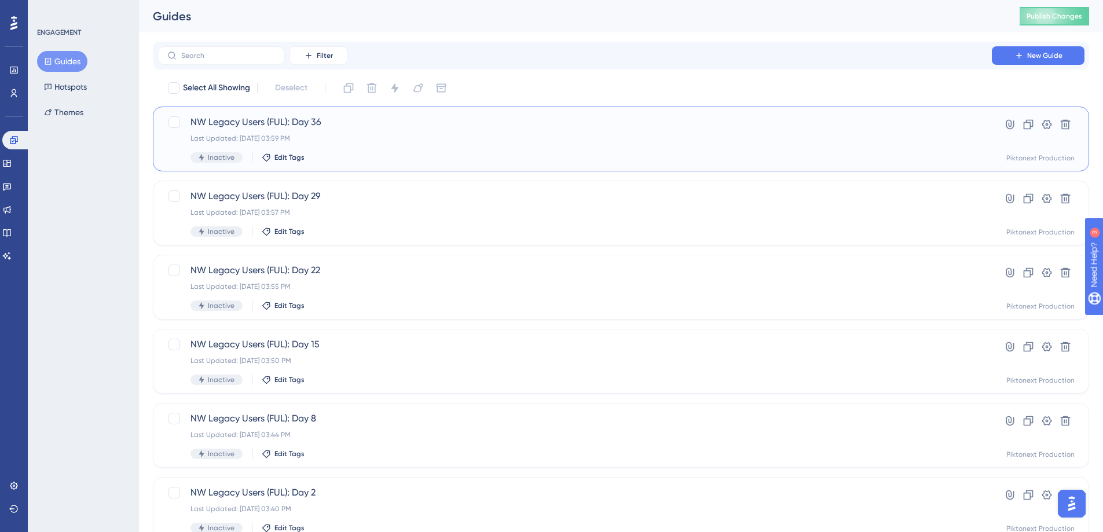
click at [456, 130] on div "NW Legacy Users (FUL): Day 36 Last Updated: Aug 14 2025, 03:59 PM Inactive Edit…" at bounding box center [574, 138] width 768 height 47
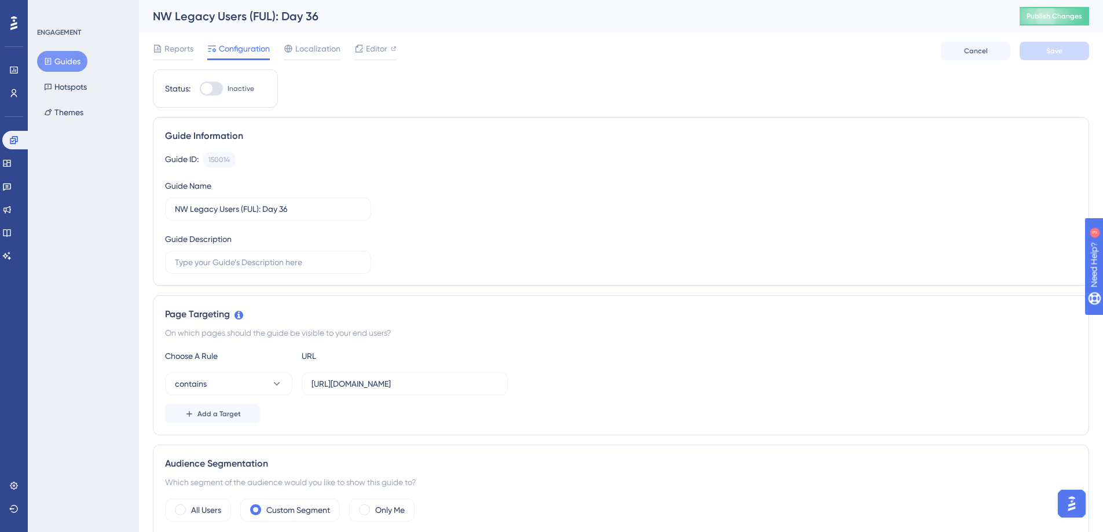
scroll to position [262, 0]
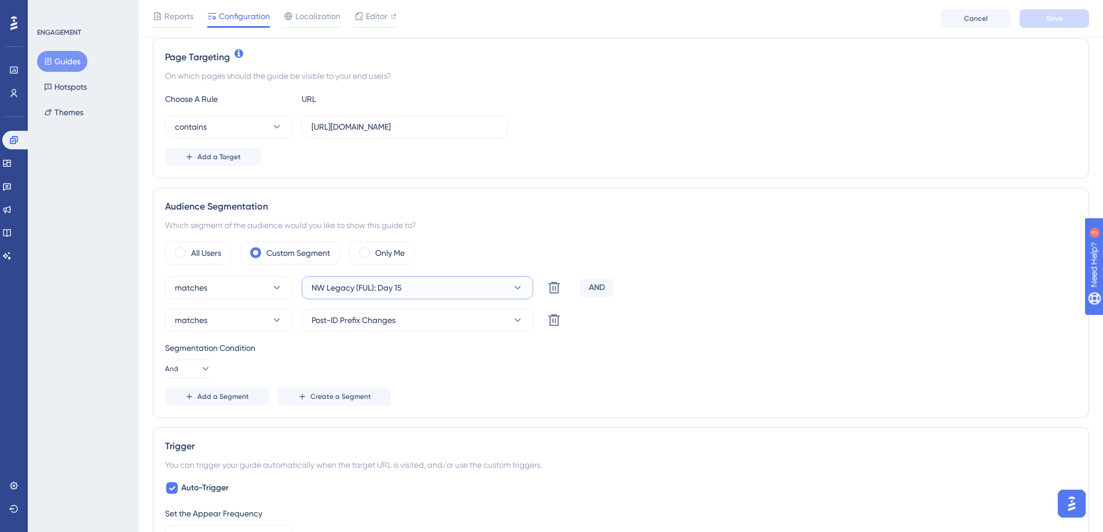
click at [409, 291] on button "NW Legacy (FUL): Day 15" at bounding box center [418, 287] width 232 height 23
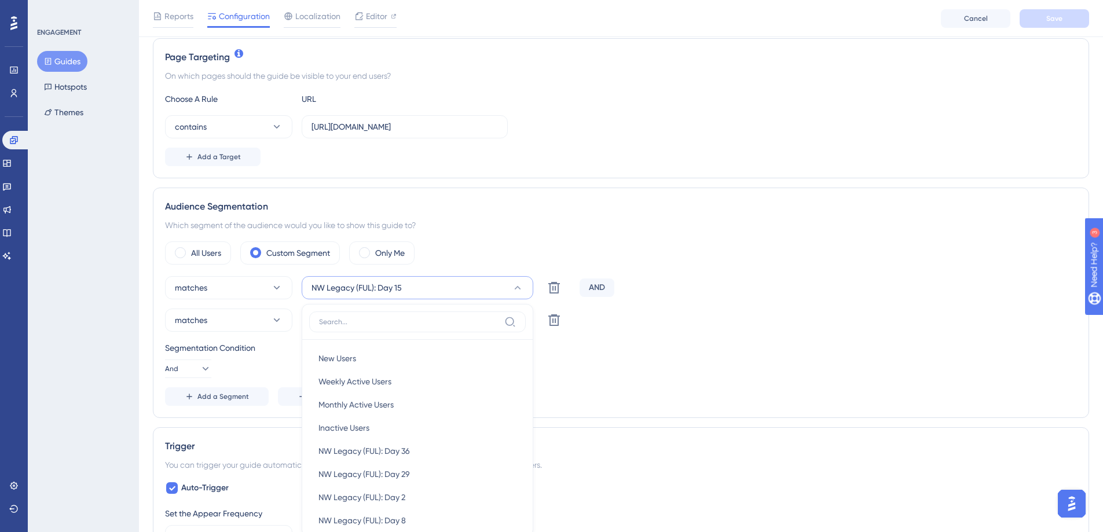
scroll to position [414, 0]
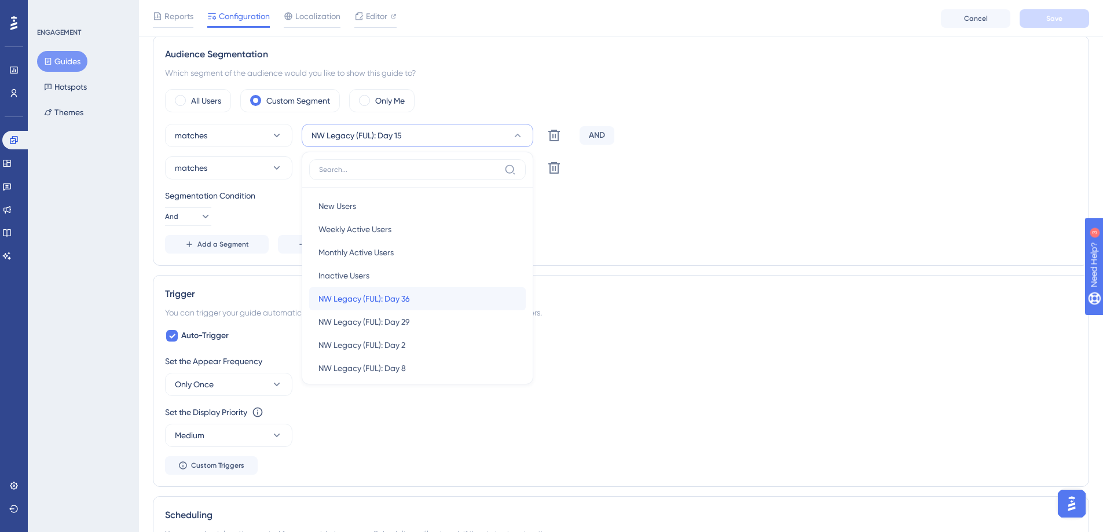
click at [407, 307] on div "NW Legacy (FUL): Day 36 NW Legacy (FUL): Day 36" at bounding box center [417, 298] width 198 height 23
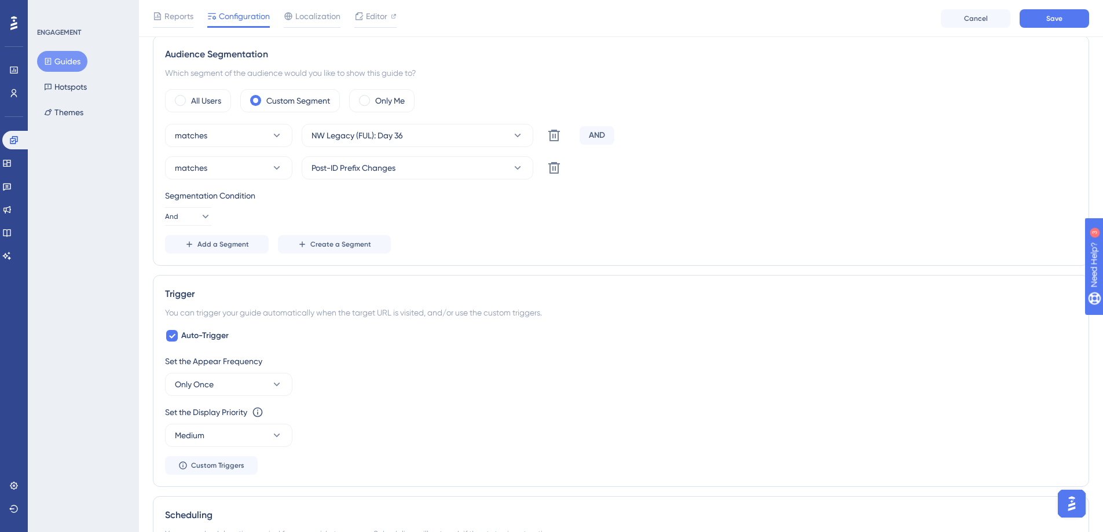
scroll to position [0, 0]
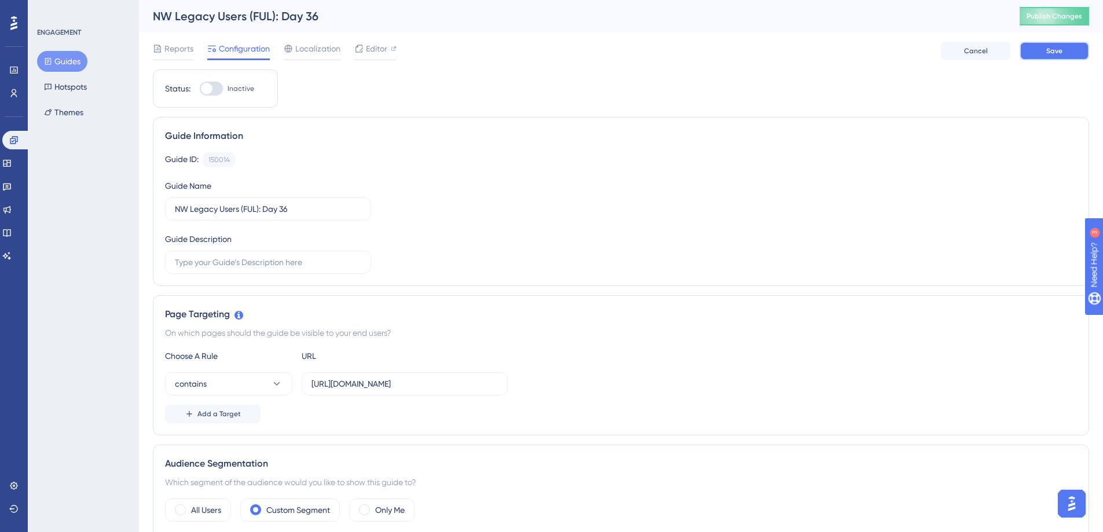
click at [1027, 53] on button "Save" at bounding box center [1053, 51] width 69 height 19
click at [73, 58] on button "Guides" at bounding box center [62, 61] width 50 height 21
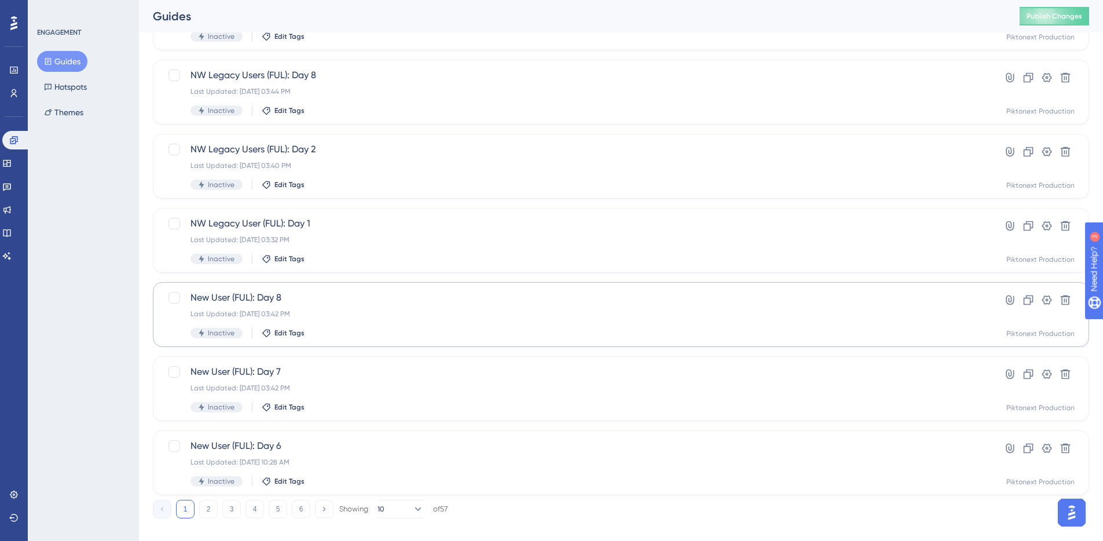
scroll to position [358, 0]
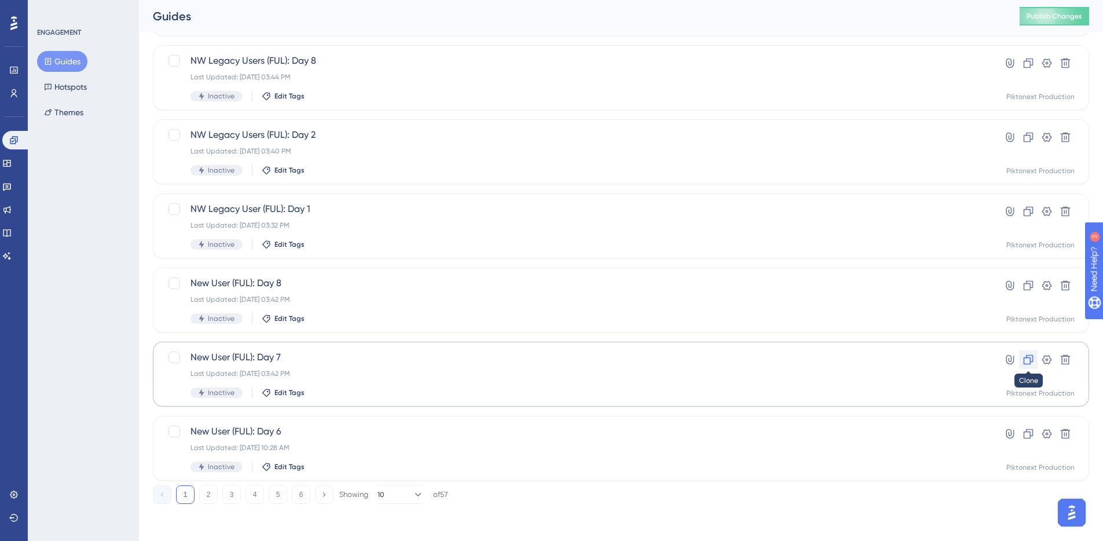
click at [1028, 359] on icon at bounding box center [1028, 360] width 12 height 12
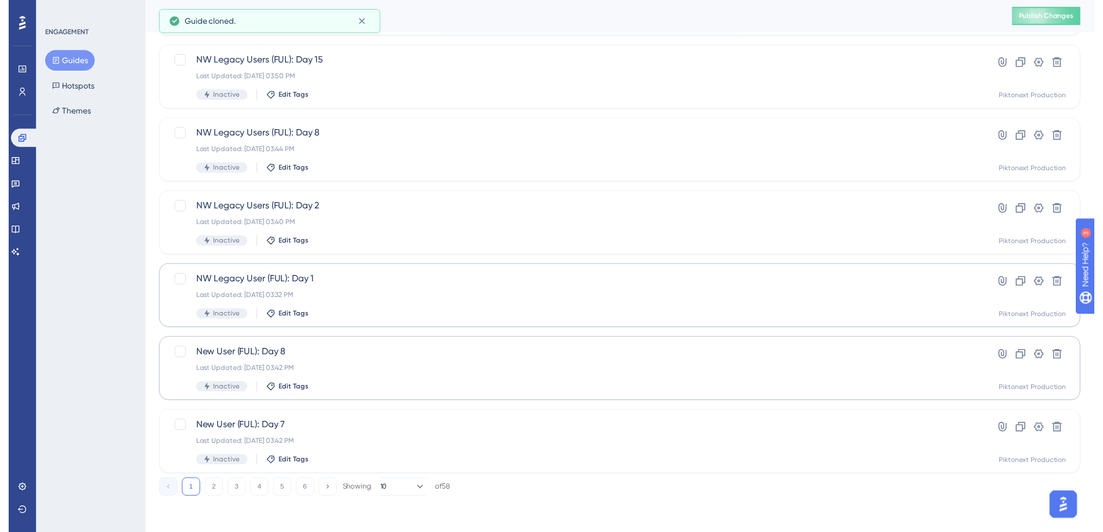
scroll to position [0, 0]
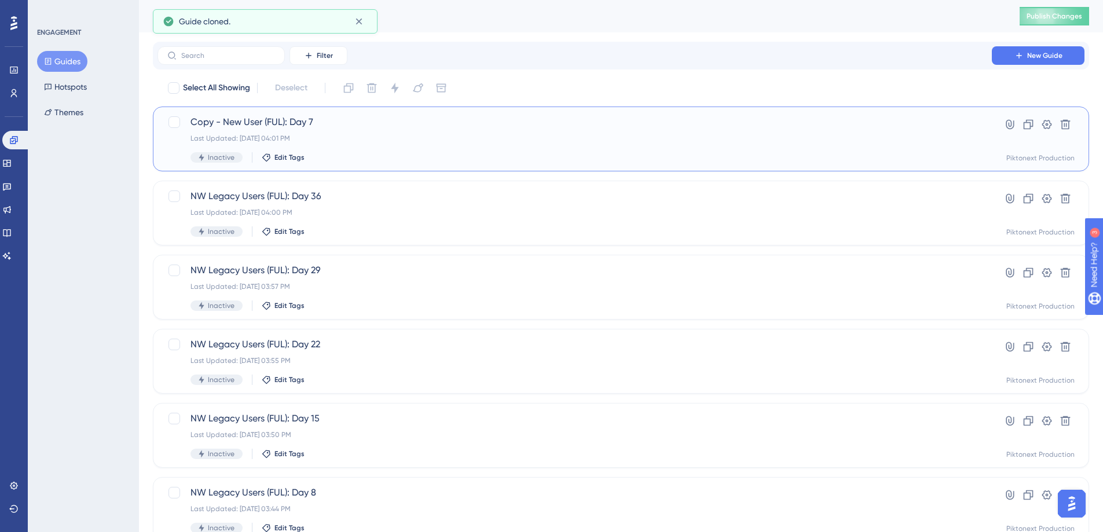
click at [318, 121] on span "Copy - New User (FUL): Day 7" at bounding box center [574, 122] width 768 height 14
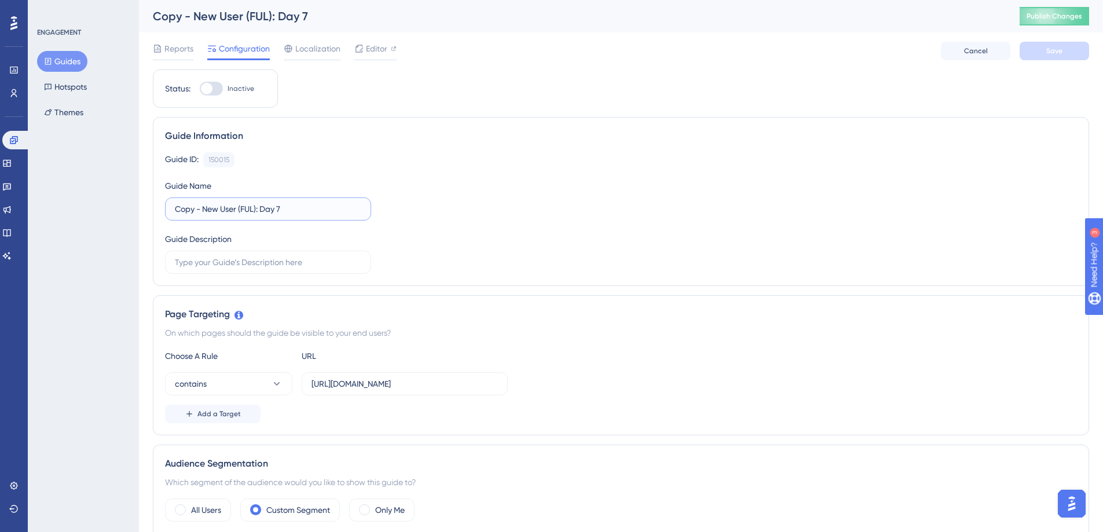
click at [292, 210] on input "Copy - New User (FUL): Day 7" at bounding box center [268, 209] width 186 height 13
drag, startPoint x: 205, startPoint y: 210, endPoint x: 183, endPoint y: 195, distance: 25.8
click at [183, 195] on div "Guide Name Copy - New User (FUL): Day 44" at bounding box center [268, 200] width 206 height 42
type input "New User (FUL): Day 44"
click at [574, 235] on div "Guide ID: 150015 Copy Guide Name New User (FUL): Day 44 Guide Description" at bounding box center [621, 213] width 912 height 122
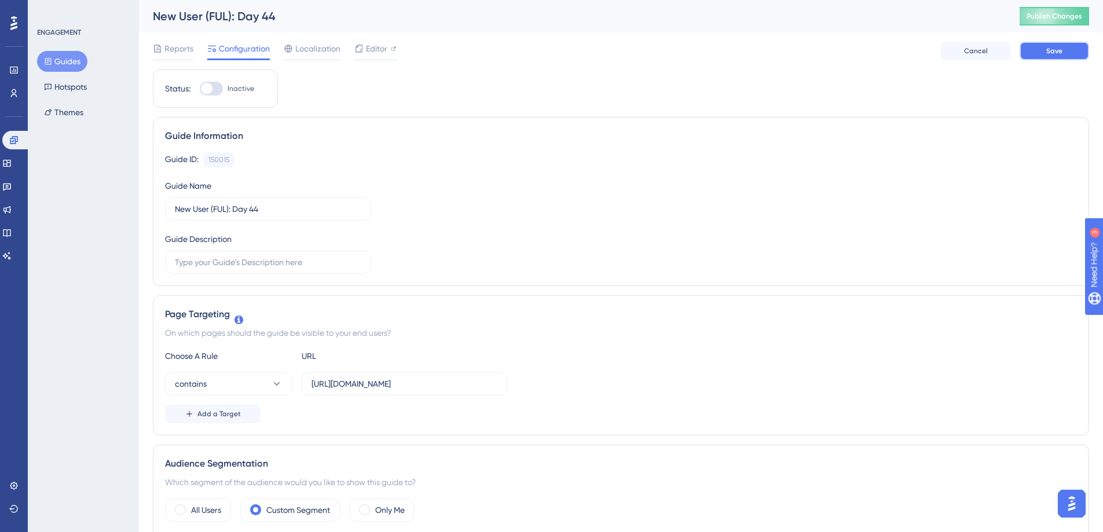
click at [1044, 50] on button "Save" at bounding box center [1053, 51] width 69 height 19
click at [364, 49] on div "Editor" at bounding box center [375, 49] width 42 height 14
click at [61, 60] on button "Guides" at bounding box center [62, 61] width 50 height 21
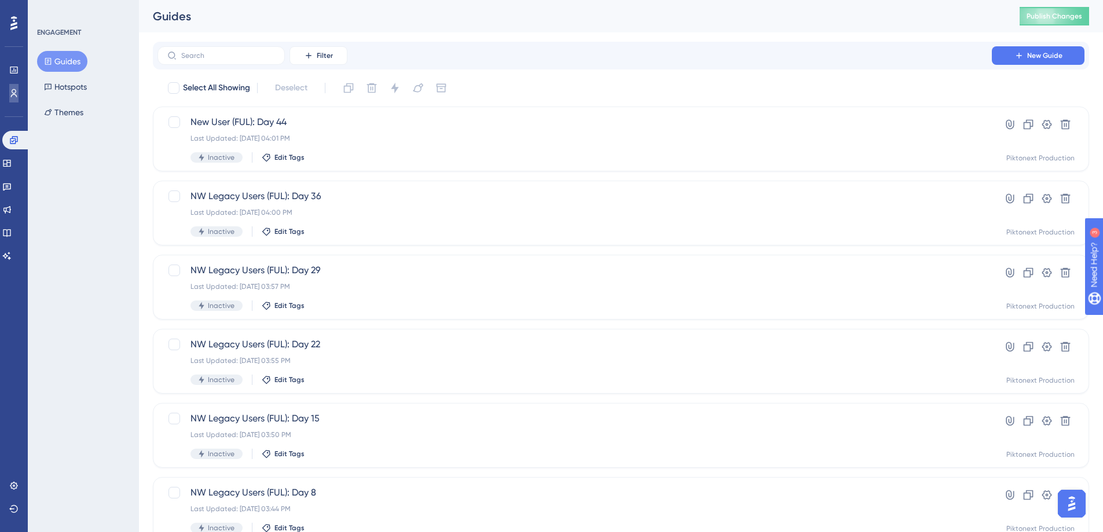
click at [12, 101] on link at bounding box center [13, 93] width 9 height 19
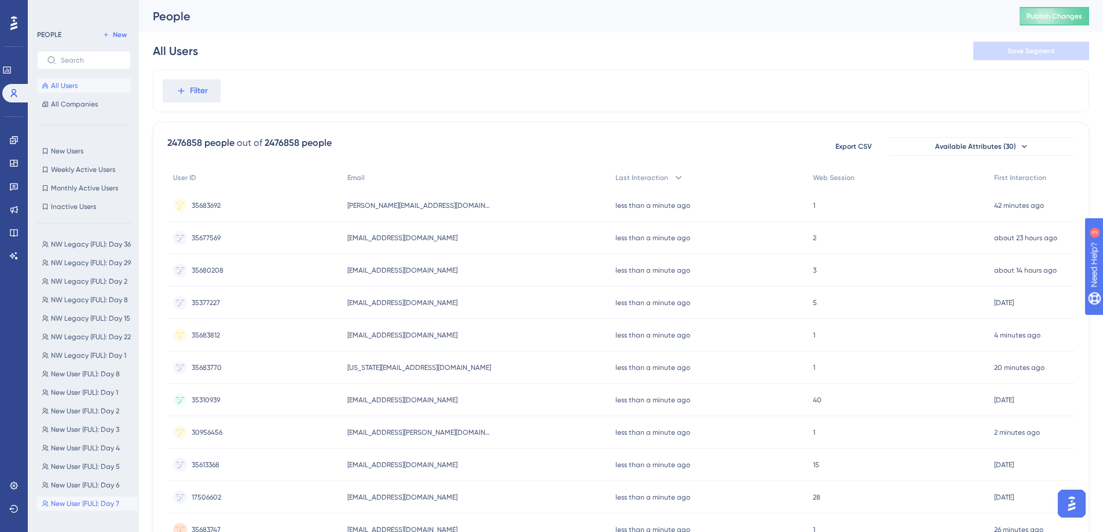
click at [82, 499] on span "New User (FUL): Day 7" at bounding box center [85, 503] width 68 height 9
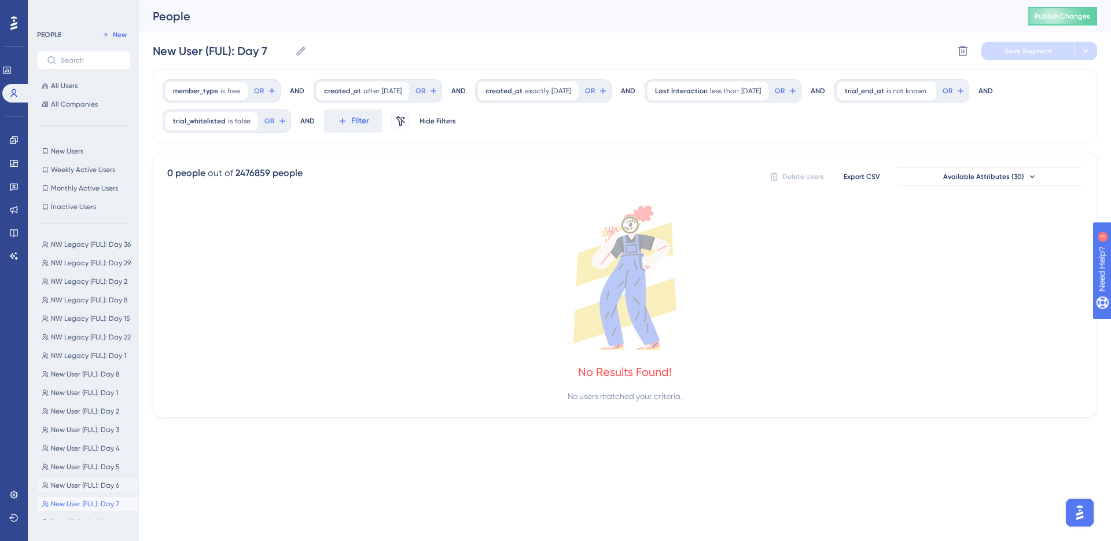
click at [83, 483] on span "New User (FUL): Day 6" at bounding box center [85, 484] width 68 height 9
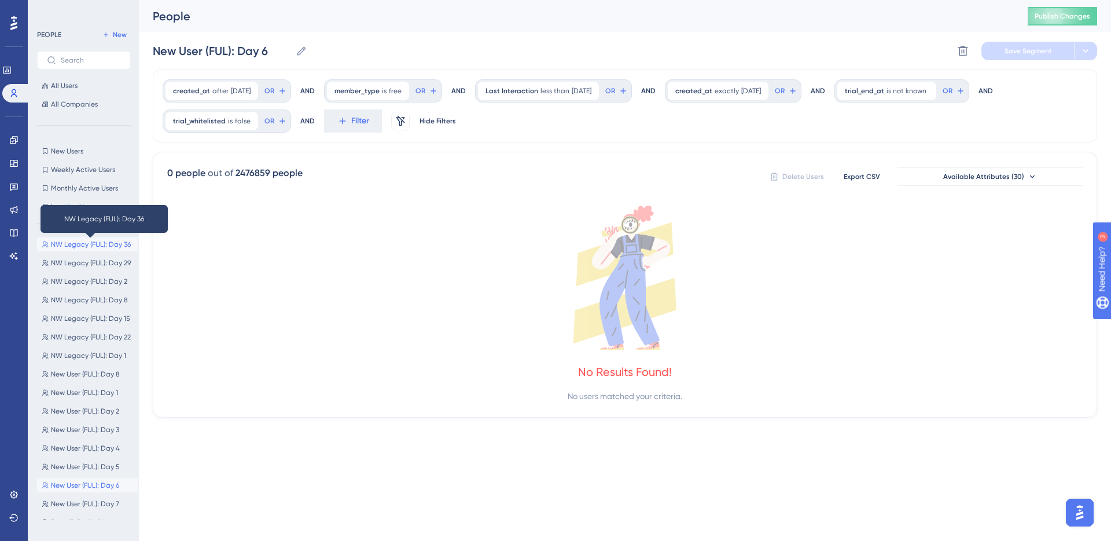
click at [93, 244] on span "NW Legacy (FUL): Day 36" at bounding box center [91, 244] width 80 height 9
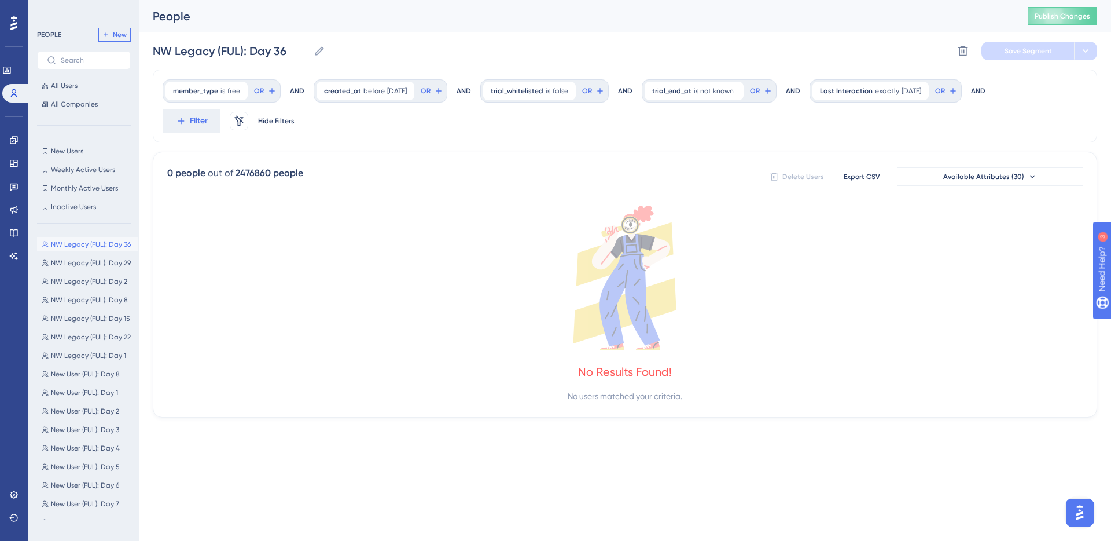
click at [123, 39] on button "New" at bounding box center [114, 35] width 32 height 14
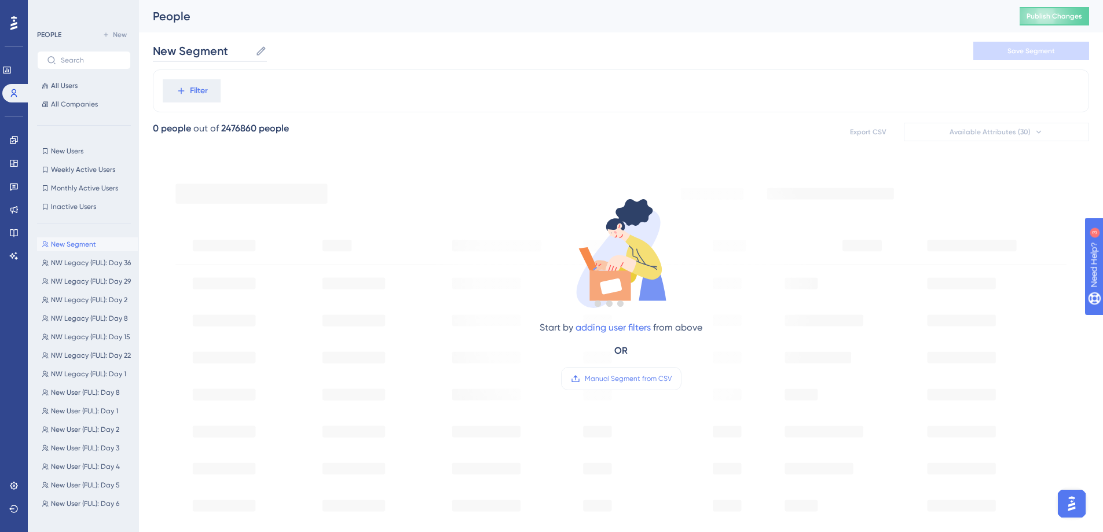
click at [217, 52] on input "New Segment" at bounding box center [202, 51] width 98 height 16
type input "NW Legacy (FUL): Day 44"
click at [163, 82] on button "Filter" at bounding box center [192, 90] width 58 height 23
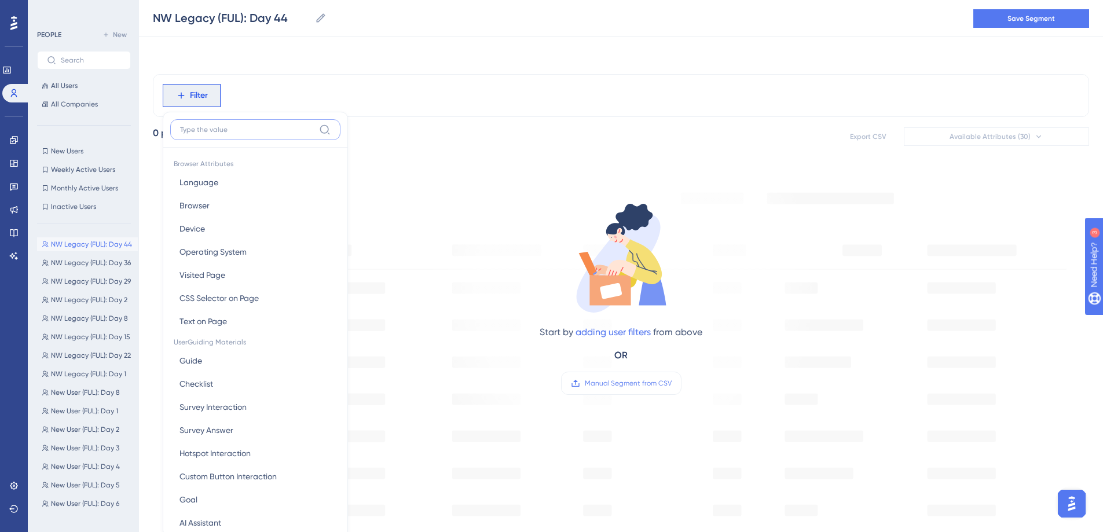
scroll to position [54, 0]
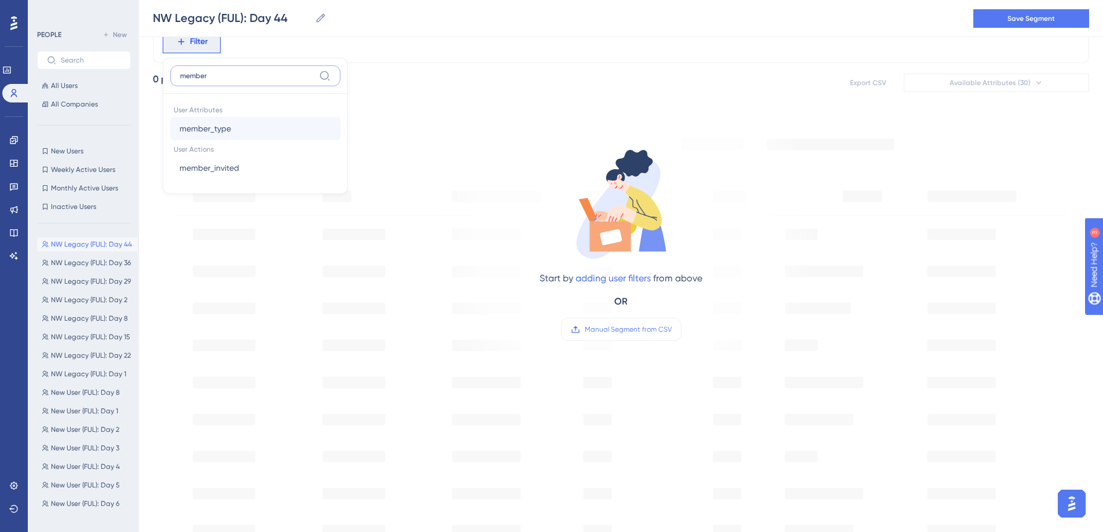
type input "member"
click at [221, 138] on button "member_type member_type" at bounding box center [255, 128] width 170 height 23
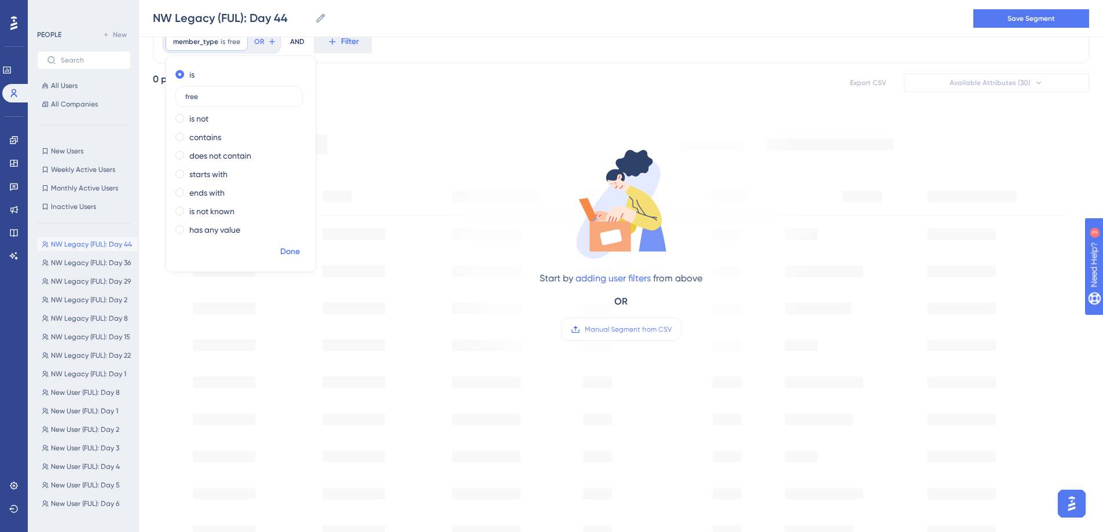
type input "free"
click at [289, 254] on span "Done" at bounding box center [290, 252] width 20 height 14
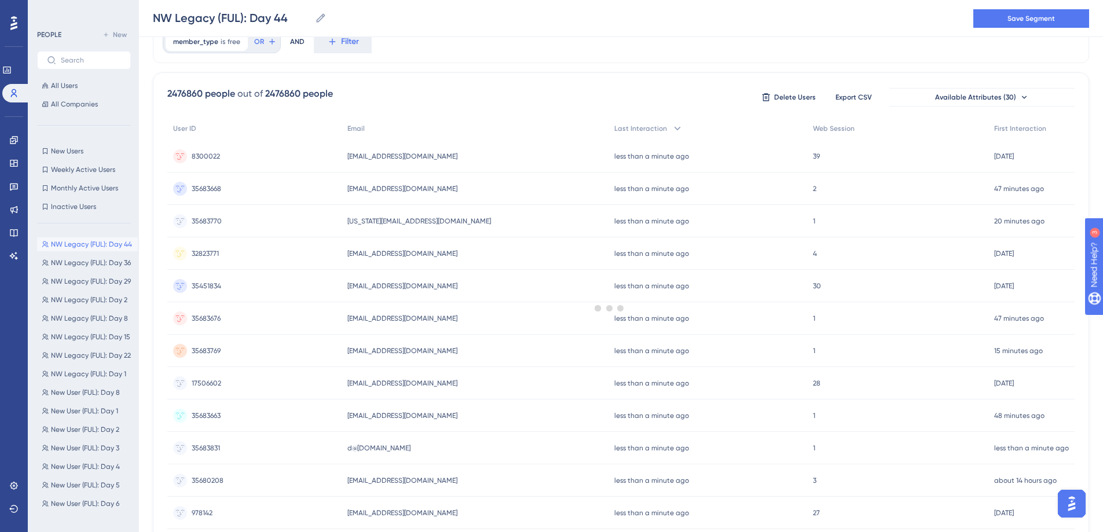
click at [344, 36] on div "NW Legacy (FUL): Day 44 NW Legacy (FUL): Day 44 Save Segment" at bounding box center [621, 18] width 964 height 37
click at [344, 42] on span "Filter" at bounding box center [350, 42] width 18 height 14
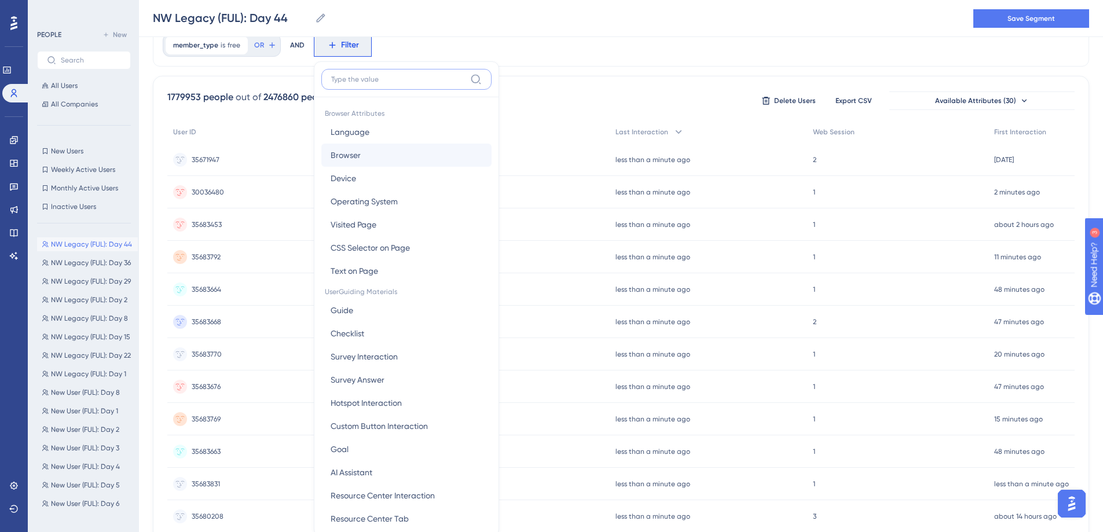
scroll to position [0, 0]
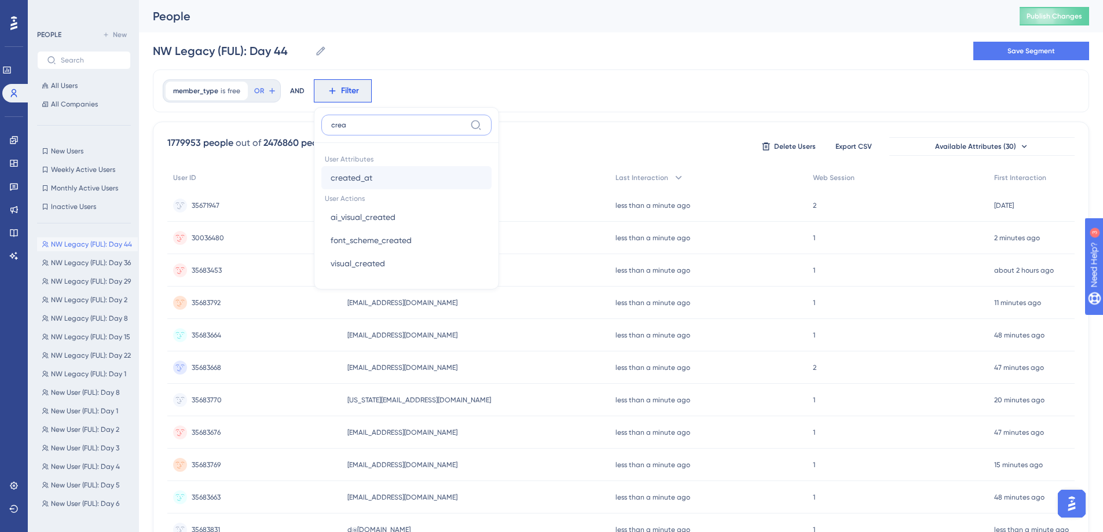
type input "crea"
click at [385, 169] on button "created_at created_at" at bounding box center [406, 177] width 170 height 23
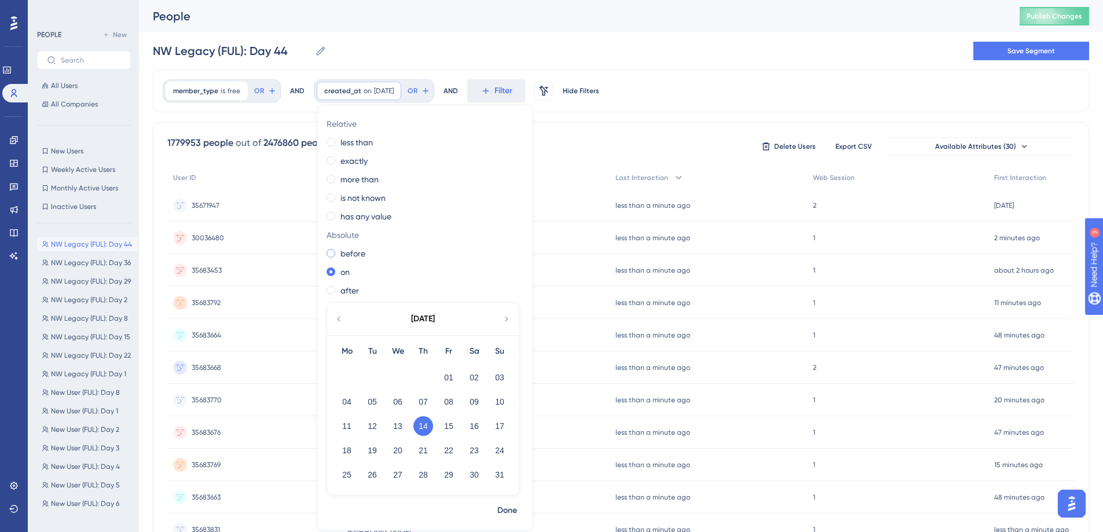
click at [358, 251] on label "before" at bounding box center [352, 254] width 25 height 14
click at [375, 473] on button "26" at bounding box center [372, 475] width 20 height 20
click at [500, 506] on span "Done" at bounding box center [507, 511] width 20 height 14
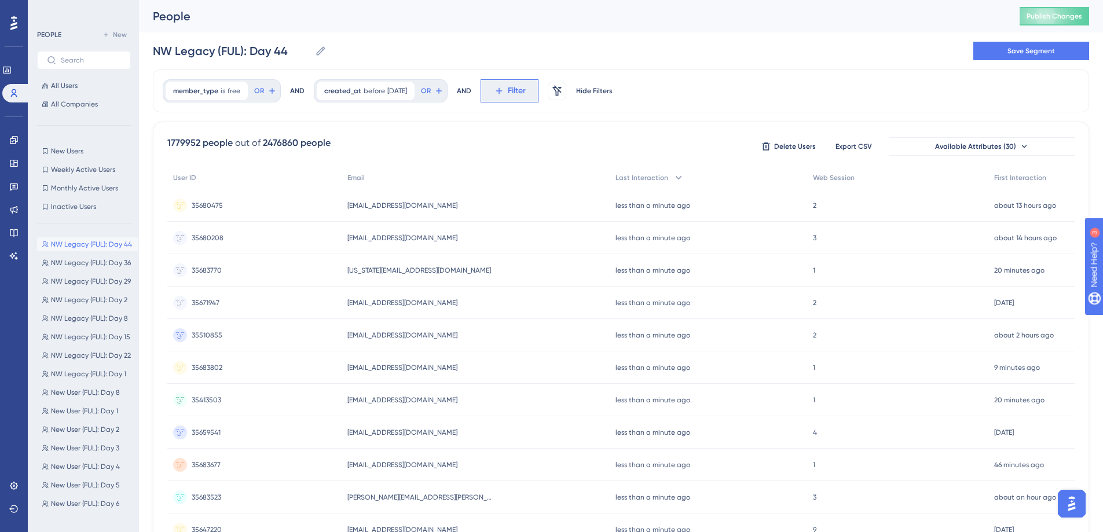
click at [526, 92] on span "Filter" at bounding box center [517, 91] width 18 height 14
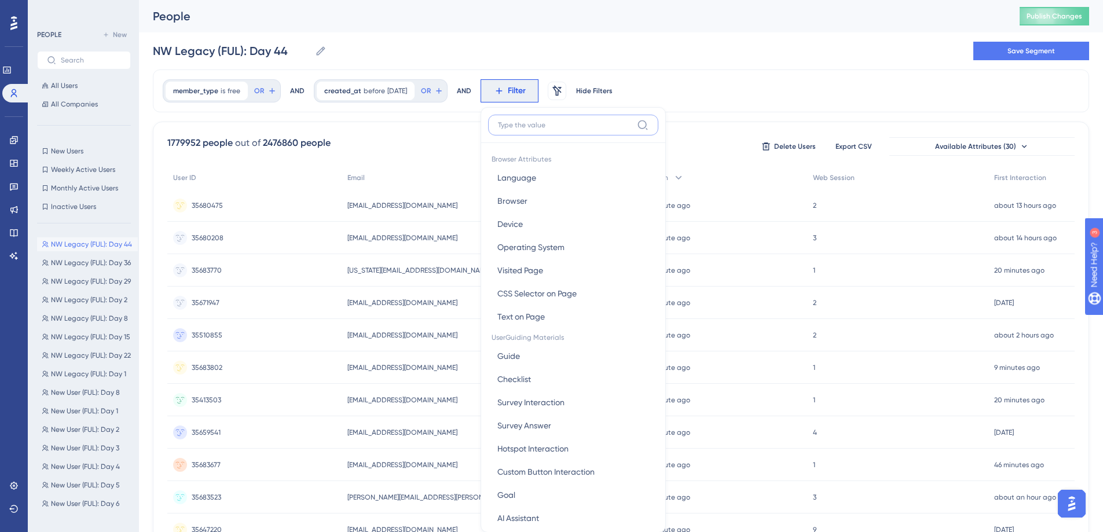
scroll to position [54, 0]
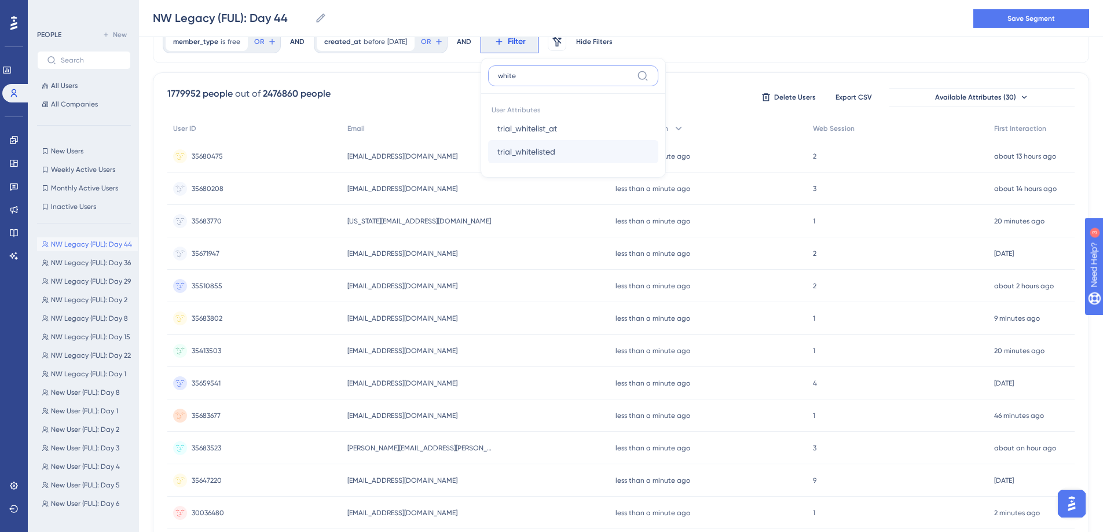
type input "white"
click at [526, 145] on span "trial_whitelisted" at bounding box center [526, 152] width 58 height 14
click at [532, 96] on label "is false" at bounding box center [519, 93] width 25 height 14
click at [618, 152] on span "Done" at bounding box center [608, 152] width 20 height 14
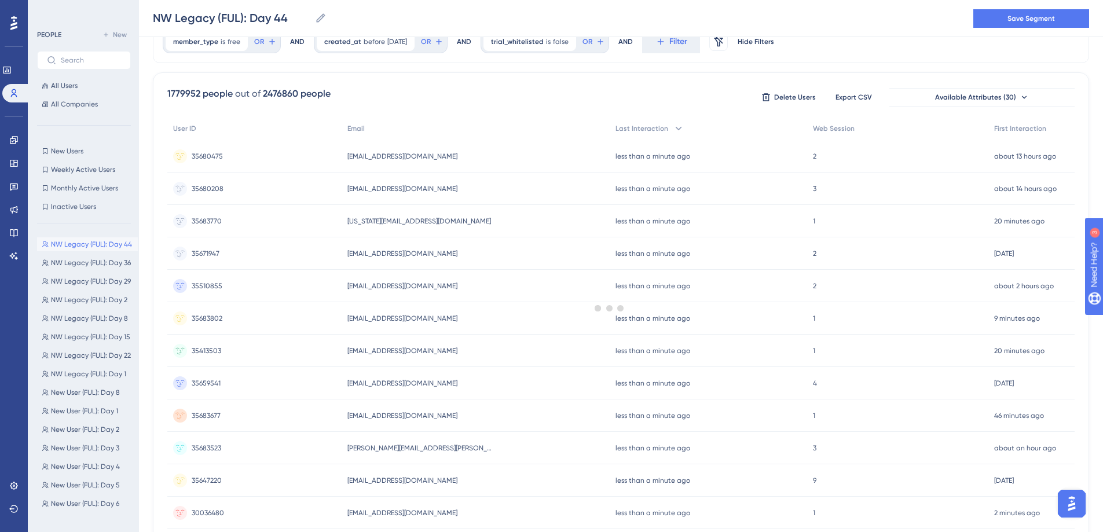
click at [633, 42] on div "AND" at bounding box center [625, 41] width 14 height 23
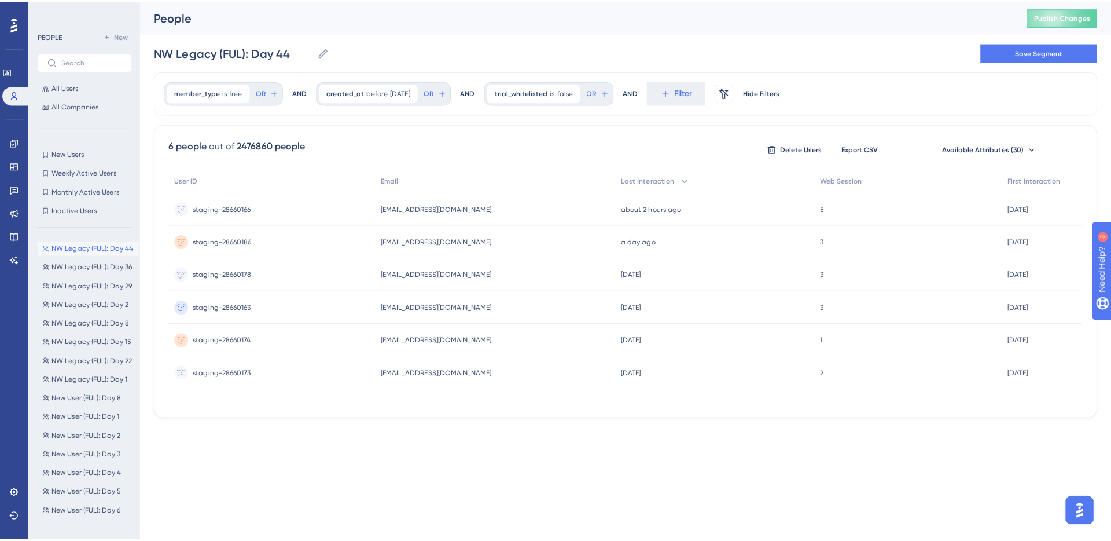
scroll to position [0, 0]
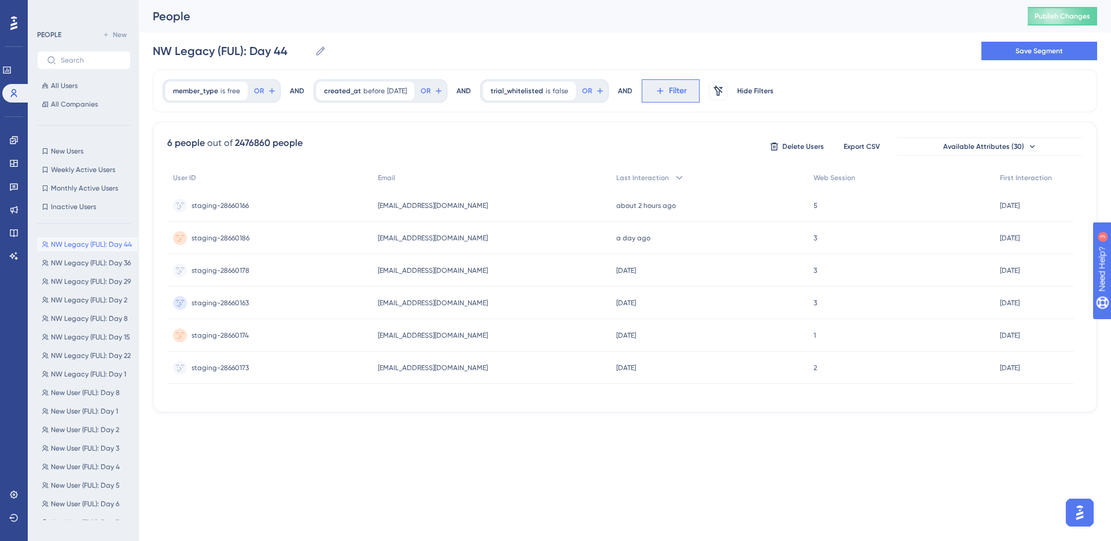
click at [675, 89] on span "Filter" at bounding box center [678, 91] width 18 height 14
type input "trial"
click at [684, 172] on span "trial_end_at" at bounding box center [681, 178] width 44 height 14
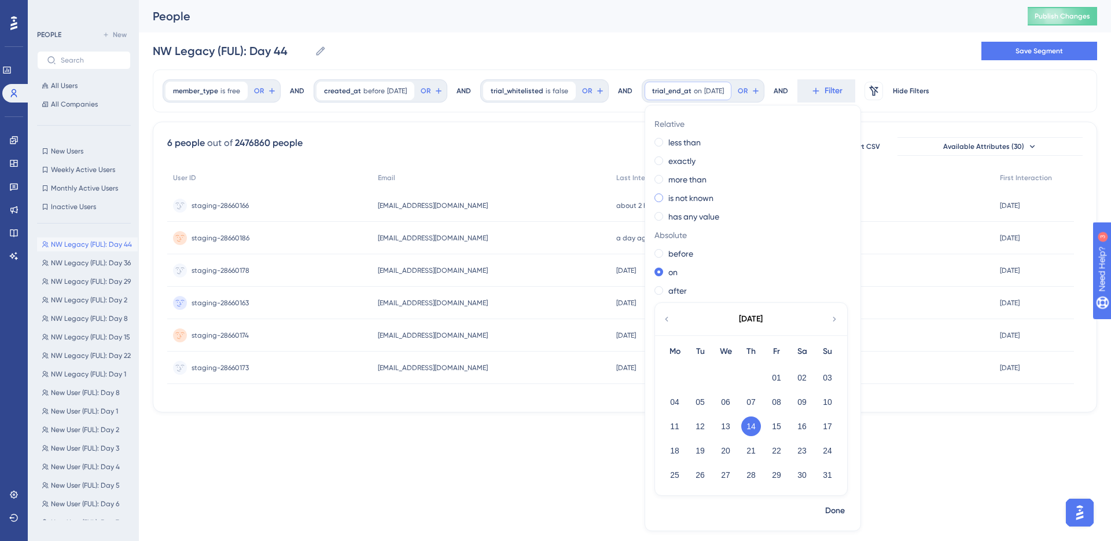
click at [706, 199] on label "is not known" at bounding box center [691, 198] width 45 height 14
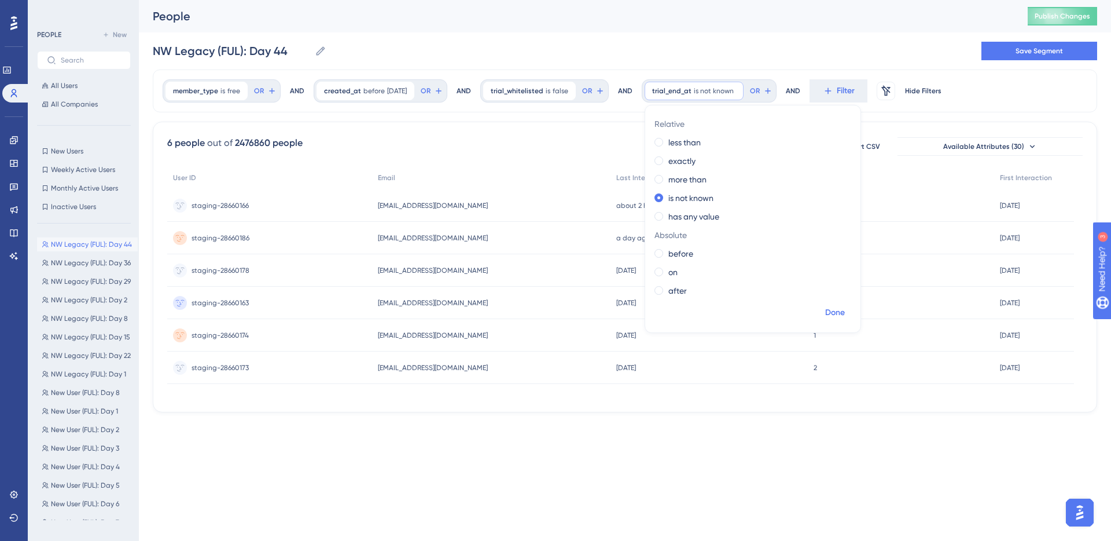
click at [834, 303] on button "Done" at bounding box center [835, 312] width 32 height 21
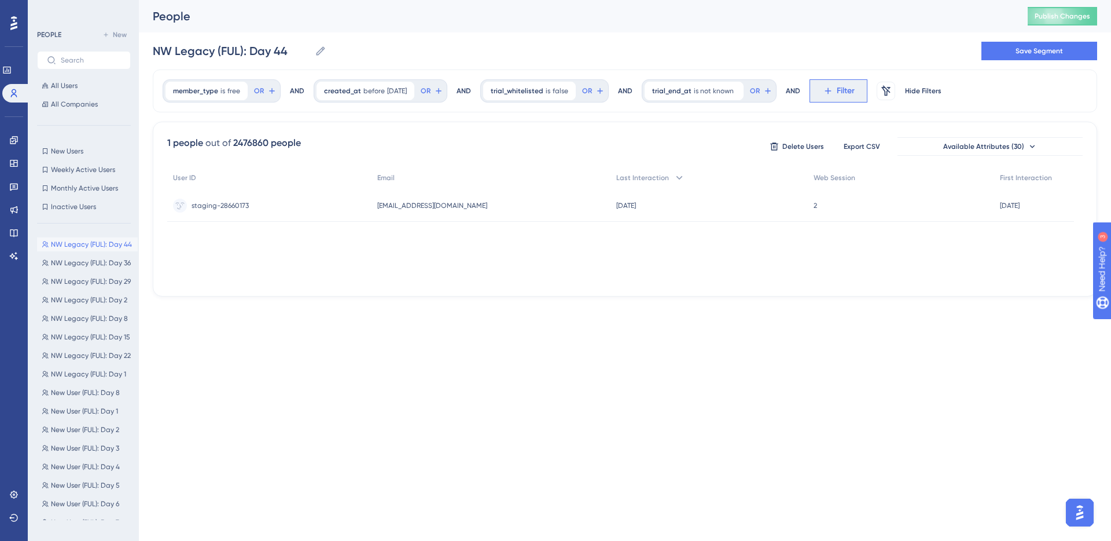
click at [850, 95] on span "Filter" at bounding box center [846, 91] width 18 height 14
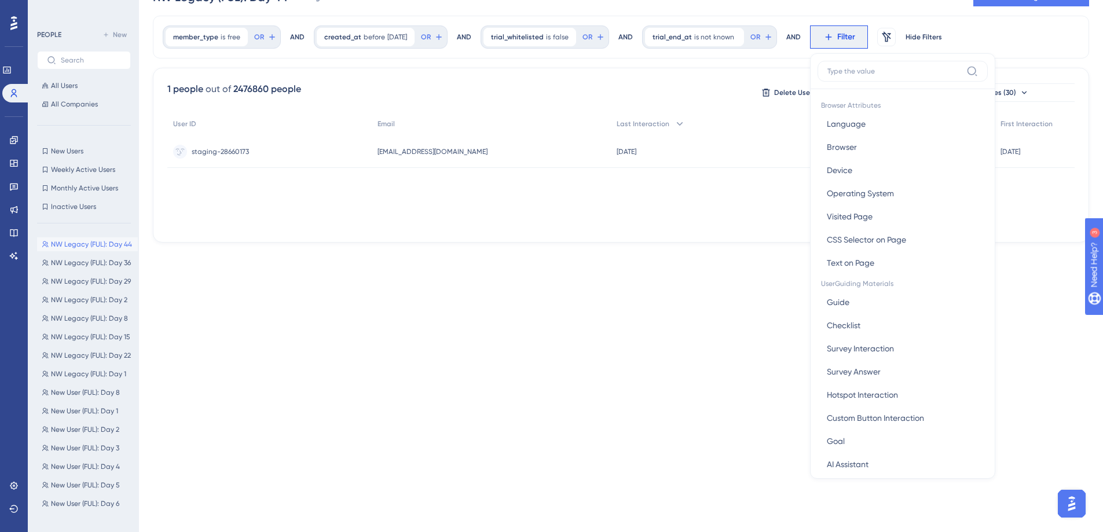
scroll to position [15, 0]
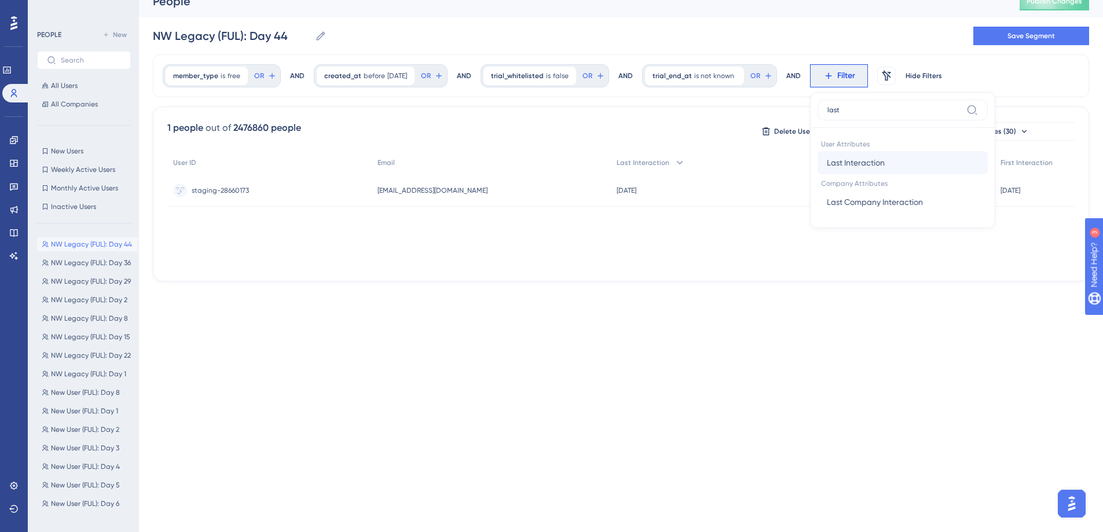
type input "last"
click at [832, 155] on button "Last Interaction Last Interaction" at bounding box center [902, 162] width 170 height 23
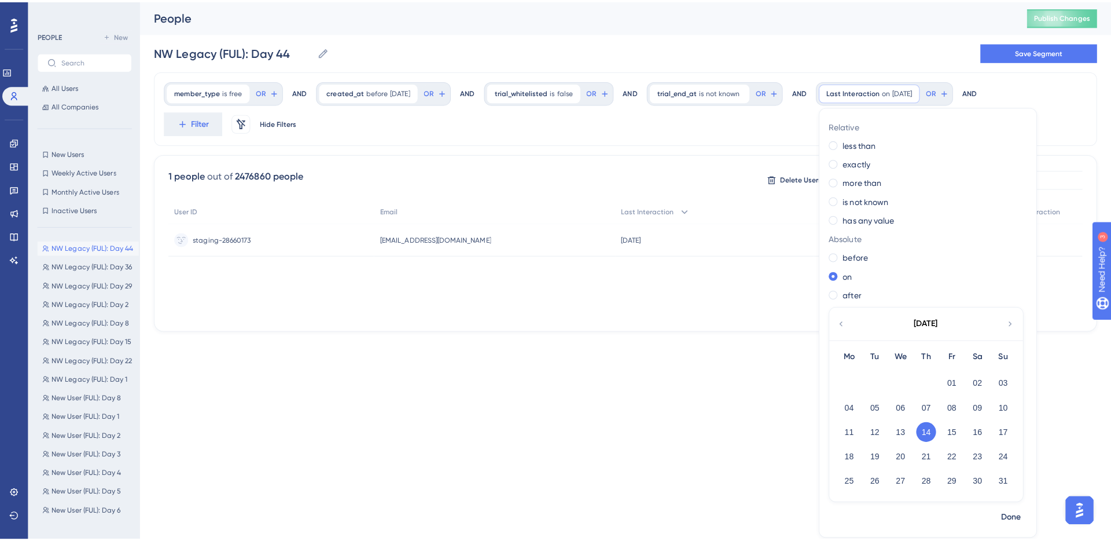
scroll to position [0, 0]
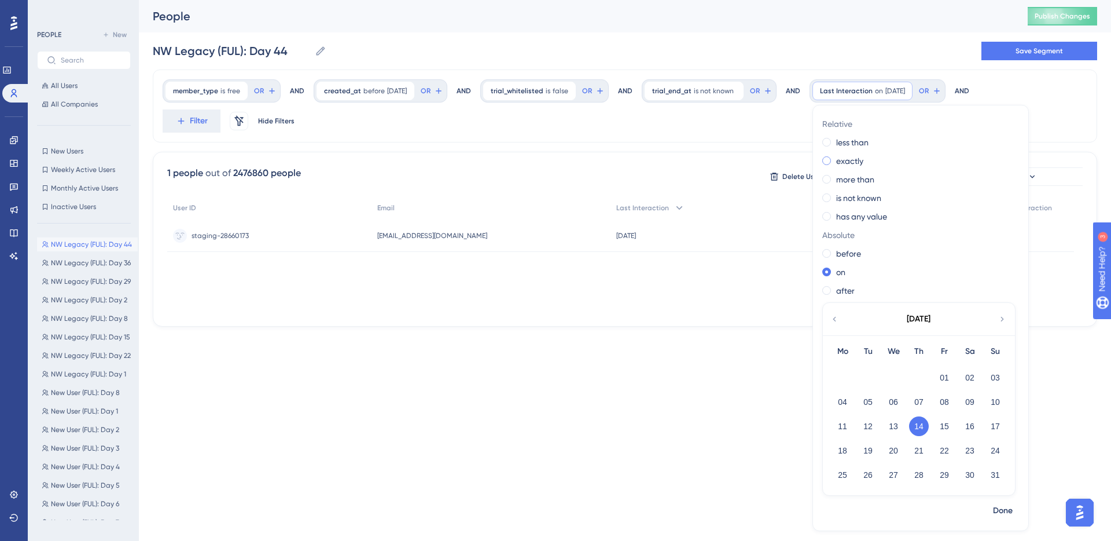
click at [870, 163] on div "exactly" at bounding box center [919, 161] width 192 height 14
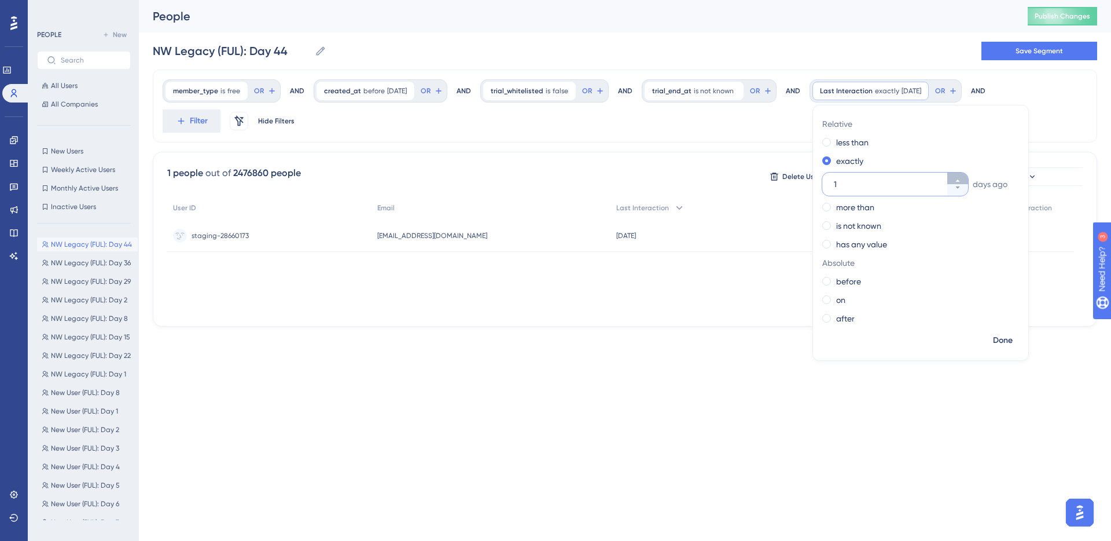
click at [954, 174] on button "1" at bounding box center [958, 178] width 21 height 12
click at [954, 174] on button "2" at bounding box center [958, 178] width 21 height 12
click at [954, 174] on button "3" at bounding box center [958, 178] width 21 height 12
click at [954, 174] on button "4" at bounding box center [958, 178] width 21 height 12
click at [954, 174] on button "5" at bounding box center [958, 178] width 21 height 12
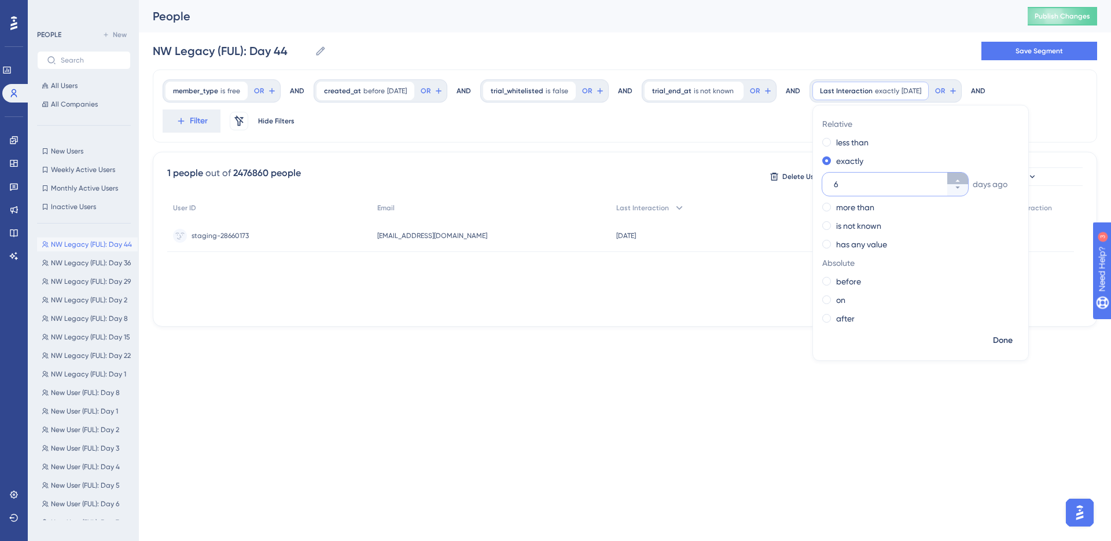
click at [954, 174] on button "6" at bounding box center [958, 178] width 21 height 12
click at [954, 174] on button "7" at bounding box center [958, 178] width 21 height 12
type input "8"
click at [997, 335] on button "Done" at bounding box center [1003, 340] width 32 height 21
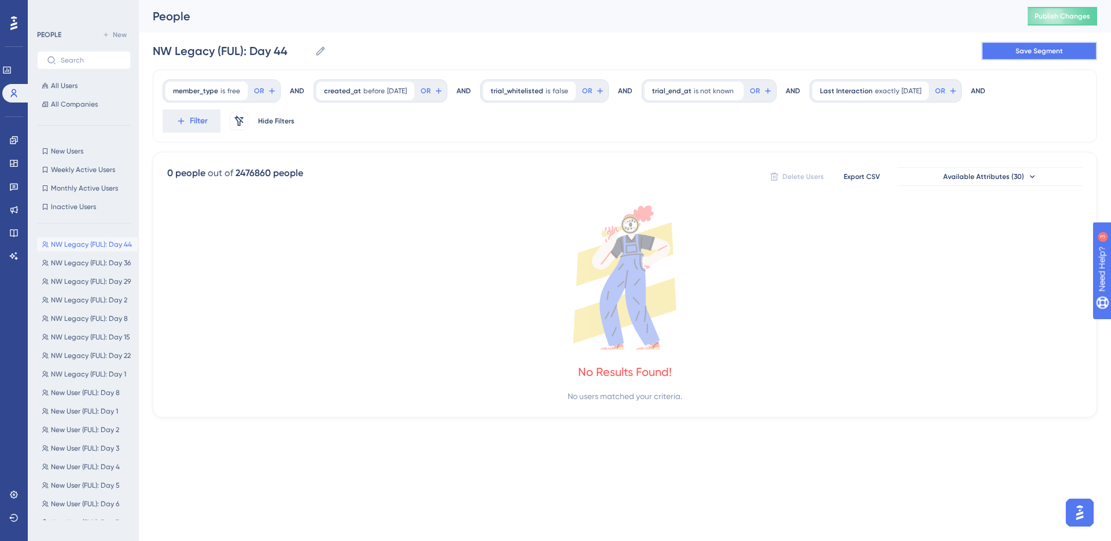
click at [1009, 57] on button "Save Segment" at bounding box center [1040, 51] width 116 height 19
